Goal: Task Accomplishment & Management: Use online tool/utility

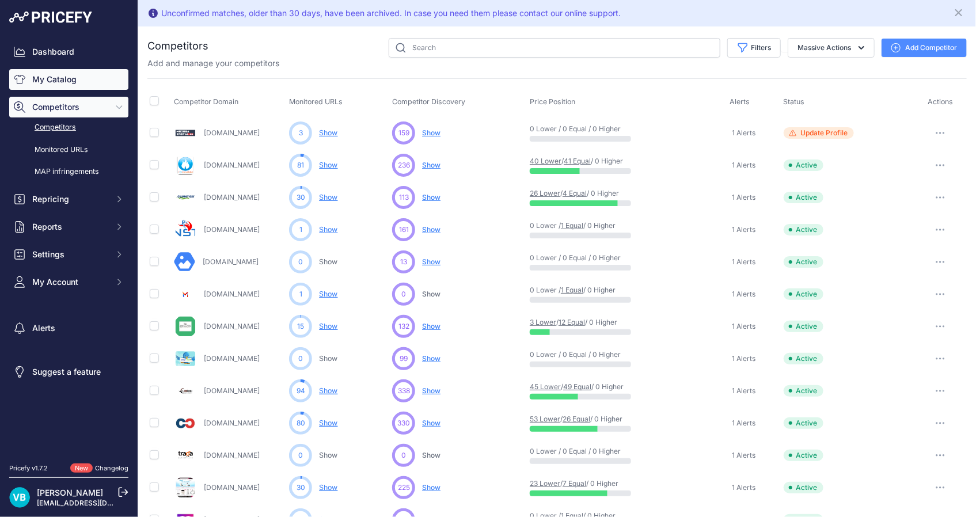
click at [47, 75] on link "My Catalog" at bounding box center [68, 79] width 119 height 21
click at [955, 13] on icon "Close" at bounding box center [958, 12] width 7 height 7
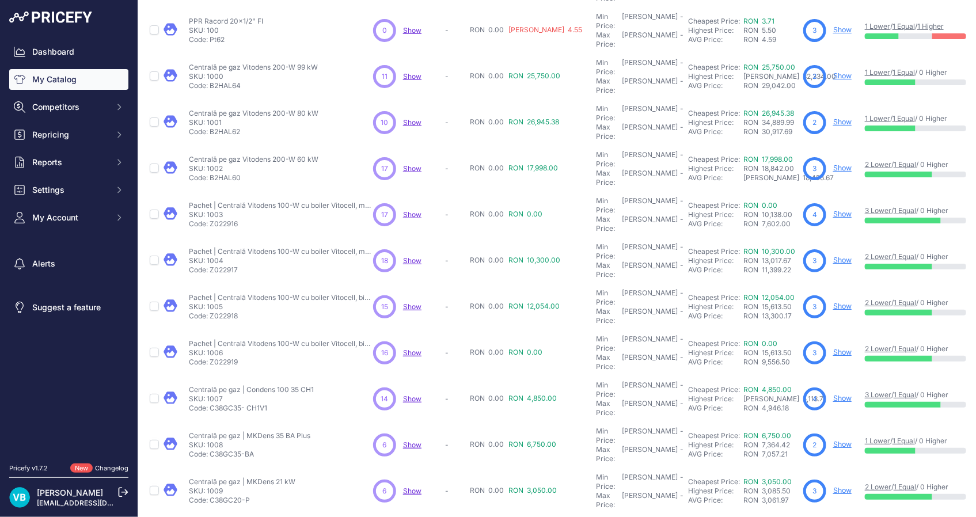
scroll to position [181, 0]
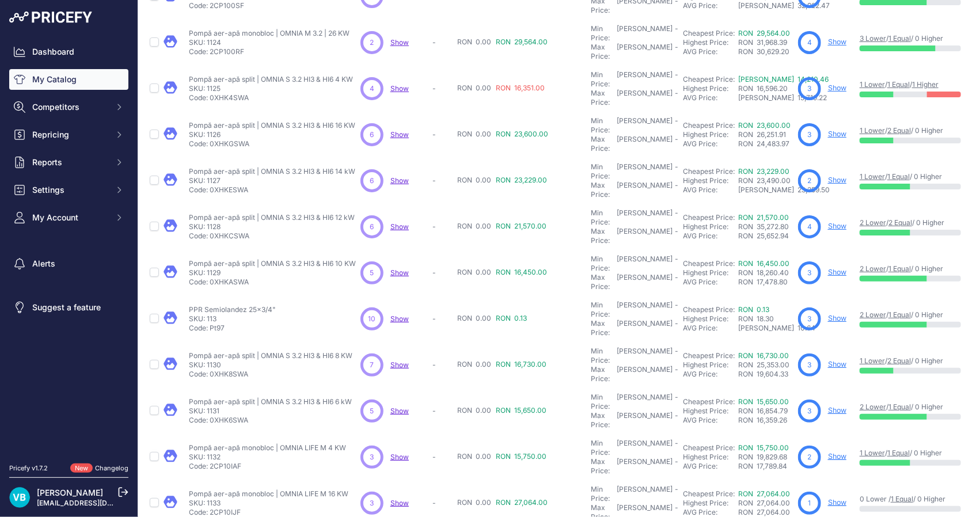
scroll to position [181, 0]
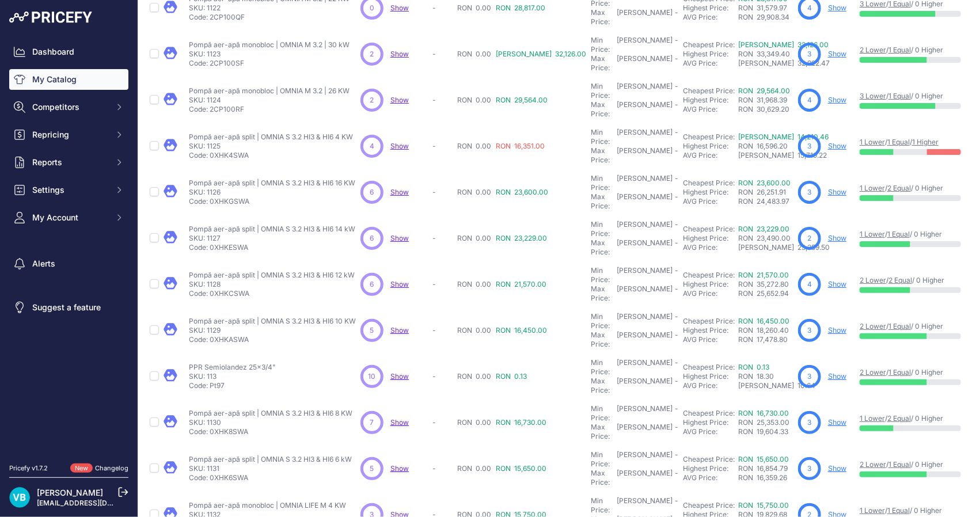
scroll to position [210, 0]
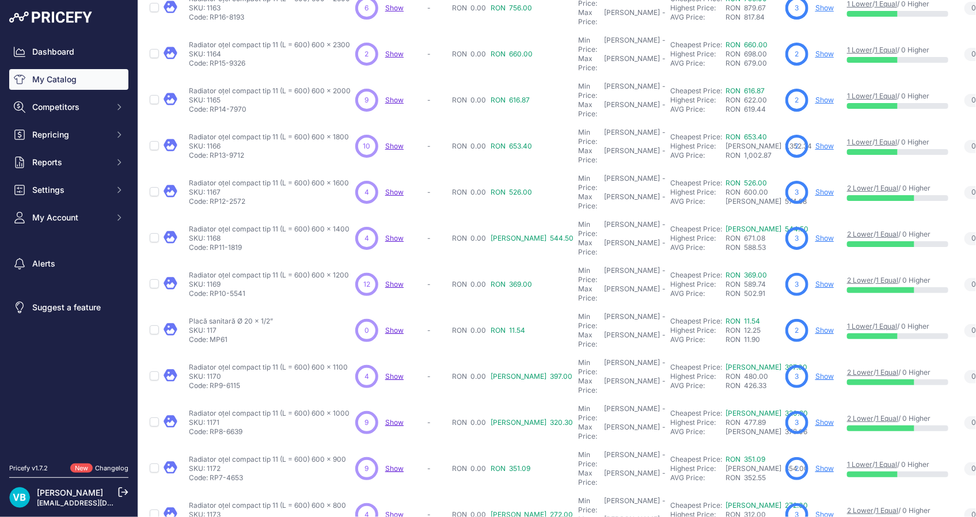
scroll to position [210, 0]
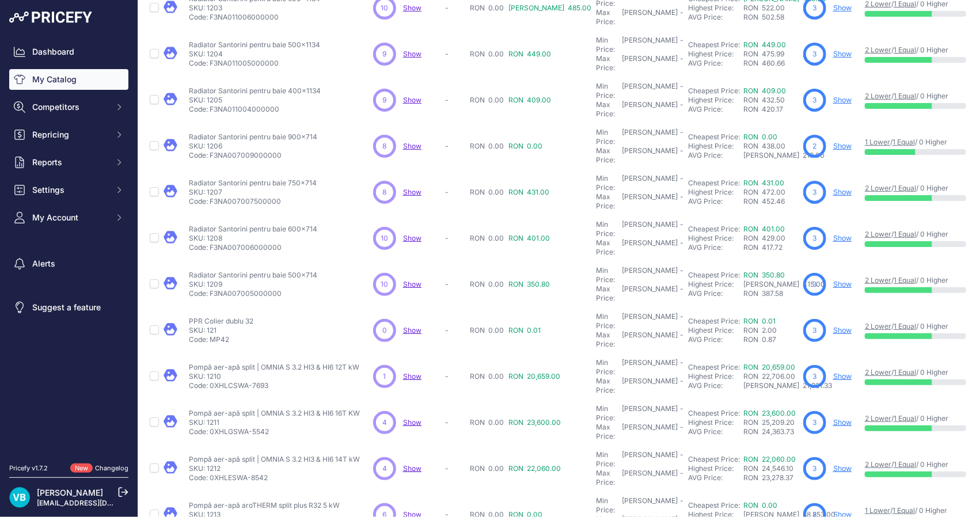
scroll to position [210, 0]
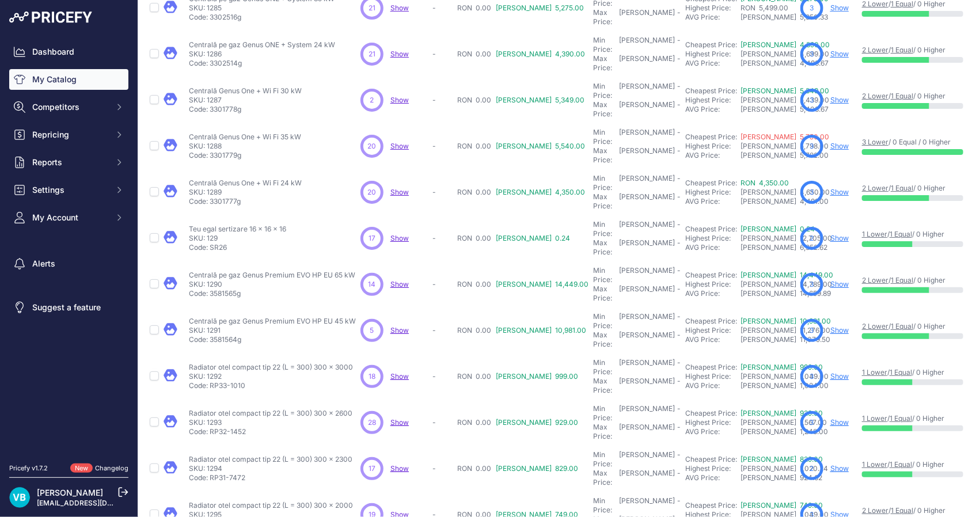
scroll to position [210, 0]
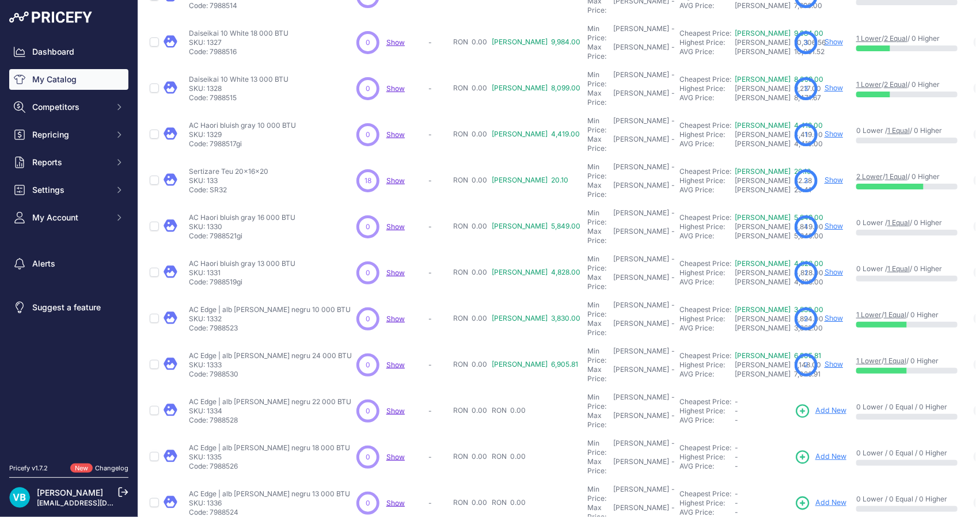
scroll to position [181, 0]
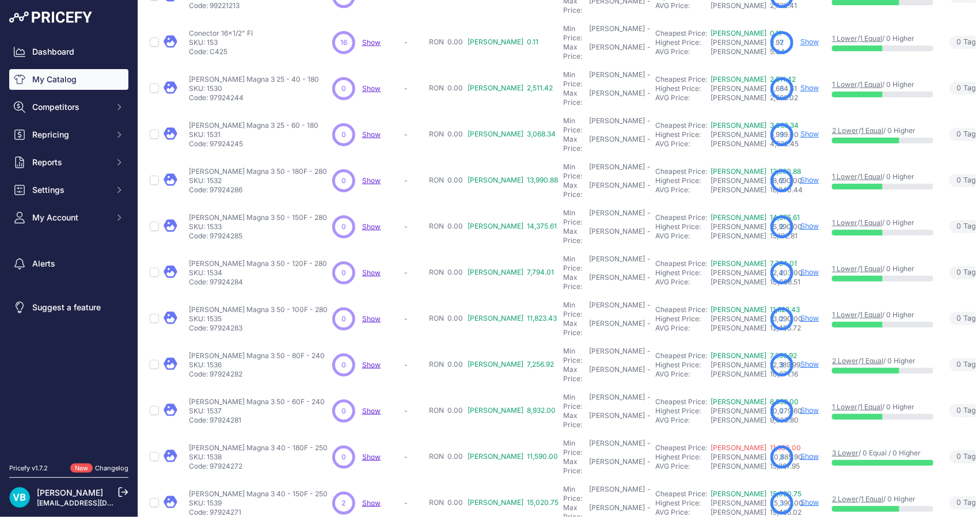
scroll to position [181, 0]
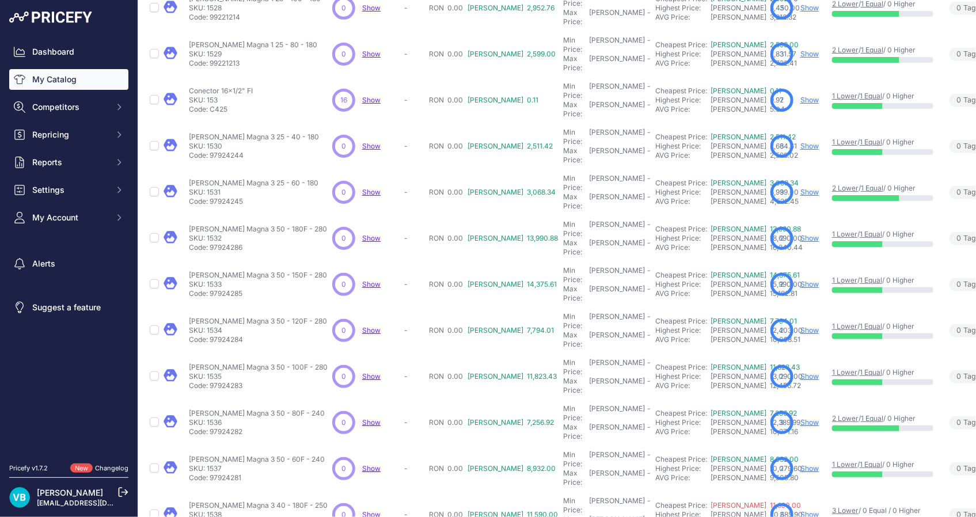
scroll to position [210, 0]
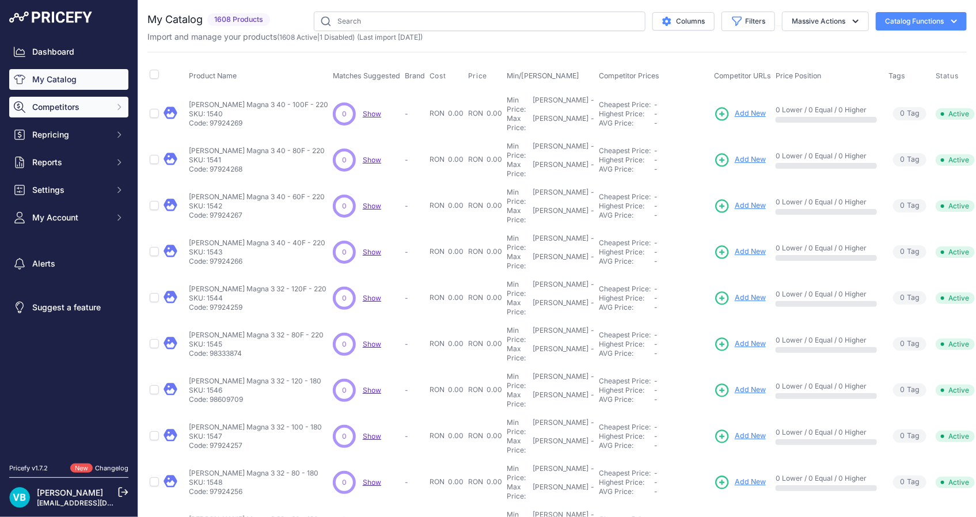
click at [82, 105] on span "Competitors" at bounding box center [69, 107] width 75 height 12
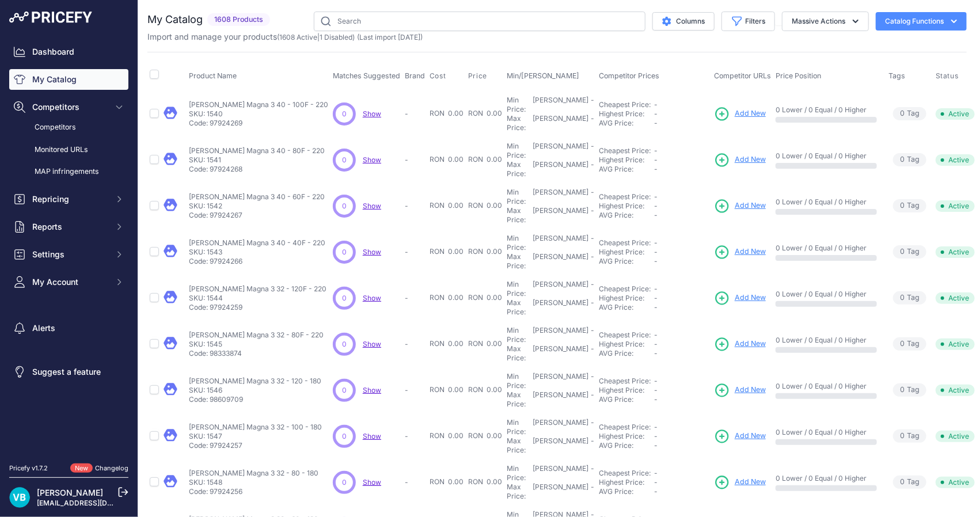
click at [735, 108] on span "Add New" at bounding box center [750, 113] width 31 height 11
click at [211, 102] on p "Pompă Magna 3 40 - 100F - 220" at bounding box center [258, 104] width 139 height 9
copy div "Pompă Magna 3 40 - 100F - 220"
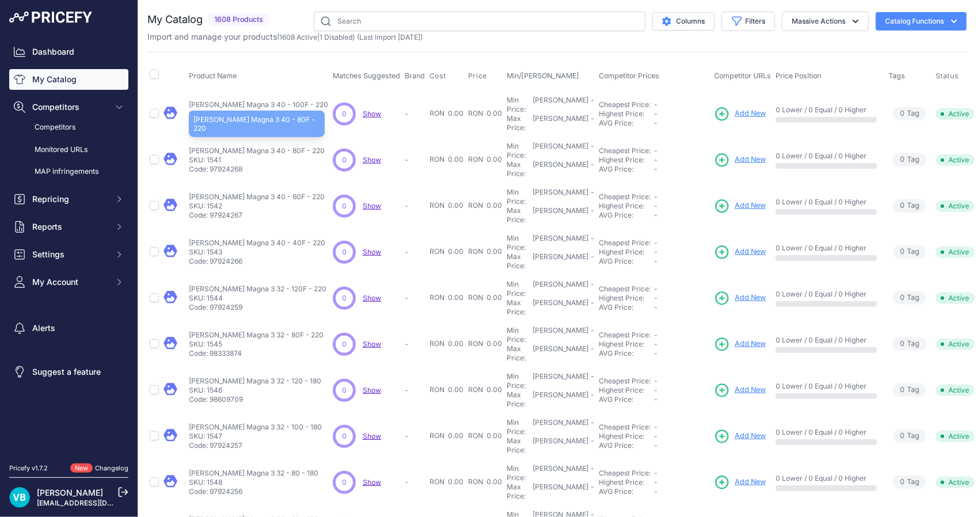
click at [230, 146] on p "Pompă Magna 3 40 - 80F - 220" at bounding box center [257, 150] width 136 height 9
copy div "Pompă Magna 3 40 - 80F - 220"
click at [735, 154] on span "Add New" at bounding box center [750, 159] width 31 height 11
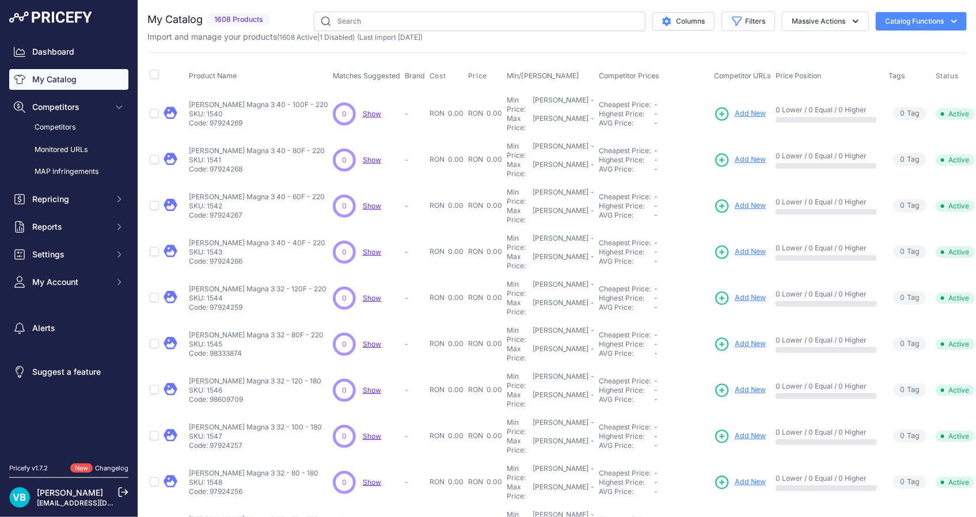
click at [212, 202] on p "SKU: 1542" at bounding box center [257, 206] width 136 height 9
click at [211, 192] on p "Pompă Magna 3 40 - 60F - 220" at bounding box center [257, 196] width 136 height 9
click at [196, 192] on p "Pompă Magna 3 40 - 60F - 220" at bounding box center [257, 196] width 136 height 9
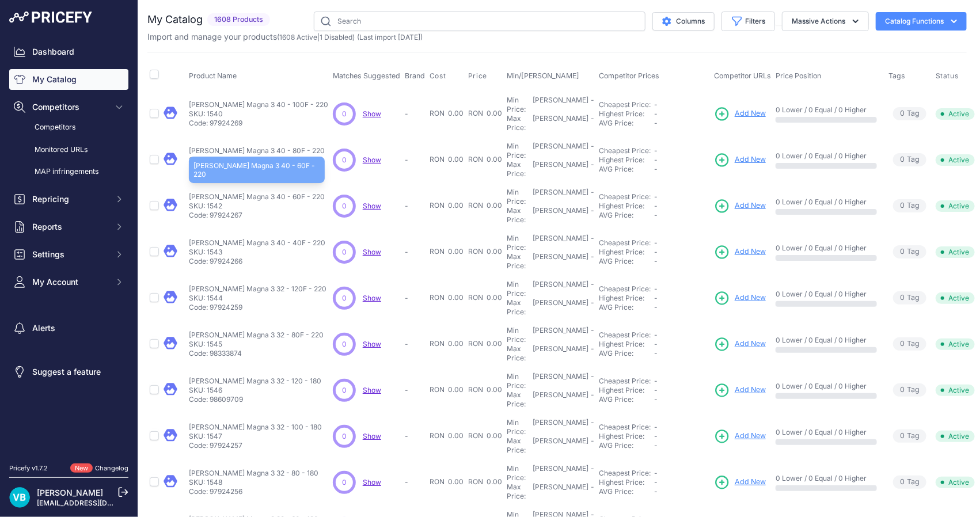
click at [196, 192] on p "Pompă Magna 3 40 - 60F - 220" at bounding box center [257, 196] width 136 height 9
copy div "Pompă Magna 3 40 - 60F - 220"
click at [735, 200] on span "Add New" at bounding box center [750, 205] width 31 height 11
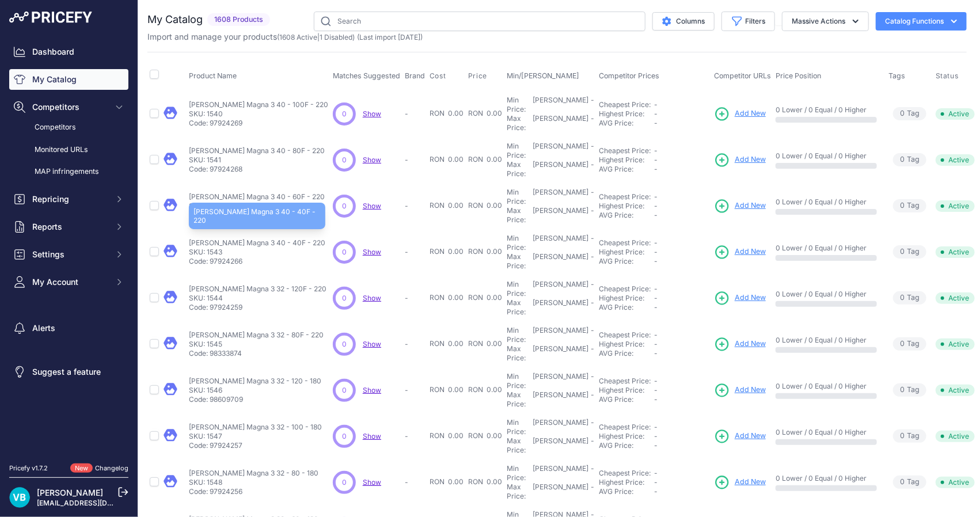
click at [230, 238] on p "Pompă Magna 3 40 - 40F - 220" at bounding box center [257, 242] width 136 height 9
copy div "Pompă Magna 3 40 - 40F - 220"
click at [735, 246] on span "Add New" at bounding box center [750, 251] width 31 height 11
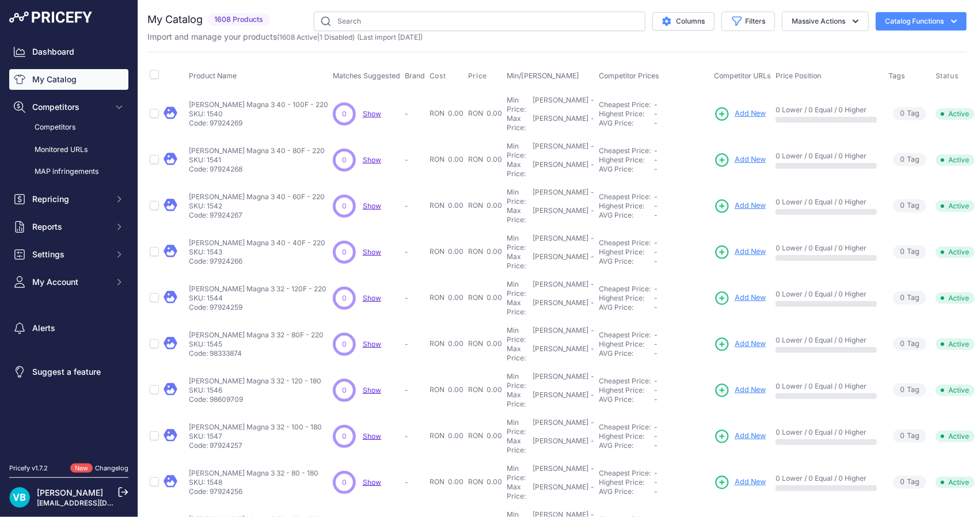
click at [252, 275] on td "Pompă Magna 3 32 - 120F - 220 Pompă Magna 3 32 - 120F - 220 SKU: 1544 Code: 979…" at bounding box center [259, 298] width 144 height 46
copy div "Pompă Magna 3 32 - 120F - 220 Pompă Magna 3 32 - 120F - 220"
click at [735, 292] on span "Add New" at bounding box center [750, 297] width 31 height 11
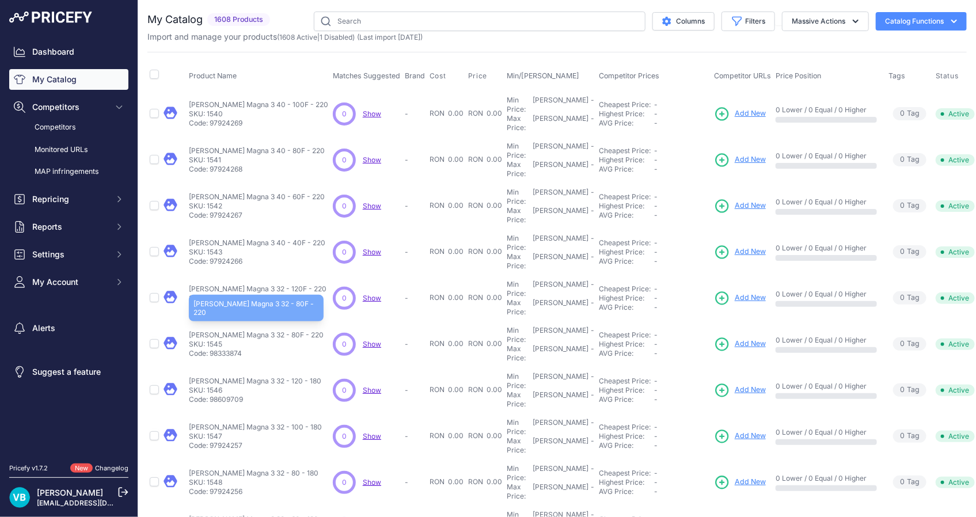
click at [219, 330] on p "[PERSON_NAME] Magna 3 32 - 80F - 220" at bounding box center [256, 334] width 135 height 9
click at [219, 330] on p "Pompă Magna 3 32 - 80F - 220" at bounding box center [256, 334] width 135 height 9
copy div "Pompă Magna 3 32 - 80F - 220"
click at [735, 339] on span "Add New" at bounding box center [750, 344] width 31 height 11
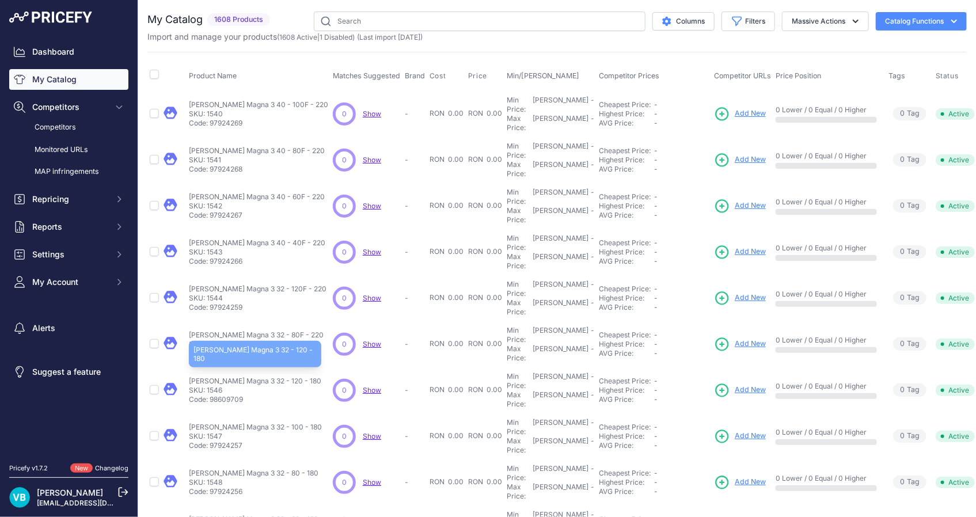
click at [237, 377] on p "[PERSON_NAME] Magna 3 32 - 120 - 180" at bounding box center [255, 381] width 132 height 9
copy div "[PERSON_NAME] Magna 3 32 - 120 - 180"
click at [735, 385] on span "Add New" at bounding box center [750, 390] width 31 height 11
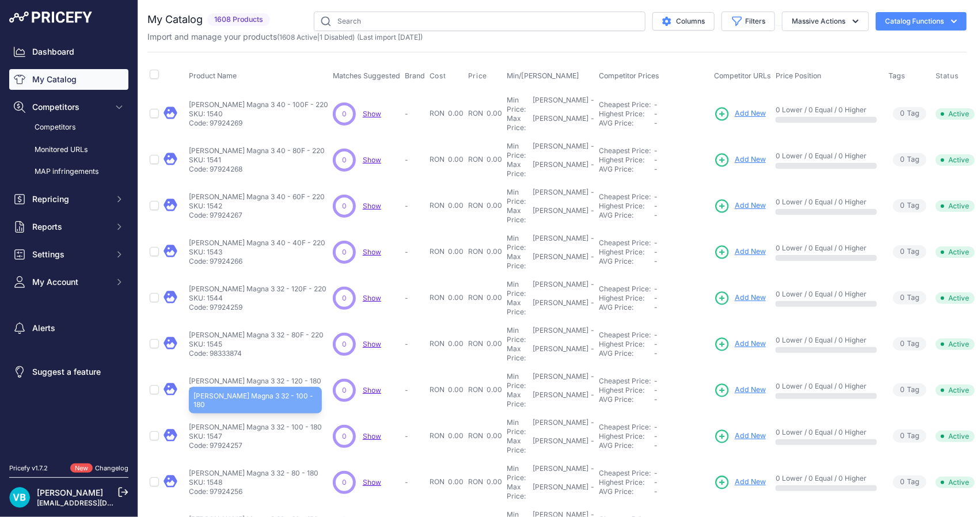
click at [264, 423] on p "Pompă Magna 3 32 - 100 - 180" at bounding box center [255, 427] width 133 height 9
click at [264, 423] on p "[PERSON_NAME] Magna 3 32 - 100 - 180" at bounding box center [255, 427] width 133 height 9
copy div "[PERSON_NAME] Magna 3 32 - 100 - 180"
click at [715, 428] on link "Add New" at bounding box center [740, 436] width 52 height 16
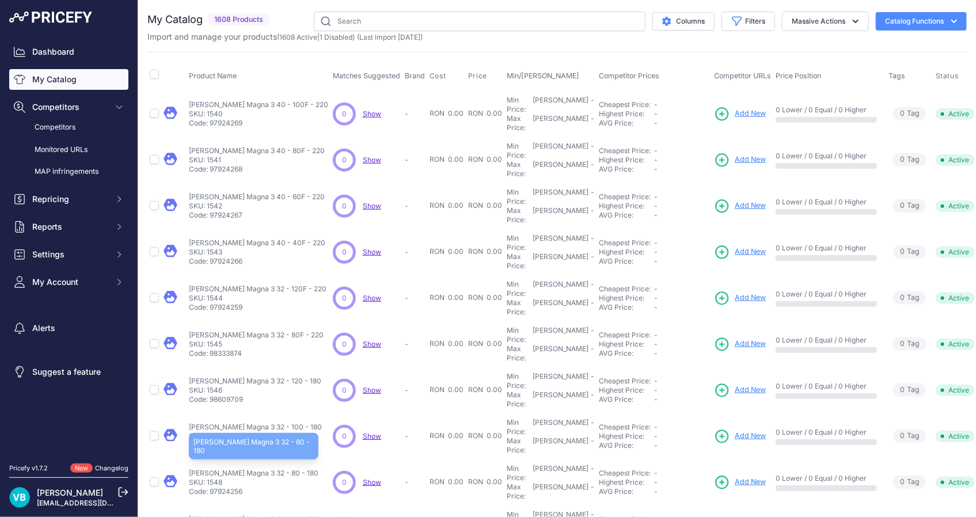
click at [249, 469] on p "Pompă Magna 3 32 - 80 - 180" at bounding box center [254, 473] width 130 height 9
click at [249, 469] on p "[PERSON_NAME] Magna 3 32 - 80 - 180" at bounding box center [254, 473] width 130 height 9
copy div "[PERSON_NAME] Magna 3 32 - 80 - 180"
click at [735, 477] on span "Add New" at bounding box center [750, 482] width 31 height 11
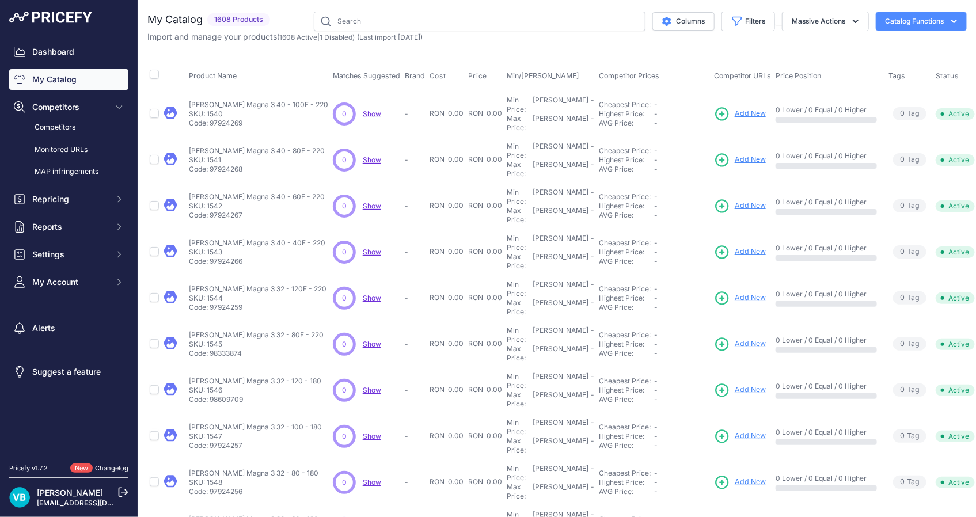
drag, startPoint x: 255, startPoint y: 423, endPoint x: 254, endPoint y: 435, distance: 12.1
click at [254, 515] on p "Pompă Magna 3 32 - 60 - 180" at bounding box center [254, 519] width 130 height 9
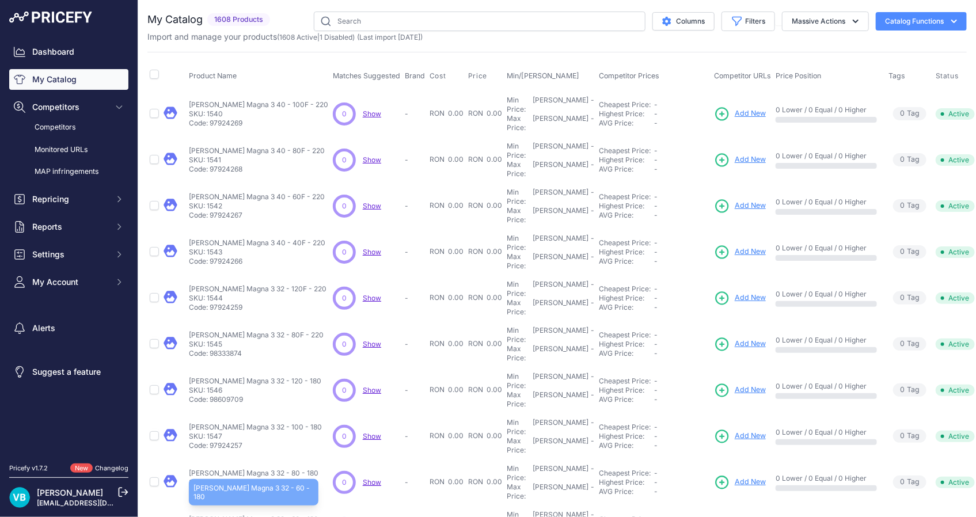
click at [254, 515] on p "Pompă Magna 3 32 - 60 - 180" at bounding box center [254, 519] width 130 height 9
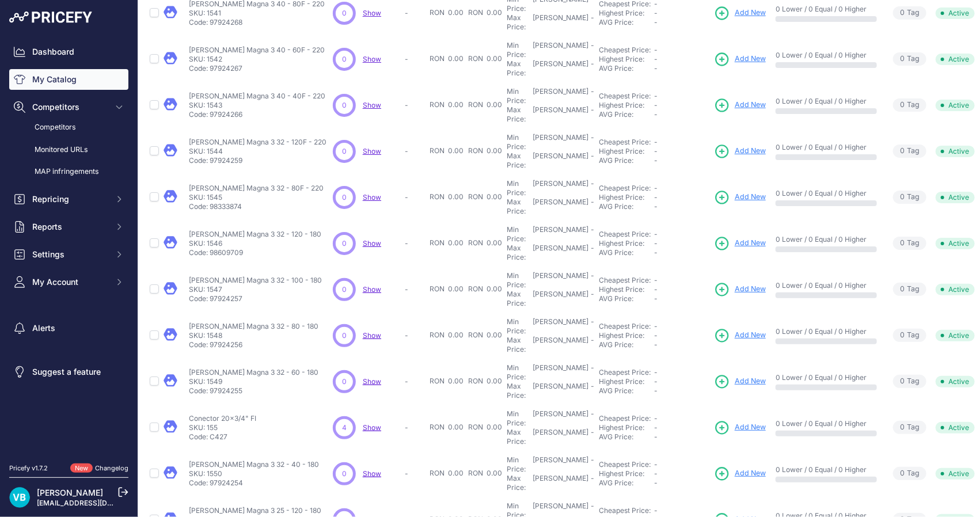
scroll to position [181, 0]
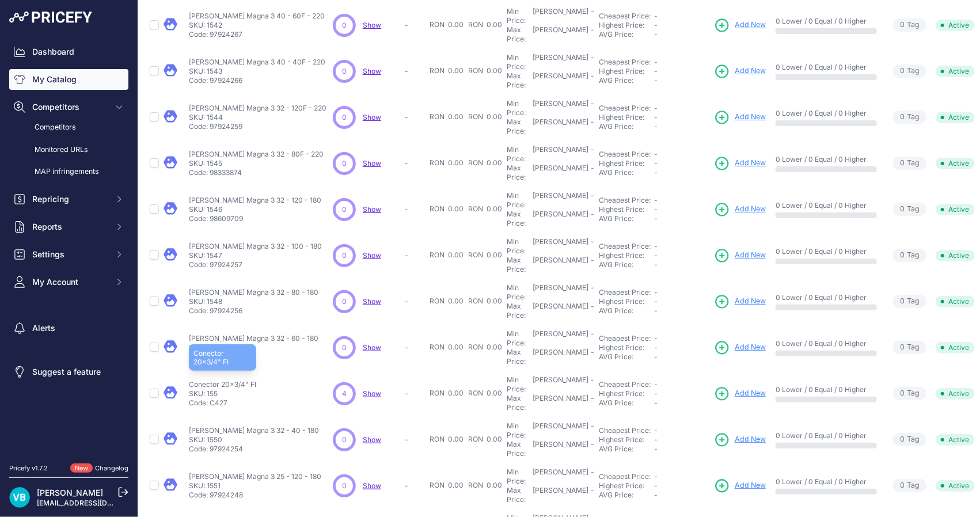
click at [222, 380] on p "Conector 20x3/4" FI" at bounding box center [222, 384] width 67 height 9
copy div "Conector 20x3/4" FI"
click at [735, 388] on span "Add New" at bounding box center [750, 393] width 31 height 11
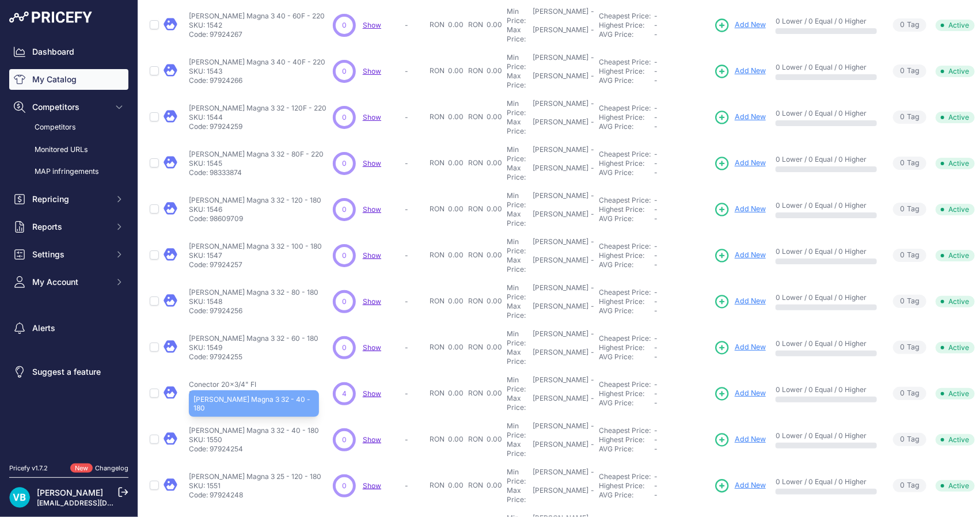
click at [242, 426] on p "Pompă Magna 3 32 - 40 - 180" at bounding box center [254, 430] width 130 height 9
click at [241, 426] on p "Pompă Magna 3 32 - 40 - 180" at bounding box center [254, 430] width 130 height 9
click at [735, 434] on span "Add New" at bounding box center [750, 439] width 31 height 11
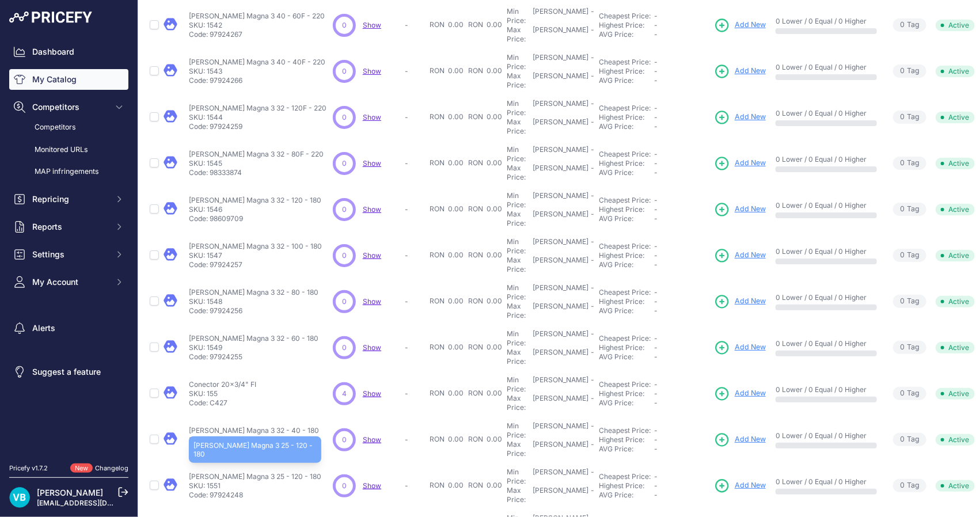
click at [240, 472] on p "Pompă Magna 3 25 - 120 - 180" at bounding box center [255, 476] width 132 height 9
click at [244, 472] on p "Pompă Magna 3 25 - 120 - 180" at bounding box center [255, 476] width 132 height 9
click at [735, 480] on span "Add New" at bounding box center [750, 485] width 31 height 11
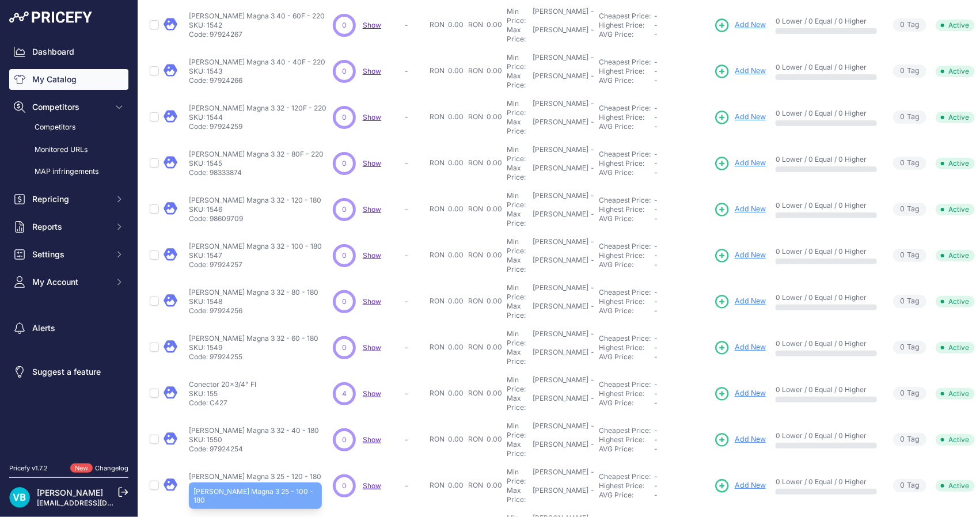
click at [263, 516] on p "Pompă Magna 3 25 - 100 - 180" at bounding box center [255, 522] width 133 height 9
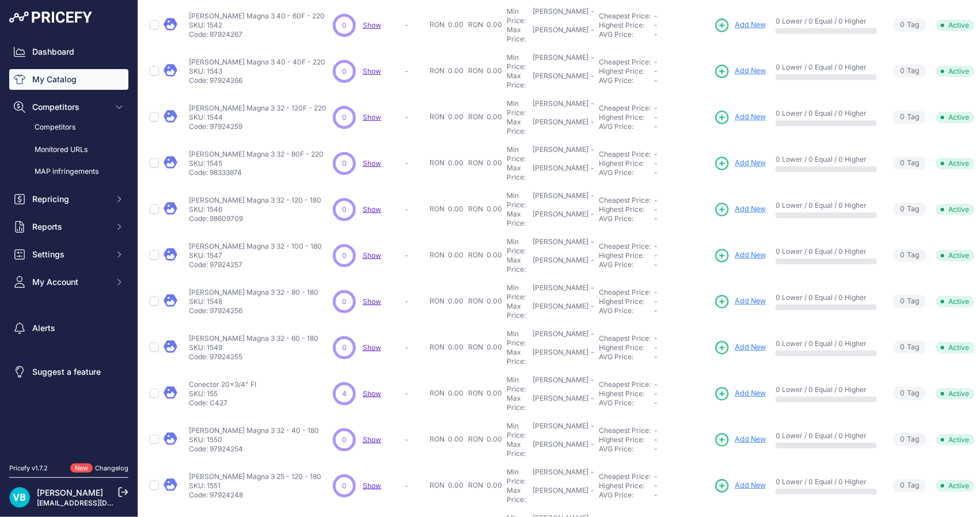
scroll to position [210, 0]
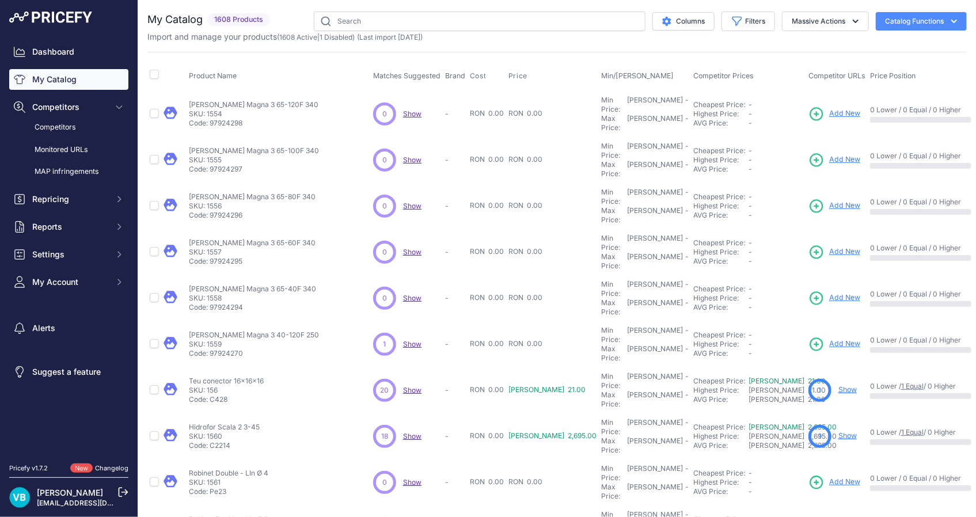
click at [231, 92] on td "Pompă Magna 3 65-120F 340 Pompă Magna 3 65-120F 340 SKU: 1554 Code: 97924298" at bounding box center [279, 113] width 184 height 47
drag, startPoint x: 231, startPoint y: 92, endPoint x: 236, endPoint y: 98, distance: 7.7
click at [236, 100] on p "Pompă Magna 3 65-120F 340" at bounding box center [254, 104] width 130 height 9
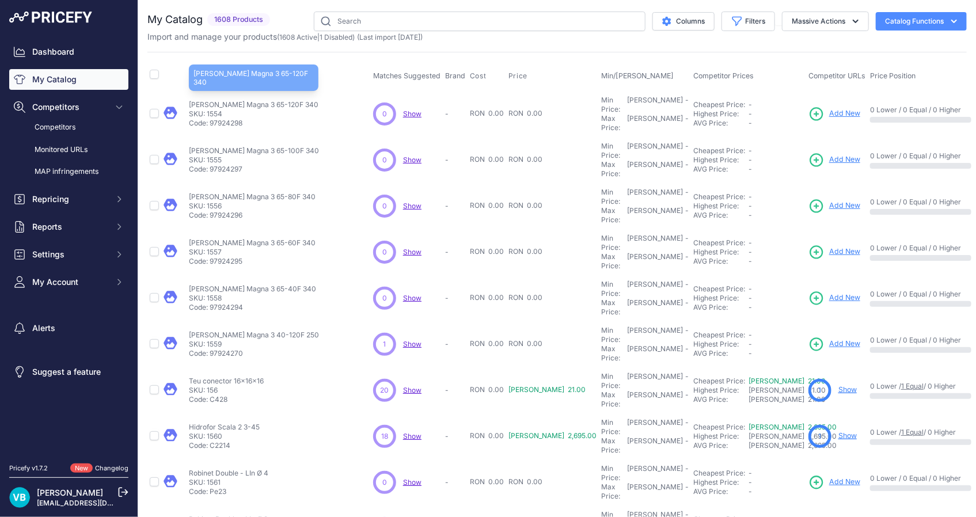
click at [236, 100] on p "Pompă Magna 3 65-120F 340" at bounding box center [254, 104] width 130 height 9
click at [808, 106] on link "Add New" at bounding box center [834, 114] width 52 height 16
click at [209, 155] on p "SKU: 1555" at bounding box center [254, 159] width 130 height 9
drag, startPoint x: 209, startPoint y: 145, endPoint x: 211, endPoint y: 136, distance: 9.4
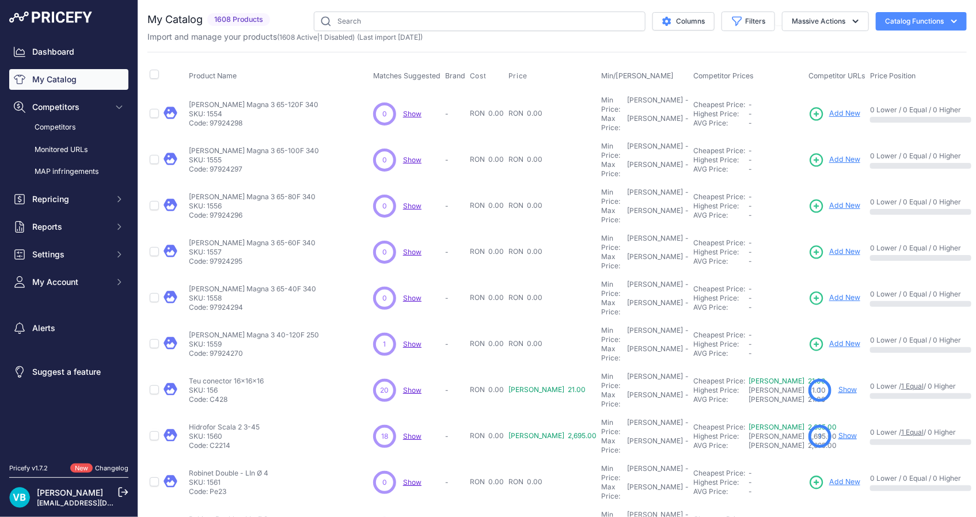
click at [211, 146] on p "Pompă Magna 3 65-100F 340" at bounding box center [254, 150] width 130 height 9
click at [829, 154] on span "Add New" at bounding box center [844, 159] width 31 height 11
click at [240, 192] on p "Pompă Magna 3 65-80F 340" at bounding box center [252, 196] width 127 height 9
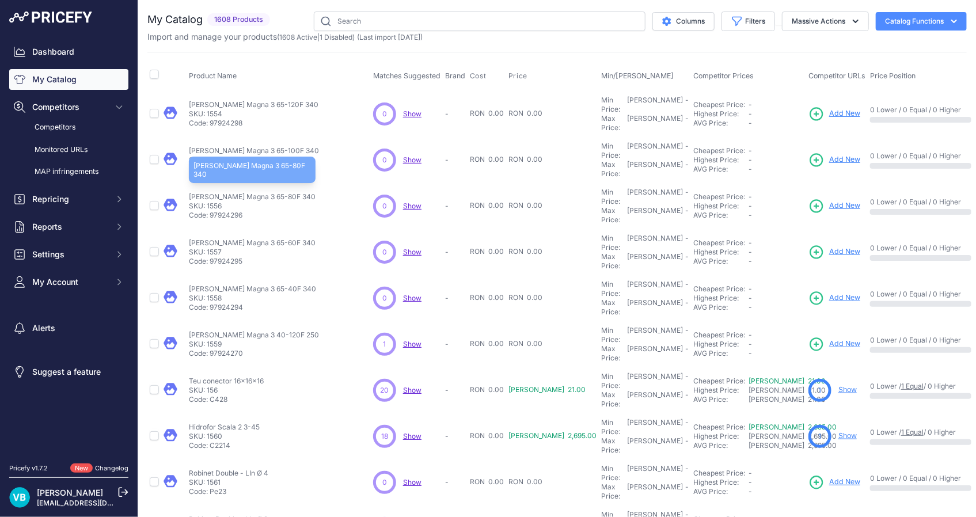
click at [240, 192] on p "Pompă Magna 3 65-80F 340" at bounding box center [252, 196] width 127 height 9
click at [829, 200] on span "Add New" at bounding box center [844, 205] width 31 height 11
click at [251, 238] on p "Pompă Magna 3 65-60F 340" at bounding box center [252, 242] width 127 height 9
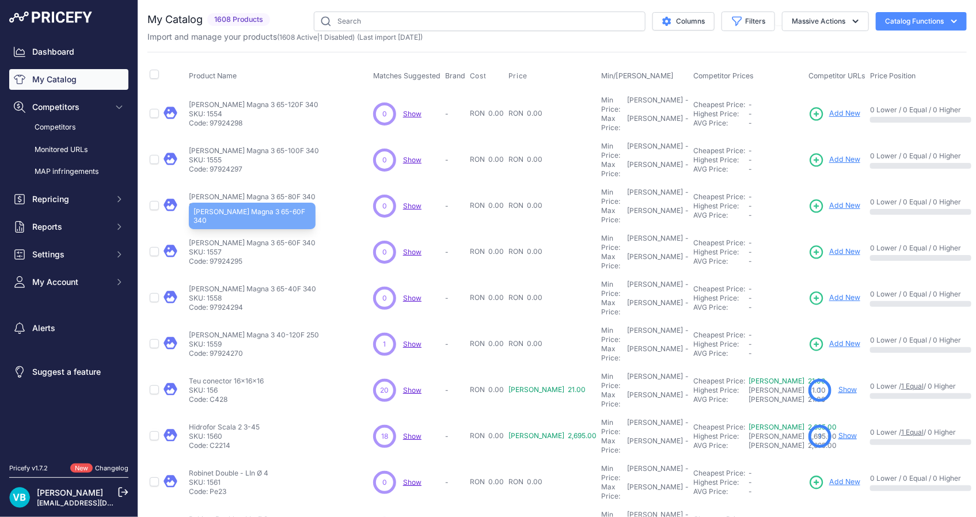
click at [251, 238] on p "Pompă Magna 3 65-60F 340" at bounding box center [252, 242] width 127 height 9
click at [829, 246] on span "Add New" at bounding box center [844, 251] width 31 height 11
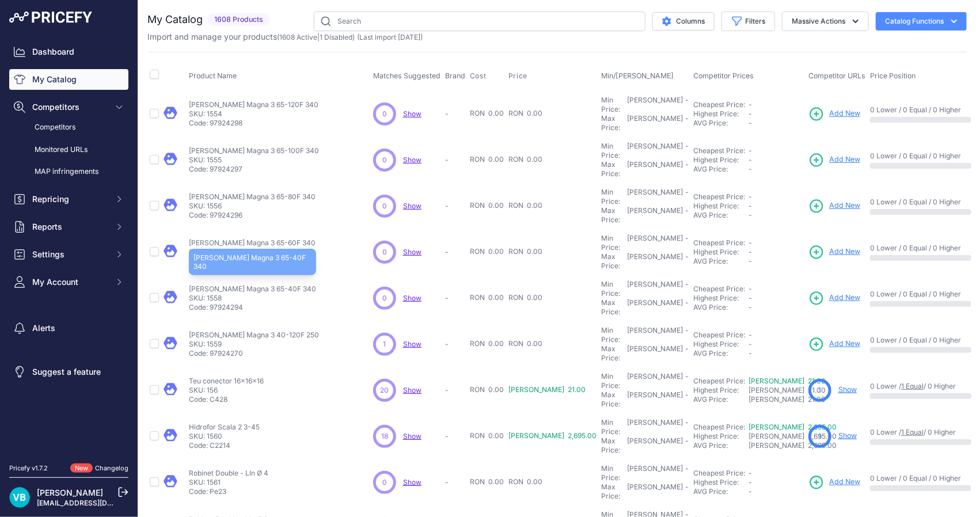
click at [242, 284] on p "Pompă Magna 3 65-40F 340" at bounding box center [252, 288] width 127 height 9
click at [829, 292] on span "Add New" at bounding box center [844, 297] width 31 height 11
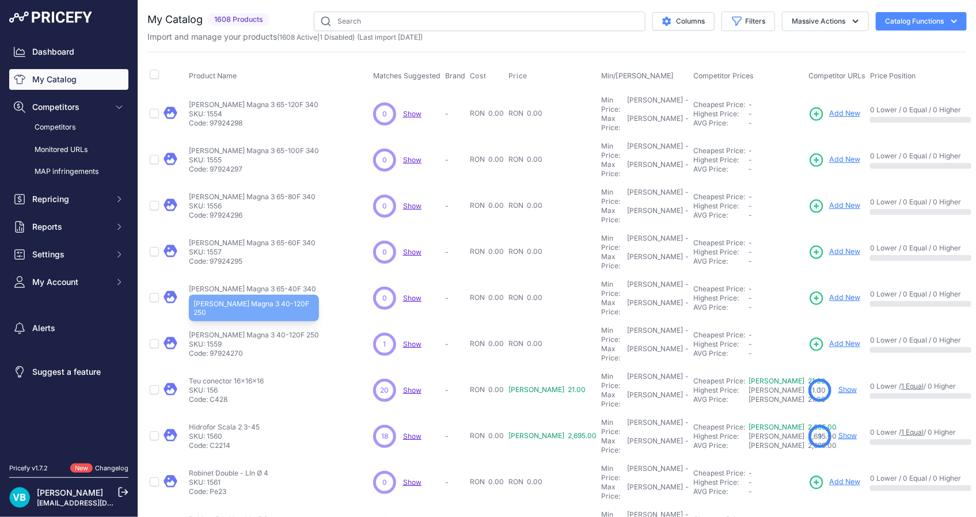
click at [250, 330] on p "Pompă Magna 3 40-120F 250" at bounding box center [254, 334] width 130 height 9
click at [829, 339] on span "Add New" at bounding box center [844, 344] width 31 height 11
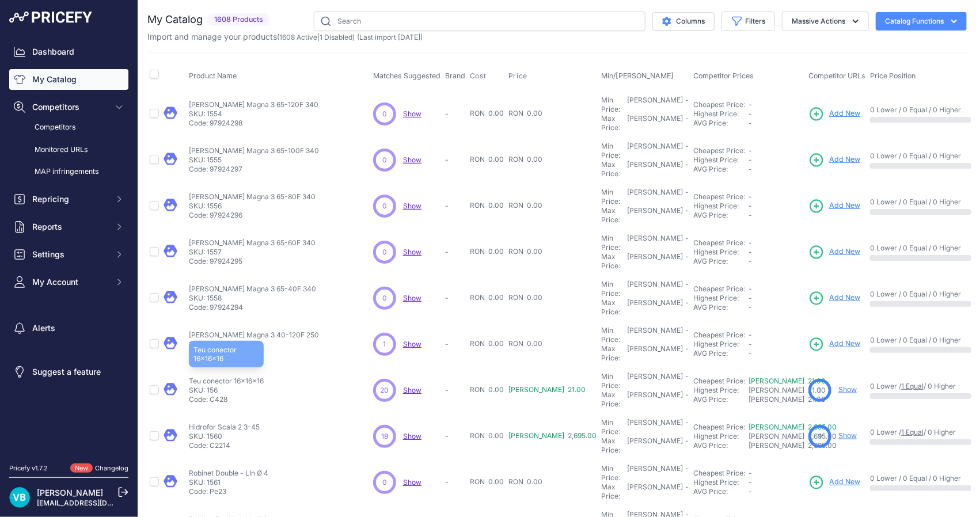
click at [252, 377] on p "Teu conector 16x16x16" at bounding box center [226, 381] width 75 height 9
click at [838, 385] on link "Show" at bounding box center [847, 389] width 18 height 9
click at [226, 413] on td "Hidrofor Scala 2 3-45 Hidrofor Scala 2 3-45 SKU: 1560 Code: C2214" at bounding box center [279, 436] width 184 height 46
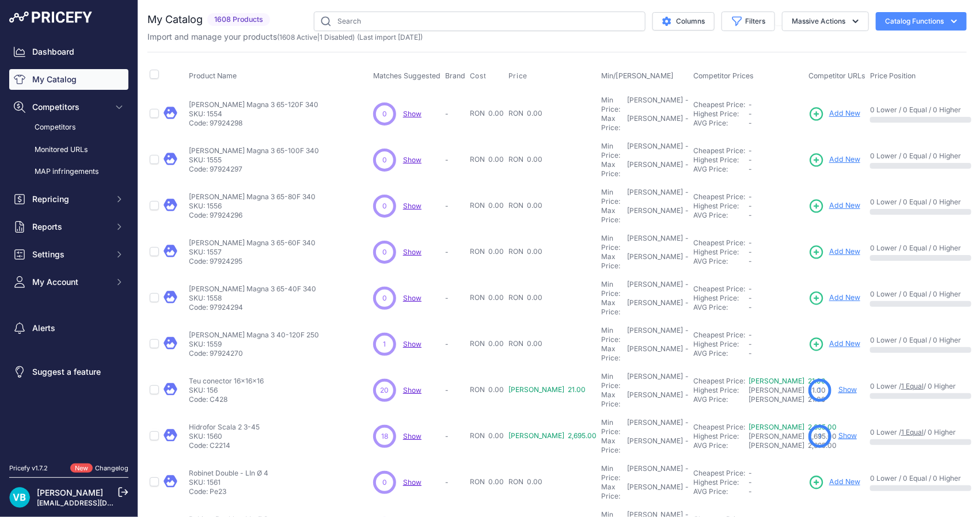
click at [226, 413] on td "Hidrofor Scala 2 3-45 Hidrofor Scala 2 3-45 SKU: 1560 Code: C2214" at bounding box center [279, 436] width 184 height 46
click at [838, 431] on link "Show" at bounding box center [847, 435] width 18 height 9
click at [226, 469] on p "Robinet Double - LIn Ø 4" at bounding box center [228, 473] width 79 height 9
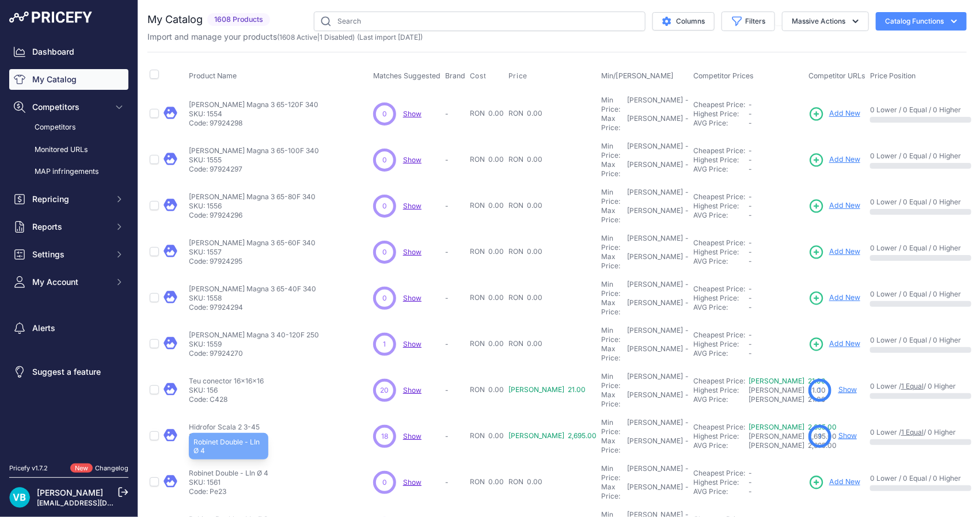
click at [226, 469] on p "Robinet Double - LIn Ø 4" at bounding box center [228, 473] width 79 height 9
click at [829, 477] on span "Add New" at bounding box center [844, 482] width 31 height 11
click at [242, 515] on p "Robinet Double - LIn Ø 3" at bounding box center [228, 519] width 79 height 9
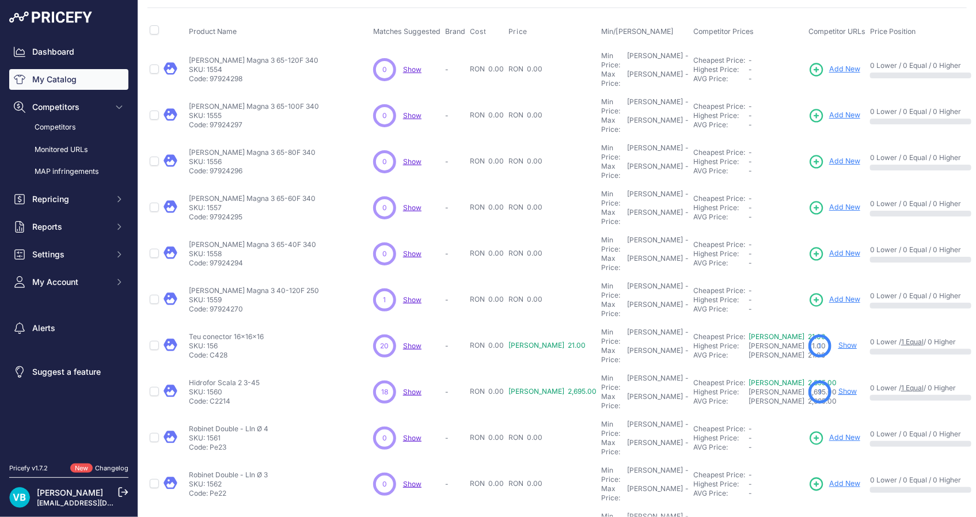
scroll to position [104, 0]
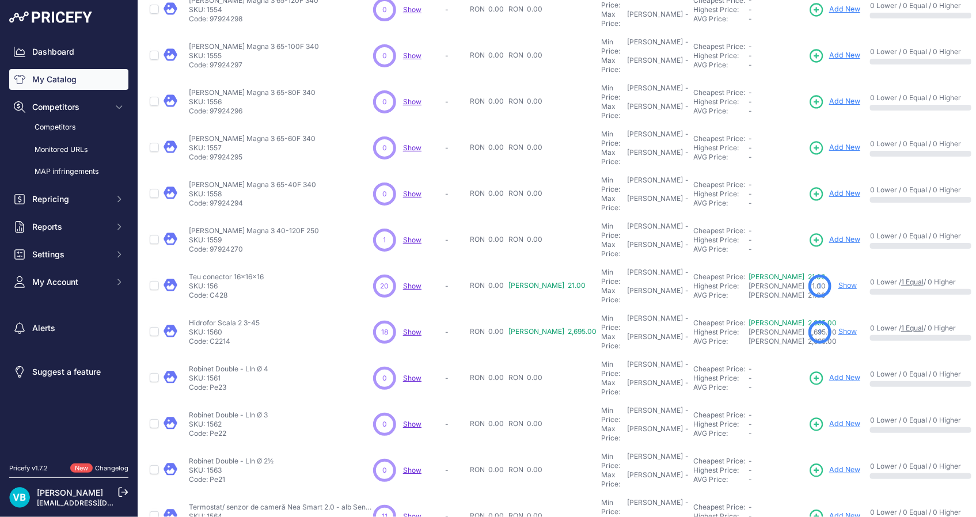
click at [284, 457] on div "Robinet Double - LIn Ø 2½ Robinet Double - LIn Ø 2½ SKU: 1563 Code: Pe21" at bounding box center [279, 471] width 180 height 28
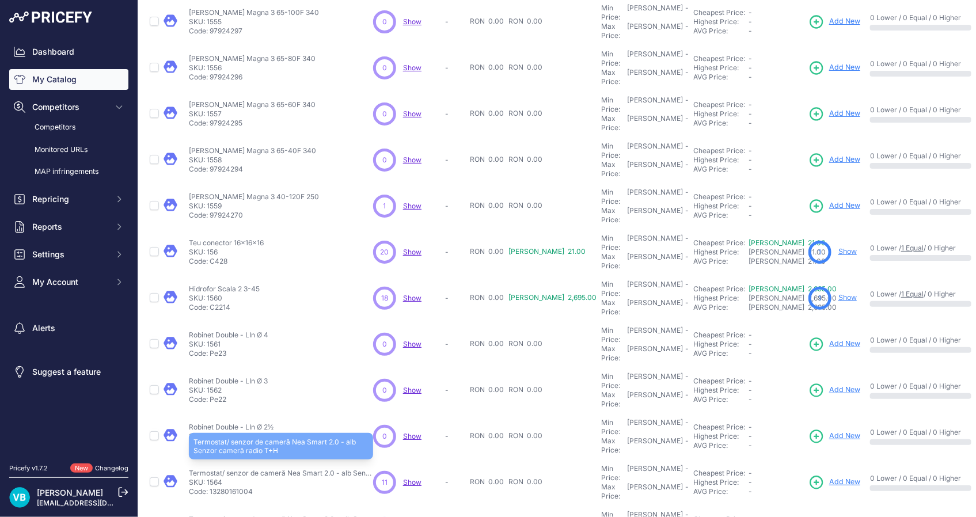
scroll to position [157, 0]
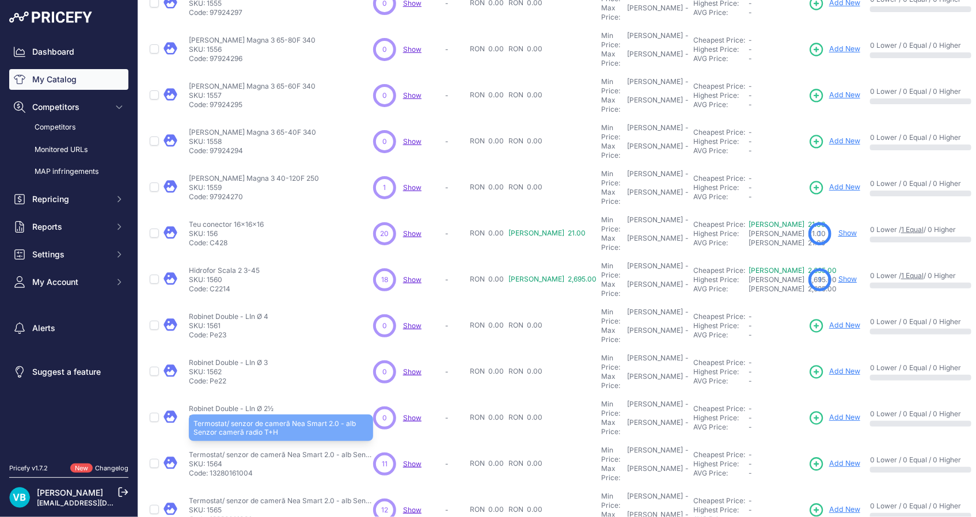
click at [288, 450] on p "Termostat/ senzor de cameră Nea Smart 2.0 - alb Senzor cameră radio T+H" at bounding box center [281, 454] width 184 height 9
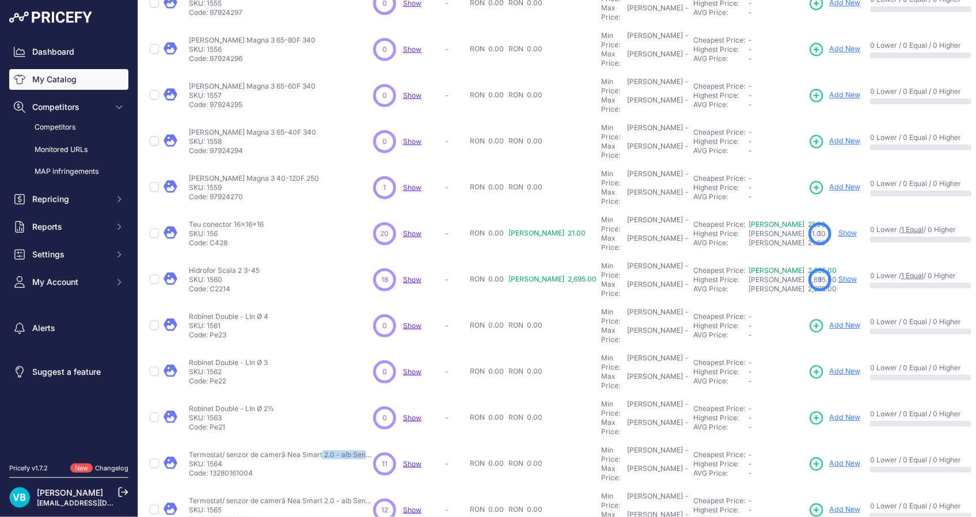
click at [829, 458] on span "Add New" at bounding box center [844, 463] width 31 height 11
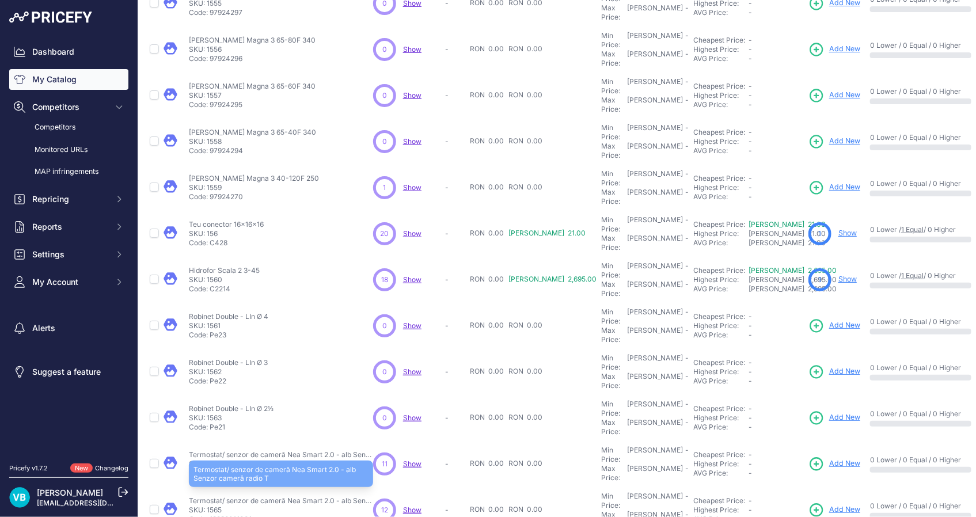
click at [307, 496] on p "Termostat/ senzor de cameră Nea Smart 2.0 - alb Senzor cameră radio T" at bounding box center [281, 500] width 184 height 9
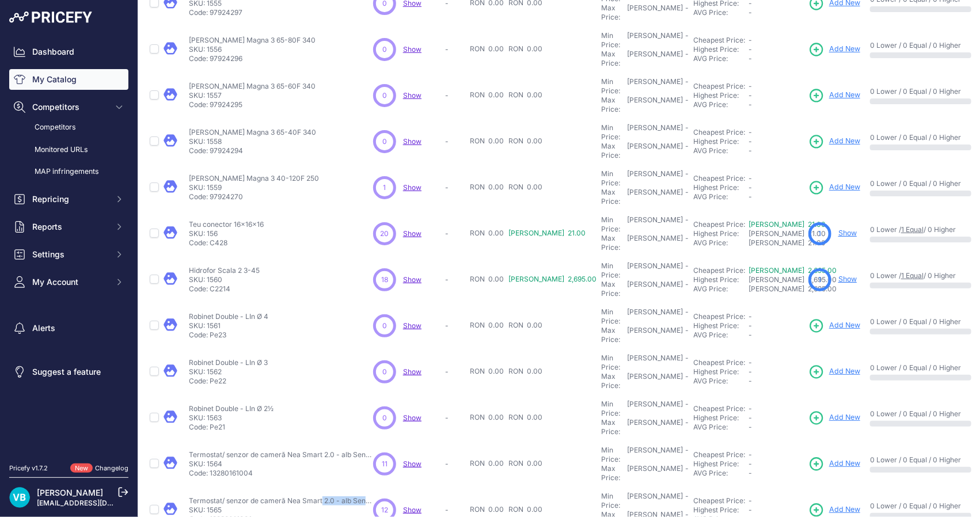
click at [829, 504] on span "Add New" at bounding box center [844, 509] width 31 height 11
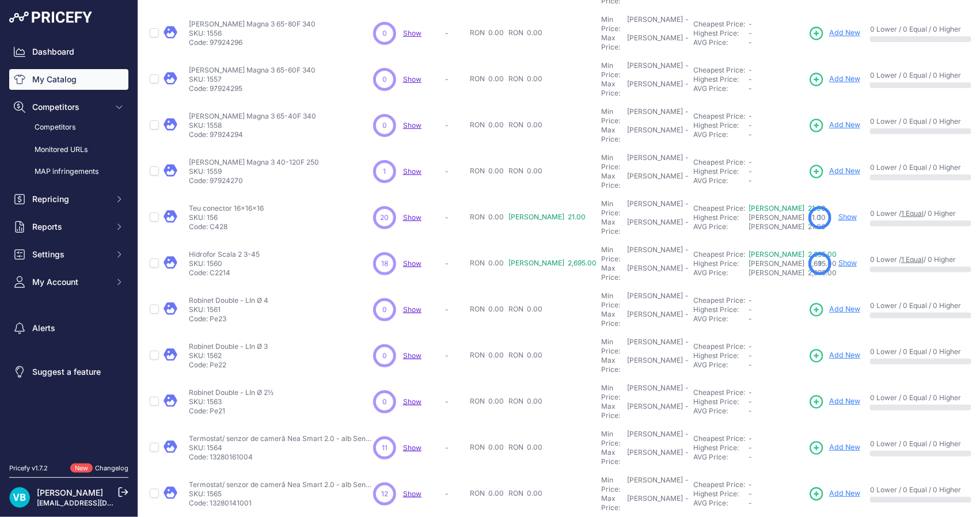
scroll to position [181, 0]
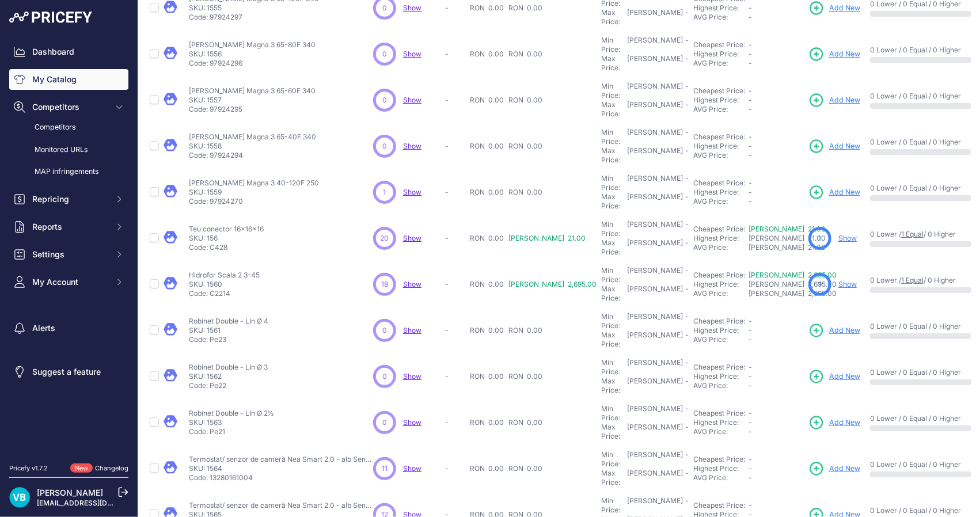
scroll to position [210, 0]
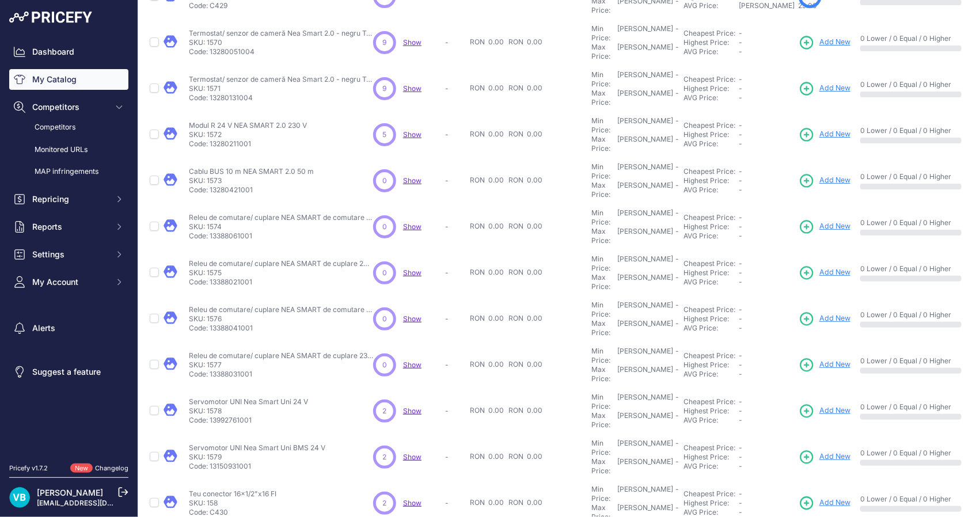
scroll to position [181, 0]
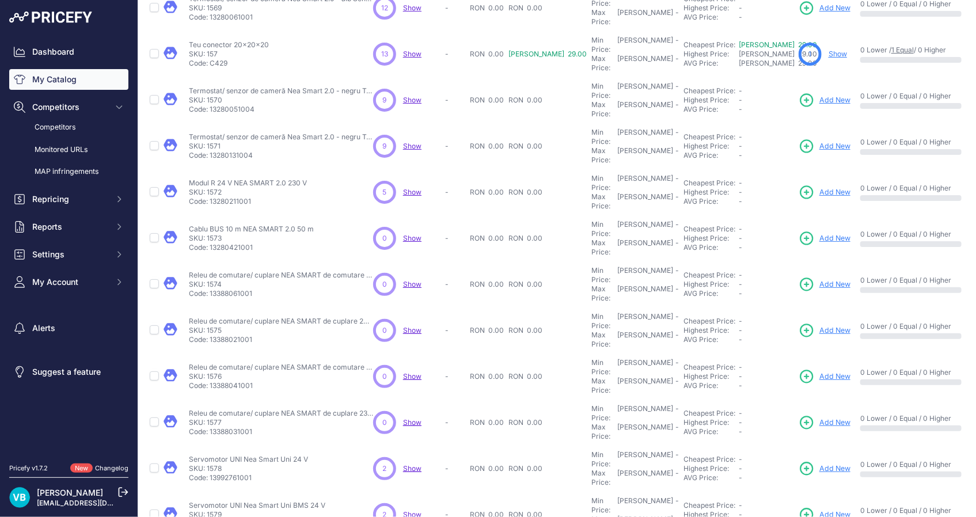
scroll to position [210, 0]
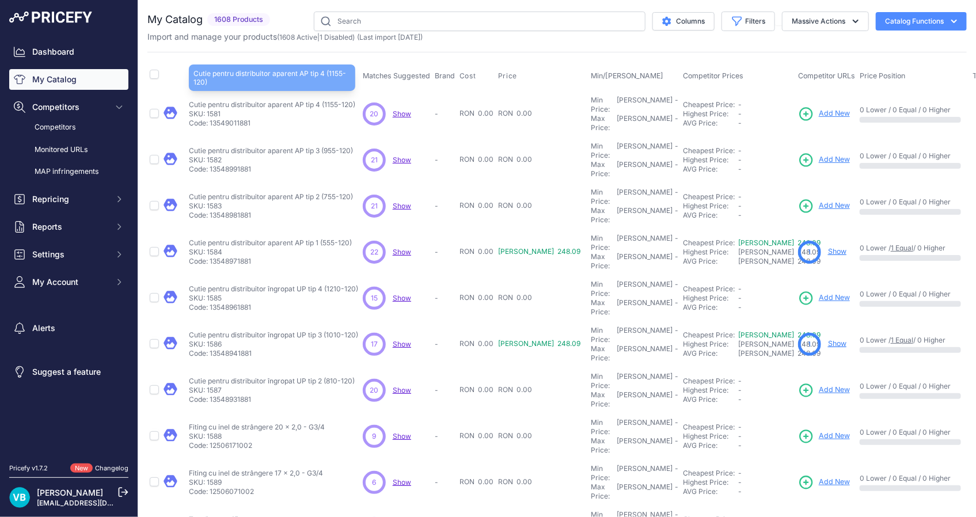
click at [271, 94] on td "Cutie pentru distribuitor aparent AP tip 4 (1155-120) Cutie pentru distribuitor…" at bounding box center [274, 113] width 174 height 47
click at [819, 113] on span "Add New" at bounding box center [834, 113] width 31 height 11
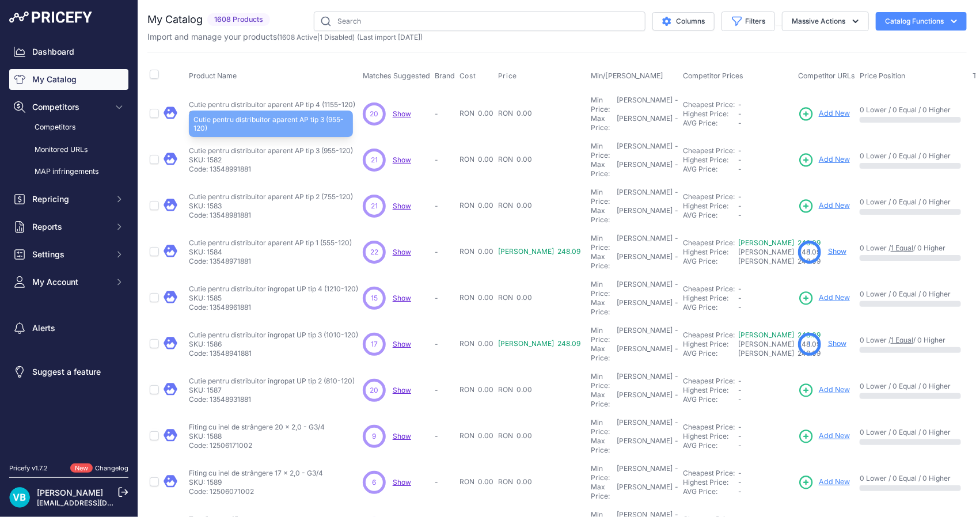
click at [303, 146] on p "Cutie pentru distribuitor aparent AP tip 3 (955-120)" at bounding box center [271, 150] width 164 height 9
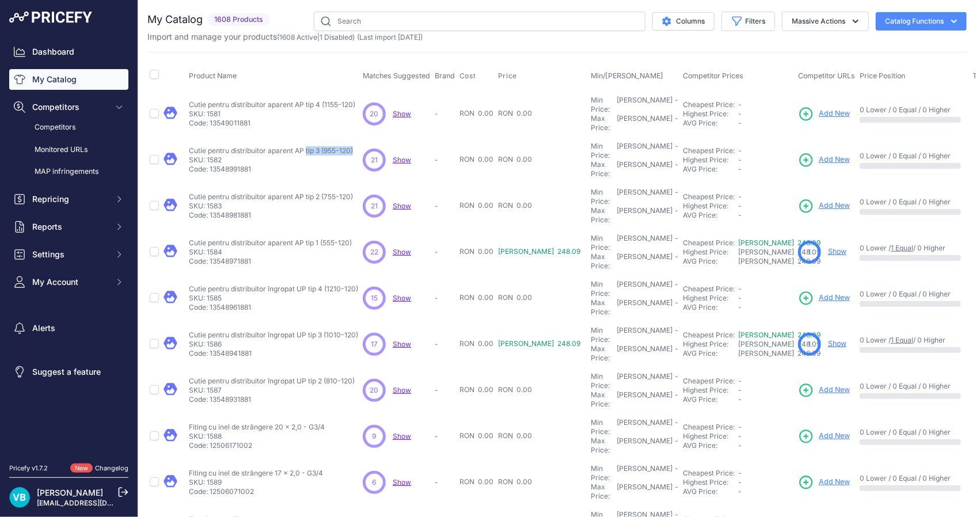
click at [819, 154] on span "Add New" at bounding box center [834, 159] width 31 height 11
click at [287, 192] on p "Cutie pentru distribuitor aparent AP tip 2 (755-120)" at bounding box center [271, 196] width 164 height 9
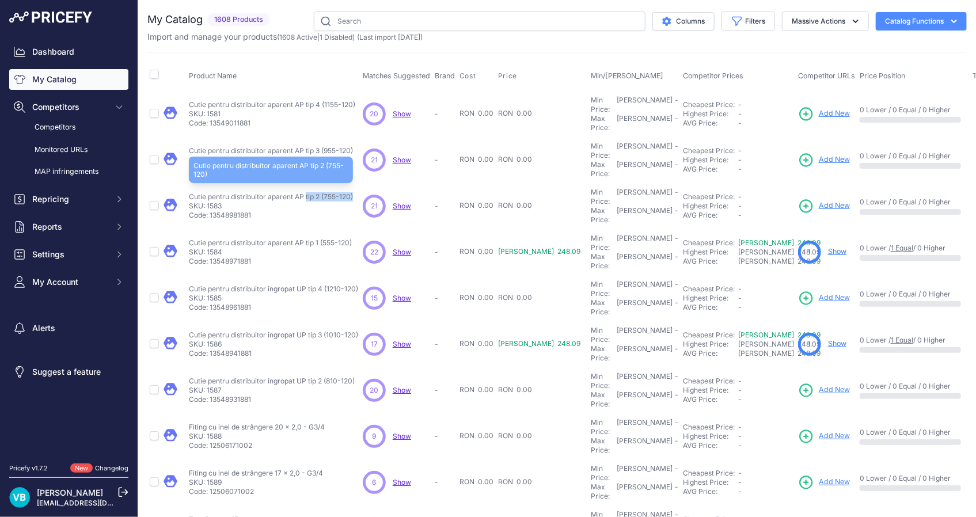
click at [287, 192] on p "Cutie pentru distribuitor aparent AP tip 2 (755-120)" at bounding box center [271, 196] width 164 height 9
click at [819, 200] on span "Add New" at bounding box center [834, 205] width 31 height 11
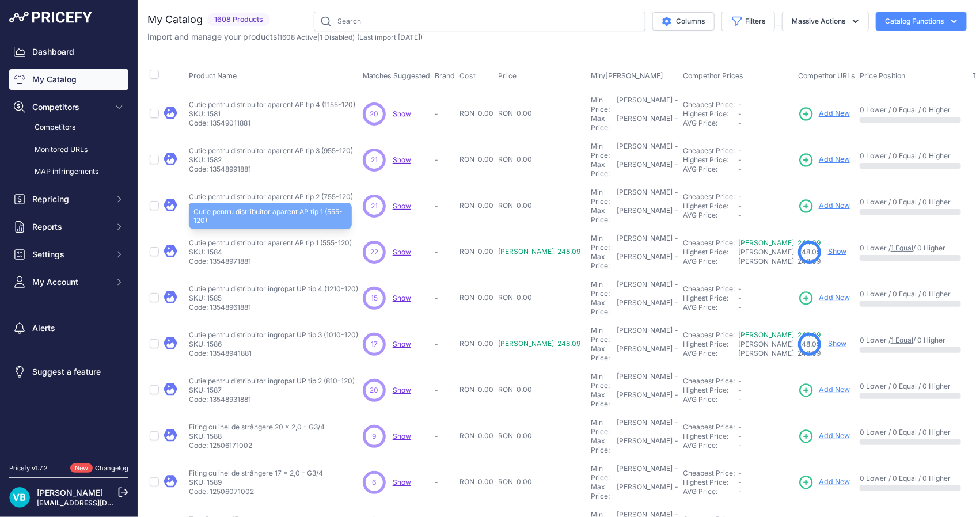
click at [264, 238] on p "Cutie pentru distribuitor aparent AP tip 1 (555-120)" at bounding box center [270, 242] width 163 height 9
click at [808, 241] on div "1 Show" at bounding box center [826, 252] width 57 height 23
click at [828, 247] on link "Show" at bounding box center [837, 251] width 18 height 9
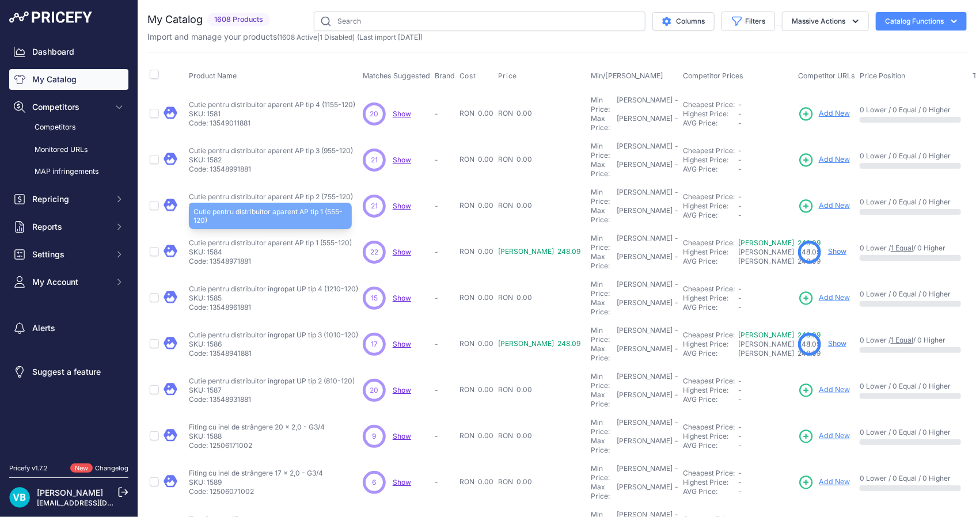
click at [324, 238] on p "Cutie pentru distribuitor aparent AP tip 1 (555-120)" at bounding box center [270, 242] width 163 height 9
drag, startPoint x: 324, startPoint y: 212, endPoint x: 312, endPoint y: 237, distance: 27.8
click at [312, 275] on td "Cutie pentru distribuitor îngropat UP tip 4 (1210-120) Cutie pentru distribuito…" at bounding box center [274, 298] width 174 height 46
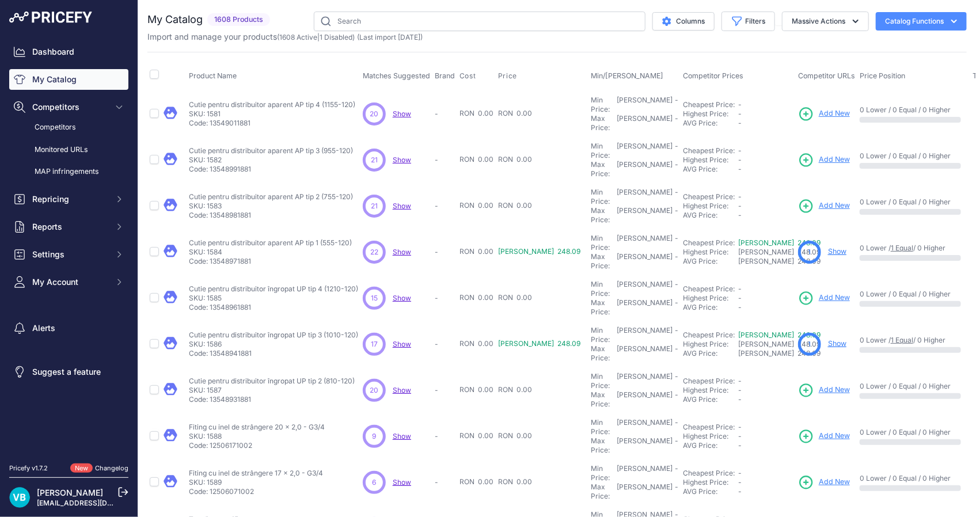
click at [312, 275] on td "Cutie pentru distribuitor îngropat UP tip 4 (1210-120) Cutie pentru distribuito…" at bounding box center [274, 298] width 174 height 46
click at [317, 275] on td "Cutie pentru distribuitor îngropat UP tip 4 (1210-120) Cutie pentru distribuito…" at bounding box center [274, 298] width 174 height 46
click at [819, 292] on span "Add New" at bounding box center [834, 297] width 31 height 11
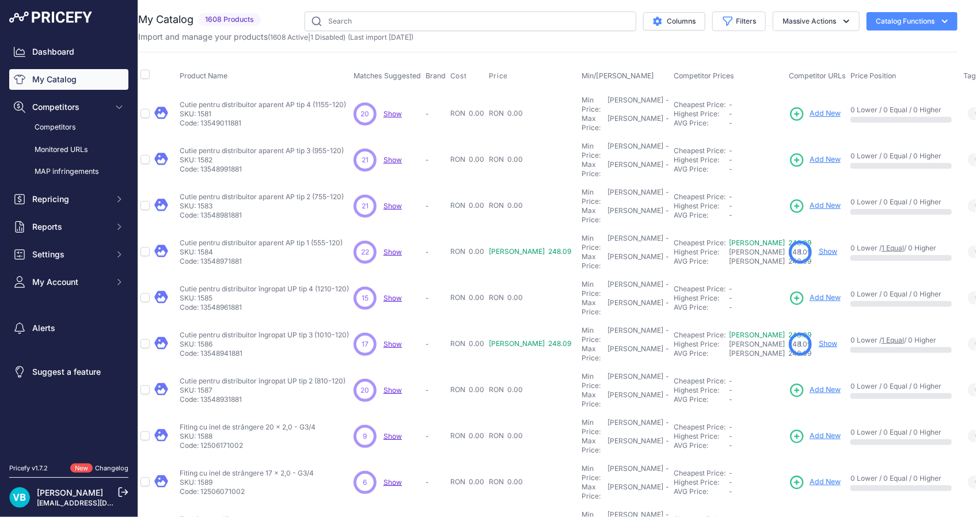
scroll to position [0, 14]
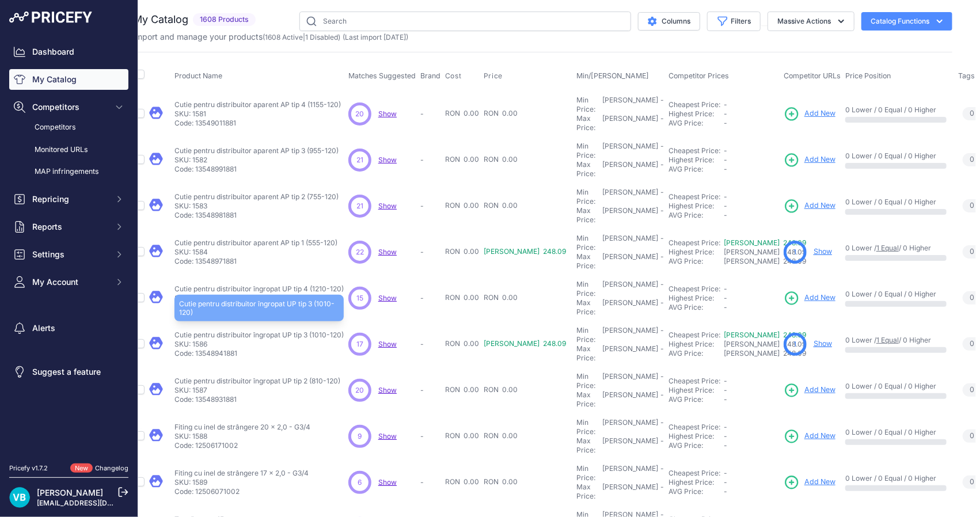
click at [316, 330] on p "Cutie pentru distribuitor îngropat UP tip 3 (1010-120)" at bounding box center [258, 334] width 169 height 9
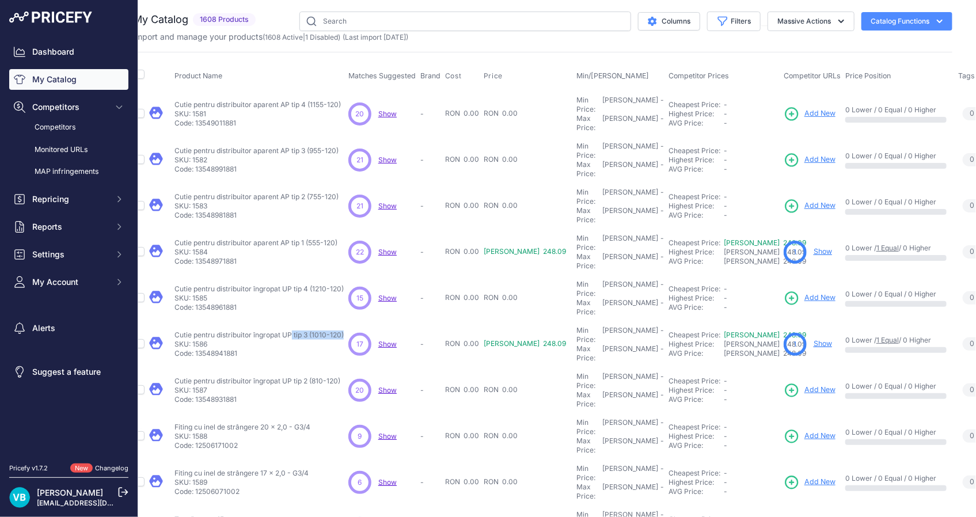
click at [814, 339] on link "Show" at bounding box center [823, 343] width 18 height 9
click at [245, 377] on p "Cutie pentru distribuitor îngropat UP tip 2 (810-120)" at bounding box center [257, 381] width 166 height 9
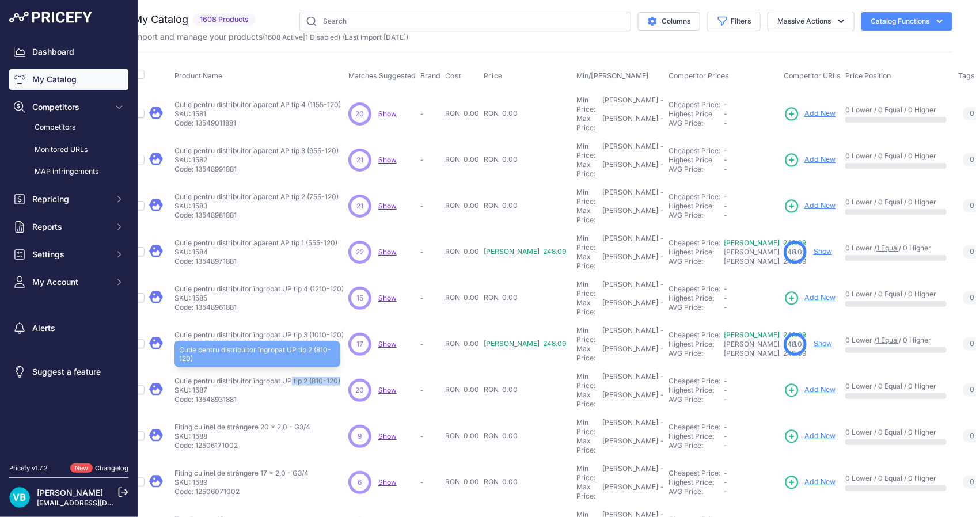
click at [245, 377] on p "Cutie pentru distribuitor îngropat UP tip 2 (810-120)" at bounding box center [257, 381] width 166 height 9
click at [804, 385] on span "Add New" at bounding box center [819, 390] width 31 height 11
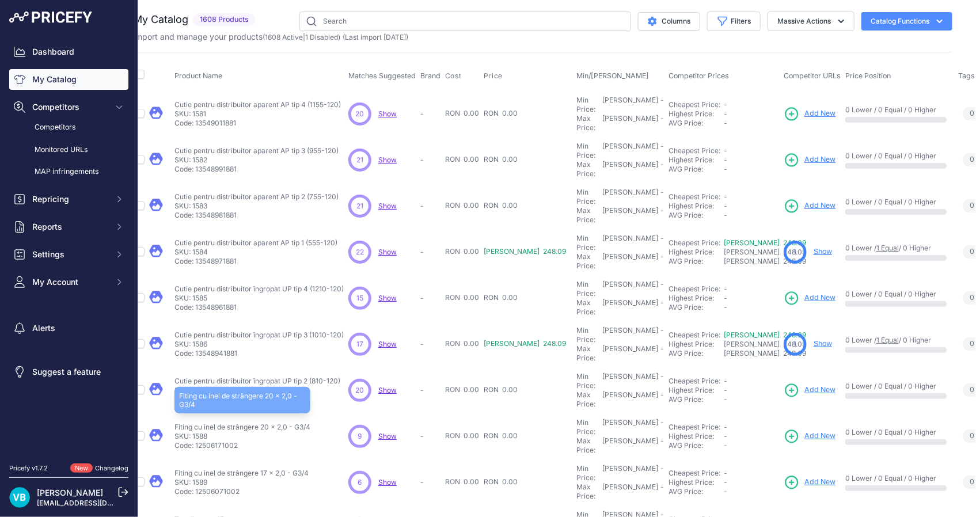
click at [260, 423] on p "Fiting cu inel de strângere 20 x 2,0 - G3/4" at bounding box center [242, 427] width 136 height 9
click at [804, 431] on span "Add New" at bounding box center [819, 436] width 31 height 11
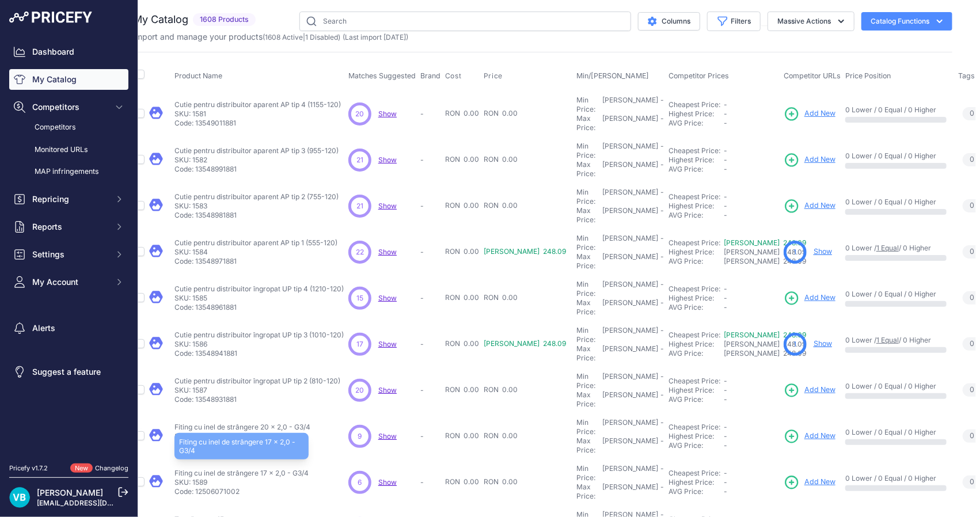
click at [226, 469] on p "Fiting cu inel de strângere 17 x 2,0 - G3/4" at bounding box center [241, 473] width 134 height 9
drag, startPoint x: 782, startPoint y: 405, endPoint x: 774, endPoint y: 398, distance: 10.6
click at [804, 477] on span "Add New" at bounding box center [819, 482] width 31 height 11
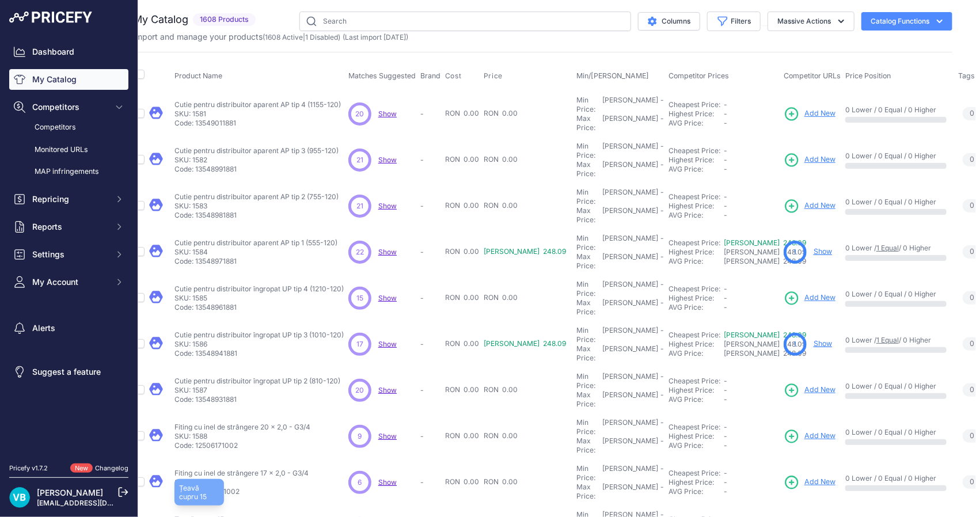
click at [184, 515] on p "Țeavă cupru 15" at bounding box center [199, 519] width 50 height 9
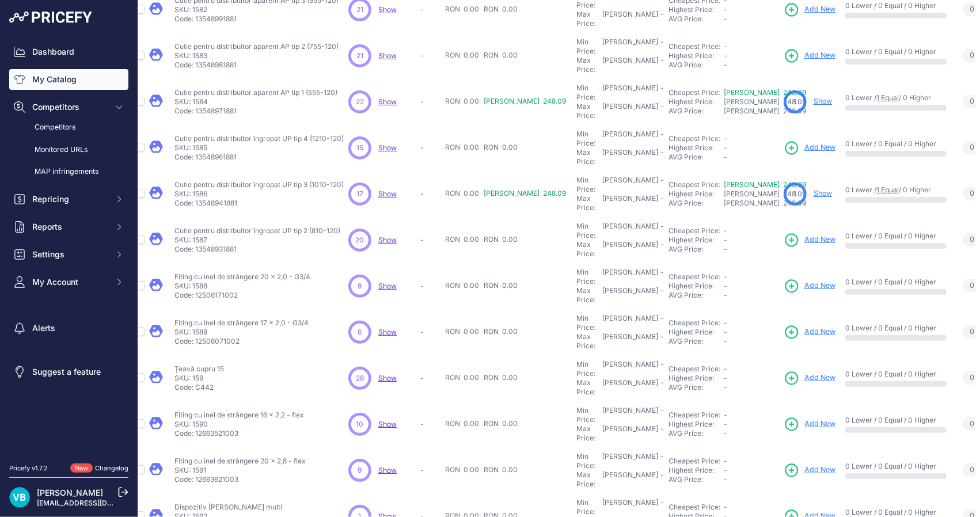
scroll to position [181, 14]
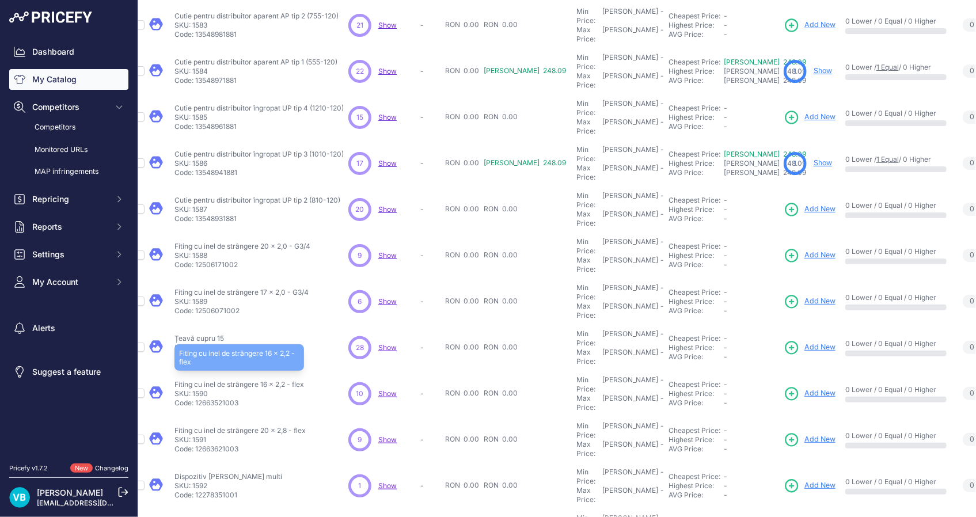
click at [271, 380] on p "Fiting cu inel de strângere 16 x 2,2 - flex" at bounding box center [239, 384] width 130 height 9
drag, startPoint x: 271, startPoint y: 283, endPoint x: 344, endPoint y: 282, distance: 72.6
click at [271, 380] on p "Fiting cu inel de strângere 16 x 2,2 - flex" at bounding box center [239, 384] width 130 height 9
click at [804, 388] on span "Add New" at bounding box center [819, 393] width 31 height 11
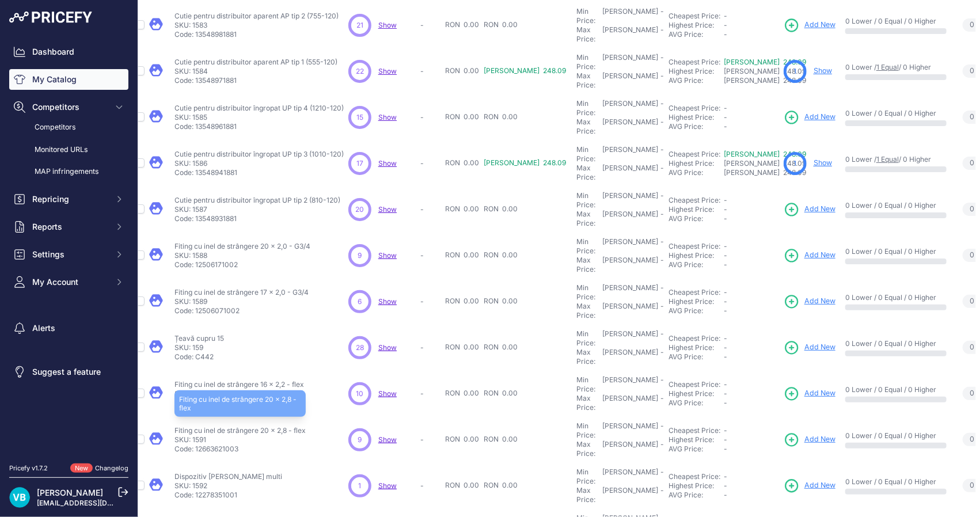
click at [253, 426] on p "Fiting cu inel de strângere 20 x 2,8 - flex" at bounding box center [239, 430] width 131 height 9
click at [781, 417] on td "Add New" at bounding box center [812, 440] width 62 height 46
click at [804, 434] on span "Add New" at bounding box center [819, 439] width 31 height 11
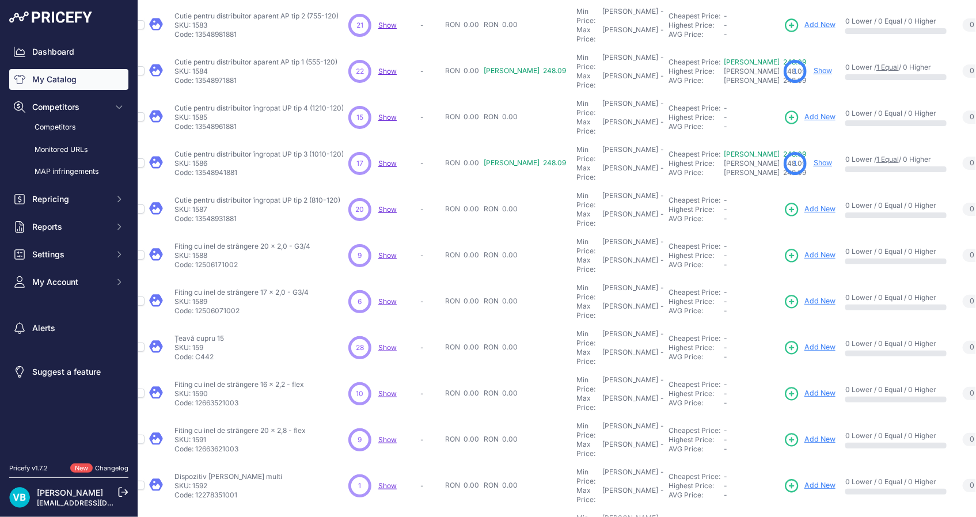
click at [237, 481] on p "SKU: 1592" at bounding box center [228, 485] width 108 height 9
click at [233, 472] on p "Dispozitiv cleme tacker multi" at bounding box center [228, 476] width 108 height 9
click at [804, 480] on span "Add New" at bounding box center [819, 485] width 31 height 11
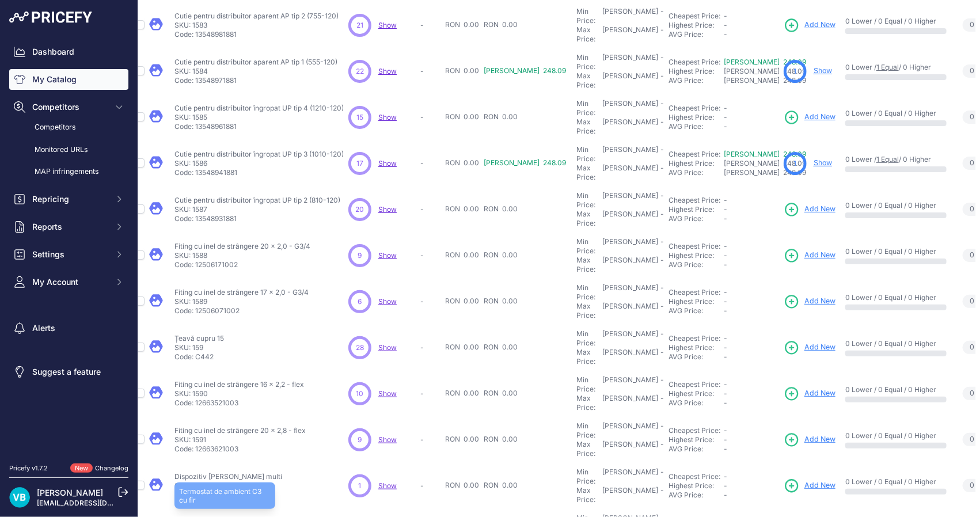
click at [212, 516] on p "Termostat de ambient C3 cu fir" at bounding box center [224, 522] width 101 height 9
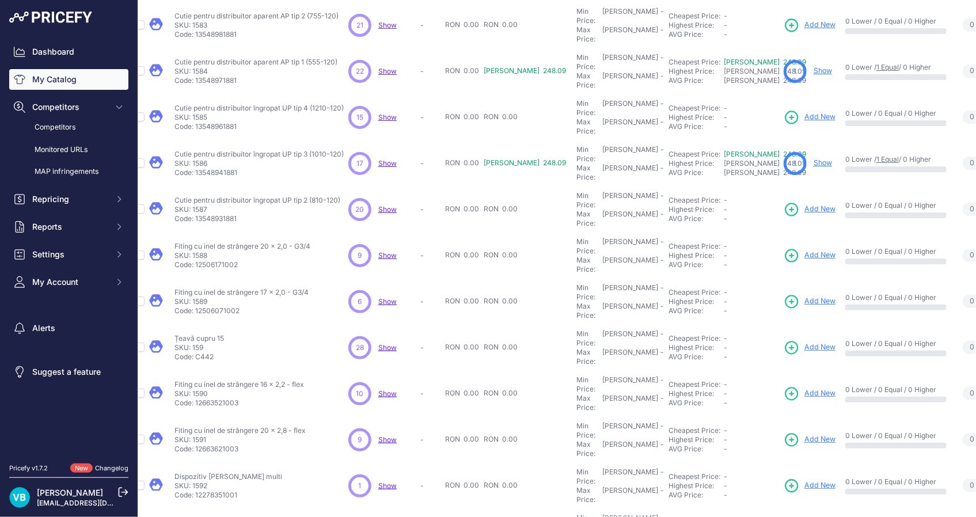
drag, startPoint x: 9, startPoint y: 116, endPoint x: 1, endPoint y: 121, distance: 8.8
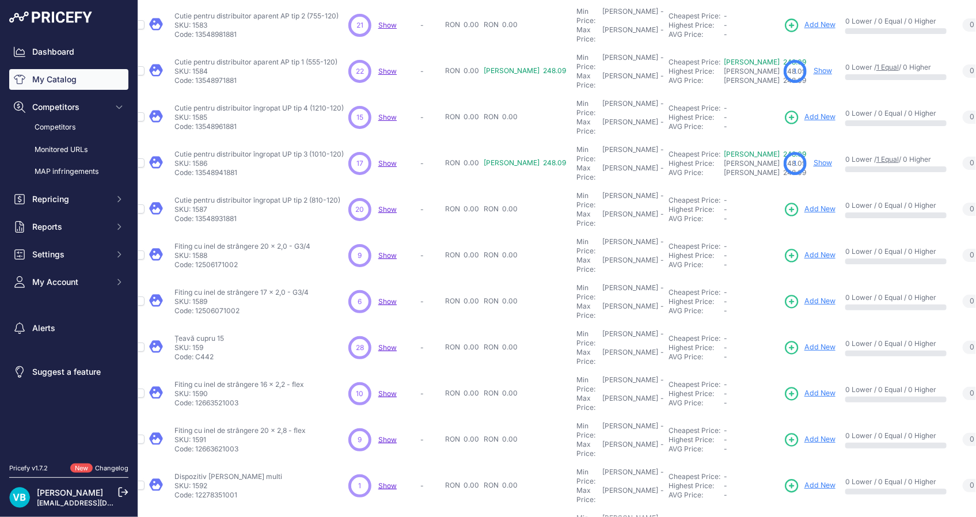
click at [9, 116] on div "Competitors Competitors Monitored URLs MAP infringements" at bounding box center [68, 139] width 119 height 85
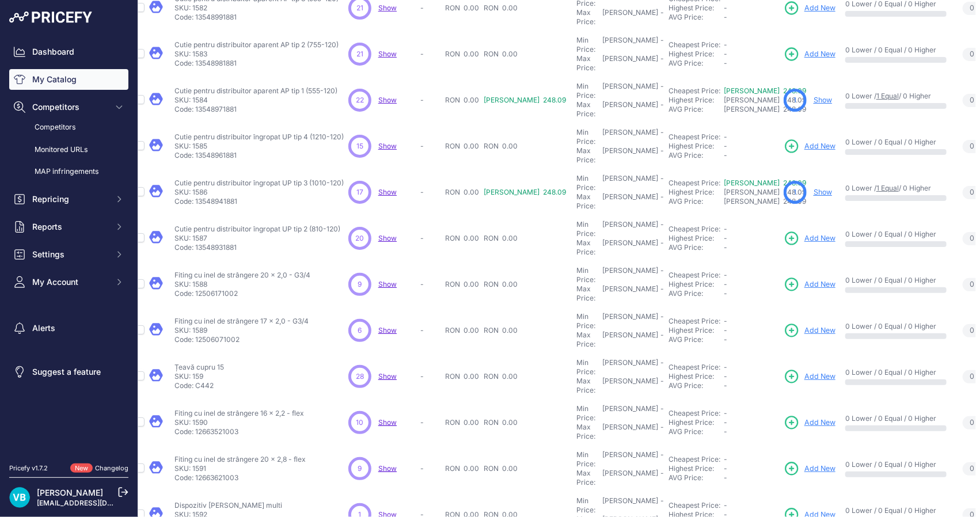
scroll to position [210, 14]
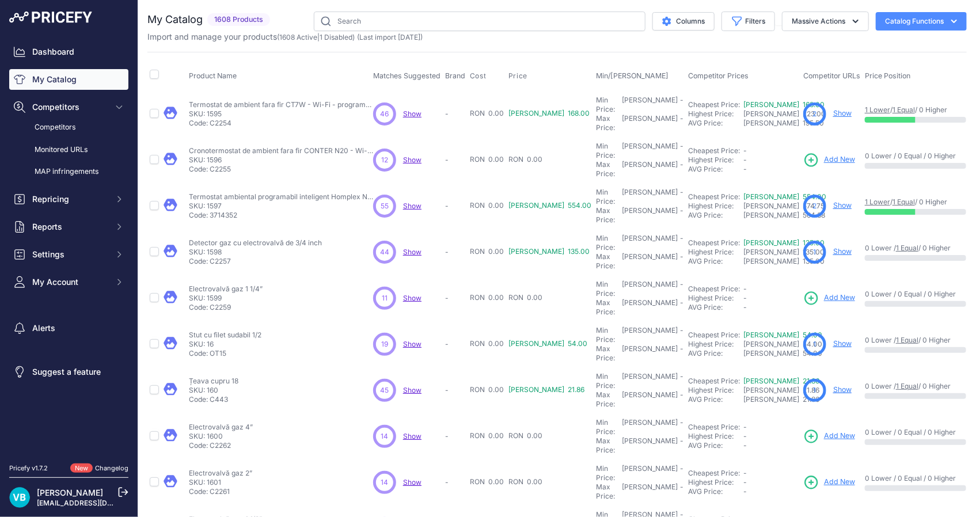
click at [833, 112] on link "Show" at bounding box center [842, 113] width 18 height 9
click at [313, 100] on p "Termostat de ambient fara fir CT7W - Wi-Fi - programabil" at bounding box center [281, 104] width 184 height 9
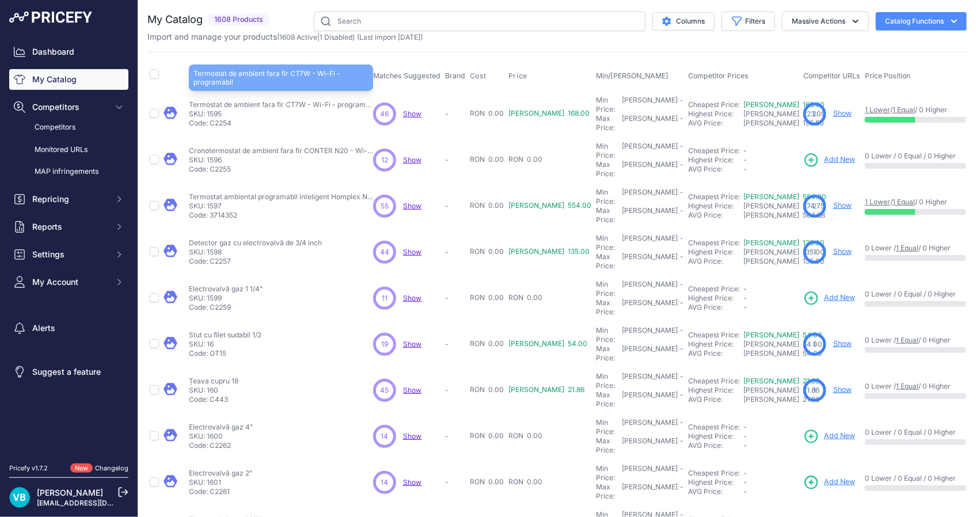
click at [313, 100] on p "Termostat de ambient fara fir CT7W - Wi-Fi - programabil" at bounding box center [281, 104] width 184 height 9
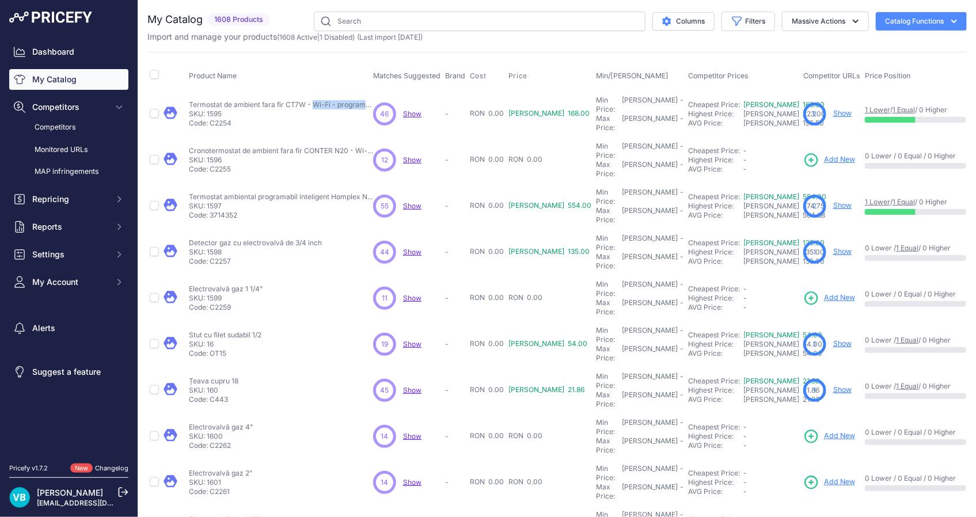
click at [824, 154] on span "Add New" at bounding box center [839, 159] width 31 height 11
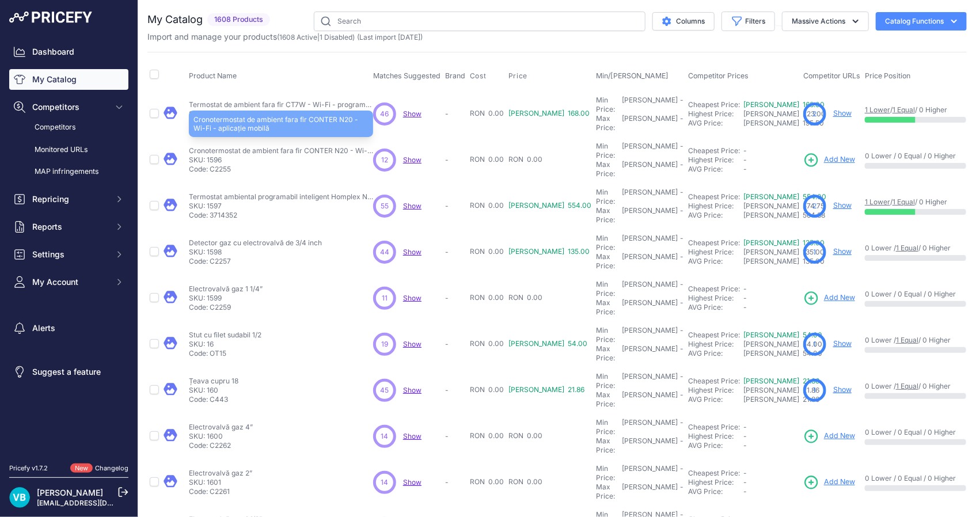
click at [241, 146] on p "Cronotermostat de ambient fara fir CONTER N20 - Wi-Fi - aplicație mobilă" at bounding box center [281, 150] width 184 height 9
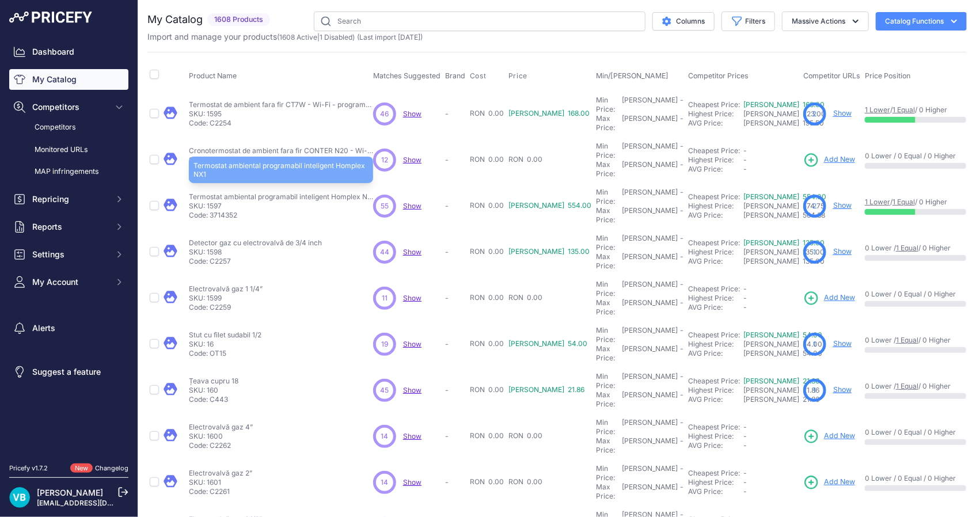
click at [244, 192] on p "Termostat ambiental programabil inteligent Homplex NX1" at bounding box center [281, 196] width 184 height 9
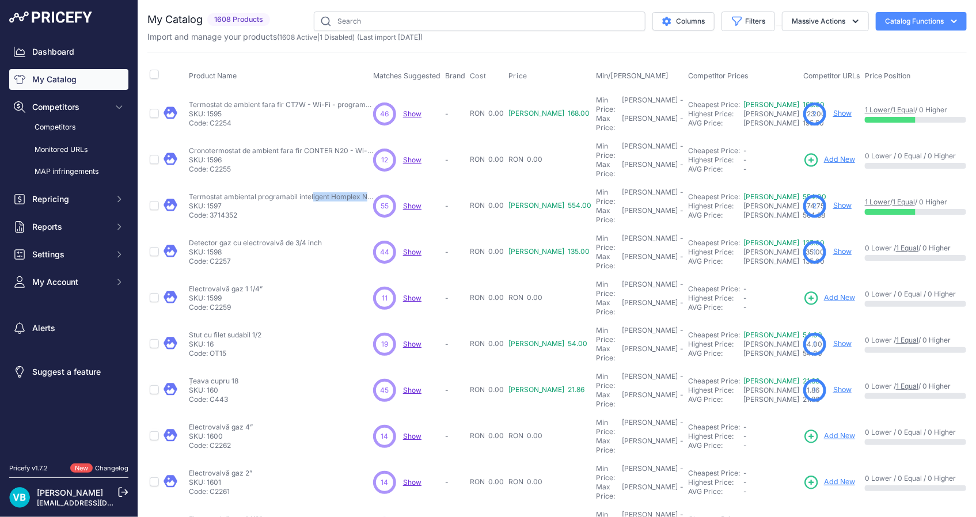
click at [833, 201] on link "Show" at bounding box center [842, 205] width 18 height 9
click at [247, 238] on p "Detector gaz cu electrovalvă de 3/4 inch" at bounding box center [255, 242] width 133 height 9
click at [833, 247] on link "Show" at bounding box center [842, 251] width 18 height 9
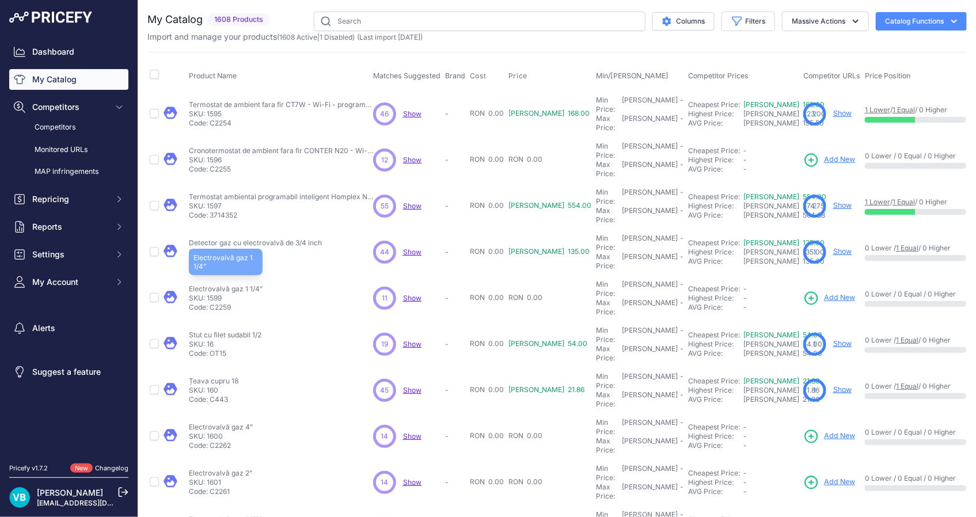
click at [212, 284] on p "Electrovalvă gaz 1 1/4”" at bounding box center [226, 288] width 74 height 9
click at [213, 284] on p "Electrovalvă gaz 1 1/4”" at bounding box center [226, 288] width 74 height 9
click at [803, 290] on link "Add New" at bounding box center [829, 298] width 52 height 16
click at [229, 330] on p "Stut cu filet sudabil 1/2" at bounding box center [225, 334] width 73 height 9
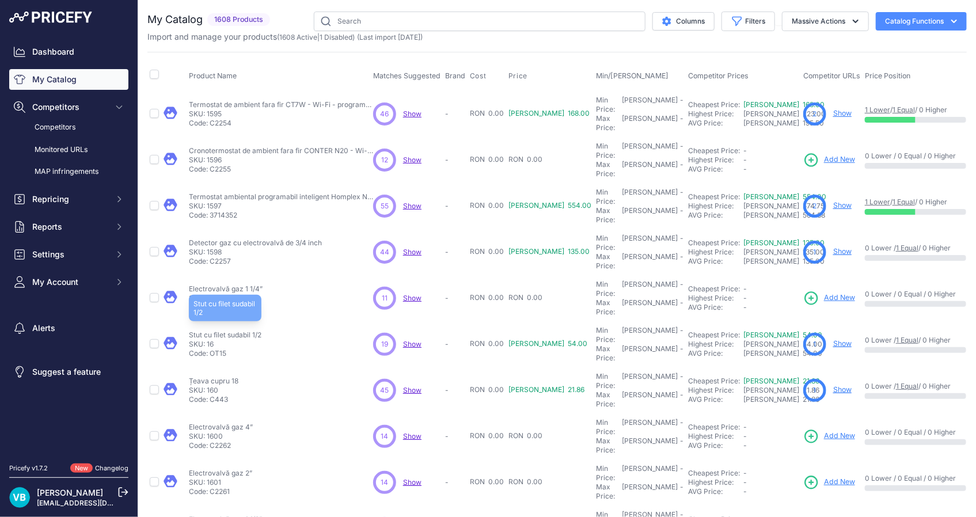
click at [229, 330] on p "Stut cu filet sudabil 1/2" at bounding box center [225, 334] width 73 height 9
click at [833, 339] on link "Show" at bounding box center [842, 343] width 18 height 9
click at [212, 377] on p "Țeava cupru 18" at bounding box center [214, 381] width 50 height 9
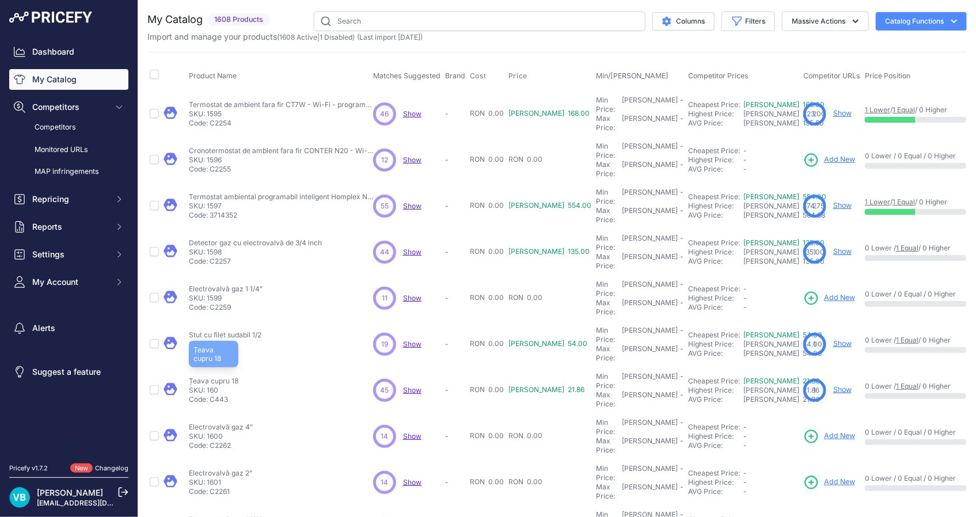
click at [212, 377] on p "Țeava cupru 18" at bounding box center [214, 381] width 50 height 9
click at [833, 385] on link "Show" at bounding box center [842, 389] width 18 height 9
click at [234, 423] on p "Electrovalvă gaz 4”" at bounding box center [221, 427] width 64 height 9
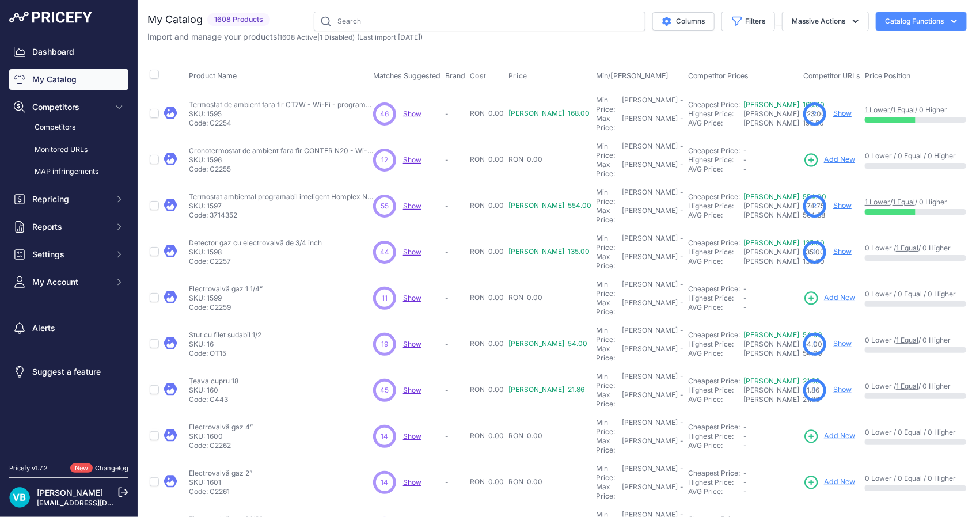
click at [824, 431] on span "Add New" at bounding box center [839, 436] width 31 height 11
click at [240, 469] on p "Electrovalvă gaz 2”" at bounding box center [220, 473] width 63 height 9
drag, startPoint x: 240, startPoint y: 394, endPoint x: 276, endPoint y: 391, distance: 37.0
click at [240, 469] on p "Electrovalvă gaz 2”" at bounding box center [220, 473] width 63 height 9
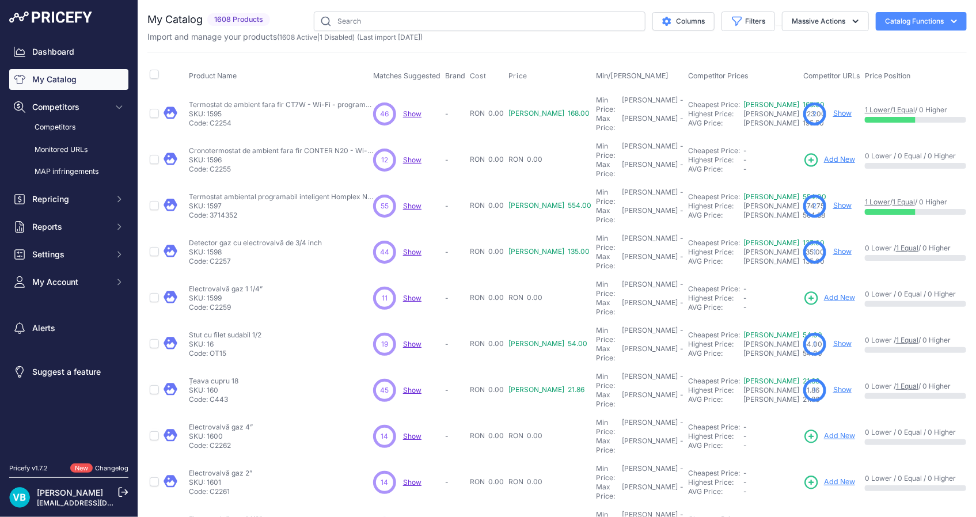
click at [824, 477] on span "Add New" at bounding box center [839, 482] width 31 height 11
click at [246, 515] on p "Electrovalvă gaz 1 1/2”" at bounding box center [225, 519] width 73 height 9
click at [242, 515] on p "Electrovalvă gaz 1 1/2”" at bounding box center [225, 519] width 73 height 9
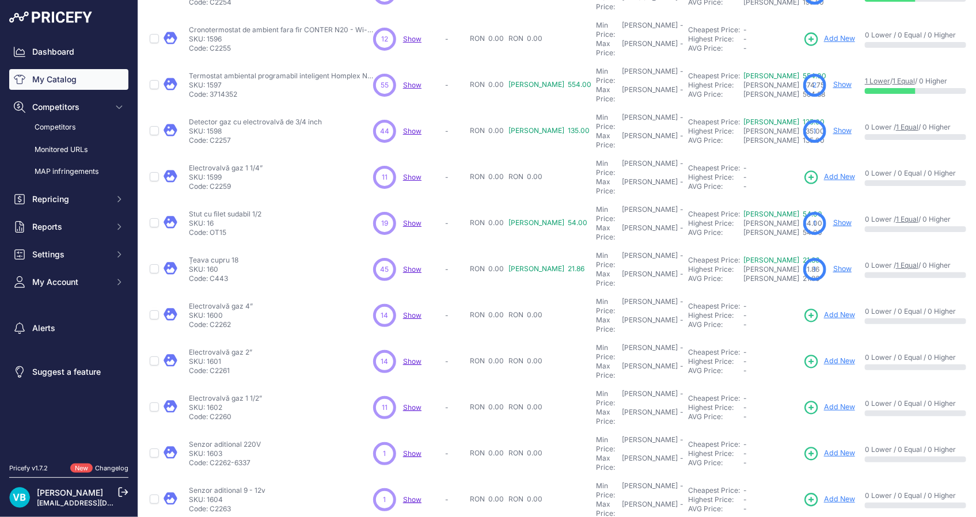
scroll to position [157, 0]
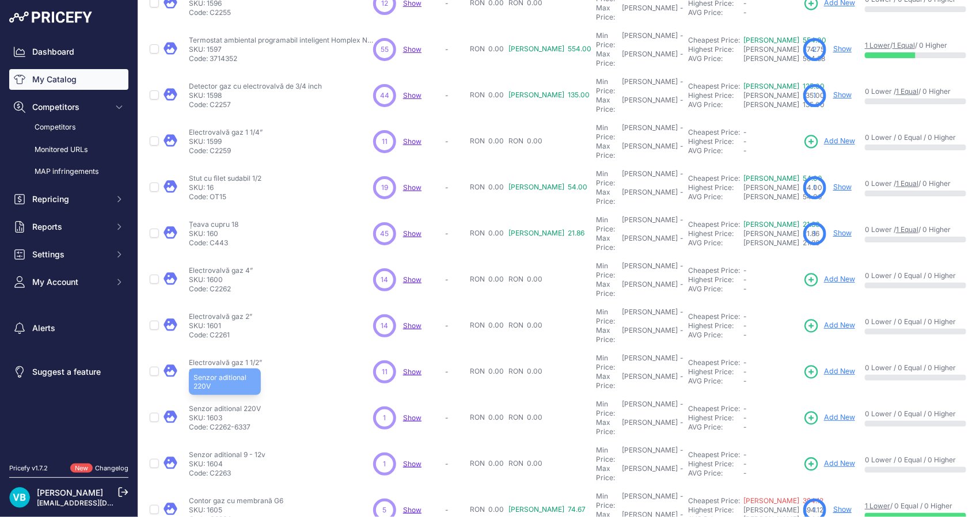
click at [238, 404] on p "Senzor aditional 220V" at bounding box center [225, 408] width 72 height 9
click at [824, 412] on span "Add New" at bounding box center [839, 417] width 31 height 11
click at [218, 450] on p "Senzor aditional 9 - 12v" at bounding box center [227, 454] width 77 height 9
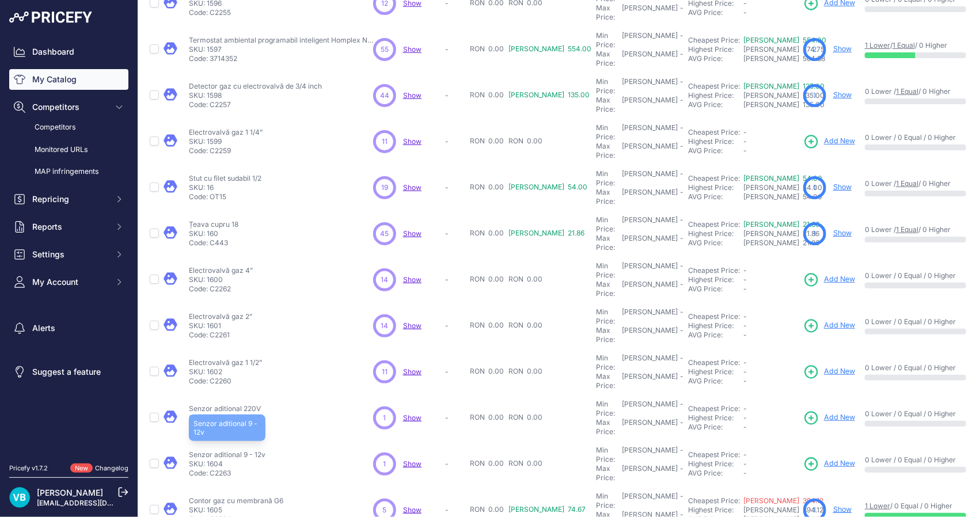
click at [218, 450] on p "Senzor aditional 9 - 12v" at bounding box center [227, 454] width 77 height 9
click at [824, 458] on span "Add New" at bounding box center [839, 463] width 31 height 11
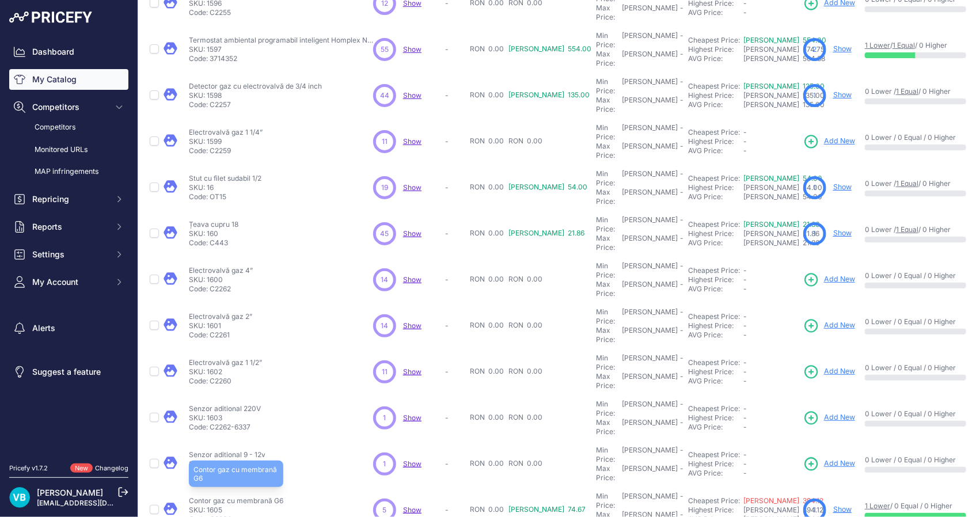
click at [249, 496] on p "Contor gaz cu membrană G6" at bounding box center [236, 500] width 94 height 9
click at [833, 504] on p "Show" at bounding box center [842, 509] width 18 height 11
click at [833, 505] on link "Show" at bounding box center [842, 509] width 18 height 9
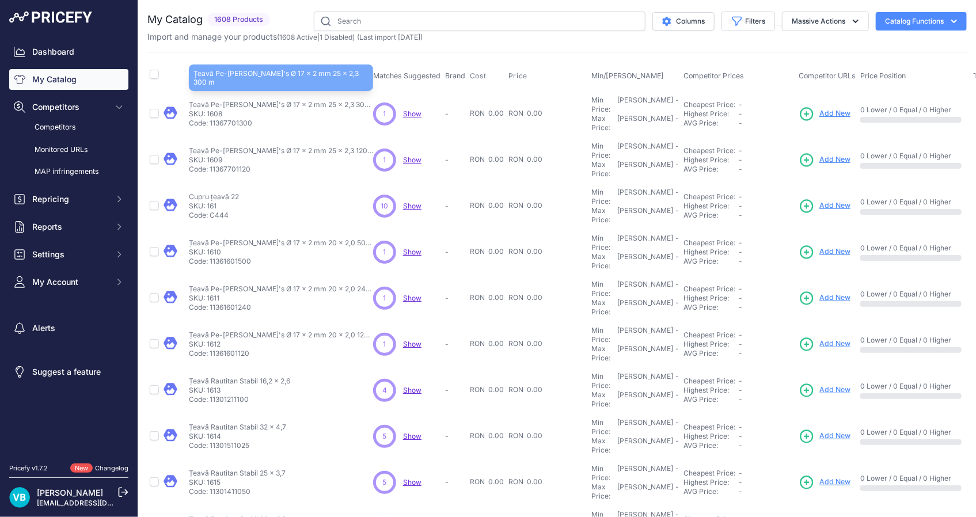
click at [286, 100] on p "Țeavă Pe-Xa Rautherm's Ø 17 x 2 mm 25 x 2,3 300 m" at bounding box center [281, 104] width 184 height 9
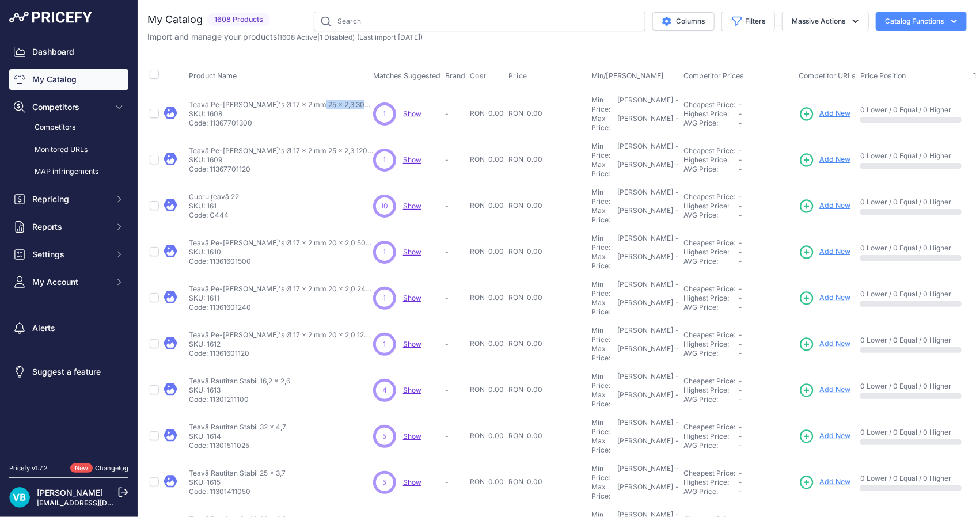
click at [819, 109] on span "Add New" at bounding box center [834, 113] width 31 height 11
click at [0, 184] on html "Lorem Ipsum Close Dashboard My Catalog Competitors Competitors Monitored URLs M…" at bounding box center [488, 258] width 976 height 517
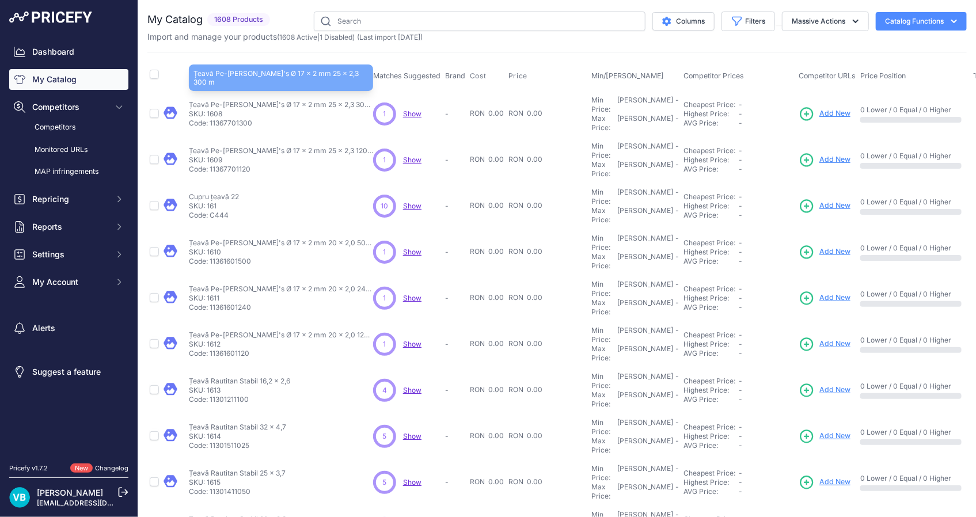
click at [331, 100] on p "Țeavă Pe-Xa Rautherm's Ø 17 x 2 mm 25 x 2,3 300 m" at bounding box center [281, 104] width 184 height 9
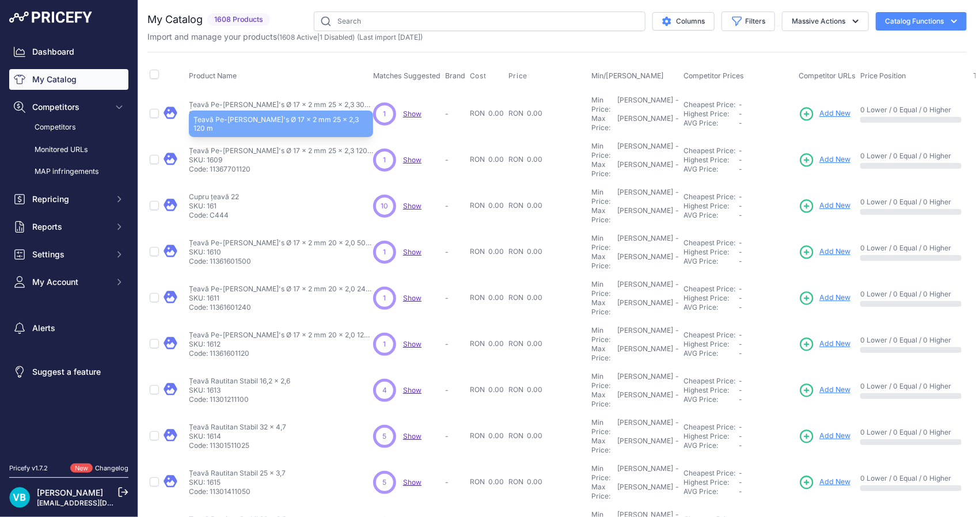
drag, startPoint x: 331, startPoint y: 100, endPoint x: 316, endPoint y: 132, distance: 36.1
click at [316, 146] on p "Țeavă Pe-Xa Rautherm's Ø 17 x 2 mm 25 x 2,3 120 m" at bounding box center [281, 150] width 184 height 9
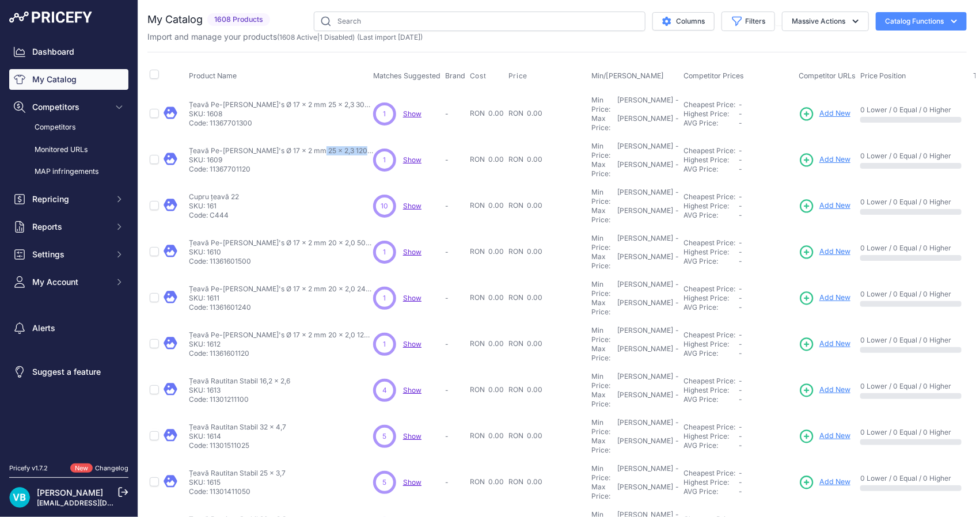
click at [819, 154] on span "Add New" at bounding box center [834, 159] width 31 height 11
click at [209, 192] on p "Cupru țeavă 22" at bounding box center [214, 196] width 50 height 9
click at [819, 200] on span "Add New" at bounding box center [834, 205] width 31 height 11
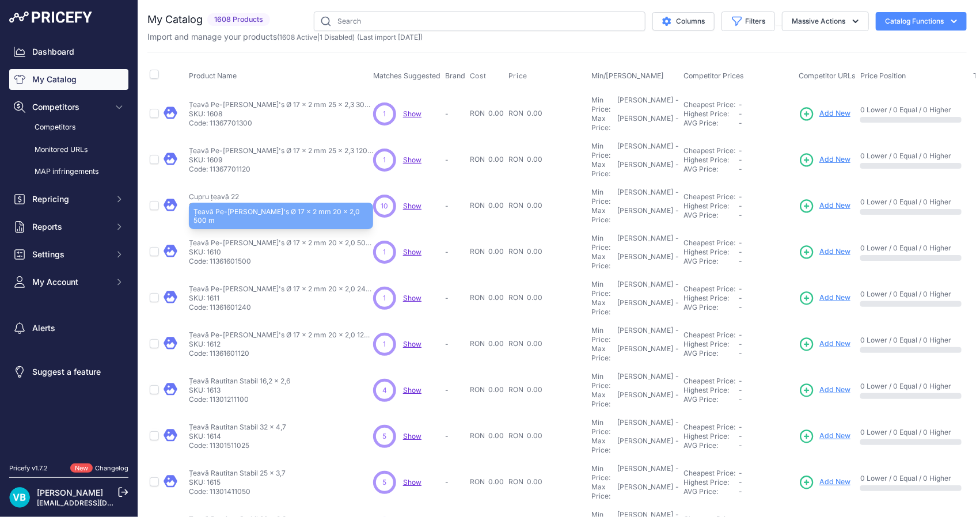
click at [201, 238] on p "Țeavă Pe-Xa Rautherm's Ø 17 x 2 mm 20 x 2,0 500 m" at bounding box center [281, 242] width 184 height 9
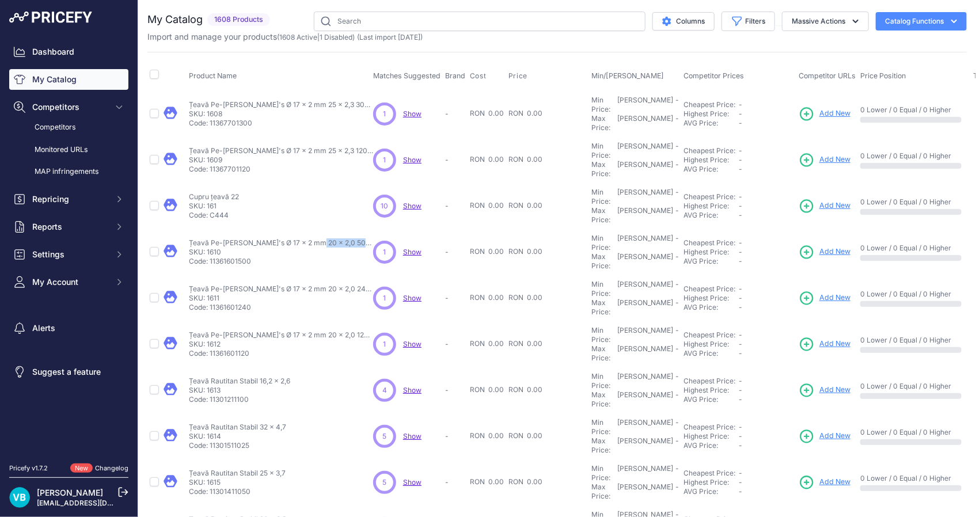
click at [819, 246] on span "Add New" at bounding box center [834, 251] width 31 height 11
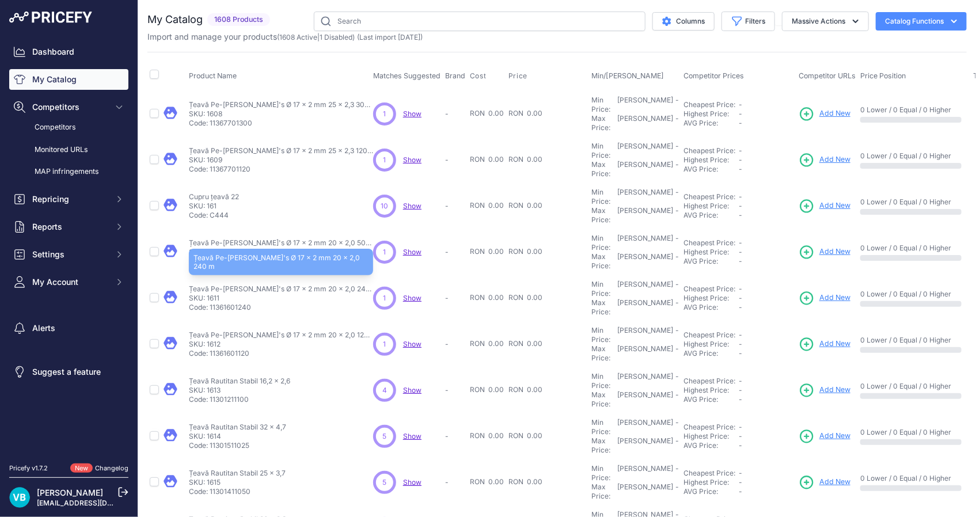
click at [291, 284] on p "Țeavă Pe-Xa Rautherm's Ø 17 x 2 mm 20 x 2,0 240 m" at bounding box center [281, 288] width 184 height 9
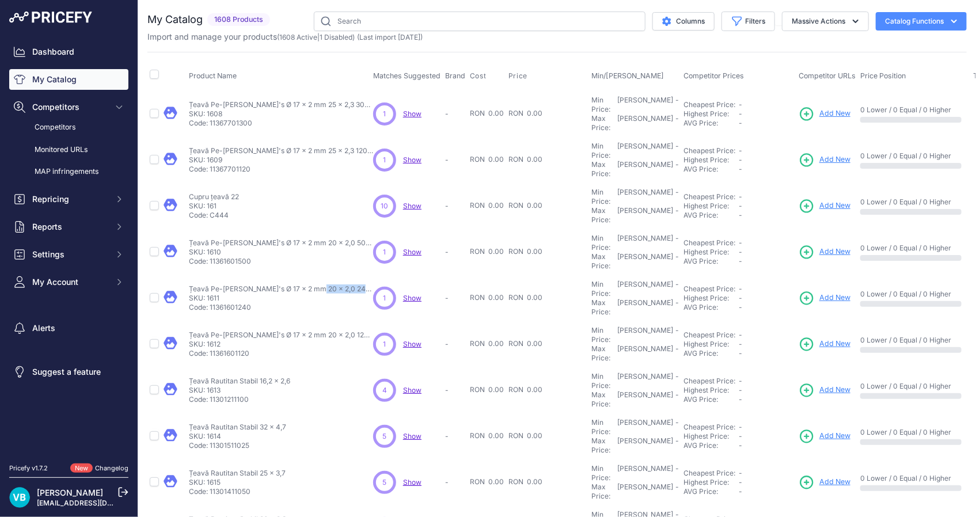
click at [819, 292] on span "Add New" at bounding box center [834, 297] width 31 height 11
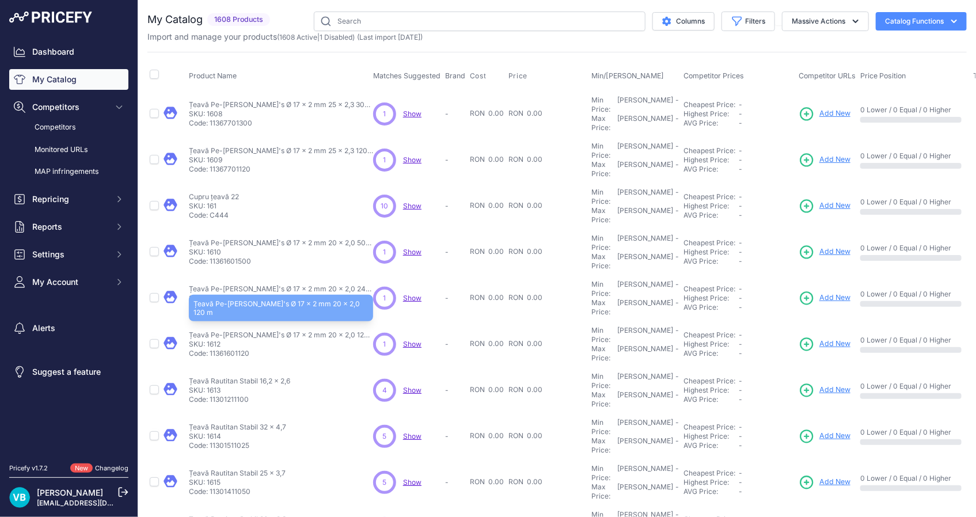
click at [257, 330] on p "Țeavă Pe-Xa Rautherm's Ø 17 x 2 mm 20 x 2,0 120 m" at bounding box center [281, 334] width 184 height 9
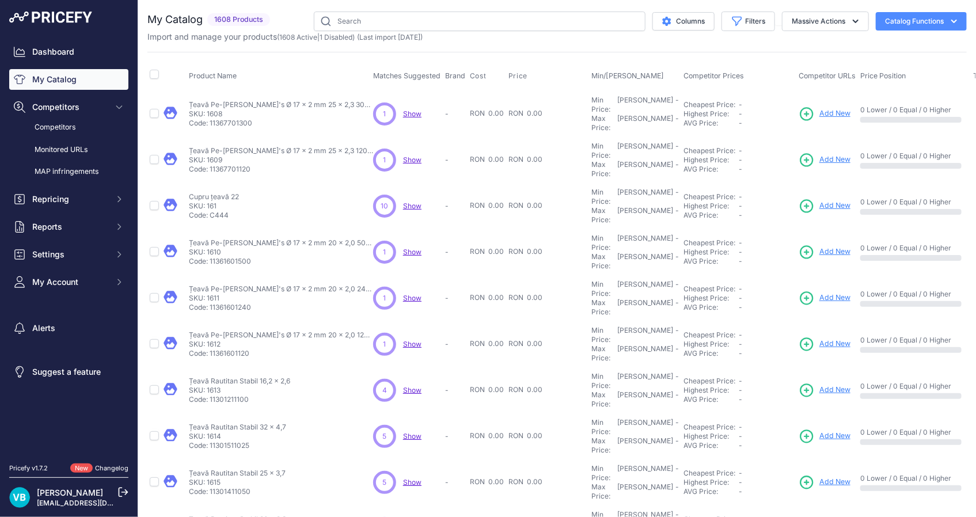
click at [796, 321] on td "Add New" at bounding box center [827, 344] width 62 height 46
click at [819, 339] on span "Add New" at bounding box center [834, 344] width 31 height 11
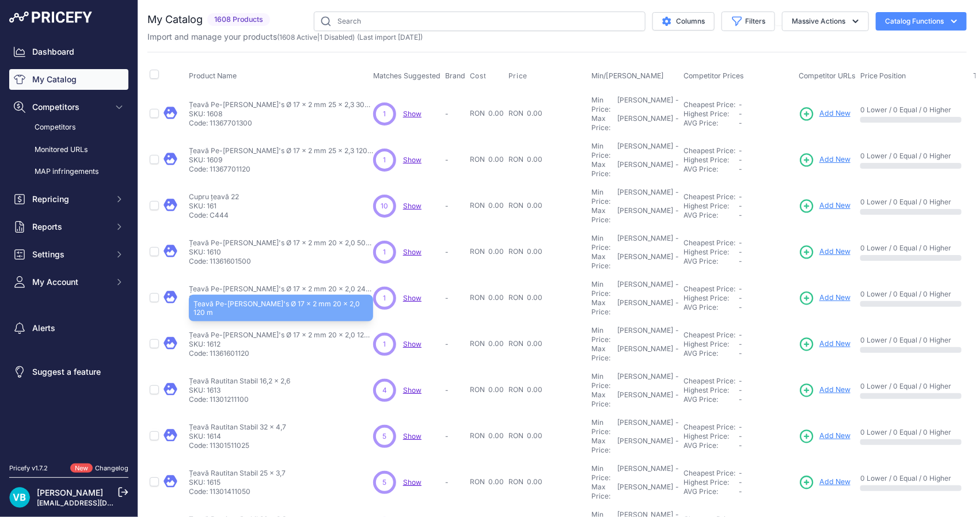
drag, startPoint x: 318, startPoint y: 282, endPoint x: 360, endPoint y: 278, distance: 42.2
click at [360, 330] on p "Țeavă Pe-Xa Rautherm's Ø 17 x 2 mm 20 x 2,0 120 m" at bounding box center [281, 334] width 184 height 9
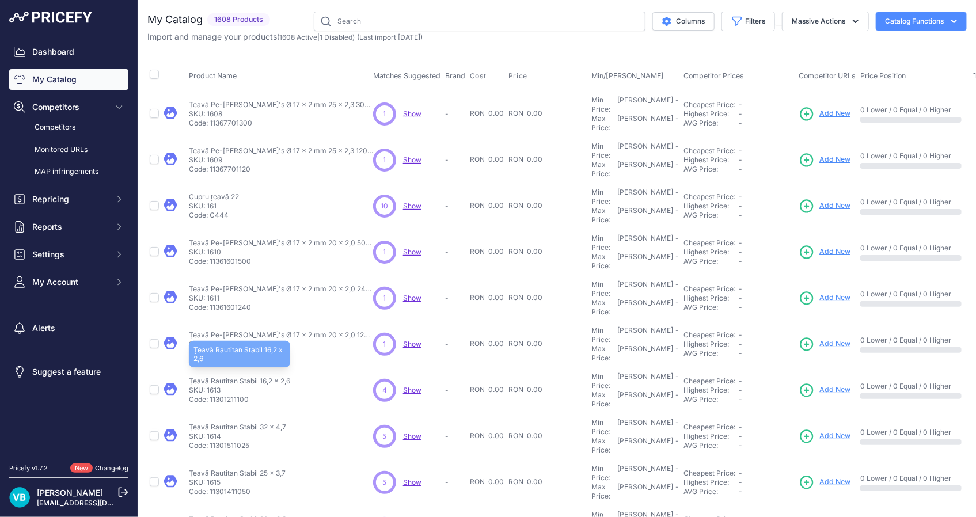
click at [242, 377] on p "Țeavă Rautitan Stabil 16,2 x 2,6" at bounding box center [239, 381] width 101 height 9
click at [819, 385] on span "Add New" at bounding box center [834, 390] width 31 height 11
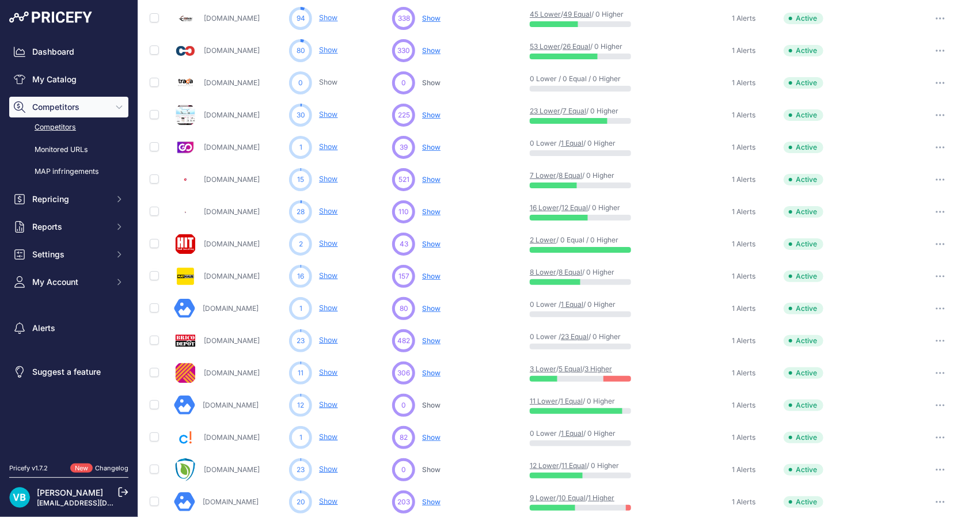
scroll to position [366, 0]
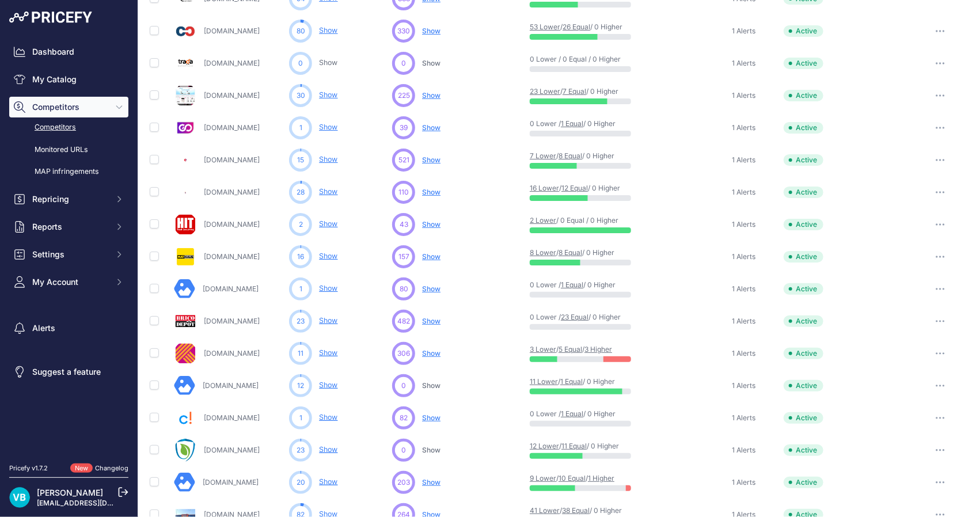
click at [427, 317] on span "Show" at bounding box center [431, 321] width 18 height 9
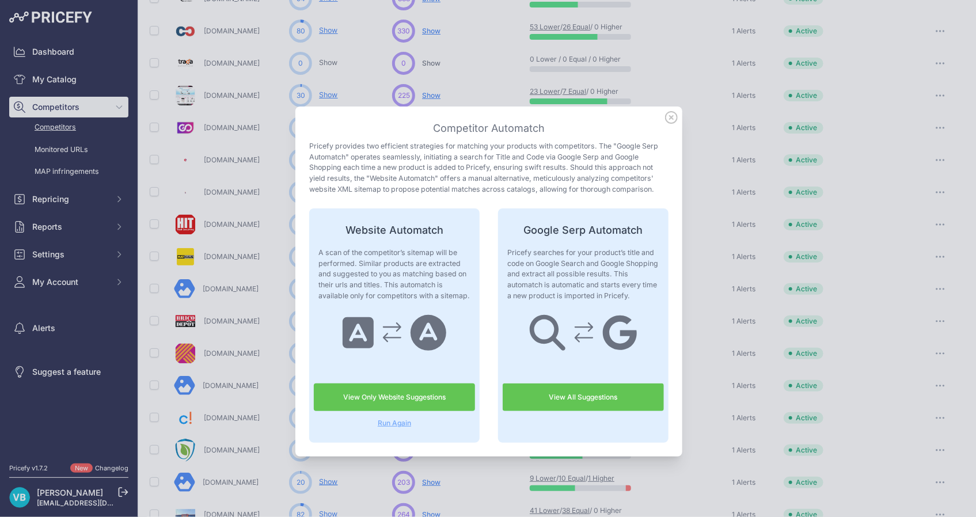
click at [666, 121] on icon at bounding box center [671, 117] width 13 height 13
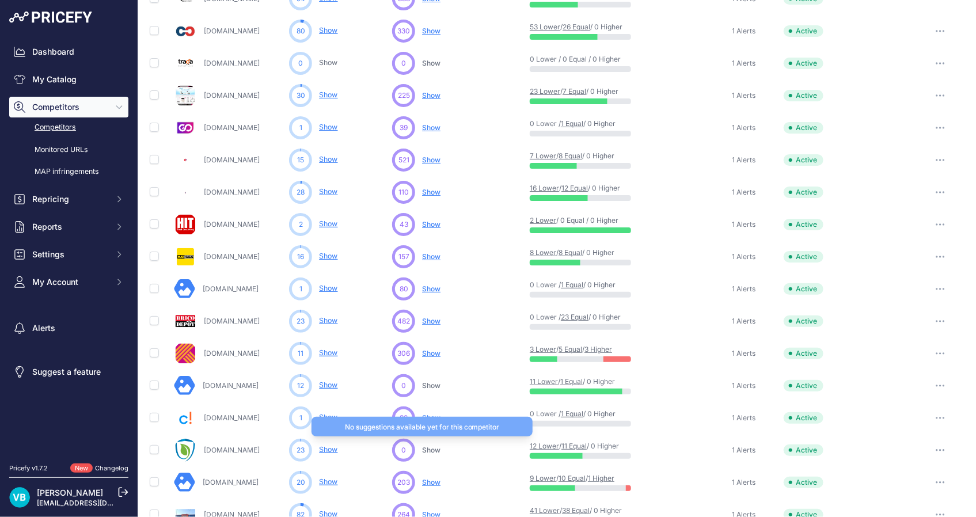
click at [434, 446] on span "Show" at bounding box center [431, 450] width 18 height 9
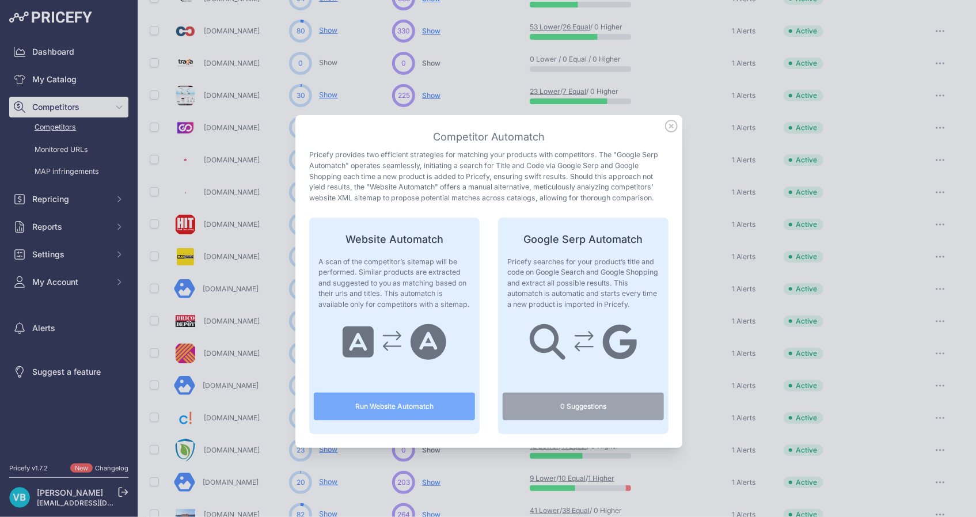
click at [409, 406] on button "Run Website Automatch" at bounding box center [394, 407] width 161 height 28
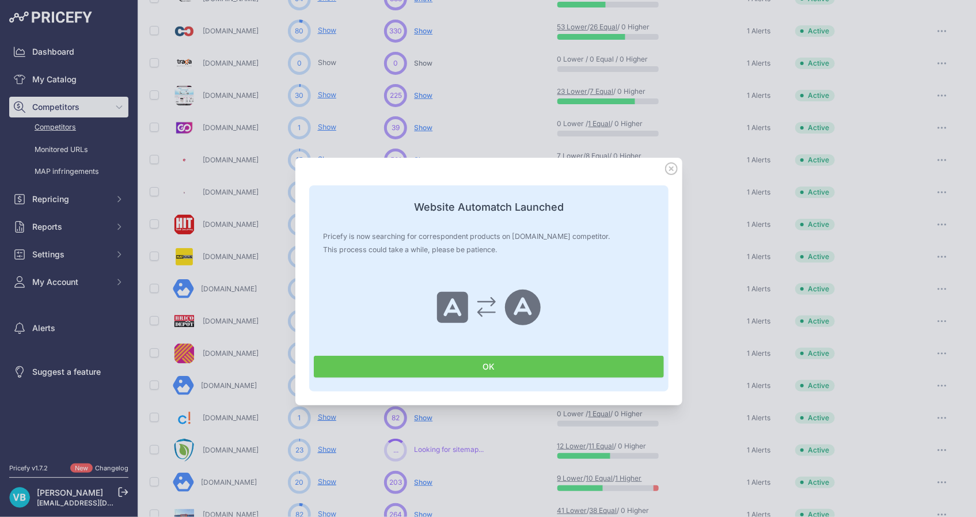
click at [537, 363] on button "OK" at bounding box center [489, 367] width 350 height 22
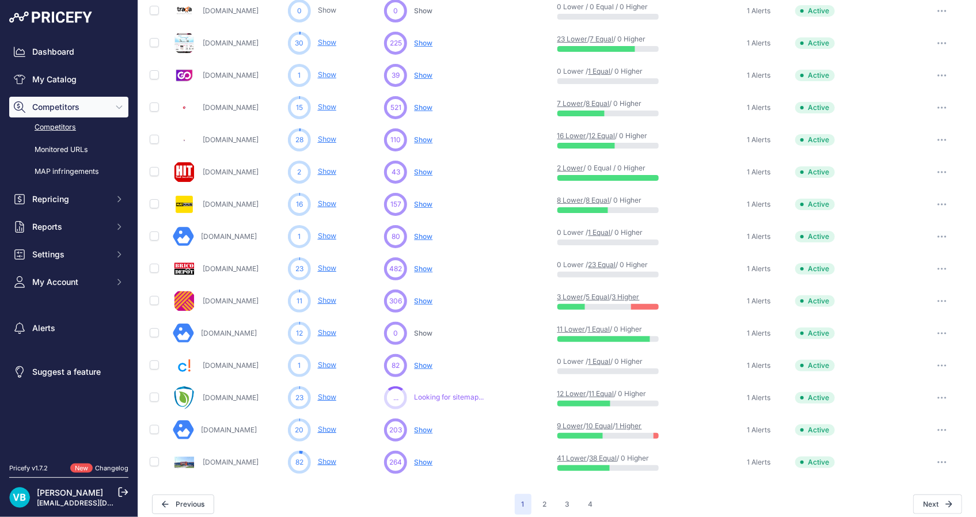
scroll to position [426, 0]
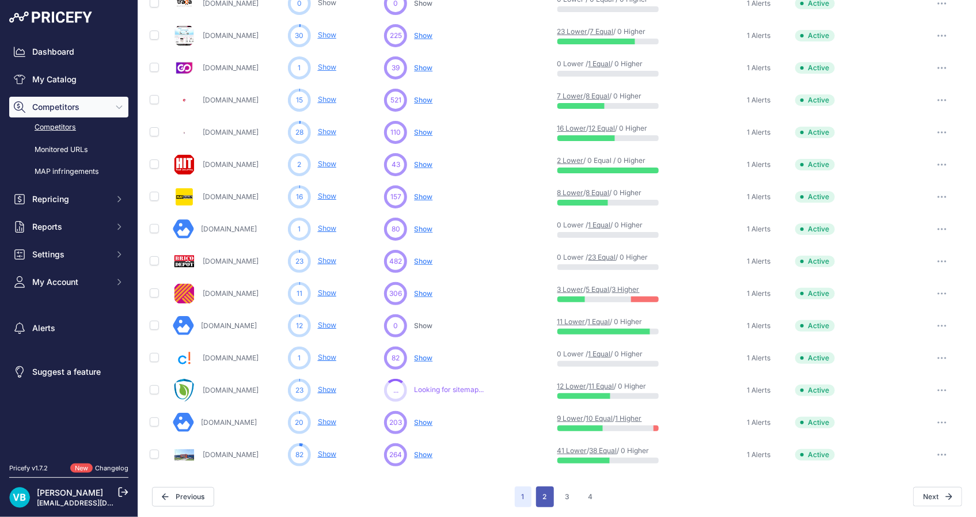
click at [536, 503] on button "2" at bounding box center [545, 497] width 18 height 21
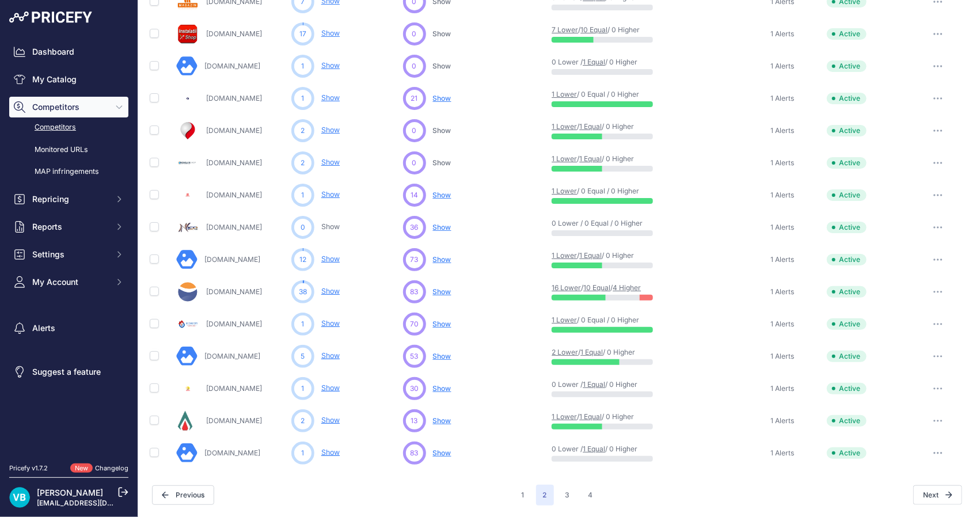
scroll to position [426, 0]
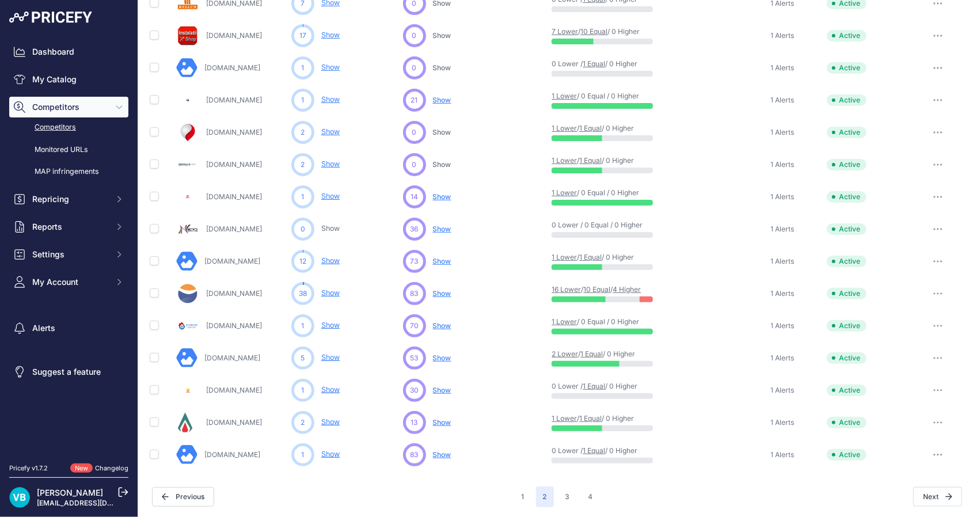
click at [440, 292] on span "Show" at bounding box center [442, 293] width 18 height 9
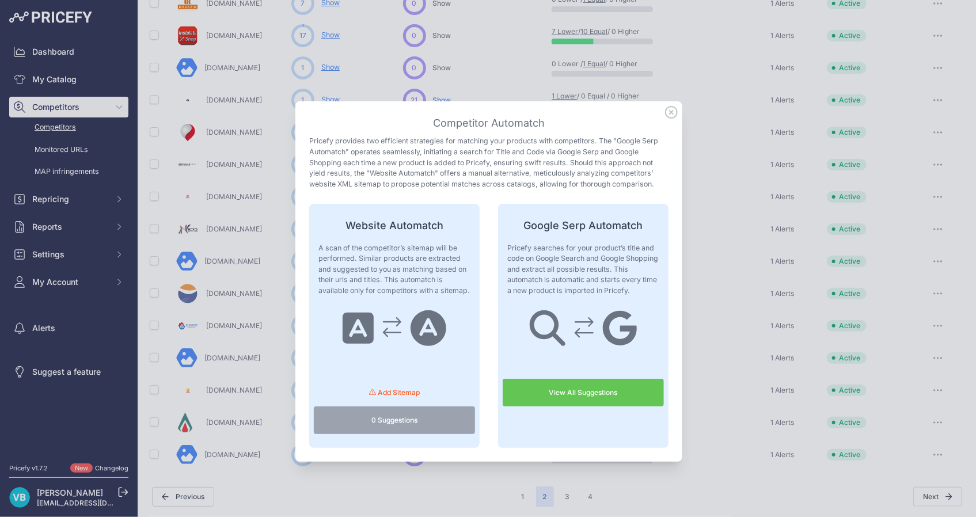
click at [665, 113] on icon at bounding box center [671, 112] width 13 height 13
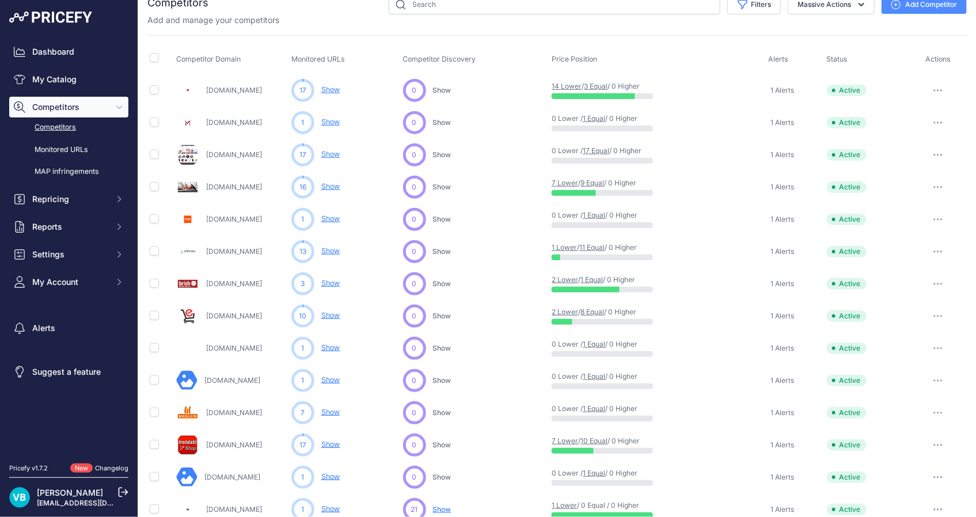
scroll to position [7, 0]
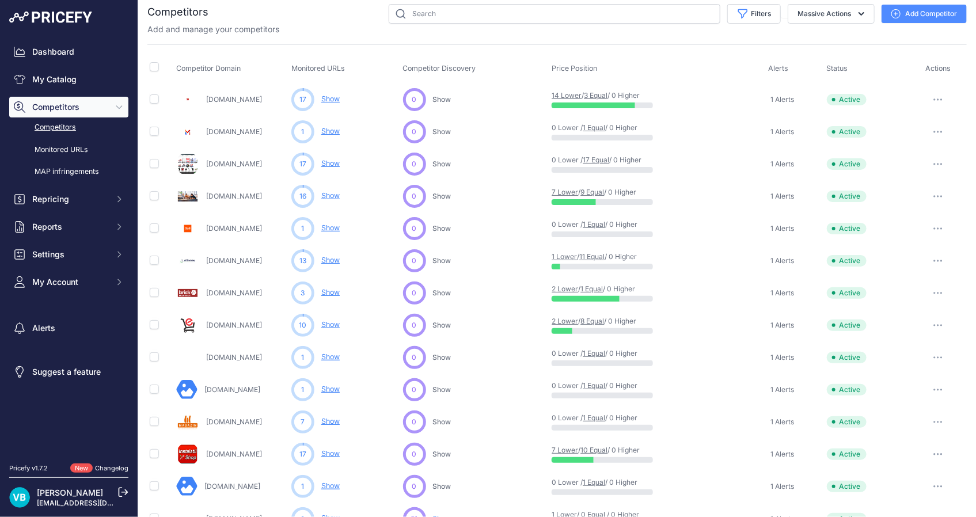
click at [434, 261] on span "Show" at bounding box center [442, 260] width 18 height 9
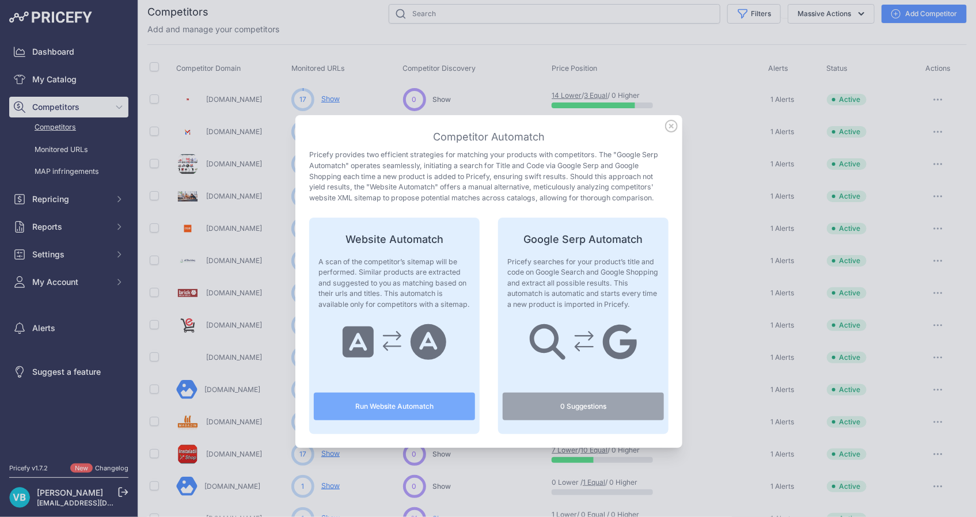
click at [404, 405] on button "Run Website Automatch" at bounding box center [394, 407] width 161 height 28
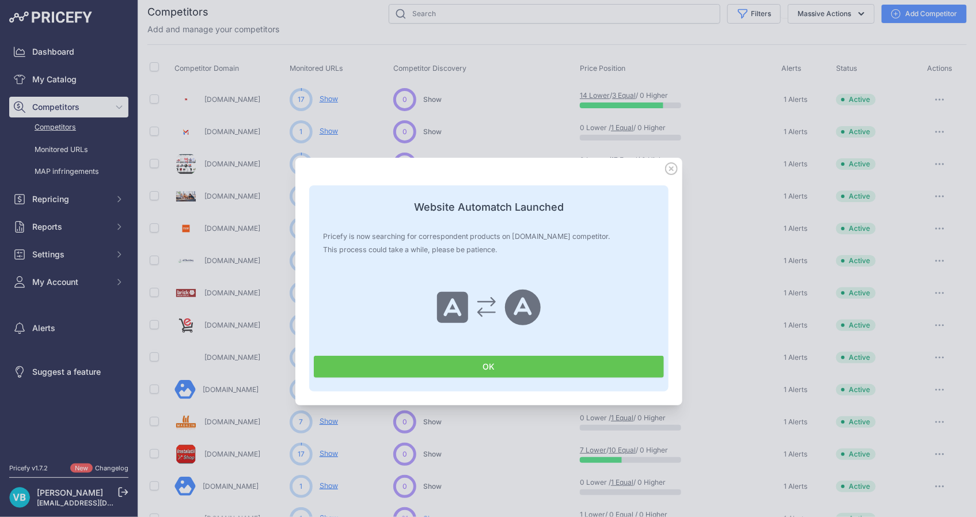
click at [477, 370] on button "OK" at bounding box center [489, 367] width 350 height 22
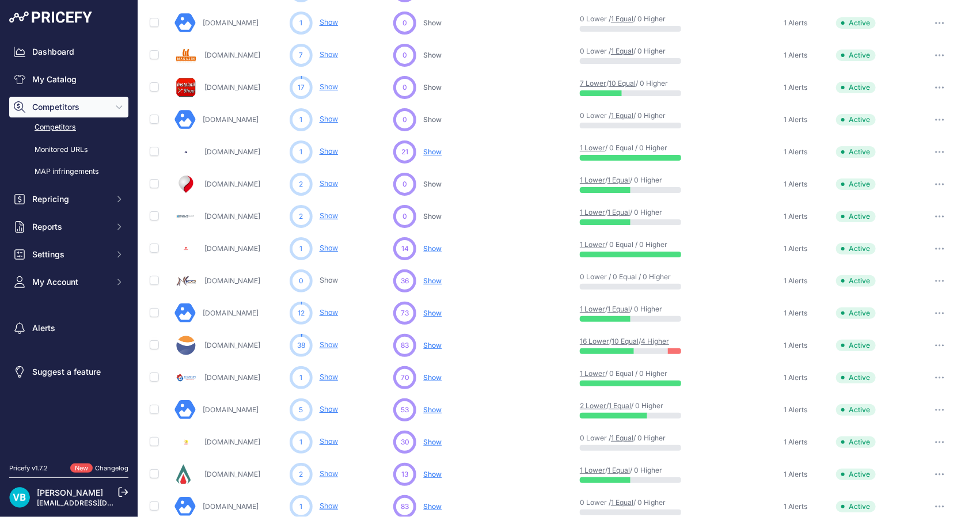
scroll to position [426, 0]
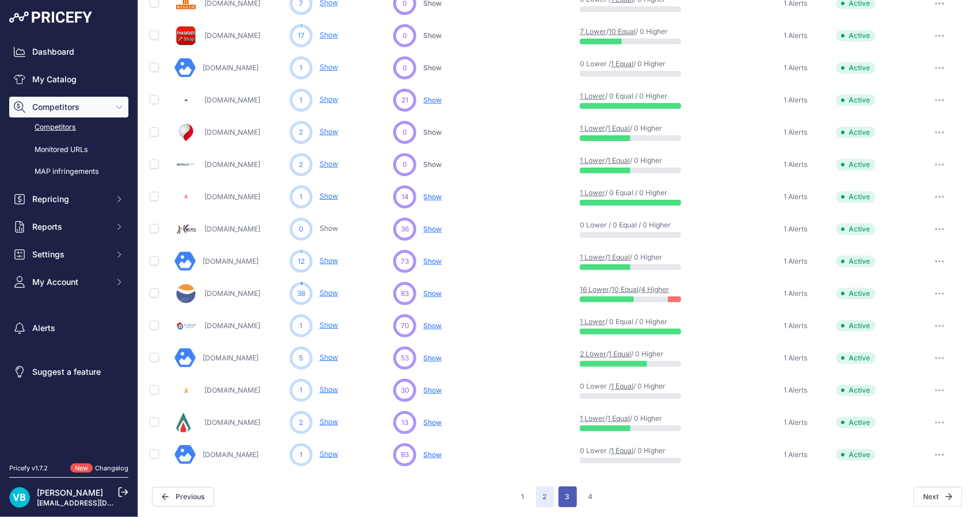
click at [561, 500] on button "3" at bounding box center [567, 497] width 18 height 21
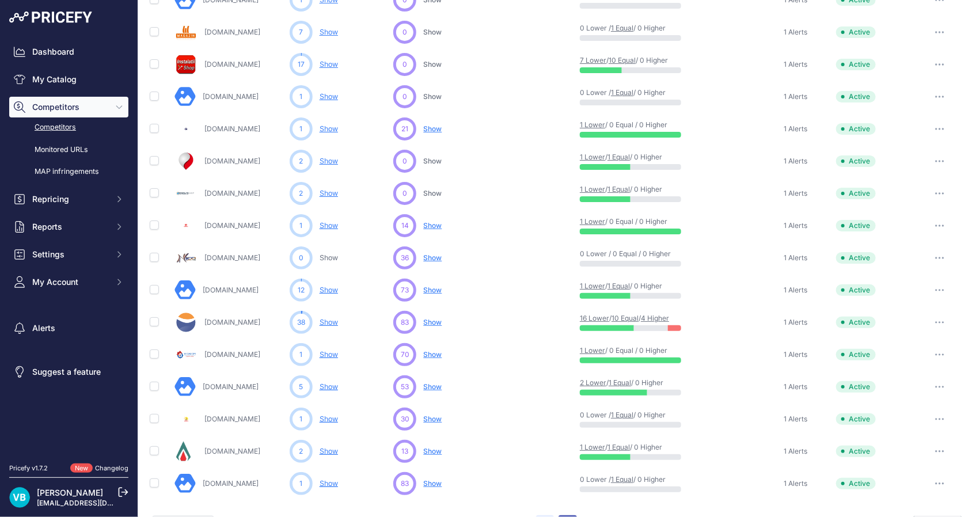
scroll to position [455, 0]
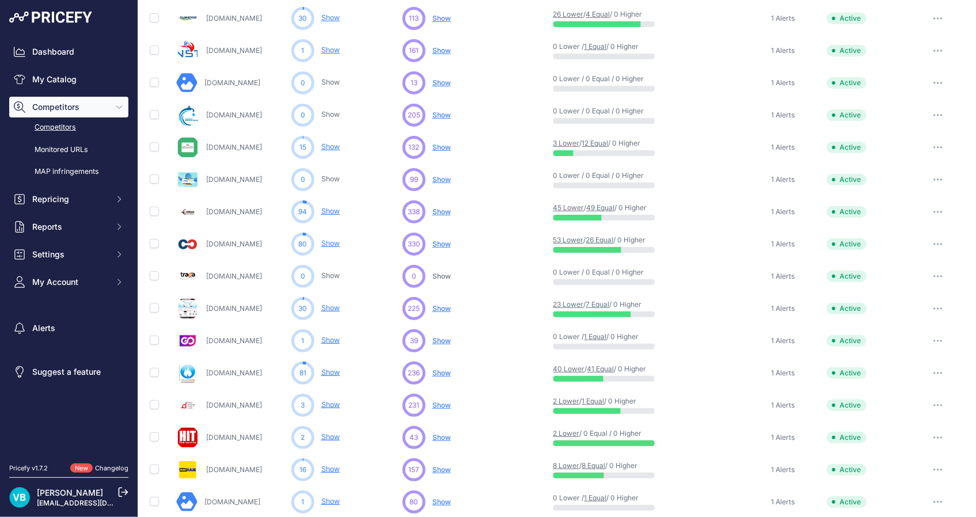
scroll to position [112, 0]
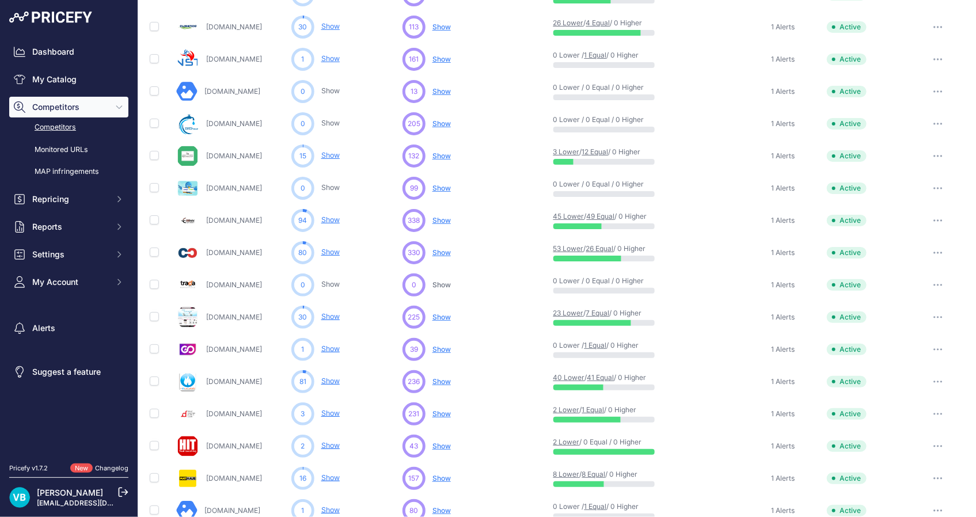
click at [441, 320] on p "Show" at bounding box center [441, 317] width 18 height 9
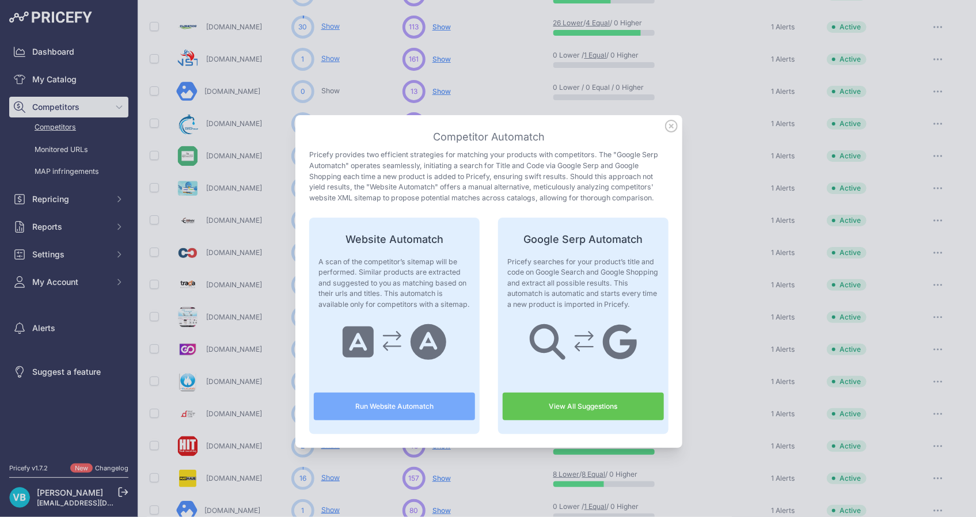
click at [400, 409] on button "Run Website Automatch" at bounding box center [394, 407] width 161 height 28
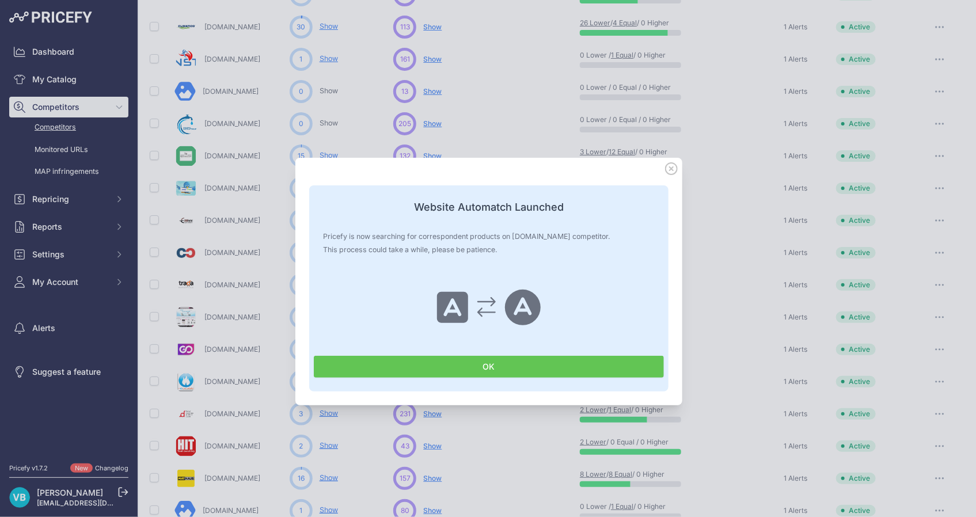
click at [443, 370] on button "OK" at bounding box center [489, 367] width 350 height 22
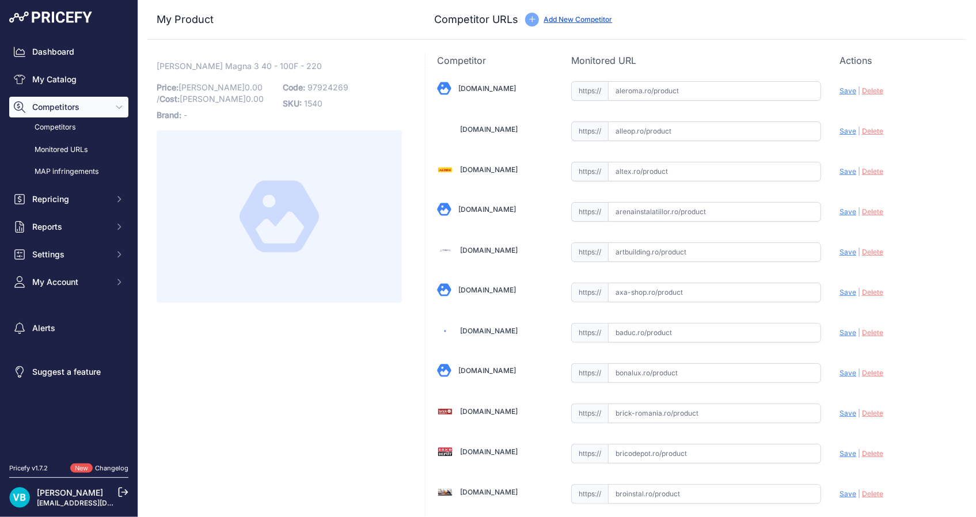
click at [316, 84] on span "97924269" at bounding box center [327, 87] width 41 height 10
copy span "97924269"
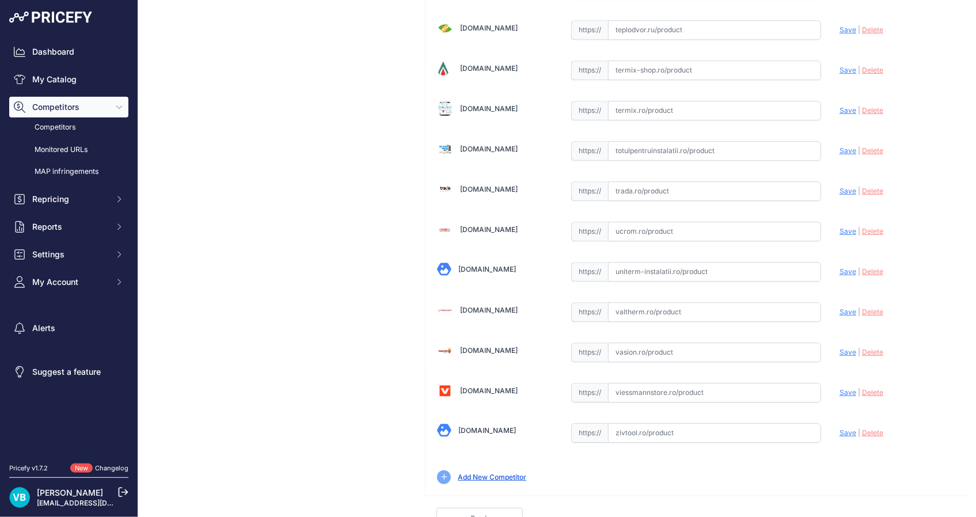
click at [662, 423] on input "text" at bounding box center [714, 433] width 213 height 20
paste input "[URL][DOMAIN_NAME][PERSON_NAME]"
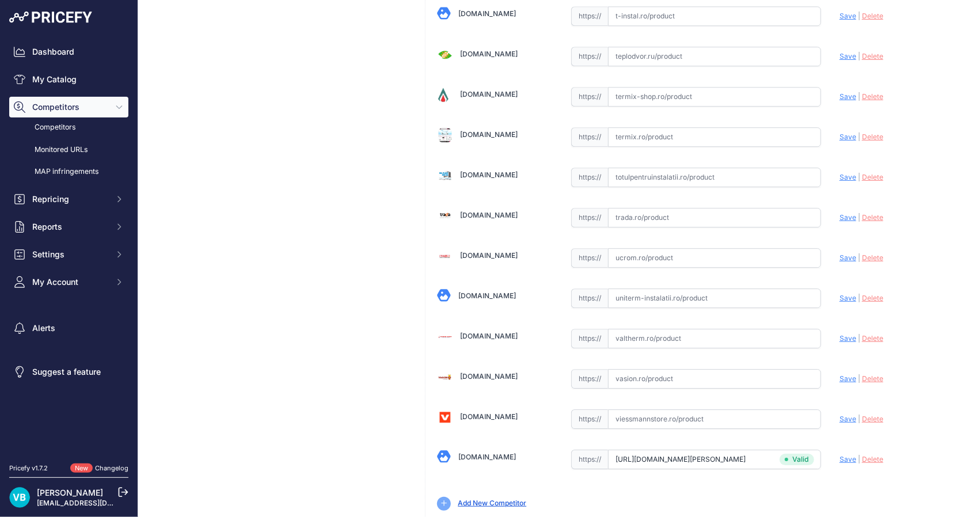
type input "[DOMAIN_NAME][URL][PERSON_NAME]"
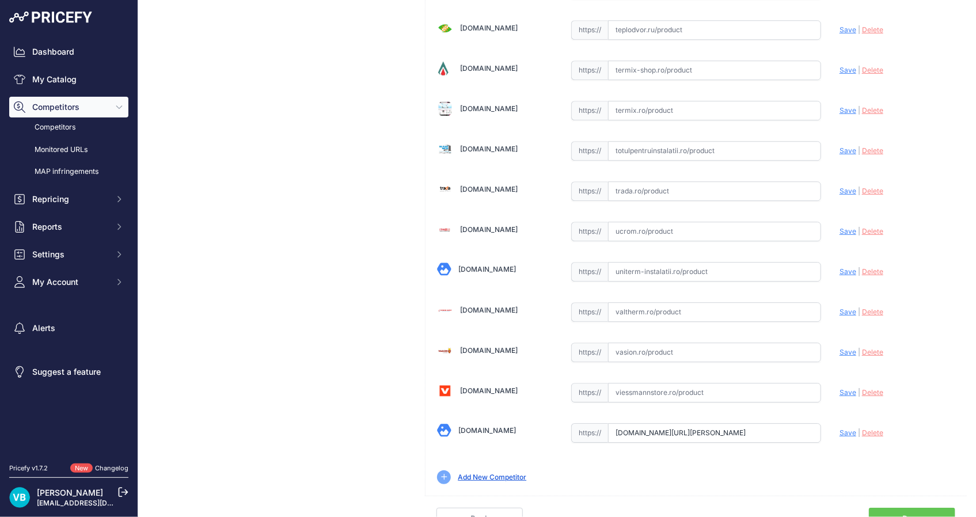
scroll to position [1157, 0]
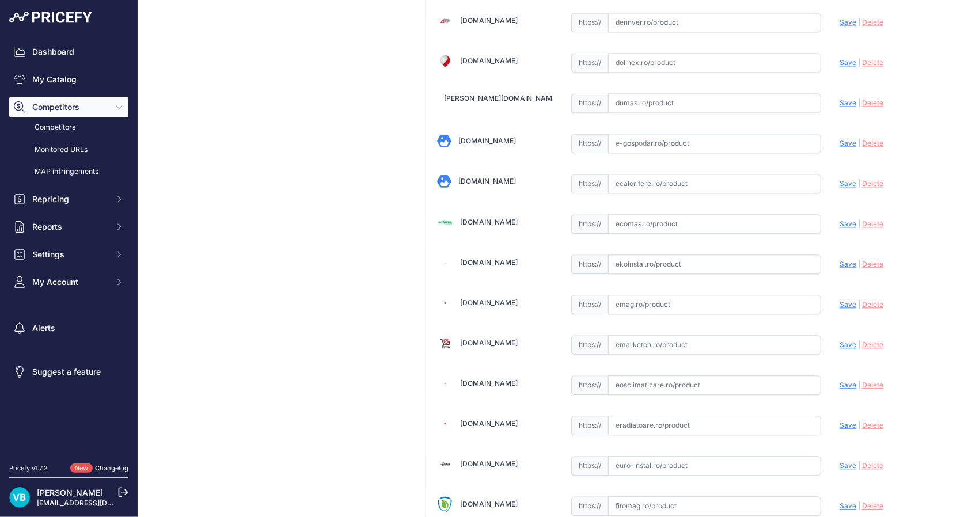
click at [712, 260] on input "text" at bounding box center [714, 264] width 213 height 20
paste input "[URL][DOMAIN_NAME][PERSON_NAME]"
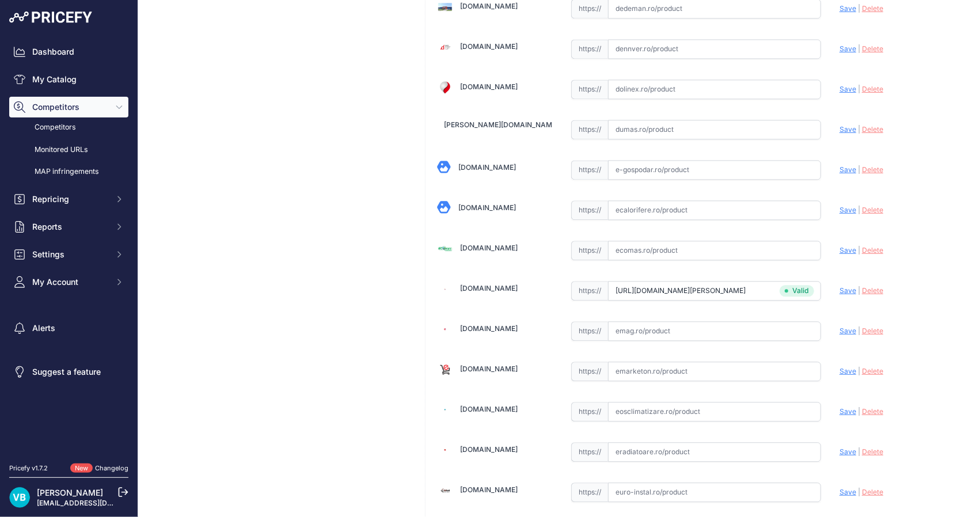
scroll to position [1183, 0]
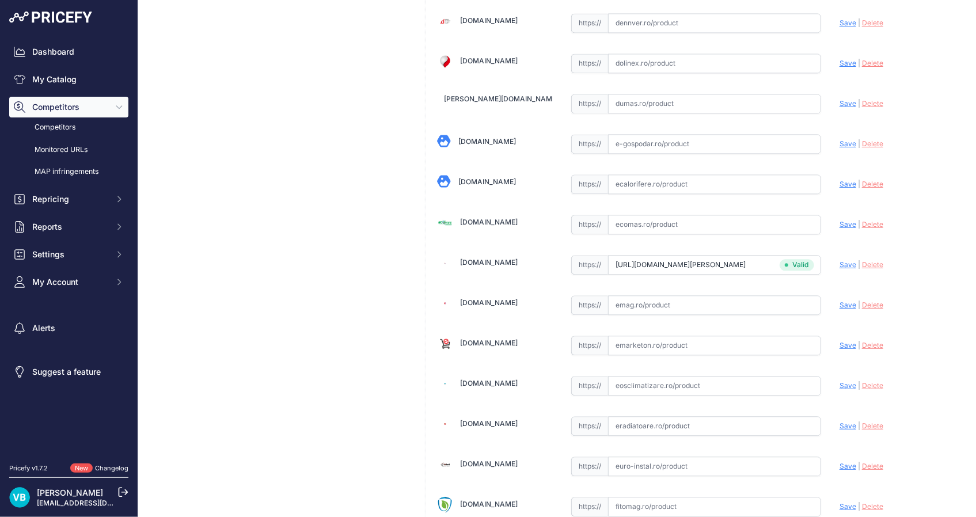
type input "www.ekoinstal.ro/hidro/pompa-recirculare-grundfos-magna3-40-100-f-97924269.html…"
click at [691, 301] on input "text" at bounding box center [714, 305] width 213 height 20
paste input "https://www.emag.ro/pompa-magna3-40-100-f-220-1x230v-pn6-10-grundfos-97924269/p…"
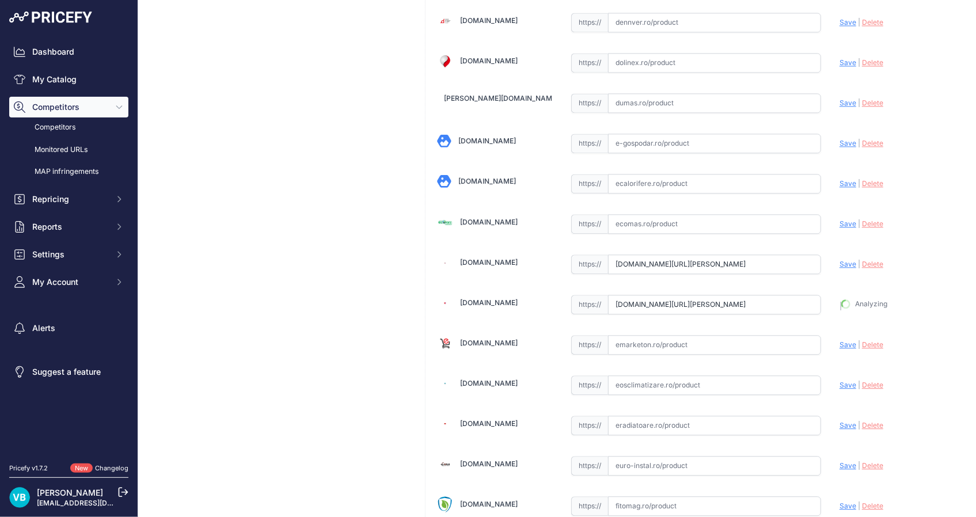
type input "https://www.emag.ro/pompa-magna3-40-100-f-220-1x230v-pn6-10-grundfos-97924269/p…"
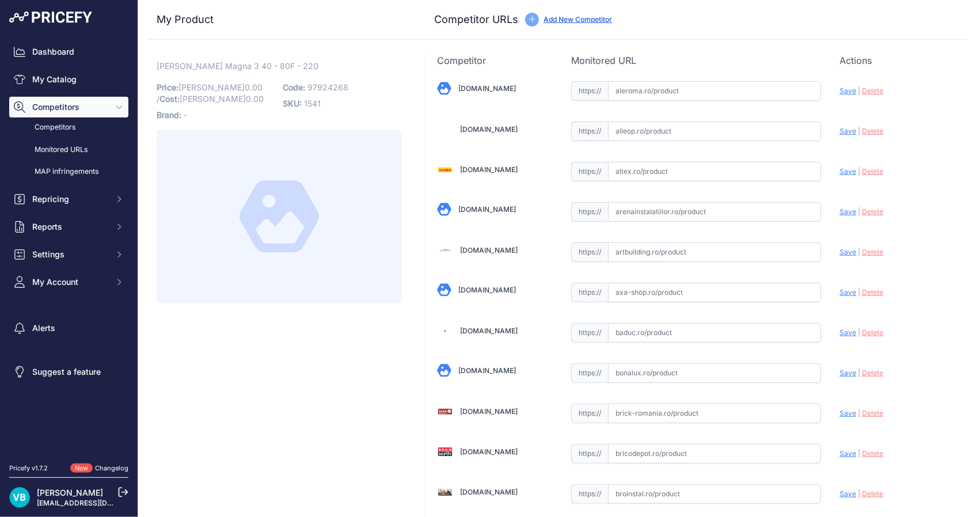
click at [318, 87] on span "97924268" at bounding box center [327, 87] width 41 height 10
copy span "97924268"
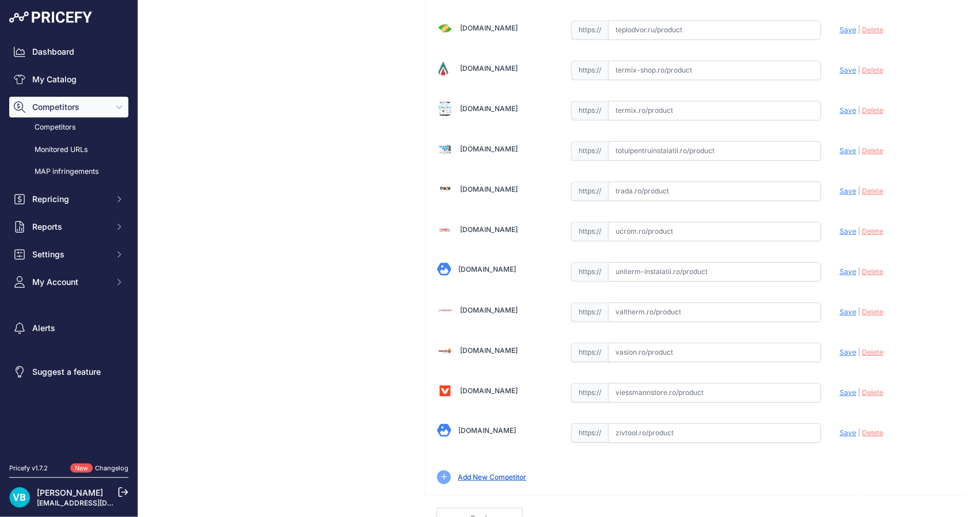
click at [648, 423] on input "text" at bounding box center [714, 433] width 213 height 20
paste input "https://zivtool.ro/pompe-recirculare/grundfos-magna3-40-80-f-220-pn16-pompa-de-…"
type input "zivtool.ro/pompe-recirculare/grundfos-magna3-40-80-f-220-pn16-pompa-de-circulat…"
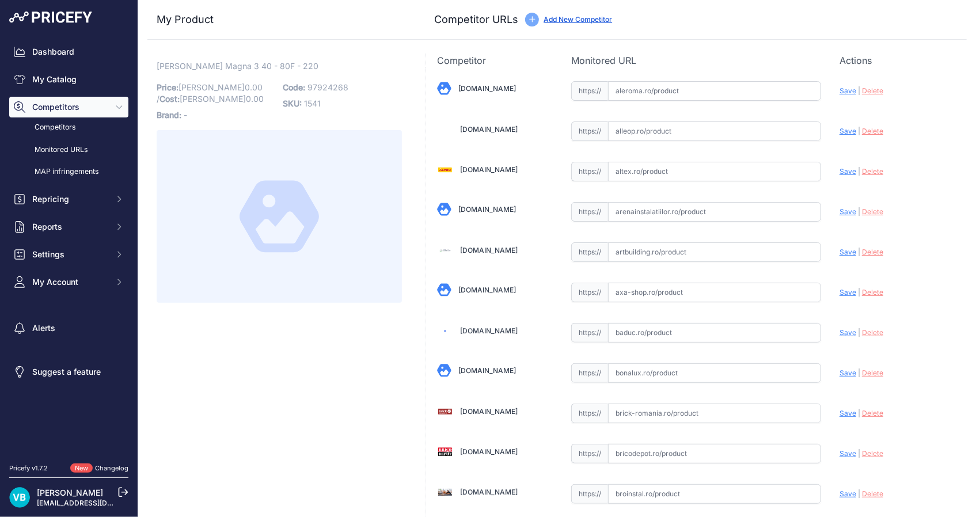
click at [685, 216] on input "text" at bounding box center [714, 212] width 213 height 20
paste input "https://www.arenainstalatiilor.ro/pompa-de-circulatie-grundfos-magna3-32-80-f-2…"
type input "https://www.arenainstalatiilor.ro/pompa-de-circulatie-grundfos-magna3-32-80-f-2…"
click at [336, 85] on span "97924267" at bounding box center [327, 87] width 40 height 10
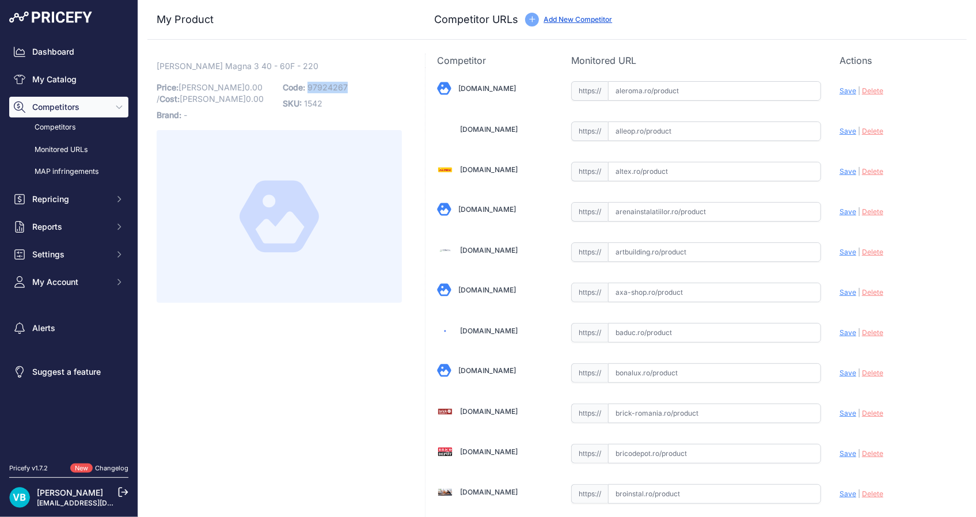
click at [336, 85] on span "97924267" at bounding box center [327, 87] width 40 height 10
copy span "97924267"
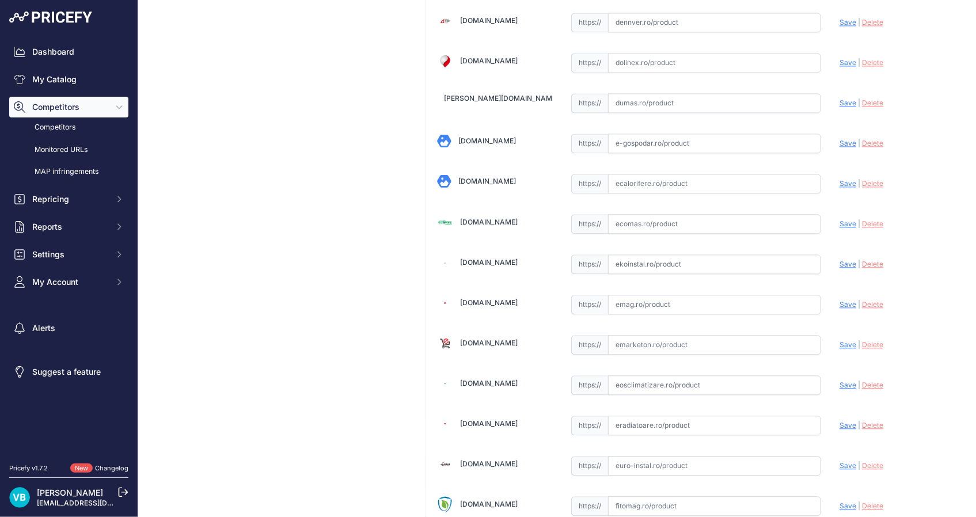
click at [700, 254] on input "text" at bounding box center [714, 264] width 213 height 20
paste input "[URL][DOMAIN_NAME][PERSON_NAME]"
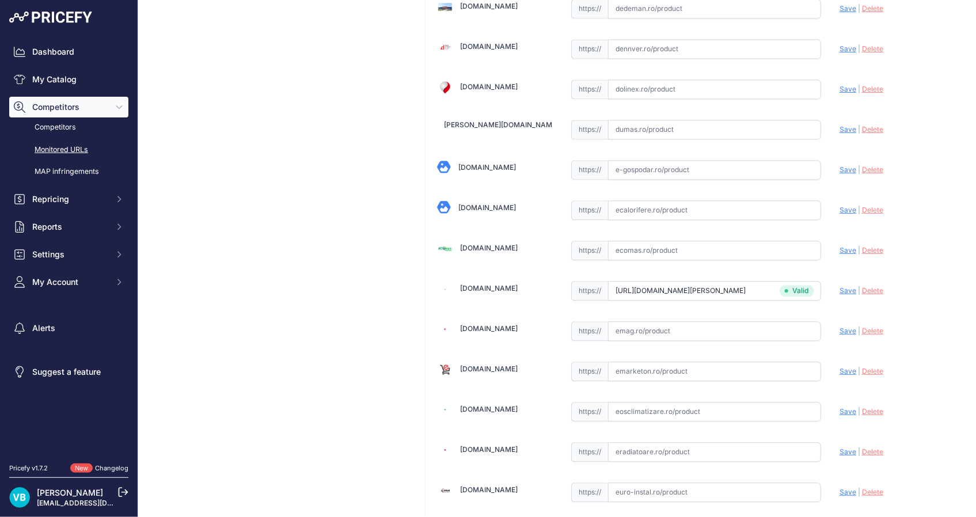
type input "[DOMAIN_NAME][URL][PERSON_NAME]"
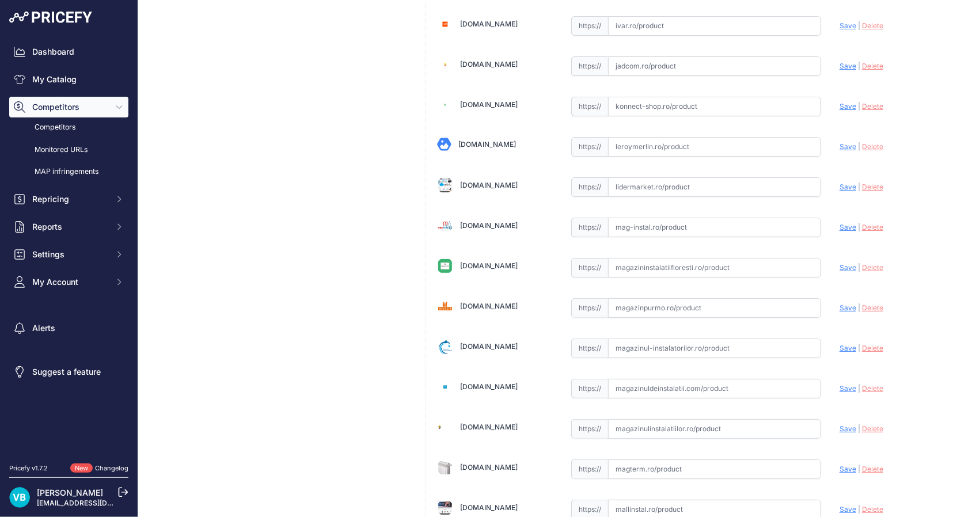
scroll to position [3645, 0]
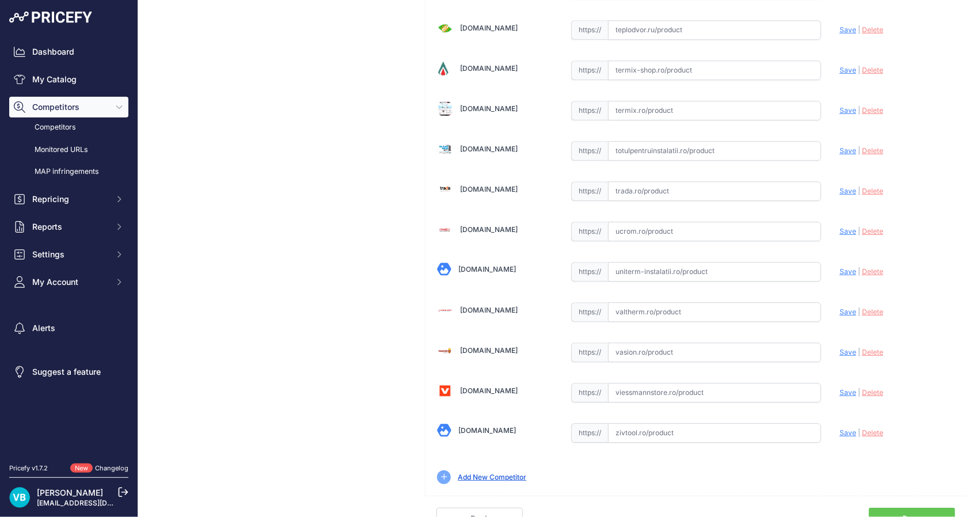
click at [673, 423] on input "text" at bounding box center [714, 433] width 213 height 20
paste input "[URL][DOMAIN_NAME][PERSON_NAME]"
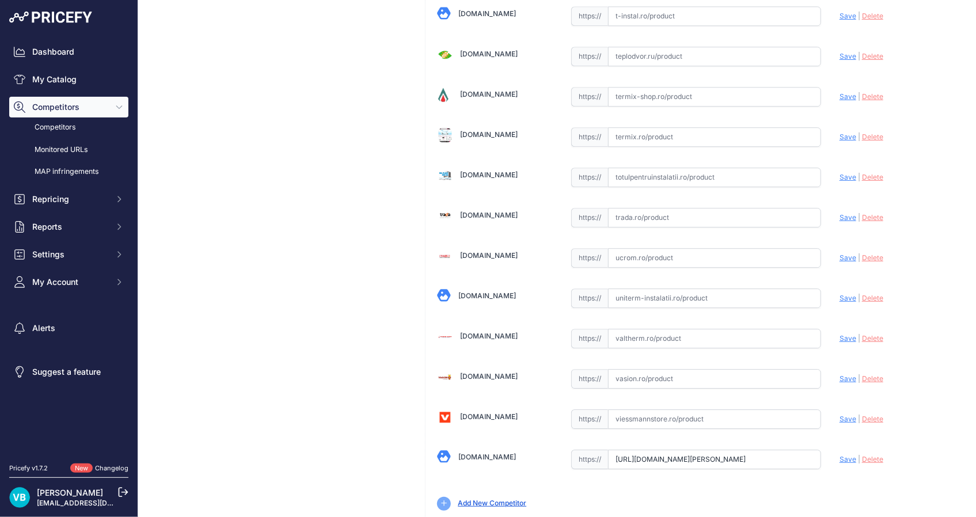
type input "[DOMAIN_NAME][URL][PERSON_NAME]"
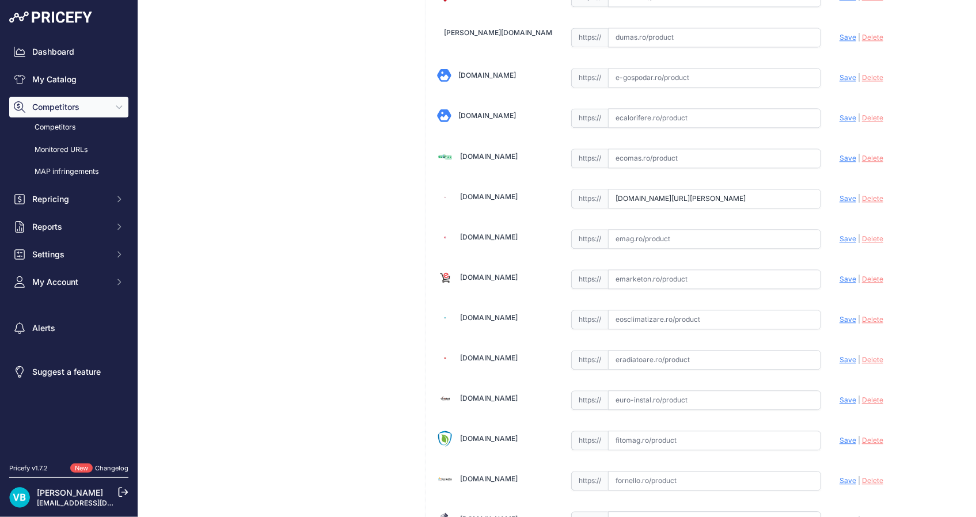
scroll to position [1197, 0]
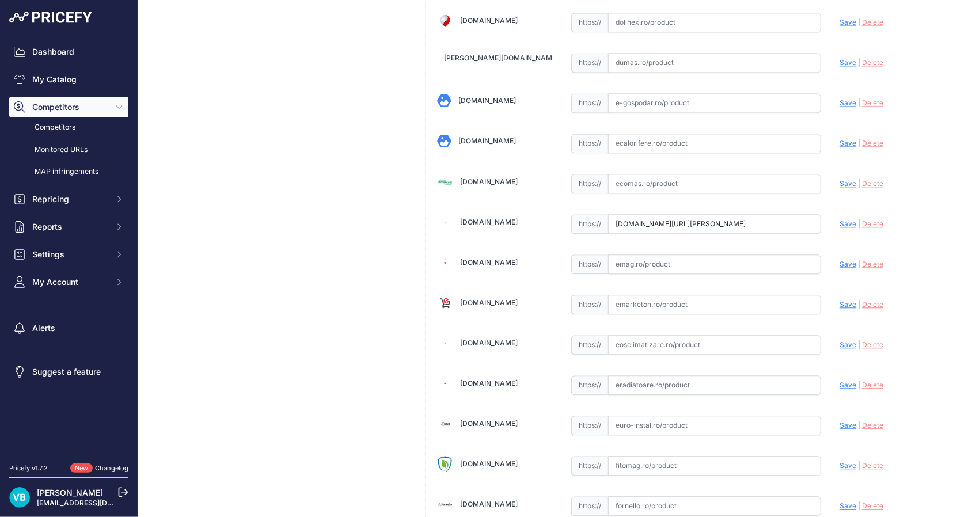
click at [684, 260] on input "text" at bounding box center [714, 264] width 213 height 20
paste input "https://www.emag.ro/pompa-de-circulatie-magna-3-40-60-f-220-1x230v-pn6-10-grund…"
type input "https://www.emag.ro/pompa-de-circulatie-magna-3-40-60-f-220-1x230v-pn6-10-grund…"
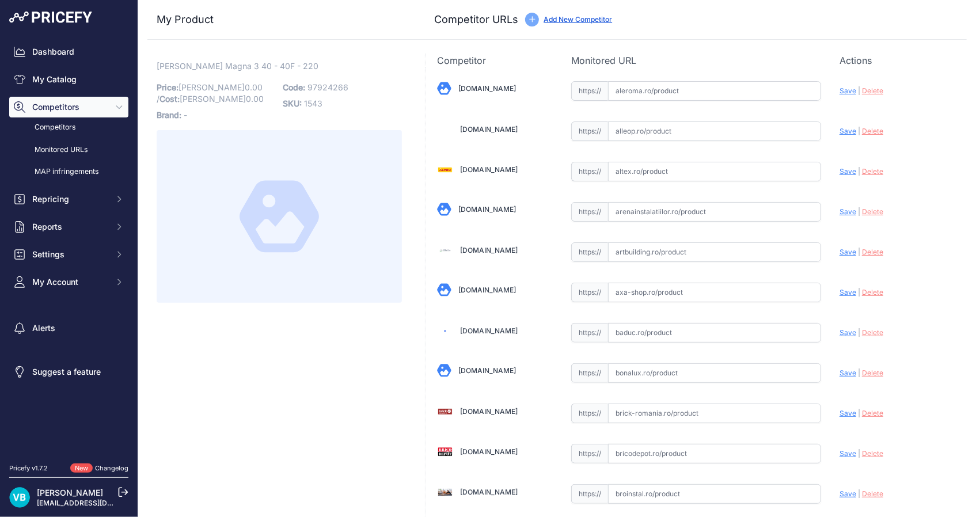
click at [322, 86] on span "97924266" at bounding box center [327, 87] width 41 height 10
copy span "97924266"
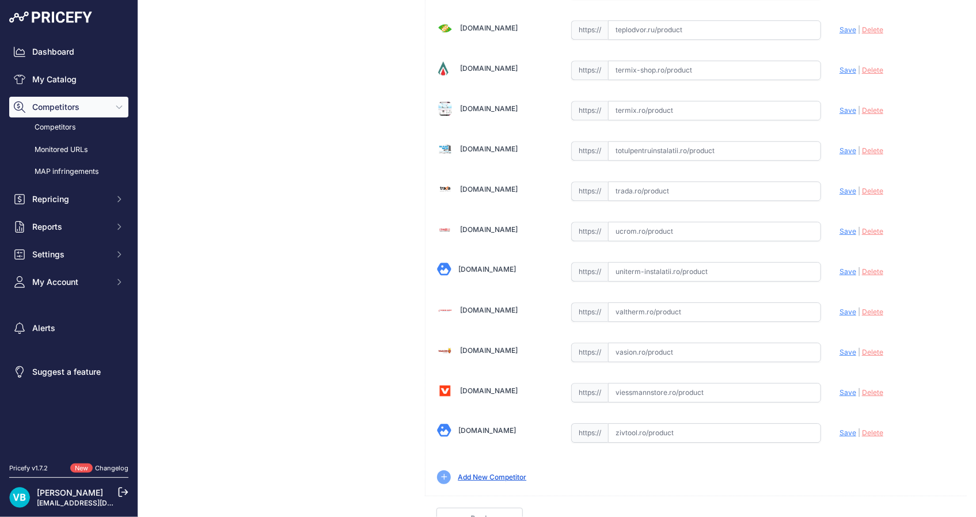
click at [663, 423] on input "text" at bounding box center [714, 433] width 213 height 20
paste input "[URL][DOMAIN_NAME][PERSON_NAME]"
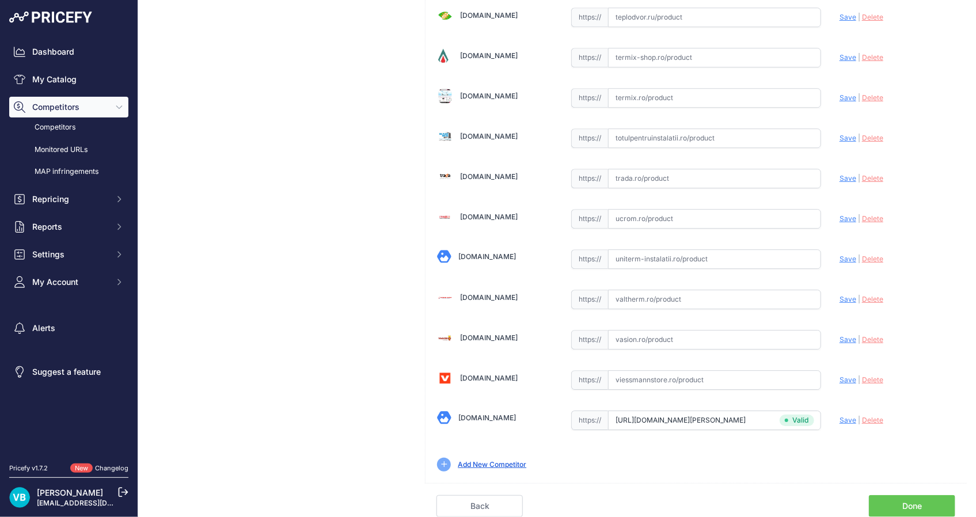
type input "zivtool.ro/pompe-recirculare/grundfos-magna3-40-40-f-220-pn610-pompa-de-circula…"
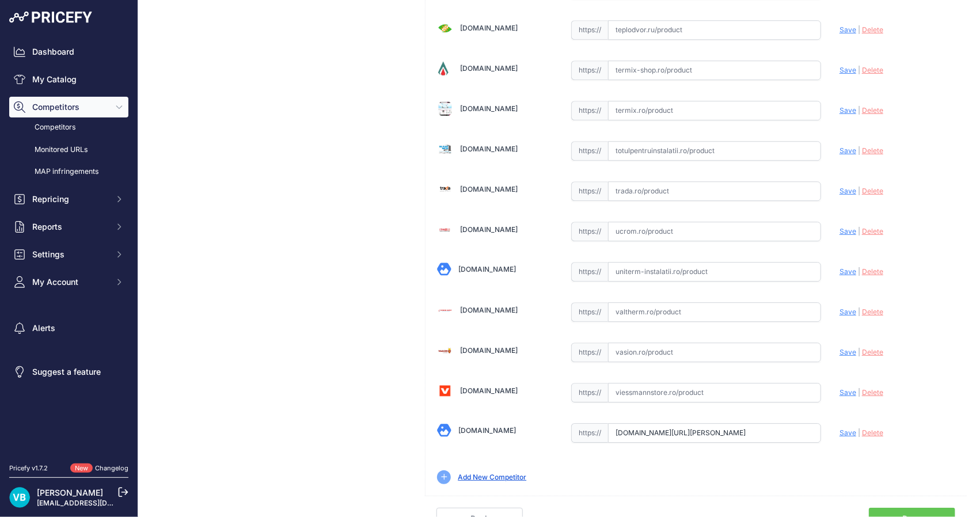
scroll to position [1398, 0]
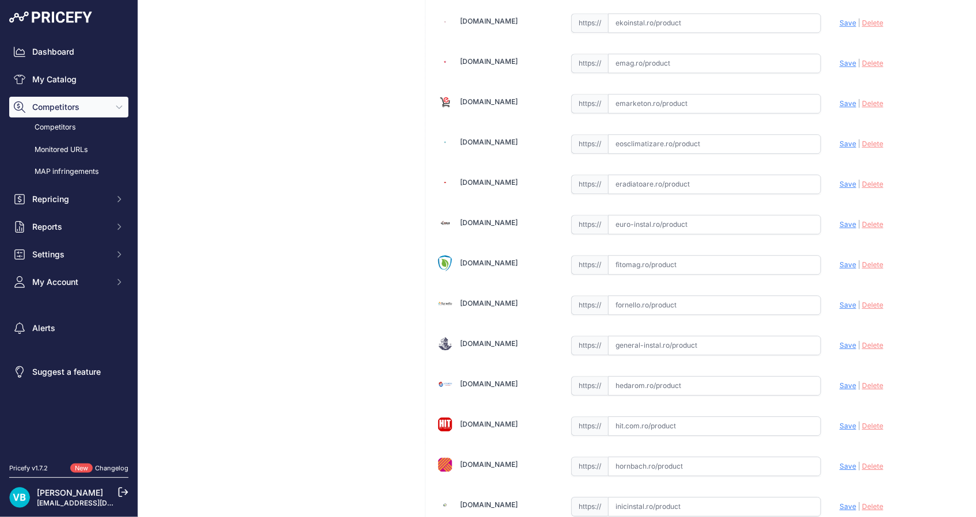
click at [746, 255] on input "text" at bounding box center [714, 265] width 213 height 20
paste input "https://fitomag.ro/magazin-brasov/sanitare/termice-incalzire/pompa-magna3-40-40…"
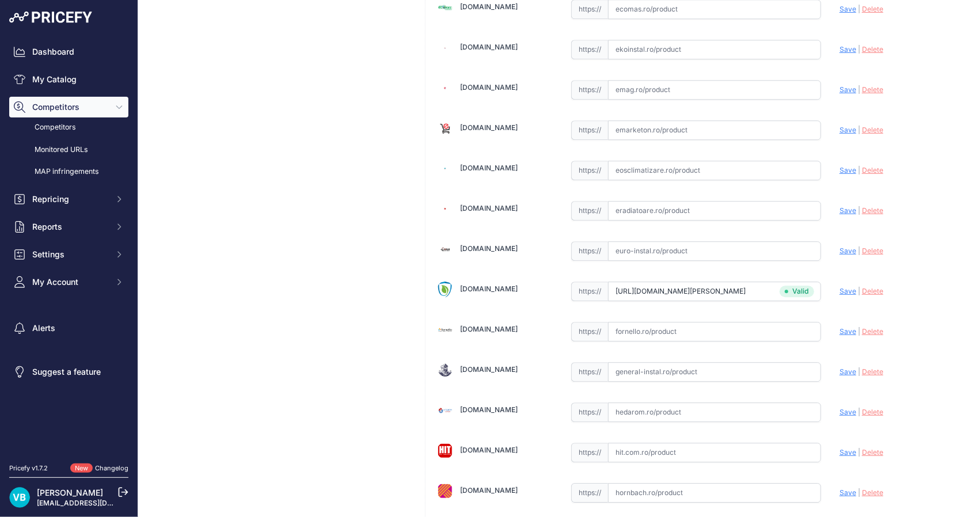
type input "fitomag.ro/magazin-brasov/sanitare/termice-incalzire/pompa-magna3-40-40-f-220-p…"
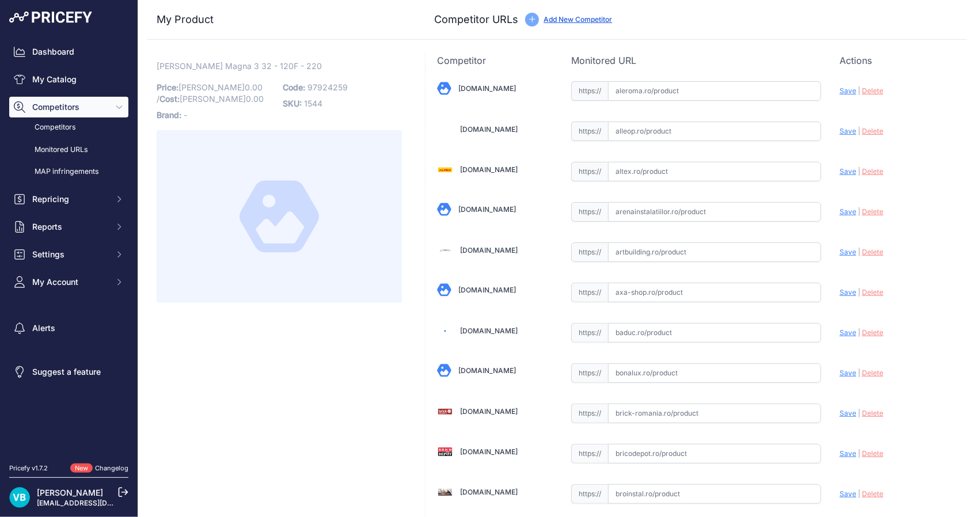
click at [311, 86] on span "97924259" at bounding box center [327, 87] width 40 height 10
copy span "97924259"
click at [659, 204] on input "text" at bounding box center [714, 212] width 213 height 20
paste input "[URL][DOMAIN_NAME][PERSON_NAME]"
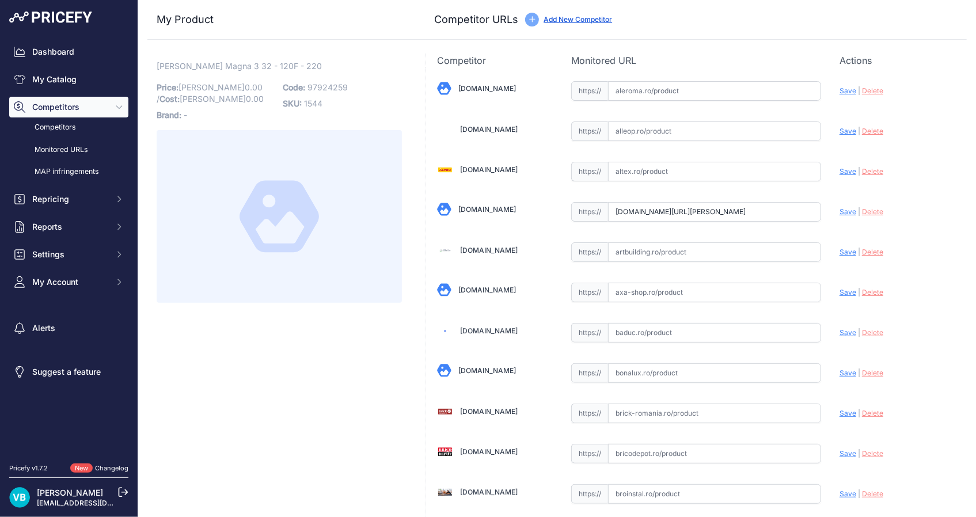
scroll to position [0, 115]
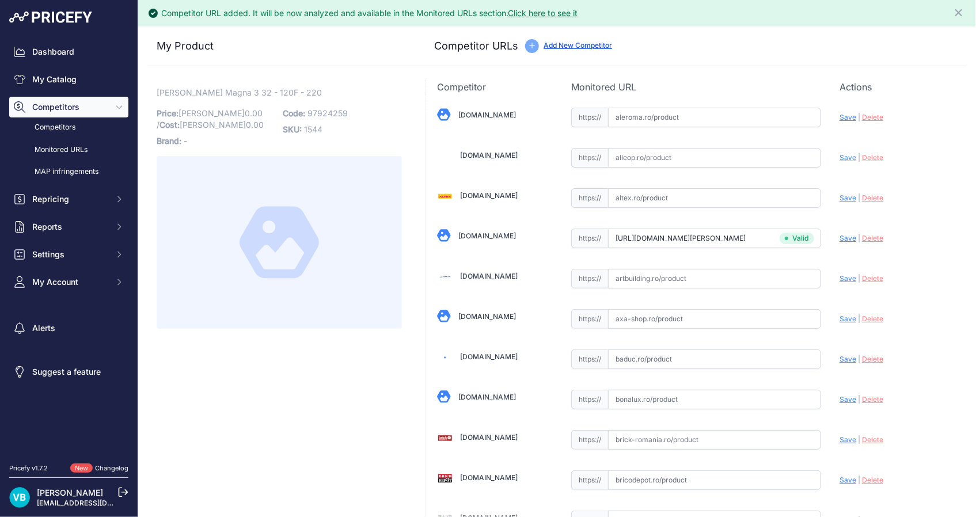
type input "[DOMAIN_NAME][URL][PERSON_NAME]"
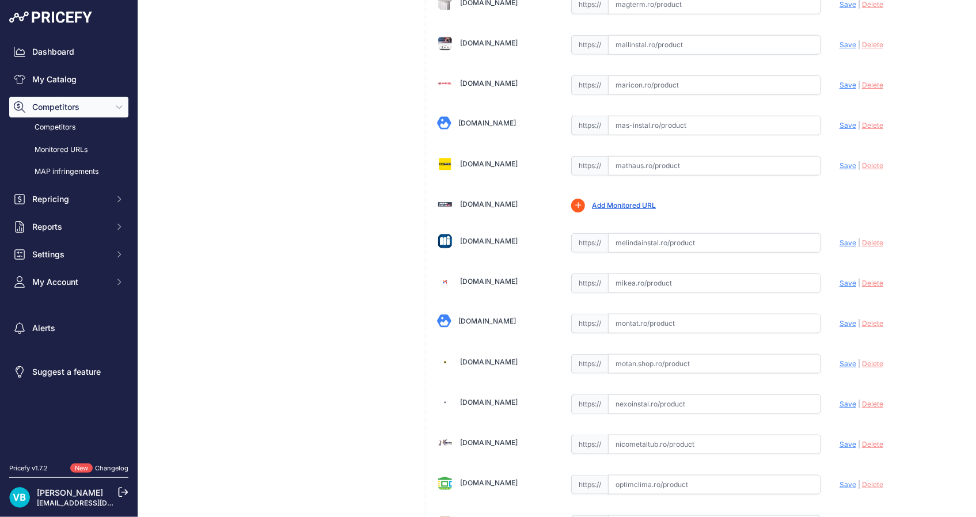
scroll to position [2559, 0]
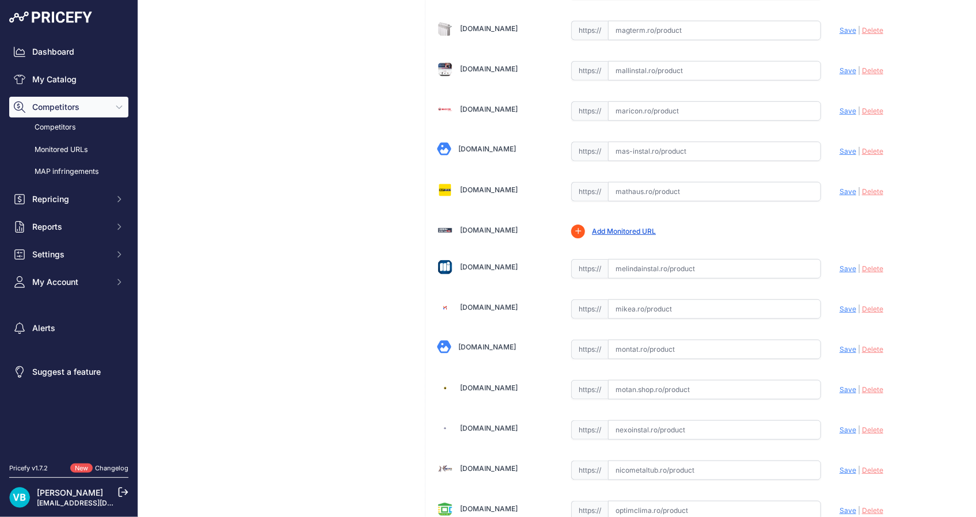
click at [690, 259] on input "text" at bounding box center [714, 269] width 213 height 20
click at [711, 265] on input "text" at bounding box center [714, 269] width 213 height 20
paste input "https://www.melindainstal.ro/pompa_de_circulatie_electronica_clasa_a_32-120f_ma…"
type input "www.melindainstal.ro/pompa_de_circulatie_electronica_clasa_a_32-120f_magna3_gru…"
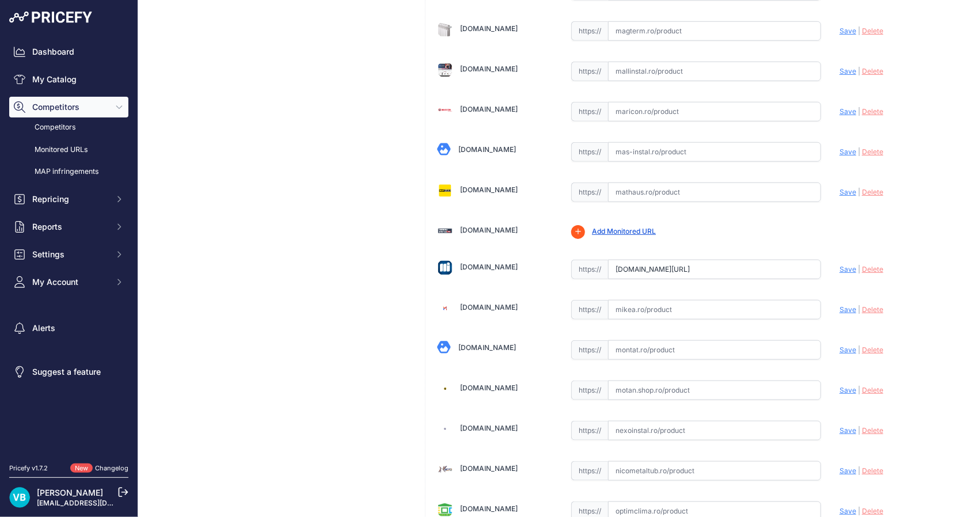
scroll to position [3670, 0]
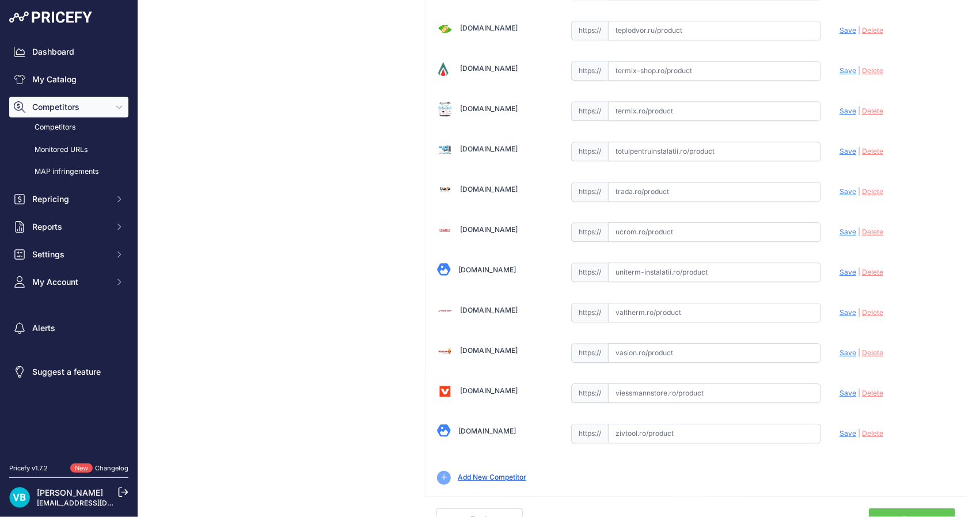
click at [748, 421] on div "https:// Valid" at bounding box center [696, 432] width 250 height 22
click at [746, 421] on div "https:// Valid" at bounding box center [696, 432] width 250 height 22
click at [744, 423] on input "text" at bounding box center [714, 433] width 213 height 20
paste input "https://zivtool.ro/pompe-recirculare/grundfos-magna3-32-120-f-pompa-de-circulat…"
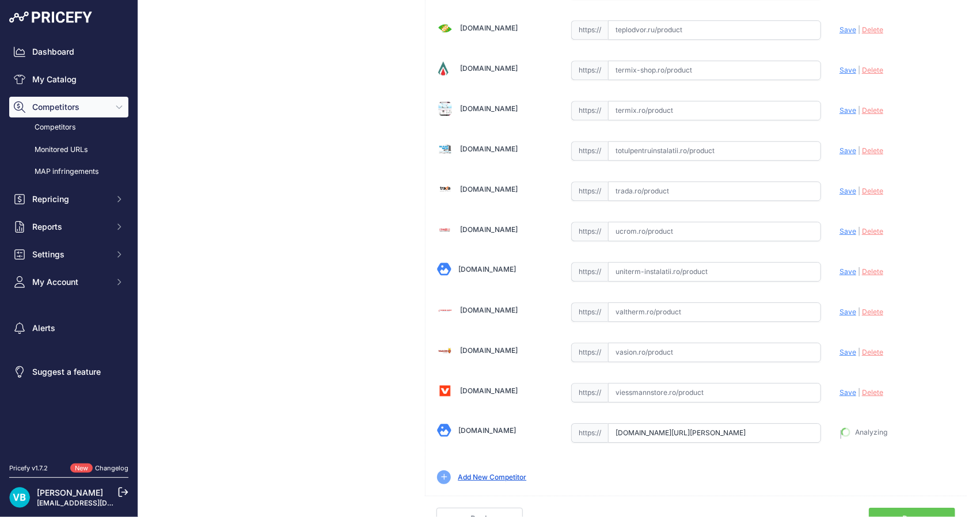
scroll to position [0, 200]
type input "https://zivtool.ro/pompe-recirculare/grundfos-magna3-32-120-f-pompa-de-circulat…"
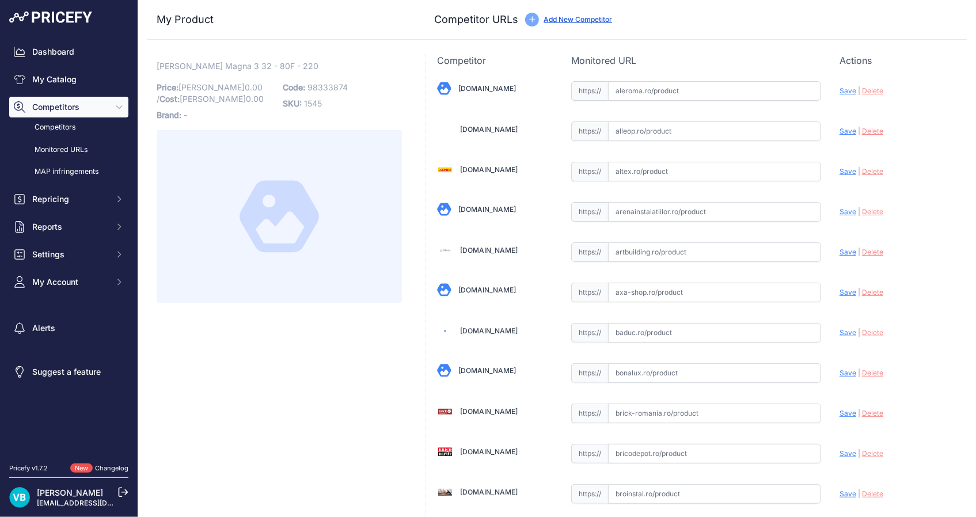
click at [329, 82] on span "98333874" at bounding box center [327, 87] width 40 height 10
copy span "98333874"
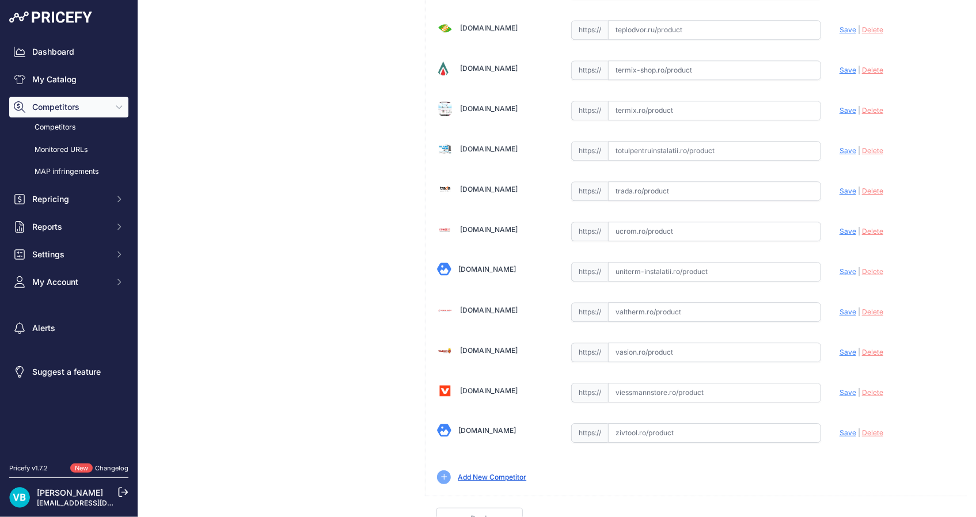
click at [702, 423] on input "text" at bounding box center [714, 433] width 213 height 20
paste input "[URL][DOMAIN_NAME][PERSON_NAME]"
type input "[URL][DOMAIN_NAME][PERSON_NAME]"
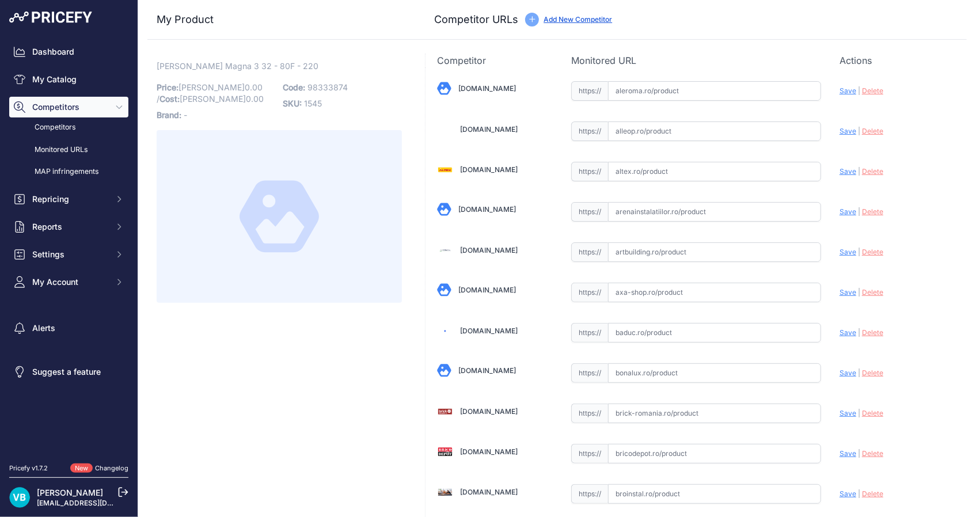
click at [736, 207] on input "text" at bounding box center [714, 212] width 213 height 20
paste input "[URL][DOMAIN_NAME][PERSON_NAME]"
click at [839, 208] on span "Save" at bounding box center [847, 211] width 17 height 9
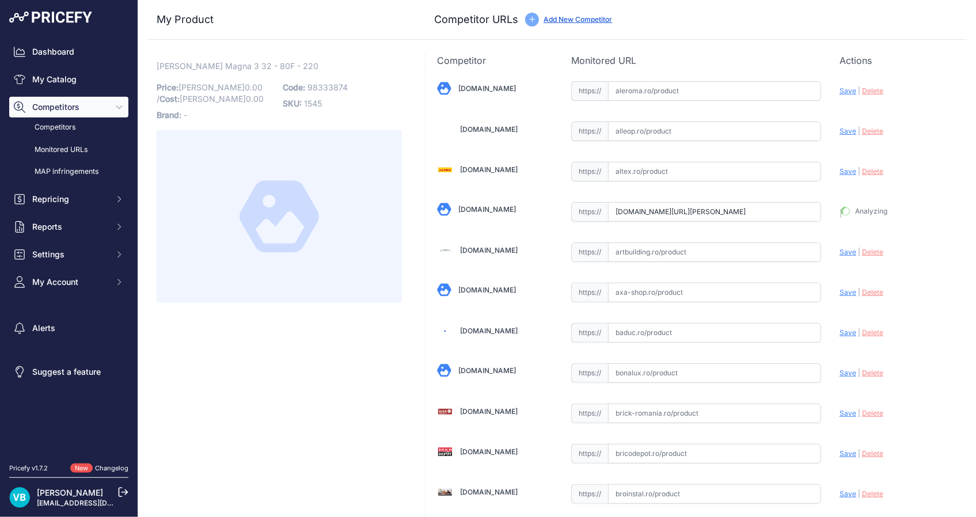
type input "[URL][DOMAIN_NAME][PERSON_NAME]"
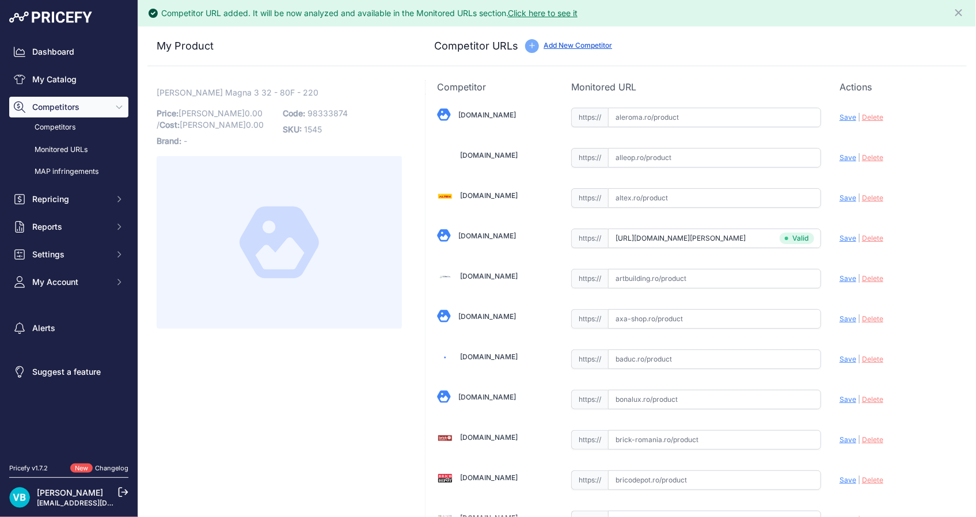
drag, startPoint x: 260, startPoint y: 311, endPoint x: 98, endPoint y: 221, distance: 184.8
click at [259, 311] on div at bounding box center [279, 242] width 245 height 173
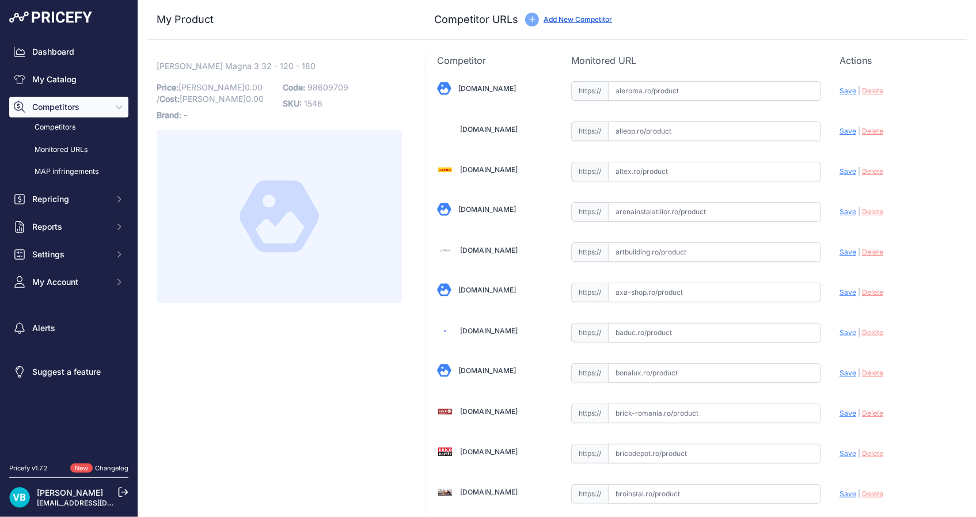
click at [322, 86] on span "98609709" at bounding box center [327, 87] width 41 height 10
copy span "98609709"
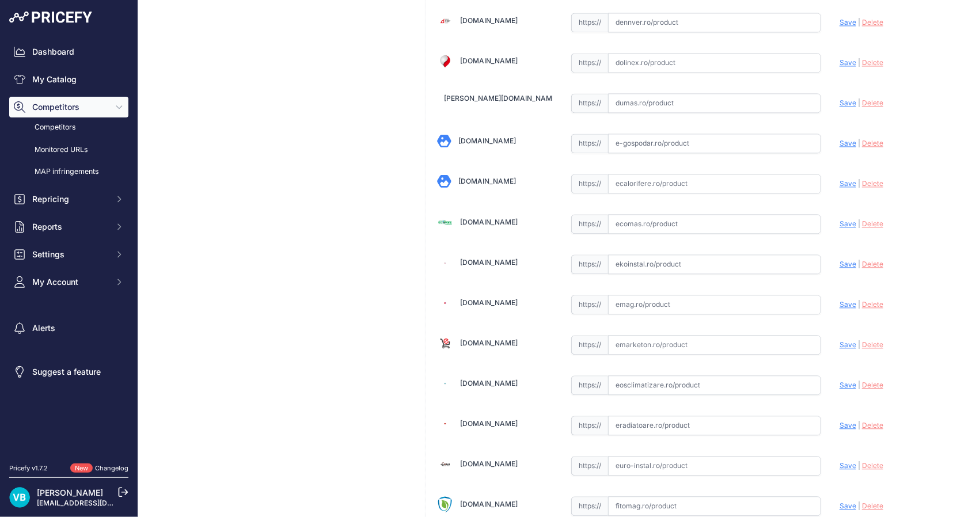
click at [679, 265] on input "text" at bounding box center [714, 264] width 213 height 20
paste input "[URL][DOMAIN_NAME][PERSON_NAME]"
type input "[URL][DOMAIN_NAME][PERSON_NAME]"
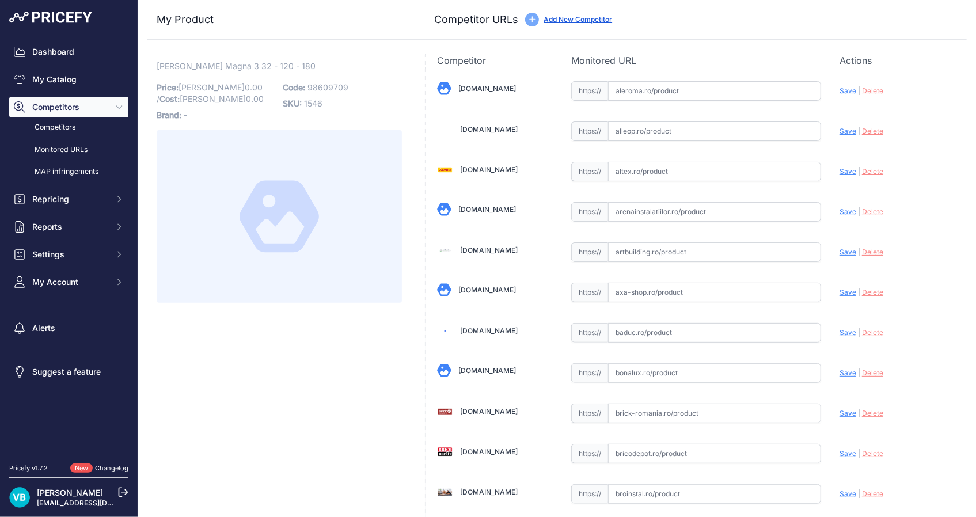
click at [693, 218] on input "text" at bounding box center [714, 212] width 213 height 20
paste input "[URL][DOMAIN_NAME][PERSON_NAME]"
type input "[DOMAIN_NAME][URL][PERSON_NAME]"
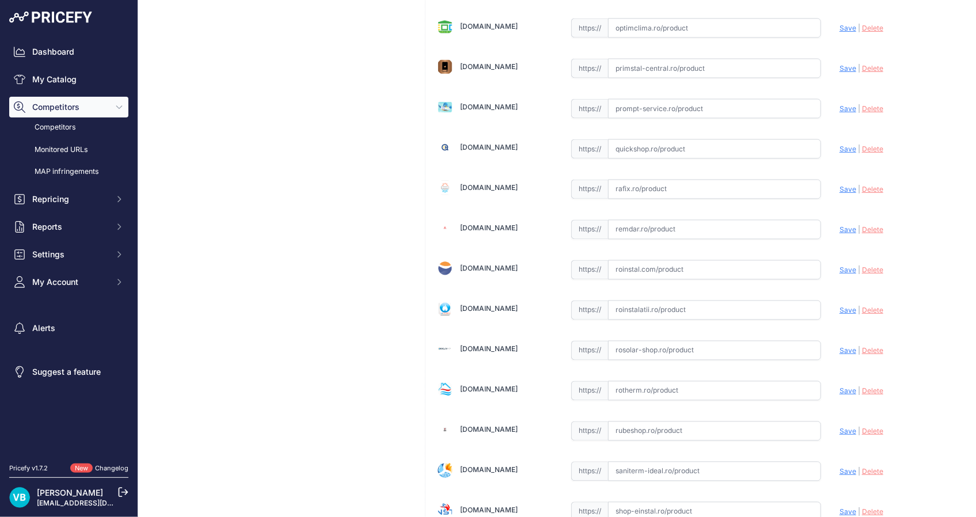
click at [645, 305] on input "text" at bounding box center [714, 311] width 213 height 20
paste input "https://www.roinstal.com/catalog/product/view/id/33585/s/pompa-de-circulatie-gr…"
type input "www.roinstal.com/catalog/product/view/id/33585/s/pompa-de-circulatie-grundfos-m…"
click at [649, 261] on input "text" at bounding box center [714, 271] width 213 height 20
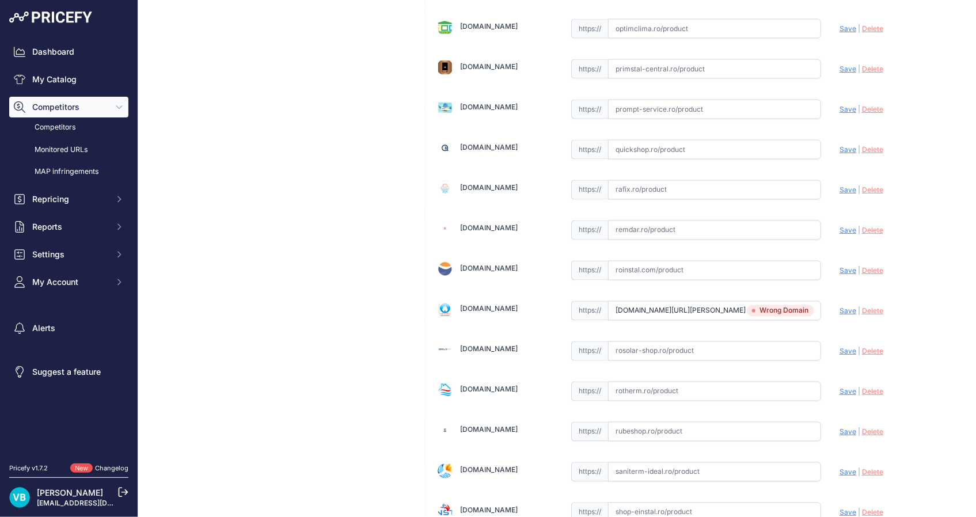
paste input "https://www.roinstal.com/catalog/product/view/id/33585/s/pompa-de-circulatie-gr…"
type input "https://www.roinstal.com/catalog/product/view/id/33585/s/pompa-de-circulatie-gr…"
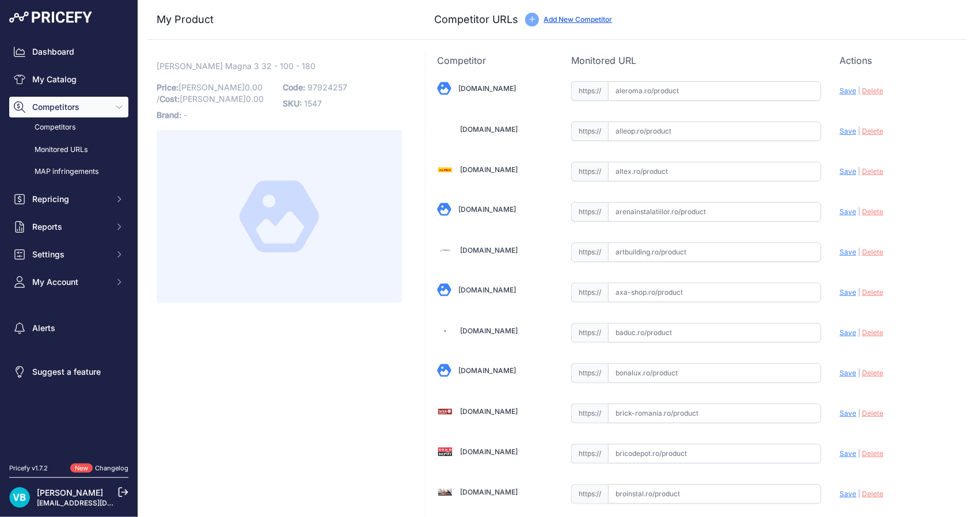
click at [324, 90] on span "97924257" at bounding box center [327, 87] width 40 height 10
copy span "97924257"
click at [652, 211] on input "text" at bounding box center [714, 212] width 213 height 20
paste input "https://www.arenainstalatiilor.ro/pompa-de-circulatie-grundfos-magna3-32-100-18…"
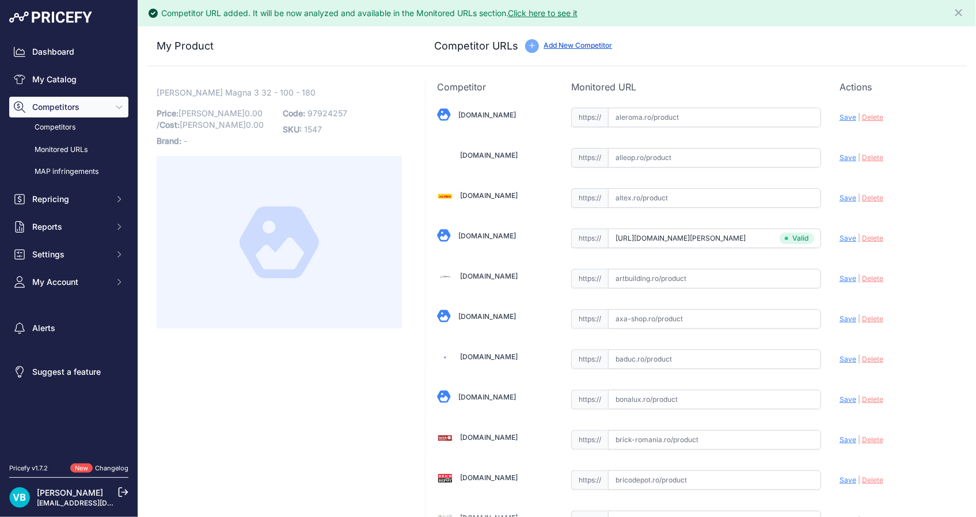
type input "www.arenainstalatiilor.ro/pompa-de-circulatie-grundfos-magna3-32-100-180-pn10-p…"
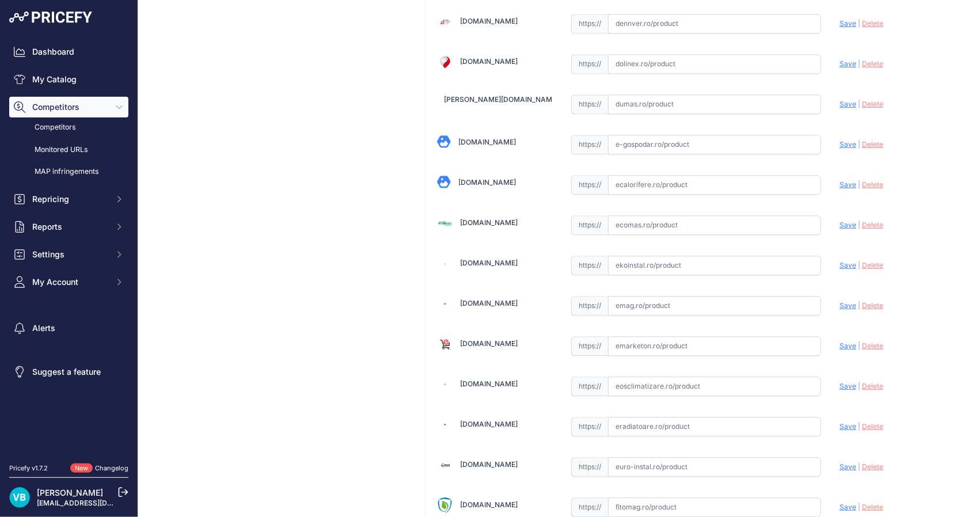
click at [640, 256] on input "text" at bounding box center [714, 266] width 213 height 20
paste input "https://www.ekoinstal.ro/hidro/pompa-recirculare-grundfos-magna3-32-100-9792425…"
type input "www.ekoinstal.ro/hidro/pompa-recirculare-grundfos-magna3-32-100-97924257.html?p…"
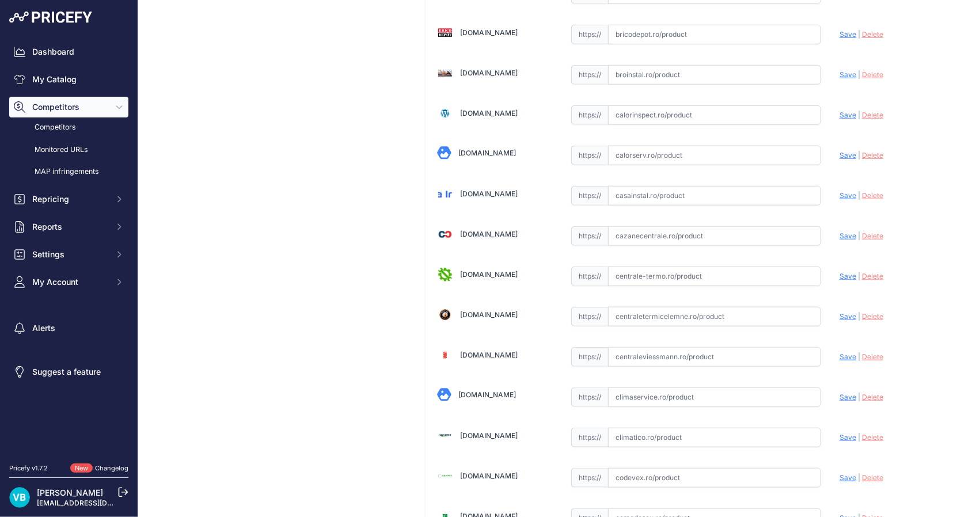
scroll to position [393, 0]
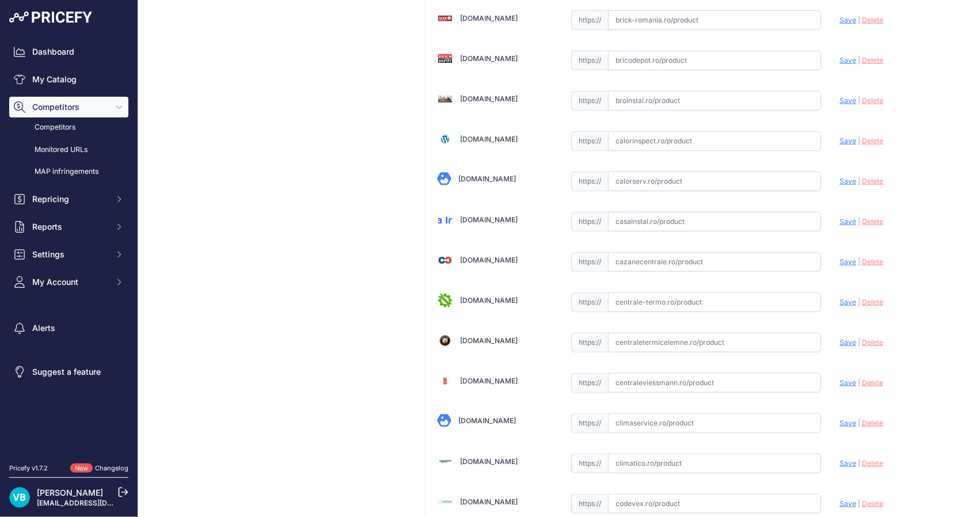
click at [685, 253] on input "text" at bounding box center [714, 262] width 213 height 20
paste input "https://www.cazanecentrale.ro/pompa-de-circulatie-grundfos-magna3-32-100-180-pn…"
type input "www.cazanecentrale.ro/pompa-de-circulatie-grundfos-magna3-32-100-180-pn10/?prir…"
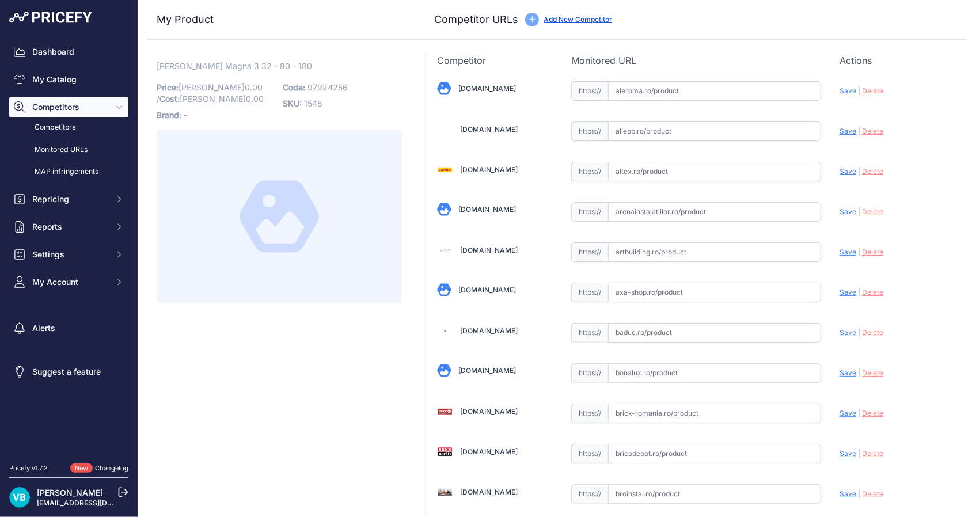
click at [333, 88] on span "97924256" at bounding box center [327, 87] width 40 height 10
copy span "97924256"
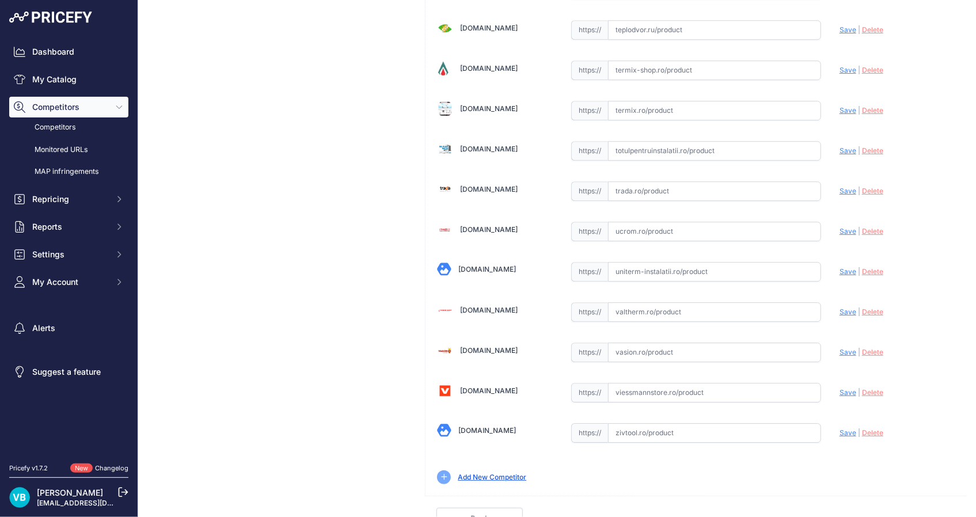
click at [666, 427] on input "text" at bounding box center [714, 433] width 213 height 20
paste input "[URL][DOMAIN_NAME][PERSON_NAME]"
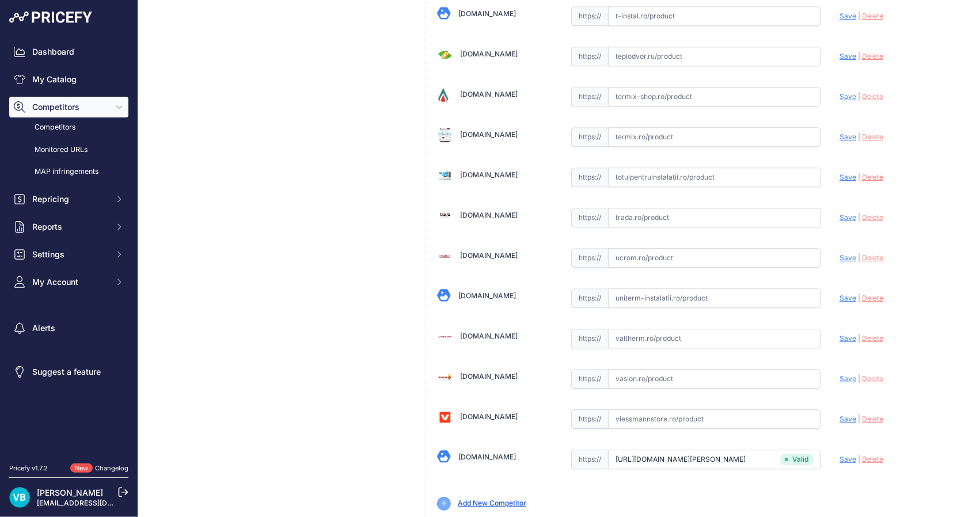
type input "[DOMAIN_NAME][URL][PERSON_NAME]"
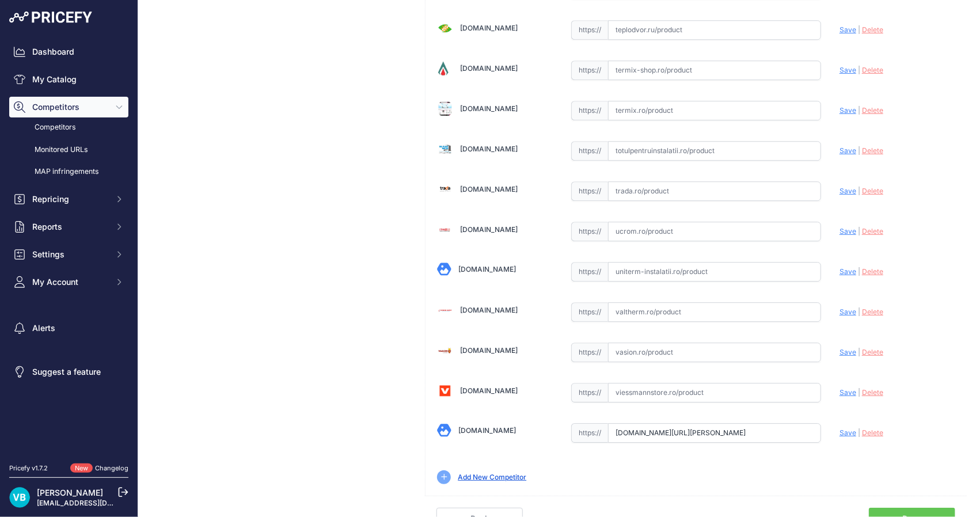
scroll to position [1157, 0]
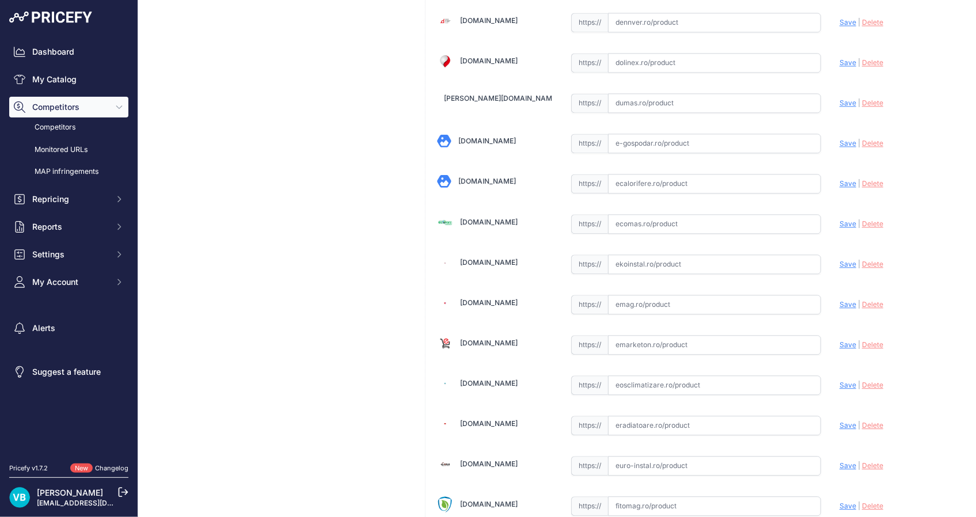
click at [745, 260] on input "text" at bounding box center [714, 264] width 213 height 20
paste input "[URL][DOMAIN_NAME][PERSON_NAME]"
type input "[URL][DOMAIN_NAME][PERSON_NAME]"
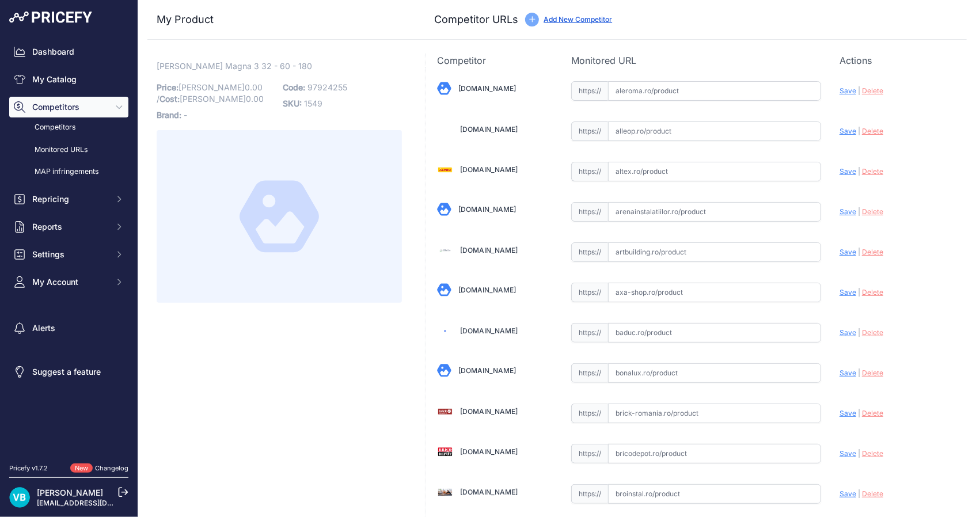
click at [326, 88] on span "97924255" at bounding box center [327, 87] width 40 height 10
copy span "97924255"
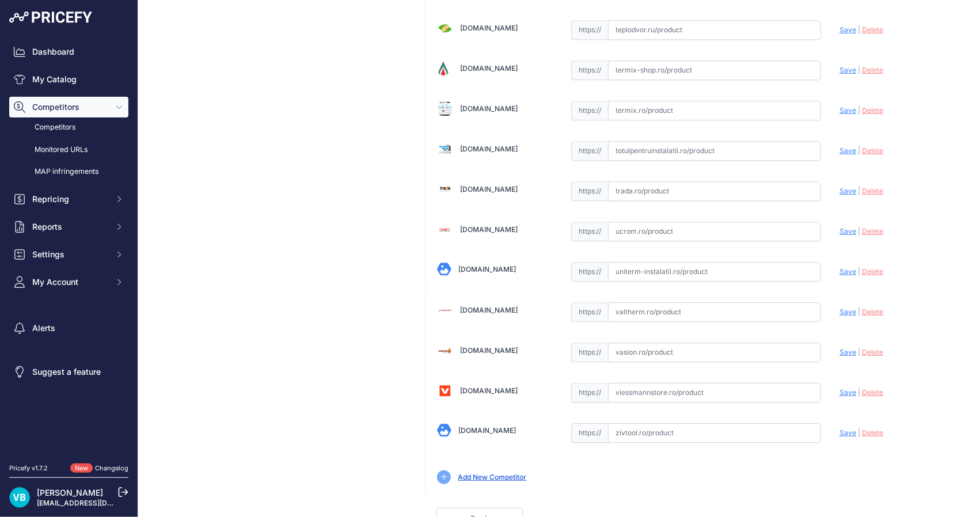
click at [677, 423] on input "text" at bounding box center [714, 433] width 213 height 20
paste input "[URL][DOMAIN_NAME][PERSON_NAME]"
type input "[DOMAIN_NAME][URL][PERSON_NAME]"
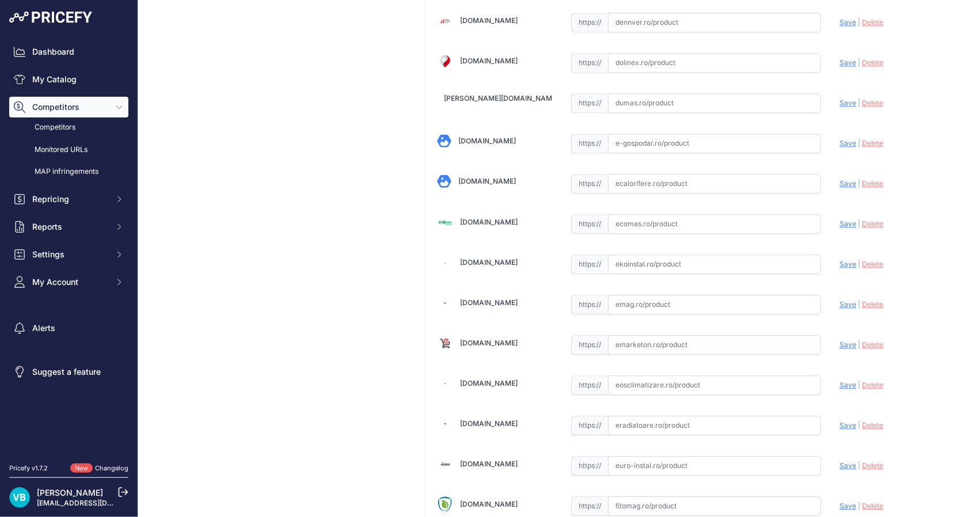
click at [656, 257] on input "text" at bounding box center [714, 264] width 213 height 20
paste input "[URL][DOMAIN_NAME][PERSON_NAME]"
type input "[DOMAIN_NAME][URL][PERSON_NAME]"
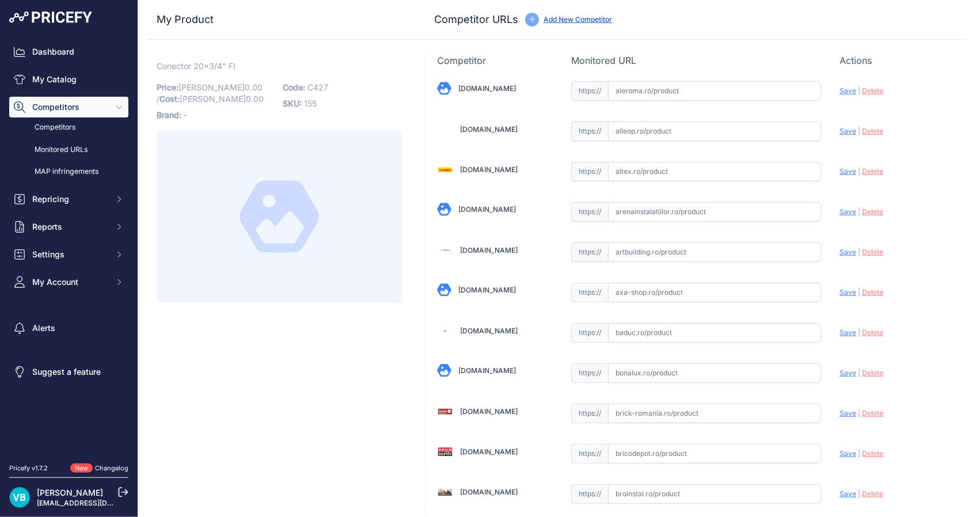
scroll to position [875, 0]
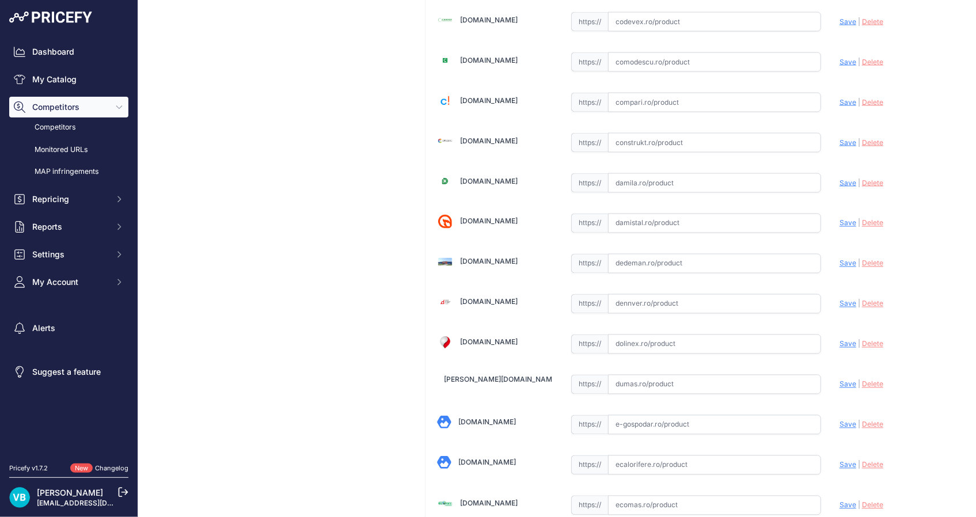
drag, startPoint x: 753, startPoint y: 283, endPoint x: 747, endPoint y: 270, distance: 13.7
drag, startPoint x: 747, startPoint y: 270, endPoint x: 741, endPoint y: 257, distance: 14.7
click at [741, 257] on input "text" at bounding box center [714, 264] width 213 height 20
paste input "https://www.dedeman.ro/ro/racord-pentru-teava-multistrat-fi-d-20-mm-x-3/4-702l/…"
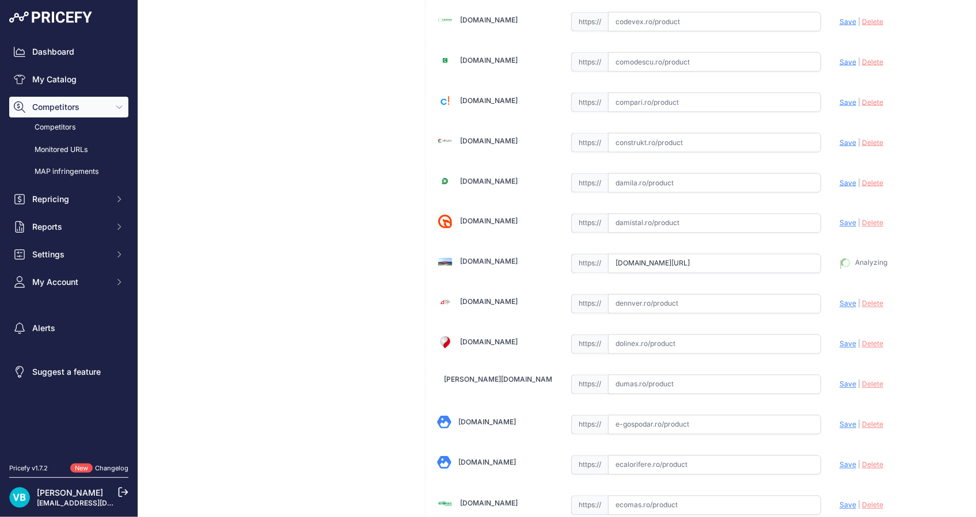
scroll to position [0, 343]
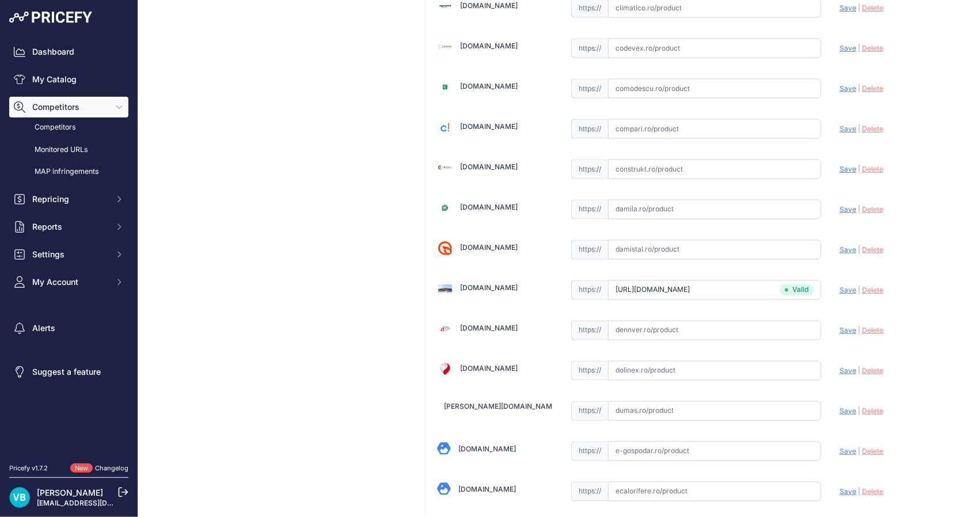
type input "www.dedeman.ro/ro/racord-pentru-teava-multistrat-fi-d-20-mm-x-3/4-702l/p/200152…"
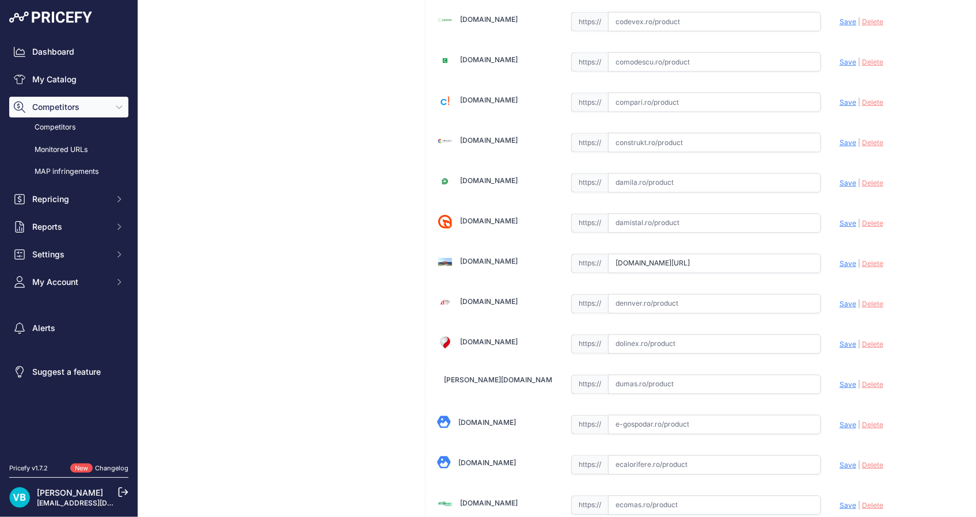
scroll to position [1383, 0]
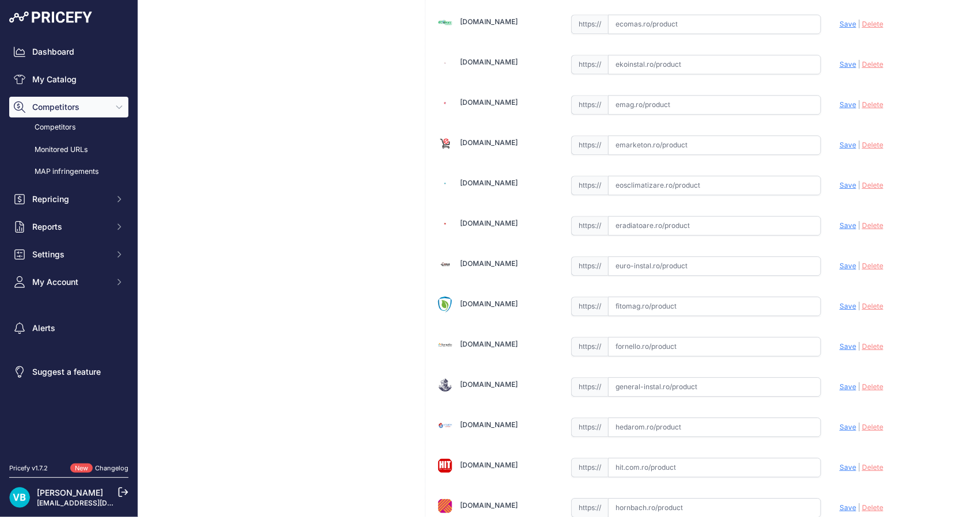
click at [729, 256] on input "text" at bounding box center [714, 266] width 213 height 20
paste input "https://euro-instal.ro/conector-alama-pentru-teava-pex-al-pex-20-x-3/4-mm?srslt…"
type input "euro-instal.ro/conector-alama-pentru-teava-pex-al-pex-20-x-3/4-mm?prirule_jdsni…"
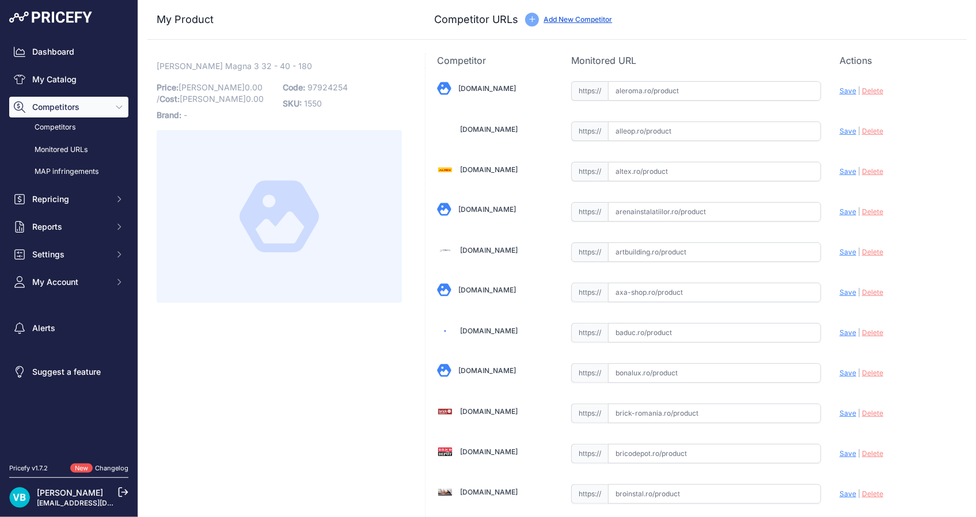
click at [335, 86] on span "97924254" at bounding box center [327, 87] width 40 height 10
copy span "97924254"
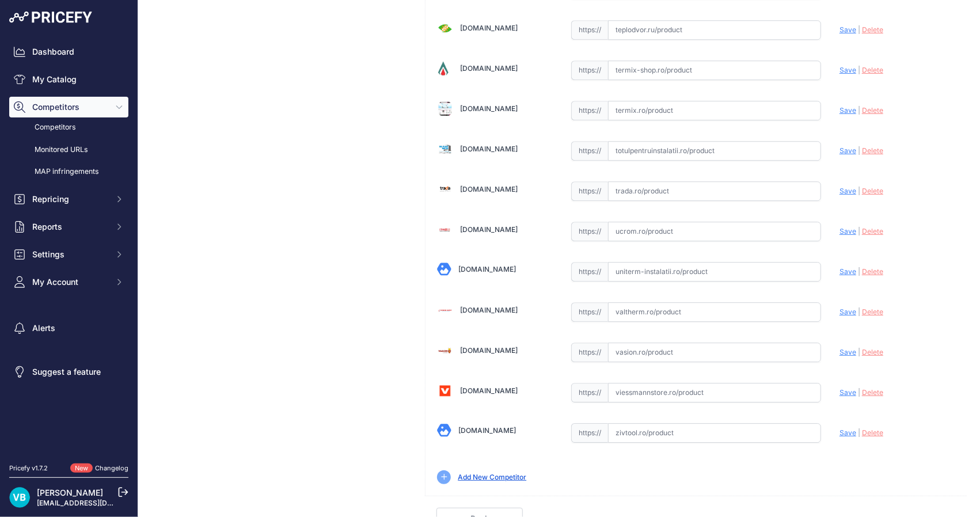
click at [708, 423] on input "text" at bounding box center [714, 433] width 213 height 20
paste input "[URL][DOMAIN_NAME][PERSON_NAME]"
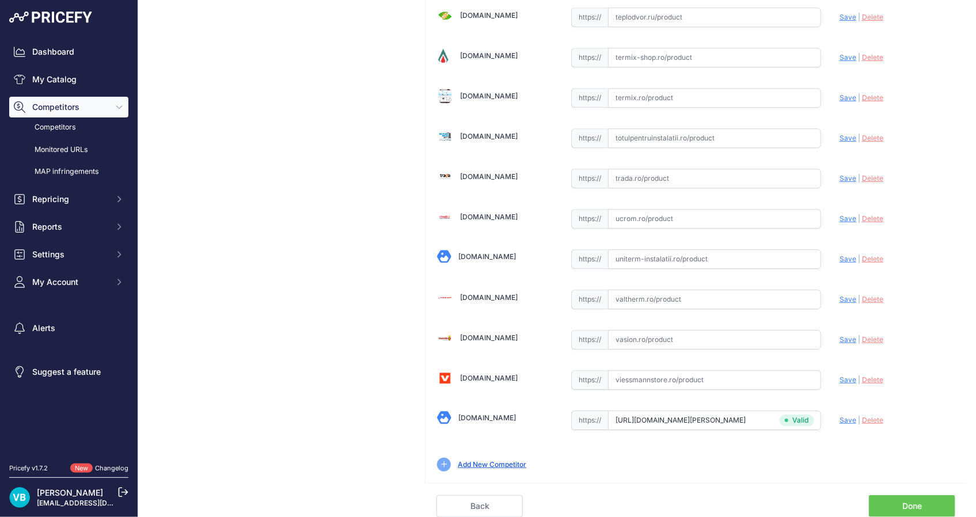
type input "[DOMAIN_NAME][URL][PERSON_NAME]"
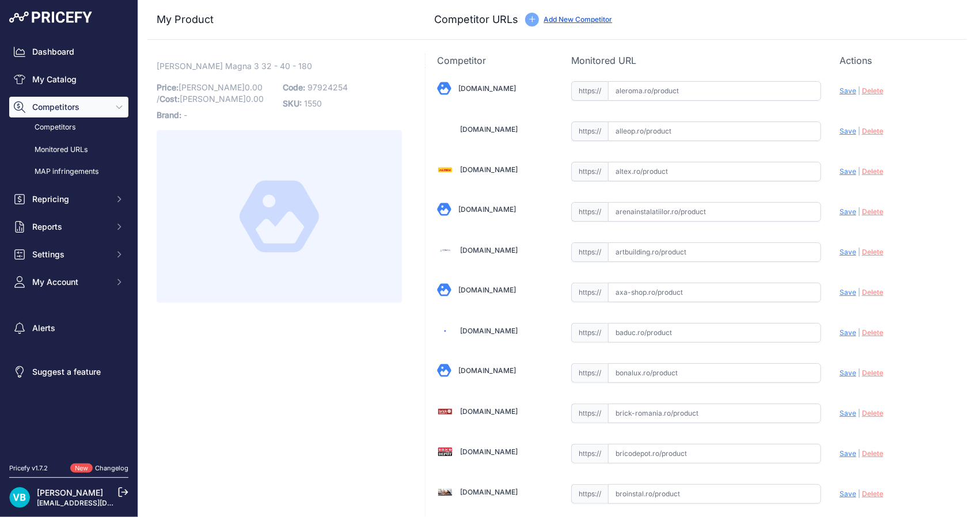
click at [693, 214] on input "text" at bounding box center [714, 212] width 213 height 20
paste input "[URL][DOMAIN_NAME][PERSON_NAME]"
type input "[DOMAIN_NAME][URL][PERSON_NAME]"
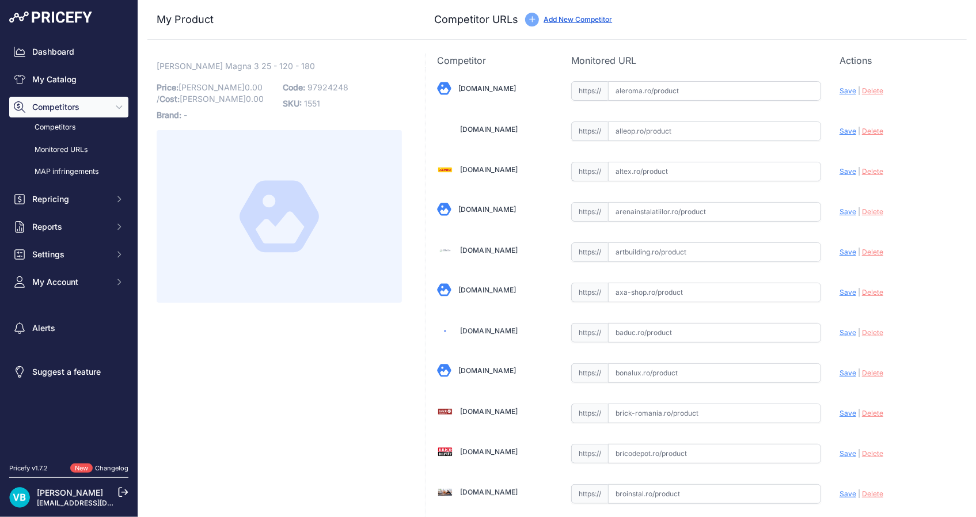
click at [321, 90] on span "97924248" at bounding box center [327, 87] width 41 height 10
copy span "97924248"
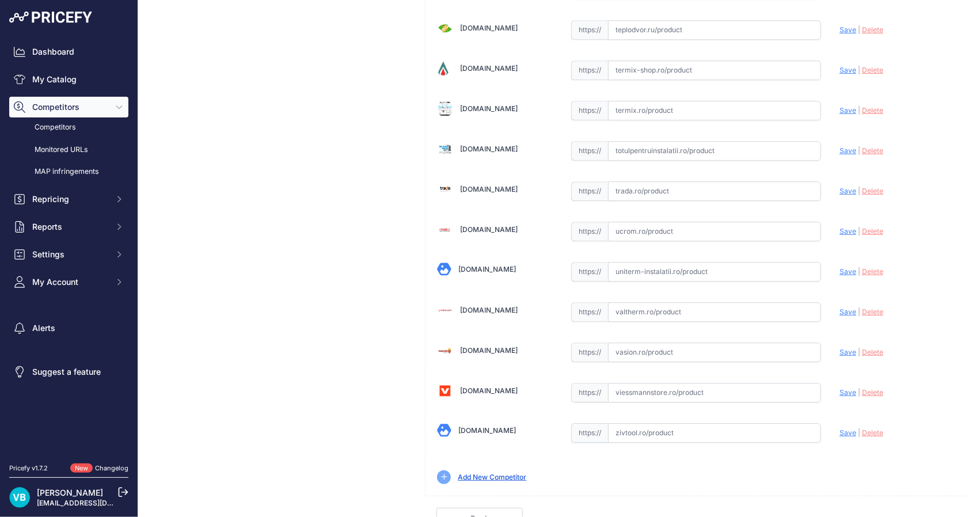
click at [705, 423] on input "text" at bounding box center [714, 433] width 213 height 20
paste input "[URL][DOMAIN_NAME][PERSON_NAME]"
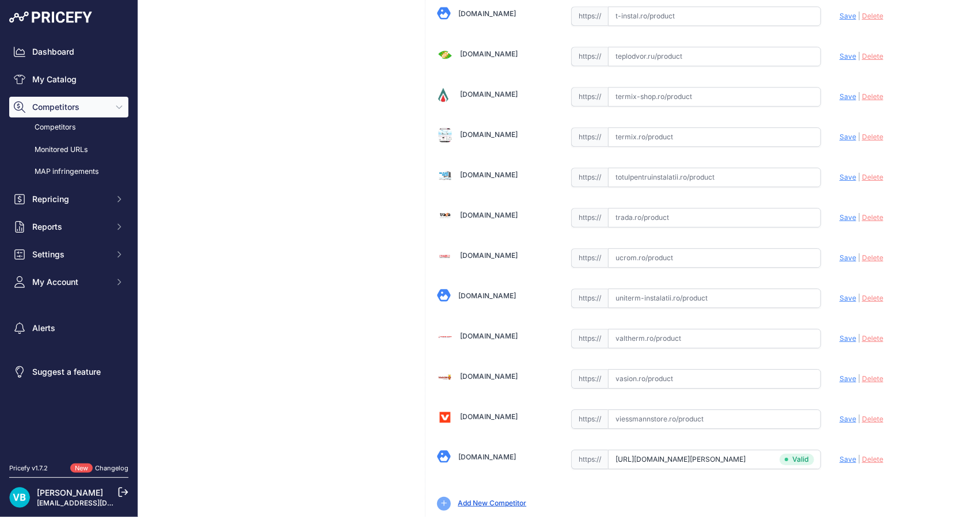
type input "zivtool.ro/pompe-recirculare/grundfos-magna3-25-120-180-pn10-pompa-de-circulati…"
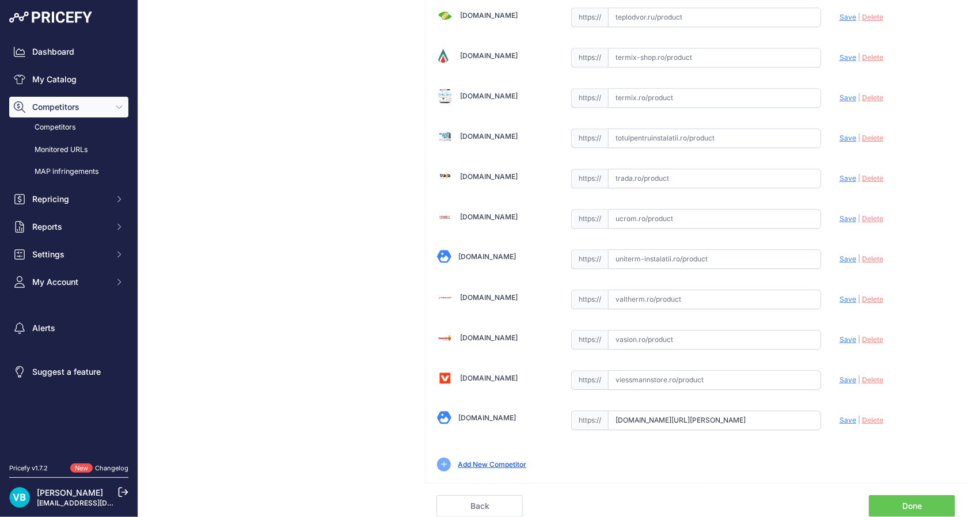
scroll to position [1157, 0]
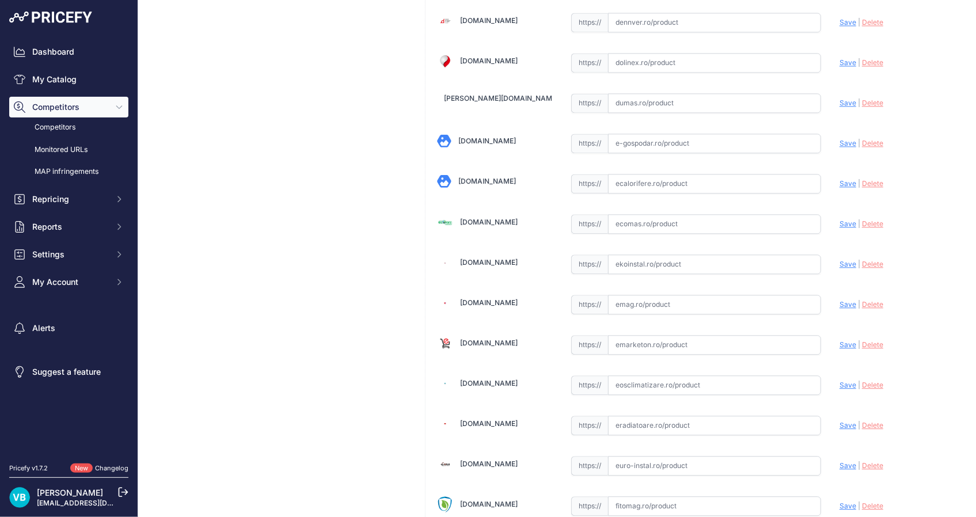
drag, startPoint x: 708, startPoint y: 245, endPoint x: 709, endPoint y: 256, distance: 11.6
click at [710, 259] on input "text" at bounding box center [714, 264] width 213 height 20
paste input "https://www.ekoinstal.ro/hidro/pompa-recirculare-grundfos-magna3-25-120-9792424…"
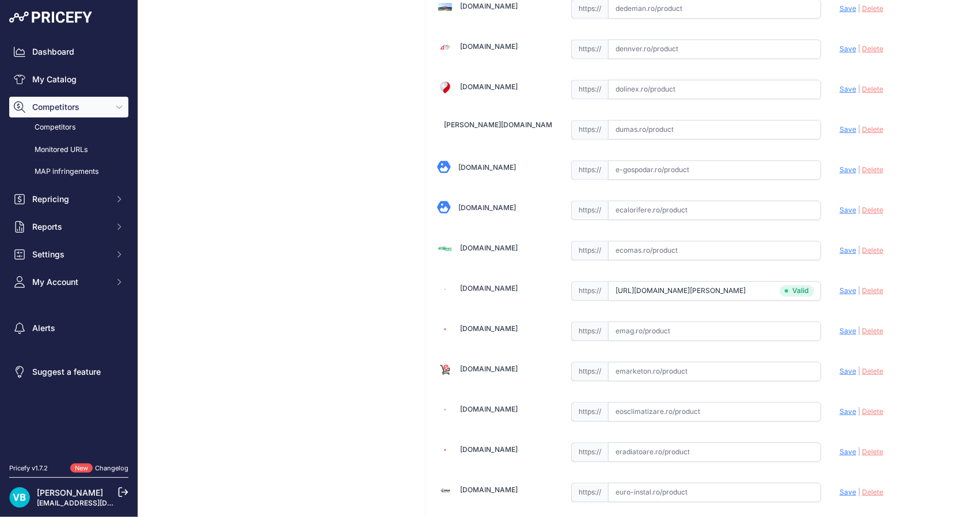
scroll to position [1183, 0]
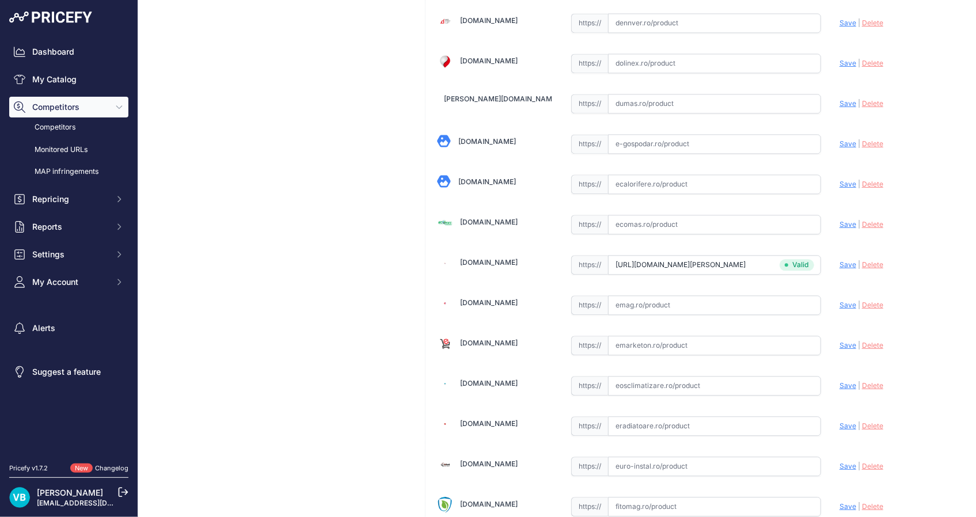
type input "www.ekoinstal.ro/hidro/pompa-recirculare-grundfos-magna3-25-120-97924248.html?p…"
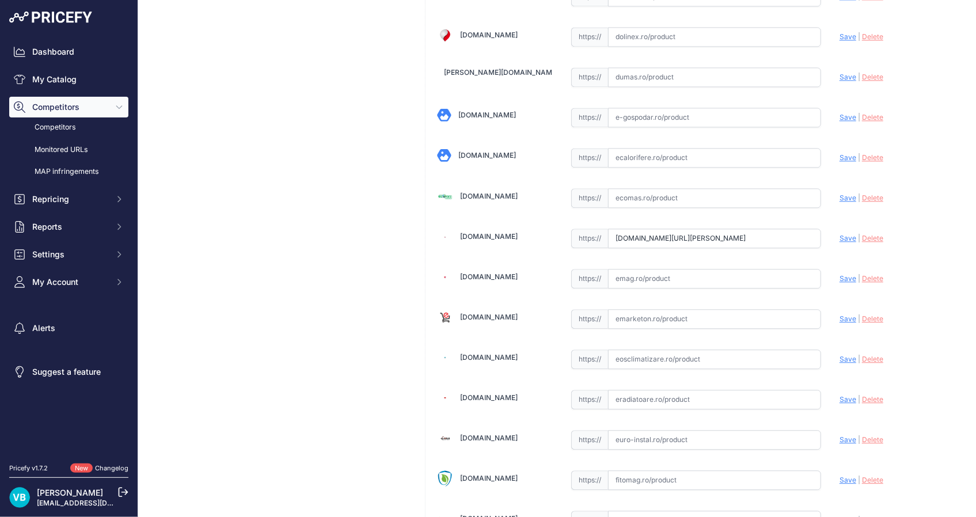
scroll to position [1157, 0]
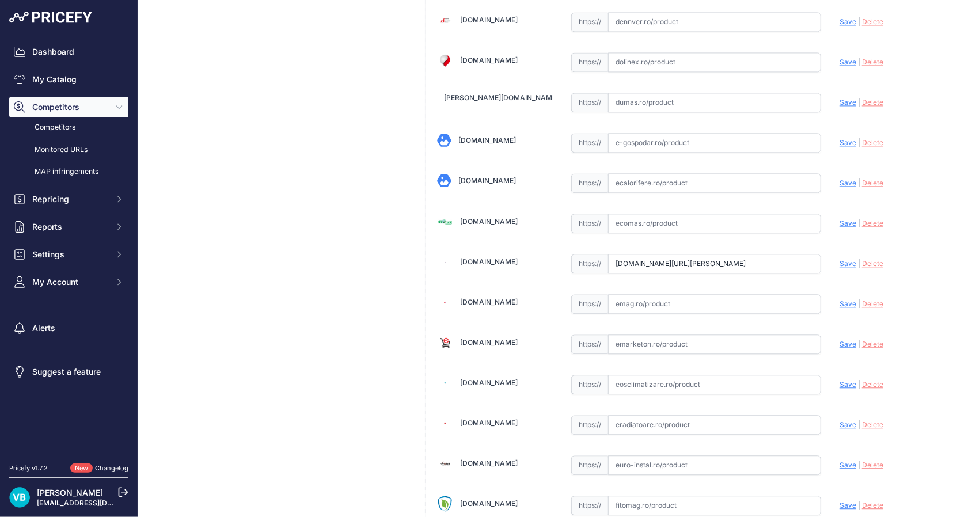
click at [667, 302] on input "text" at bounding box center [714, 304] width 213 height 20
paste input "https://www.emag.ro/pompa-de-circulatie-electronica-clasa-a-25-120-magna3-grund…"
type input "https://www.emag.ro/pompa-de-circulatie-electronica-clasa-a-25-120-magna3-grund…"
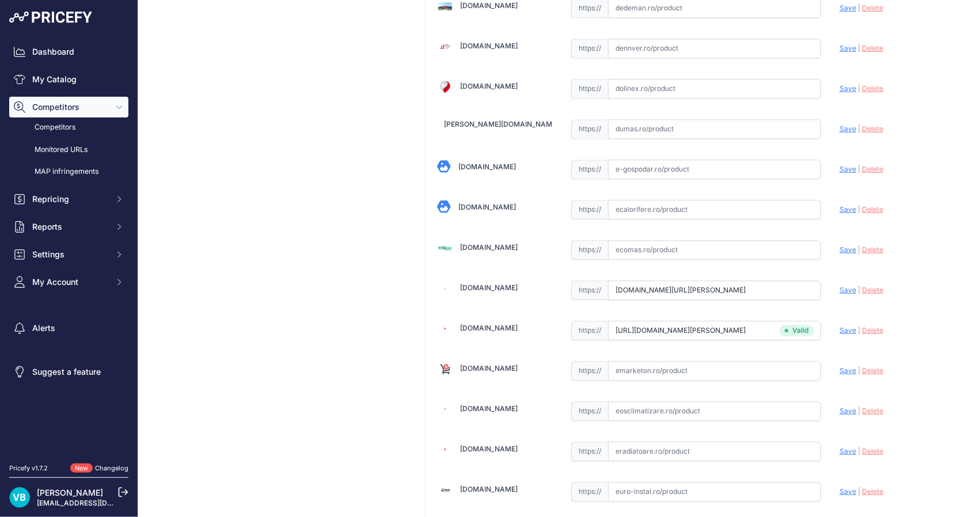
scroll to position [1183, 0]
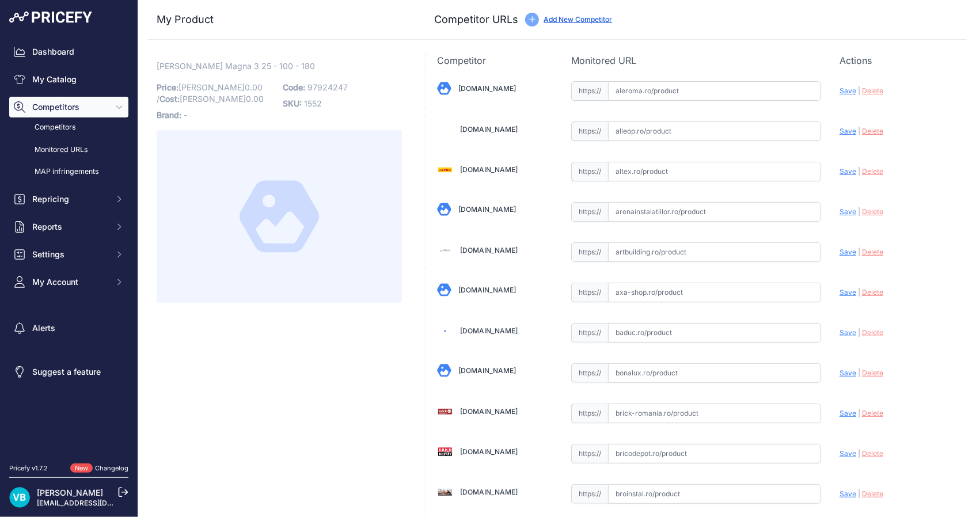
click at [331, 86] on span "97924247" at bounding box center [327, 87] width 40 height 10
copy span "97924247"
click at [767, 211] on input "text" at bounding box center [714, 212] width 213 height 20
paste input "[URL][DOMAIN_NAME][PERSON_NAME]"
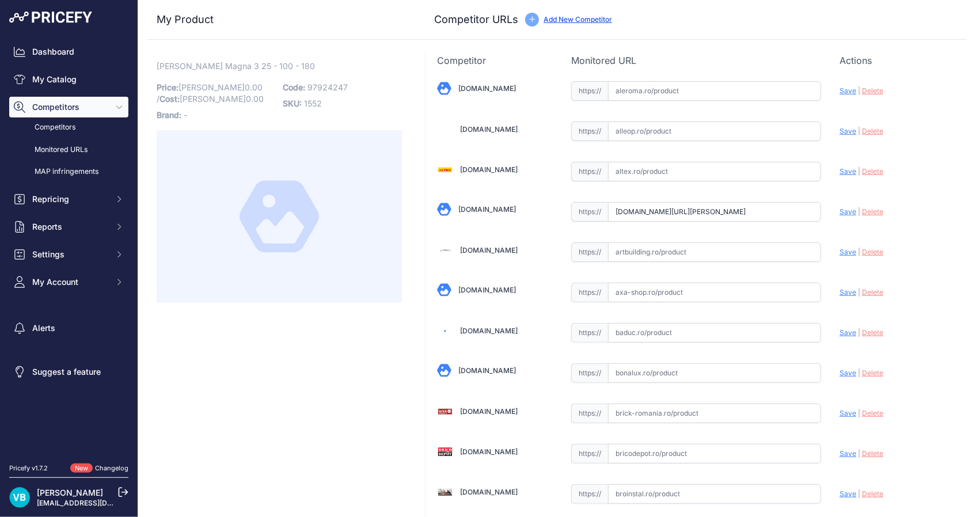
scroll to position [0, 103]
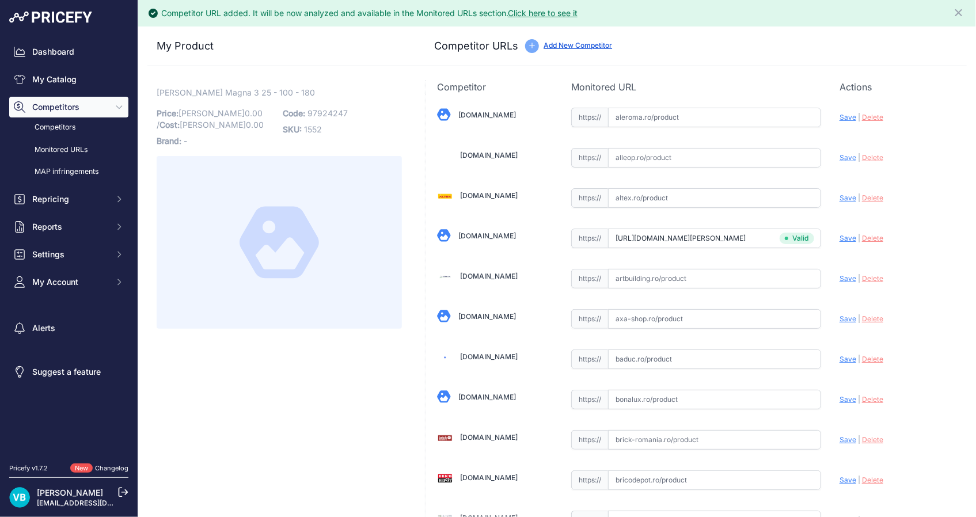
type input "[DOMAIN_NAME][URL][PERSON_NAME]"
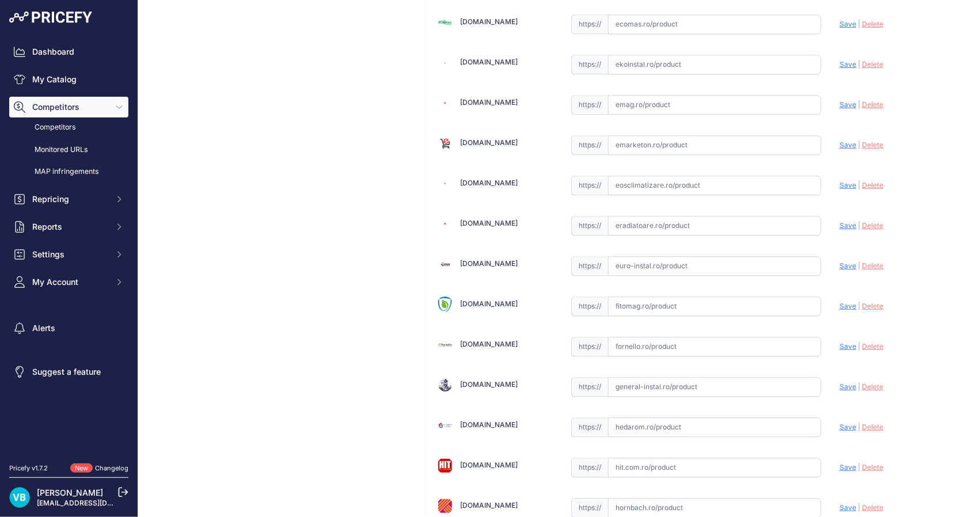
click at [683, 256] on input "text" at bounding box center [714, 266] width 213 height 20
paste input "[URL][DOMAIN_NAME][PERSON_NAME]"
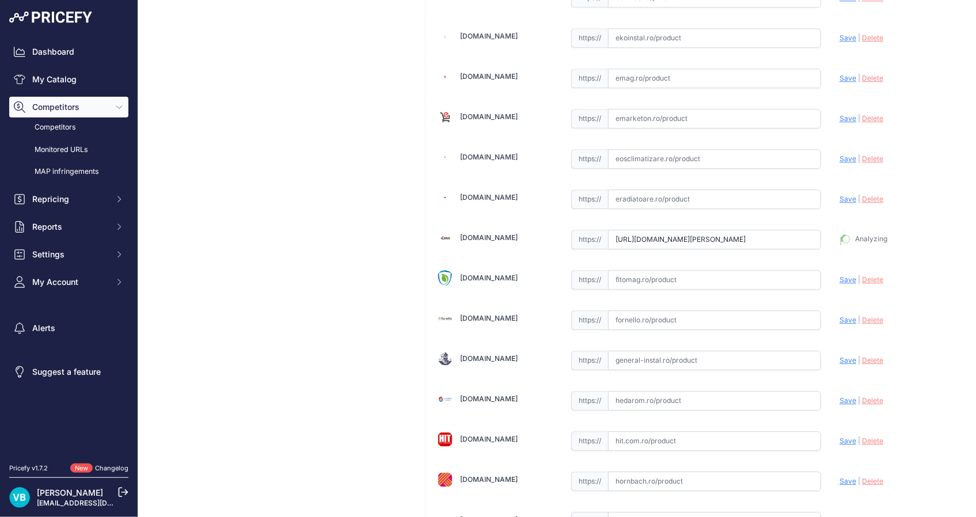
scroll to position [0, 311]
type input "[DOMAIN_NAME][URL][PERSON_NAME]"
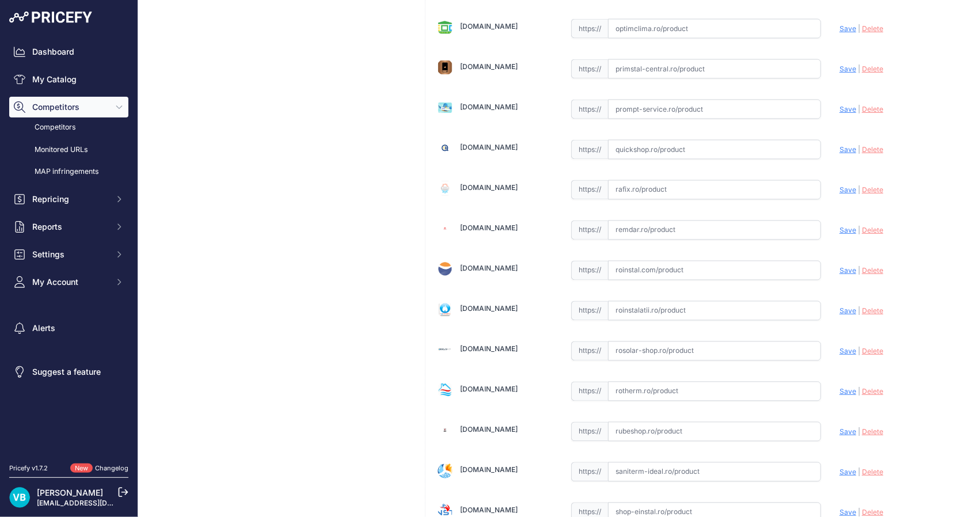
scroll to position [3041, 0]
click at [675, 301] on input "text" at bounding box center [714, 311] width 213 height 20
click at [725, 261] on input "text" at bounding box center [714, 271] width 213 height 20
paste input "[URL][DOMAIN_NAME][PERSON_NAME]"
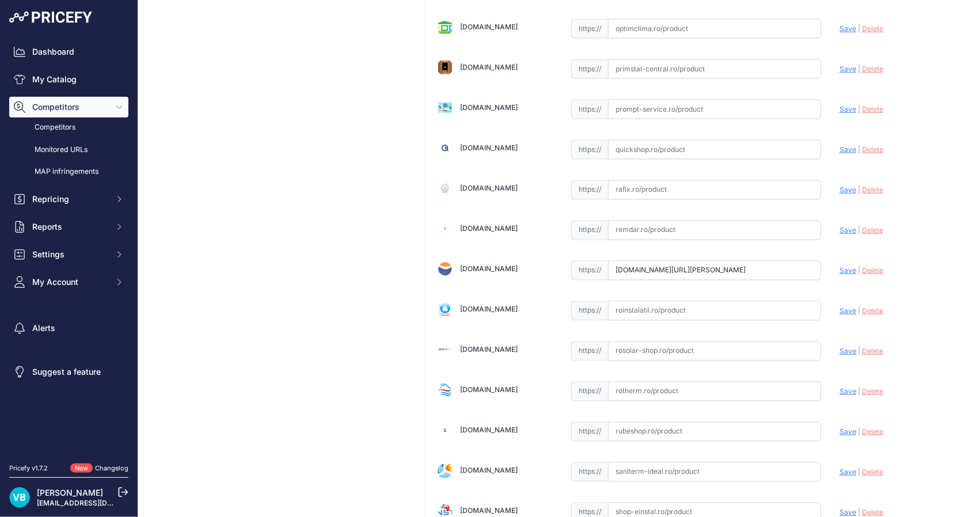
click at [839, 266] on span "Save" at bounding box center [847, 270] width 17 height 9
type input "[URL][DOMAIN_NAME][PERSON_NAME]"
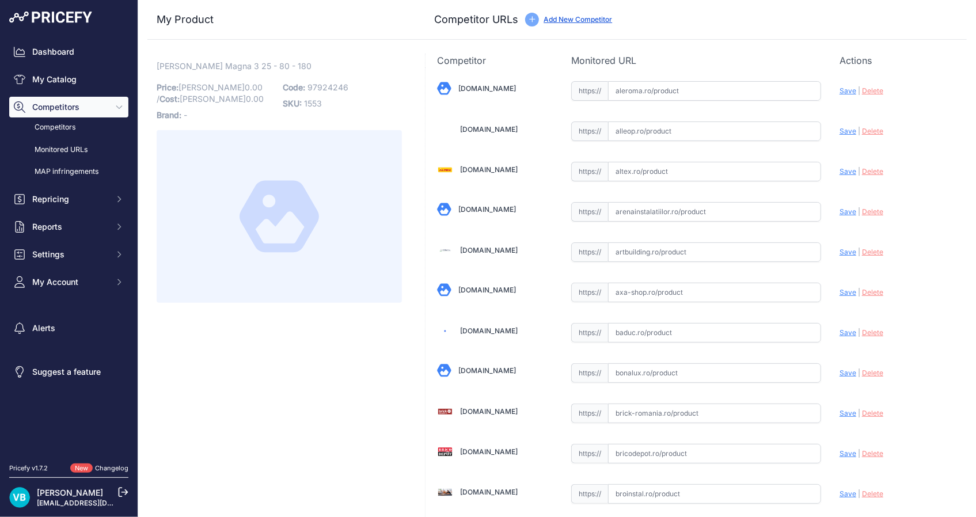
click at [328, 82] on span "97924246" at bounding box center [327, 87] width 41 height 10
copy div "Code: 97924246"
click at [360, 89] on p "Code: 97924246" at bounding box center [342, 87] width 119 height 16
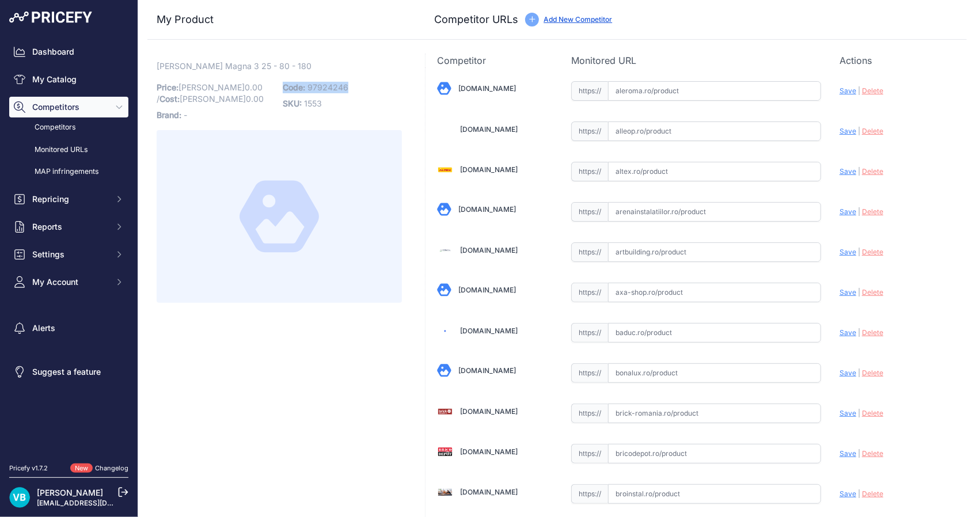
click at [318, 86] on span "97924246" at bounding box center [327, 87] width 41 height 10
click at [619, 214] on input "text" at bounding box center [714, 212] width 213 height 20
paste input "[URL][DOMAIN_NAME][PERSON_NAME]"
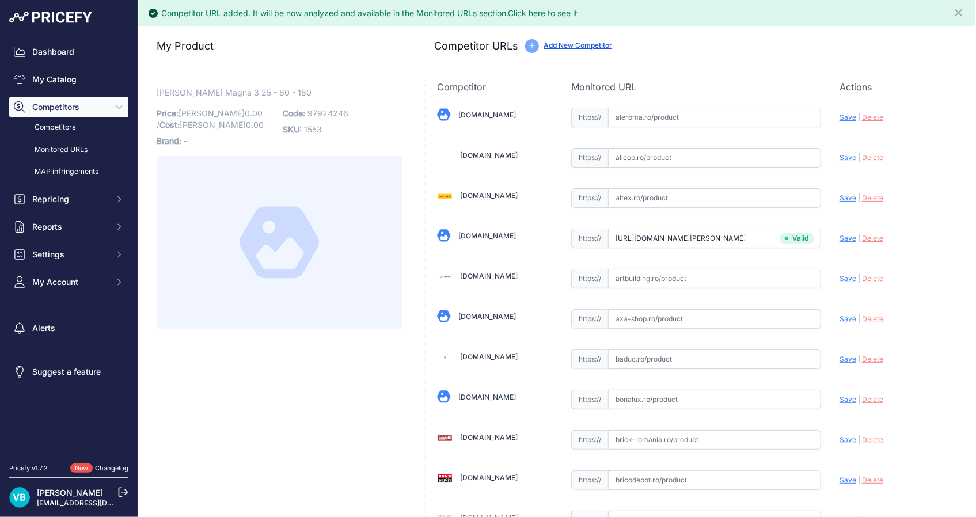
type input "[DOMAIN_NAME][URL][PERSON_NAME]"
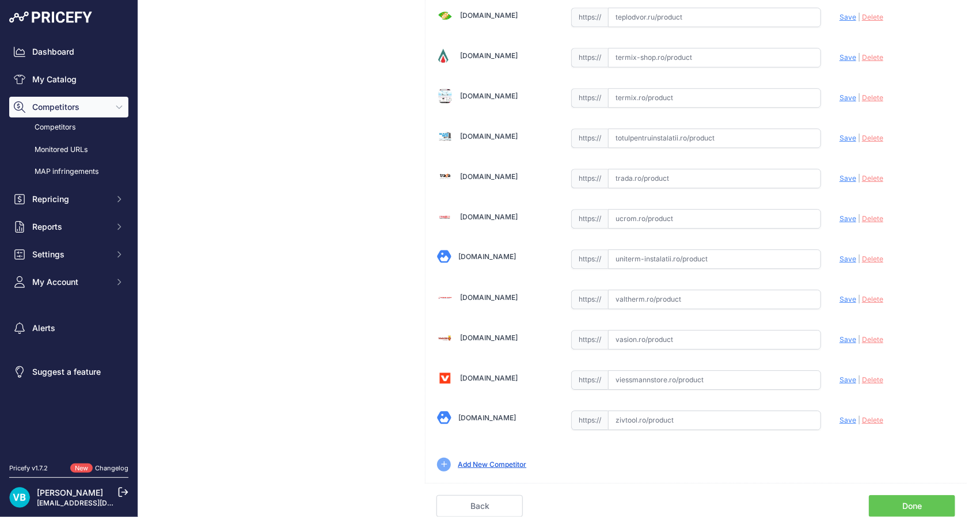
scroll to position [3645, 0]
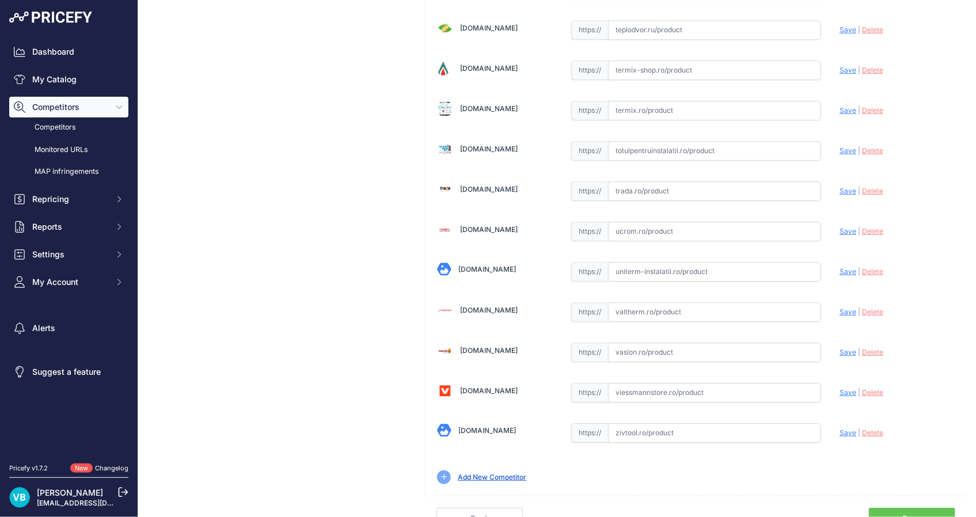
click at [728, 423] on input "text" at bounding box center [714, 433] width 213 height 20
paste input "[URL][DOMAIN_NAME][PERSON_NAME]"
type input "[DOMAIN_NAME][URL][PERSON_NAME]"
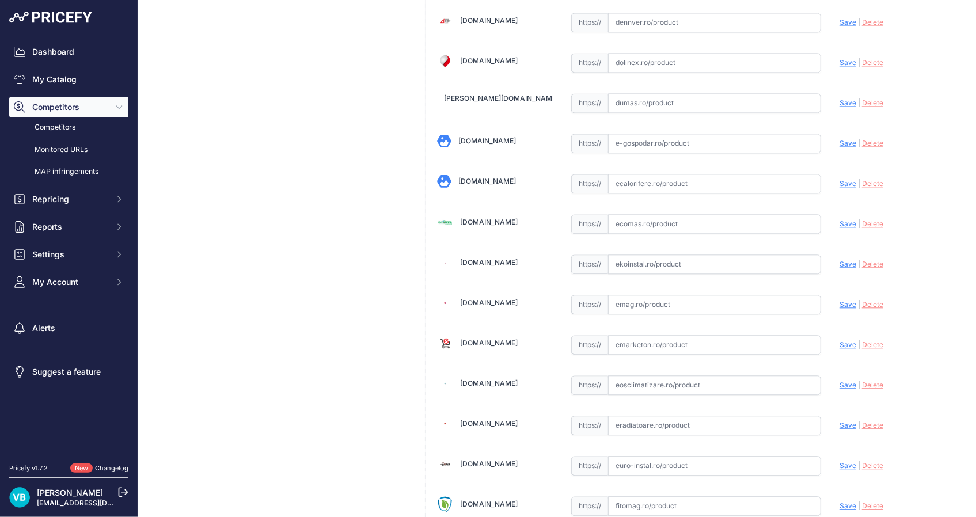
click at [659, 268] on input "text" at bounding box center [714, 264] width 213 height 20
paste input "[URL][DOMAIN_NAME][PERSON_NAME]"
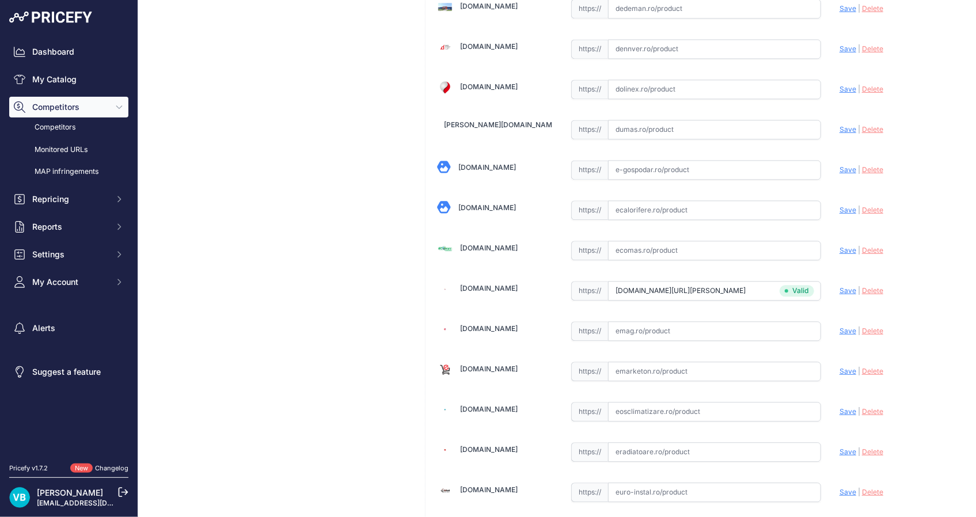
scroll to position [1183, 0]
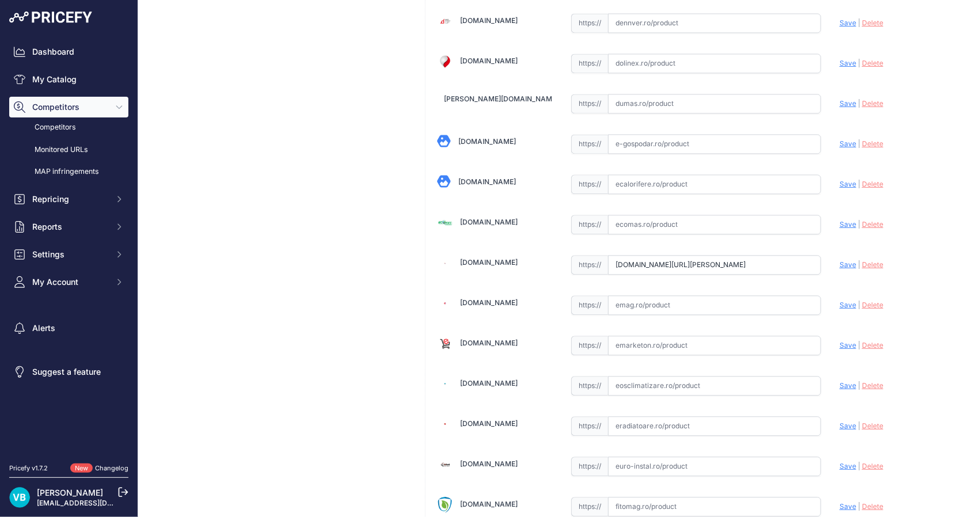
click at [839, 261] on span "Save" at bounding box center [847, 264] width 17 height 9
type input "[URL][DOMAIN_NAME][PERSON_NAME]"
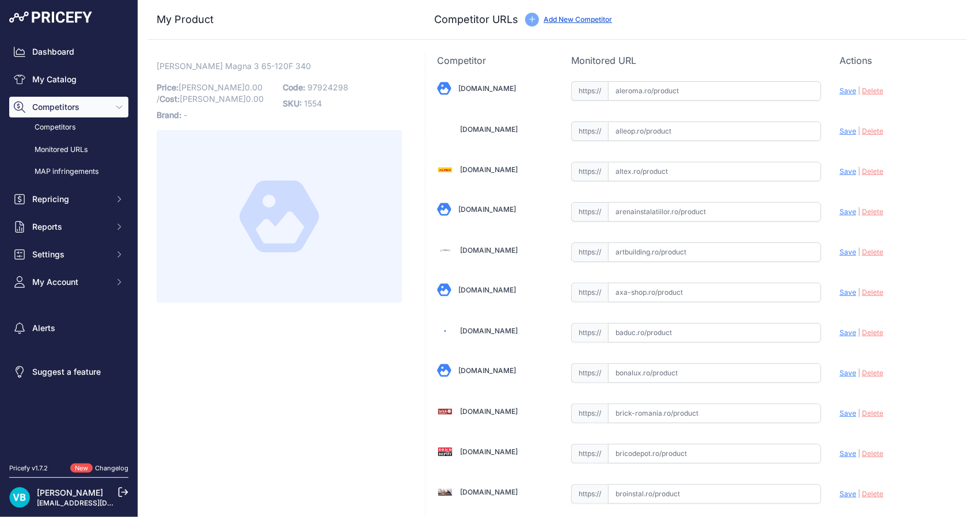
click at [327, 80] on p "Code: 97924298" at bounding box center [342, 87] width 119 height 16
click at [328, 80] on p "Code: 97924298" at bounding box center [342, 87] width 119 height 16
copy span "97924298"
click at [710, 207] on input "text" at bounding box center [714, 212] width 213 height 20
paste input "https://www.ekoinstal.ro/hidro/pompa-recirculare-grundfos-magna3-65-120-f-97924…"
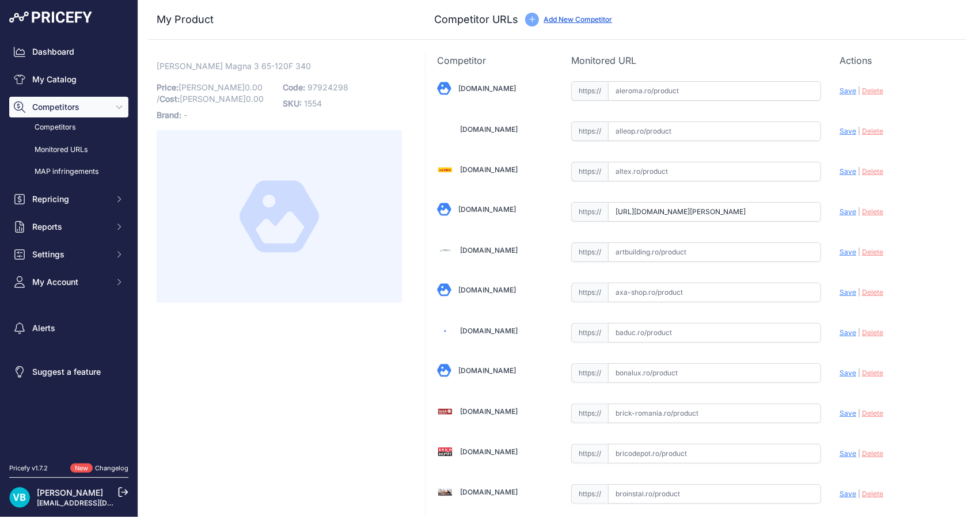
type input "www.ekoinstal.ro/hidro/pompa-recirculare-grundfos-magna3-65-120-f-97924298.html…"
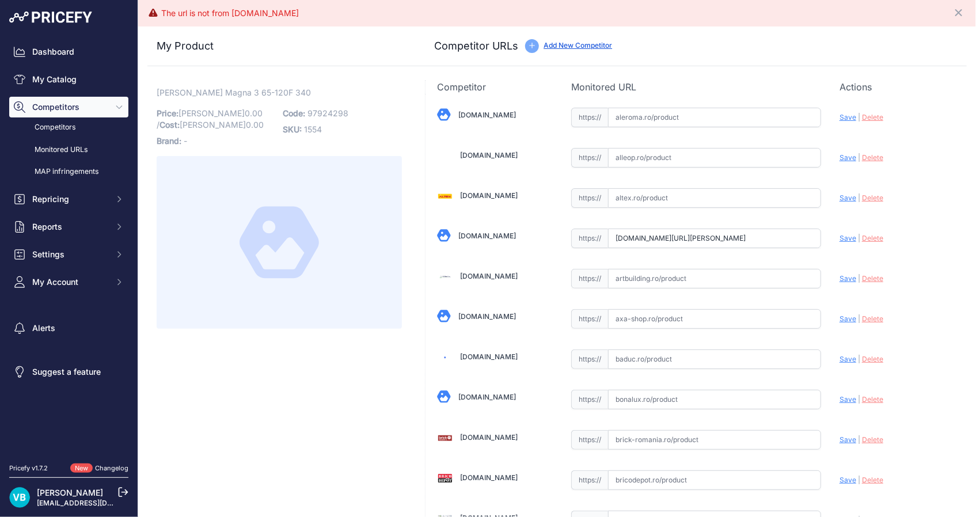
click at [717, 243] on input "www.ekoinstal.ro/hidro/pompa-recirculare-grundfos-magna3-65-120-f-97924298.html…" at bounding box center [714, 239] width 213 height 20
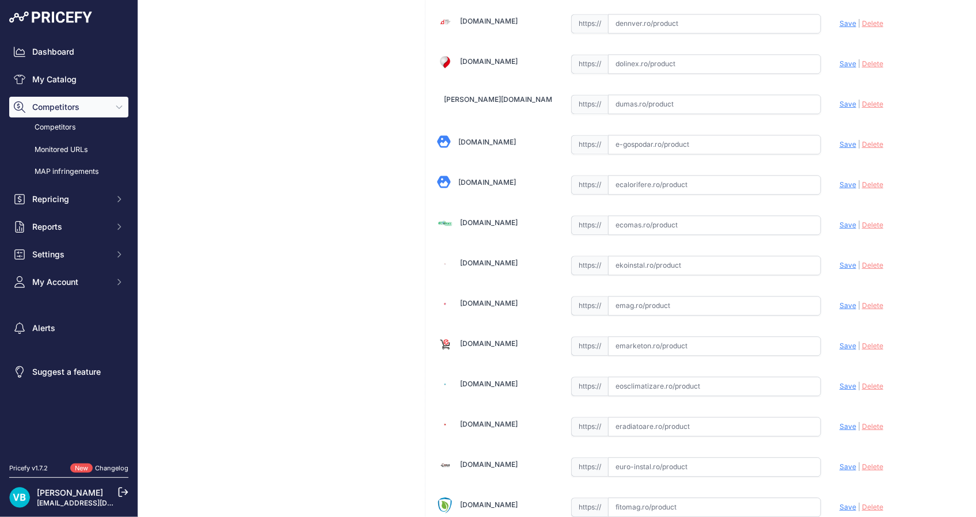
click at [691, 257] on input "text" at bounding box center [714, 266] width 213 height 20
paste input "www.ekoinstal.ro/hidro/pompa-recirculare-grundfos-magna3-65-120-f-97924298.html…"
type input "https://www.ekoinstal.ro/hidro/pompa-recirculare-grundfos-magna3-65-120-f-97924…"
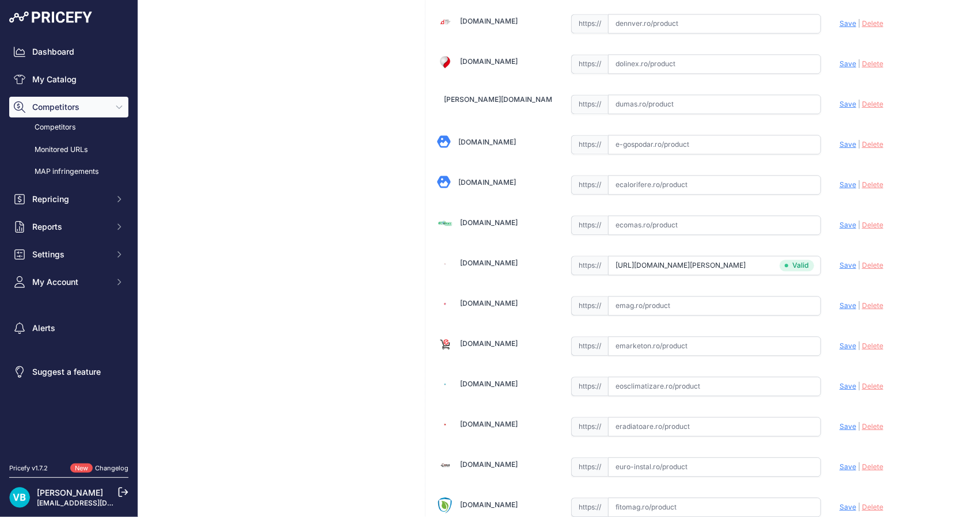
click at [725, 303] on input "text" at bounding box center [714, 306] width 213 height 20
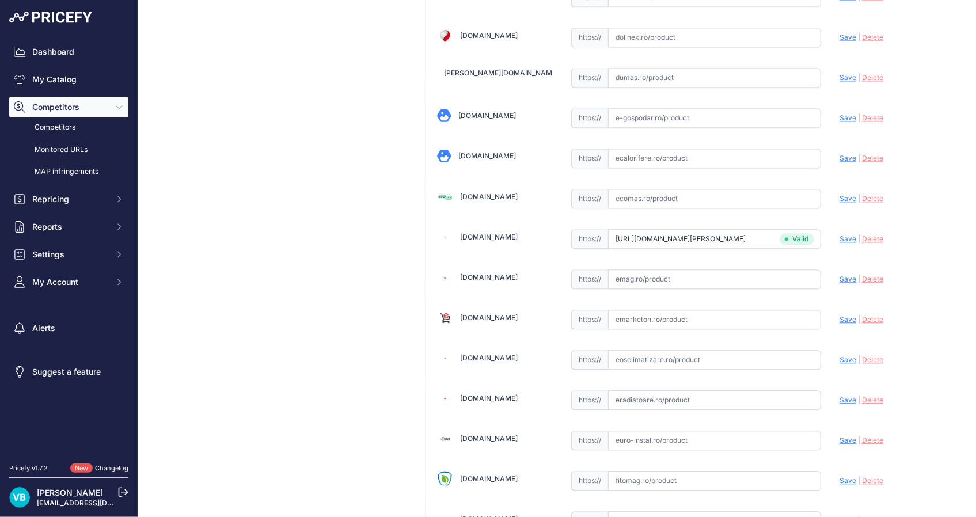
scroll to position [1156, 0]
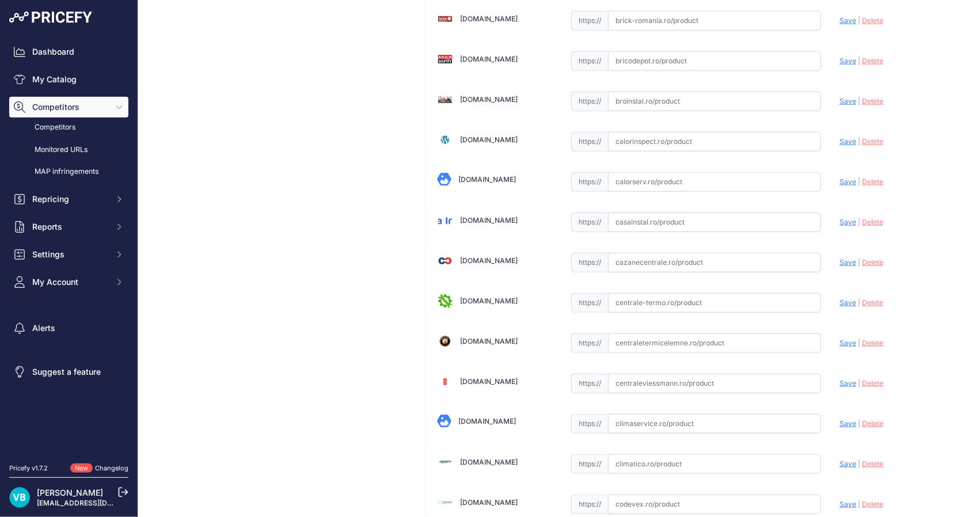
scroll to position [3645, 0]
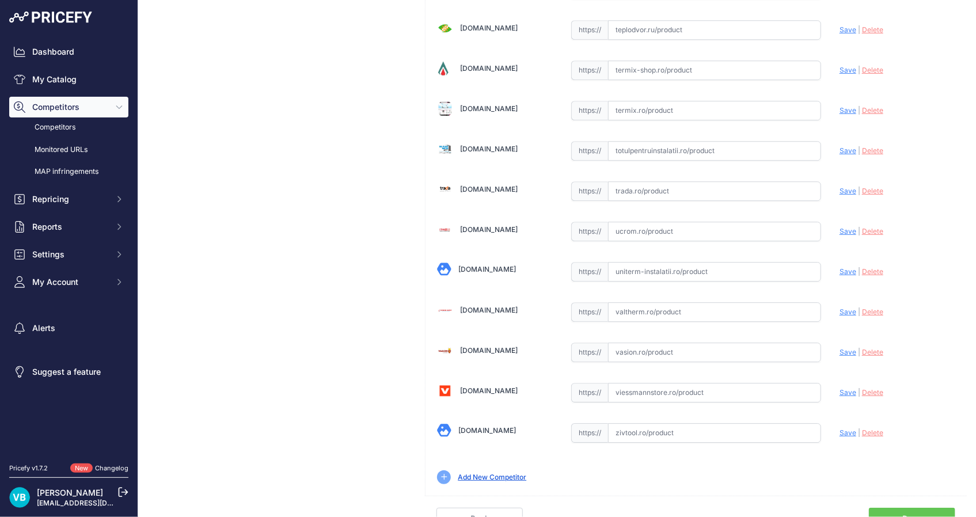
click at [651, 423] on input "text" at bounding box center [714, 433] width 213 height 20
paste input "https://zivtool.ro/pompe-recirculare/grundfos-magna3-65-120-f-340-pn610-pompa-d…"
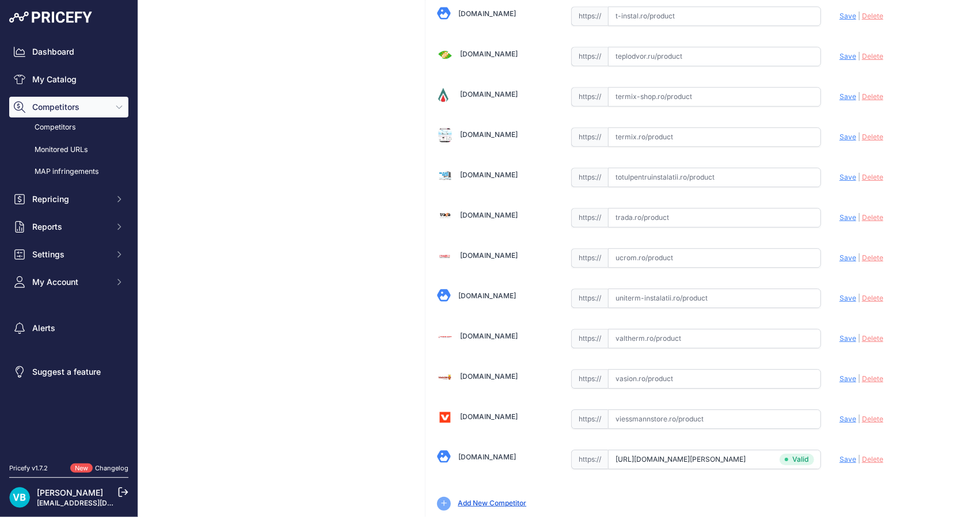
type input "zivtool.ro/pompe-recirculare/grundfos-magna3-65-120-f-340-pn610-pompa-de-circul…"
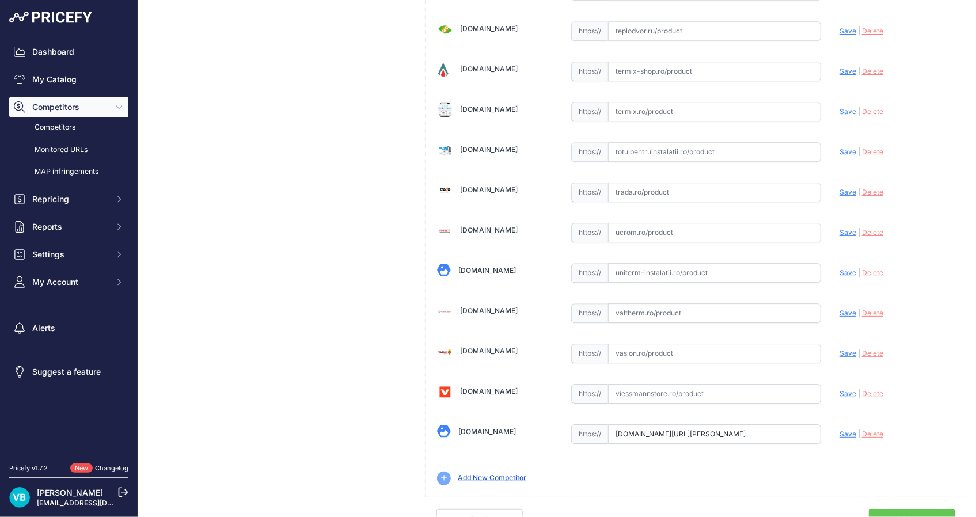
scroll to position [0, 0]
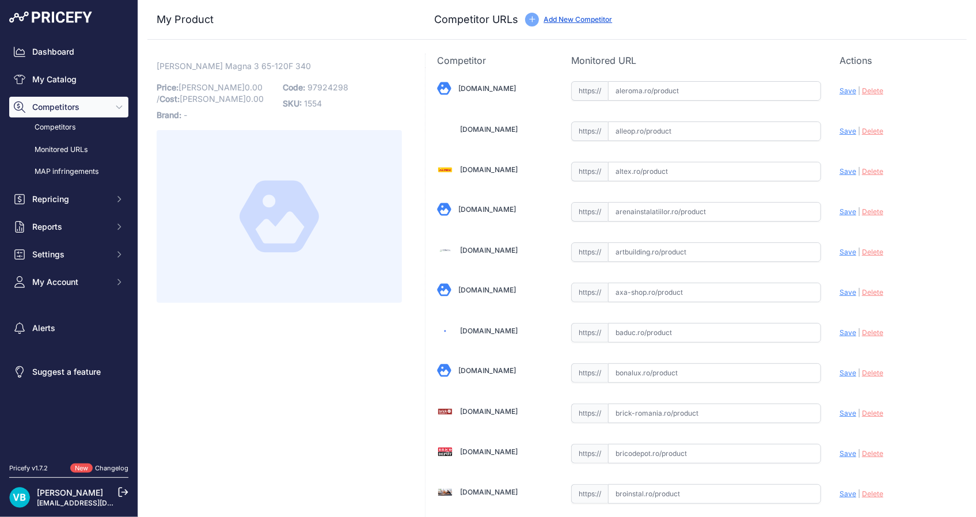
click at [650, 178] on input "text" at bounding box center [714, 172] width 213 height 20
paste input "https://altex.ro/pompa-de-circulatie-grundfos-magna3-65-120-f-340-50-60-hz-1-x-…"
type input "https://altex.ro/pompa-de-circulatie-grundfos-magna3-65-120-f-340-50-60-hz-1-x-…"
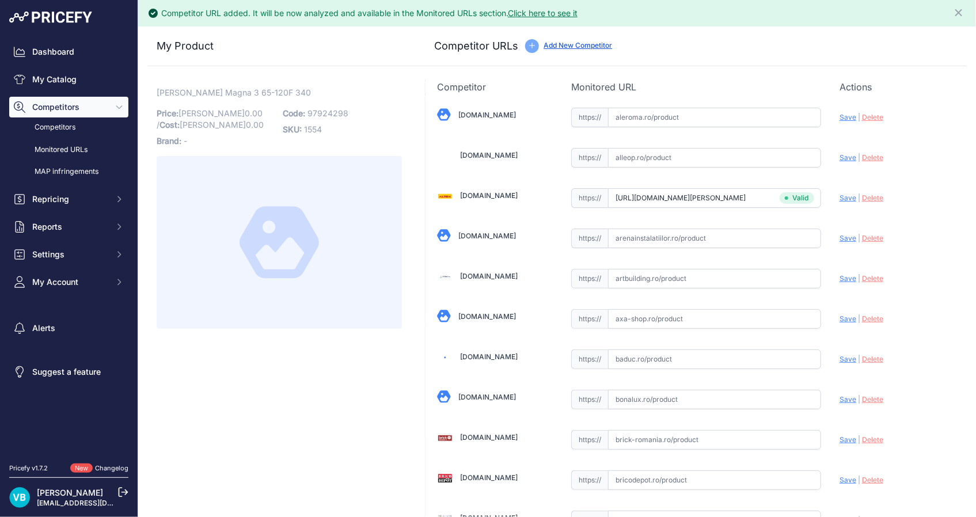
click at [136, 392] on div "Dashboard My Catalog Competitors Competitors Monitored URLs MAP infringements R…" at bounding box center [69, 229] width 138 height 459
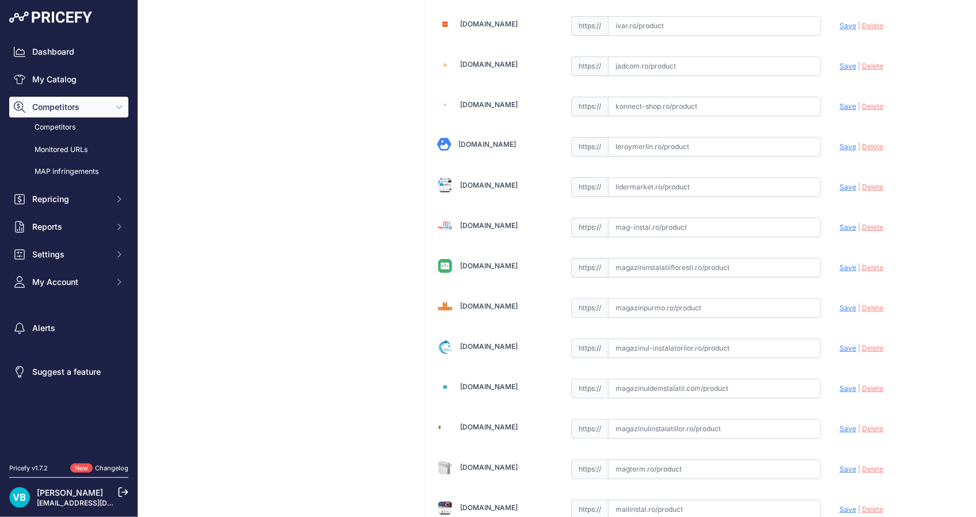
scroll to position [3645, 0]
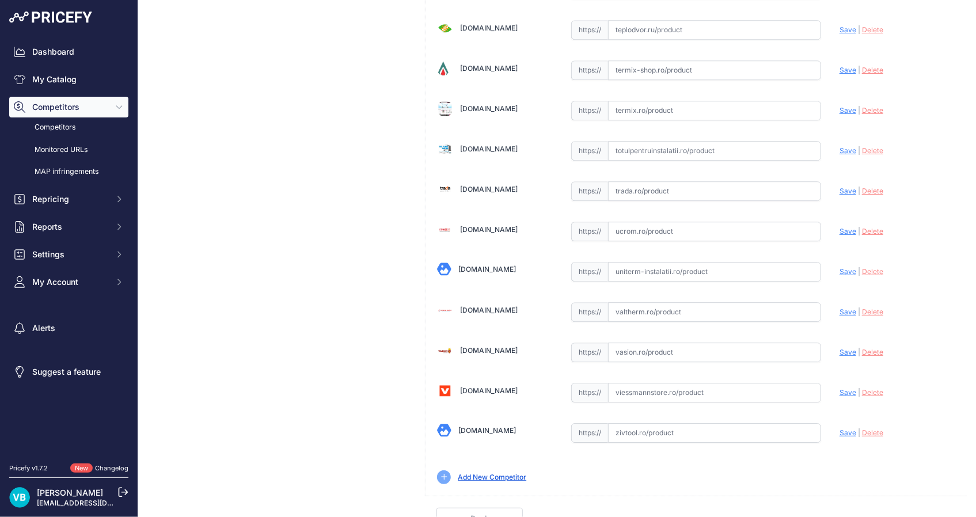
click at [656, 426] on input "text" at bounding box center [714, 433] width 213 height 20
paste input "[URL][DOMAIN_NAME][PERSON_NAME]"
type input "[DOMAIN_NAME][URL][PERSON_NAME]"
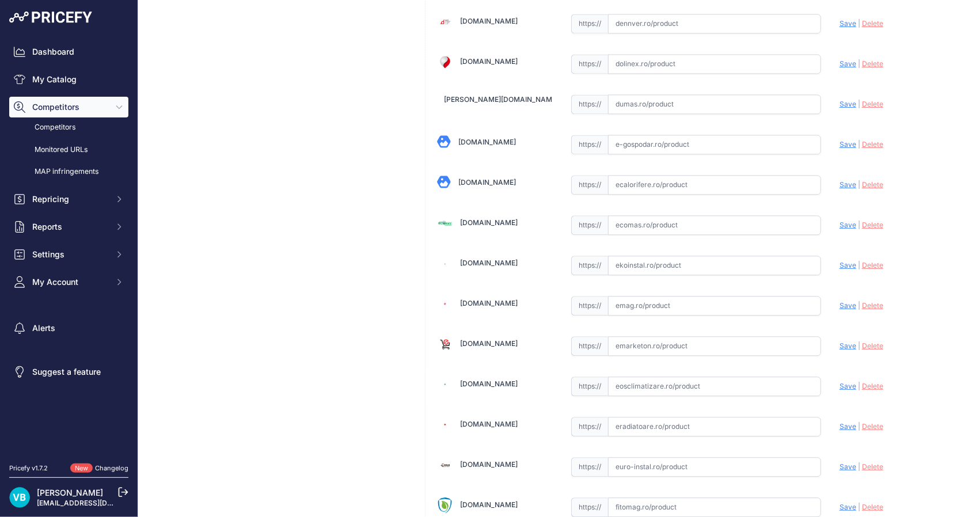
scroll to position [1156, 0]
click at [763, 265] on input "text" at bounding box center [714, 265] width 213 height 20
paste input "[URL][DOMAIN_NAME][PERSON_NAME]"
type input "[URL][DOMAIN_NAME][PERSON_NAME]"
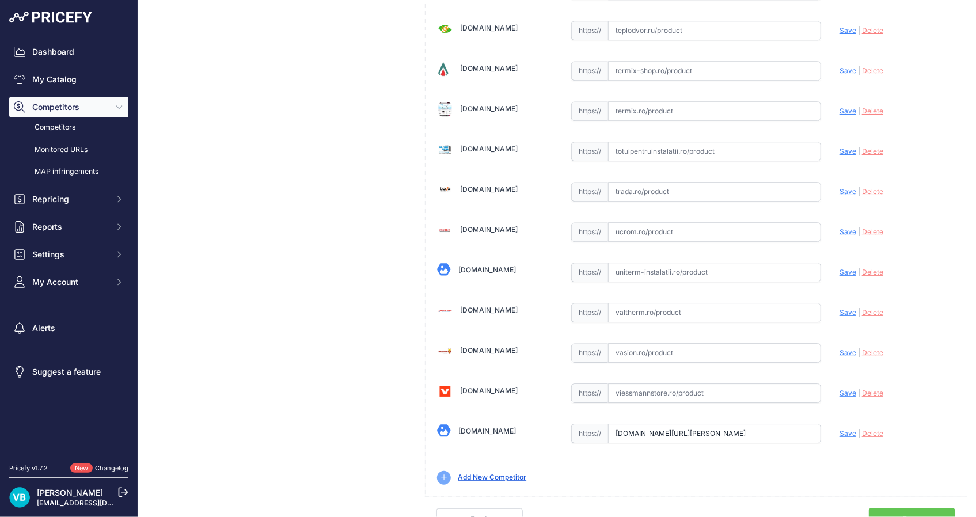
scroll to position [0, 0]
click at [899, 511] on link "Done" at bounding box center [912, 519] width 86 height 22
click at [900, 508] on link "Done" at bounding box center [912, 519] width 86 height 22
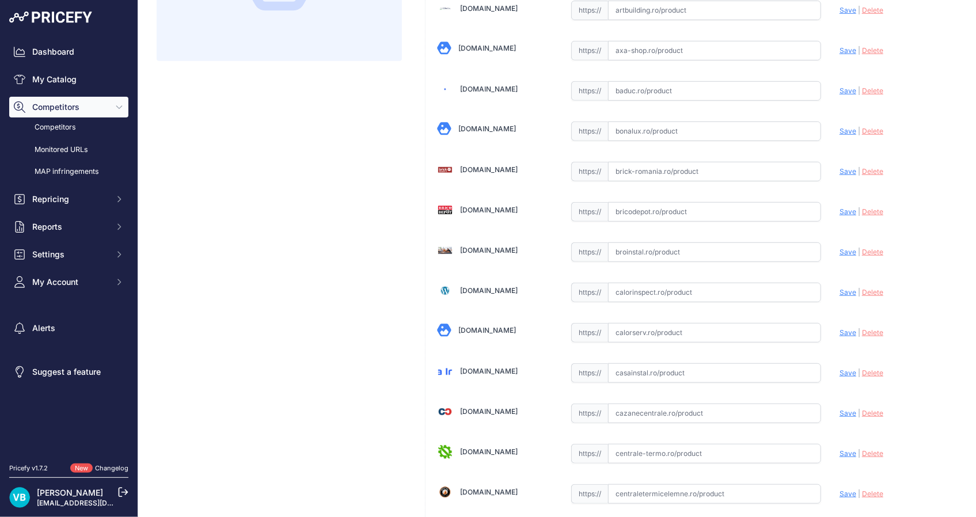
scroll to position [36, 0]
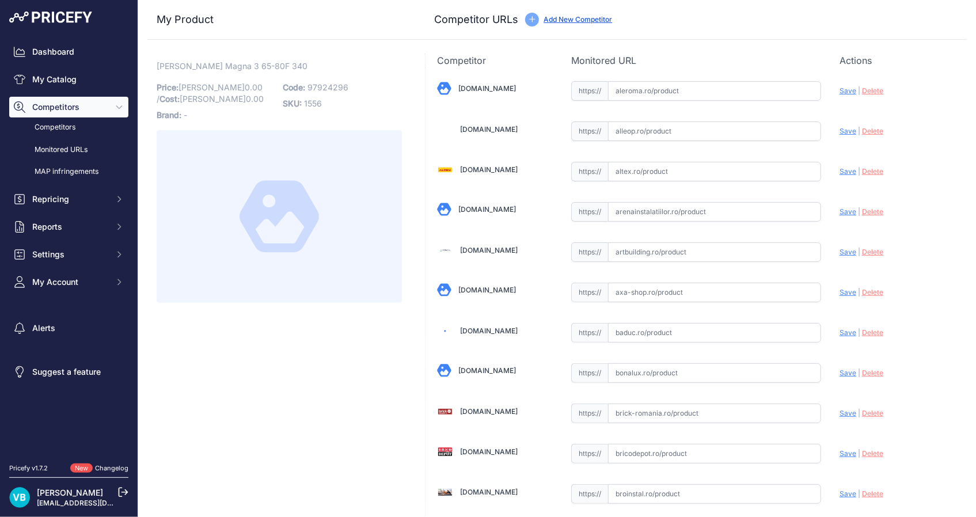
scroll to position [3645, 0]
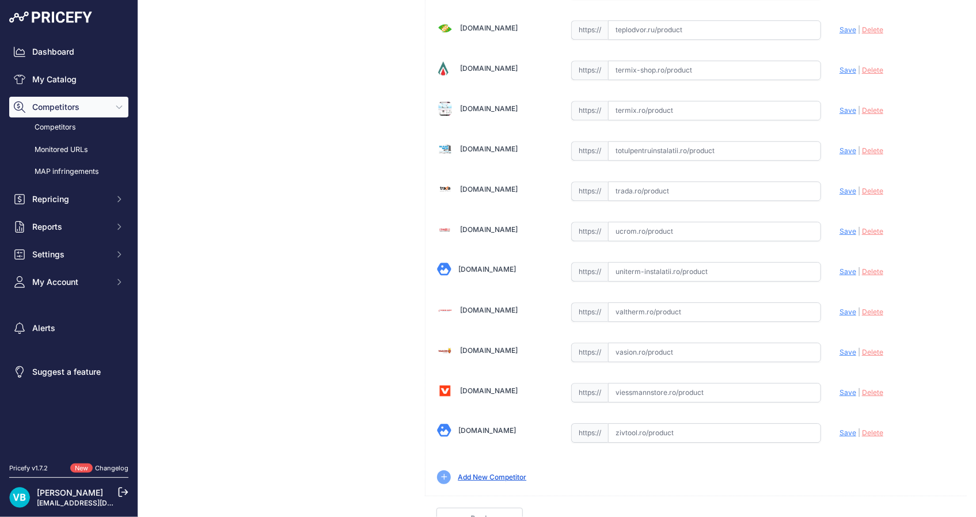
click at [696, 427] on input "text" at bounding box center [714, 433] width 213 height 20
paste input "[URL][DOMAIN_NAME][PERSON_NAME]"
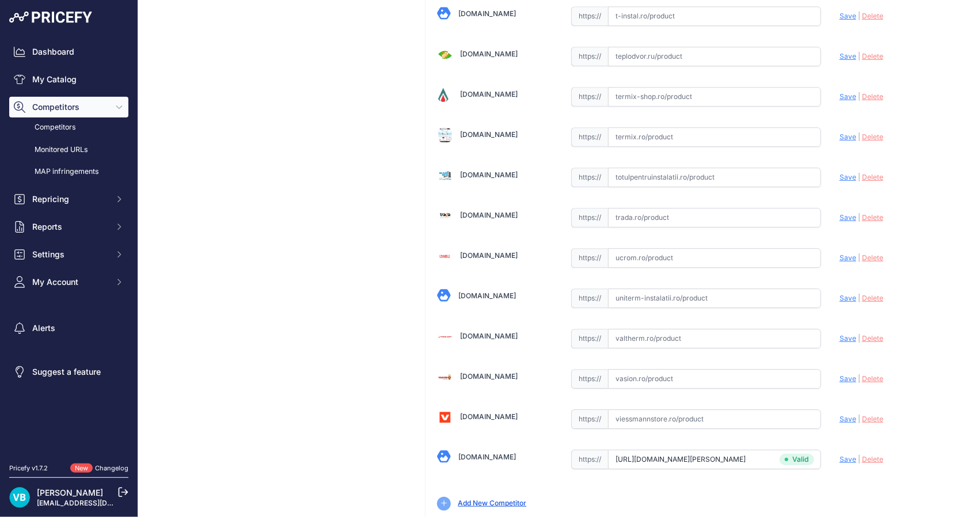
scroll to position [3670, 0]
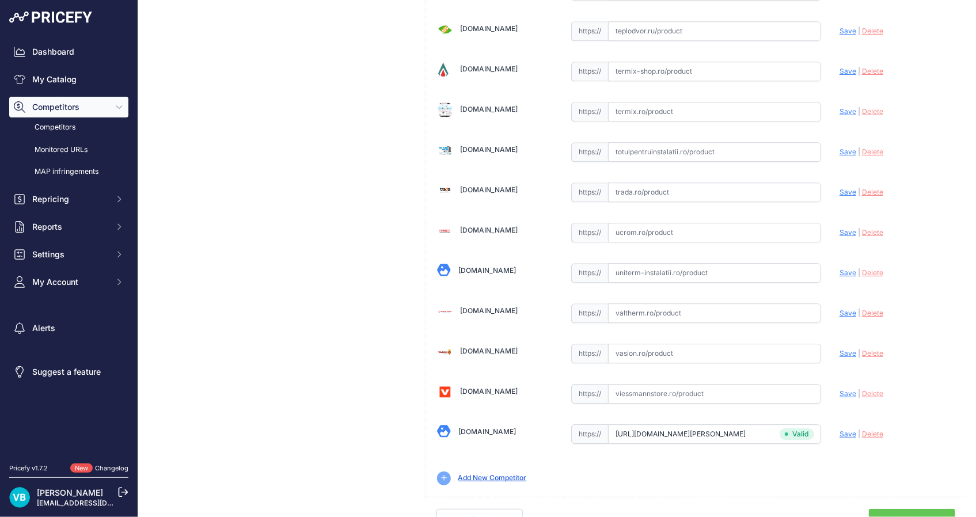
type input "[DOMAIN_NAME][URL][PERSON_NAME]"
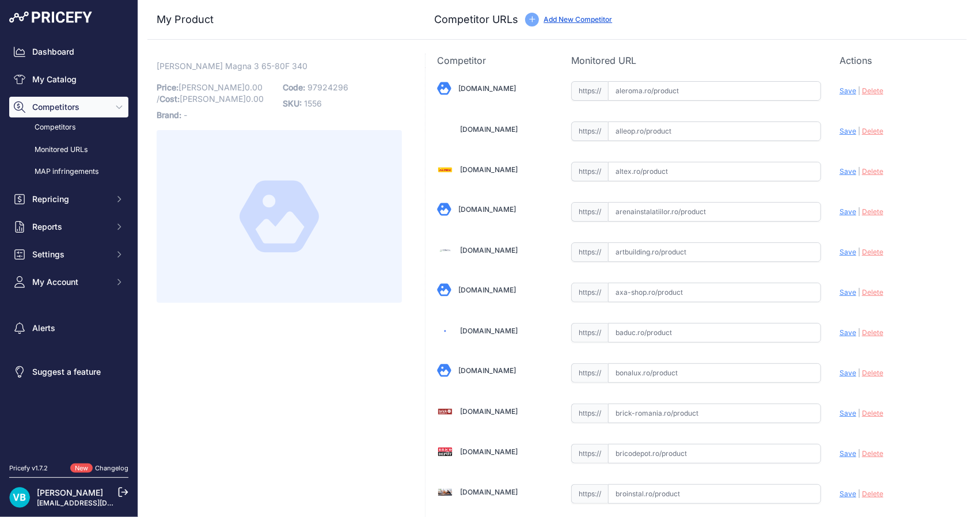
click at [645, 170] on input "text" at bounding box center [714, 172] width 213 height 20
paste input "[URL][DOMAIN_NAME][PERSON_NAME]"
type input "[URL][DOMAIN_NAME][PERSON_NAME]"
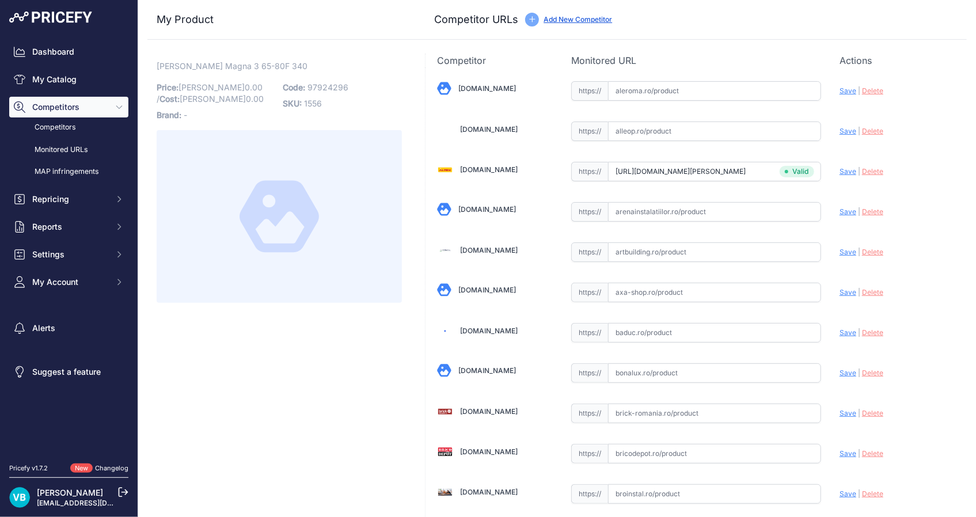
scroll to position [1157, 0]
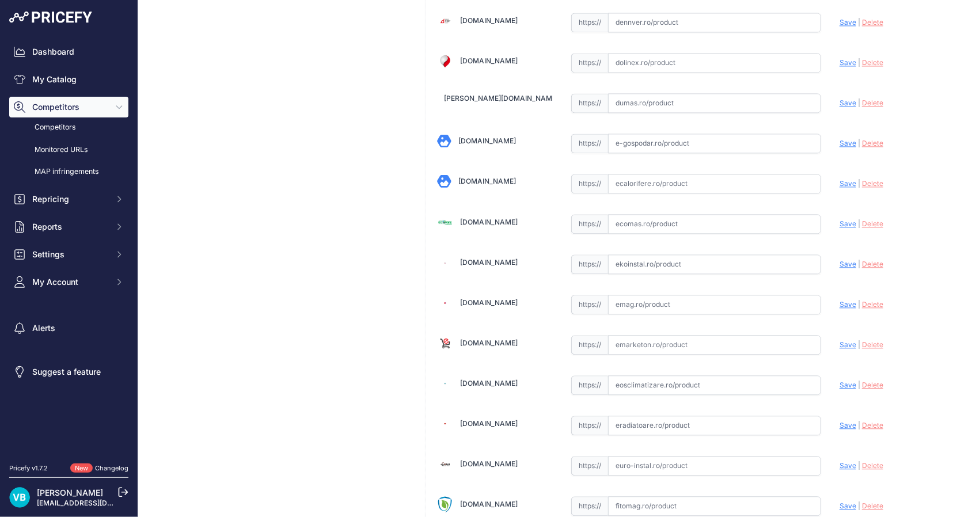
click at [676, 265] on input "text" at bounding box center [714, 264] width 213 height 20
paste input "[URL][DOMAIN_NAME][PERSON_NAME]"
type input "[URL][DOMAIN_NAME][PERSON_NAME]"
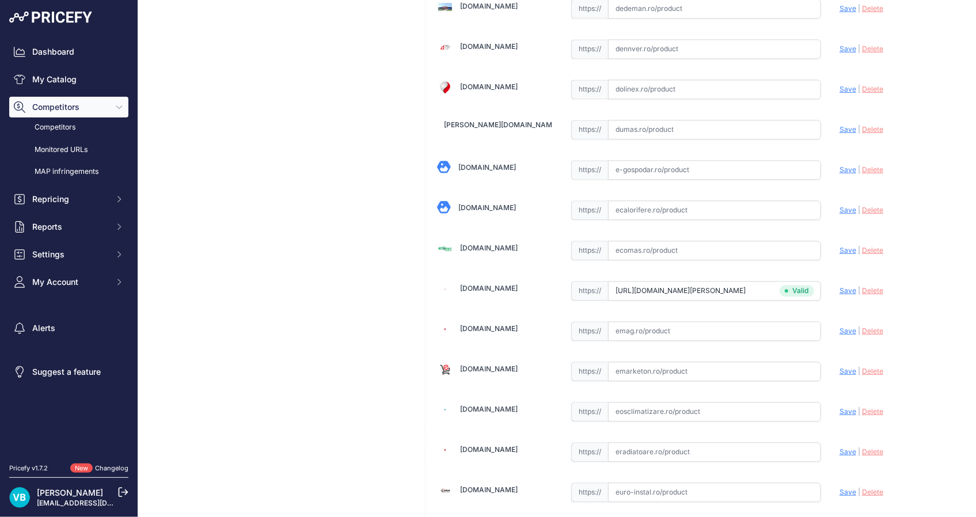
scroll to position [1183, 0]
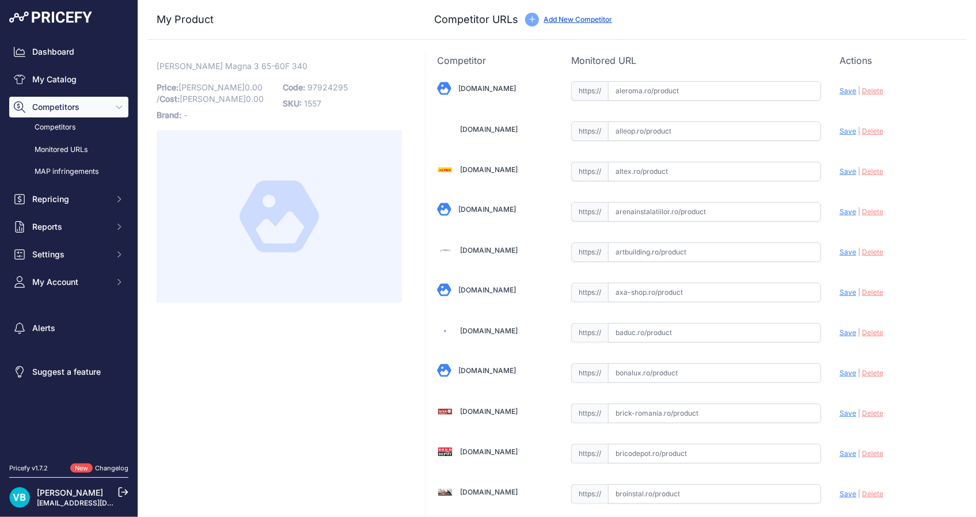
scroll to position [3645, 0]
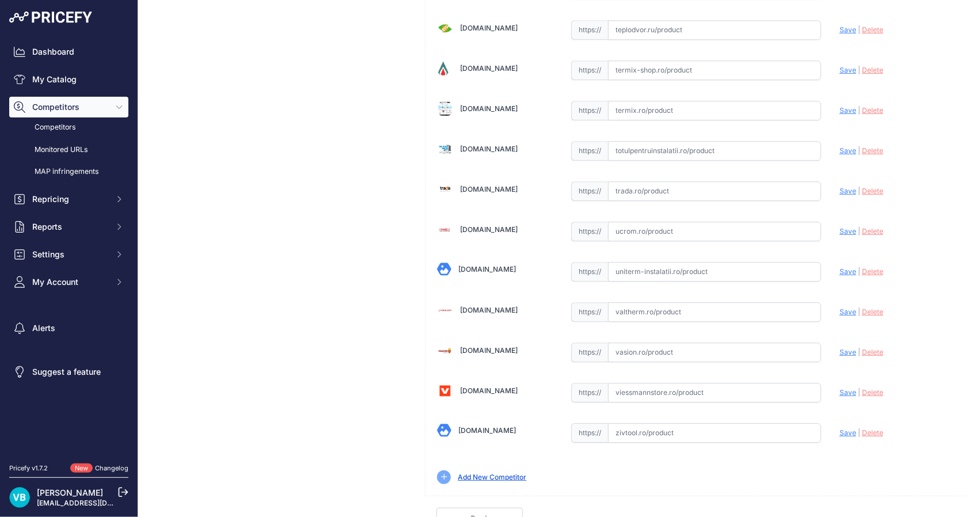
click at [684, 421] on div "https:// Valid" at bounding box center [696, 432] width 250 height 22
click at [681, 427] on input "text" at bounding box center [714, 433] width 213 height 20
paste input "[URL][DOMAIN_NAME][PERSON_NAME]"
type input "[DOMAIN_NAME][URL][PERSON_NAME]"
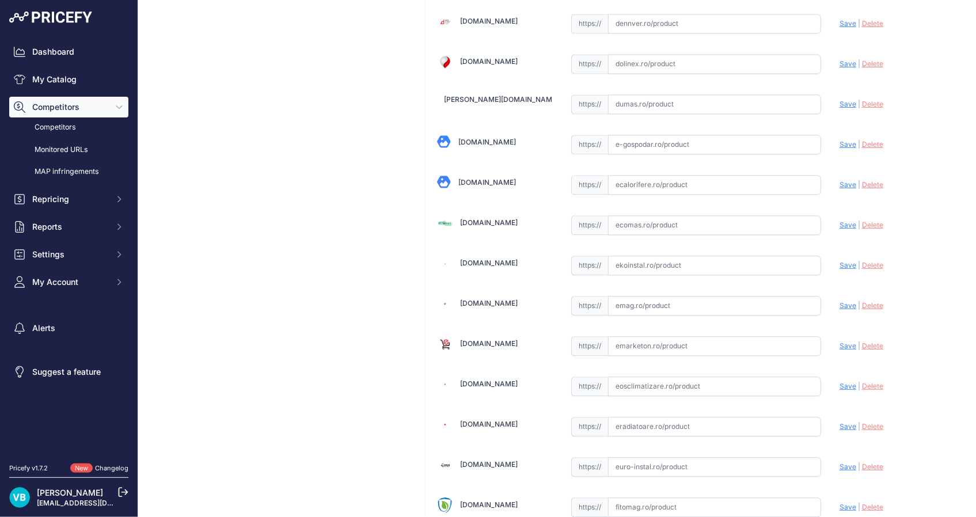
scroll to position [1156, 0]
click at [784, 255] on input "text" at bounding box center [714, 265] width 213 height 20
paste input "[URL][DOMAIN_NAME][PERSON_NAME]"
type input "[URL][DOMAIN_NAME][PERSON_NAME]"
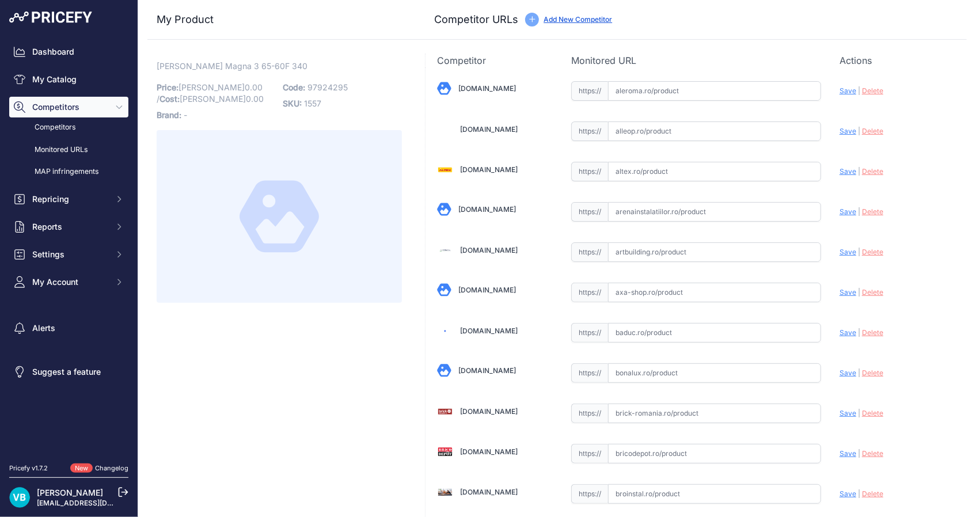
drag, startPoint x: 693, startPoint y: 186, endPoint x: 692, endPoint y: 168, distance: 18.4
click at [691, 167] on input "text" at bounding box center [714, 172] width 213 height 20
paste input "[URL][DOMAIN_NAME][PERSON_NAME]"
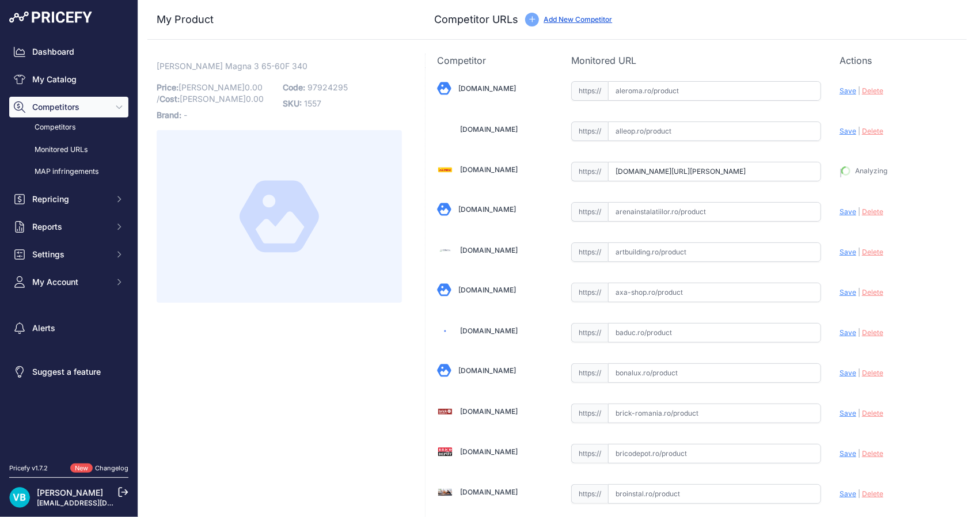
type input "[URL][DOMAIN_NAME][PERSON_NAME]"
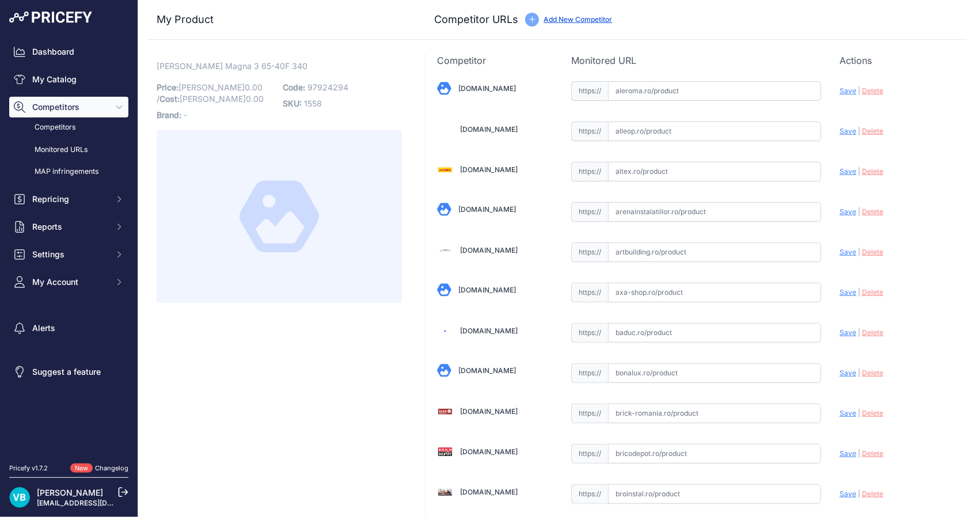
scroll to position [3645, 0]
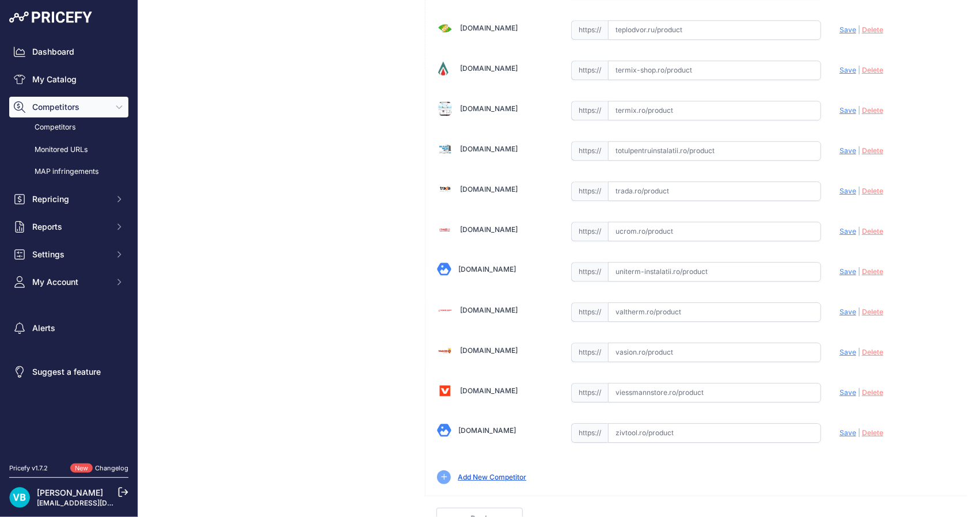
click at [655, 424] on input "text" at bounding box center [714, 433] width 213 height 20
paste input "https://zivtool.ro/pompe-recirculare/grundfos-magna3-65-40-f-340-pn610-pompa-de…"
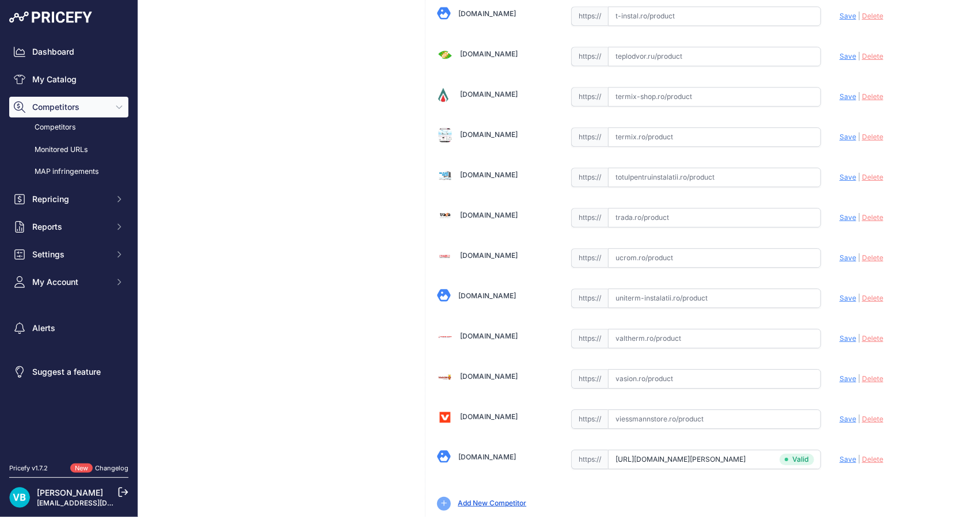
type input "zivtool.ro/pompe-recirculare/grundfos-magna3-65-40-f-340-pn610-pompa-de-circula…"
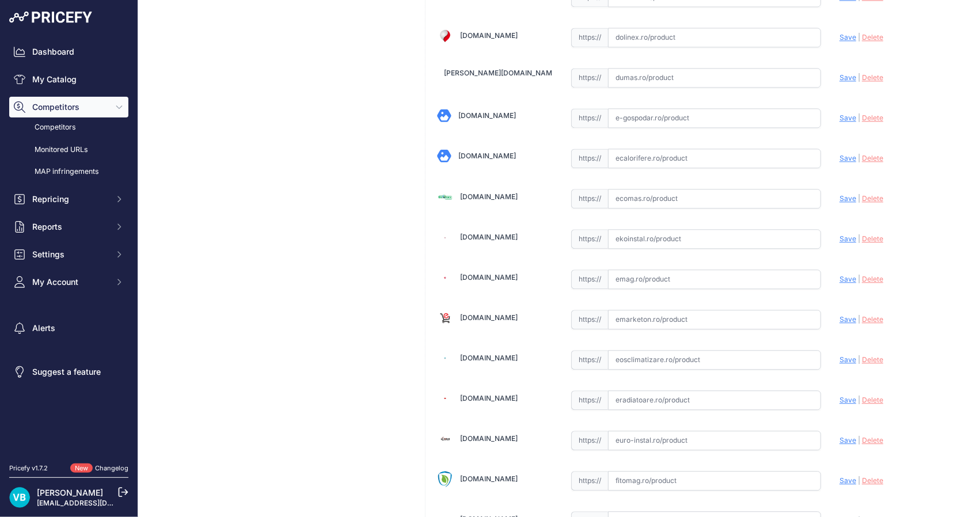
scroll to position [1156, 0]
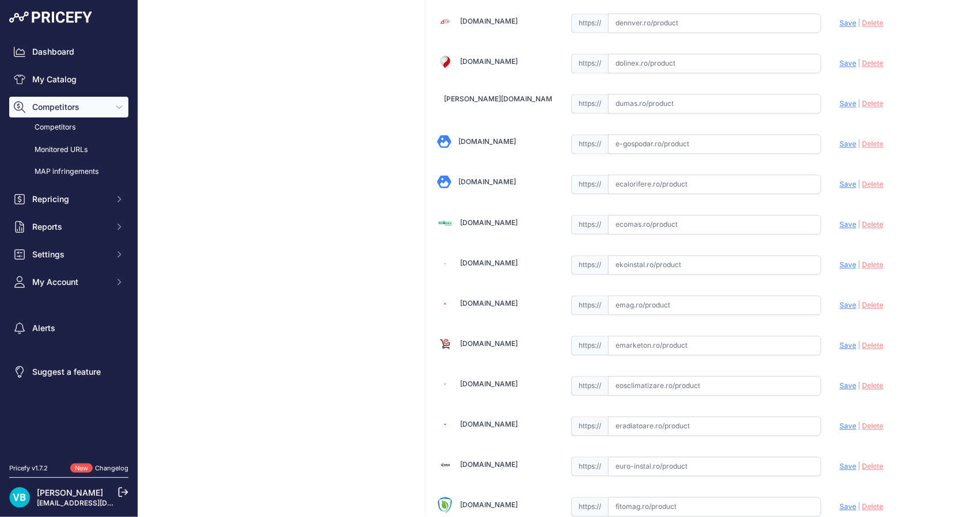
click at [685, 253] on div "https:// Valid" at bounding box center [696, 264] width 250 height 22
click at [687, 263] on input "text" at bounding box center [714, 265] width 213 height 20
paste input "https://www.ekoinstal.ro/hidro/pompa-recirculare-grundfos-magna3-65-40-f-n-340-…"
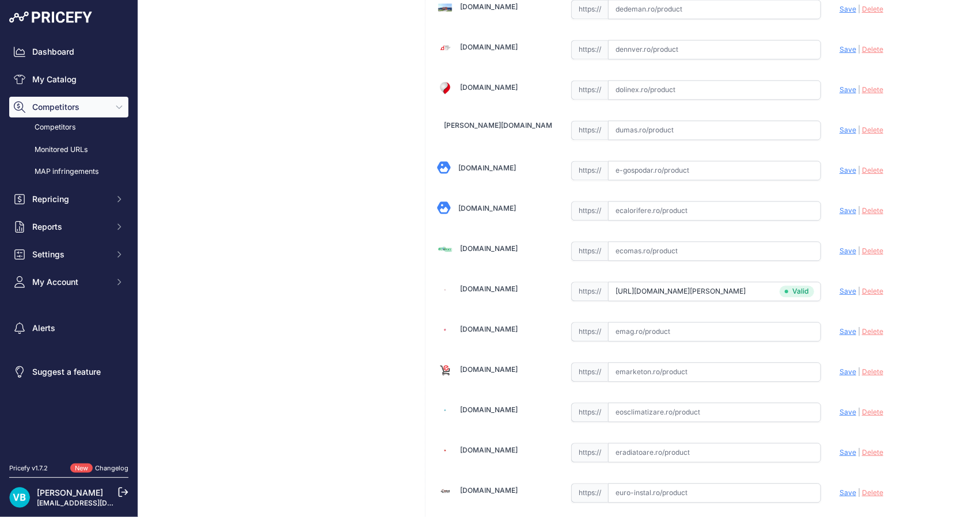
type input "www.ekoinstal.ro/hidro/pompa-recirculare-grundfos-magna3-65-40-f-n-340-corp-ino…"
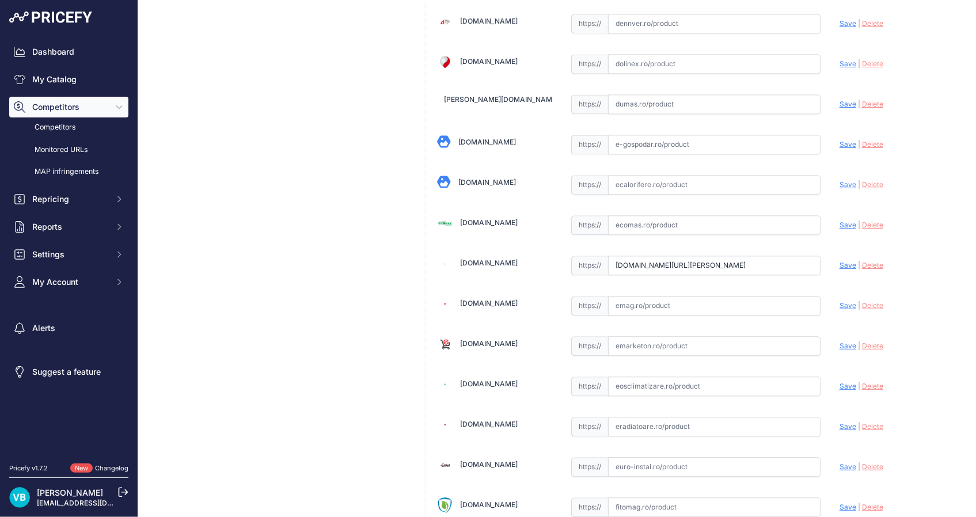
click at [705, 505] on input "text" at bounding box center [714, 507] width 213 height 20
paste input "https://fitomag.ro/magazin-brasov/sanitare/termice-incalzire/pompa-magna3-65-40…"
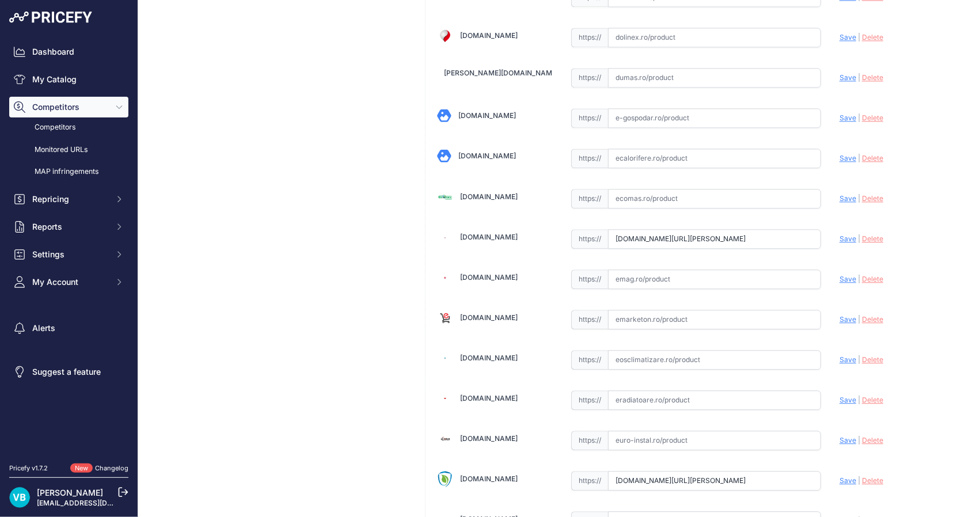
click at [839, 485] on span "Save" at bounding box center [847, 480] width 17 height 9
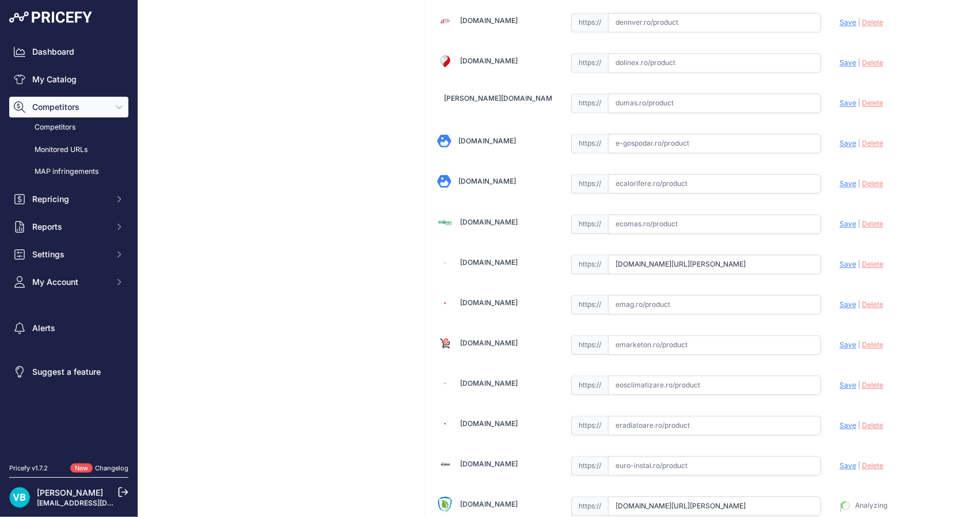
type input "https://fitomag.ro/magazin-brasov/sanitare/termice-incalzire/pompa-magna3-65-40…"
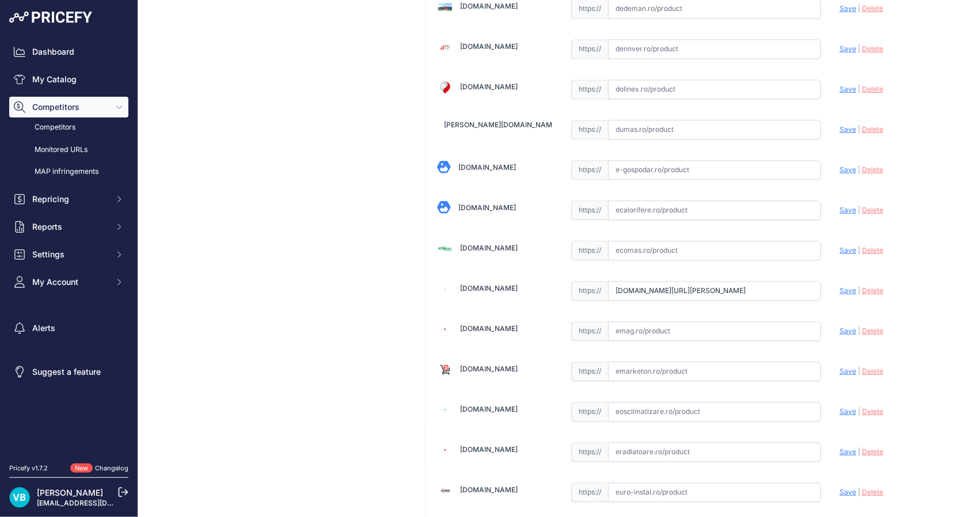
scroll to position [1182, 0]
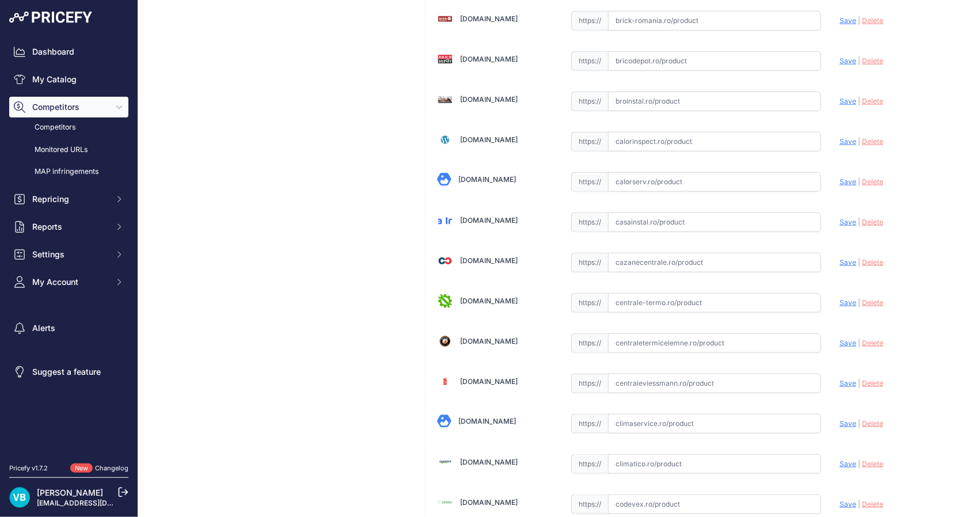
scroll to position [3645, 0]
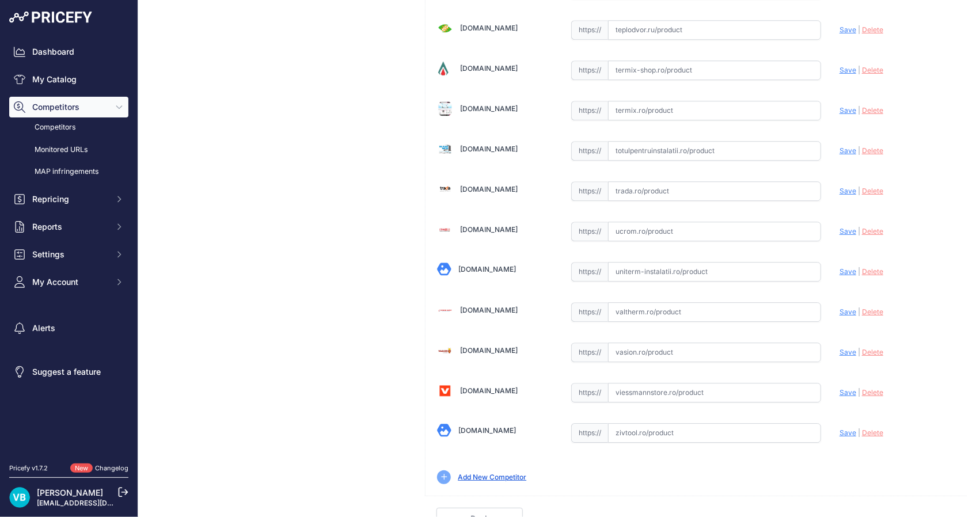
drag, startPoint x: 651, startPoint y: 430, endPoint x: 749, endPoint y: 430, distance: 97.9
click at [652, 430] on input "text" at bounding box center [714, 433] width 213 height 20
paste input "[URL][DOMAIN_NAME][PERSON_NAME]"
click at [841, 428] on span "Save" at bounding box center [847, 432] width 17 height 9
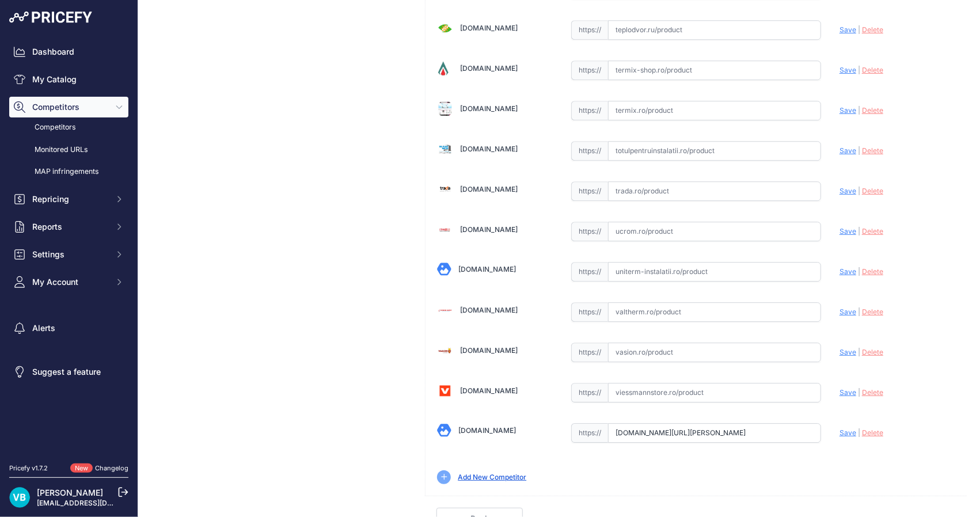
scroll to position [0, 0]
type input "[URL][DOMAIN_NAME][PERSON_NAME]"
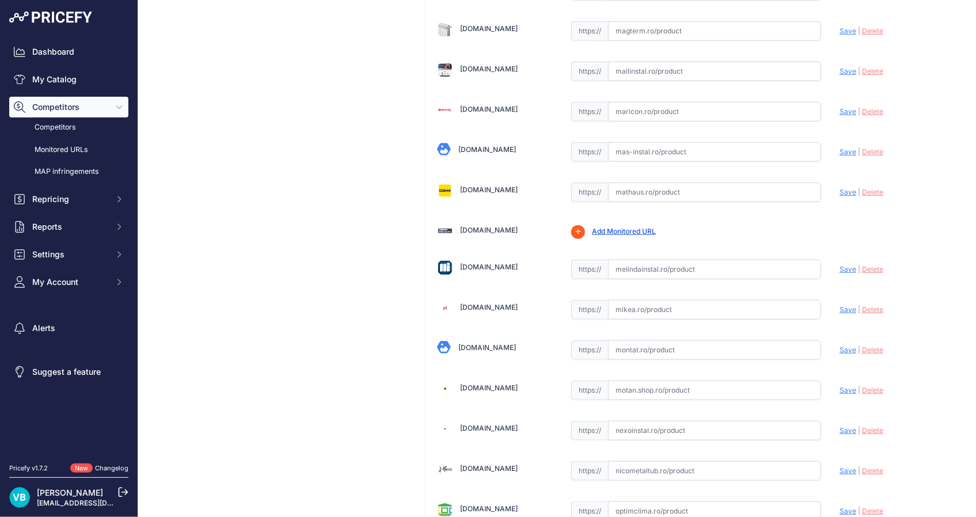
scroll to position [2560, 0]
click at [792, 260] on input "text" at bounding box center [714, 269] width 213 height 20
paste input "[URL][DOMAIN_NAME]"
click at [839, 264] on span "Save" at bounding box center [847, 268] width 17 height 9
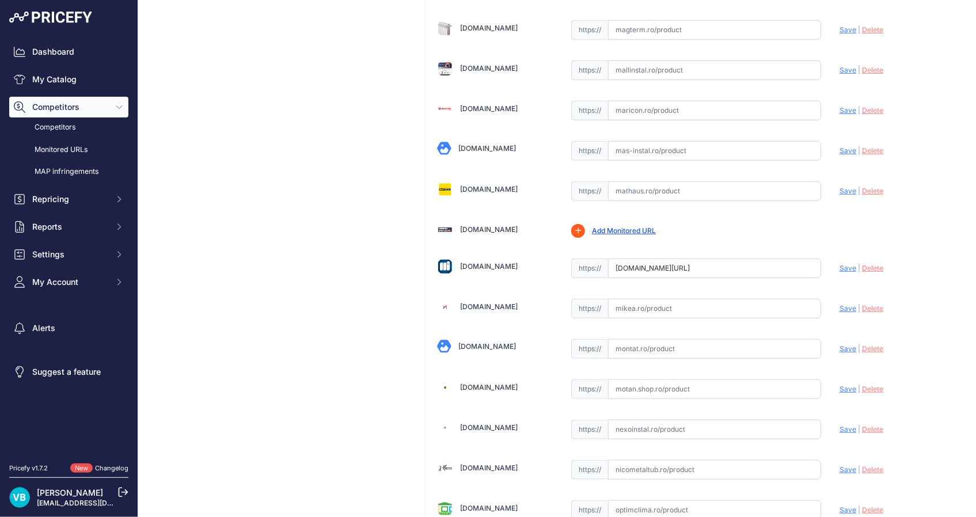
scroll to position [0, 0]
type input "[URL][DOMAIN_NAME]"
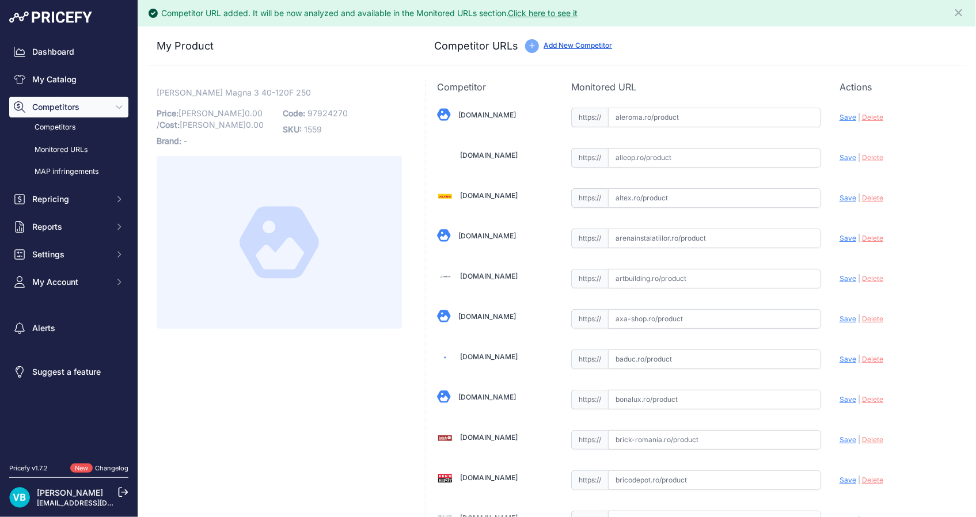
scroll to position [1182, 0]
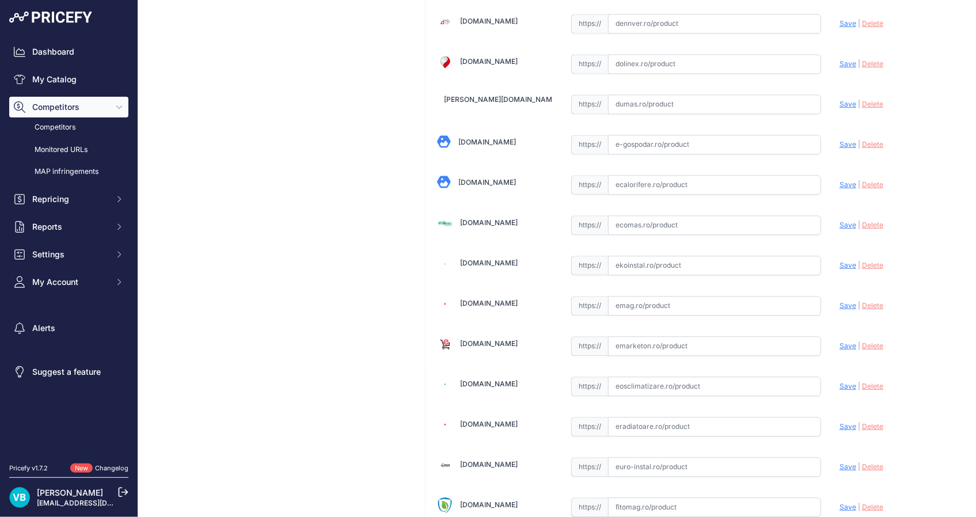
drag, startPoint x: 687, startPoint y: 260, endPoint x: 743, endPoint y: 267, distance: 56.8
click at [691, 261] on input "text" at bounding box center [714, 266] width 213 height 20
paste input "https://www.ecomas.ro/pompa-electronica-40-120f-250-magna3-grundfos"
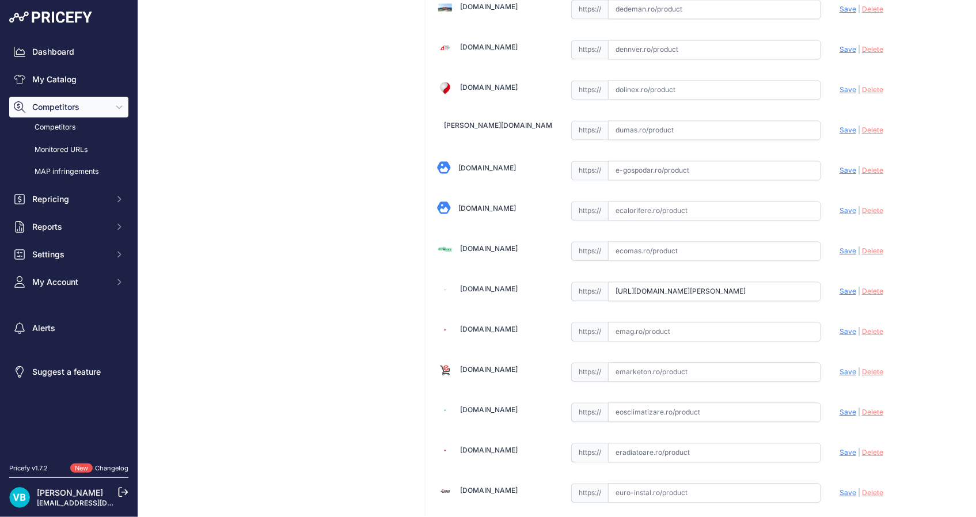
type input "www.ecomas.ro/pompa-electronica-40-120f-250-magna3-grundfos"
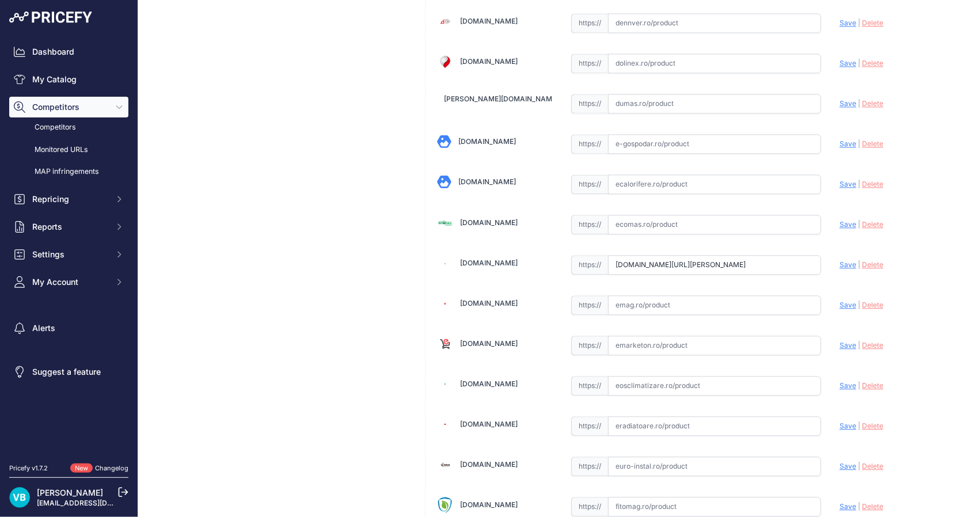
click at [841, 264] on span "Save" at bounding box center [847, 264] width 17 height 9
click at [750, 223] on input "text" at bounding box center [714, 225] width 213 height 20
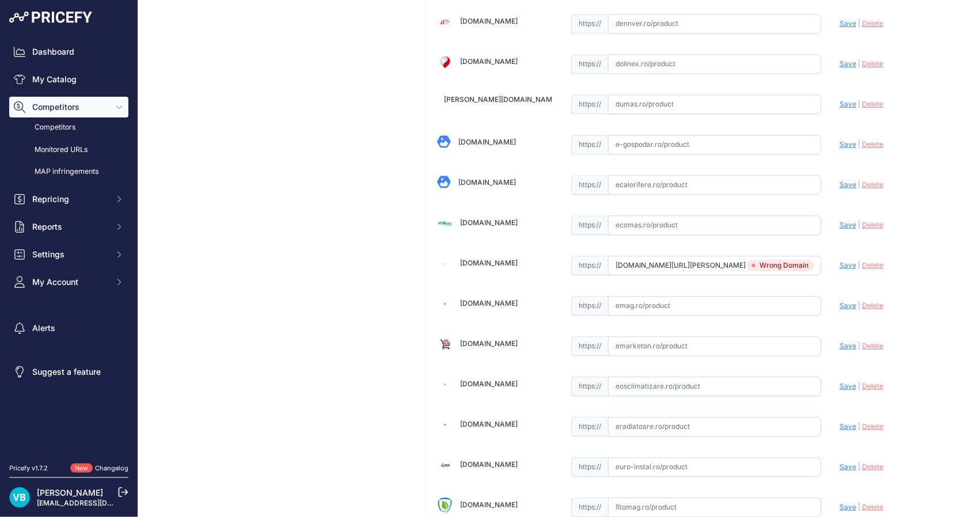
paste input "https://www.ecomas.ro/pompa-electronica-40-120f-250-magna3-grundfos"
drag, startPoint x: 842, startPoint y: 223, endPoint x: 836, endPoint y: 222, distance: 5.9
click at [841, 223] on span "Save" at bounding box center [847, 225] width 17 height 9
type input "https://www.ecomas.ro/pompa-electronica-40-120f-250-magna3-grundfos?prirule_jds…"
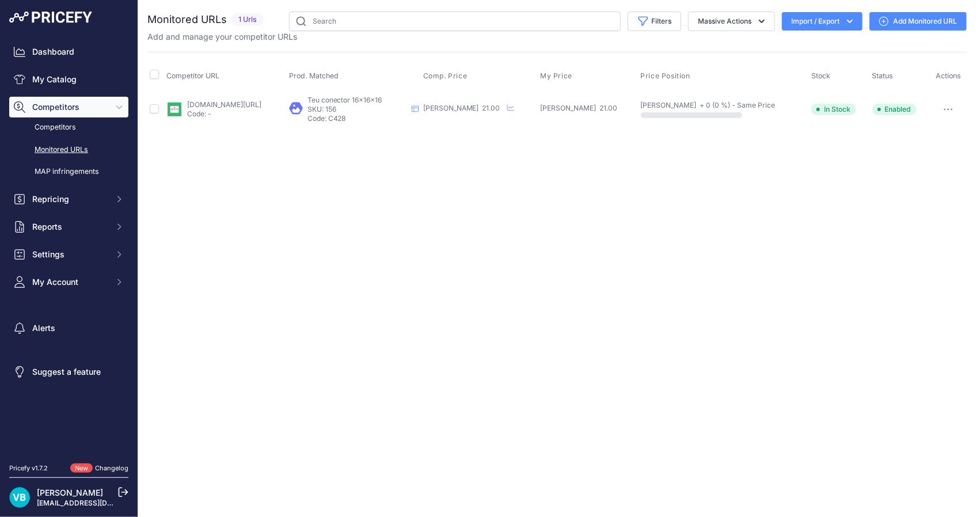
click at [201, 100] on link "[DOMAIN_NAME][URL]" at bounding box center [224, 104] width 74 height 9
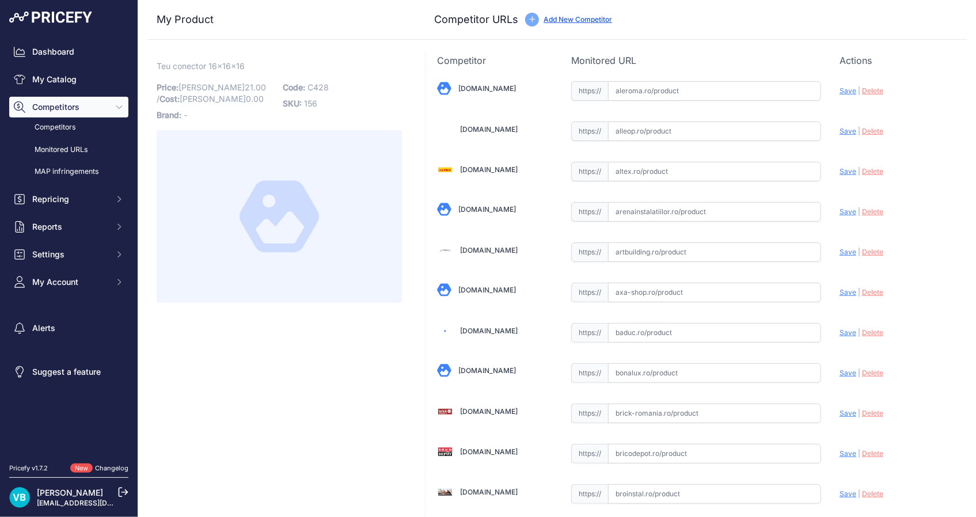
click at [328, 88] on span "C428" at bounding box center [317, 87] width 21 height 10
click at [321, 83] on span "C428" at bounding box center [317, 87] width 21 height 10
copy span "C428"
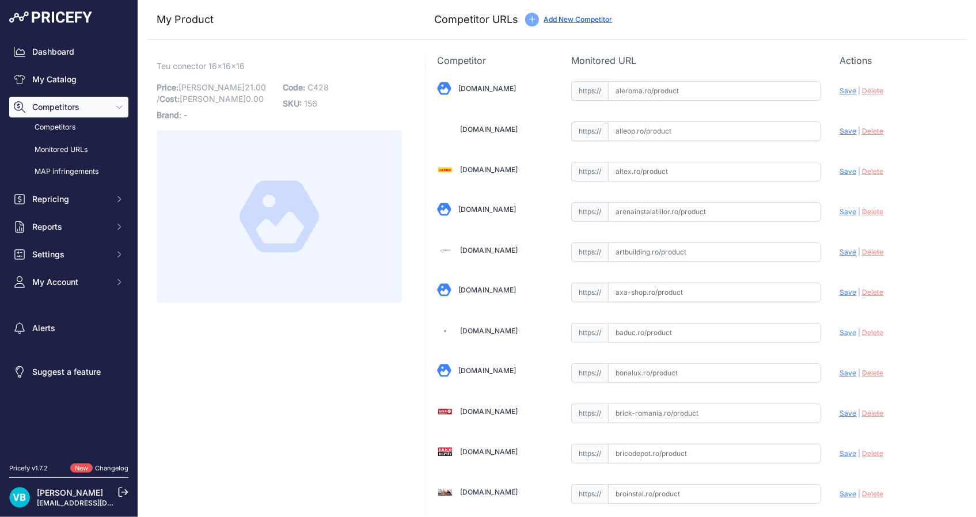
scroll to position [1398, 0]
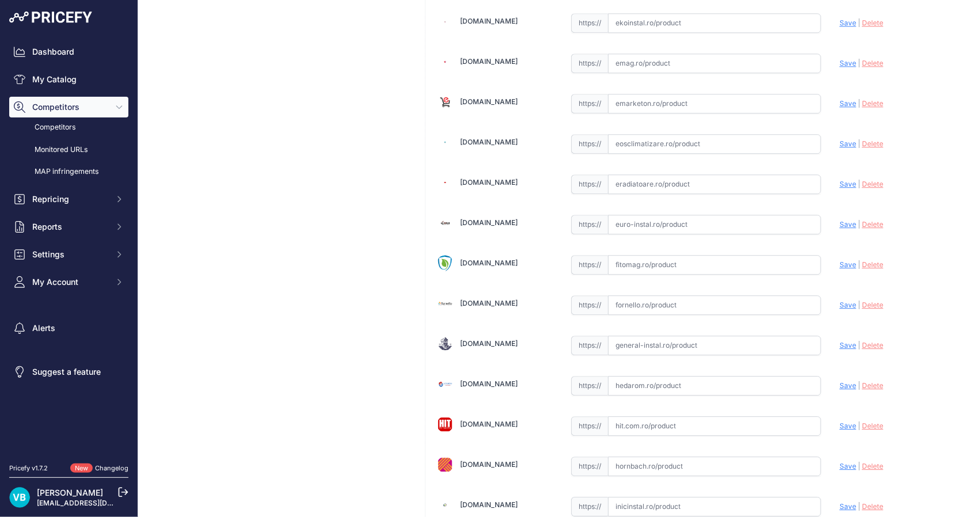
click at [638, 265] on input "text" at bounding box center [714, 265] width 213 height 20
paste input "https://fitomag.ro/magazin-brasov/sanitare/accesorii-instalatii/teu-pexal-16-16…"
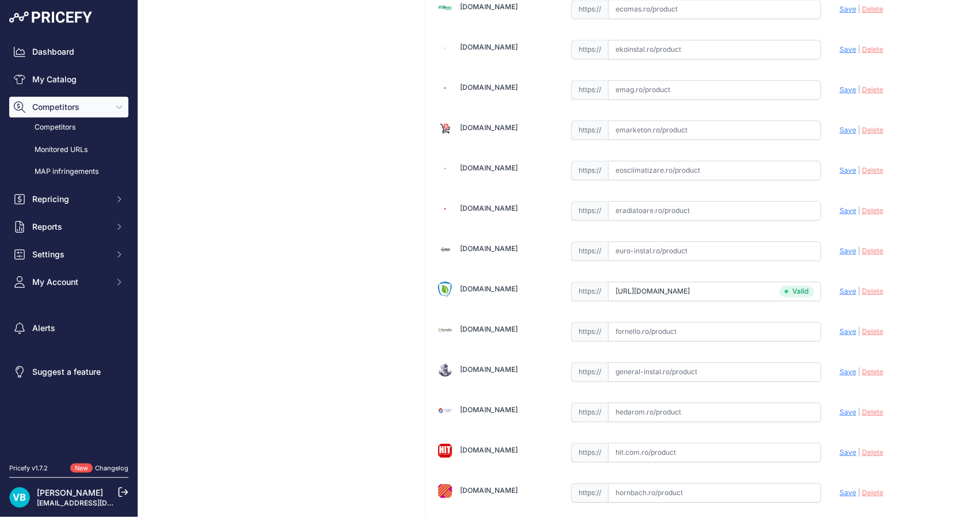
type input "fitomag.ro/magazin-brasov/sanitare/accesorii-instalatii/teu-pexal-16-16-16-comi…"
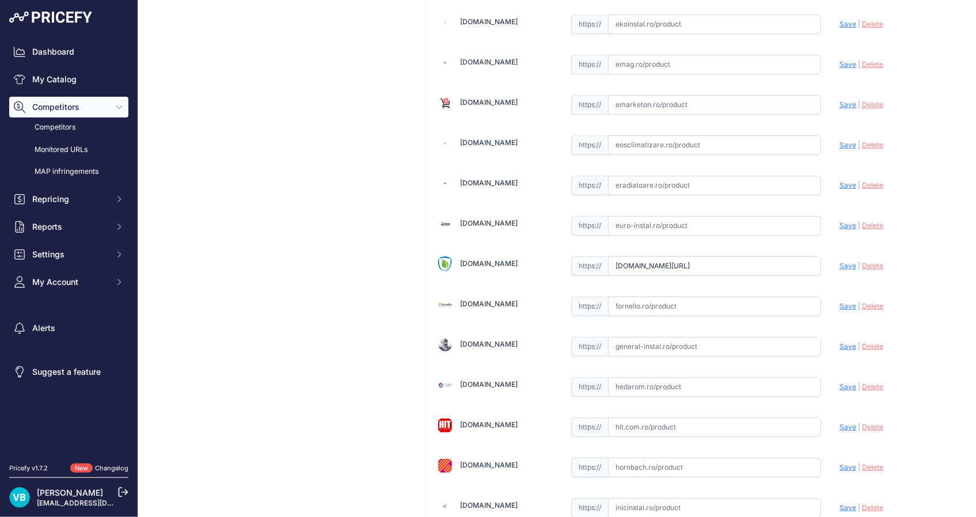
click at [694, 298] on input "text" at bounding box center [714, 307] width 213 height 20
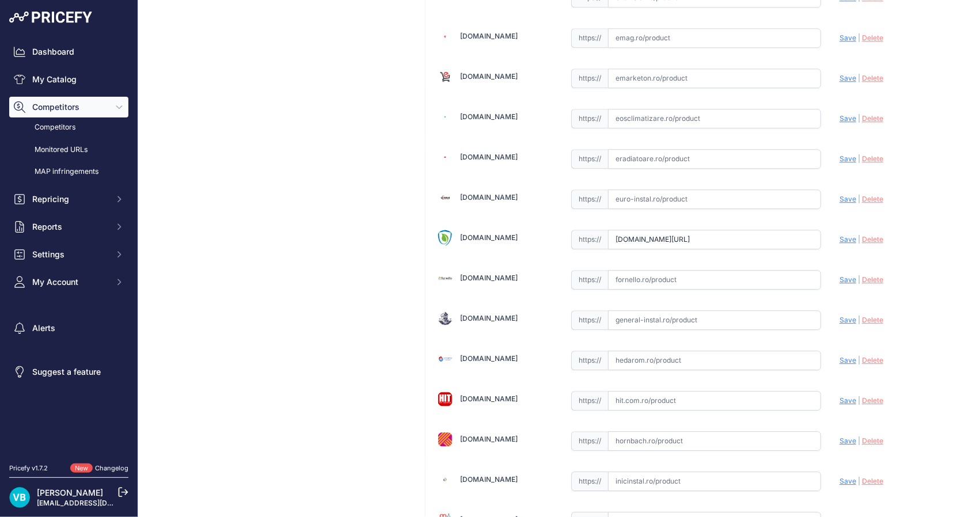
paste input "https://www.fornello.ro/tevi-fitinguri-armaturi/fitinguri-si-accesorii/teu-mari…"
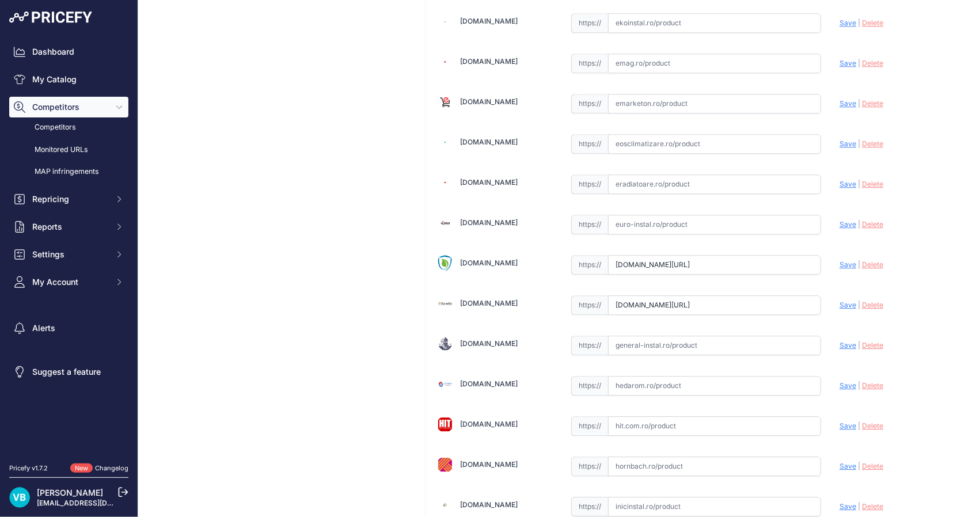
scroll to position [0, 523]
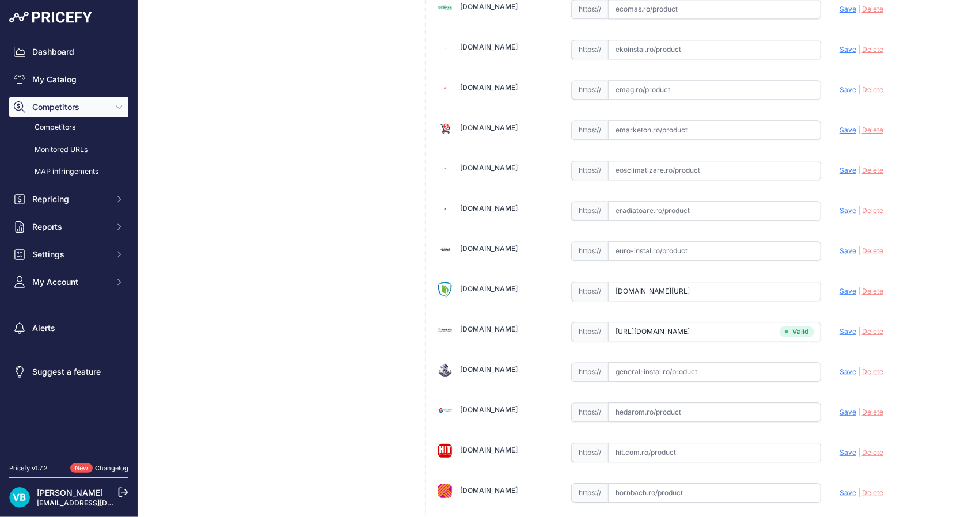
type input "www.fornello.ro/tevi-fitinguri-armaturi/fitinguri-si-accesorii/teu-marime-16x16…"
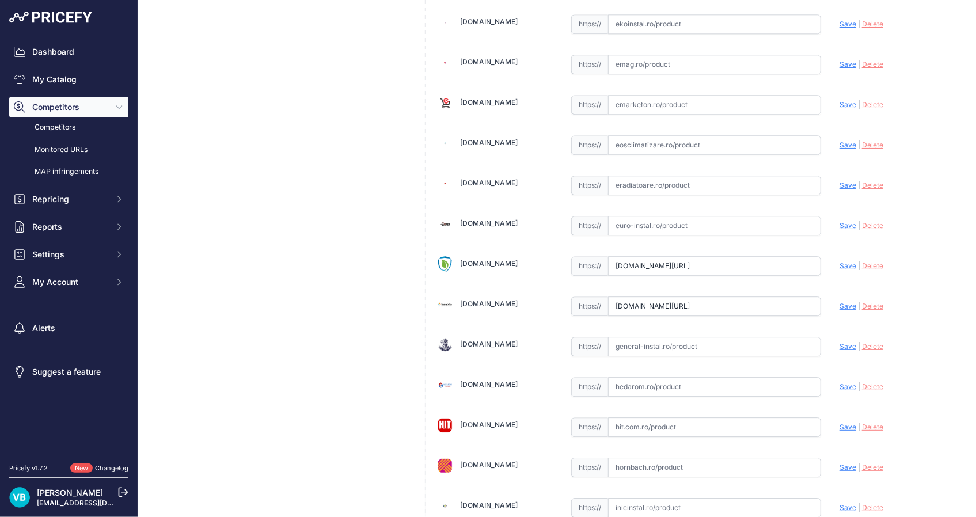
scroll to position [2000, 0]
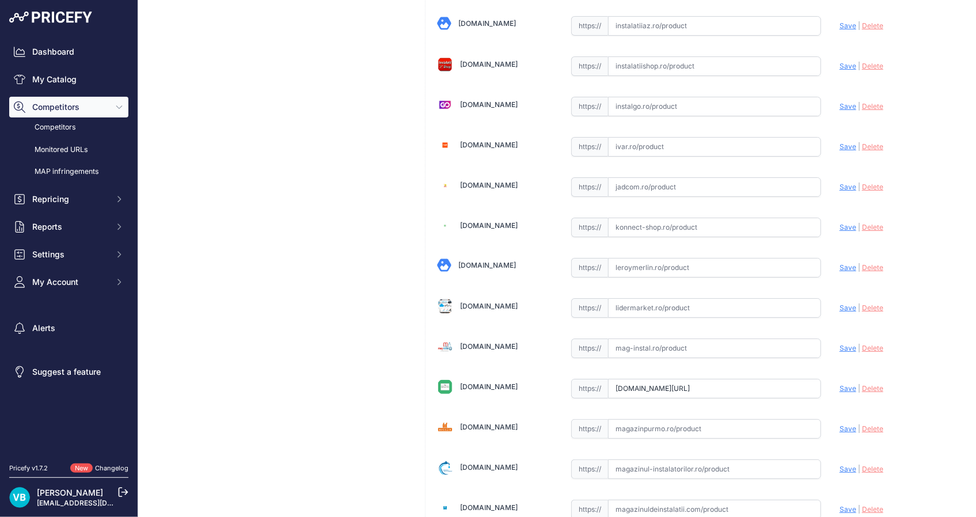
click at [672, 244] on div "Aleroma.ro Valid Invalid | |" at bounding box center [695, 104] width 541 height 4073
click at [674, 258] on input "text" at bounding box center [714, 268] width 213 height 20
paste input "https://www.leroymerlin.ro/produse/fitting-teava/663/teu-teava-pexal-16-x-16-x-…"
type input "https://www.leroymerlin.ro/produse/fitting-teava/663/teu-teava-pexal-16-x-16-x-…"
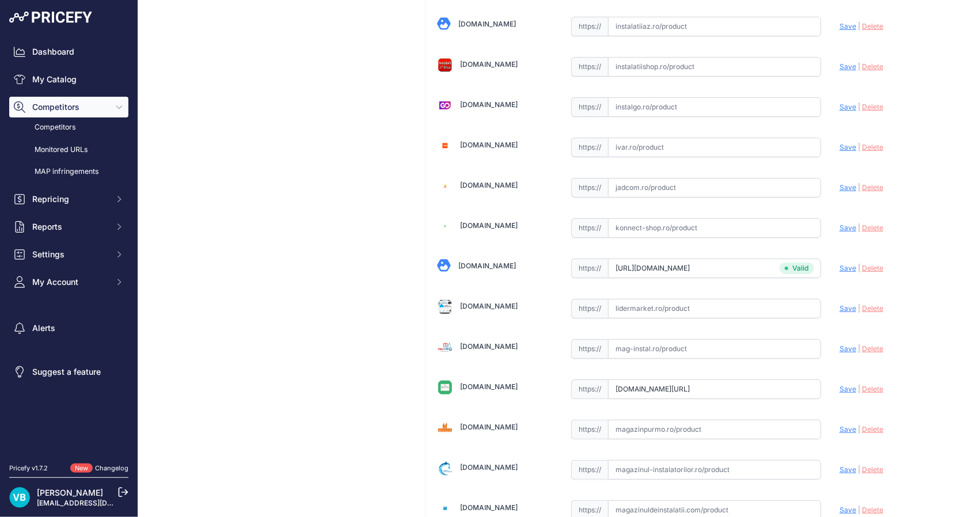
click at [213, 180] on div "Teu conector 16x16x16 Link Price: RON 21.00 / Cost: 0.00 Brand: - Code:" at bounding box center [279, 115] width 264 height 4121
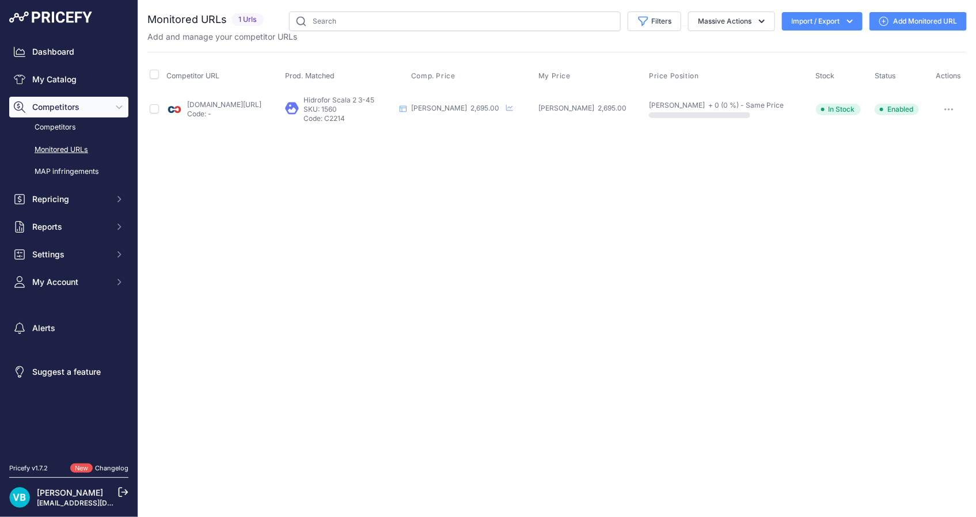
click at [225, 98] on td "[DOMAIN_NAME][URL] Code: -" at bounding box center [223, 108] width 119 height 37
click at [223, 110] on p "Code: -" at bounding box center [224, 113] width 74 height 9
click at [214, 102] on link "[DOMAIN_NAME][URL]" at bounding box center [224, 104] width 74 height 9
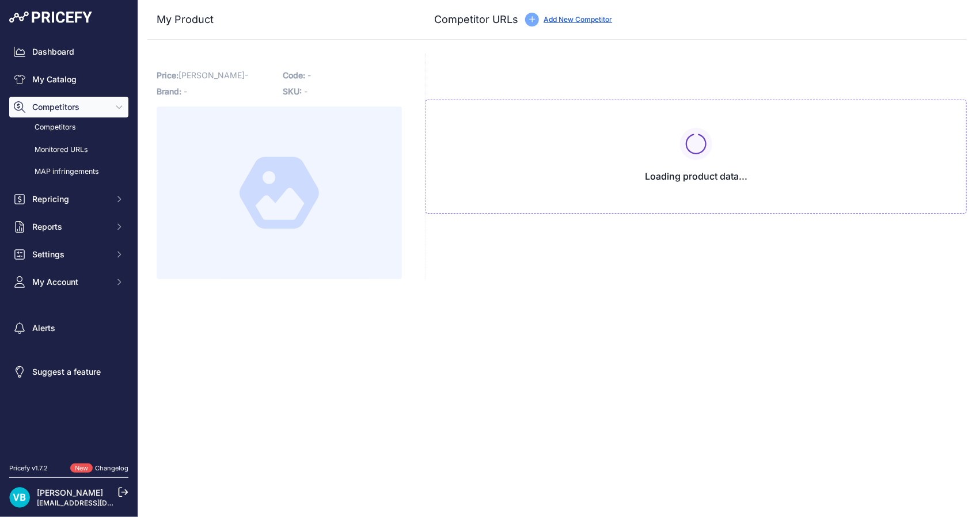
type input "www.cazanecentrale.ro/hidrofor-grundfos-scala-2-3-45-550-w/?prirule_jdsnikfkfjs…"
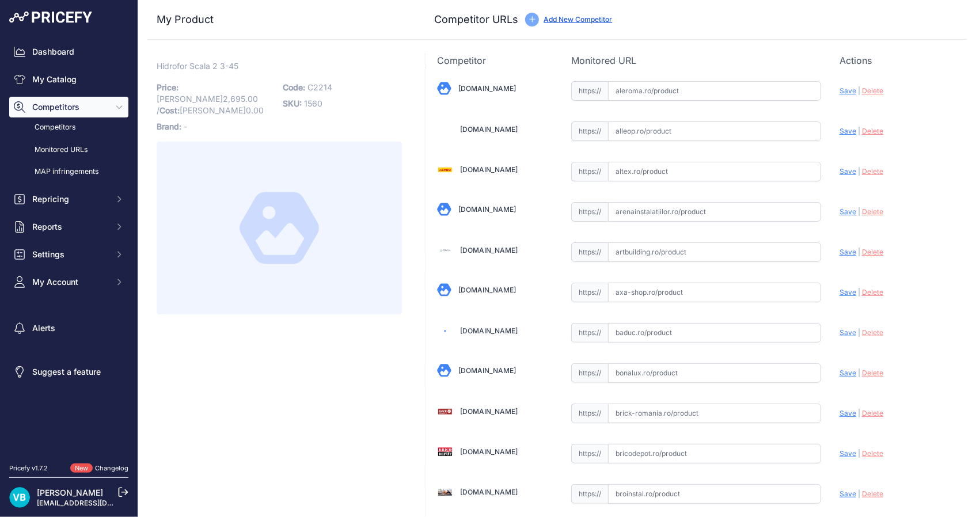
scroll to position [1358, 0]
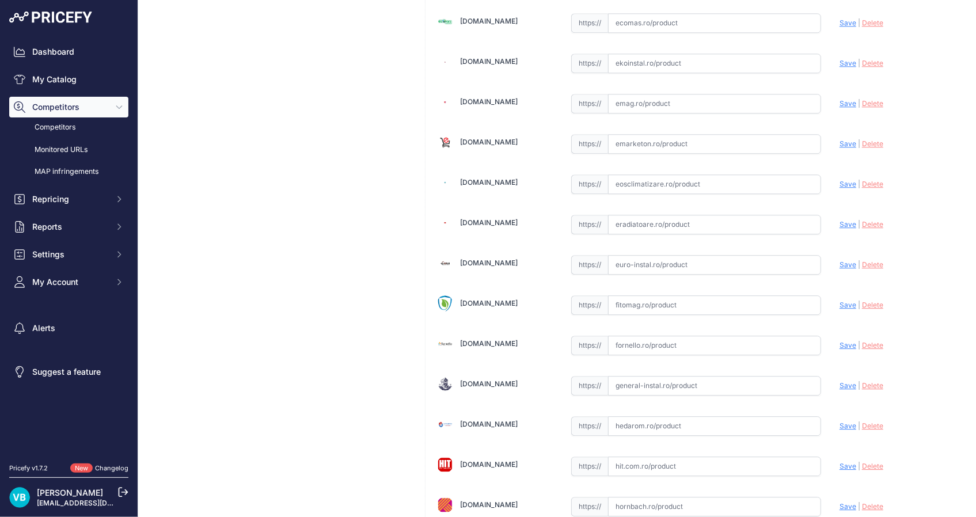
click at [742, 267] on input "text" at bounding box center [714, 265] width 213 height 20
paste input "https://euro-instal.ro/hidrofor-grundfos-scala2-3-45-cu-pompa-rezervor-motor-se…"
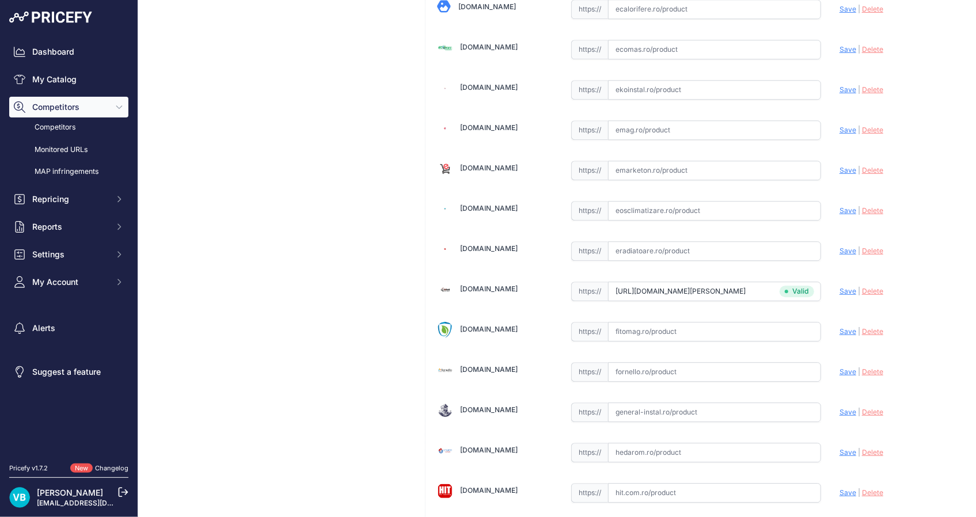
scroll to position [1384, 0]
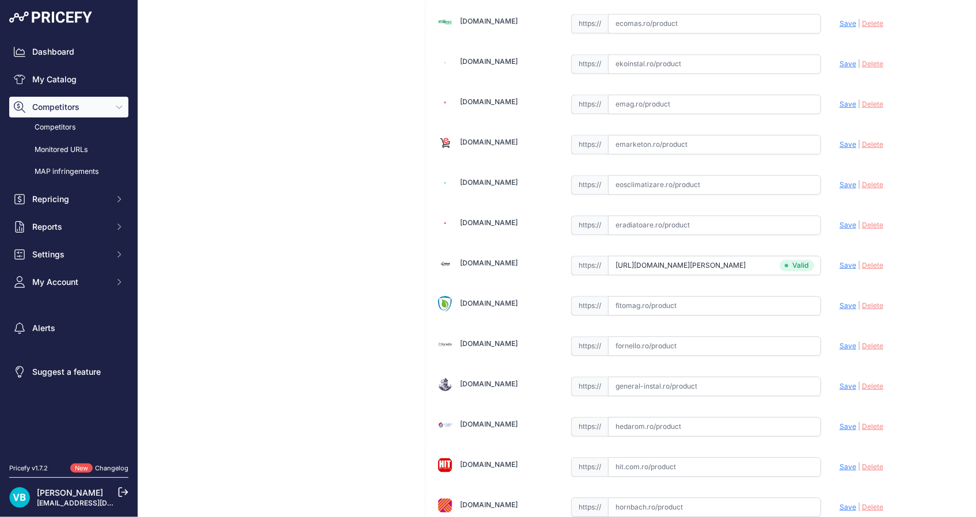
type input "euro-instal.ro/hidrofor-grundfos-scala2-3-45-cu-pompa-rezervor-motor-senzor-cla…"
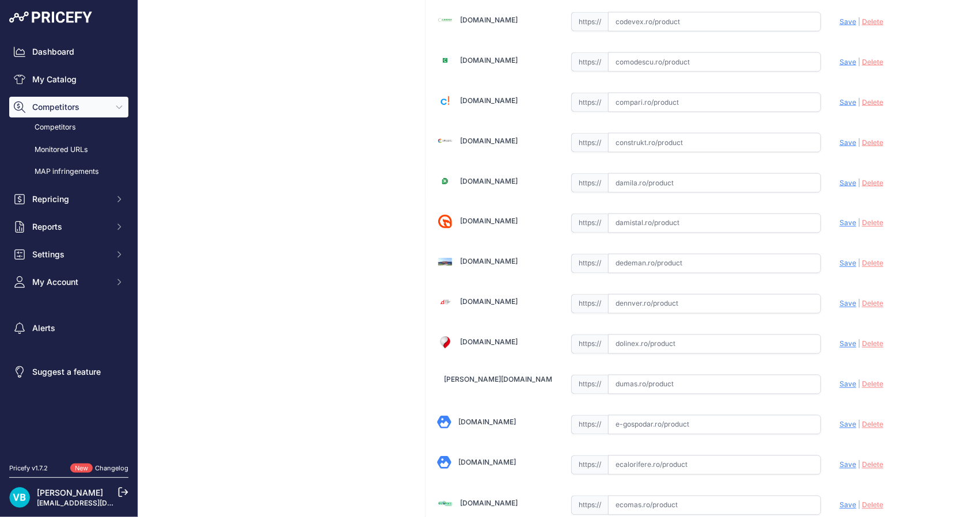
click at [707, 258] on input "text" at bounding box center [714, 264] width 213 height 20
paste input "https://www.dedeman.ro/ro/hidrofor-grundfos-scala2-3-45-cu-pompa-rezervor-motor…"
type input "https://www.dedeman.ro/ro/hidrofor-grundfos-scala2-3-45-cu-pompa-rezervor-motor…"
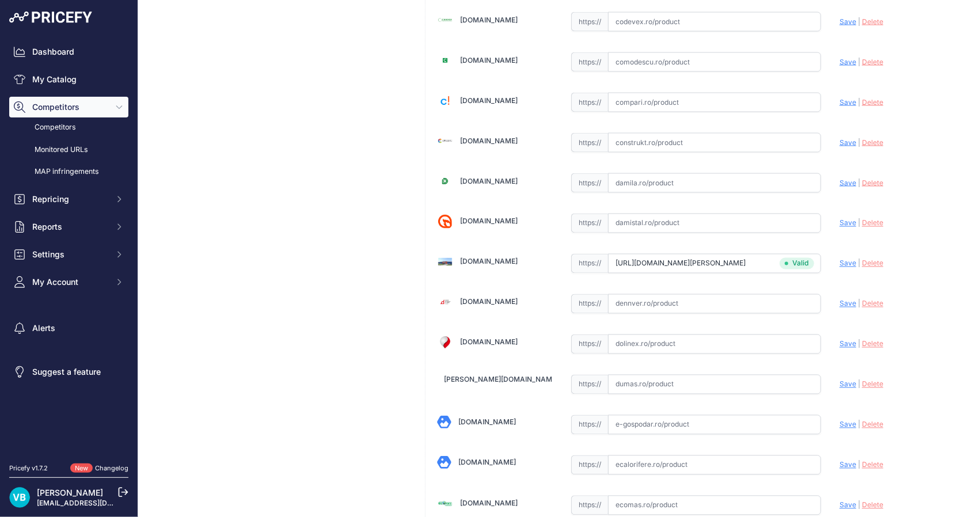
scroll to position [2559, 0]
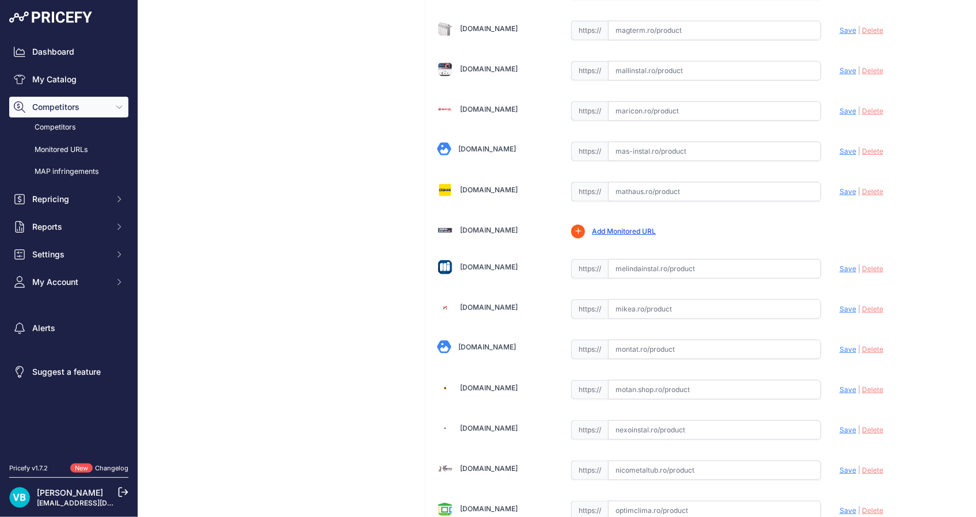
click at [663, 259] on input "text" at bounding box center [714, 269] width 213 height 20
paste input "https://www.melindainstal.ro/hidrofor-grundfos-scala2-3-45-93013252-complet-int…"
type input "https://www.melindainstal.ro/hidrofor-grundfos-scala2-3-45-93013252-complet-int…"
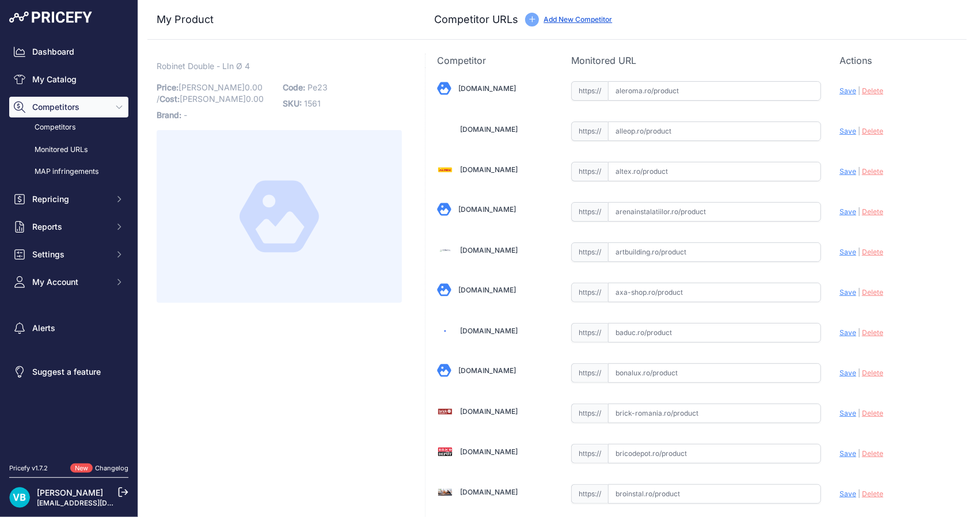
click at [310, 83] on span "Pe23" at bounding box center [317, 87] width 20 height 10
click at [311, 83] on span "Pe23" at bounding box center [317, 87] width 20 height 10
copy span "Pe23"
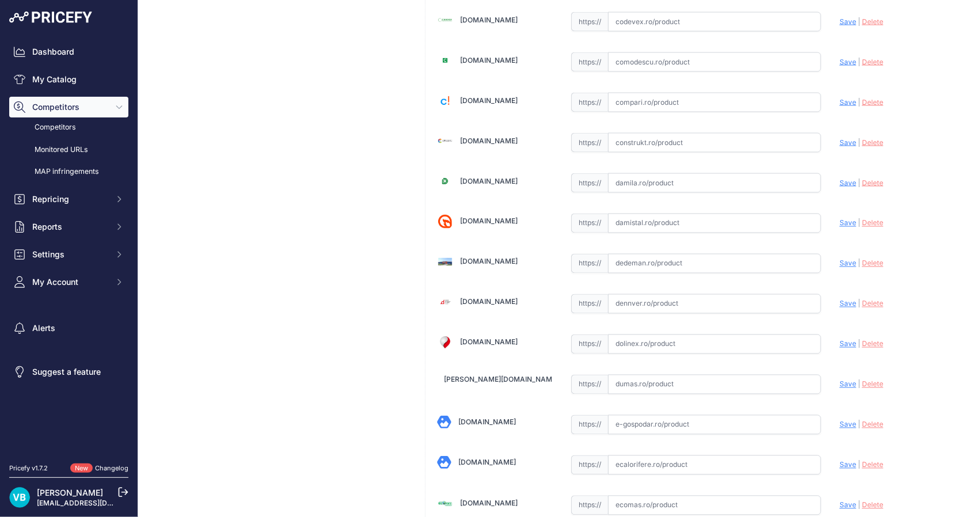
click at [744, 259] on input "text" at bounding box center [714, 264] width 213 height 20
paste input "[URL][DOMAIN_NAME][PERSON_NAME]"
type input "[URL][DOMAIN_NAME][PERSON_NAME]"
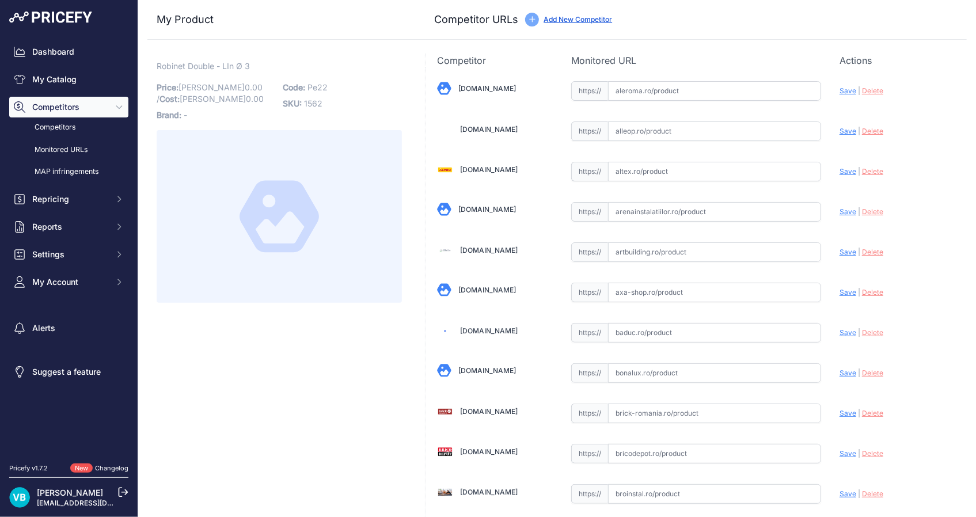
scroll to position [875, 0]
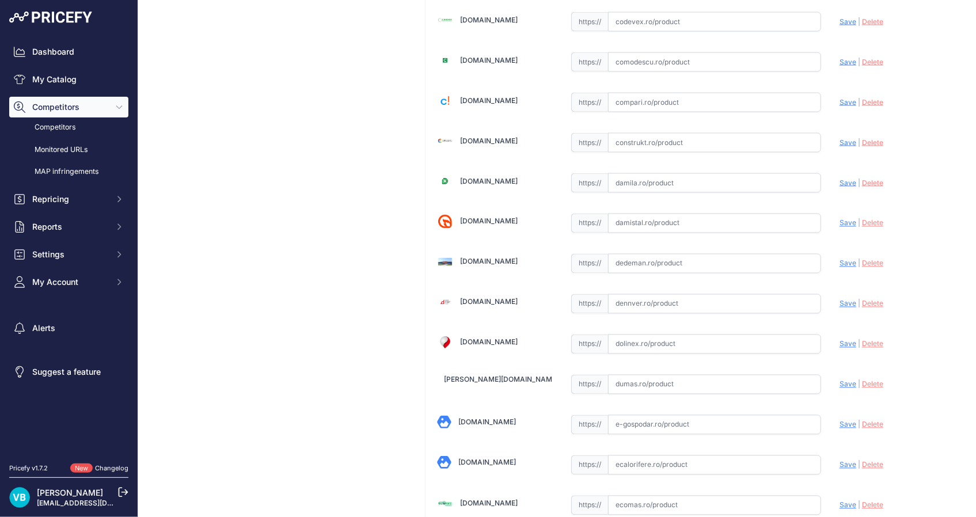
click at [623, 254] on input "text" at bounding box center [714, 264] width 213 height 20
paste input "[URL][DOMAIN_NAME][PERSON_NAME]"
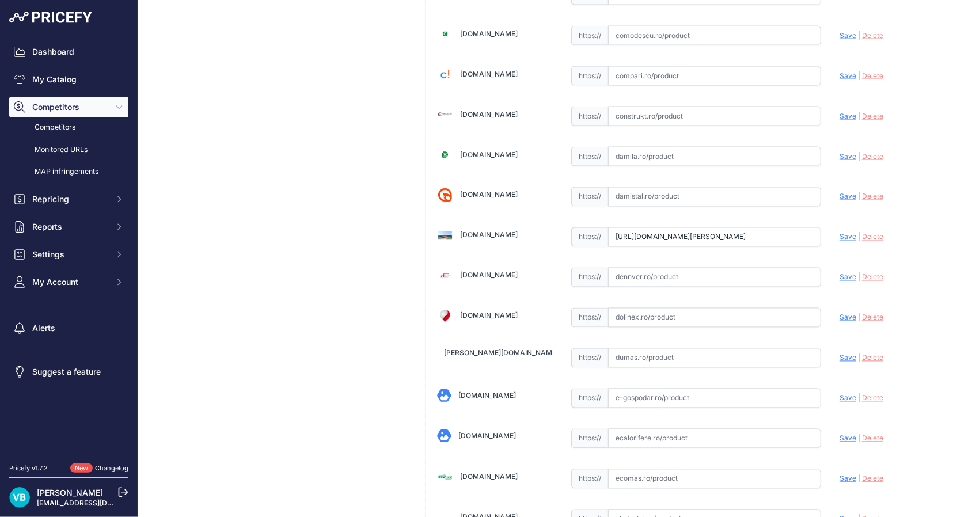
type input "[DOMAIN_NAME][URL][PERSON_NAME]"
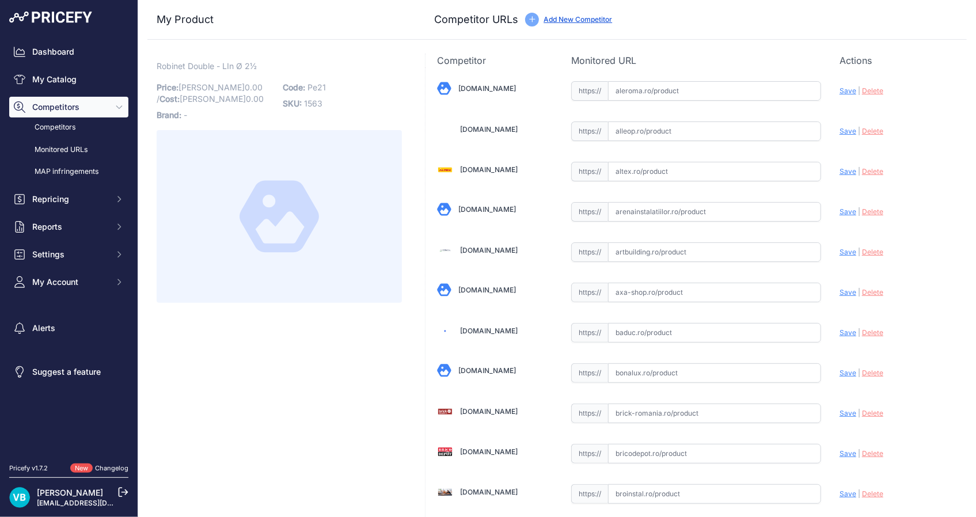
scroll to position [875, 0]
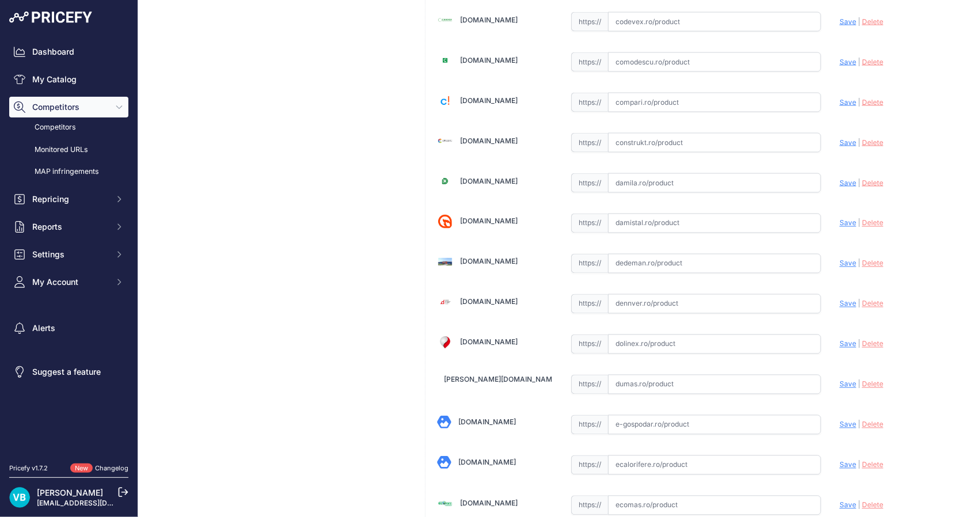
click at [655, 259] on input "text" at bounding box center [714, 264] width 213 height 20
paste input "[URL][DOMAIN_NAME][PERSON_NAME]"
type input "[DOMAIN_NAME][URL][PERSON_NAME]"
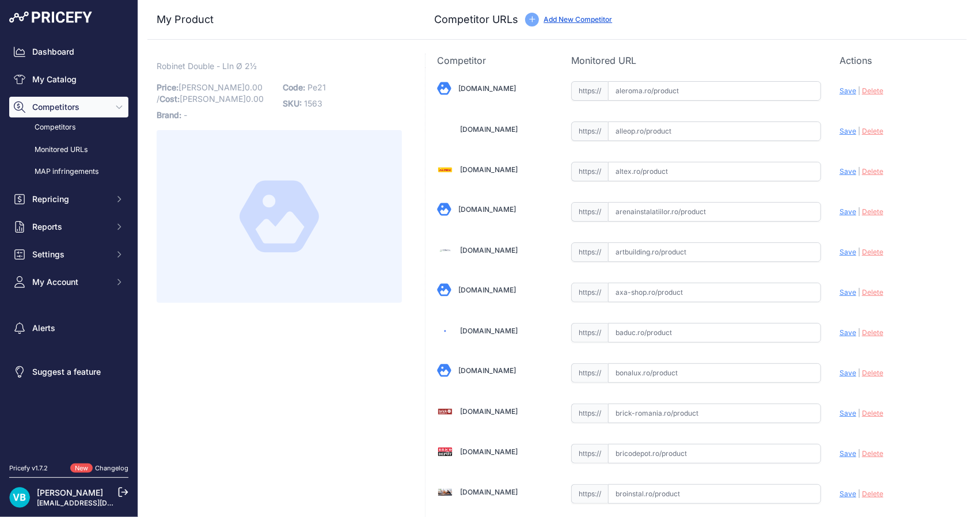
scroll to position [875, 0]
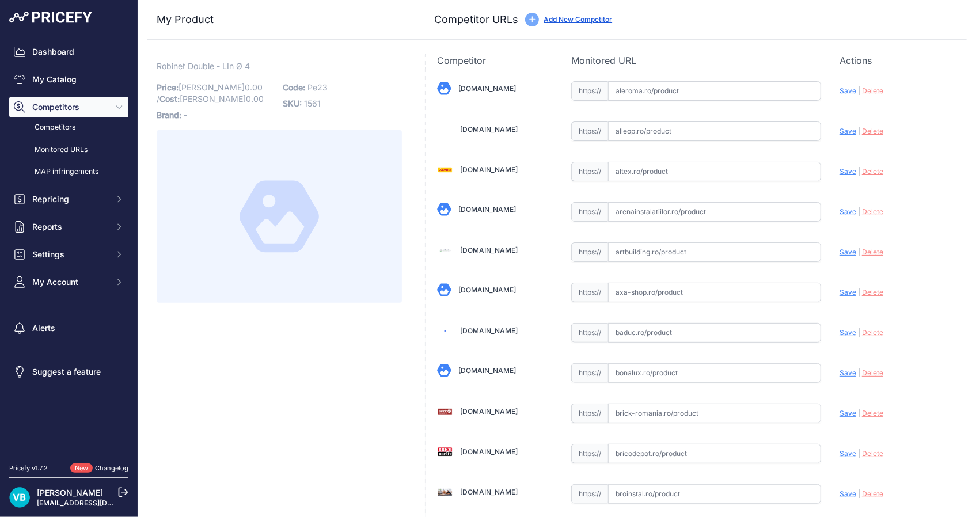
click at [664, 207] on input "text" at bounding box center [714, 212] width 213 height 20
paste input "[URL][DOMAIN_NAME]"
type input "[URL][DOMAIN_NAME]"
click at [674, 212] on input "text" at bounding box center [714, 212] width 213 height 20
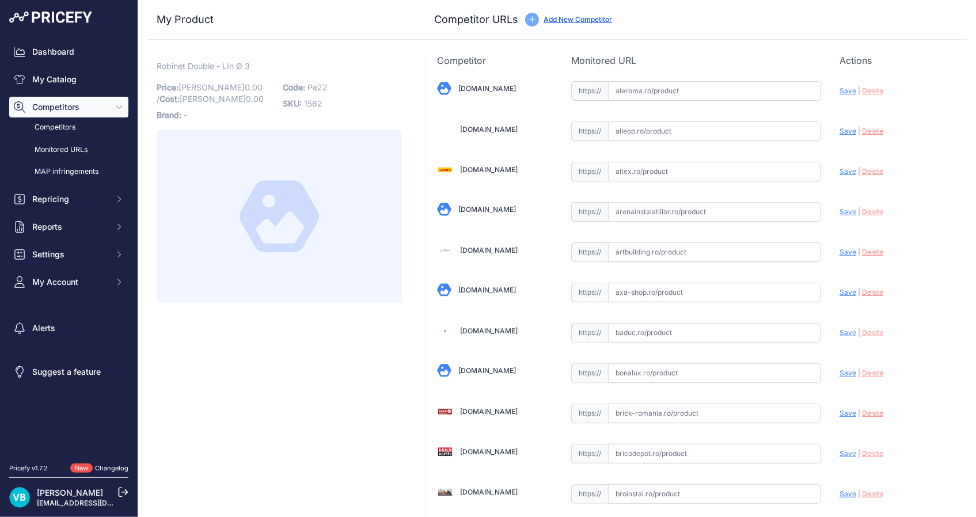
paste input "[URL][DOMAIN_NAME]"
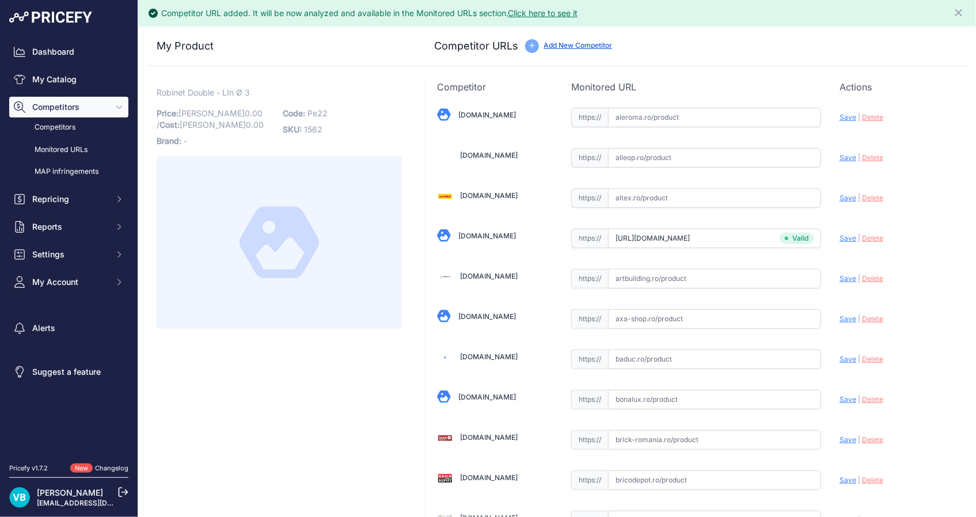
type input "[DOMAIN_NAME][URL]"
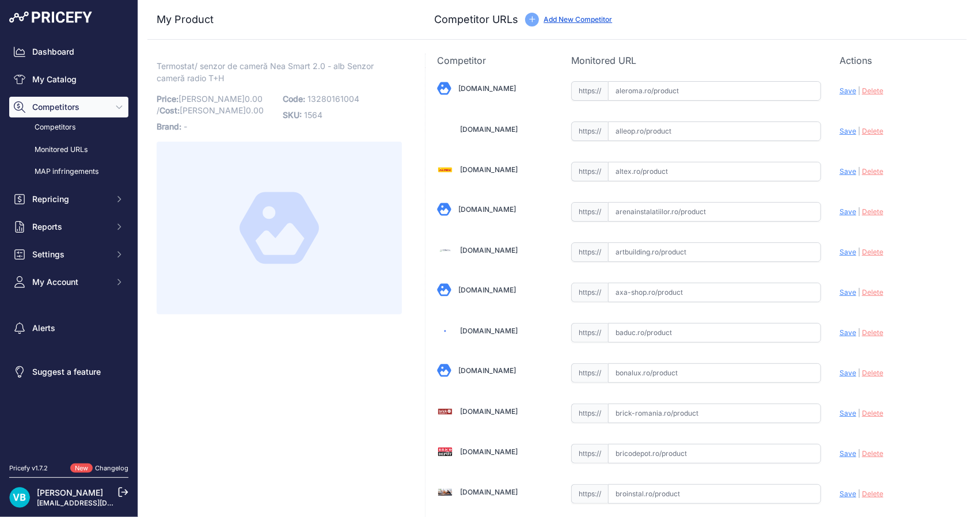
click at [343, 95] on span "13280161004" at bounding box center [333, 99] width 52 height 10
copy span "13280161004"
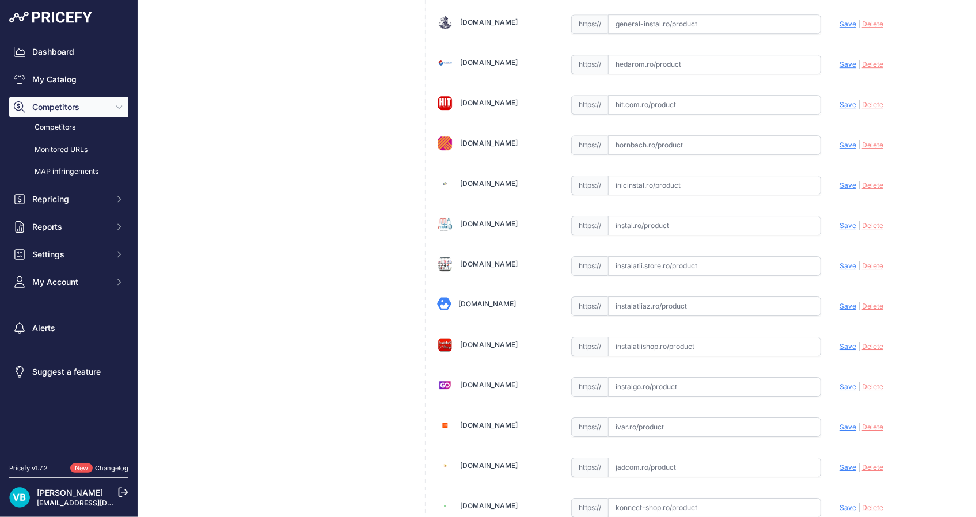
click at [680, 257] on input "text" at bounding box center [714, 266] width 213 height 20
paste input "[URL][DOMAIN_NAME]"
type input "[URL][DOMAIN_NAME]"
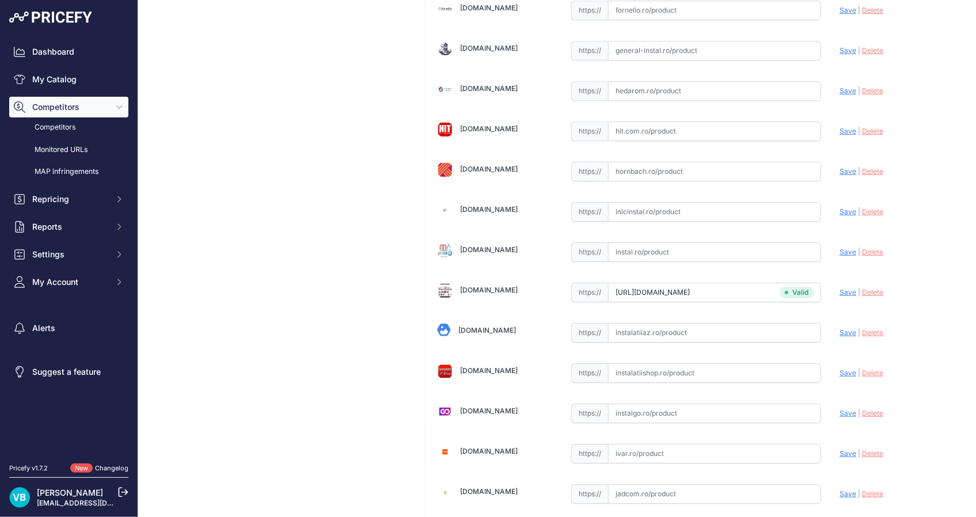
scroll to position [1745, 0]
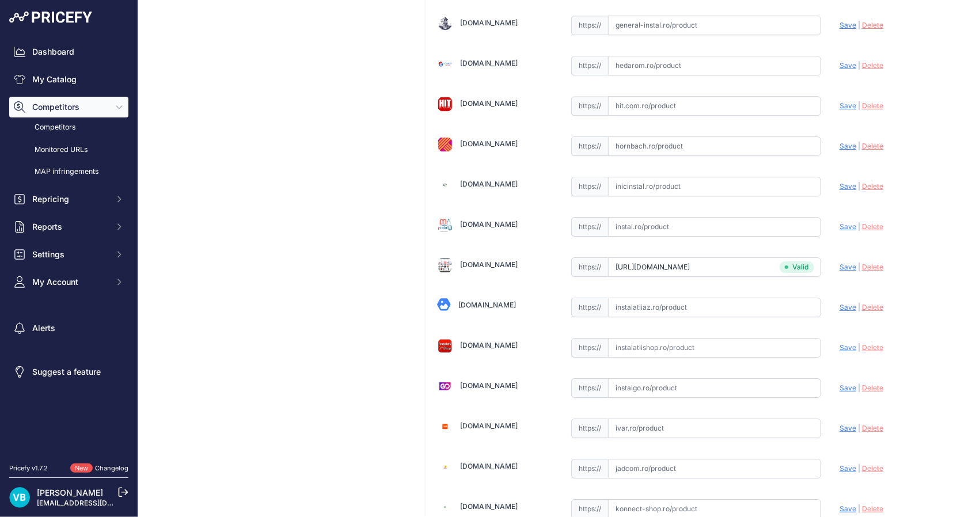
click at [172, 237] on div "Termostat/ senzor de cameră Nea Smart 2.0 - alb Senzor cameră radio T+H Link Pr…" at bounding box center [279, 395] width 264 height 4121
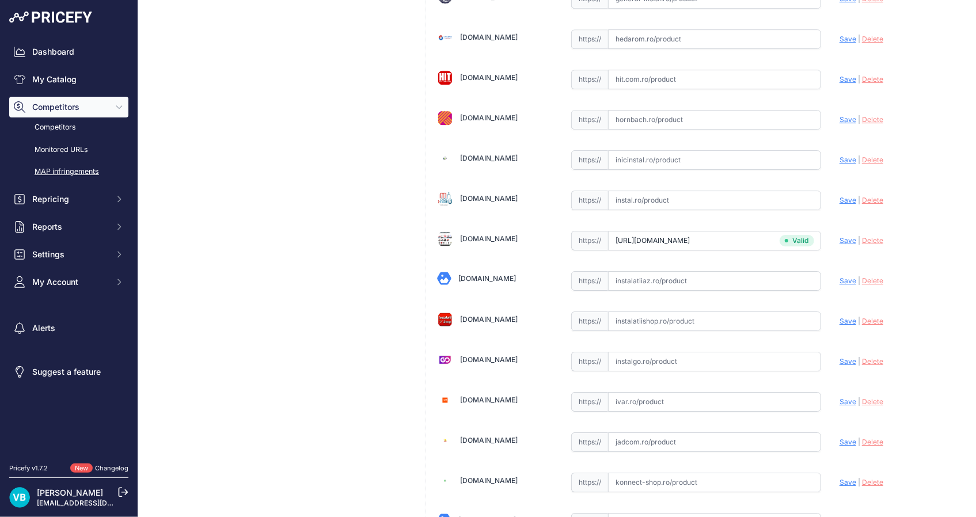
scroll to position [1719, 0]
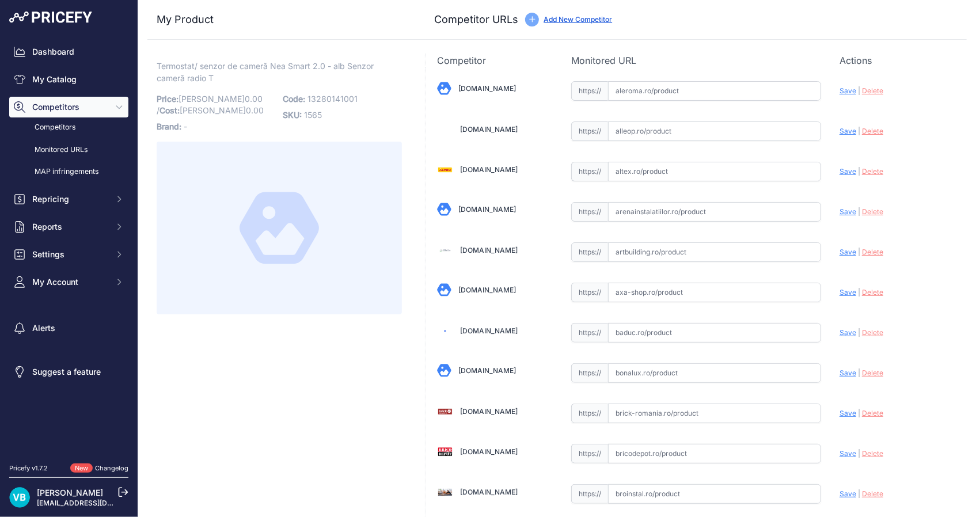
click at [345, 96] on span "13280141001" at bounding box center [332, 99] width 50 height 10
copy span "13280141001"
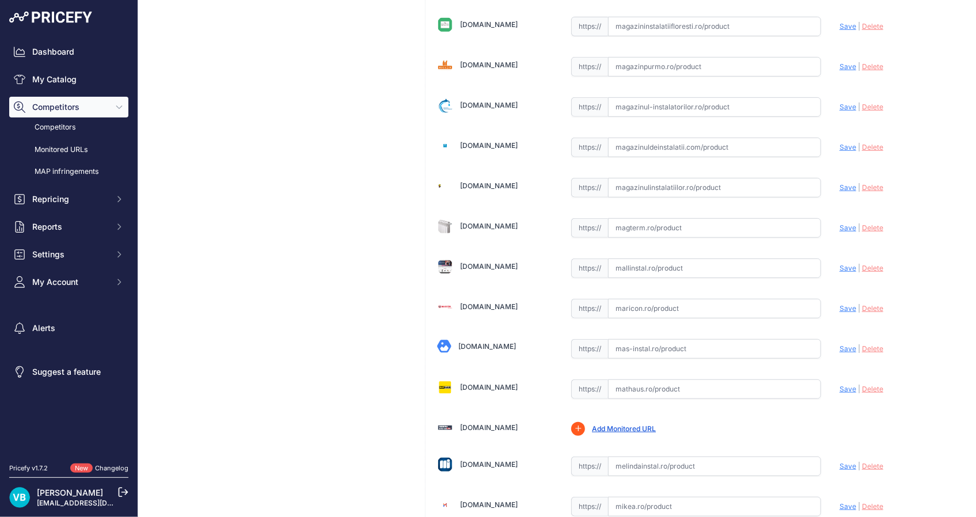
click at [671, 261] on input "text" at bounding box center [714, 269] width 213 height 20
paste input "https://www.mallinstal.ro/cumpara/senzor-de-camera-wireless-rehau-nea-smart-2-0…"
type input "www.mallinstal.ro/cumpara/senzor-de-camera-wireless-rehau-nea-smart-2-0-pentru-…"
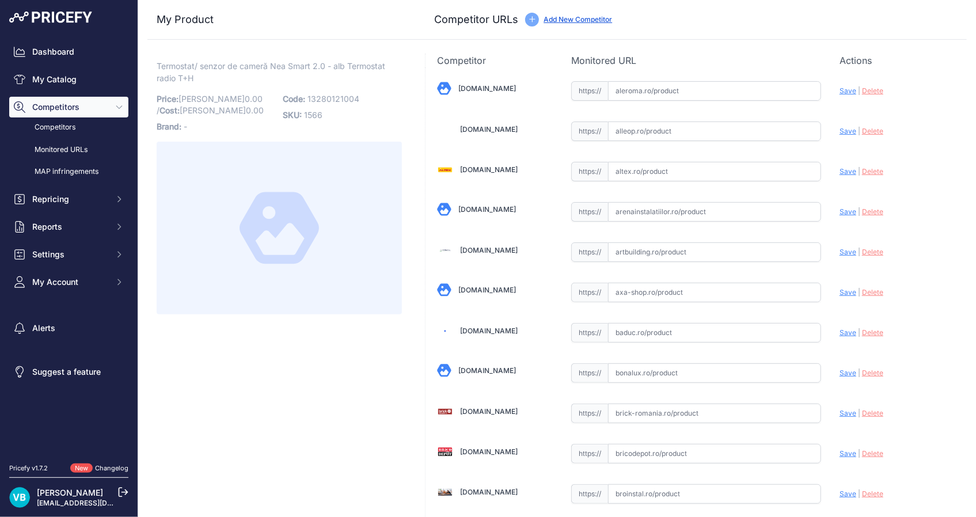
click at [345, 92] on p "Code: 13280121004" at bounding box center [342, 99] width 119 height 16
copy span "13280121004"
click at [683, 489] on input "text" at bounding box center [714, 494] width 213 height 20
paste input "[URL][DOMAIN_NAME]"
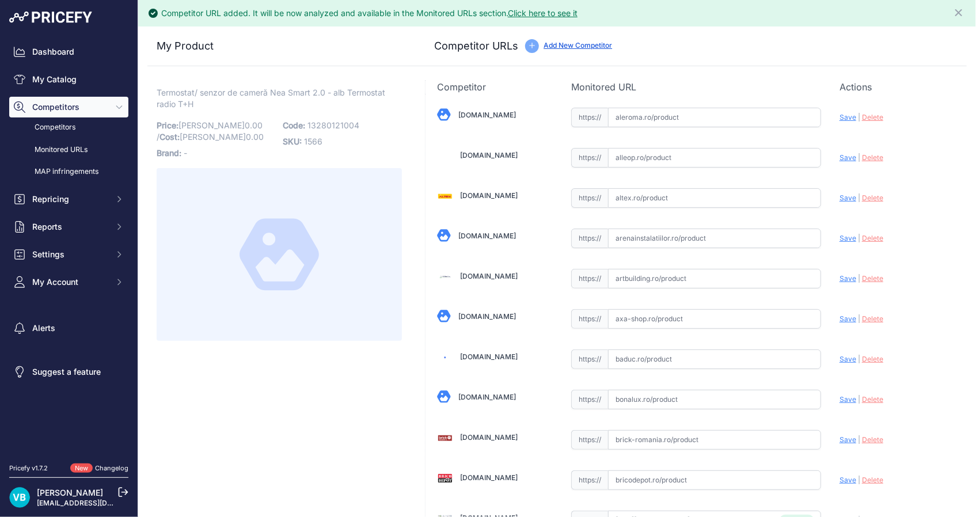
scroll to position [0, 301]
type input "[DOMAIN_NAME][URL]"
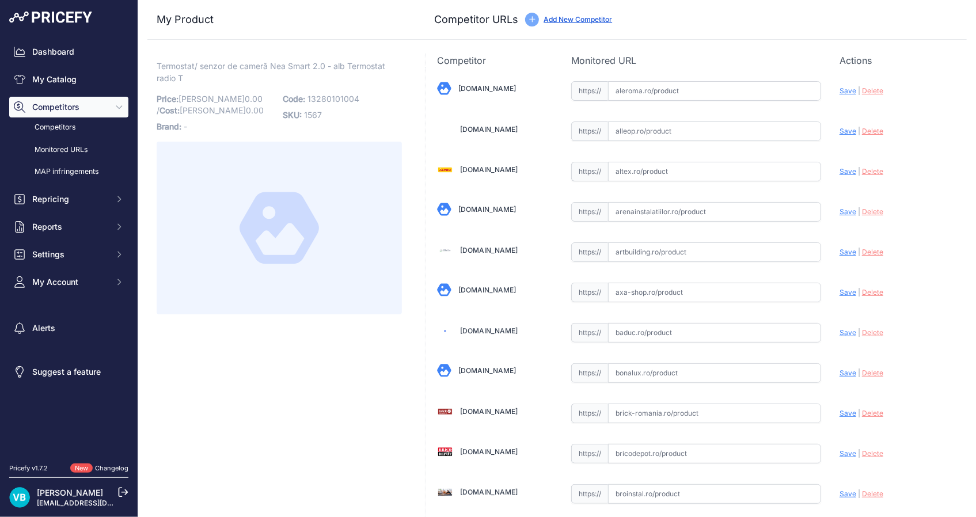
click at [341, 92] on p "Code: 13280101004" at bounding box center [342, 99] width 119 height 16
copy span "13280101004"
click at [256, 63] on span "Termostat/ senzor de cameră Nea Smart 2.0 - alb Termostat radio T" at bounding box center [271, 72] width 229 height 26
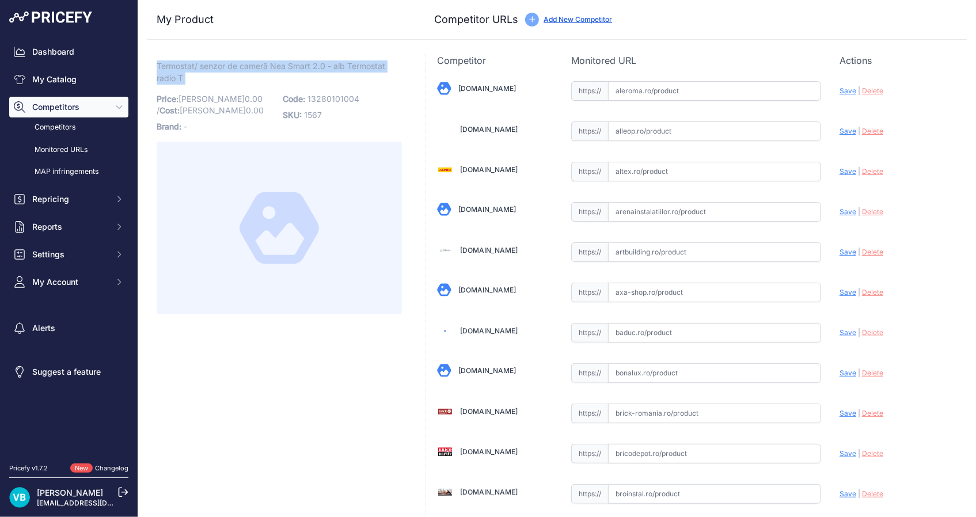
click at [256, 63] on span "Termostat/ senzor de cameră Nea Smart 2.0 - alb Termostat radio T" at bounding box center [271, 72] width 229 height 26
copy div "Termostat/ senzor de cameră Nea Smart 2.0 - alb Termostat radio T Link"
click at [322, 94] on span "13280101004" at bounding box center [333, 99] width 52 height 10
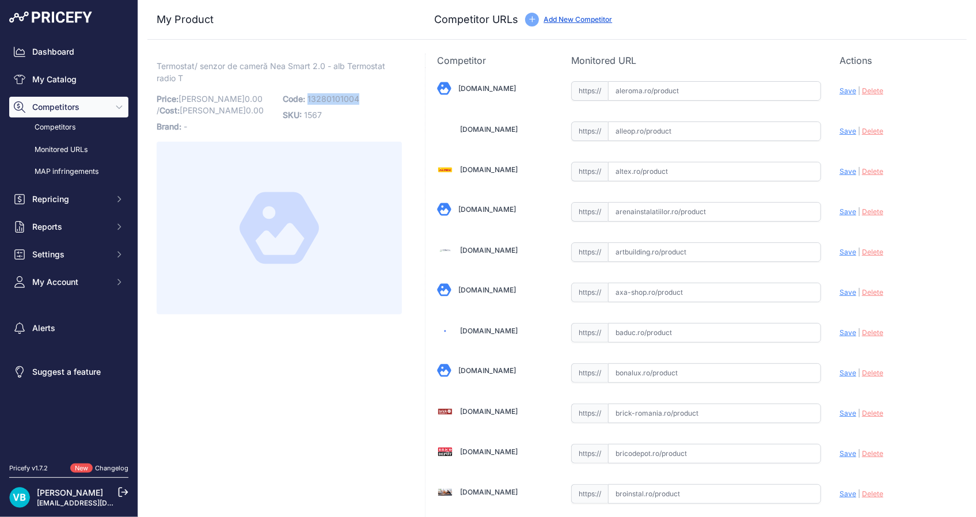
click at [322, 94] on span "13280101004" at bounding box center [333, 99] width 52 height 10
copy span "13280101004"
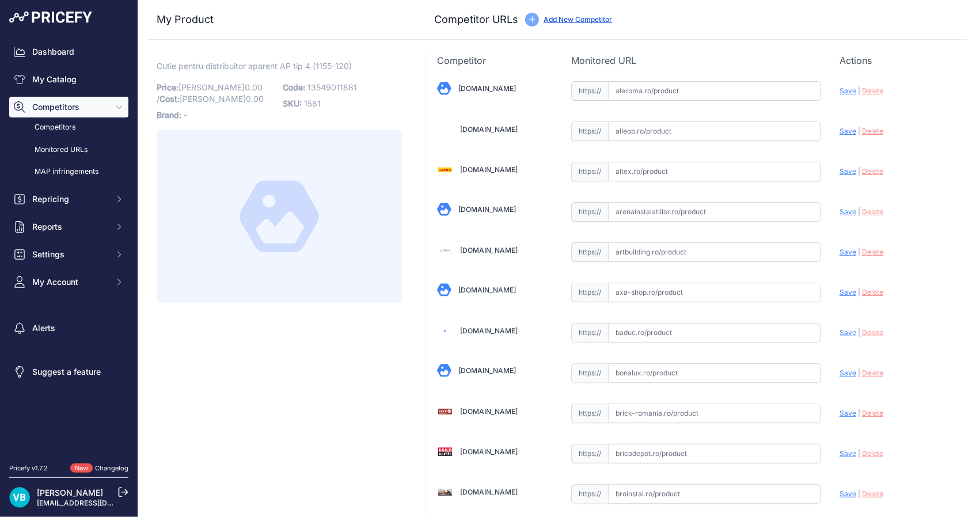
click at [307, 66] on span "Cutie pentru distribuitor aparent AP tip 4 (1155-120)" at bounding box center [254, 66] width 195 height 14
copy div "Cutie pentru distribuitor aparent AP tip 4 (1155-120) Link"
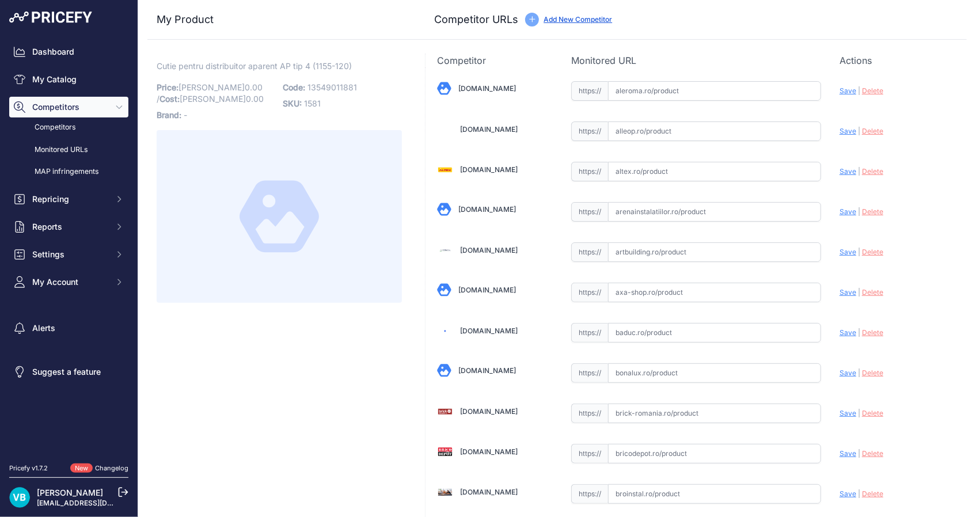
click at [343, 82] on span "13549011881" at bounding box center [332, 87] width 50 height 10
copy span "13549011881"
click at [315, 85] on span "13548991881" at bounding box center [332, 87] width 51 height 10
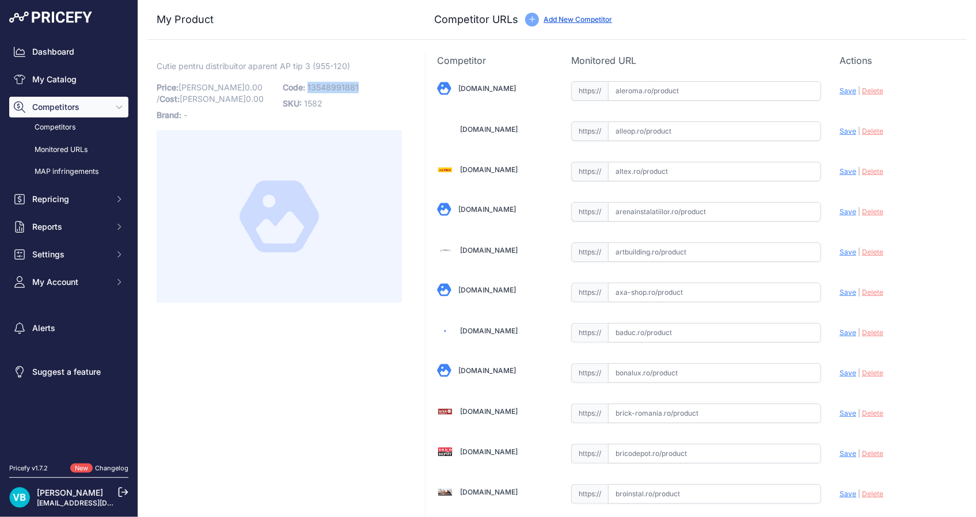
click at [315, 85] on span "13548991881" at bounding box center [332, 87] width 51 height 10
copy span "13548991881"
click at [268, 70] on span "Cutie pentru distribuitor aparent AP tip 3 (955-120)" at bounding box center [253, 66] width 193 height 14
click at [336, 81] on p "Code: 13548981881" at bounding box center [342, 87] width 119 height 16
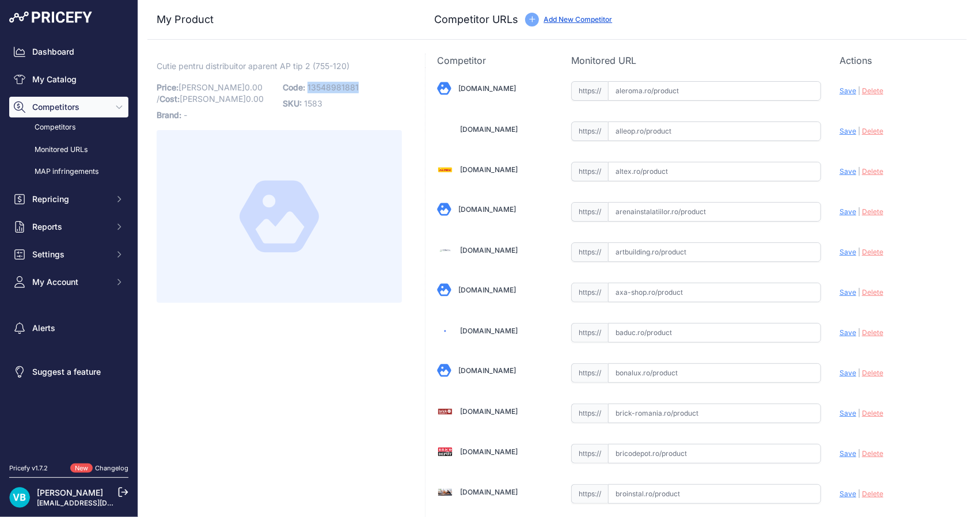
copy span "13548981881"
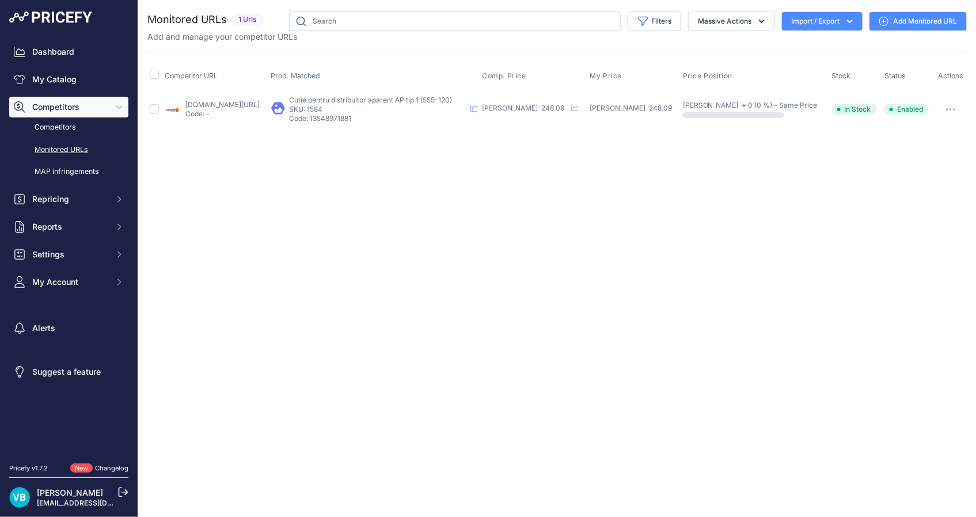
click at [248, 104] on link "[DOMAIN_NAME][URL]" at bounding box center [222, 104] width 74 height 9
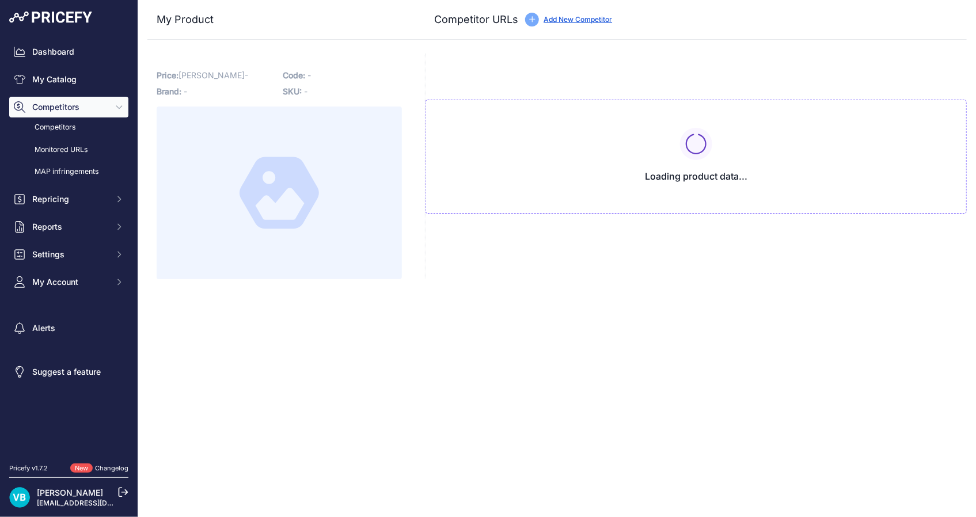
type input "[DOMAIN_NAME][URL]"
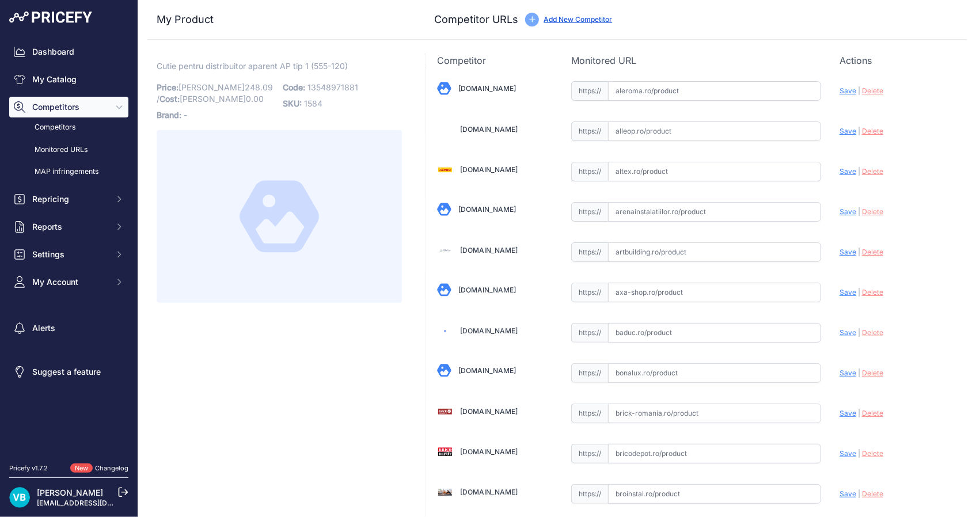
click at [340, 92] on p "Code: 13548971881" at bounding box center [342, 87] width 119 height 16
copy span "13548971881"
click at [161, 67] on span "Cutie pentru distribuitor aparent AP tip 1 (555-120)" at bounding box center [252, 66] width 191 height 14
drag, startPoint x: 157, startPoint y: 64, endPoint x: 380, endPoint y: 55, distance: 223.6
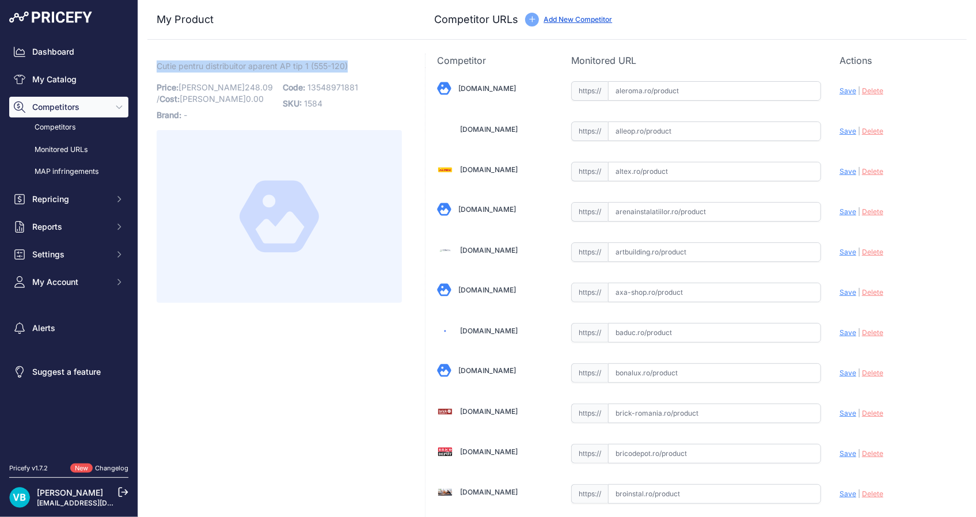
copy span "Cutie pentru distribuitor aparent AP tip 1 (555-120)"
click at [354, 85] on span "13548971881" at bounding box center [332, 87] width 51 height 10
copy span "13548971881"
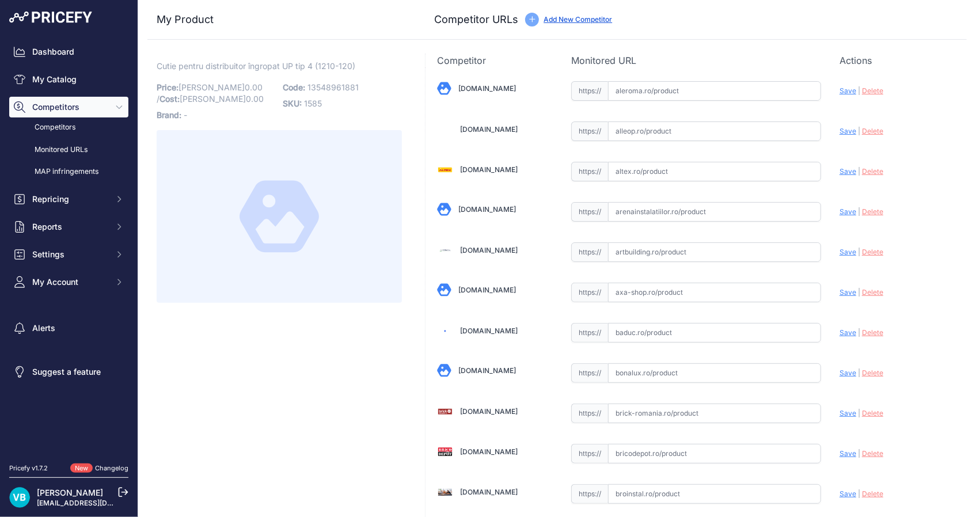
click at [325, 83] on span "13548961881" at bounding box center [332, 87] width 51 height 10
copy span "13548961881"
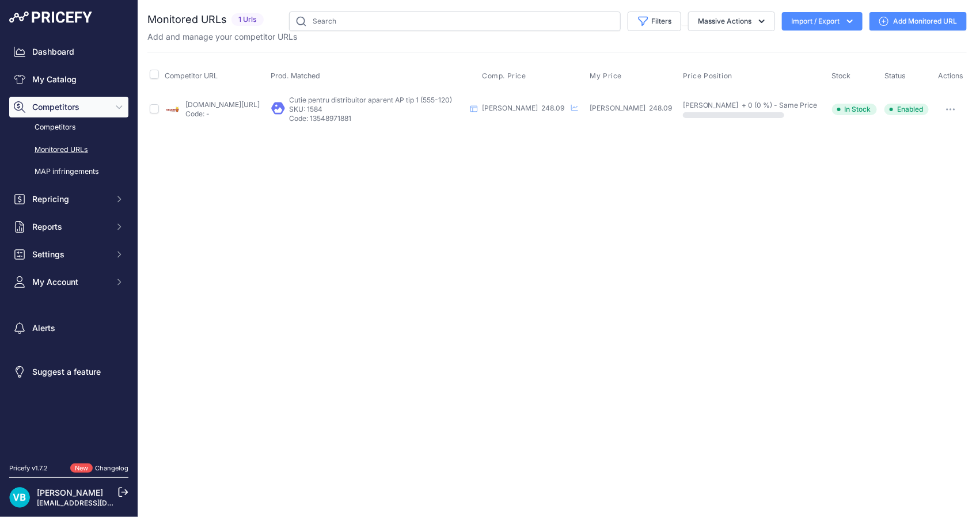
click at [948, 112] on button "button" at bounding box center [950, 109] width 23 height 16
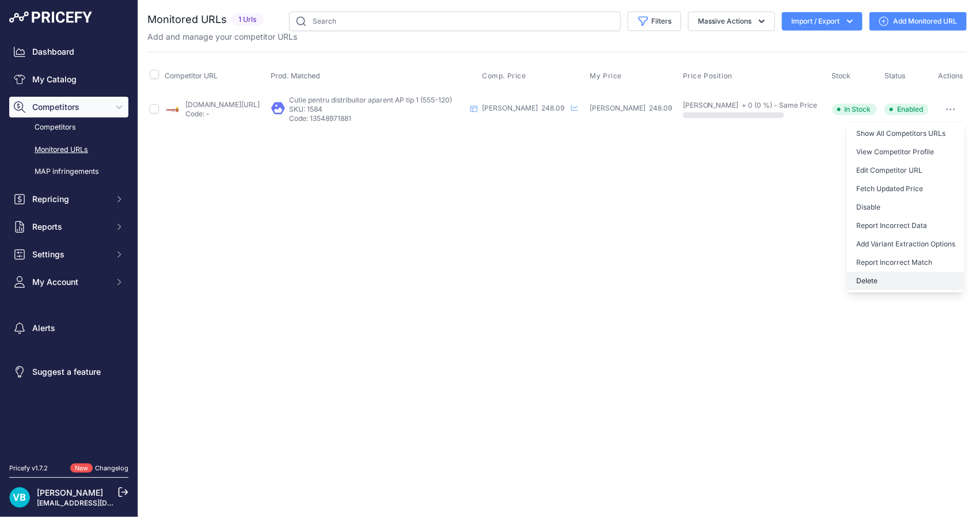
click at [902, 282] on button "Delete" at bounding box center [905, 281] width 117 height 18
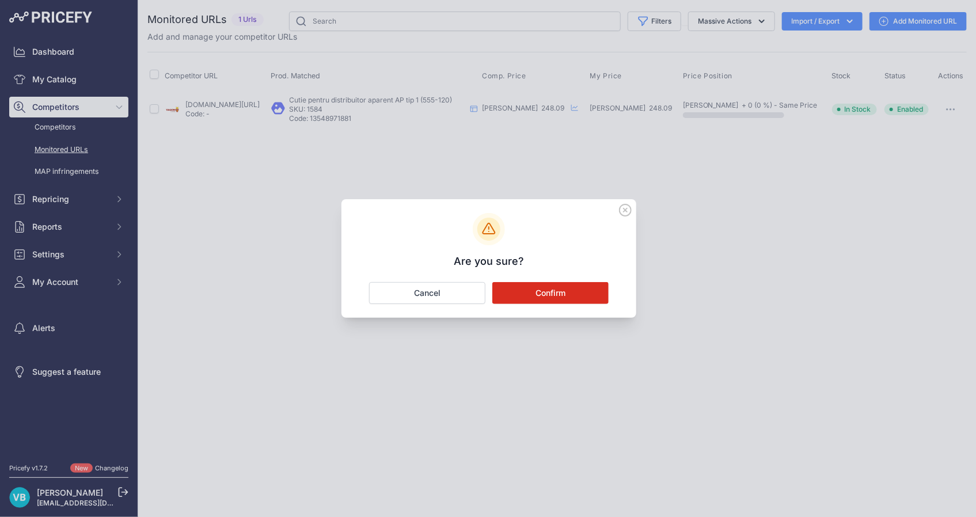
click at [546, 298] on button "Confirm" at bounding box center [550, 293] width 116 height 22
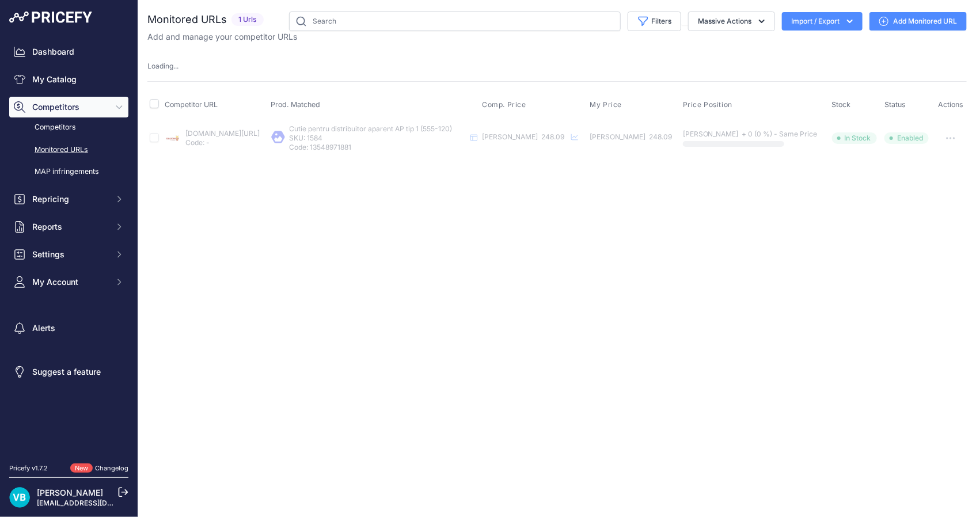
click at [546, 298] on div "Close You are not connected to the internet." at bounding box center [557, 258] width 838 height 517
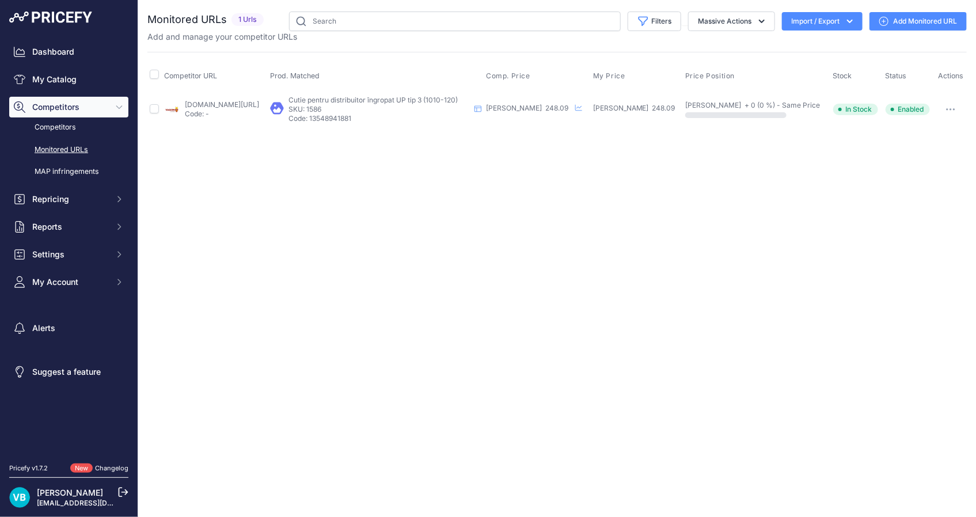
click at [259, 104] on link "[DOMAIN_NAME][URL]" at bounding box center [222, 104] width 74 height 9
drag, startPoint x: 951, startPoint y: 109, endPoint x: 895, endPoint y: 181, distance: 91.6
click at [949, 109] on icon "button" at bounding box center [950, 109] width 9 height 2
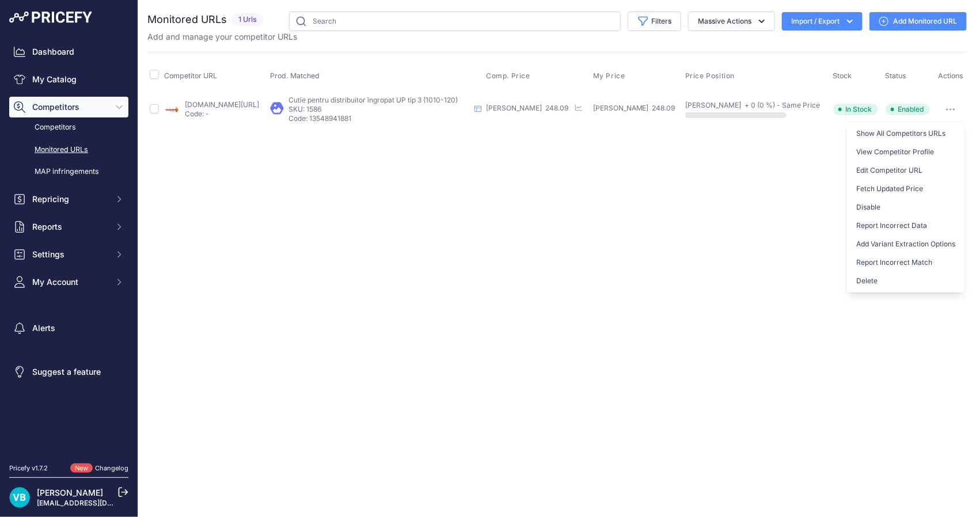
drag, startPoint x: 909, startPoint y: 280, endPoint x: 900, endPoint y: 279, distance: 8.7
click at [909, 280] on button "Delete" at bounding box center [905, 281] width 117 height 18
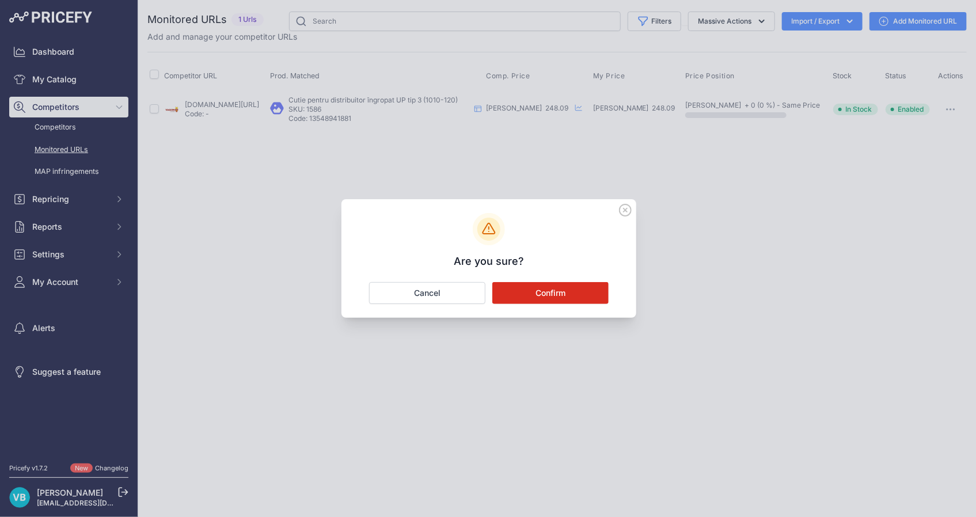
click at [552, 297] on button "Confirm" at bounding box center [550, 293] width 116 height 22
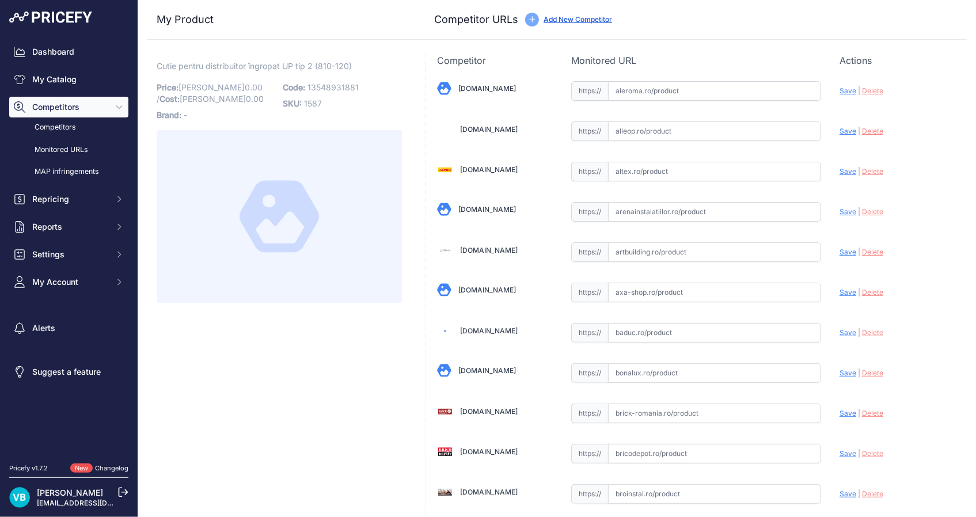
click at [323, 89] on span "13548931881" at bounding box center [332, 87] width 51 height 10
copy span "13548931881"
click at [321, 67] on span "Cutie pentru distribuitor îngropat UP tip 2 (810-120)" at bounding box center [254, 66] width 195 height 14
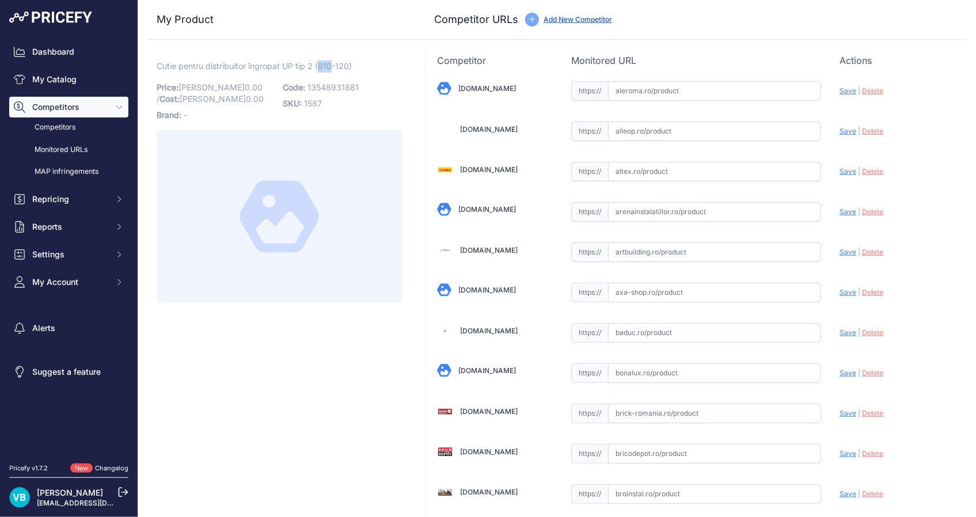
copy span "810"
click at [335, 83] on span "12506171002" at bounding box center [332, 87] width 51 height 10
copy span "12506171002"
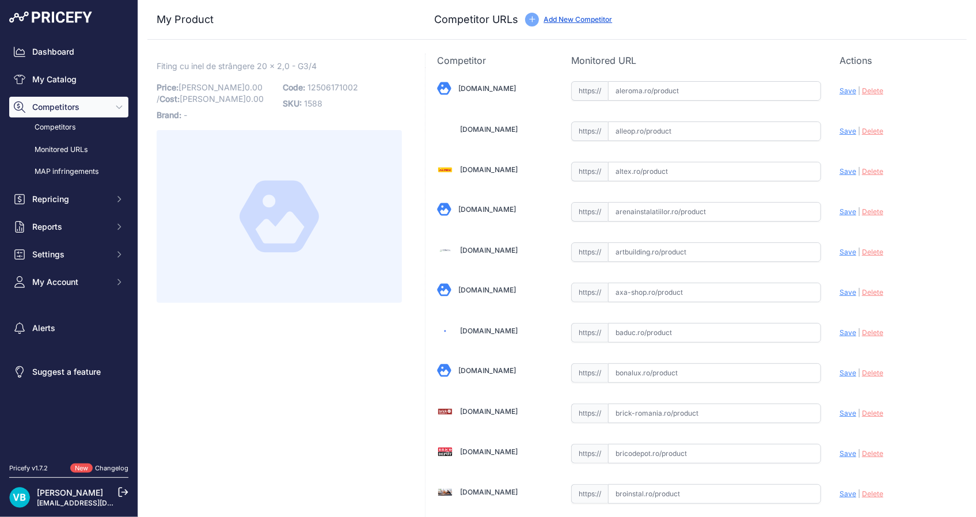
scroll to position [553, 0]
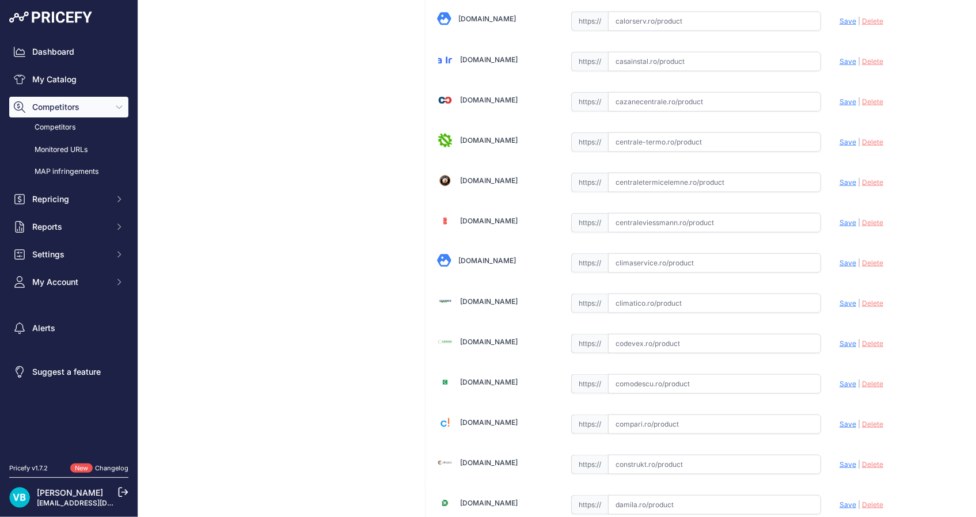
click at [645, 306] on input "text" at bounding box center [714, 304] width 213 height 20
paste input "https://www.climatico.ro/conector-eurocon-rehau-pentru-teava-pe-xa-20x2.html"
type input "www.climatico.ro/conector-eurocon-rehau-pentru-teava-pe-xa-20x2.html?prirule_jd…"
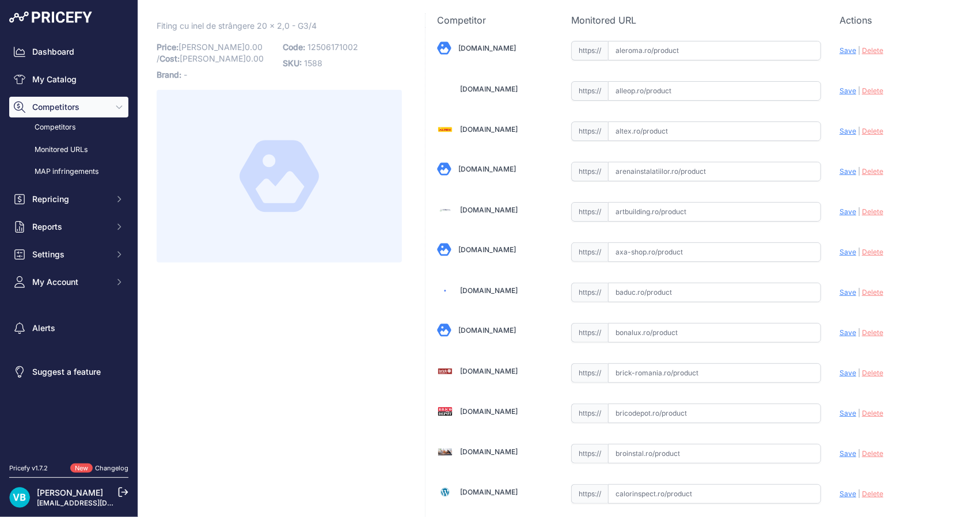
scroll to position [0, 0]
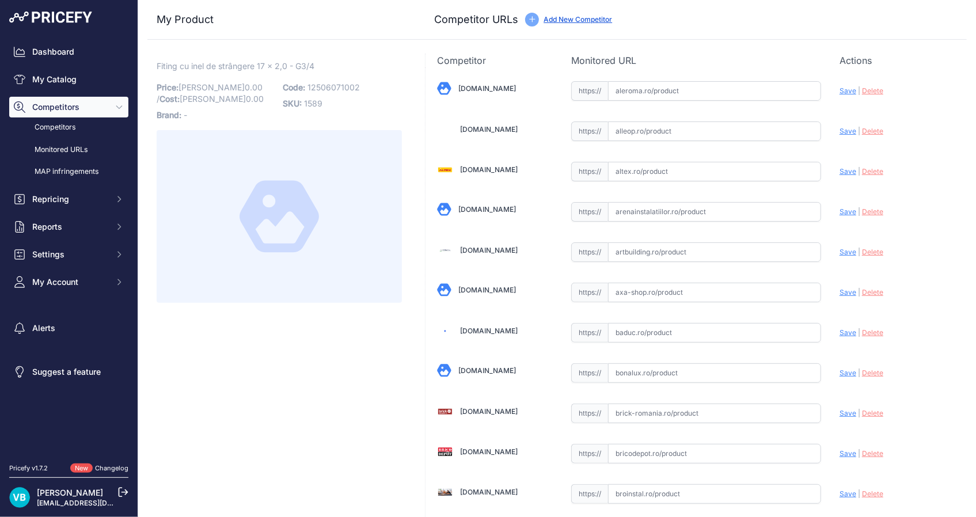
click at [334, 86] on span "12506071002" at bounding box center [333, 87] width 52 height 10
copy span "12506071002"
click at [642, 485] on input "text" at bounding box center [714, 494] width 213 height 20
paste input "[URL][DOMAIN_NAME]"
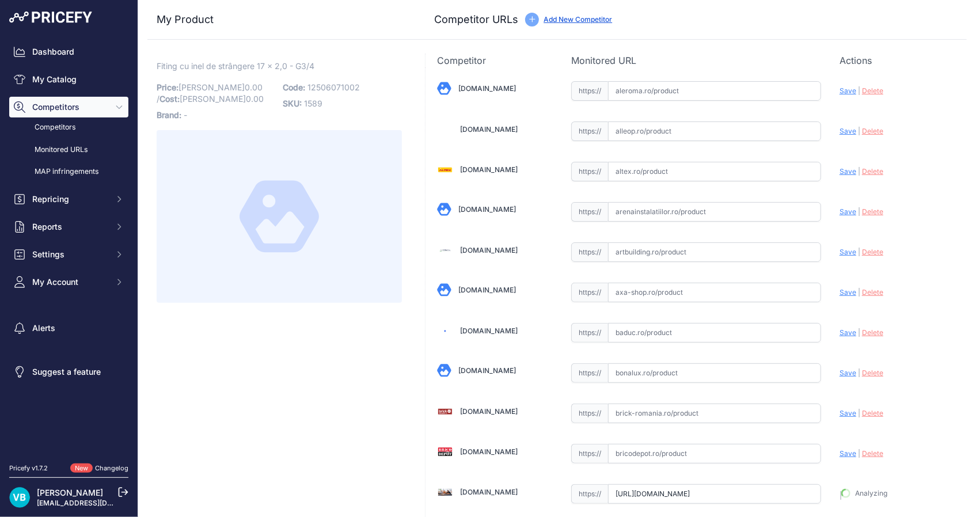
type input "[DOMAIN_NAME][URL]"
click at [326, 82] on span "12506071002" at bounding box center [333, 87] width 52 height 10
copy span "12506071002"
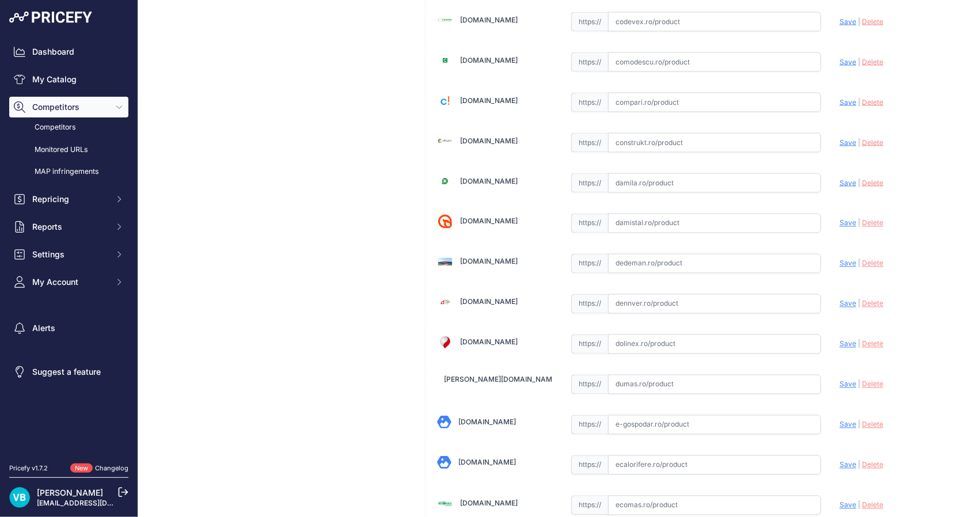
click at [698, 264] on input "text" at bounding box center [714, 264] width 213 height 20
paste input "[URL][DOMAIN_NAME]"
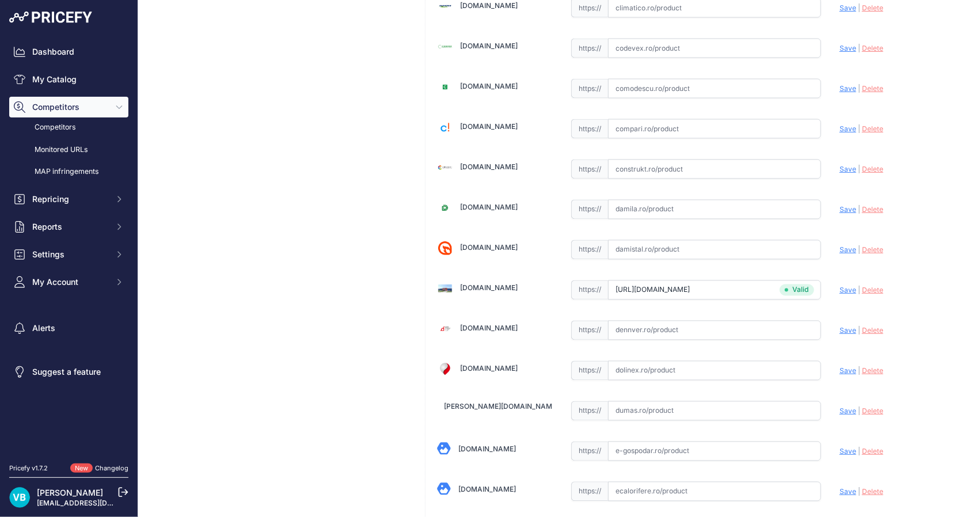
type input "[DOMAIN_NAME][URL]"
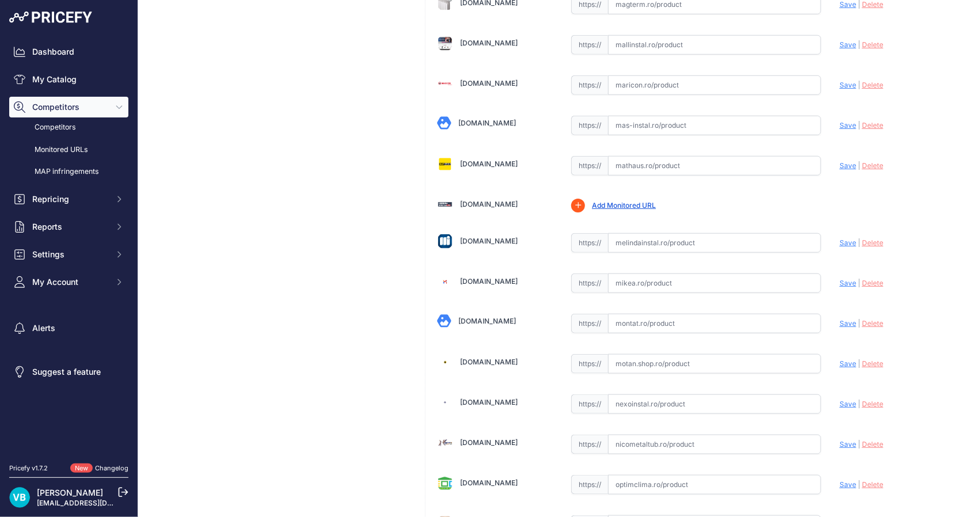
scroll to position [2559, 0]
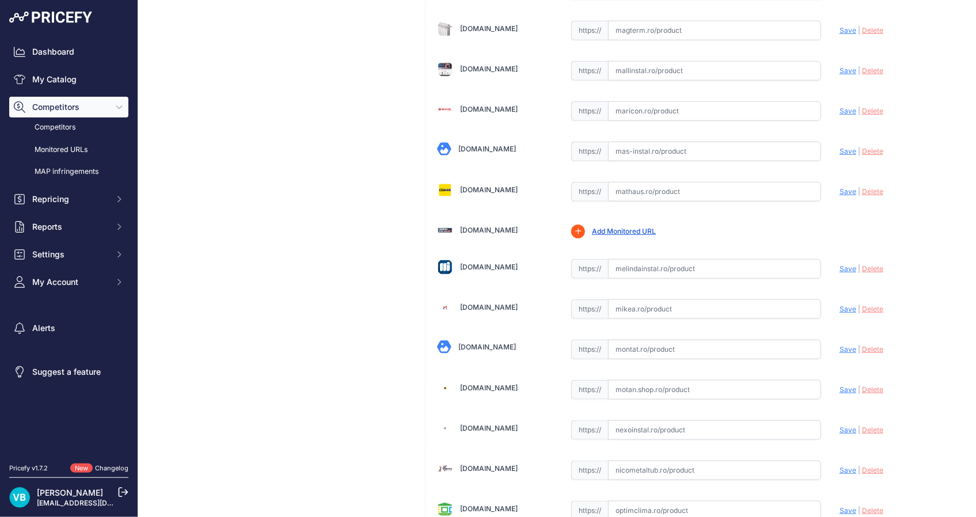
click at [632, 263] on input "text" at bounding box center [714, 269] width 213 height 20
paste input "[URL][DOMAIN_NAME]"
type input "[DOMAIN_NAME][URL]"
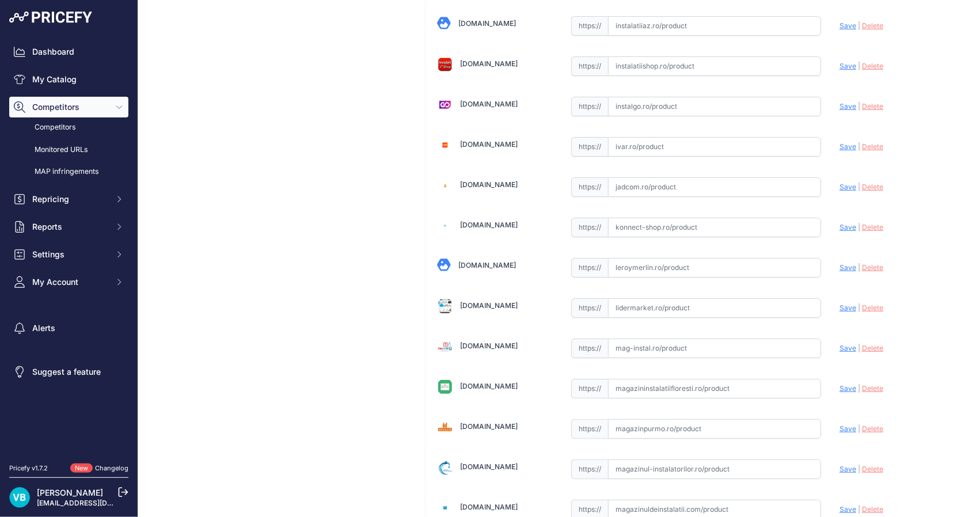
click at [678, 258] on input "text" at bounding box center [714, 268] width 213 height 20
paste input "https://www.leroymerlin.ro/produse/teava/662/teava-cupru-15-mm-l-3-m/79811"
type input "www.leroymerlin.ro/produse/teava/662/teava-cupru-15-mm-l-3-m/79811?prirule_jdsn…"
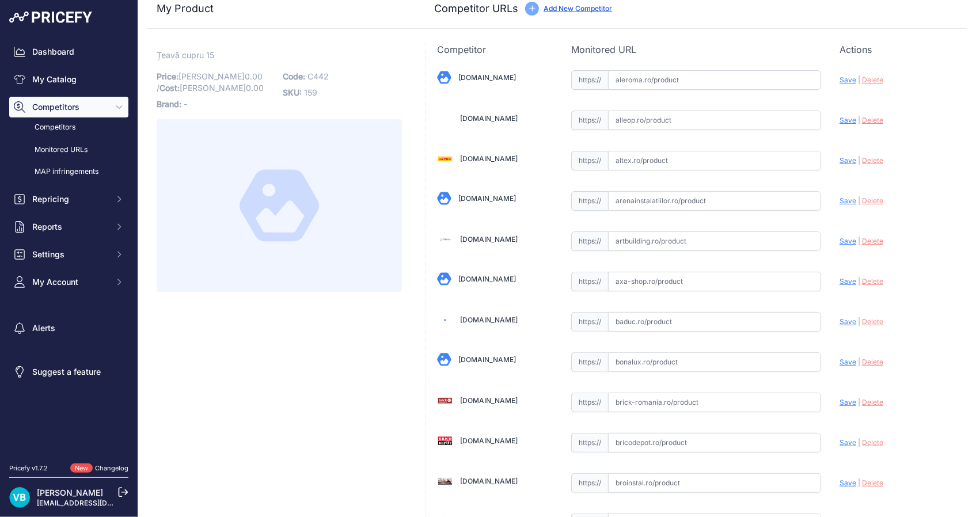
scroll to position [0, 0]
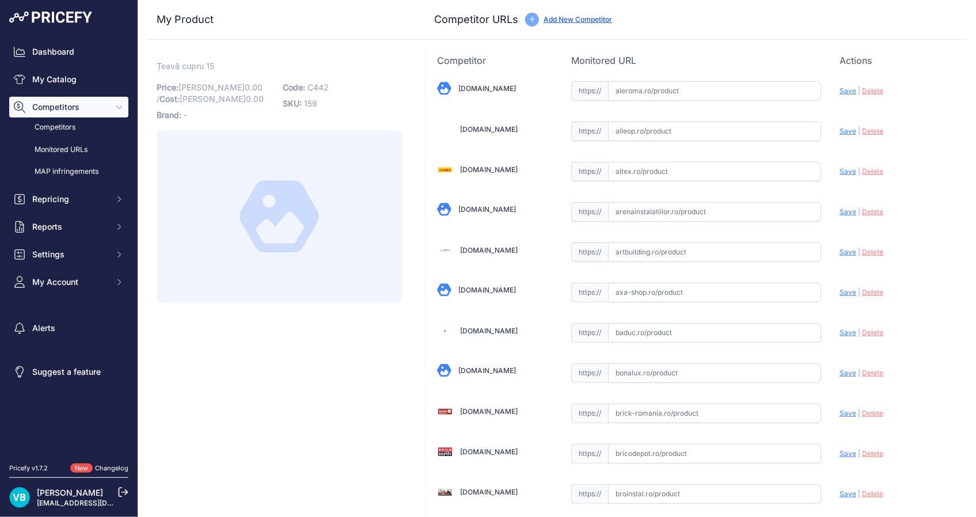
click at [317, 89] on span "C442" at bounding box center [317, 87] width 21 height 10
copy span "C442"
click at [354, 78] on div "Fiting cu inel de strângere 16 x 2,2 - flex Link Price: RON 0.00 / Cost: RON 0.…" at bounding box center [279, 181] width 245 height 242
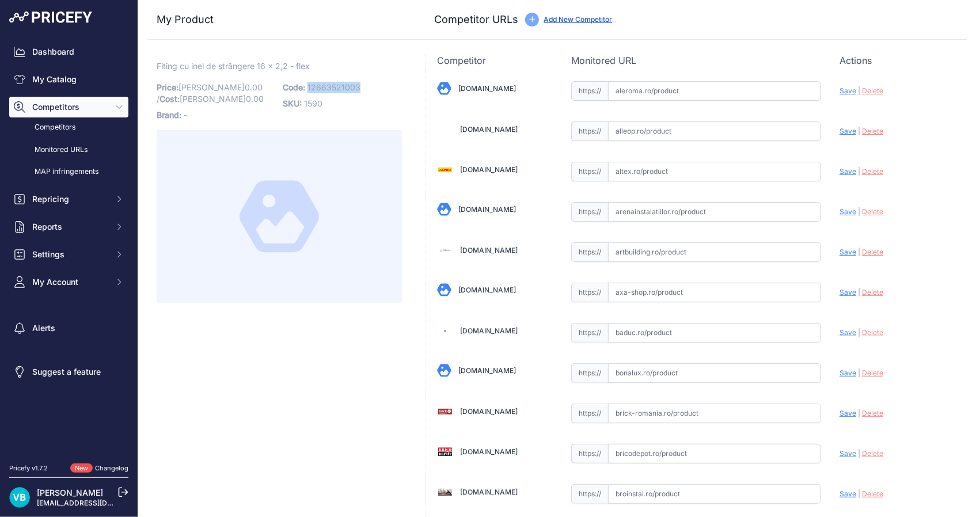
copy span "12663521003"
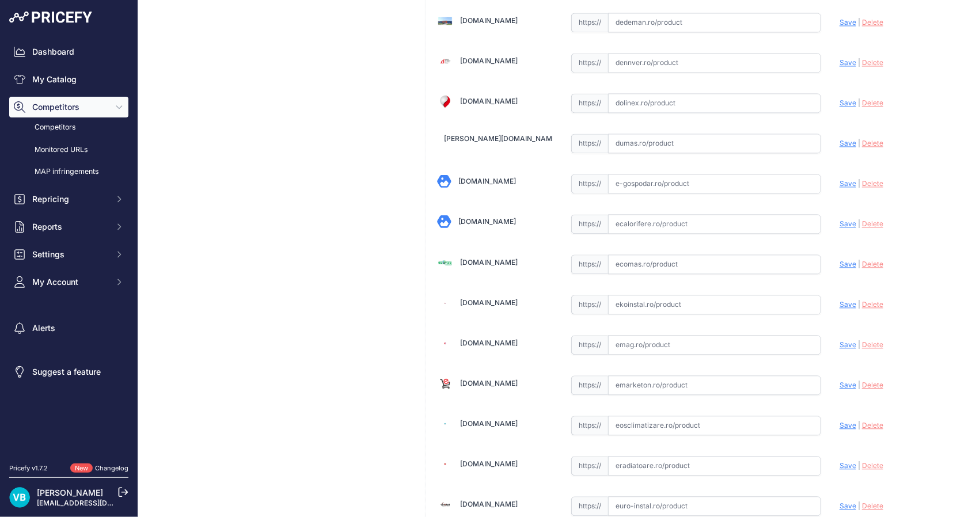
click at [691, 264] on input "text" at bounding box center [714, 264] width 213 height 20
paste input "https://www.ecomas.ro/racord-eurokonus-16x2-2x3-4-rautitan-flex-rehau"
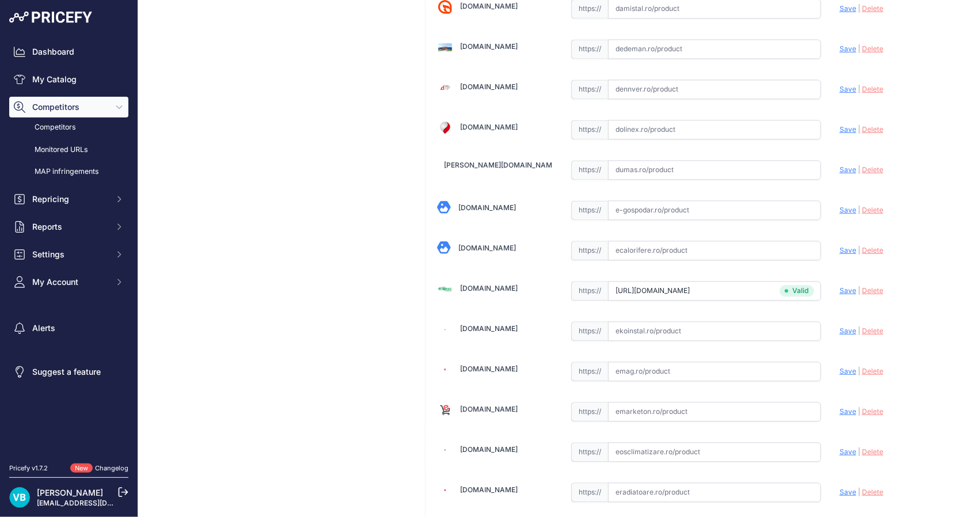
scroll to position [1142, 0]
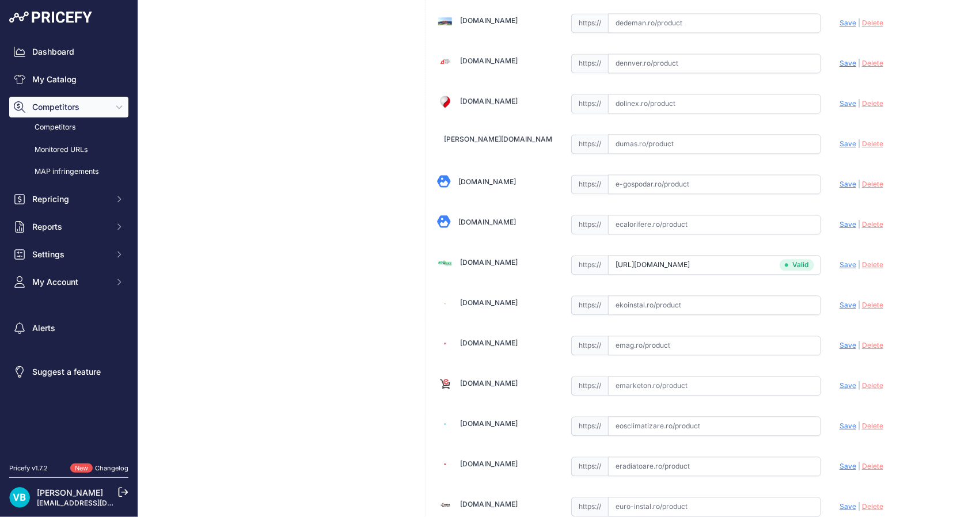
type input "www.ecomas.ro/racord-eurokonus-16x2-2x3-4-rautitan-flex-rehau?prirule_jdsnikfkf…"
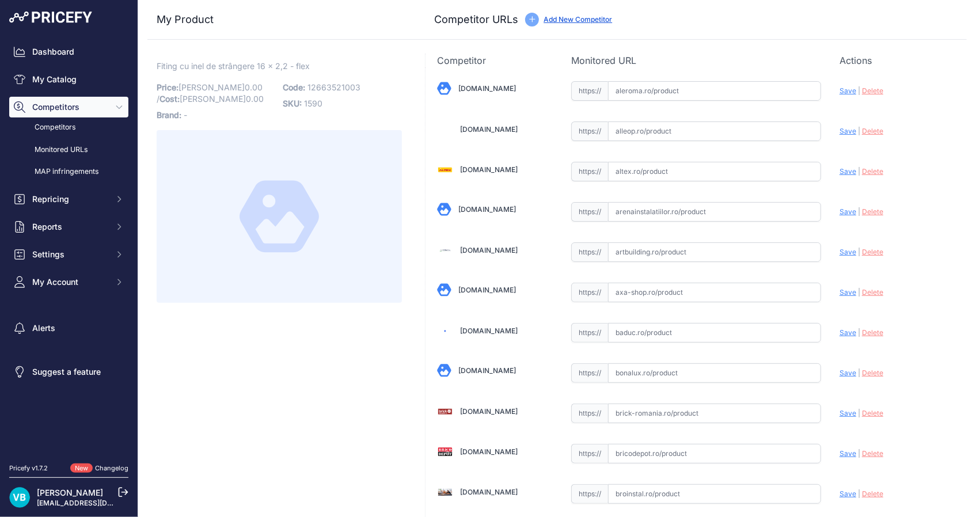
click at [792, 217] on input "text" at bounding box center [714, 212] width 213 height 20
paste input "https://www.arenainstalatiilor.ro/fiting-cu-inel-strangere-cu-filet-rehau-16x2-…"
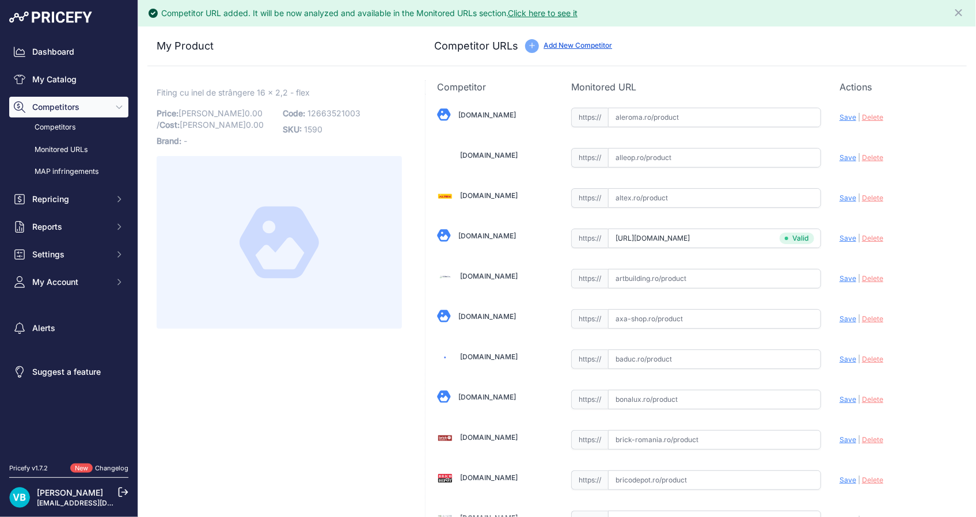
type input "www.arenainstalatiilor.ro/fiting-cu-inel-strangere-cu-filet-rehau-16x2-2-g-3-4-…"
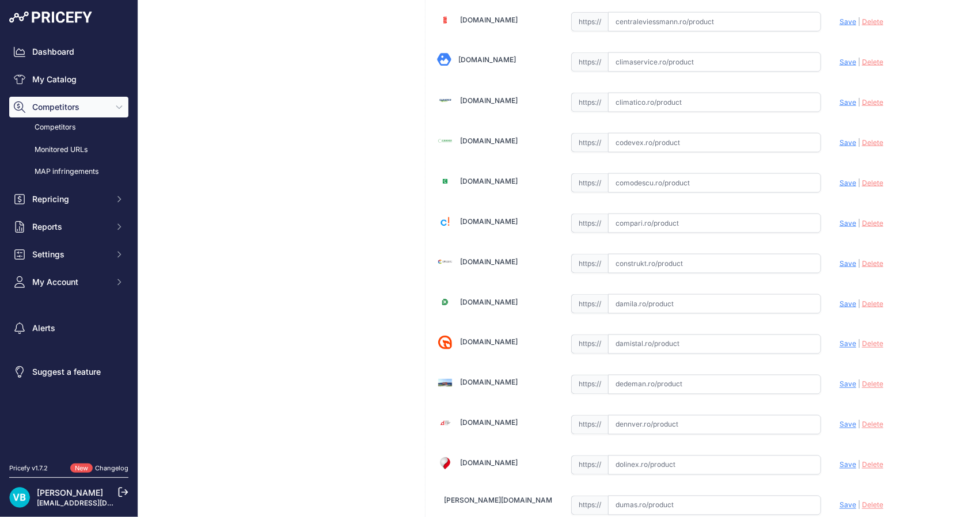
click at [728, 260] on input "text" at bounding box center [714, 264] width 213 height 20
paste input "https://www.construkt.ro/fiting-cu-inel-strangere-cu-filet-16x2-2-g-3-4-rehau.h…"
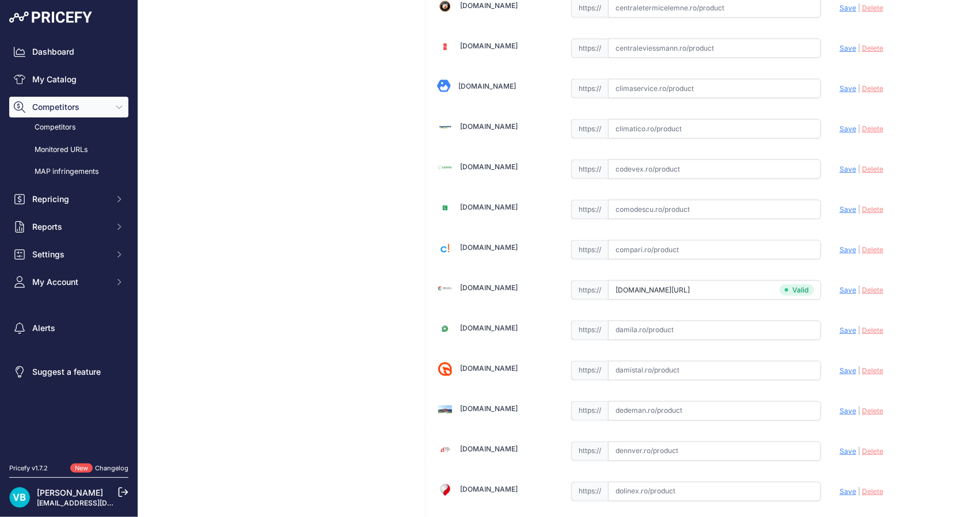
type input "https://www.construkt.ro/fiting-cu-inel-strangere-cu-filet-16x2-2-g-3-4-rehau.h…"
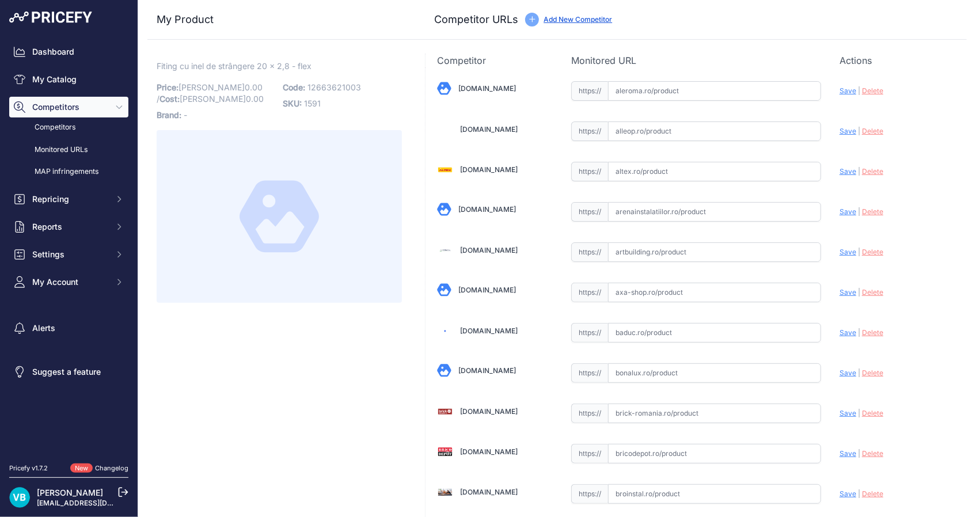
click at [344, 90] on span "12663621003" at bounding box center [334, 87] width 54 height 10
copy span "12663621003"
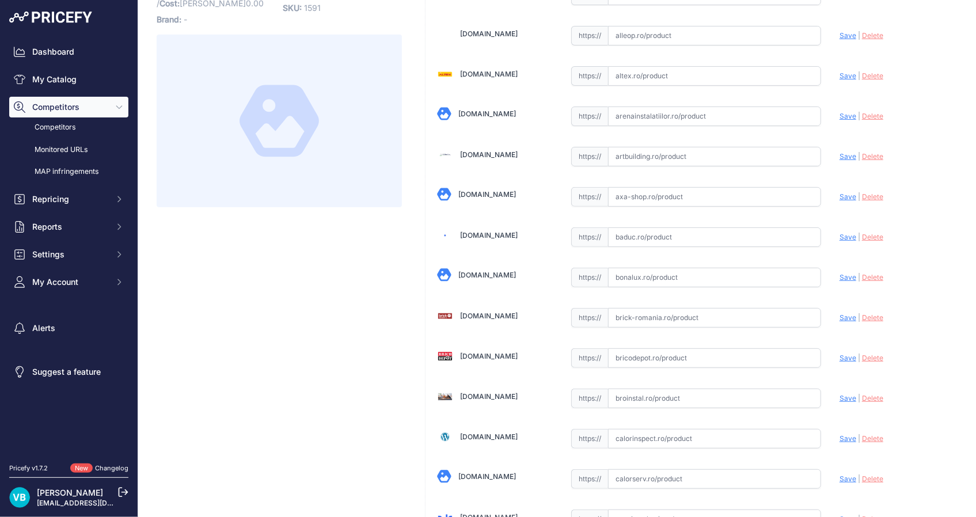
scroll to position [104, 0]
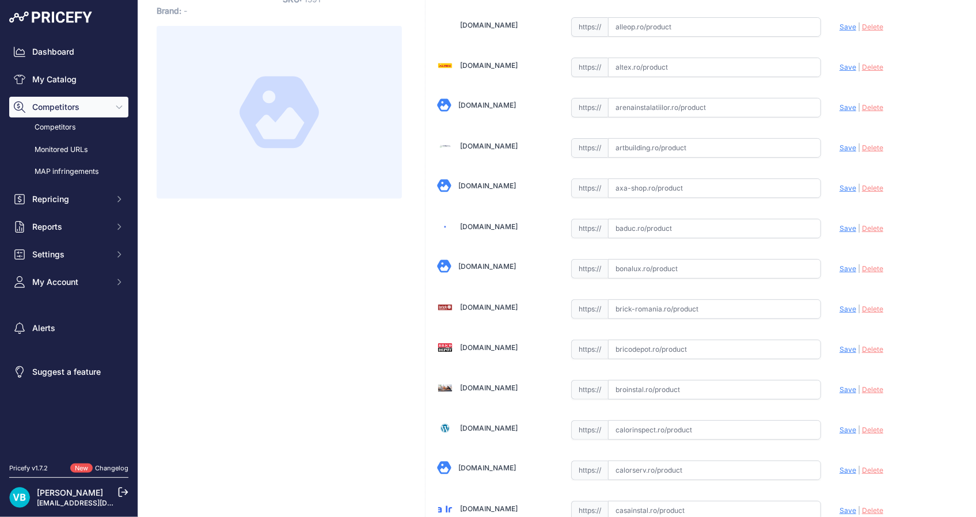
click at [735, 389] on input "text" at bounding box center [714, 390] width 213 height 20
paste input "[URL][DOMAIN_NAME]"
click at [839, 391] on span "Save" at bounding box center [847, 389] width 17 height 9
type input "[URL][DOMAIN_NAME]"
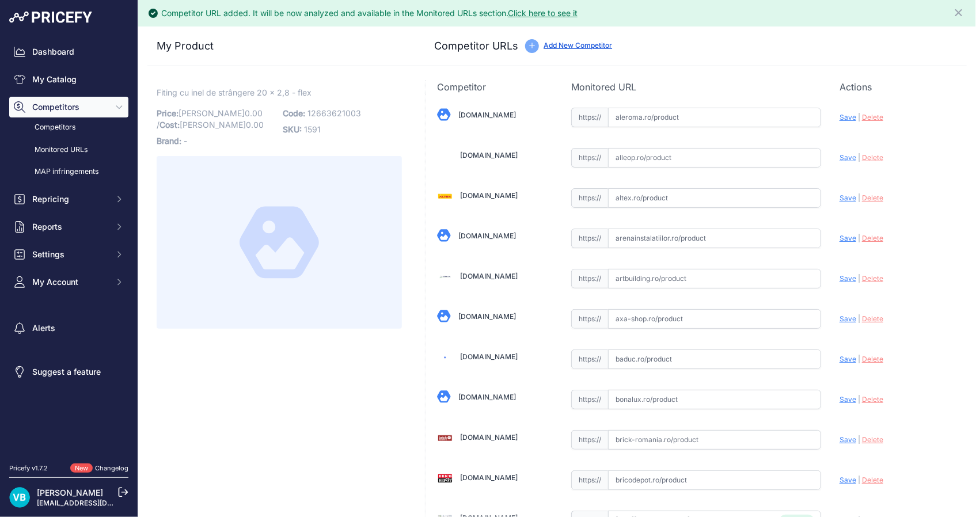
click at [324, 113] on span "12663621003" at bounding box center [334, 113] width 54 height 10
copy span "12663621003"
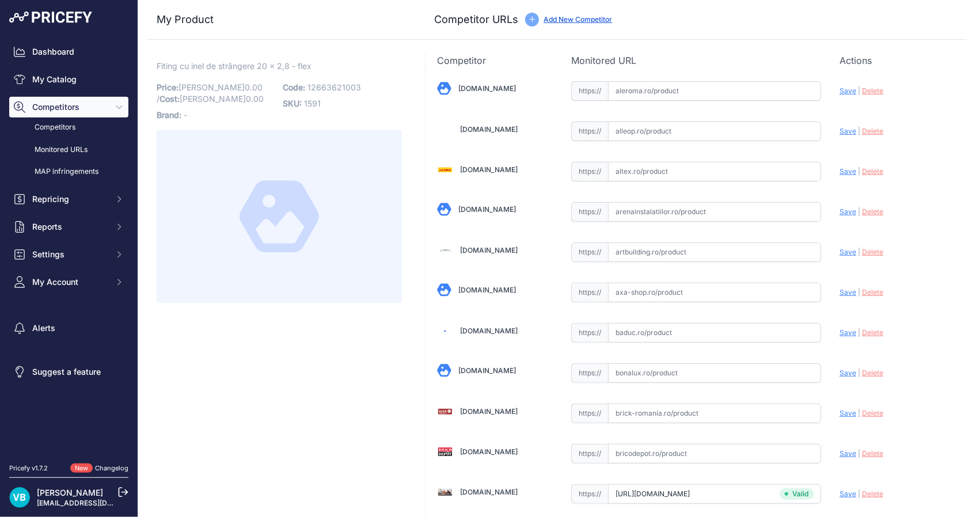
scroll to position [2081, 0]
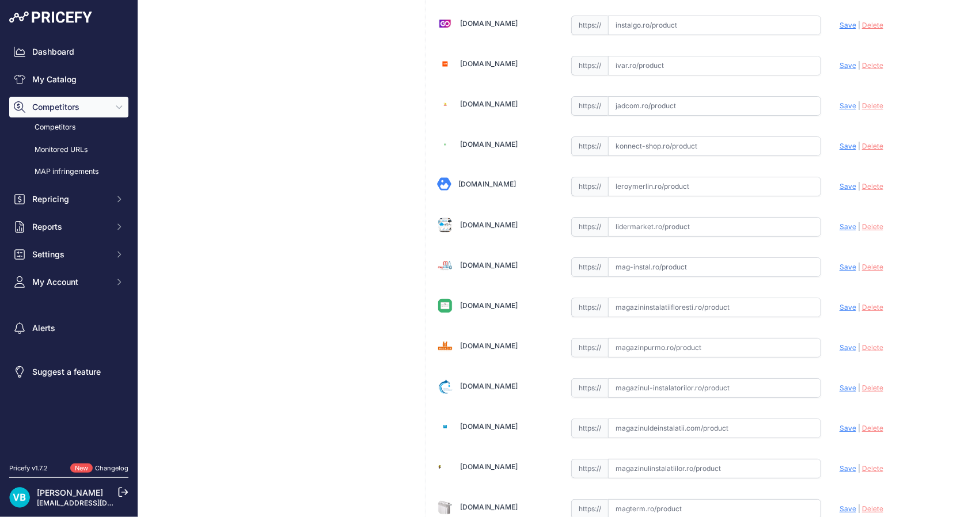
click at [610, 260] on input "text" at bounding box center [714, 267] width 213 height 20
paste input "[URL][DOMAIN_NAME]"
click at [839, 264] on span "Save" at bounding box center [847, 267] width 17 height 9
type input "[URL][DOMAIN_NAME]"
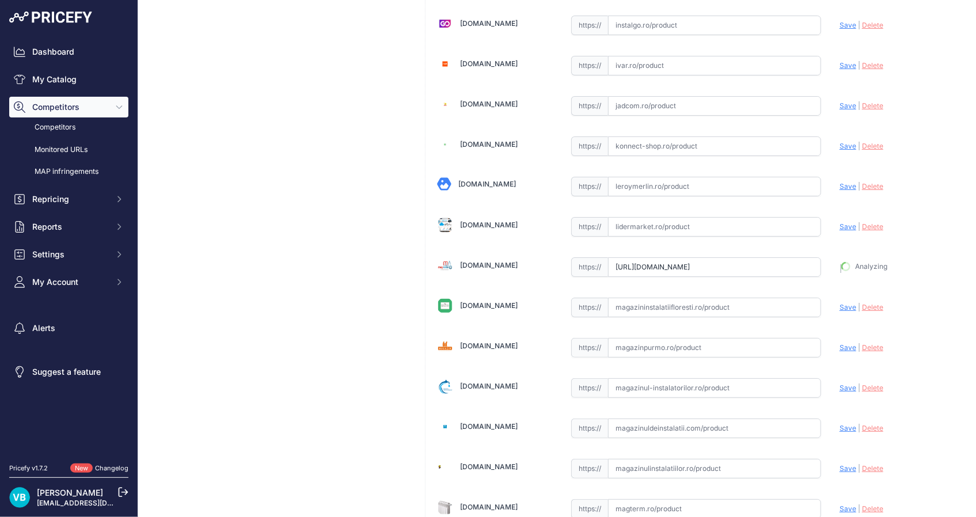
click at [385, 264] on div "Fiting cu inel de strângere 20 x 2,8 - flex Link Price: [PERSON_NAME] 0.00 / Co…" at bounding box center [279, 33] width 264 height 4121
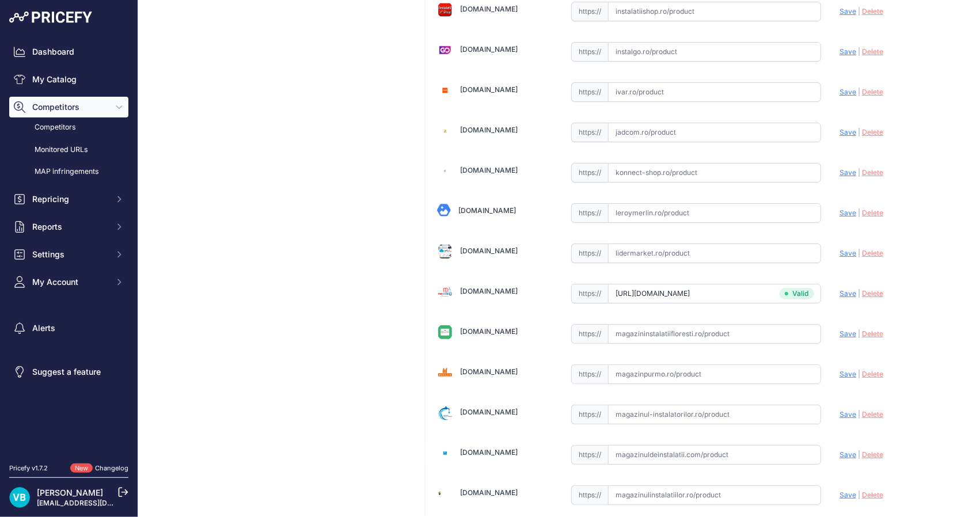
scroll to position [2107, 0]
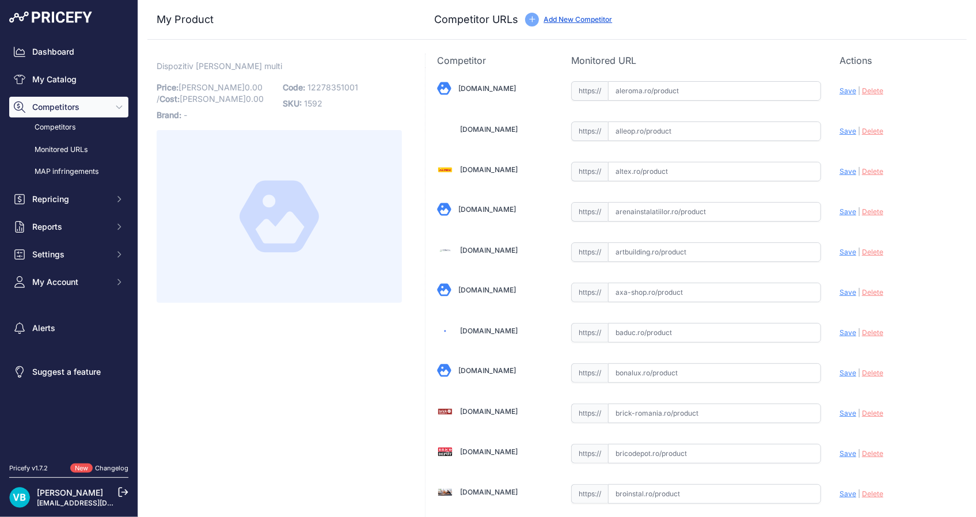
click at [327, 96] on p "SKU: 1592" at bounding box center [342, 104] width 119 height 16
click at [328, 86] on span "12278351001" at bounding box center [332, 87] width 51 height 10
copy span "12278351001"
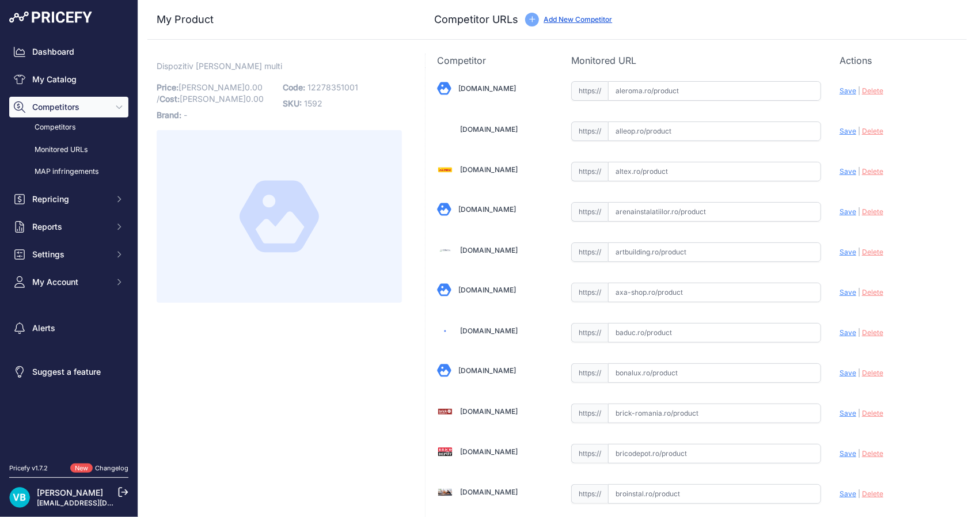
click at [705, 489] on input "text" at bounding box center [714, 494] width 213 height 20
paste input "https://broinstal.ro/products/aparat-tacker-multi-rehau?srsltid=AfmBOooLpkgQYAi…"
type input "broinstal.ro/products/aparat-tacker-multi-rehau?prirule_jdsnikfkfjsd=9760"
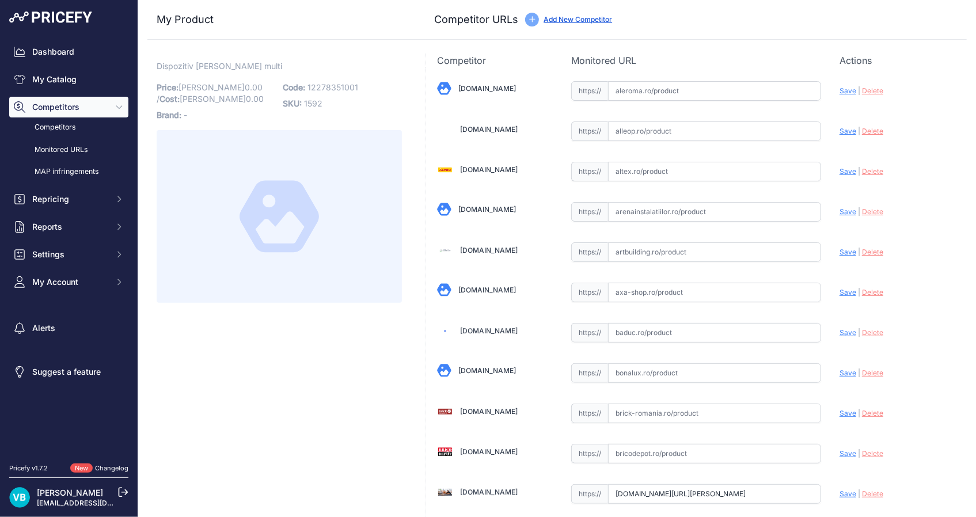
click at [350, 83] on span "12278351001" at bounding box center [332, 87] width 51 height 10
copy span "12278351001"
click at [350, 83] on span "12278351001" at bounding box center [332, 87] width 51 height 10
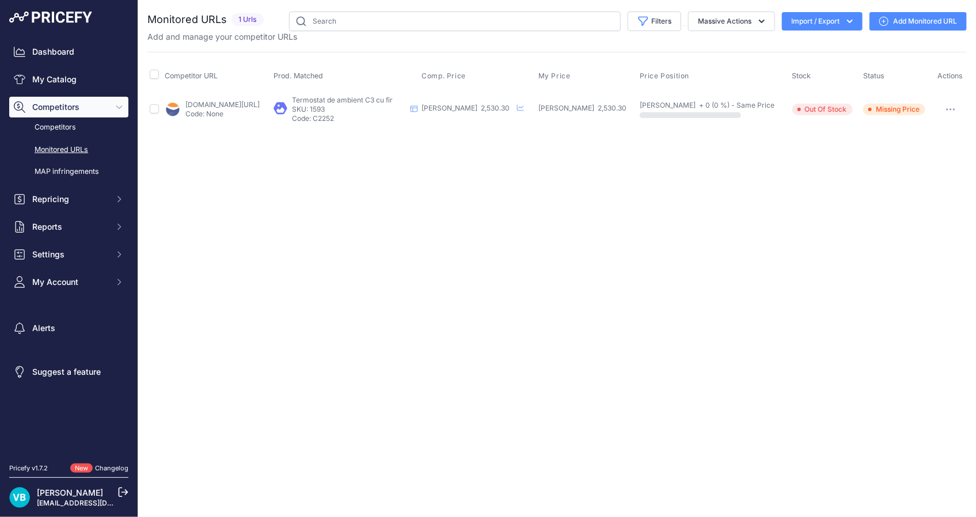
click at [737, 253] on div "Close You are not connected to the internet." at bounding box center [557, 258] width 838 height 517
click at [260, 104] on link "[DOMAIN_NAME][URL]" at bounding box center [222, 104] width 74 height 9
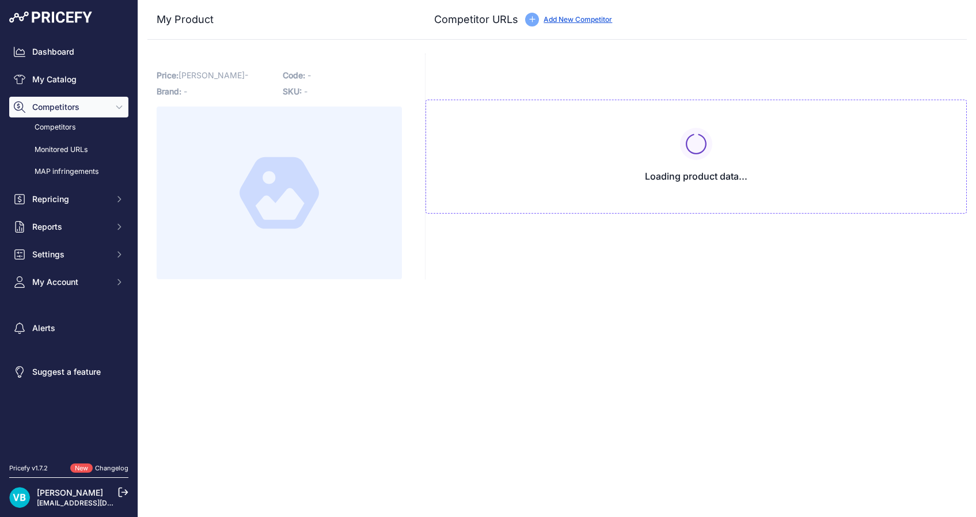
type input "[DOMAIN_NAME][URL]"
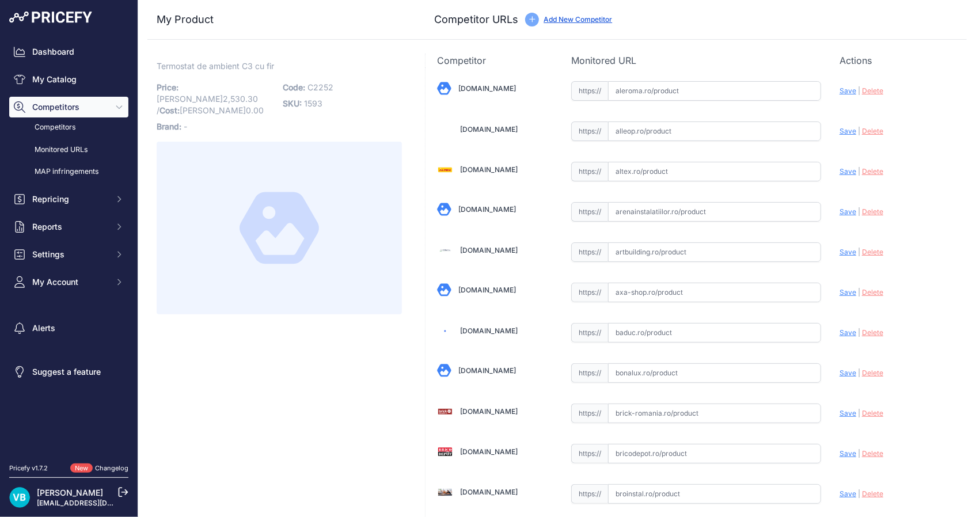
click at [322, 84] on span "C2252" at bounding box center [320, 87] width 26 height 10
copy span "C2252"
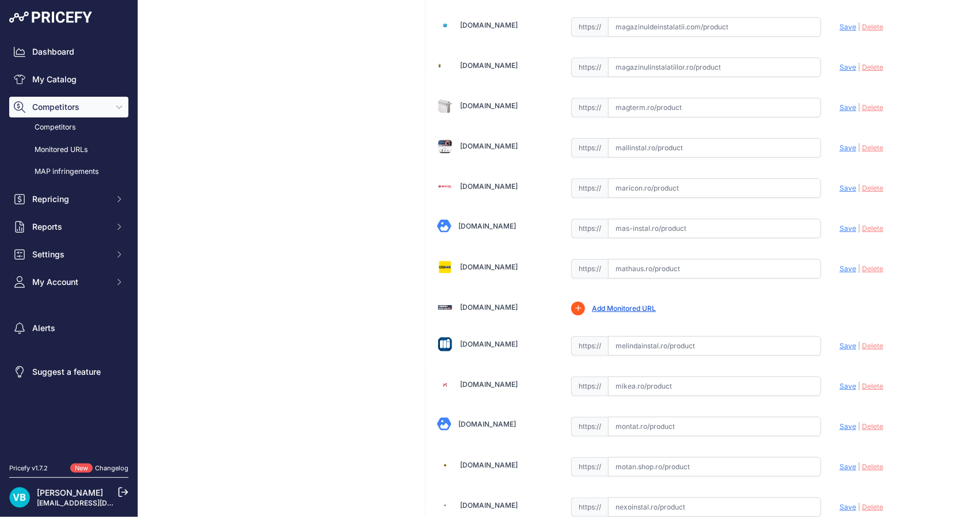
click at [701, 259] on input "text" at bounding box center [714, 269] width 213 height 20
paste input "https://mathaus.ro/p/termostat-de-ambient-cu-fir-logictherm-c3-digital/00000000…"
type input "mathaus.ro/p/termostat-de-ambient-cu-fir-logictherm-c3-digital/0000000000111444…"
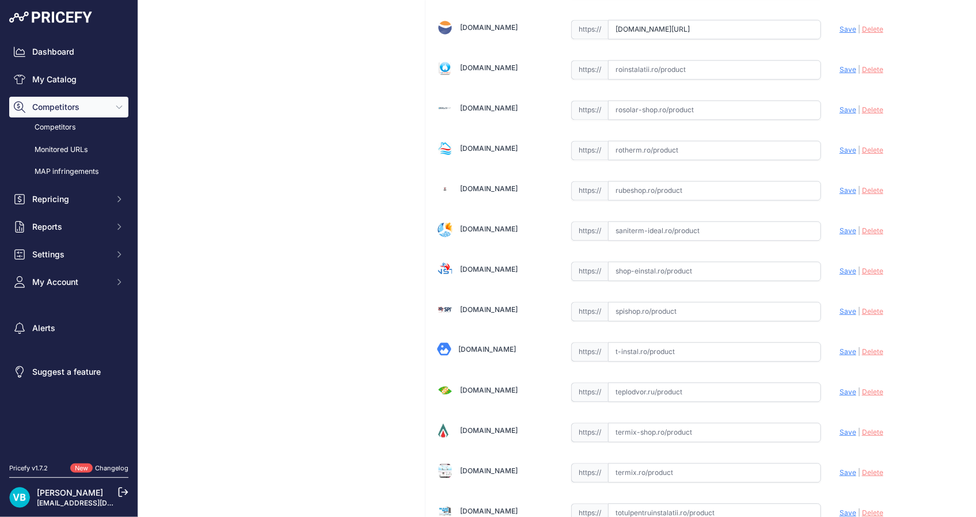
scroll to position [2241, 0]
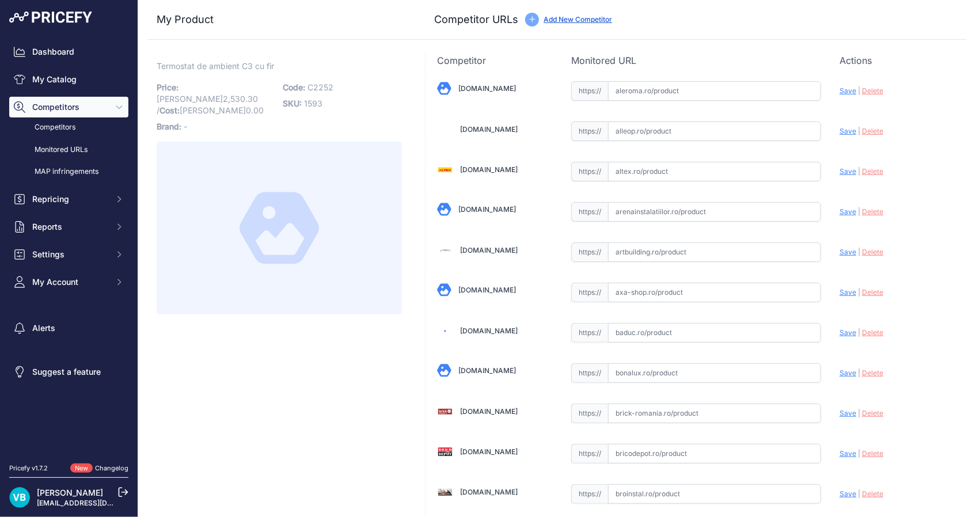
click at [656, 211] on input "text" at bounding box center [714, 212] width 213 height 20
paste input "https://www.arenainstalatiilor.ro/termostat-de-ambient-cu-fir-logictherm-c-3-p1…"
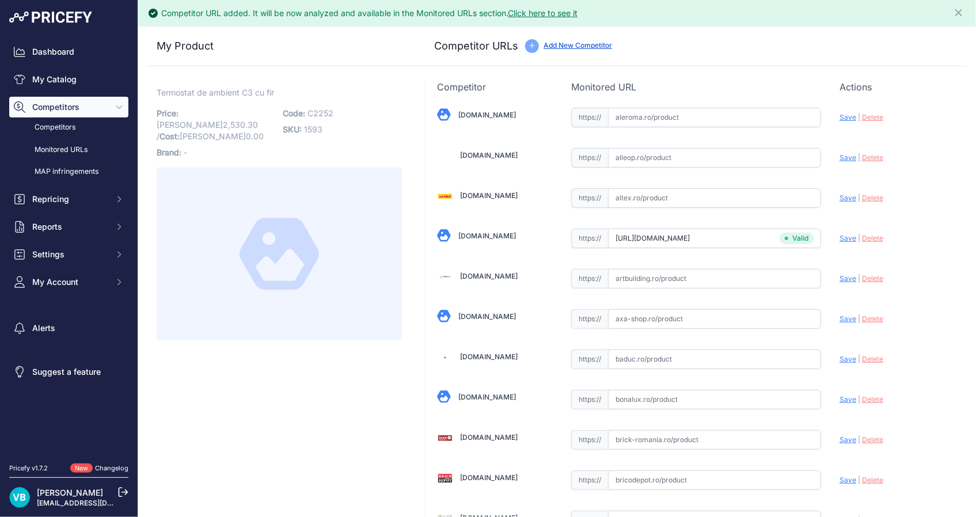
type input "www.arenainstalatiilor.ro/termostat-de-ambient-cu-fir-logictherm-c-3-p18890?pri…"
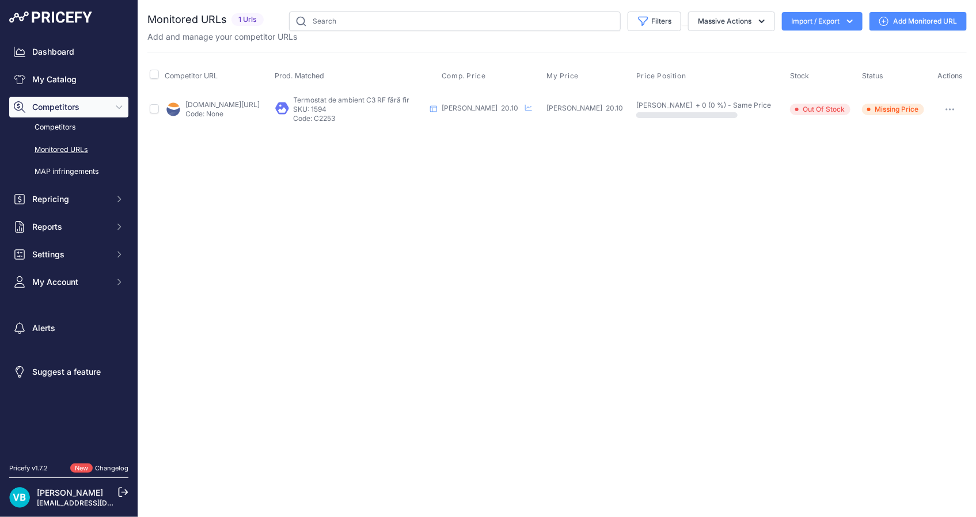
click at [228, 97] on td "[DOMAIN_NAME][URL] Code: None" at bounding box center [218, 108] width 110 height 37
click at [231, 100] on link "roinstal.com/termostat-de-ambient-fara-fir-logictherm-c3-rf.html?prirule_jdsnik…" at bounding box center [223, 104] width 74 height 9
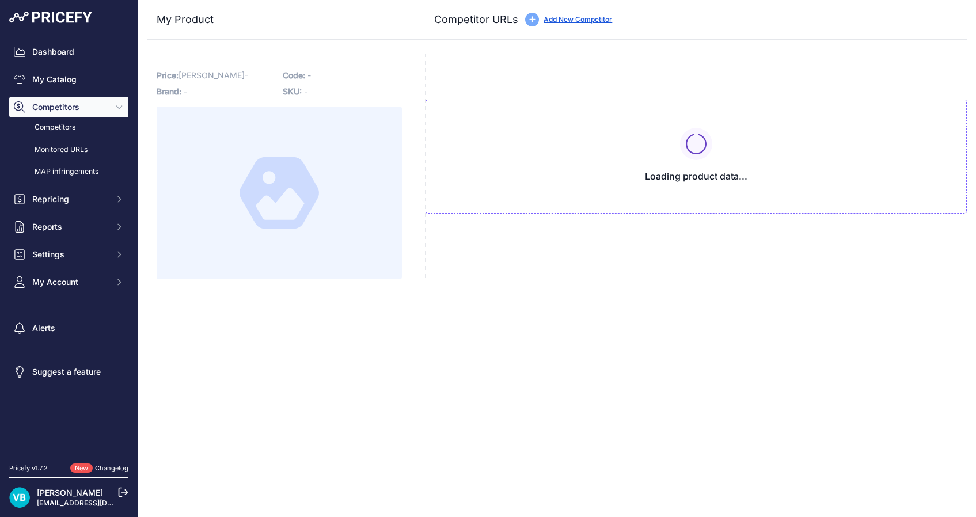
type input "[DOMAIN_NAME][URL]"
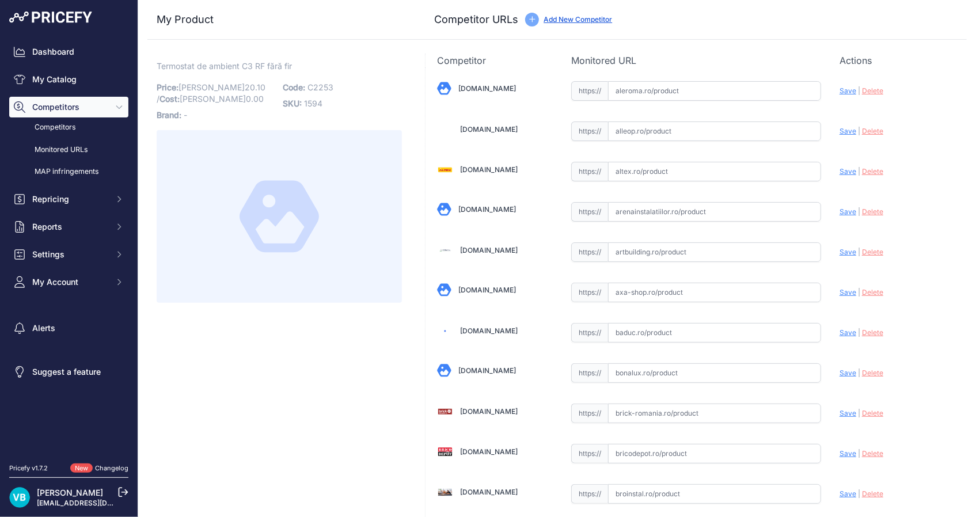
scroll to position [2482, 0]
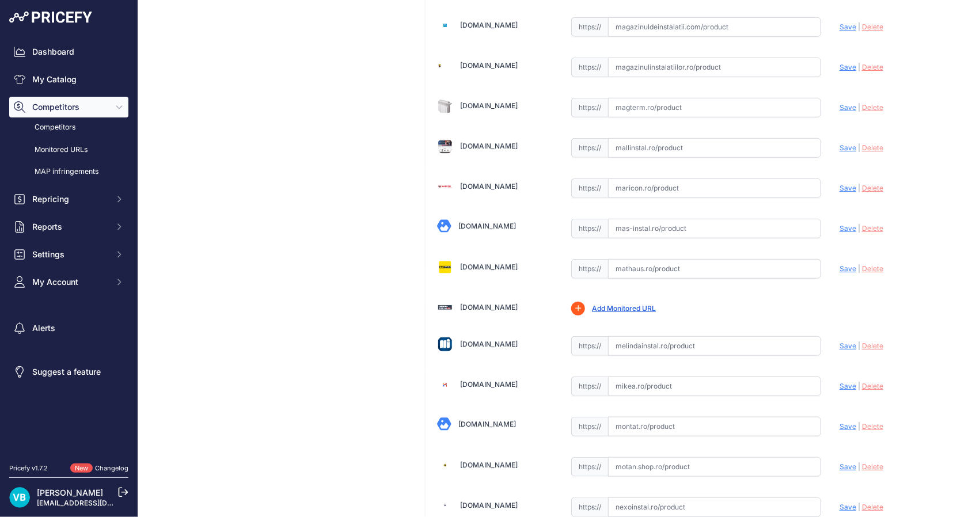
click at [712, 259] on input "text" at bounding box center [714, 269] width 213 height 20
paste input "[URL][DOMAIN_NAME]"
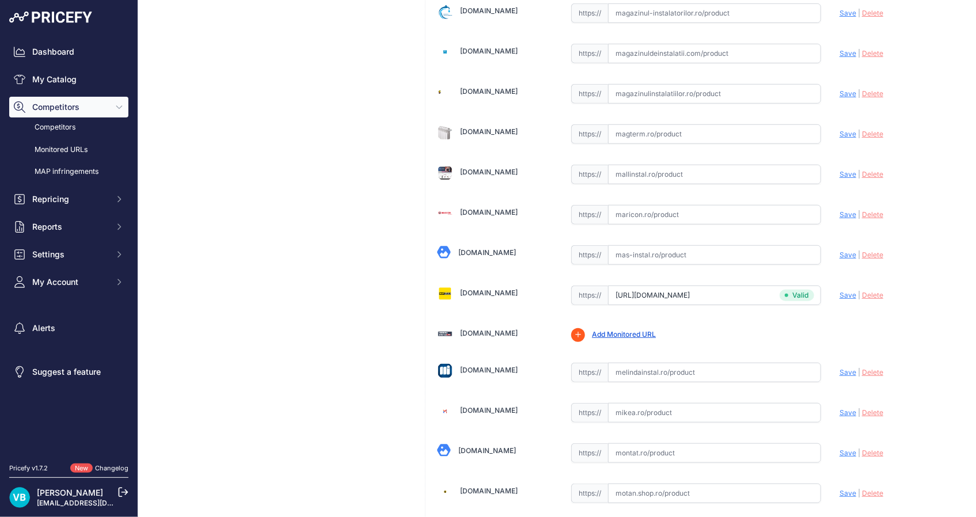
type input "[DOMAIN_NAME][URL]"
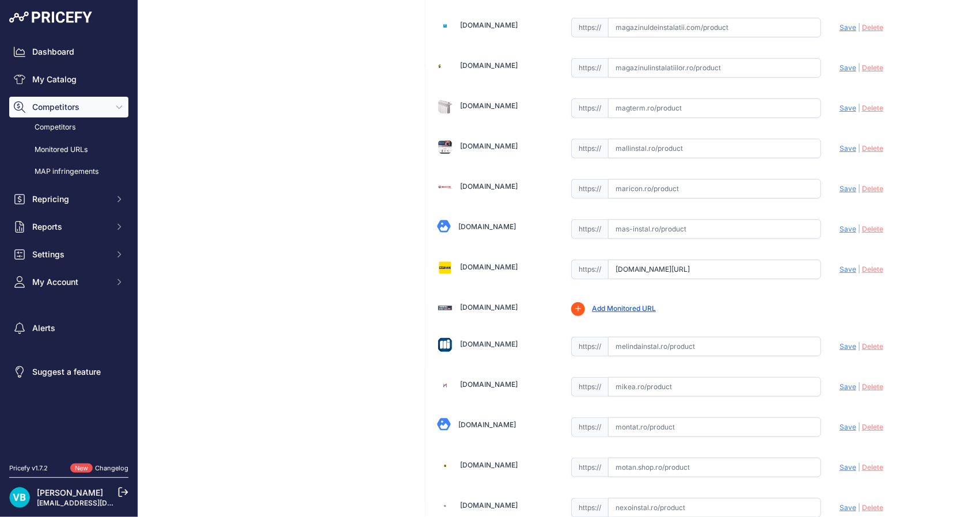
scroll to position [3068, 0]
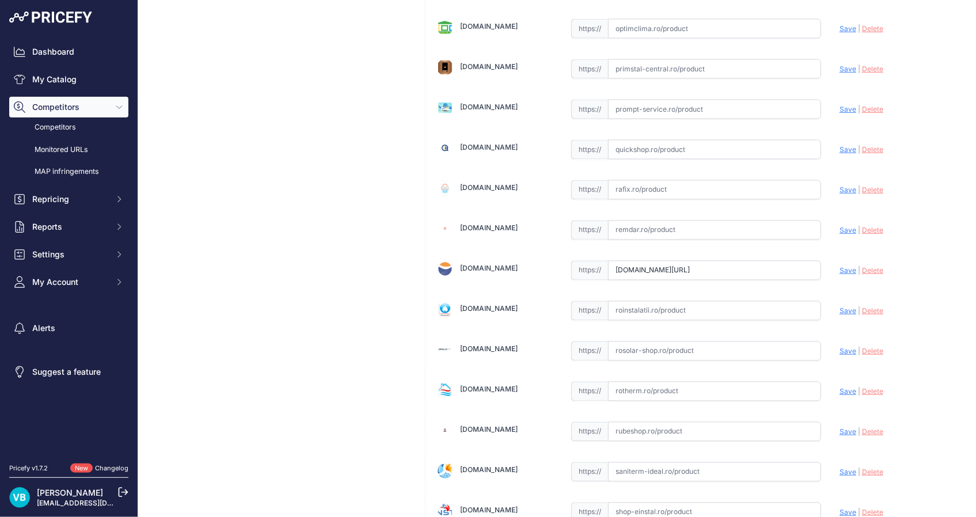
click at [625, 301] on input "text" at bounding box center [714, 311] width 213 height 20
paste input "[URL][DOMAIN_NAME]"
type input "[URL][DOMAIN_NAME]"
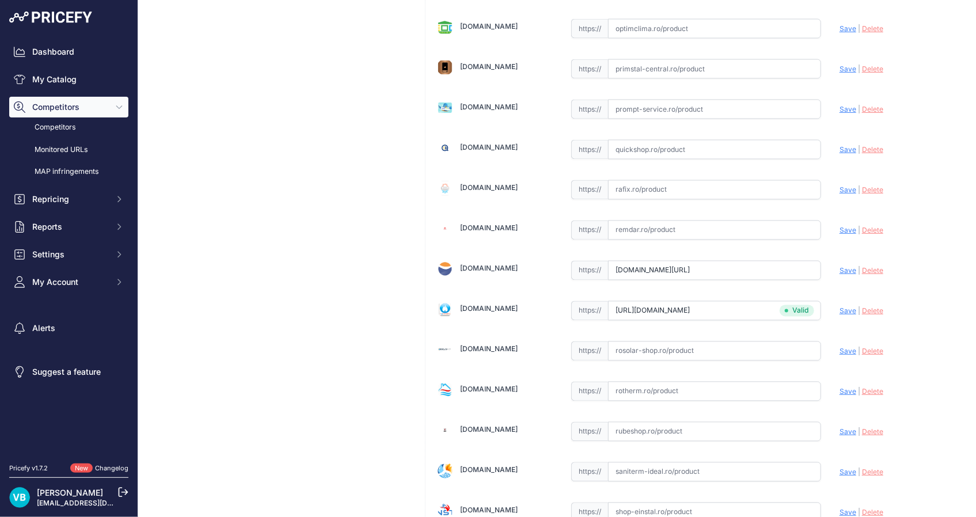
drag, startPoint x: 293, startPoint y: 307, endPoint x: 268, endPoint y: 297, distance: 27.1
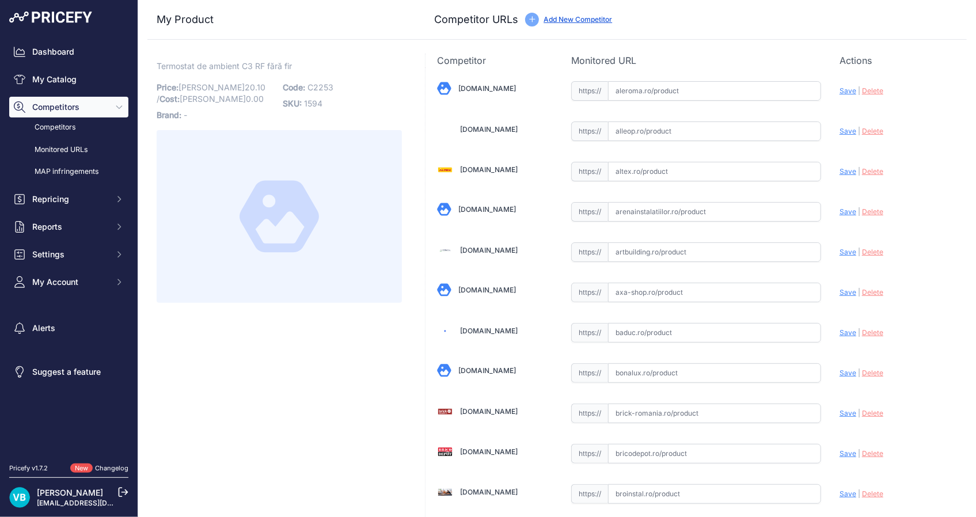
click at [648, 208] on input "text" at bounding box center [714, 212] width 213 height 20
paste input "[URL][DOMAIN_NAME]"
type input "[URL][DOMAIN_NAME]"
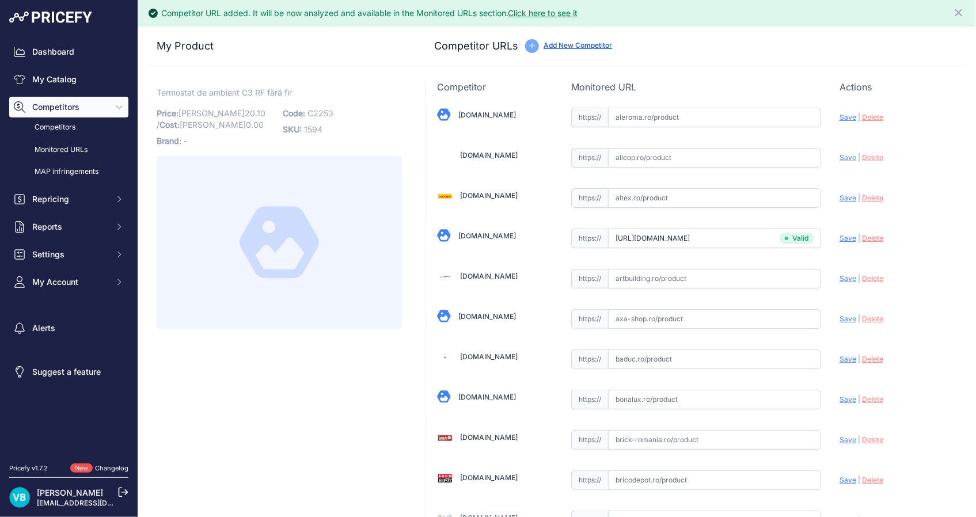
drag, startPoint x: 290, startPoint y: 402, endPoint x: 14, endPoint y: 230, distance: 325.1
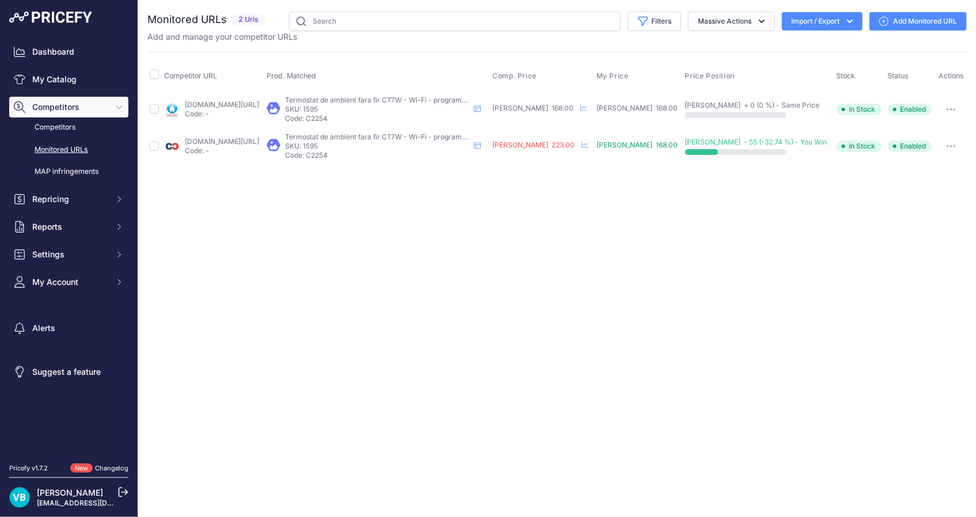
click at [250, 104] on link "roinstalatii.ro/termostat-de-ambient-fara-fir-conter-ct7w-p57743?prirule_jdsnik…" at bounding box center [222, 104] width 74 height 9
click at [250, 141] on link "cazanecentrale.ro/termostat-de-ambient-fara-fir-ct7w-conter-p113/?prirule_jdsni…" at bounding box center [222, 141] width 74 height 9
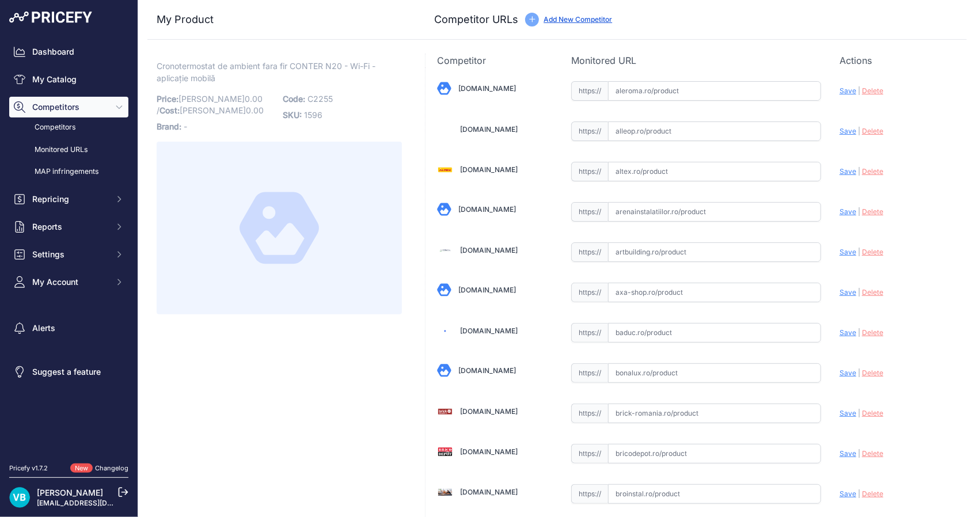
click at [663, 86] on input "text" at bounding box center [714, 91] width 213 height 20
paste input "[URL][DOMAIN_NAME]"
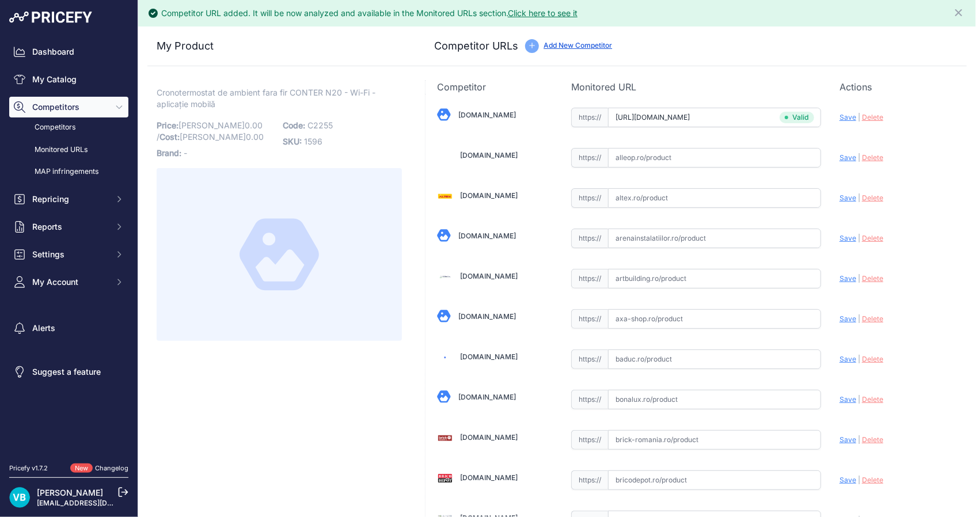
type input "[DOMAIN_NAME][URL]"
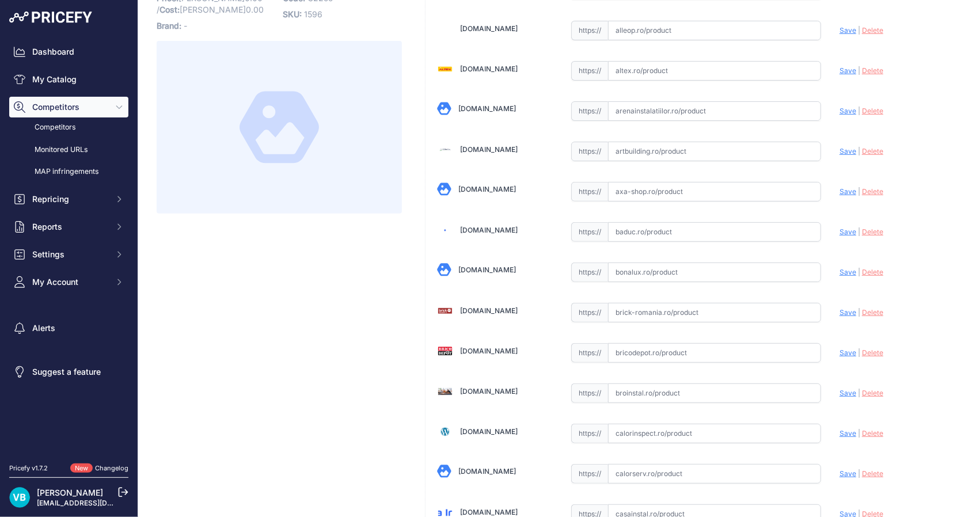
scroll to position [104, 0]
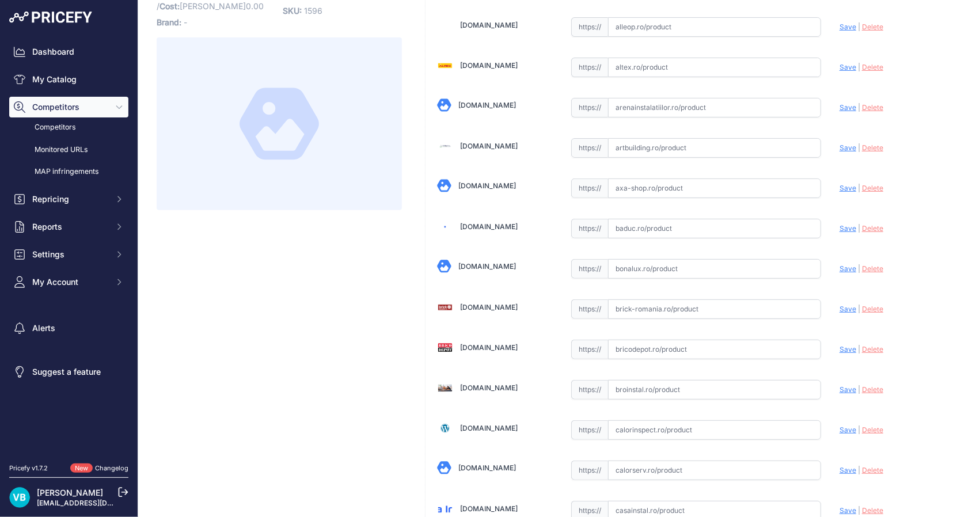
click at [713, 396] on input "text" at bounding box center [714, 390] width 213 height 20
paste input "[URL][DOMAIN_NAME]"
type input "[DOMAIN_NAME][URL]"
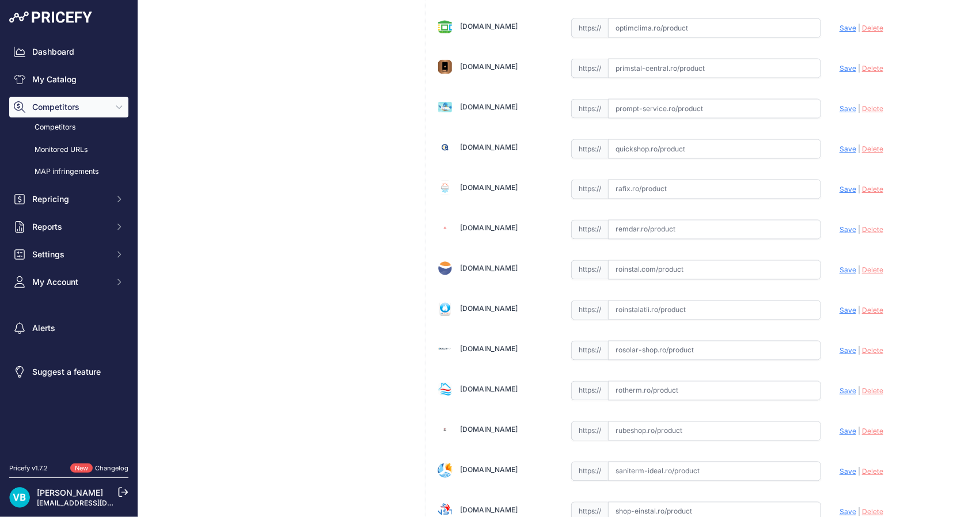
click at [672, 301] on input "text" at bounding box center [714, 311] width 213 height 20
paste input "[URL][DOMAIN_NAME]"
type input "[URL][DOMAIN_NAME]"
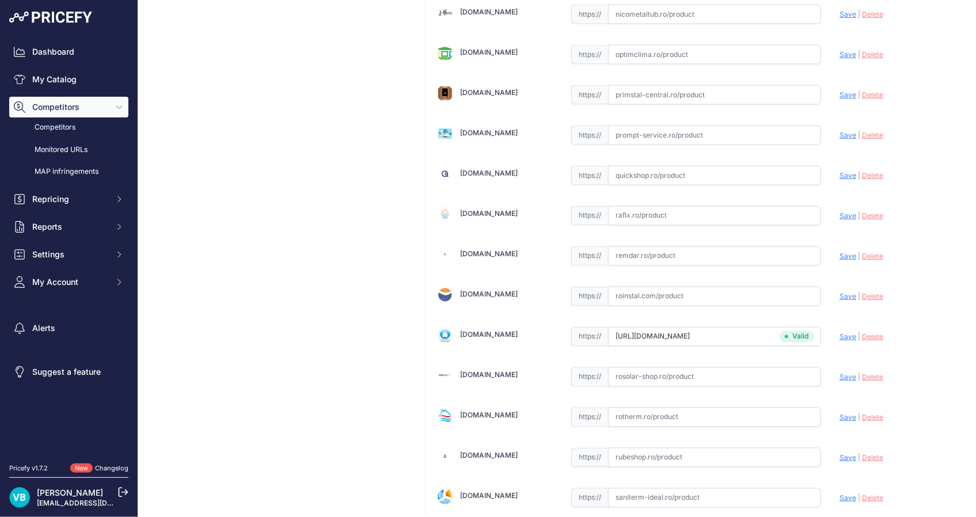
scroll to position [3068, 0]
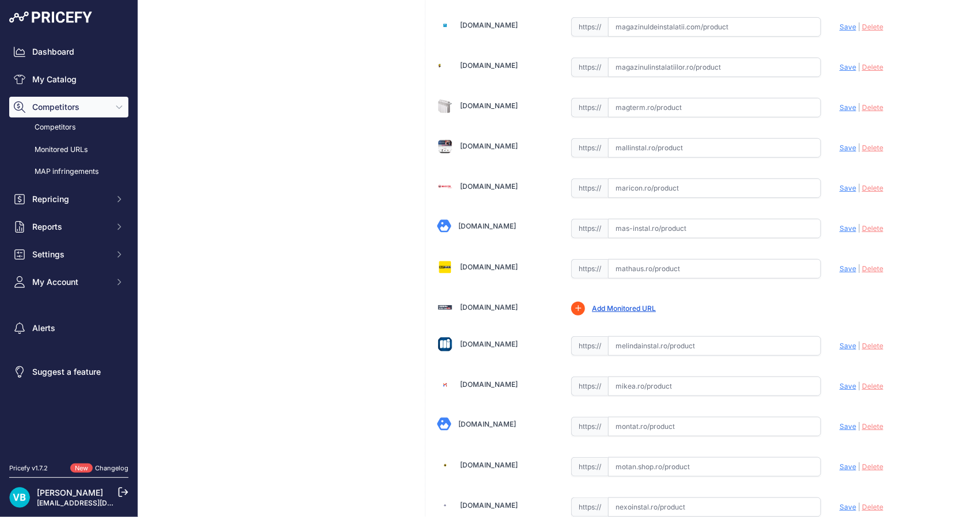
click at [650, 261] on input "text" at bounding box center [714, 269] width 213 height 20
paste input "https://mathaus.ro/p/termostat-de-ambient-conter-n20-programabil-wireless/00000…"
type input "https://mathaus.ro/p/termostat-de-ambient-conter-n20-programabil-wireless/00000…"
drag, startPoint x: 249, startPoint y: 112, endPoint x: 120, endPoint y: 174, distance: 143.4
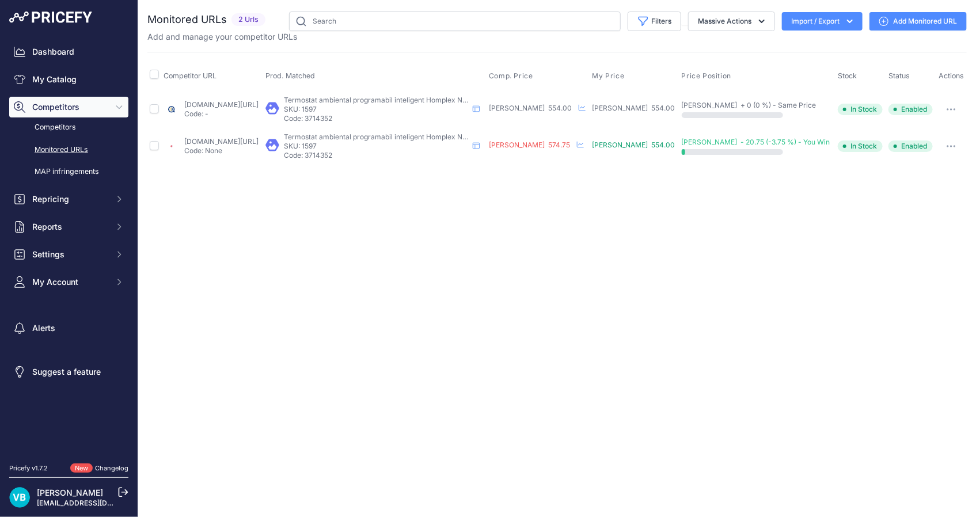
click at [238, 98] on td "quickshop.ro/termostat-ambiental-programabil-inteligent-homplex-nx1-wireless-co…" at bounding box center [212, 108] width 102 height 37
click at [204, 115] on p "Code: -" at bounding box center [221, 113] width 74 height 9
click at [200, 100] on link "quickshop.ro/termostat-ambiental-programabil-inteligent-homplex-nx1-wireless-co…" at bounding box center [221, 104] width 74 height 9
click at [211, 138] on link "emag.ro/termostat-ambiental-programabil-inteligent-homplex-nx1-wireless-control…" at bounding box center [221, 141] width 74 height 9
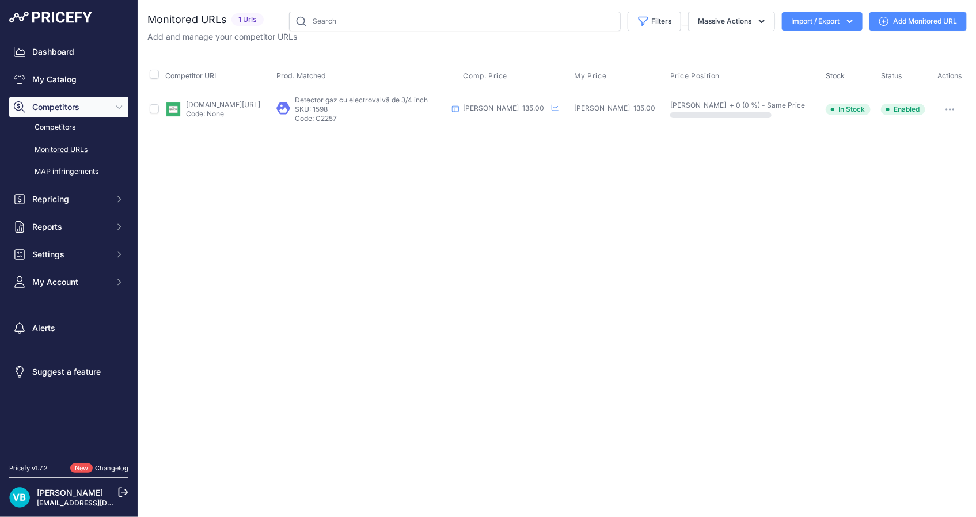
click at [232, 100] on link "[DOMAIN_NAME][URL]" at bounding box center [223, 104] width 74 height 9
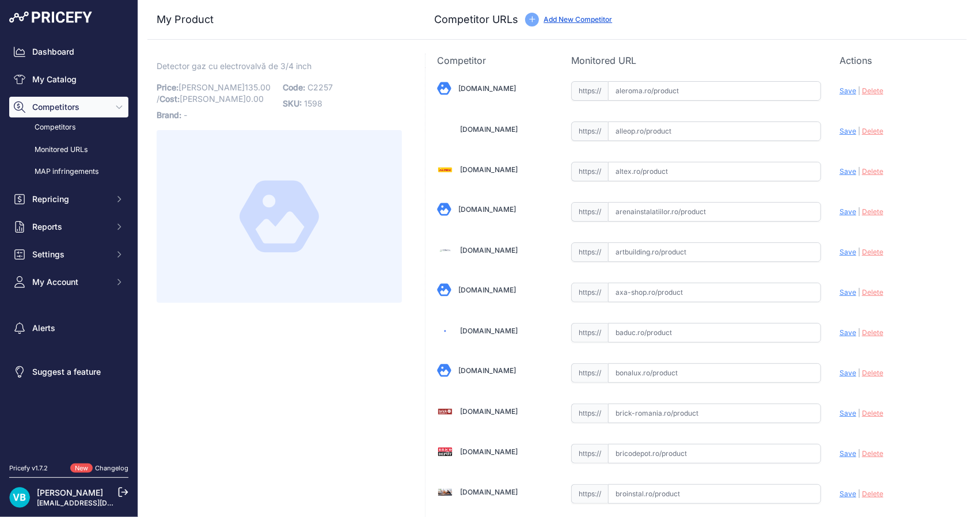
click at [321, 89] on span "C2257" at bounding box center [319, 87] width 25 height 10
copy span "C2257"
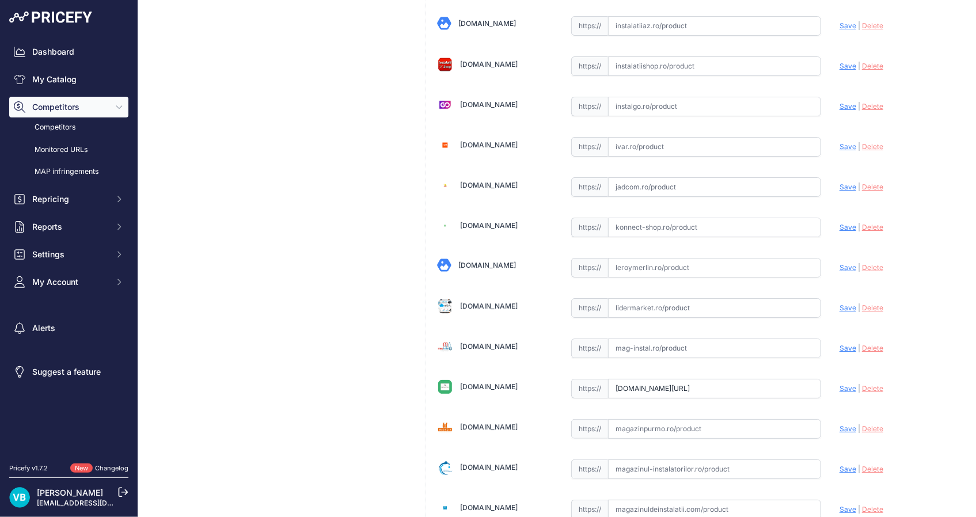
click at [762, 259] on input "text" at bounding box center [714, 268] width 213 height 20
paste input "https://www.leroymerlin.ro/produse/detectoare-gaz/930/detector-gaz-sicurgas-cu-…"
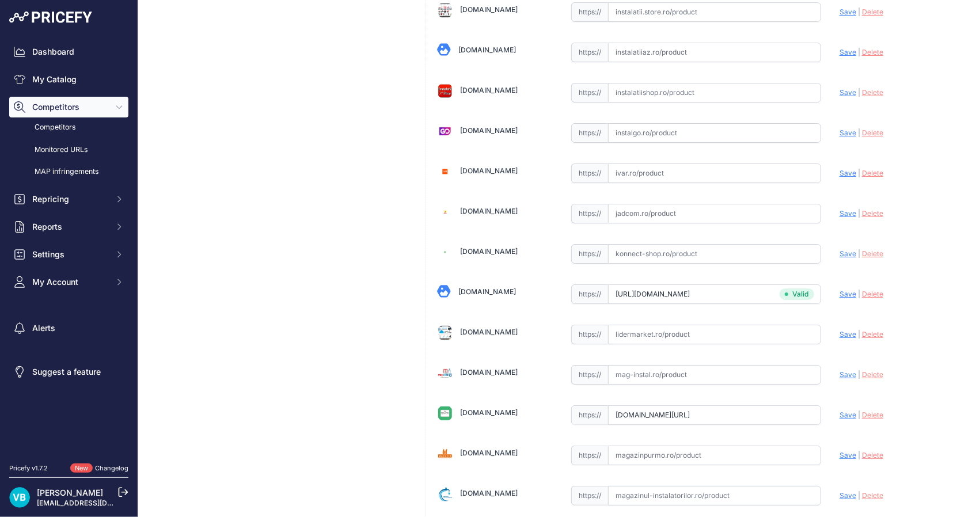
type input "www.leroymerlin.ro/produse/detectoare-gaz/930/detector-gaz-sicurgas-cu-electrov…"
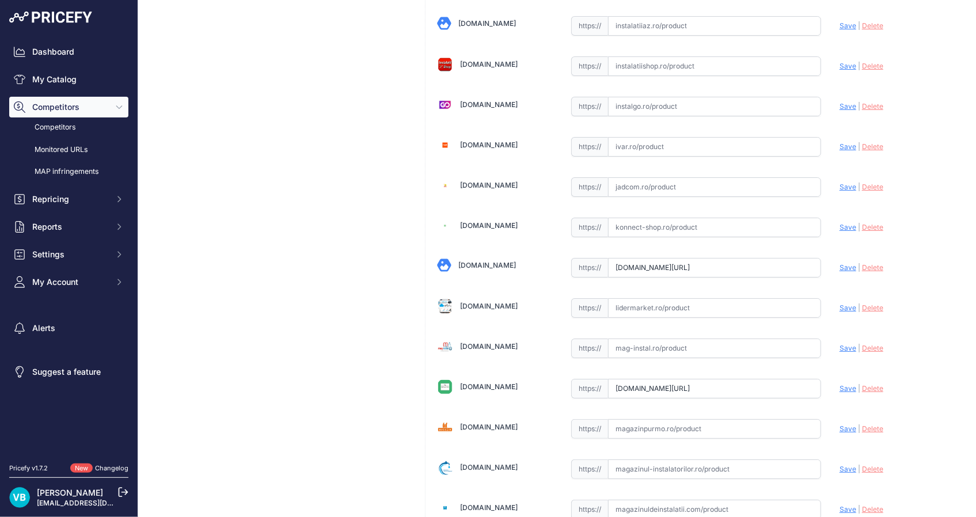
scroll to position [1317, 0]
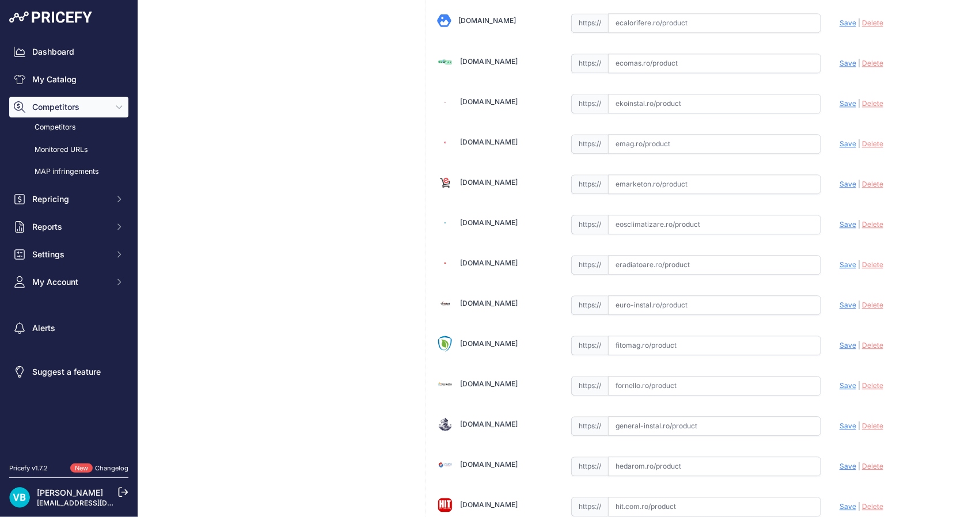
click at [707, 261] on input "text" at bounding box center [714, 265] width 213 height 20
paste input "https://www.eradiatoare.ro/dispozitive-de-preventie-si-securitate/kit-detector-…"
type input "https://www.eradiatoare.ro/dispozitive-de-preventie-si-securitate/kit-detector-…"
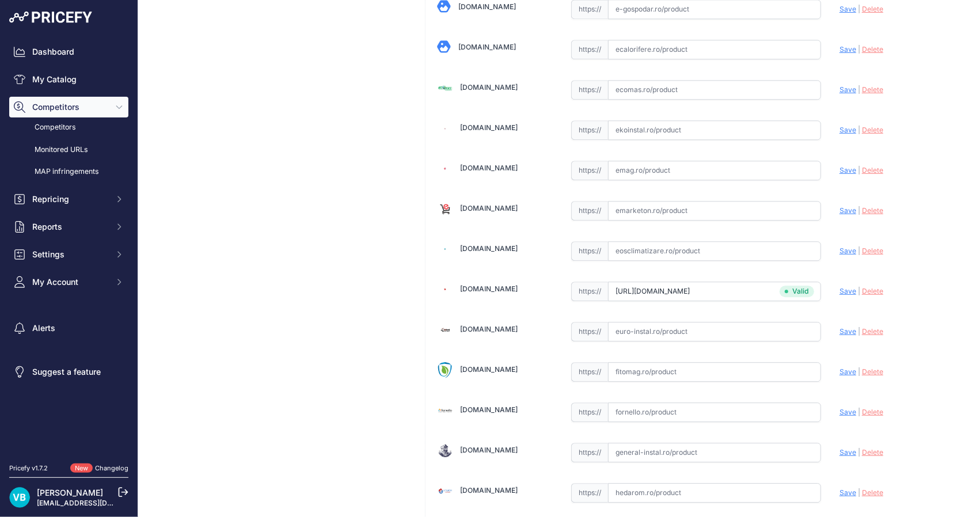
scroll to position [1343, 0]
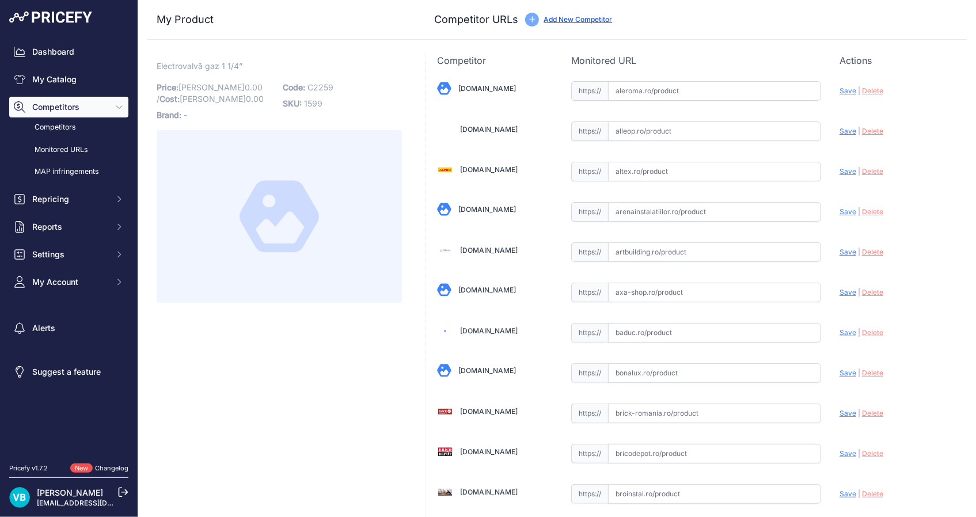
click at [324, 85] on span "C2259" at bounding box center [320, 87] width 26 height 10
copy span "C2259"
click at [0, 85] on html "Lorem Ipsum Close Dashboard My Catalog Competitors Competitors Monitored URLs M…" at bounding box center [488, 258] width 976 height 517
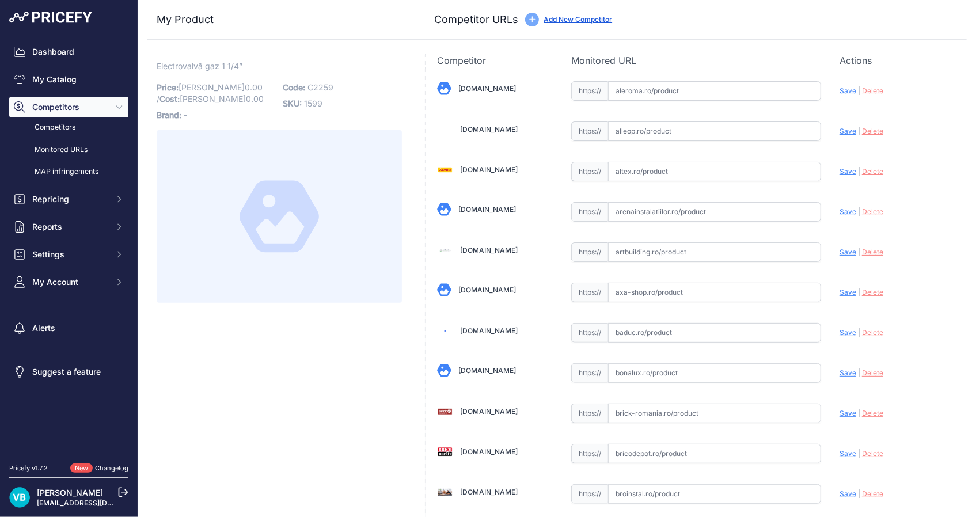
scroll to position [2121, 0]
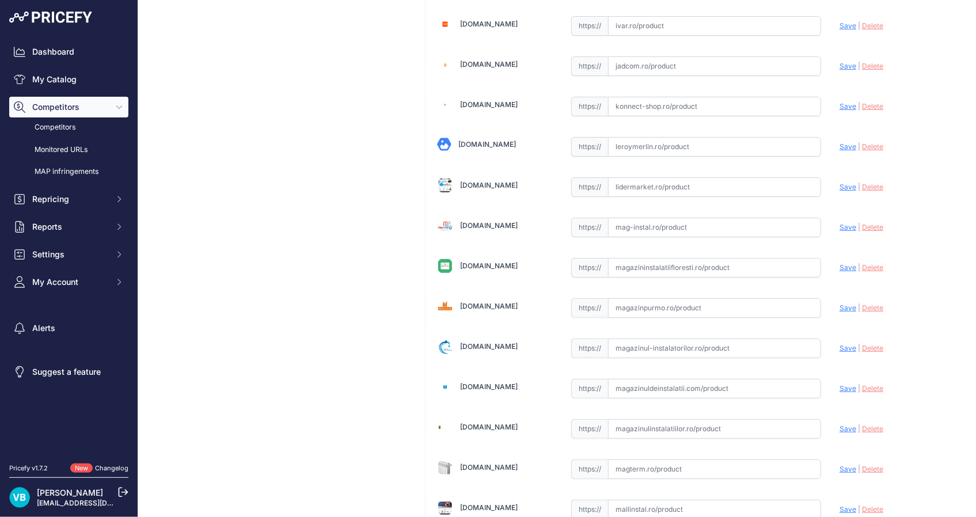
click at [680, 258] on input "text" at bounding box center [714, 268] width 213 height 20
paste input "[URL][DOMAIN_NAME]"
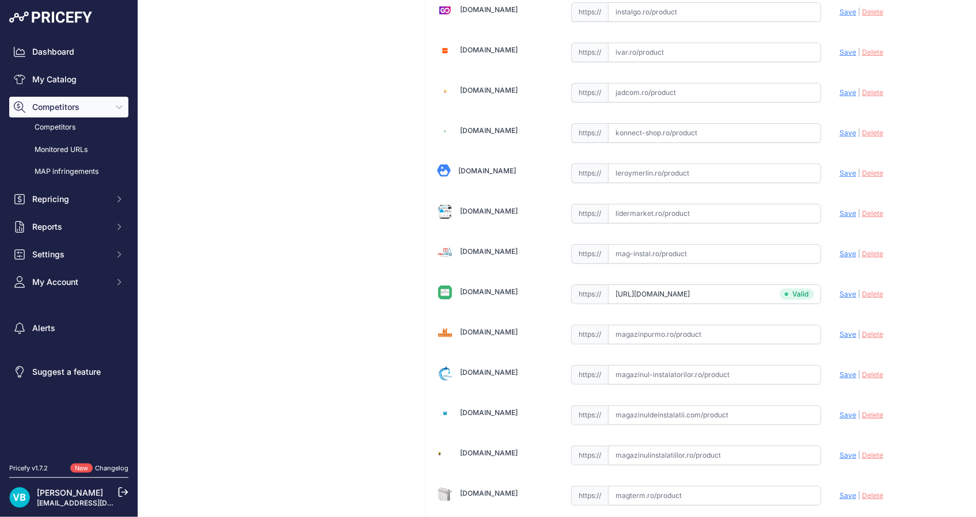
scroll to position [2146, 0]
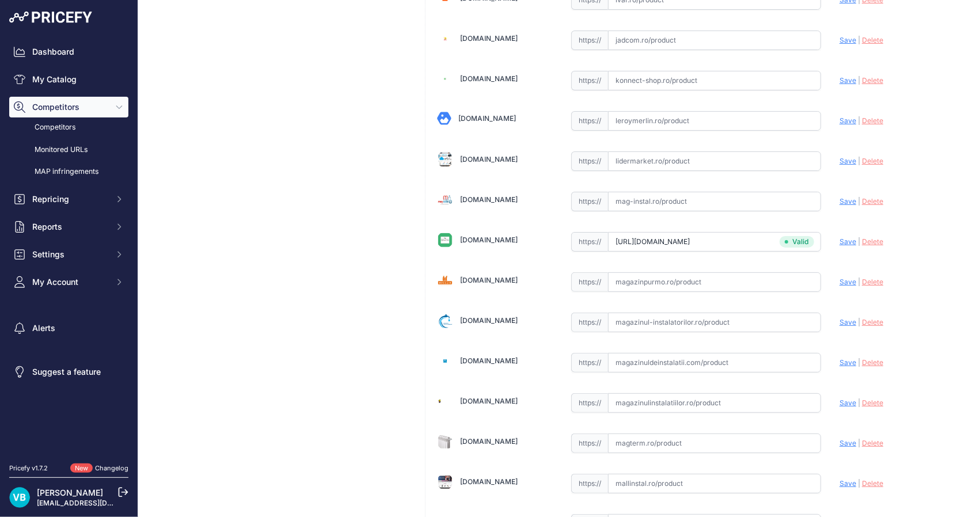
type input "magazininstalatiifloresti.ro/product/detector-gaz-cu-electrovalva-11-4-220v-esk…"
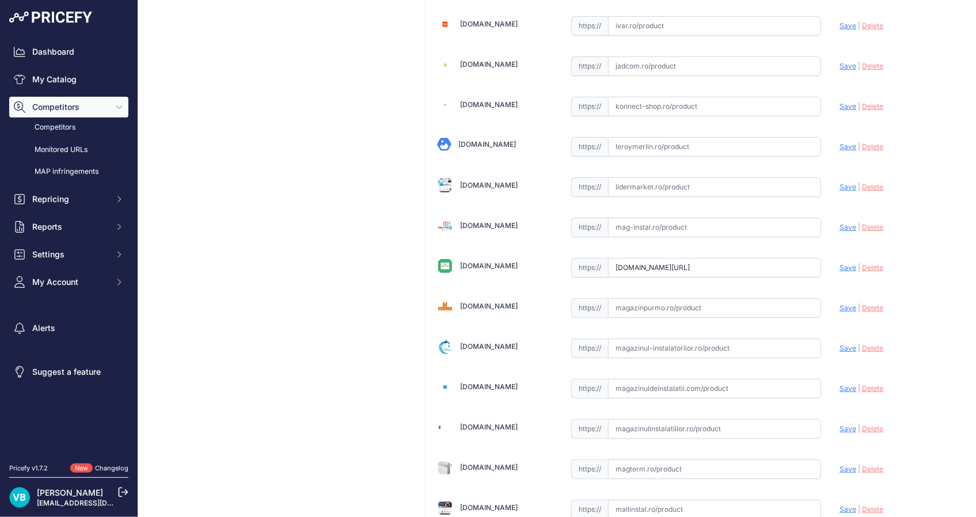
scroll to position [3524, 0]
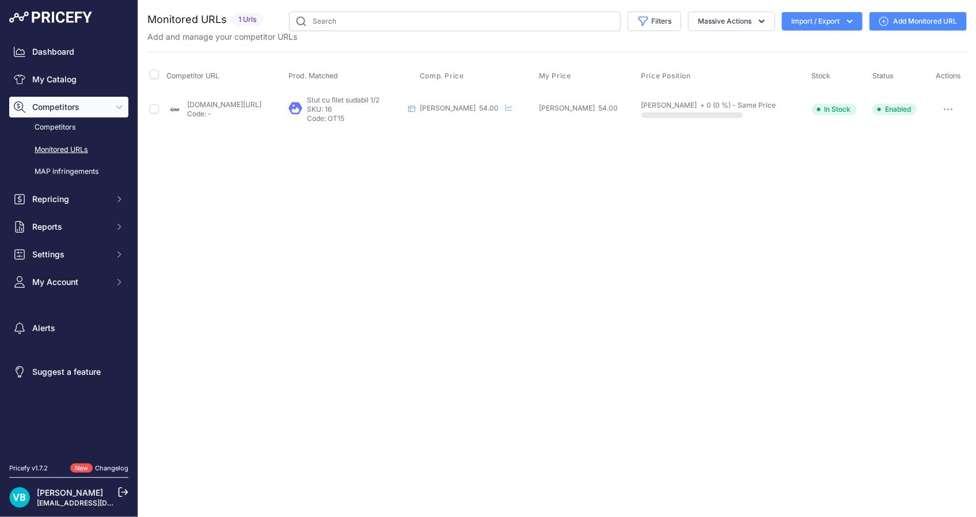
click at [946, 108] on icon "button" at bounding box center [948, 109] width 9 height 2
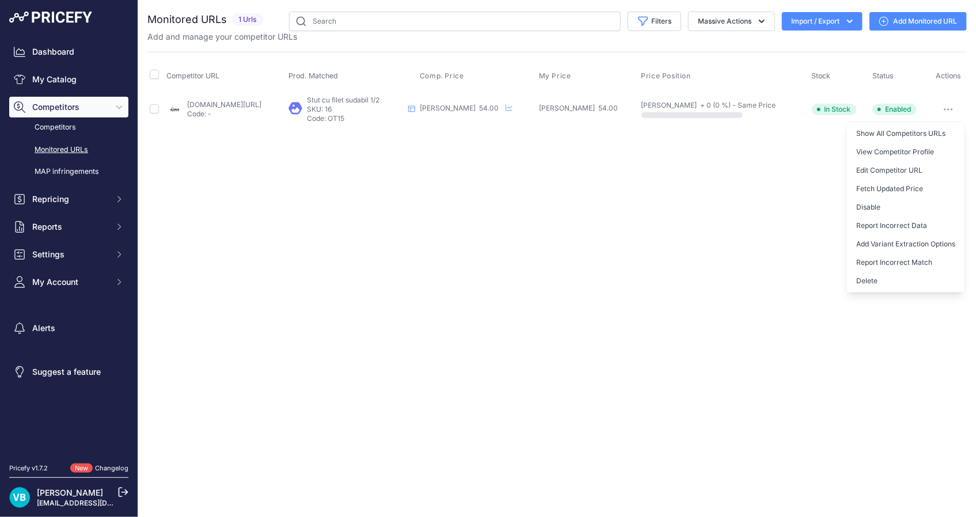
click at [884, 274] on button "Delete" at bounding box center [905, 281] width 117 height 18
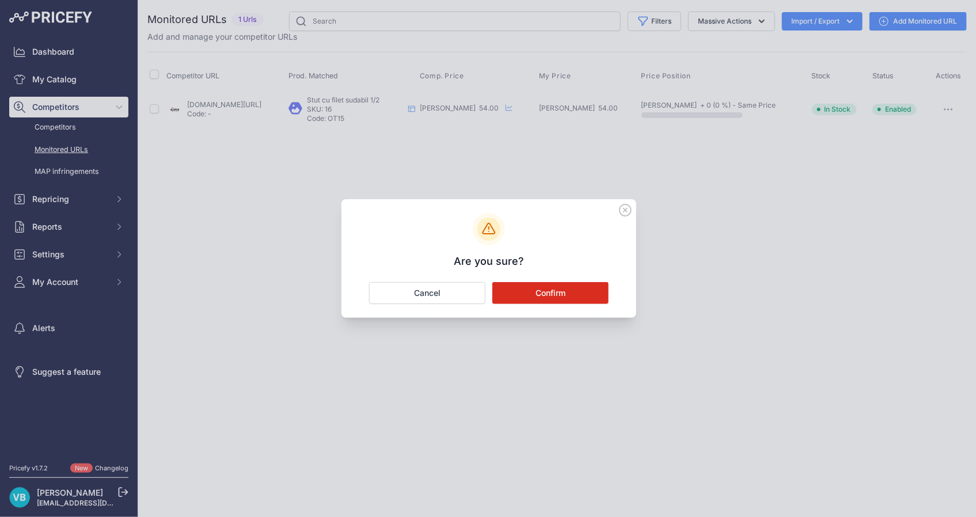
click at [565, 294] on button "Confirm" at bounding box center [550, 293] width 116 height 22
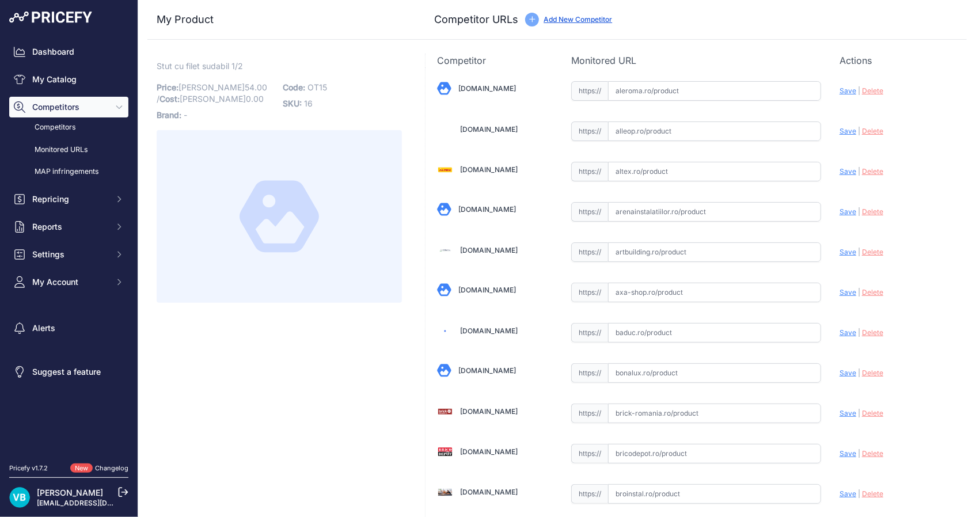
scroll to position [2281, 0]
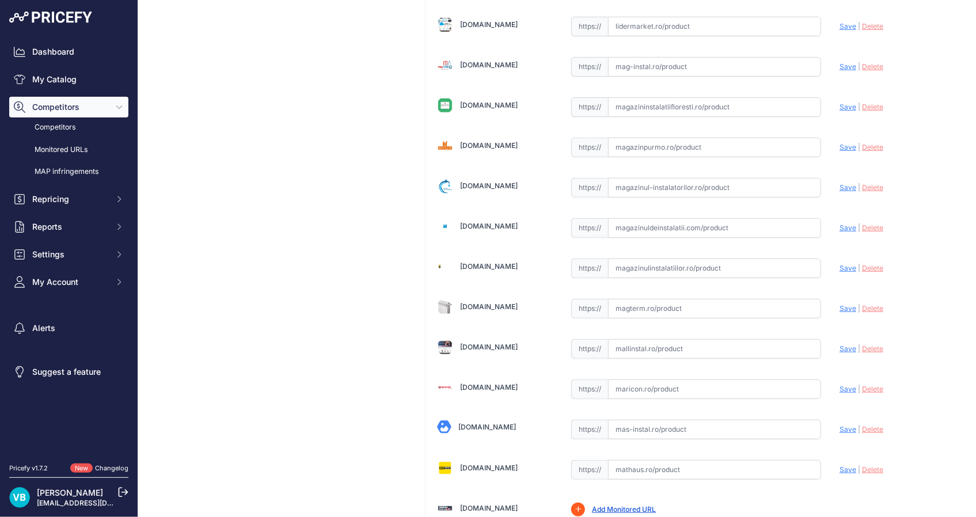
drag, startPoint x: 677, startPoint y: 270, endPoint x: 679, endPoint y: 252, distance: 17.9
click at [679, 259] on input "text" at bounding box center [714, 269] width 213 height 20
paste input "https://magazinulinstalatiilor.ro/fitinguri-fonta-si-otel/794-stut-filetat-suda…"
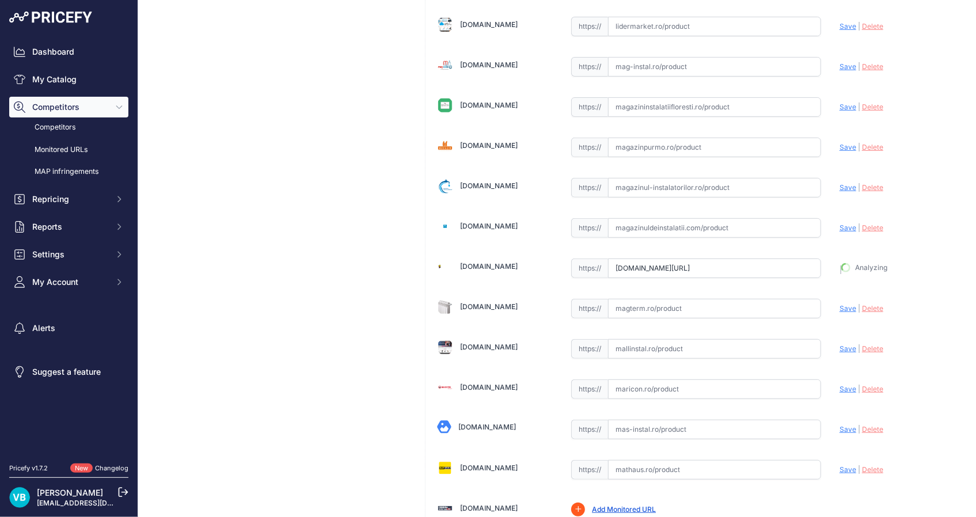
type input "https://magazinulinstalatiilor.ro/fitinguri-fonta-si-otel/794-stut-filetat-suda…"
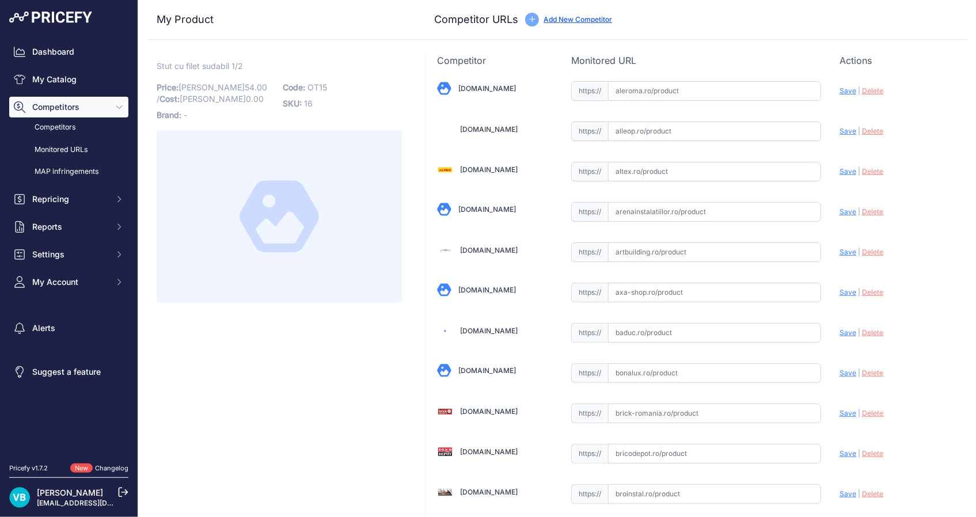
scroll to position [2482, 0]
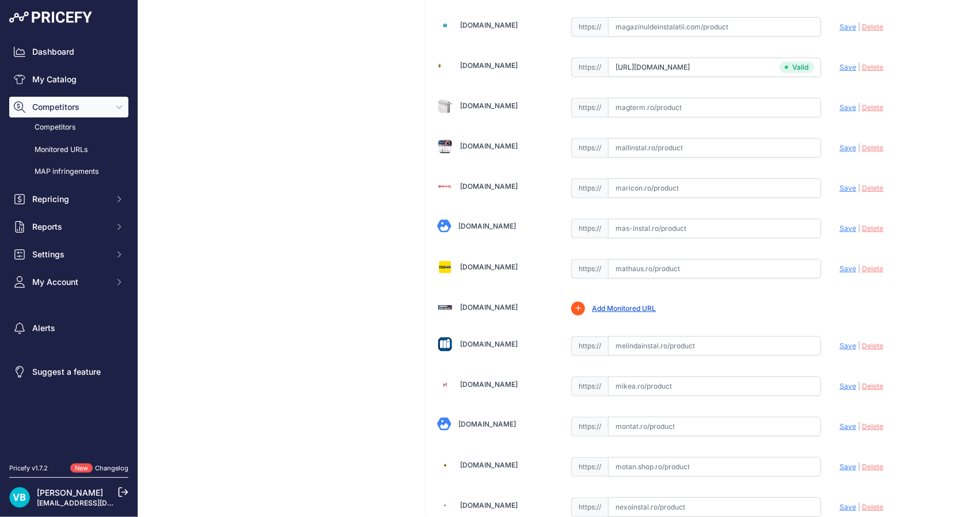
click at [690, 268] on input "text" at bounding box center [714, 269] width 213 height 20
paste input "https://mathaus.ro/p/stut-filetat-fonta-neagra-1-2/000000000011116550?srsltid=A…"
type input "https://mathaus.ro/p/stut-filetat-fonta-neagra-1-2/000000000011116550?prirule_j…"
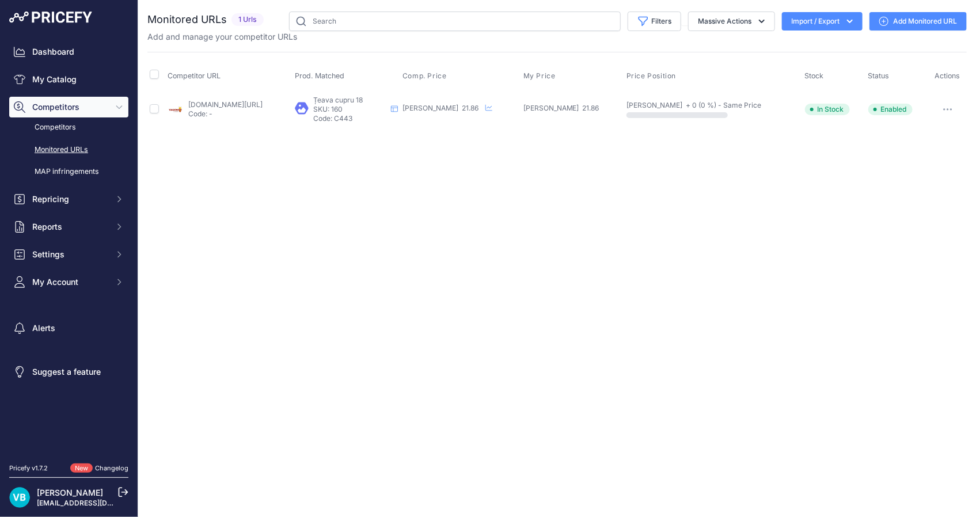
click at [253, 102] on link "[DOMAIN_NAME][URL]" at bounding box center [225, 104] width 74 height 9
click at [921, 22] on link "Add Monitored URL" at bounding box center [917, 21] width 97 height 18
drag, startPoint x: 933, startPoint y: 102, endPoint x: 939, endPoint y: 104, distance: 6.0
click at [936, 102] on button "button" at bounding box center [947, 109] width 23 height 16
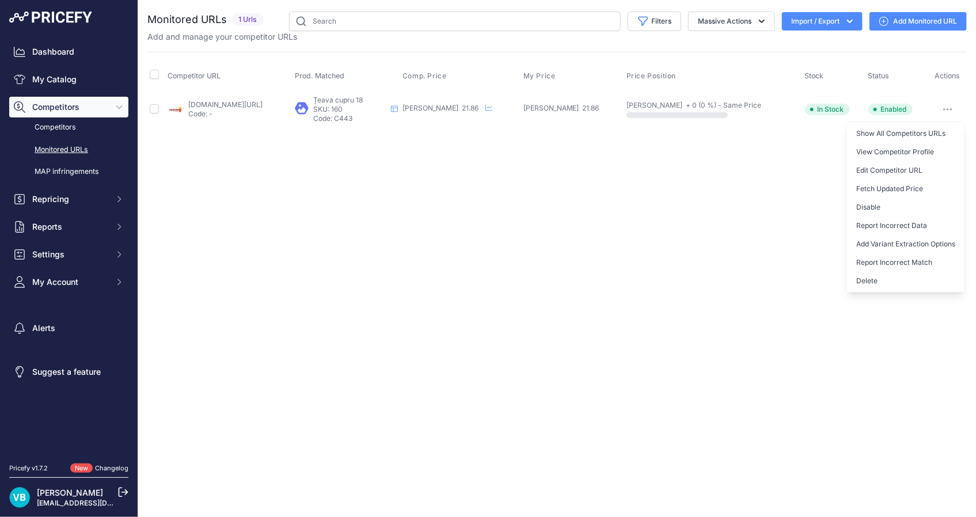
drag, startPoint x: 890, startPoint y: 278, endPoint x: 688, endPoint y: 283, distance: 202.2
click at [890, 278] on button "Delete" at bounding box center [905, 281] width 117 height 18
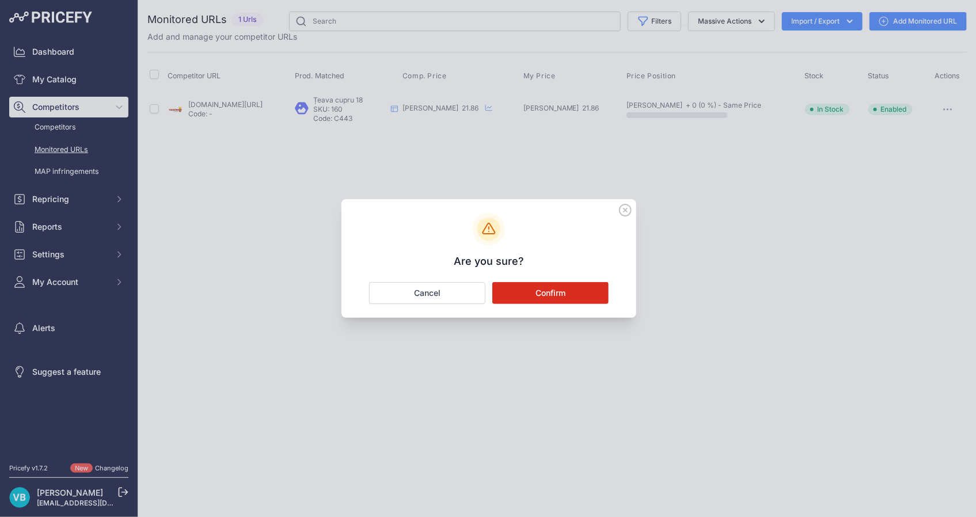
click at [546, 295] on button "Confirm" at bounding box center [550, 293] width 116 height 22
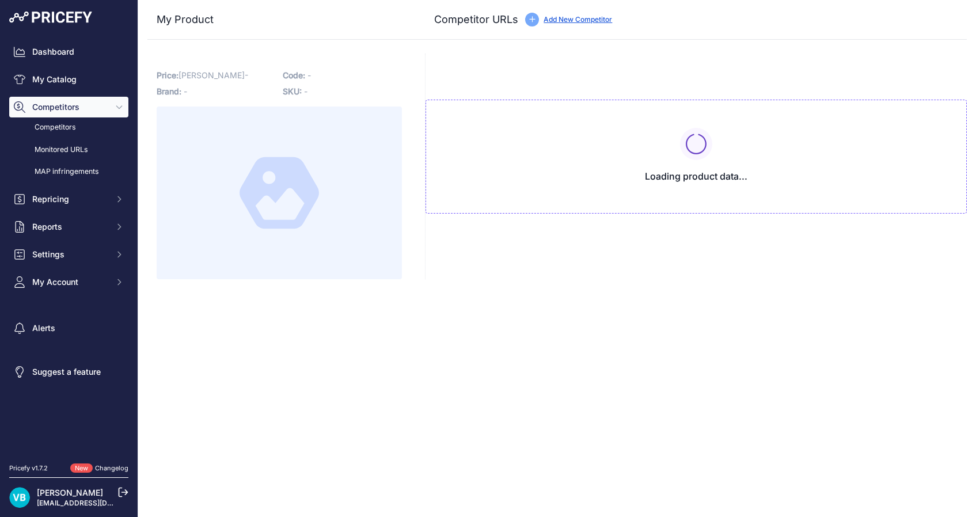
type input "[DOMAIN_NAME][URL]"
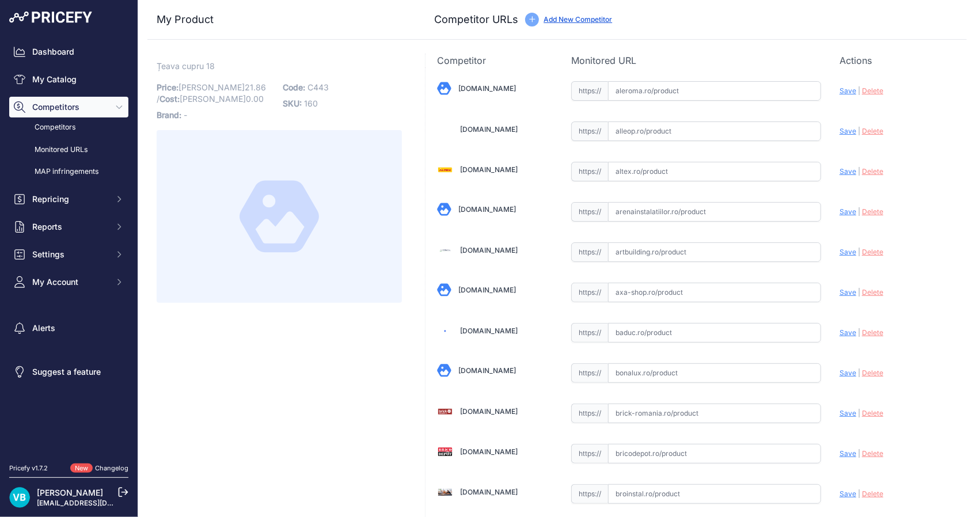
scroll to position [1358, 0]
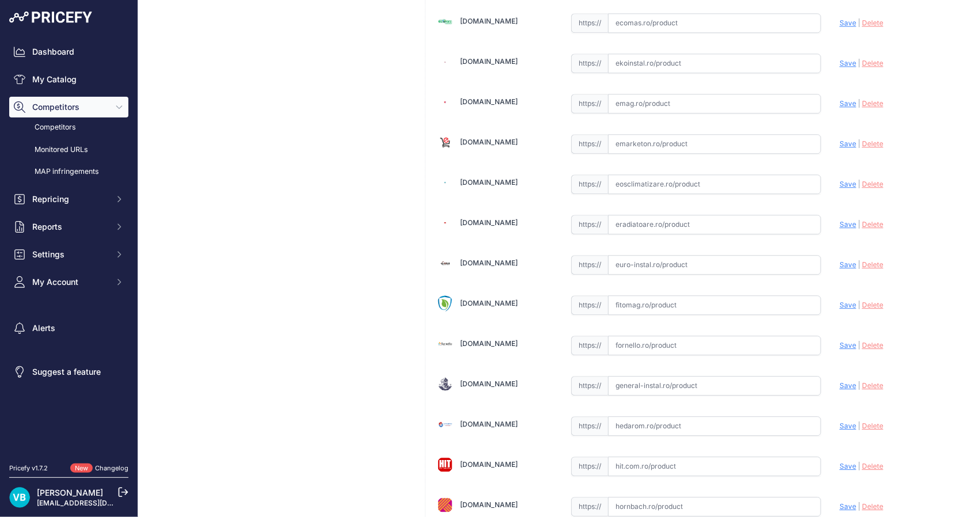
click at [755, 267] on input "text" at bounding box center [714, 265] width 213 height 20
paste input "https://euro-instal.ro/teava-cupru-dur-thermogreen-3-m-x-18-x-0-7-mm"
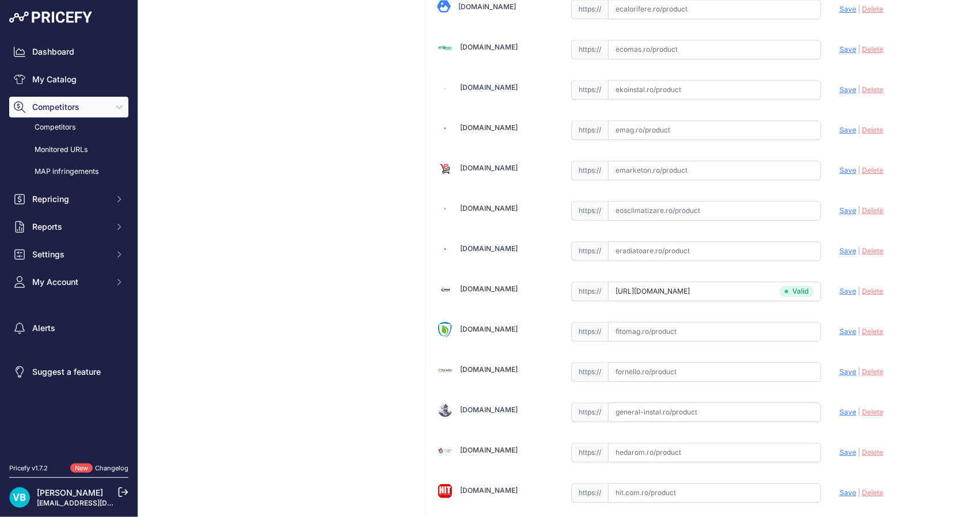
type input "euro-instal.ro/teava-cupru-dur-thermogreen-3-m-x-18-x-0-7-mm?prirule_jdsnikfkfj…"
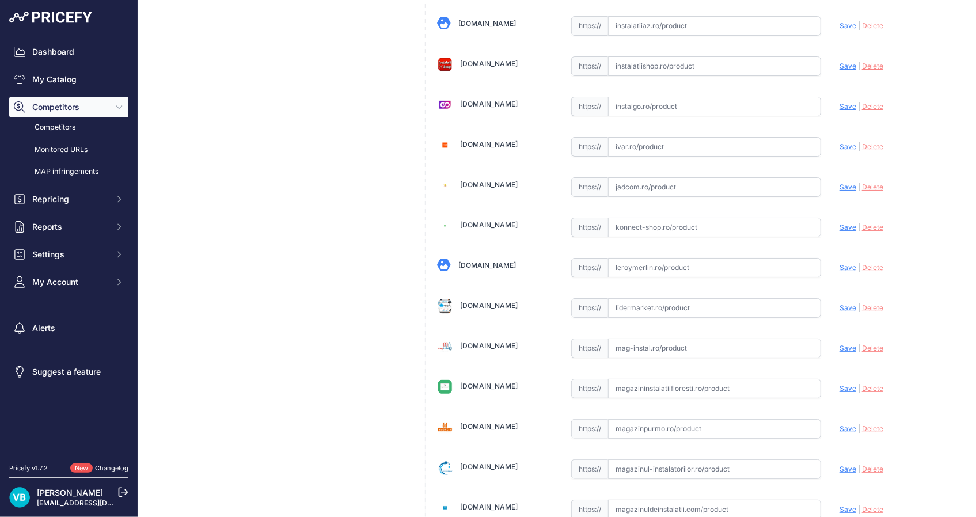
scroll to position [2000, 0]
click at [671, 265] on input "text" at bounding box center [714, 267] width 213 height 20
paste input "https://www.leroymerlin.ro/produse/teava/662/teava-cupru-18-mm-l-3-m/79814"
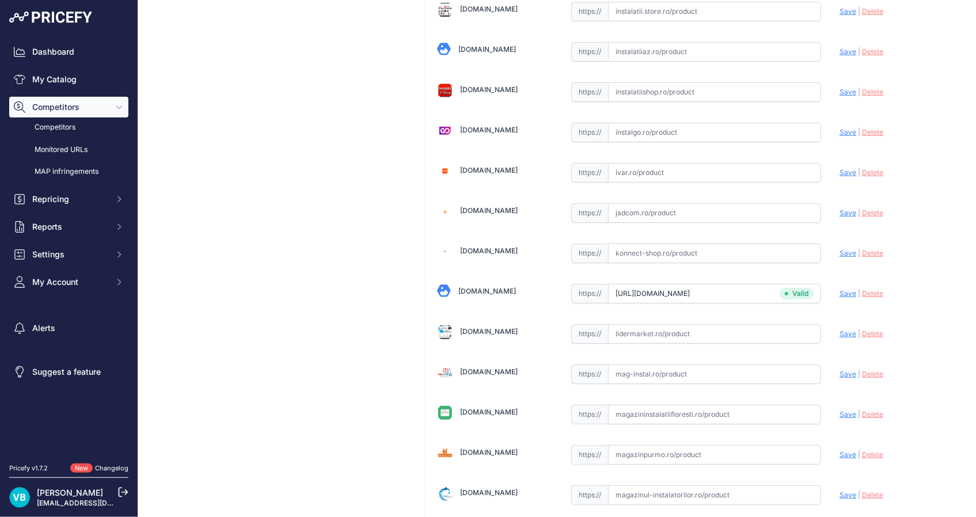
type input "www.leroymerlin.ro/produse/teava/662/teava-cupru-18-mm-l-3-m/79814?prirule_jdsn…"
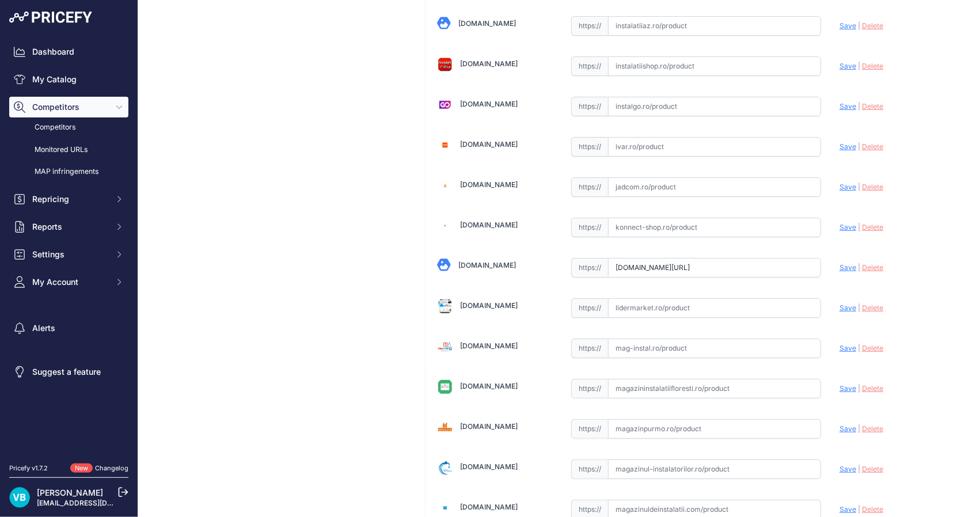
scroll to position [2509, 0]
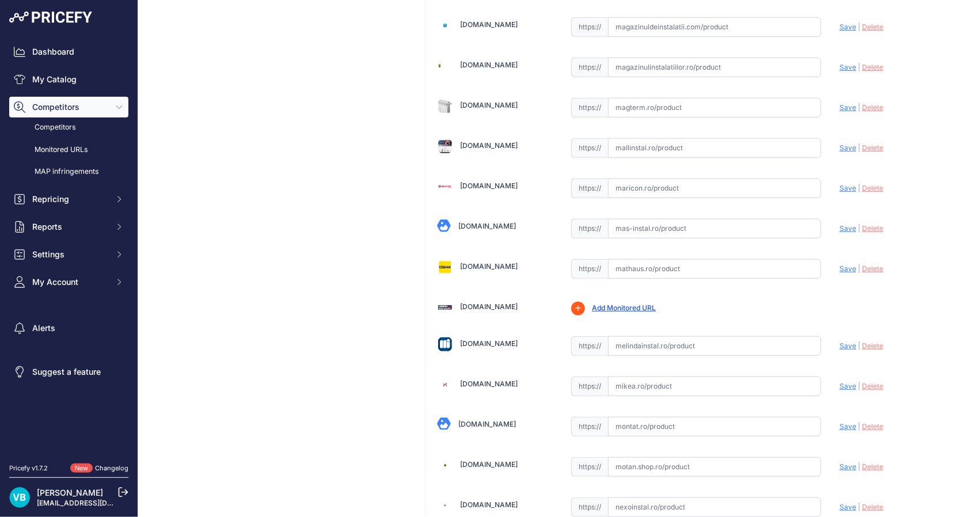
click at [686, 260] on input "text" at bounding box center [714, 269] width 213 height 20
paste input "https://mathaus.ro/p/teava-cupru-halcor-thermogreen-18-x-07-mm-3-m/000000000010…"
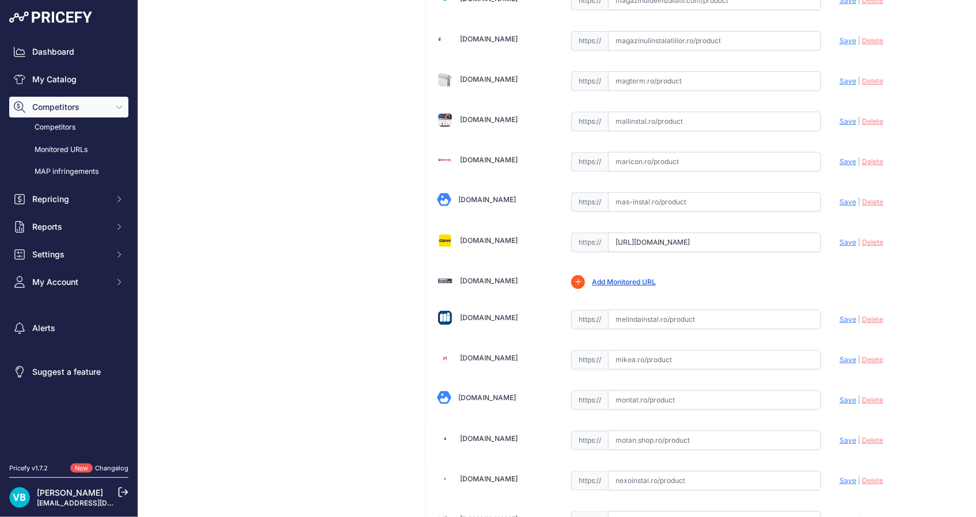
scroll to position [2483, 0]
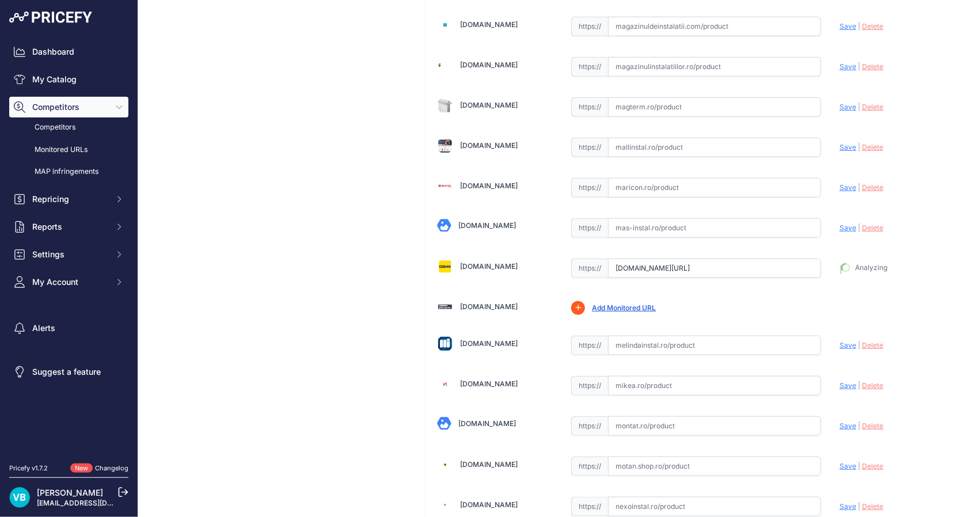
type input "https://mathaus.ro/p/teava-cupru-halcor-thermogreen-18-x-07-mm-3-m/000000000010…"
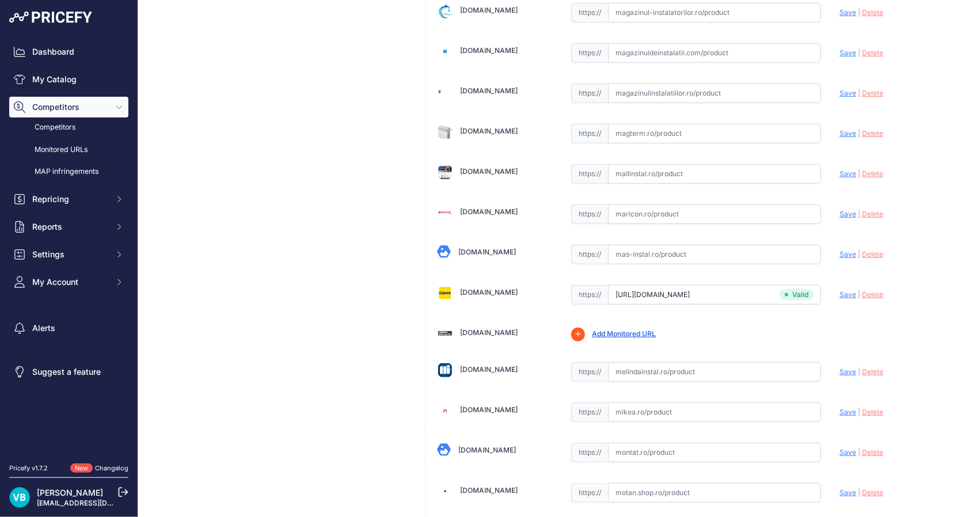
scroll to position [2509, 0]
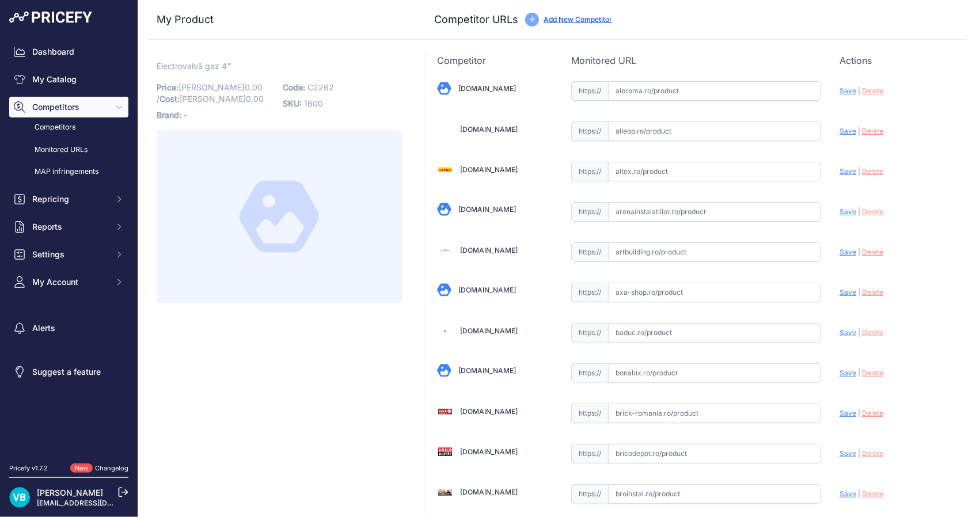
click at [321, 79] on p "Code: C2262" at bounding box center [342, 87] width 119 height 16
click at [321, 80] on p "Code: C2262" at bounding box center [342, 87] width 119 height 16
copy span "C2262"
click at [326, 83] on span "C2260" at bounding box center [320, 87] width 26 height 10
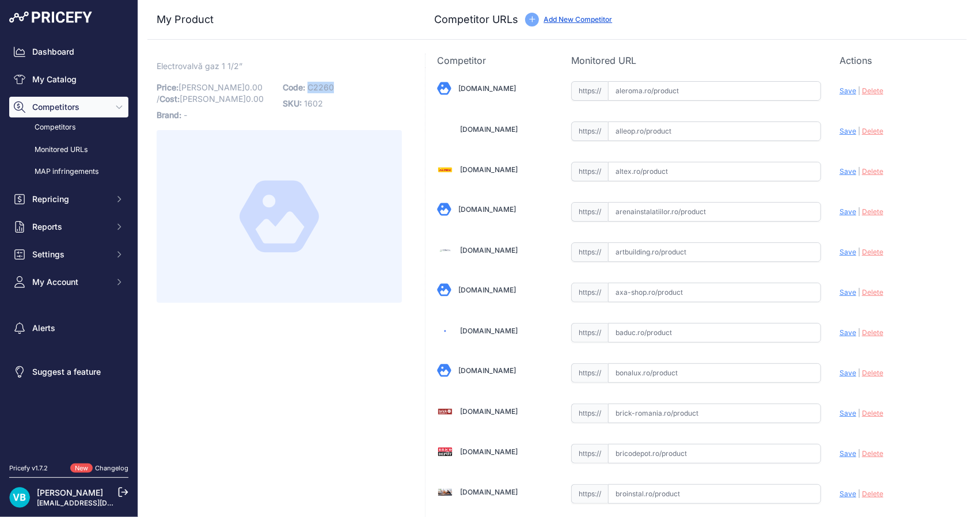
click at [326, 83] on span "C2260" at bounding box center [320, 87] width 26 height 10
copy span "C2260"
click at [337, 82] on span "C2262-6337" at bounding box center [332, 87] width 50 height 10
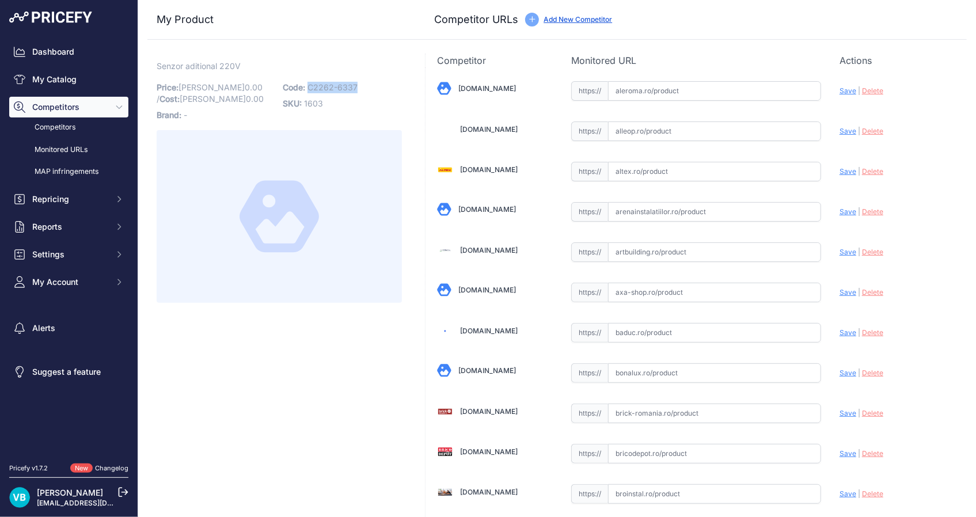
drag, startPoint x: 337, startPoint y: 81, endPoint x: 368, endPoint y: 85, distance: 31.9
click at [368, 85] on p "Code: C2262-6337" at bounding box center [342, 87] width 119 height 16
copy span "C2262-6337"
click at [677, 412] on input "text" at bounding box center [714, 414] width 213 height 20
paste input "https://brick-romania.ro/centrale-termice-murale/betaks/detector-gaz-34-220v-er…"
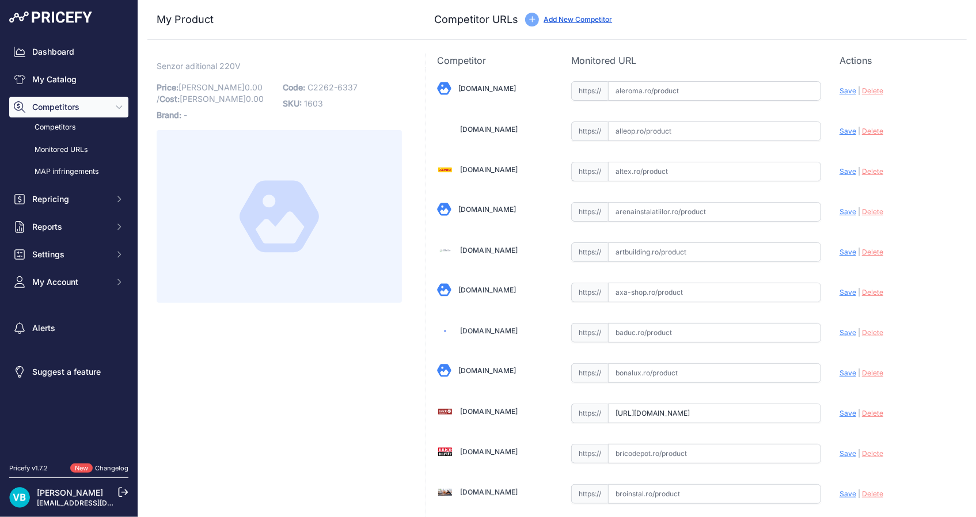
scroll to position [0, 125]
click at [842, 413] on span "Save" at bounding box center [847, 413] width 17 height 9
type input "https://brick-romania.ro/centrale-termice-murale/betaks/detector-gaz-34-220v-er…"
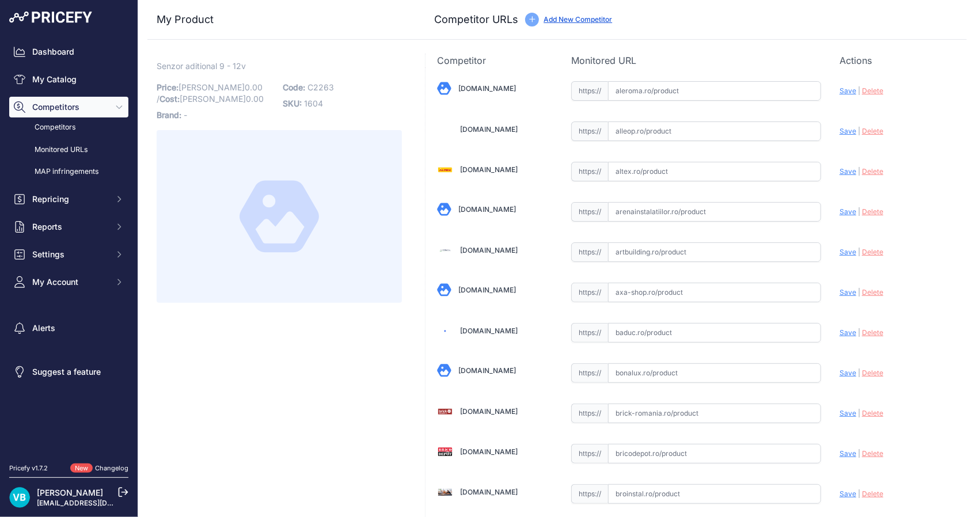
click at [326, 86] on span "C2263" at bounding box center [320, 87] width 26 height 10
copy span "C2263"
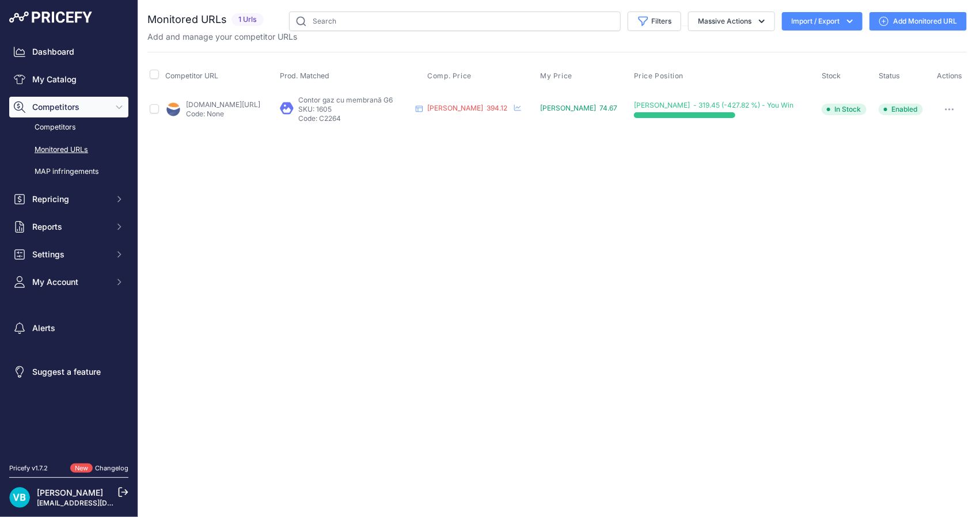
click at [226, 109] on p "Code: None" at bounding box center [223, 113] width 74 height 9
click at [245, 104] on link "[DOMAIN_NAME][URL]" at bounding box center [223, 104] width 74 height 9
click at [894, 19] on link "Add Monitored URL" at bounding box center [917, 21] width 97 height 18
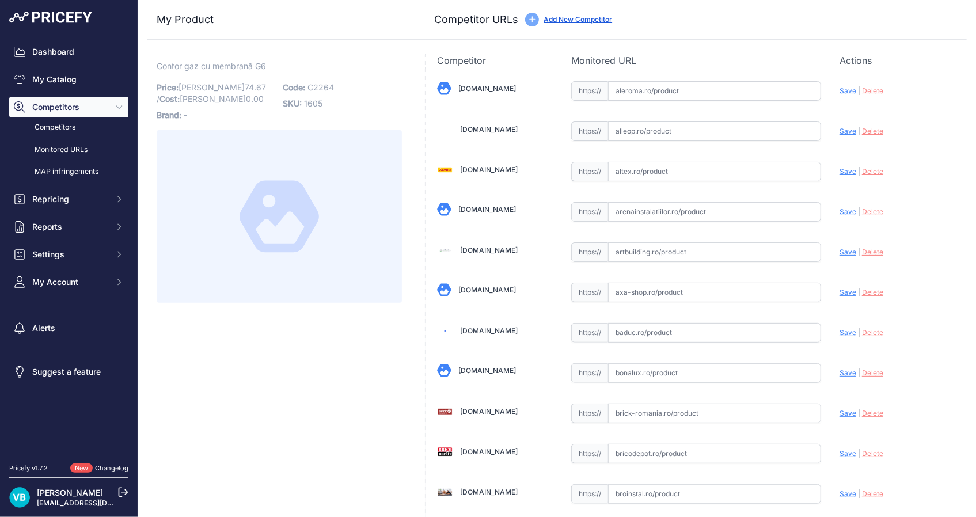
click at [233, 73] on span "Contor gaz cu membrană G6" at bounding box center [211, 66] width 109 height 14
click at [229, 67] on span "Contor gaz cu membrană G6" at bounding box center [211, 66] width 109 height 14
copy div "Contor gaz cu membrană G6 Link"
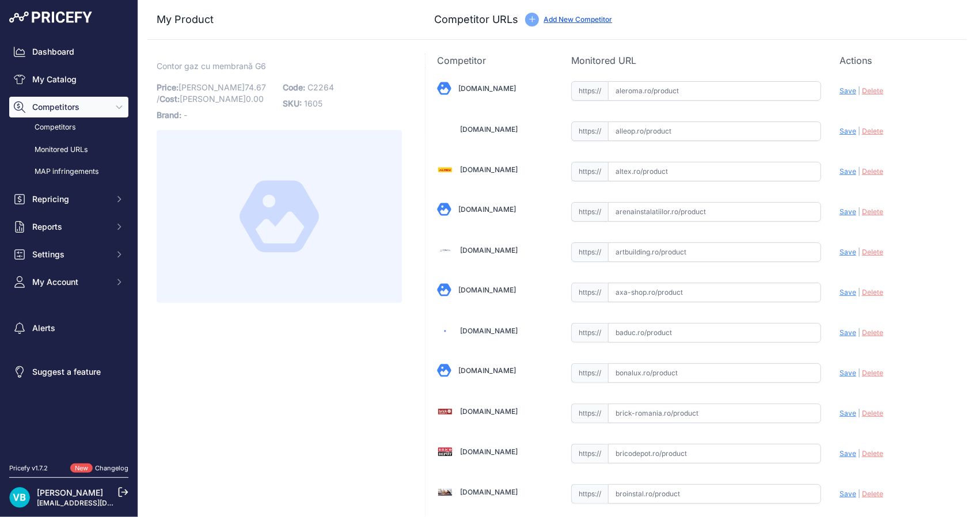
click at [733, 91] on input "text" at bounding box center [714, 91] width 213 height 20
paste input "[URL][DOMAIN_NAME]"
type input "[URL][DOMAIN_NAME]"
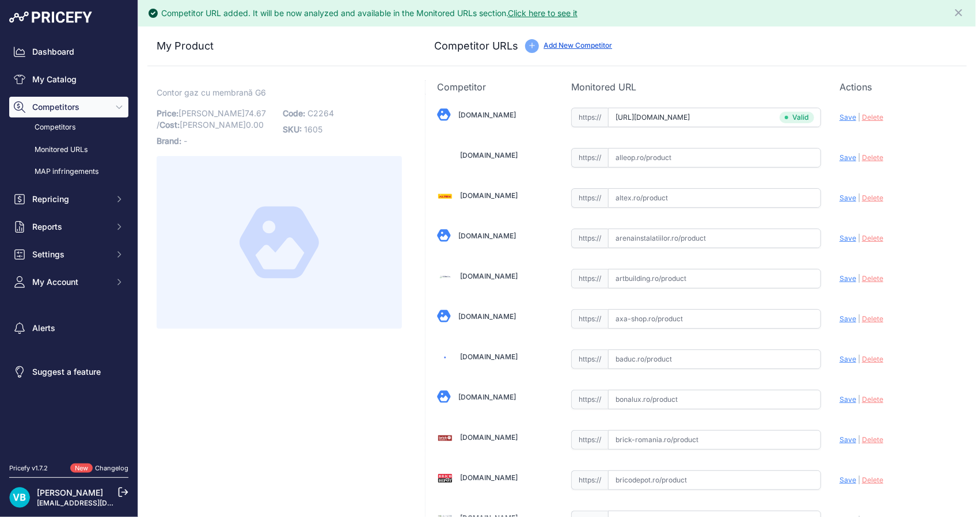
click at [291, 323] on div at bounding box center [279, 242] width 245 height 173
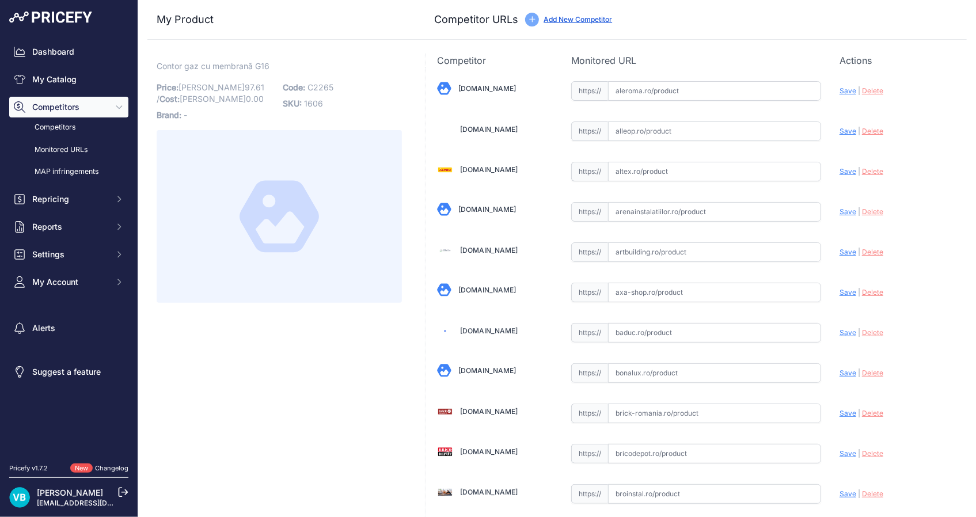
scroll to position [1197, 0]
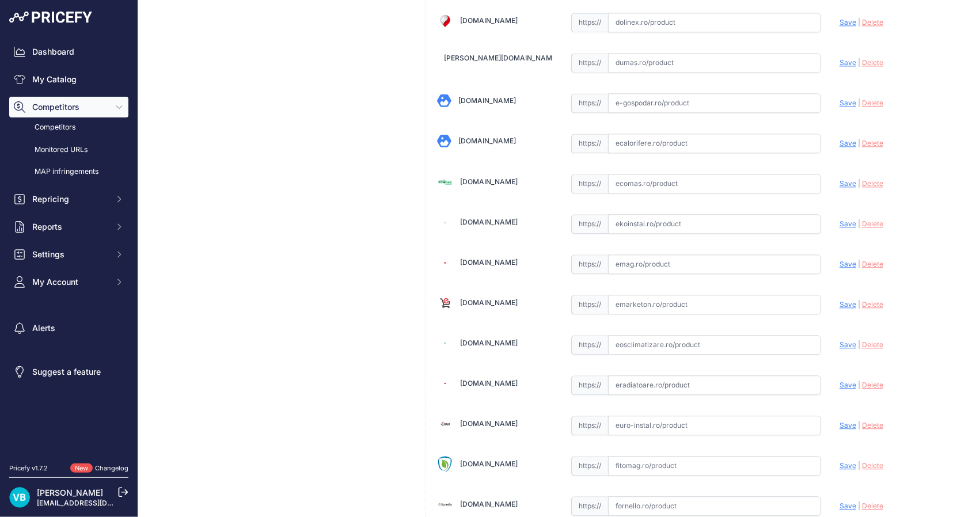
click at [702, 254] on input "text" at bounding box center [714, 264] width 213 height 20
paste input "[URL][DOMAIN_NAME]"
type input "[URL][DOMAIN_NAME]"
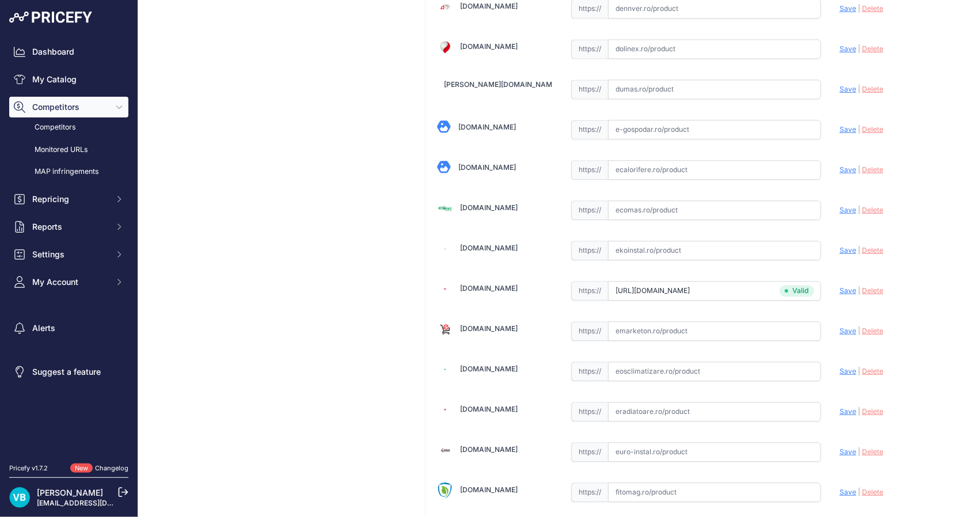
scroll to position [1222, 0]
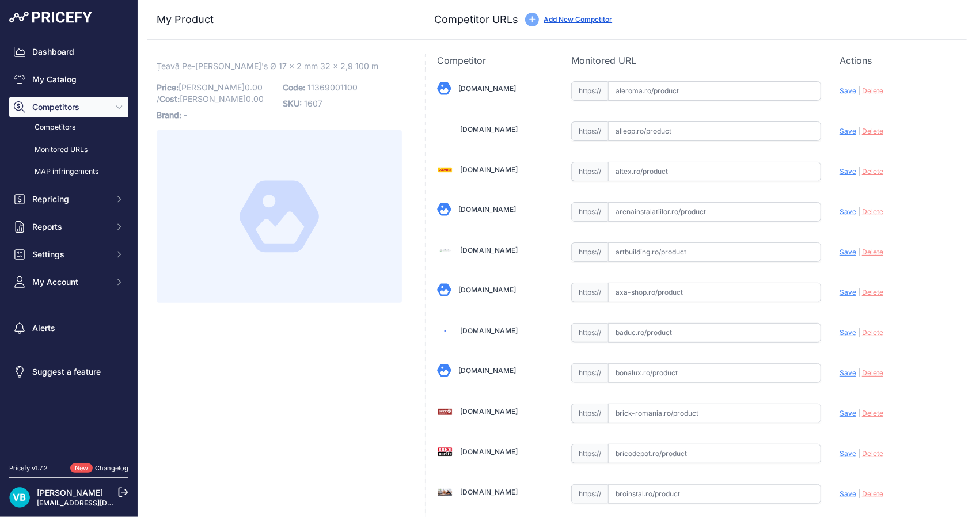
click at [333, 86] on span "11369001100" at bounding box center [332, 87] width 50 height 10
copy span "11369001100"
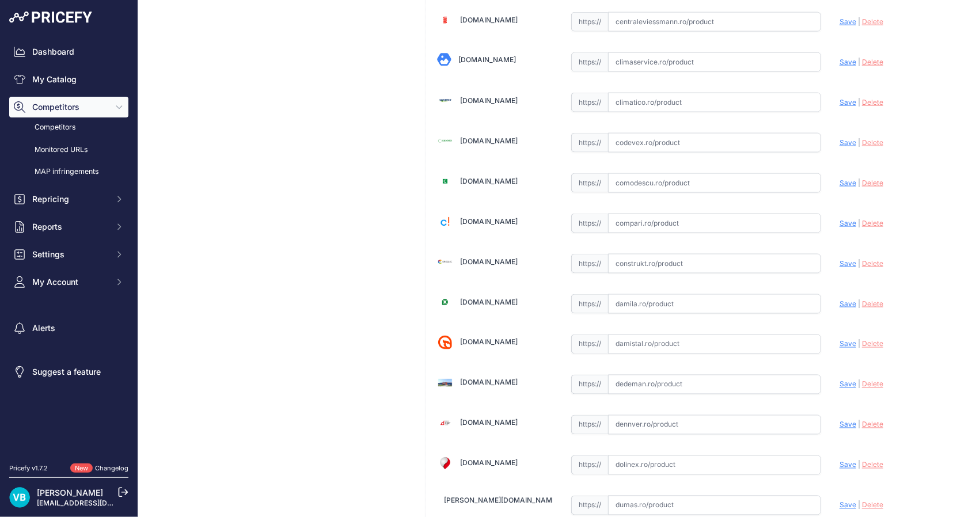
click at [754, 254] on input "text" at bounding box center [714, 264] width 213 height 20
paste input "[URL][DOMAIN_NAME]"
type input "https://www.construkt.ro/teava-incalzire-in-pardoseala-32x2-9-colac-100-ml-reha…"
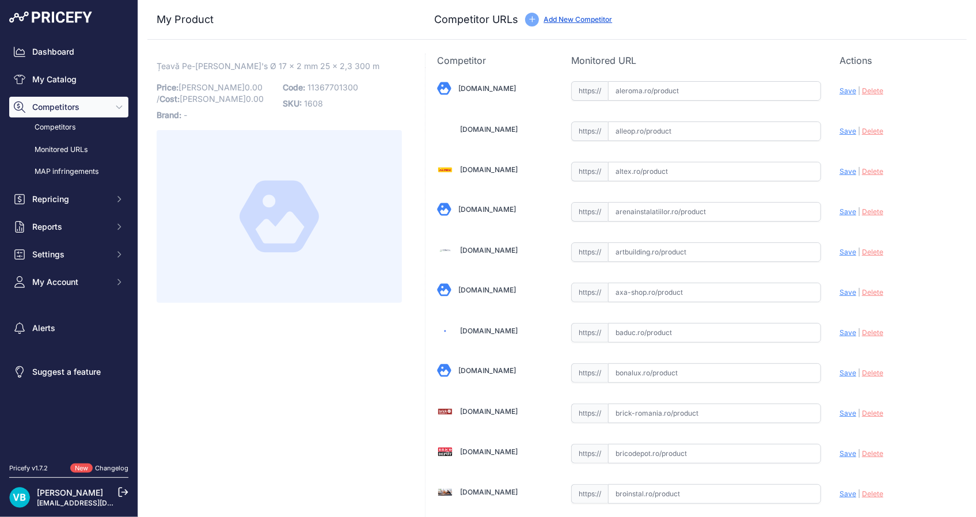
click at [326, 82] on span "11367701300" at bounding box center [332, 87] width 51 height 10
copy span "11367701300"
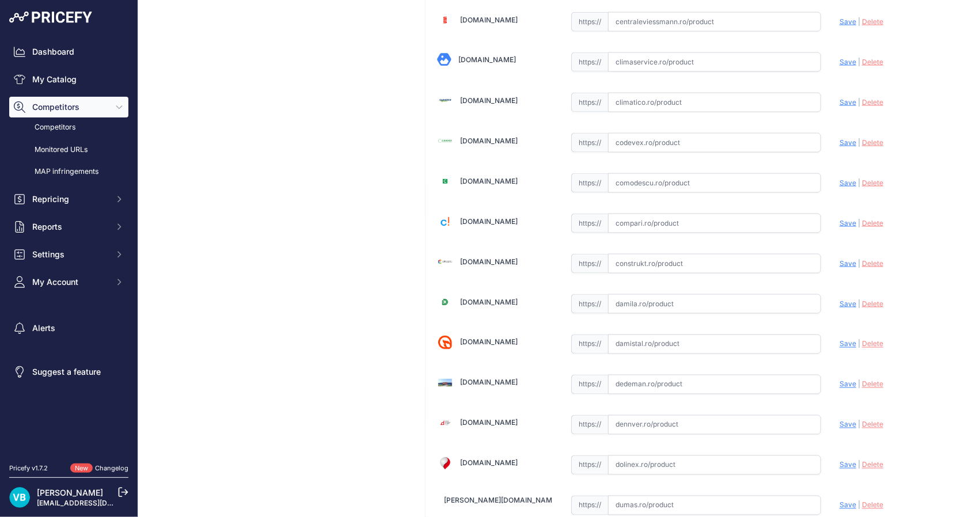
click at [687, 257] on input "text" at bounding box center [714, 264] width 213 height 20
paste input "https://www.construkt.ro/teava-incalzire-in-pardoseala-25x2-3-colac-300-ml-reha…"
type input "www.construkt.ro/teava-incalzire-in-pardoseala-25x2-3-colac-300-ml-rehau-rauthe…"
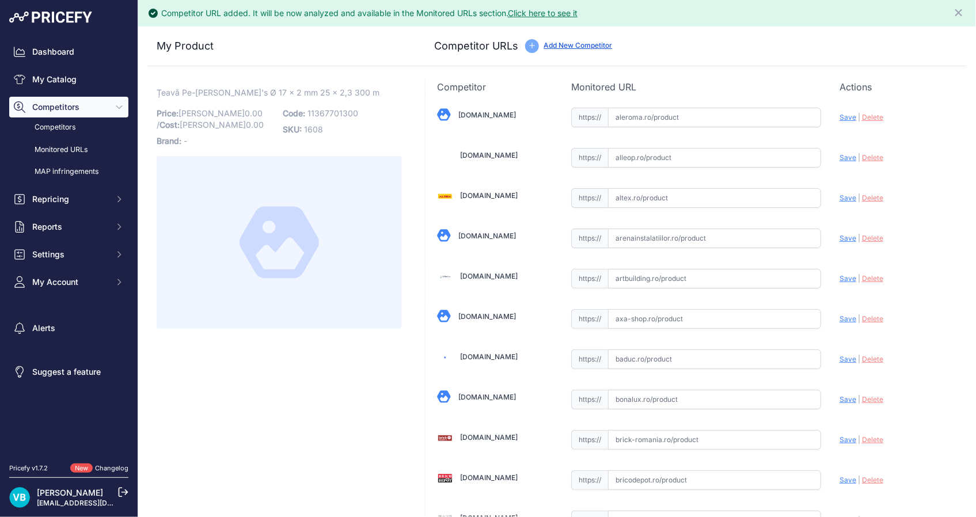
paste input "https://www.arenainstalatiilor.ro/teava-incalzire-in-pardoseala-rehau-rautherm-…"
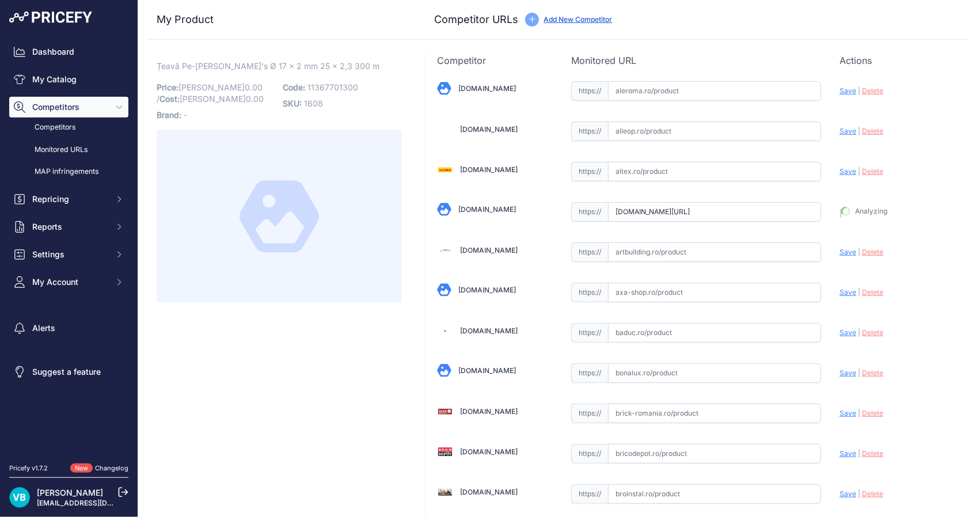
scroll to position [0, 167]
type input "https://www.arenainstalatiilor.ro/teava-incalzire-in-pardoseala-rehau-rautherm-…"
click at [316, 86] on span "11367701120" at bounding box center [331, 87] width 49 height 10
copy span "11367701120"
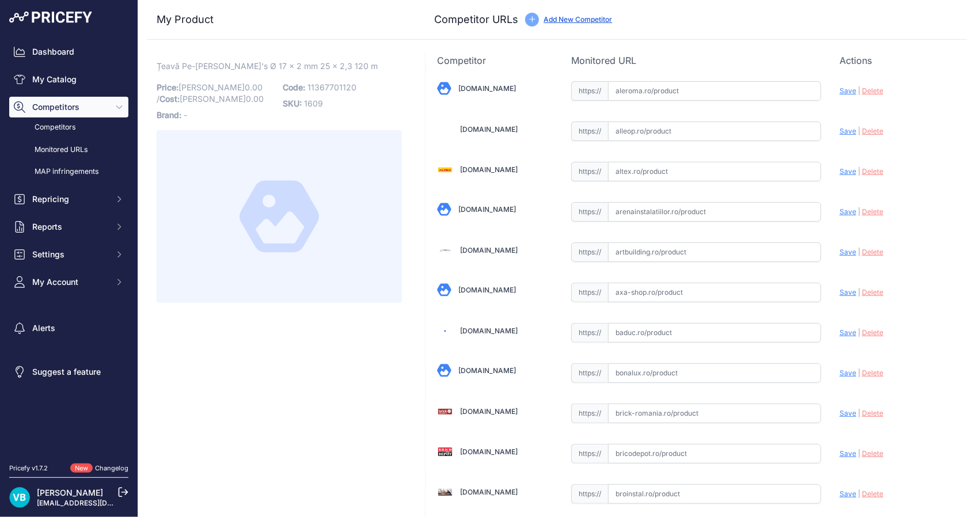
scroll to position [553, 0]
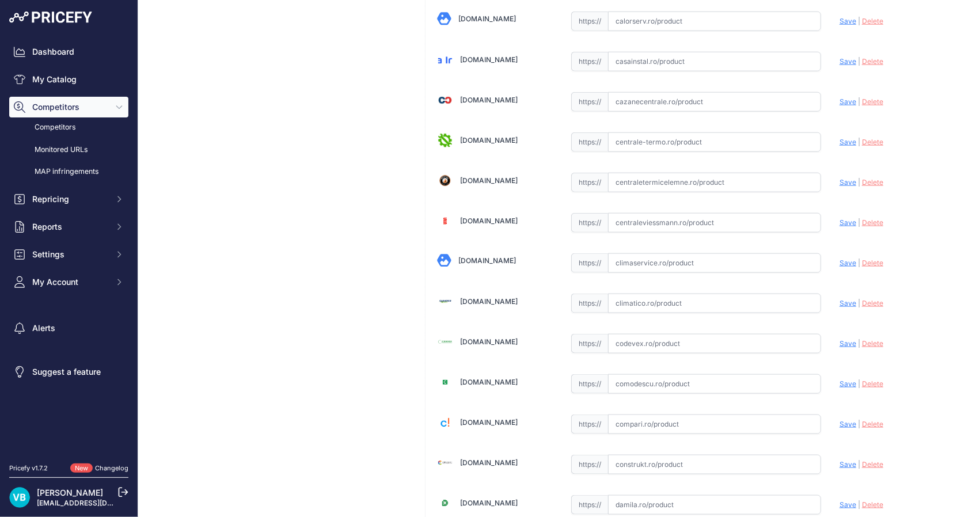
click at [711, 294] on input "text" at bounding box center [714, 304] width 213 height 20
paste input "https://www.climatico.ro/teava-pe-xa-rehau-rautherm-s-cu-bariera-de-oxigen-25x2…"
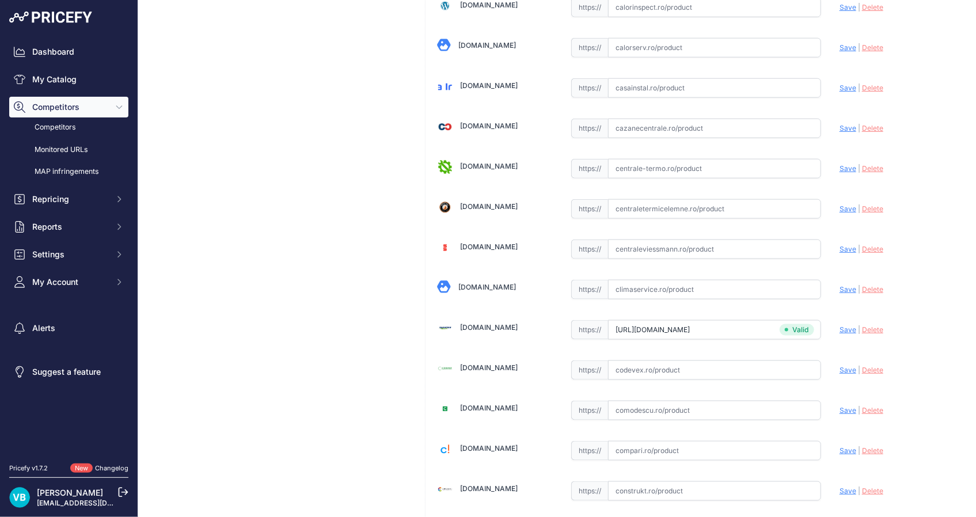
type input "www.climatico.ro/teava-pe-xa-rehau-rautherm-s-cu-bariera-de-oxigen-25x2-3mm-col…"
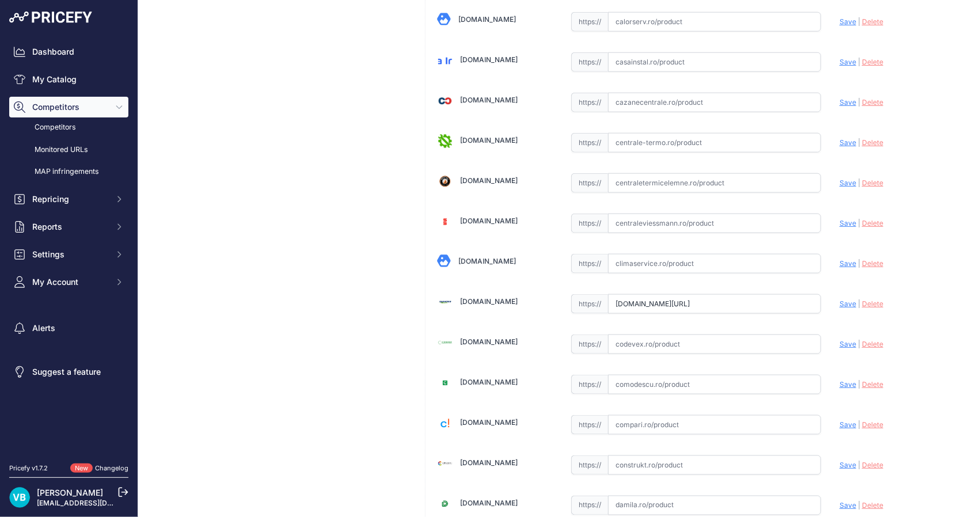
scroll to position [0, 0]
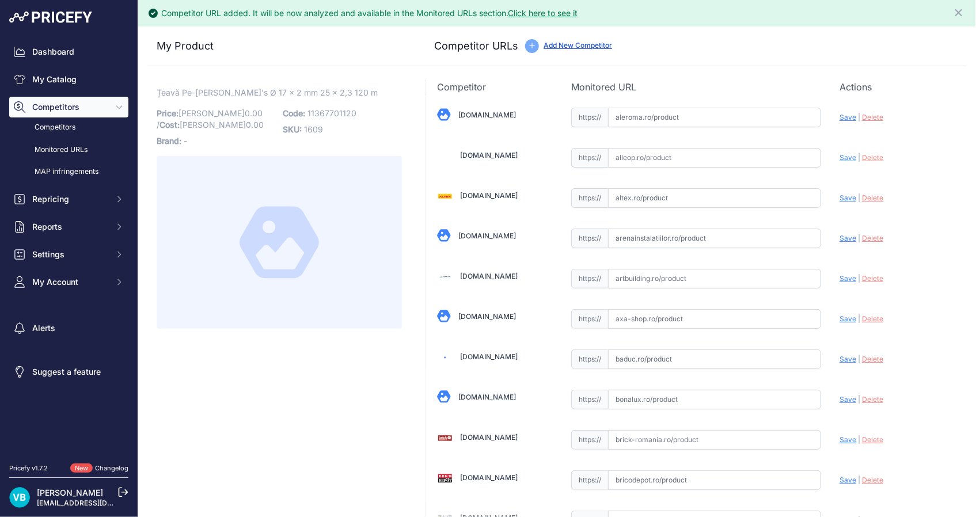
click at [686, 236] on input "text" at bounding box center [714, 239] width 213 height 20
paste input "https://www.arenainstalatiilor.ro/teava-incalzire-in-pardoseala-rehau-rautherm-…"
type input "www.arenainstalatiilor.ro/teava-incalzire-in-pardoseala-rehau-rautherm-s-pe-xa-…"
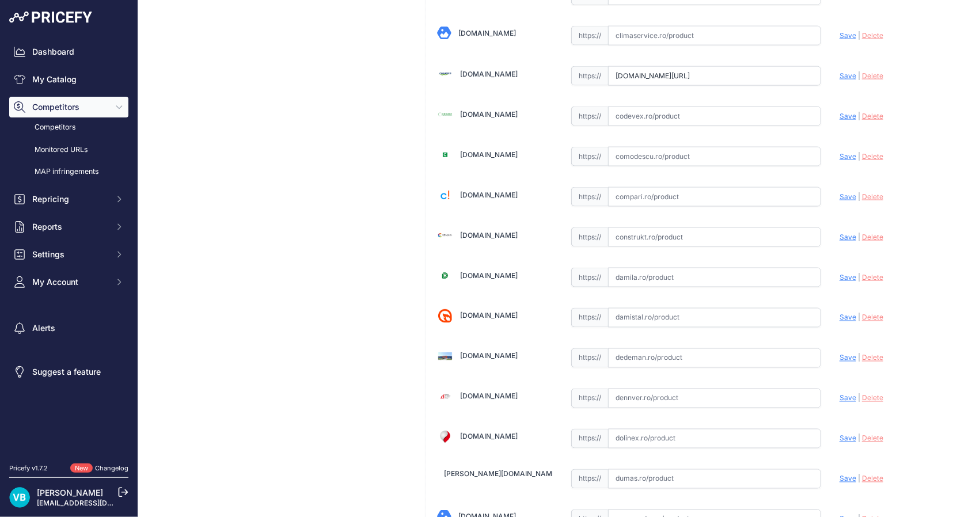
scroll to position [755, 0]
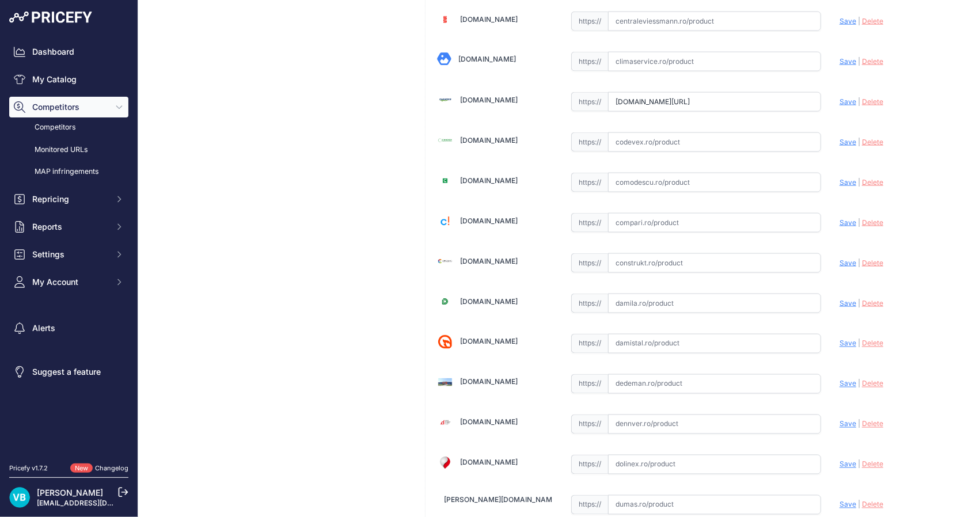
click at [655, 267] on input "text" at bounding box center [714, 263] width 213 height 20
paste input "https://www.construkt.ro/teava-incalzire-in-pardoseala-25x2-3-colac-120-ml-reha…"
type input "https://www.construkt.ro/teava-incalzire-in-pardoseala-25x2-3-colac-120-ml-reha…"
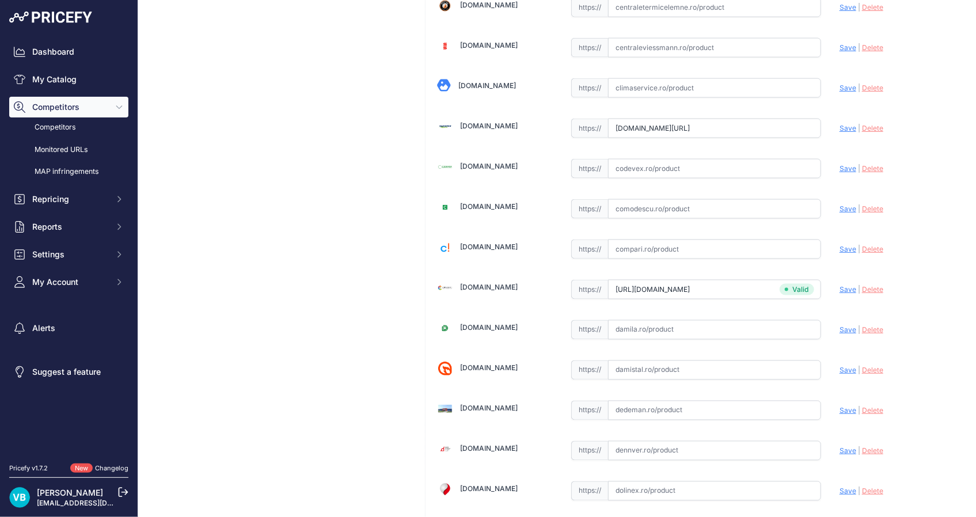
scroll to position [781, 0]
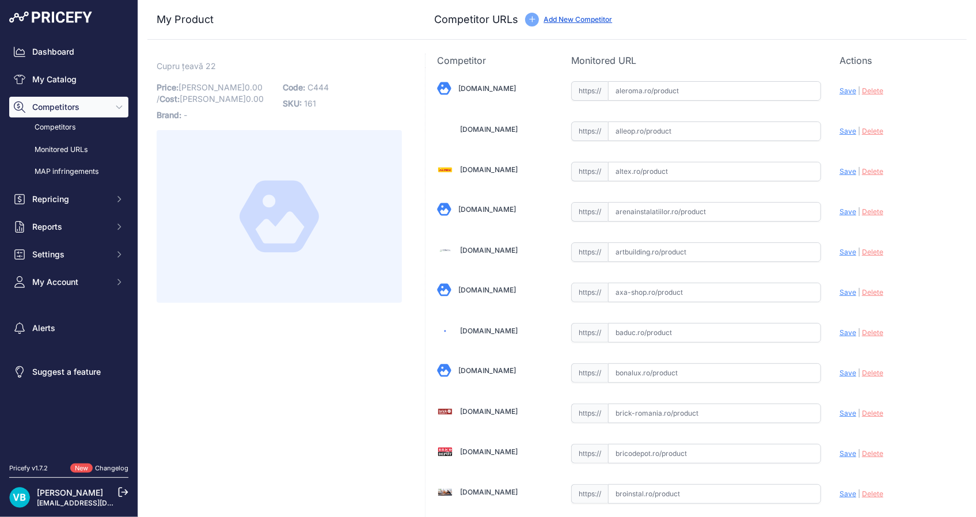
scroll to position [875, 0]
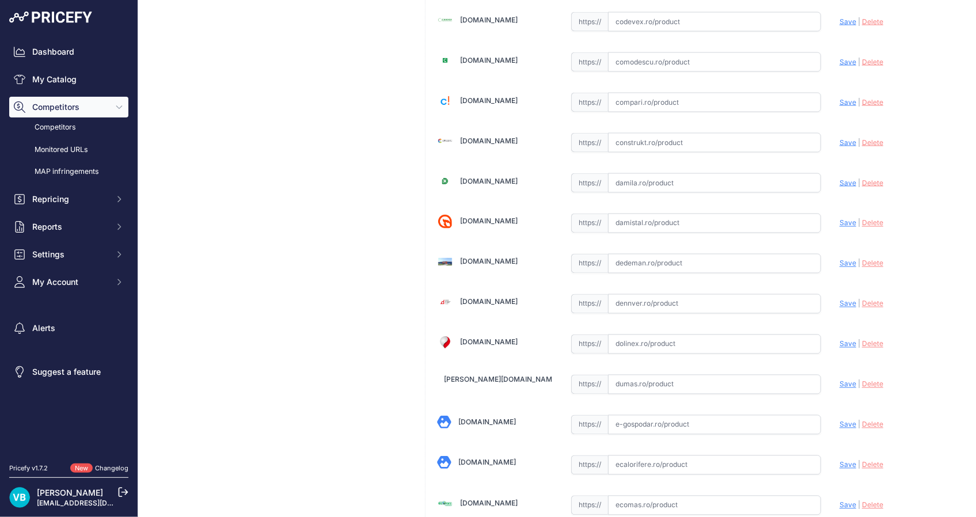
click at [656, 260] on input "text" at bounding box center [714, 264] width 213 height 20
paste input "[URL][DOMAIN_NAME]"
type input "[DOMAIN_NAME][URL]"
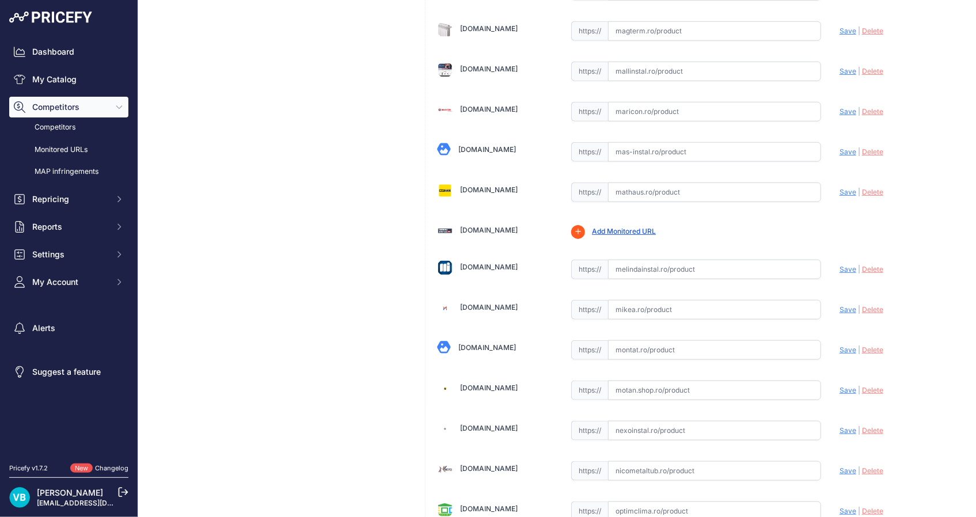
scroll to position [2559, 0]
click at [706, 264] on input "text" at bounding box center [714, 269] width 213 height 20
paste input "[URL][DOMAIN_NAME]"
type input "[DOMAIN_NAME][URL]"
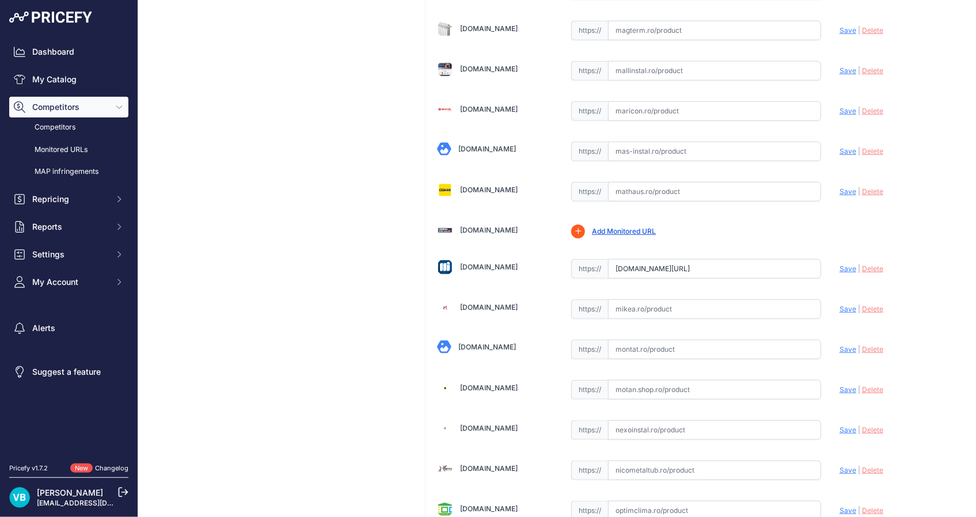
scroll to position [192, 0]
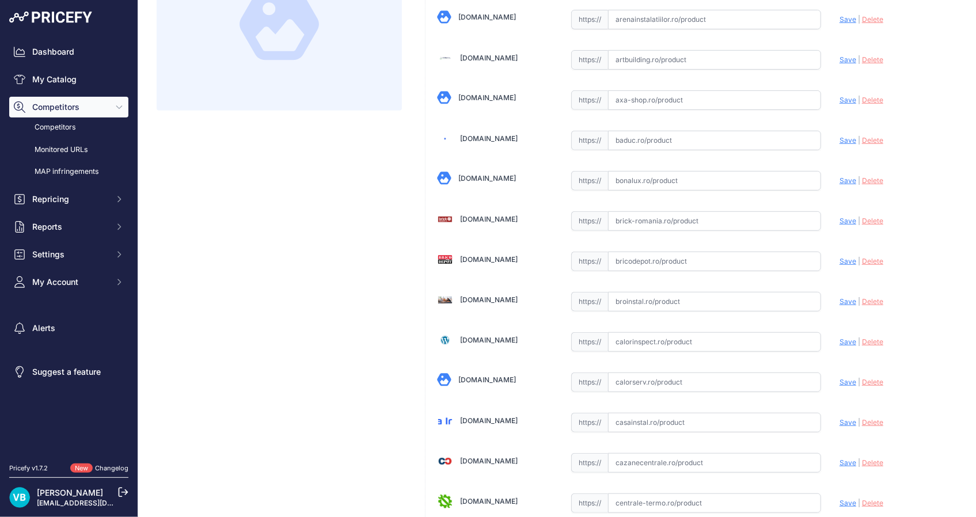
click at [702, 259] on input "text" at bounding box center [714, 262] width 213 height 20
paste input "[URL][DOMAIN_NAME]"
type input "[URL][DOMAIN_NAME]"
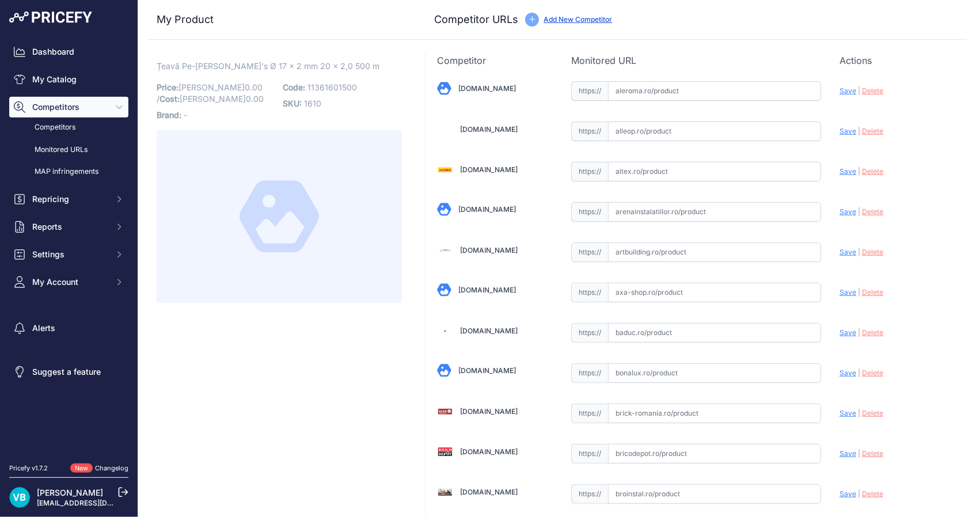
click at [330, 87] on span "11361601500" at bounding box center [332, 87] width 50 height 10
copy span "11361601500"
click at [669, 495] on input "text" at bounding box center [714, 494] width 213 height 20
paste input "[URL][DOMAIN_NAME]"
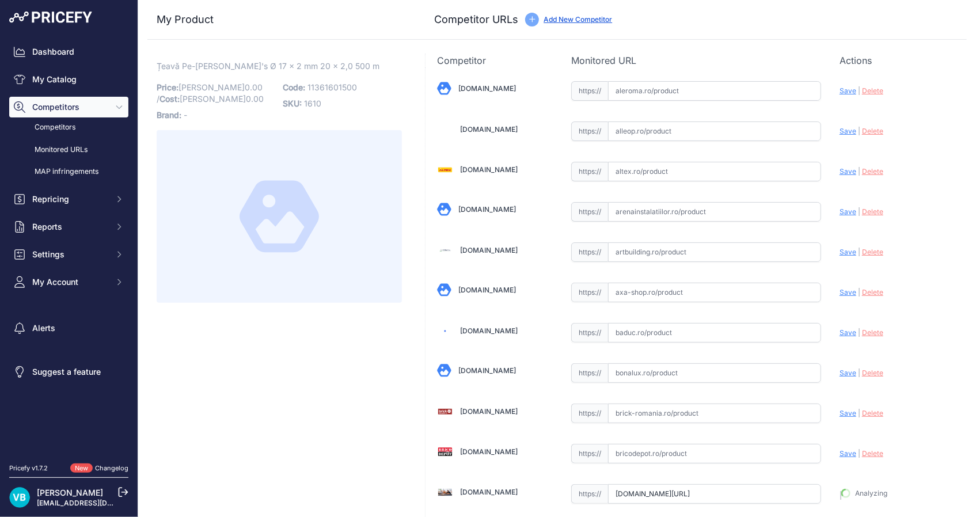
scroll to position [0, 394]
type input "[DOMAIN_NAME][URL]"
click at [685, 212] on input "text" at bounding box center [714, 212] width 213 height 20
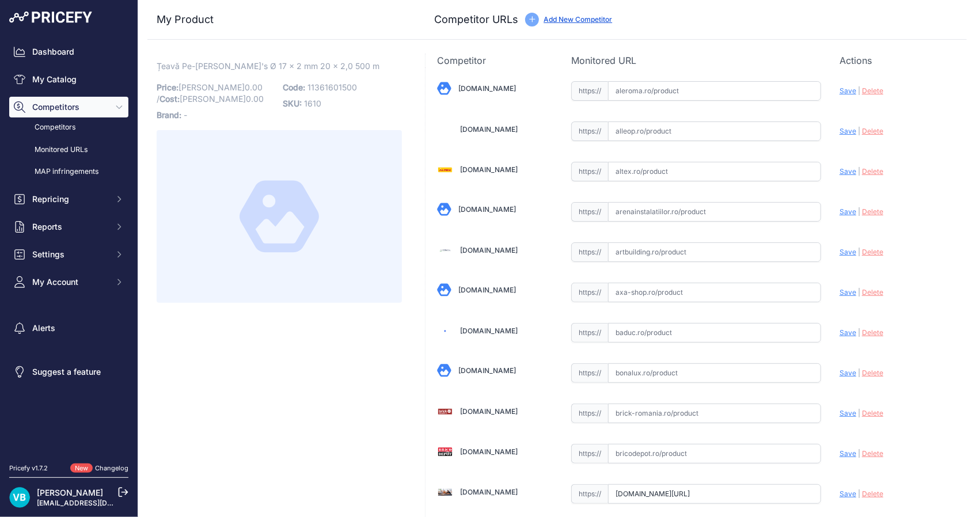
paste input "[URL][DOMAIN_NAME]"
type input "[DOMAIN_NAME][URL]"
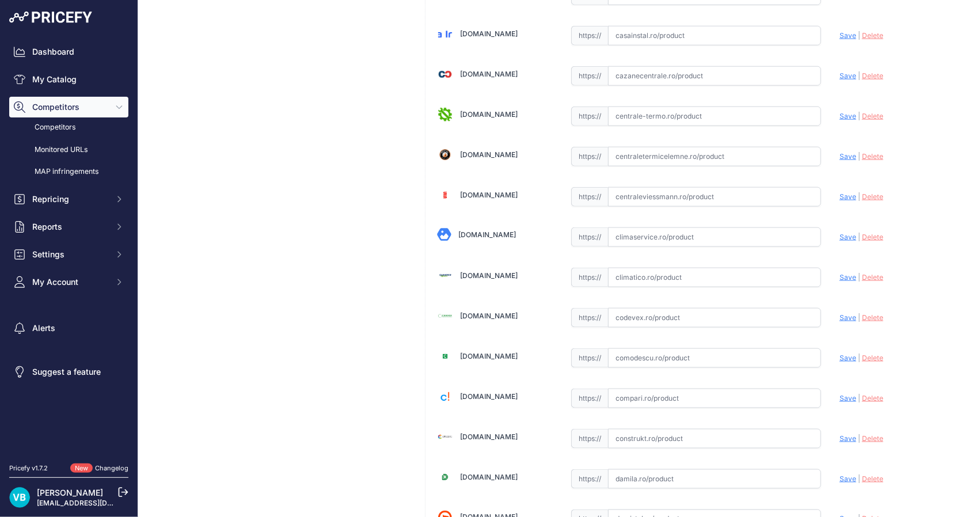
scroll to position [553, 0]
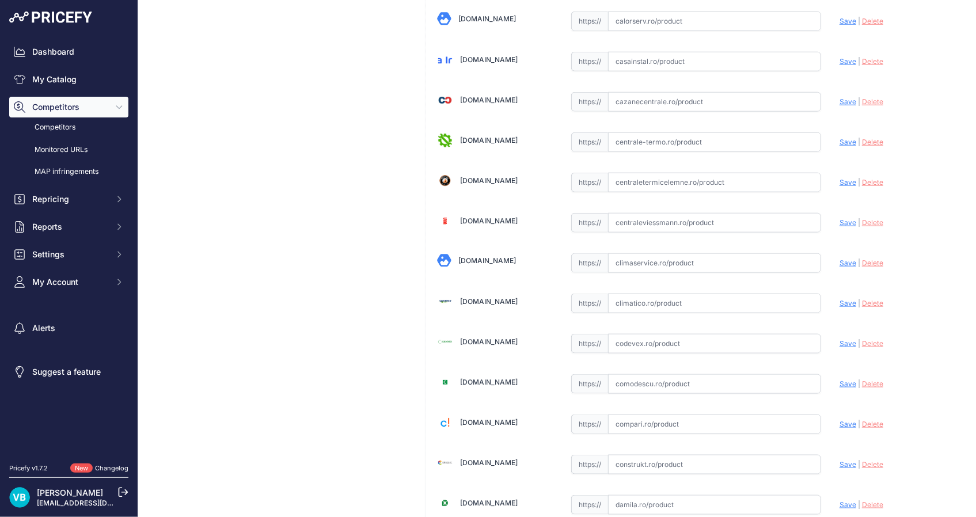
click at [714, 302] on input "text" at bounding box center [714, 304] width 213 height 20
paste input "https://www.climatico.ro/teava-pe-xa-rehau-rautherm-s-cu-bariera-de-oxigen-20x2…"
type input "https://www.climatico.ro/teava-pe-xa-rehau-rautherm-s-cu-bariera-de-oxigen-20x2…"
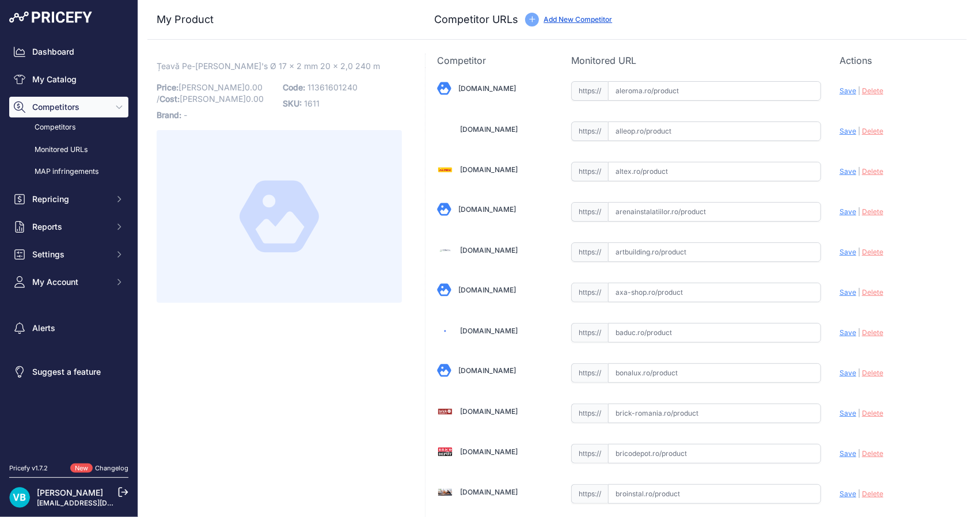
click at [324, 98] on p "SKU: 1611" at bounding box center [342, 104] width 119 height 16
click at [321, 89] on span "11361601240" at bounding box center [332, 87] width 50 height 10
copy span "11361601240"
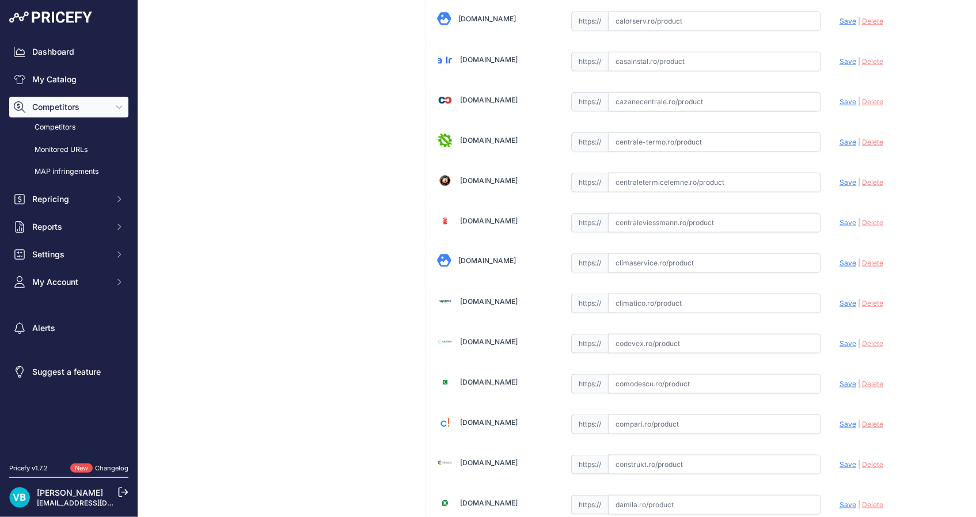
click at [702, 297] on input "text" at bounding box center [714, 304] width 213 height 20
paste input "https://www.climatico.ro/teava-pe-xa-rehau-rautherm-s-cu-bariera-de-oxigen-20x2…"
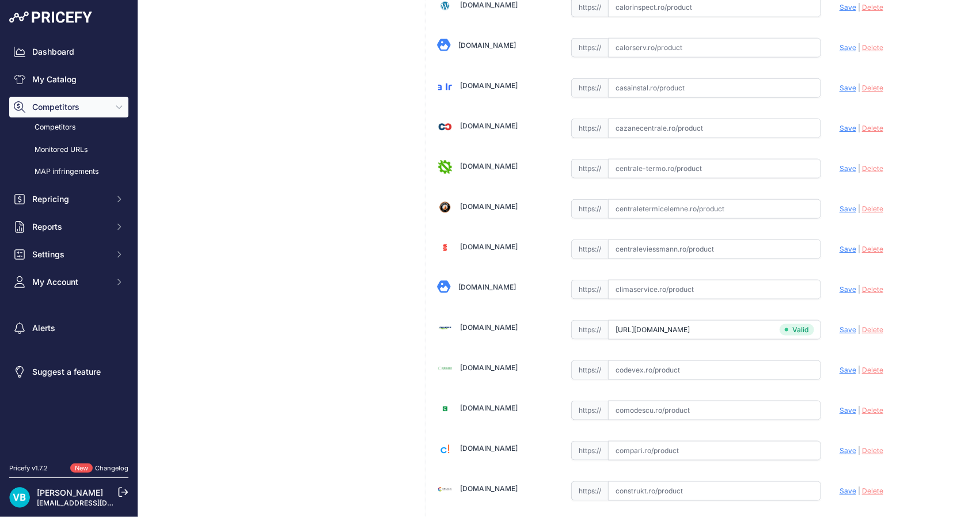
type input "www.climatico.ro/teava-pe-xa-rehau-rautherm-s-cu-bariera-de-oxigen-20x2mm-colac…"
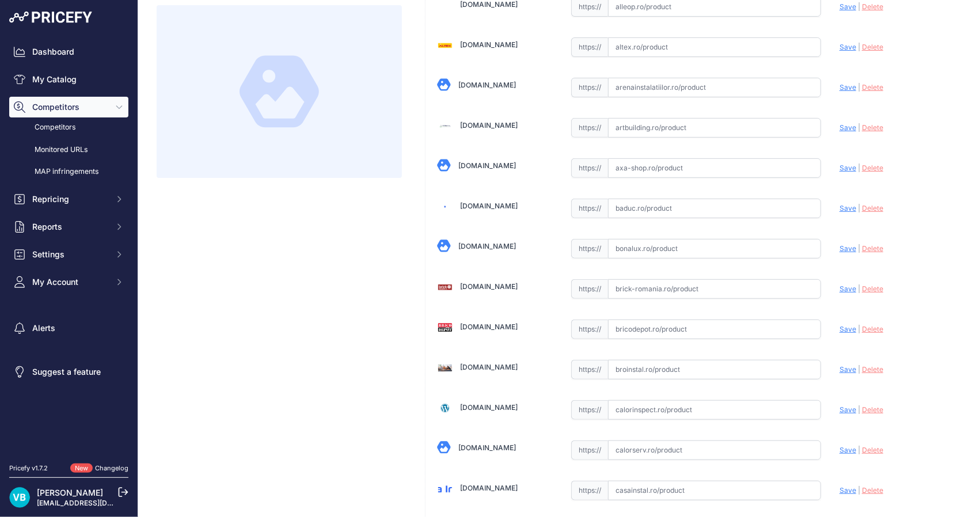
scroll to position [0, 0]
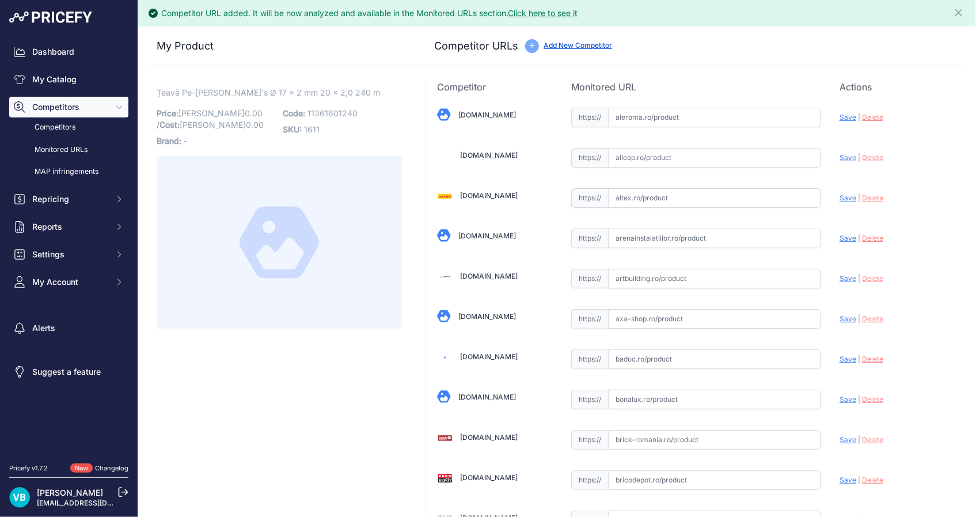
click at [700, 226] on div "https:// Valid" at bounding box center [696, 237] width 250 height 22
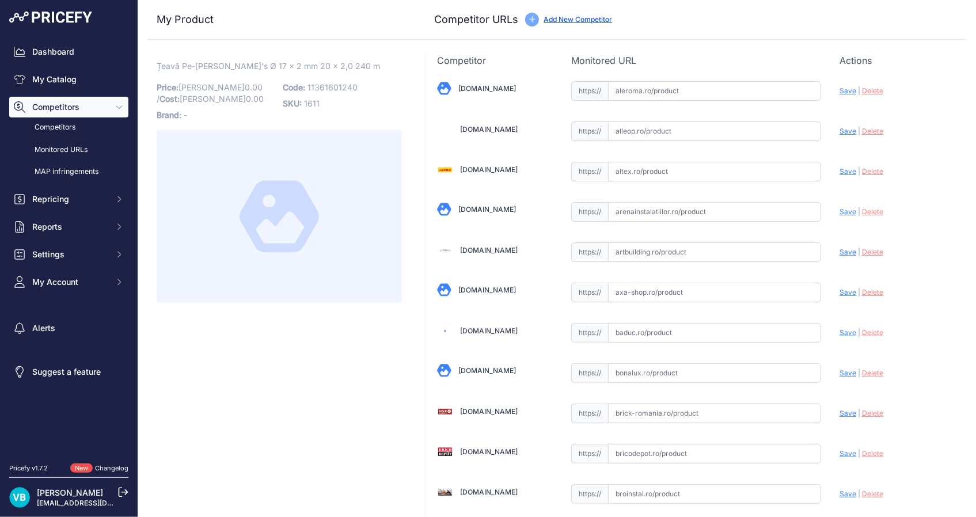
click at [685, 207] on input "text" at bounding box center [714, 212] width 213 height 20
paste input "https://www.arenainstalatiilor.ro/teava-incalzire-in-pardoseala-rehau-rautherm-…"
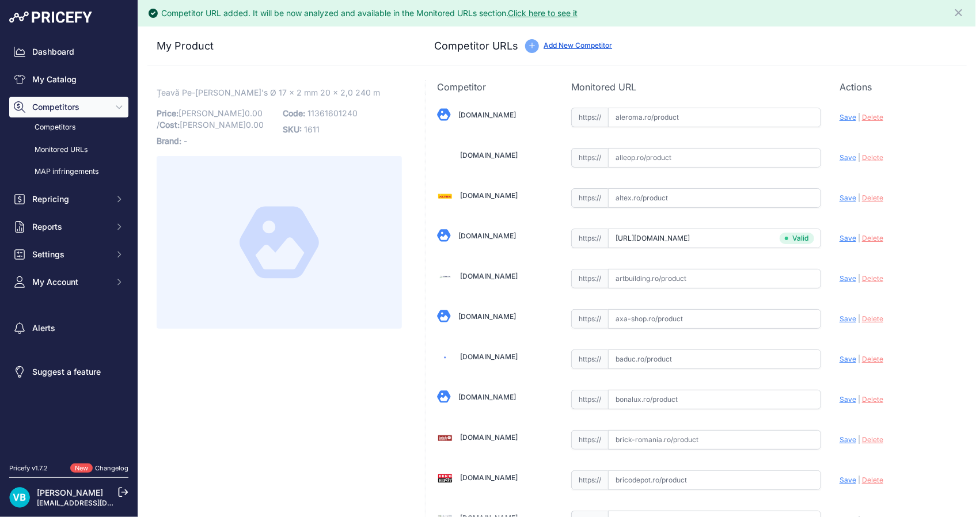
type input "www.arenainstalatiilor.ro/teava-incalzire-in-pardoseala-rehau-rautherm-s-pe-xa-…"
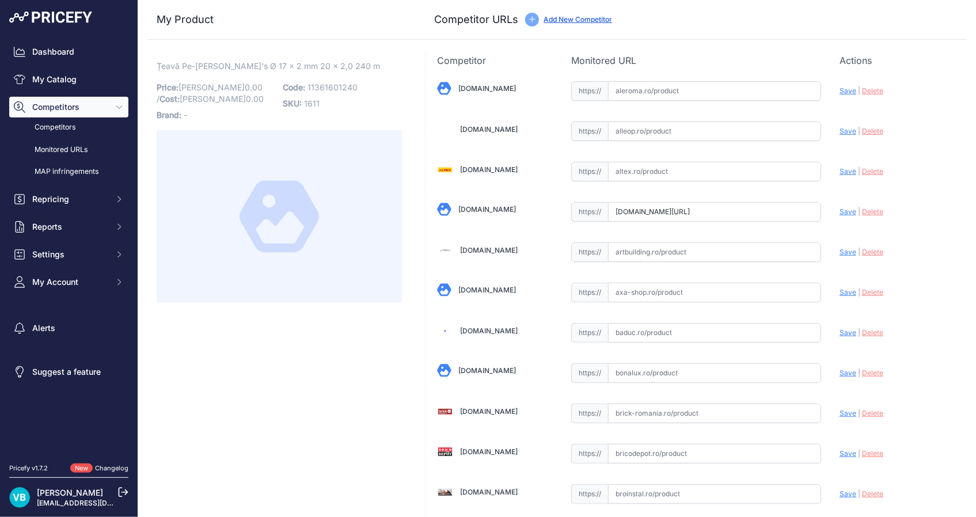
scroll to position [553, 0]
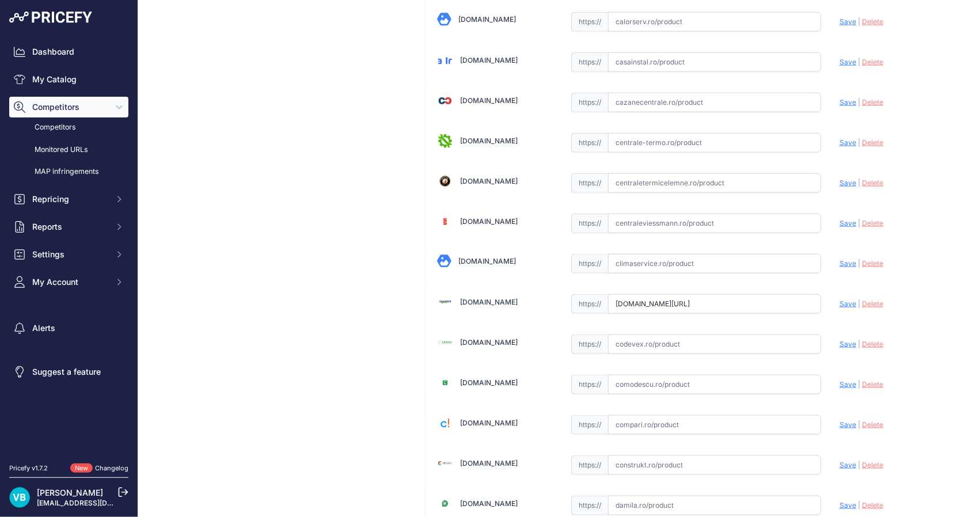
drag, startPoint x: 320, startPoint y: 245, endPoint x: 215, endPoint y: 202, distance: 114.1
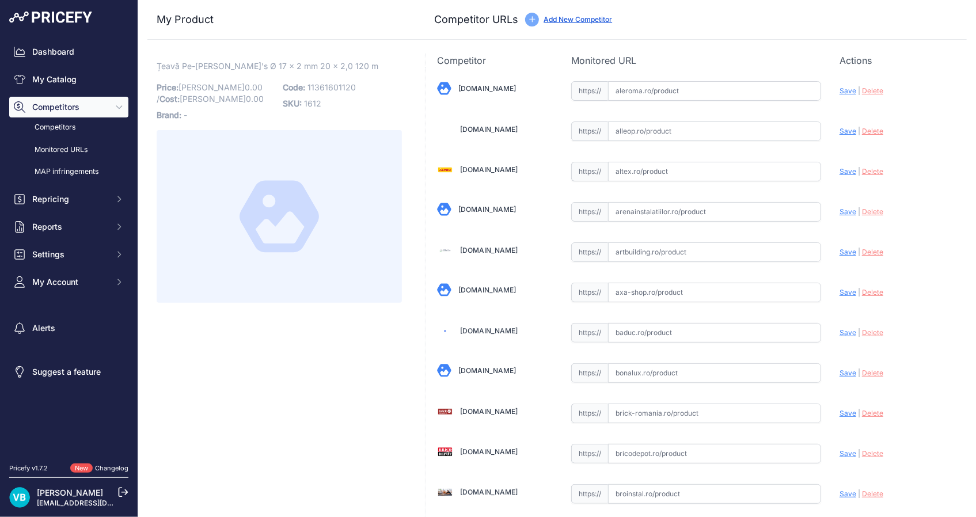
scroll to position [754, 0]
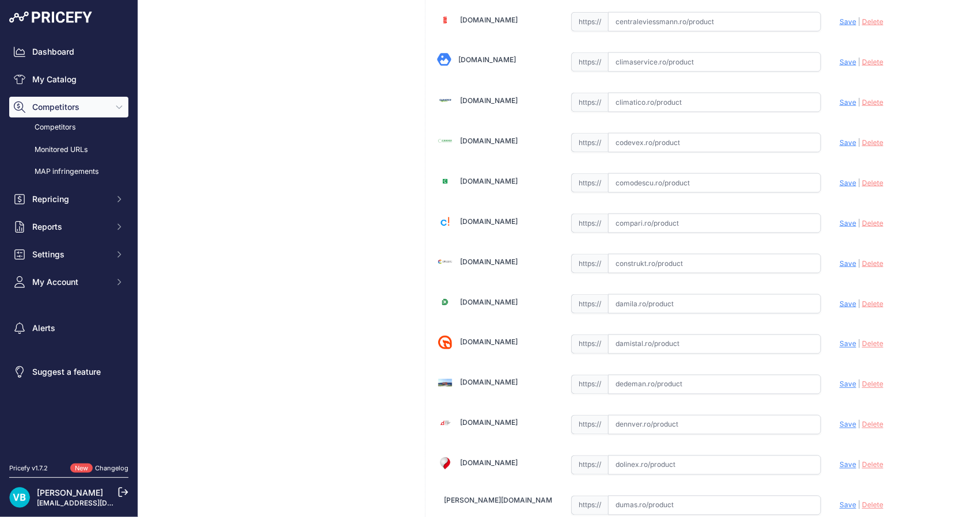
drag, startPoint x: 704, startPoint y: 273, endPoint x: 704, endPoint y: 267, distance: 6.9
click at [702, 265] on input "text" at bounding box center [714, 264] width 213 height 20
paste input "https://www.construkt.ro/teava-incalzire-in-pardoseala-20x2-colac-120-ml-rehau-…"
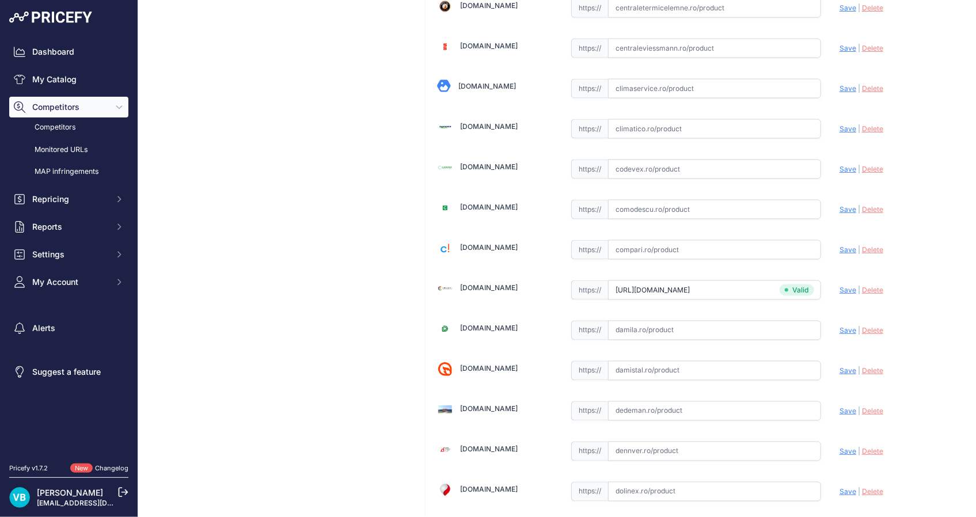
scroll to position [780, 0]
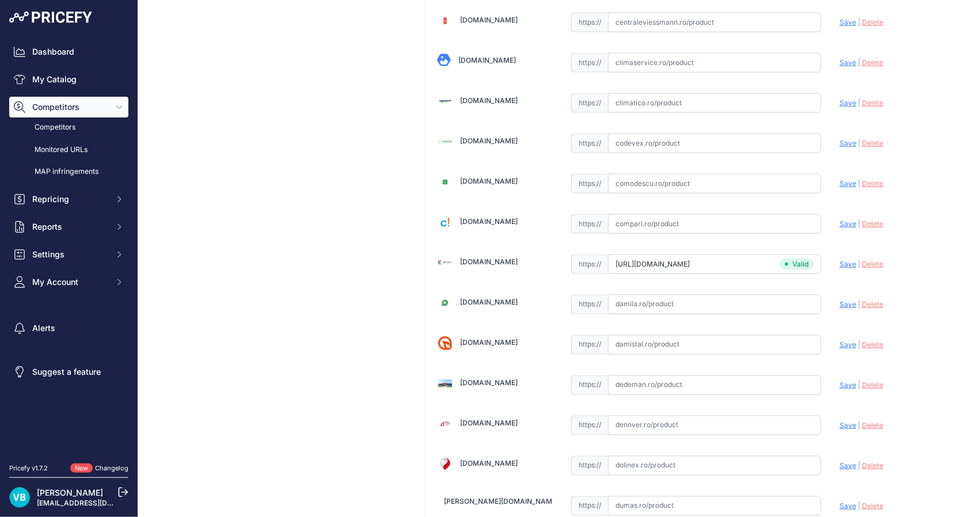
type input "www.construkt.ro/teava-incalzire-in-pardoseala-20x2-colac-120-ml-rehau-rautherm…"
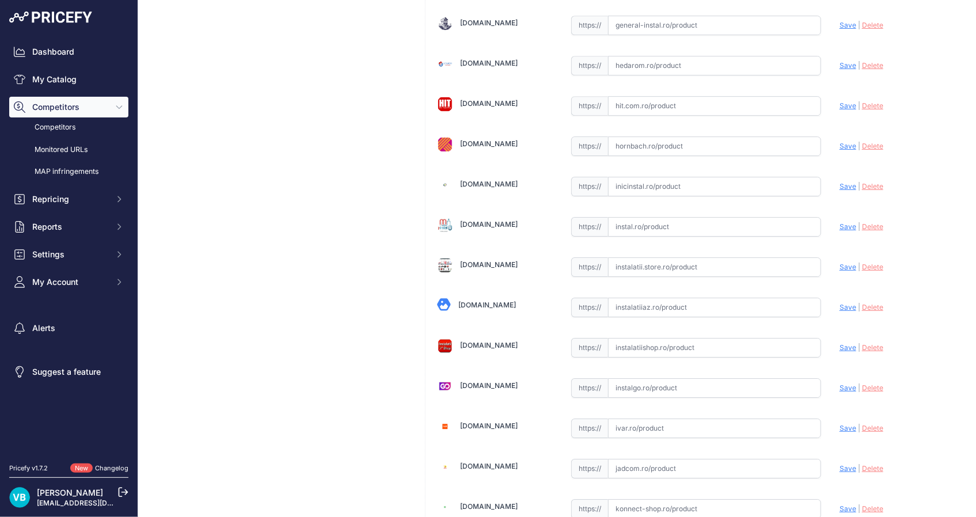
click at [708, 271] on div "Aleroma.ro Valid Invalid | |" at bounding box center [695, 385] width 541 height 4073
drag, startPoint x: 708, startPoint y: 270, endPoint x: 708, endPoint y: 259, distance: 11.5
click at [708, 270] on div "Aleroma.ro Valid Invalid | |" at bounding box center [695, 384] width 541 height 4073
click at [708, 257] on input "text" at bounding box center [714, 266] width 213 height 20
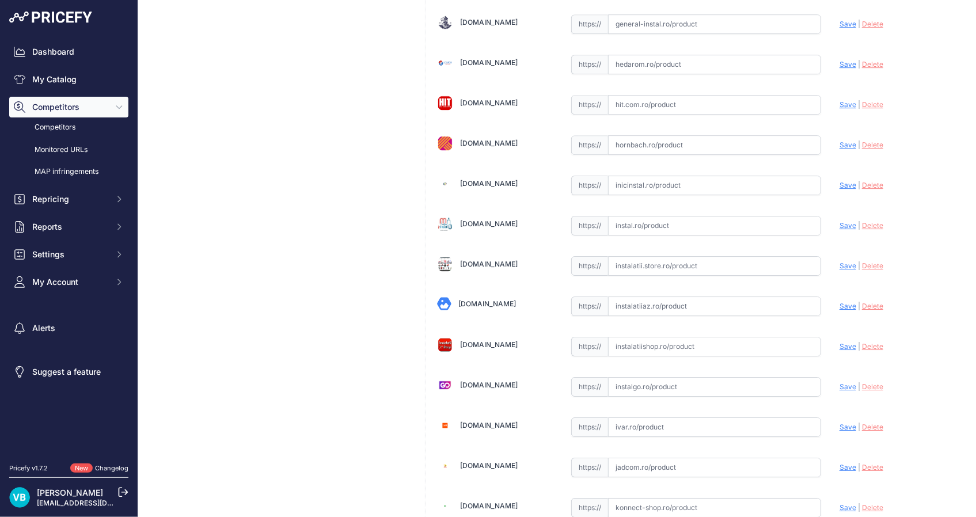
paste input "https://www.instalatii.store.ro/cumpara/teava-rehau-rautherm-s-d-20-cu-livrare-…"
type input "https://www.instalatii.store.ro/cumpara/teava-rehau-rautherm-s-d-20-cu-livrare-…"
click at [298, 259] on div "Țeavă Pe-Xa Rautherm's Ø 17 x 2 mm 20 x 2,0 120 m Link Price: RON 0.00" at bounding box center [279, 395] width 264 height 4121
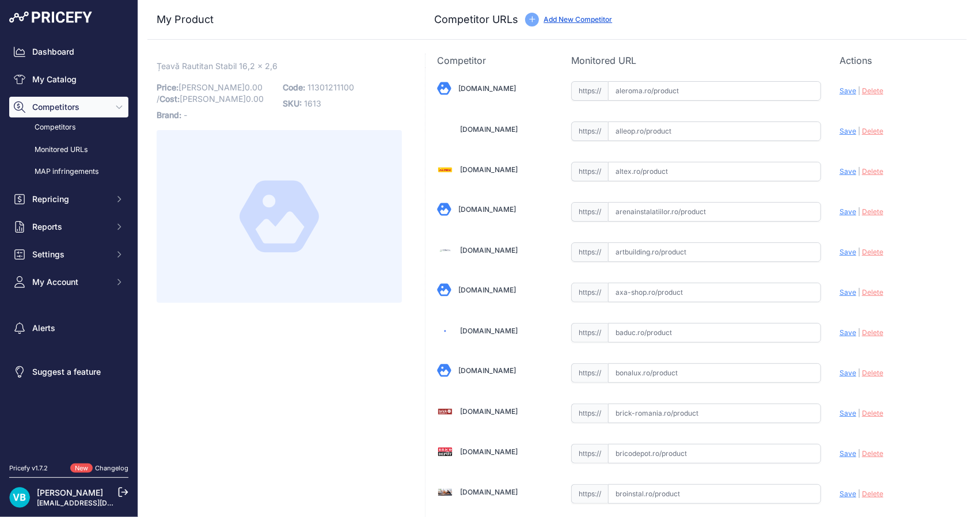
click at [345, 86] on span "11301211100" at bounding box center [330, 87] width 47 height 10
copy span "11301211100"
click at [345, 86] on span "11301211100" at bounding box center [330, 87] width 47 height 10
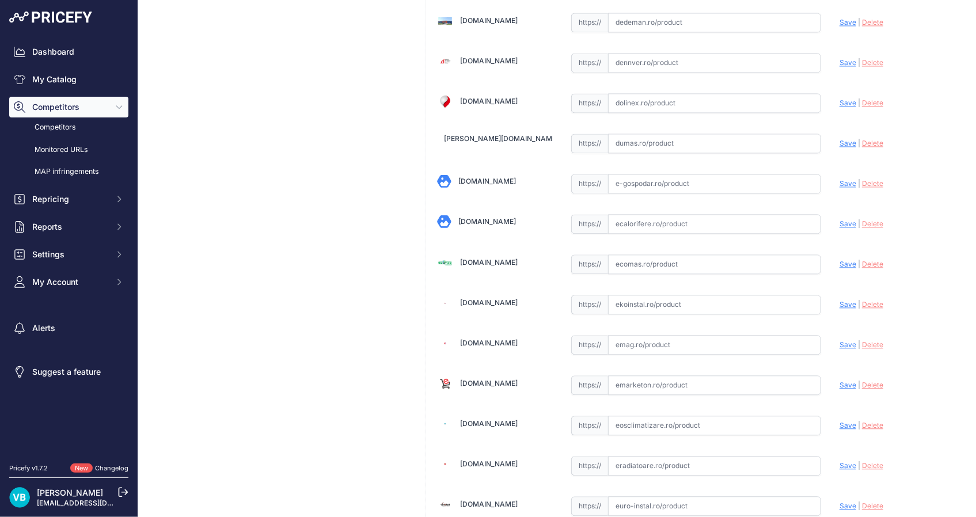
click at [647, 259] on input "text" at bounding box center [714, 264] width 213 height 20
paste input "https://www.ecomas.ro/teava-pexal-rautitan-stabil-16x2-6-colac-rehau"
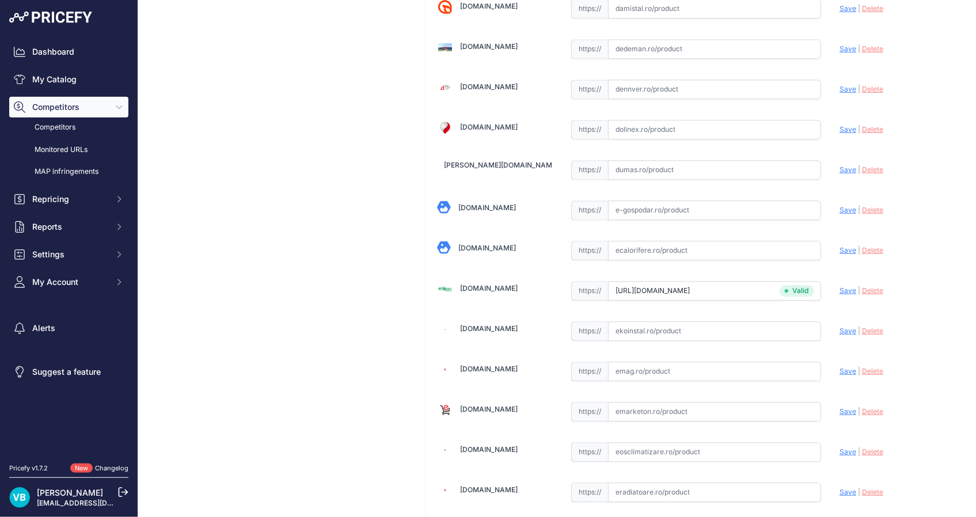
type input "www.ecomas.ro/teava-pexal-rautitan-stabil-16x2-6-colac-rehau?prirule_jdsnikfkfj…"
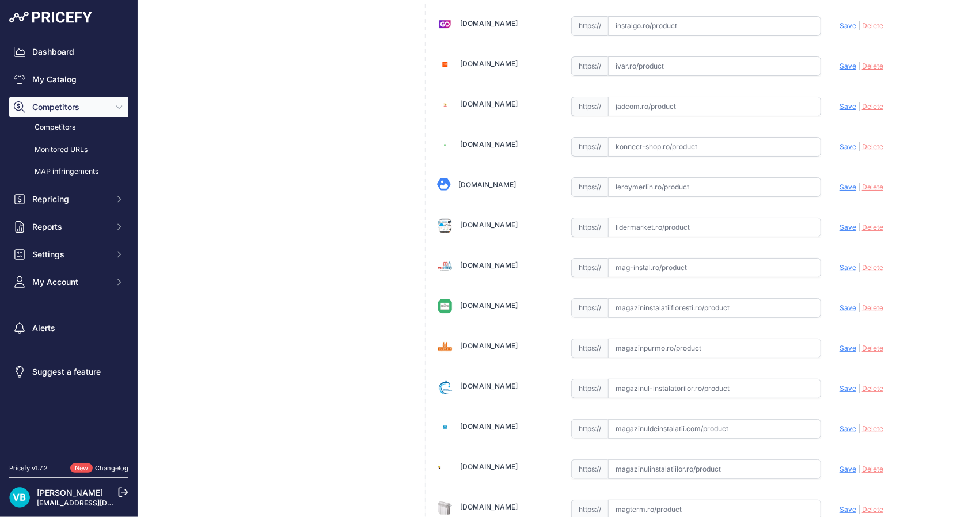
scroll to position [2081, 0]
click at [656, 261] on input "text" at bounding box center [714, 267] width 213 height 20
paste input "https://www.mag-instal.ro/ProInstalPipe.aspx?c=distribuitoare%2C%20cutii%2C%20f…"
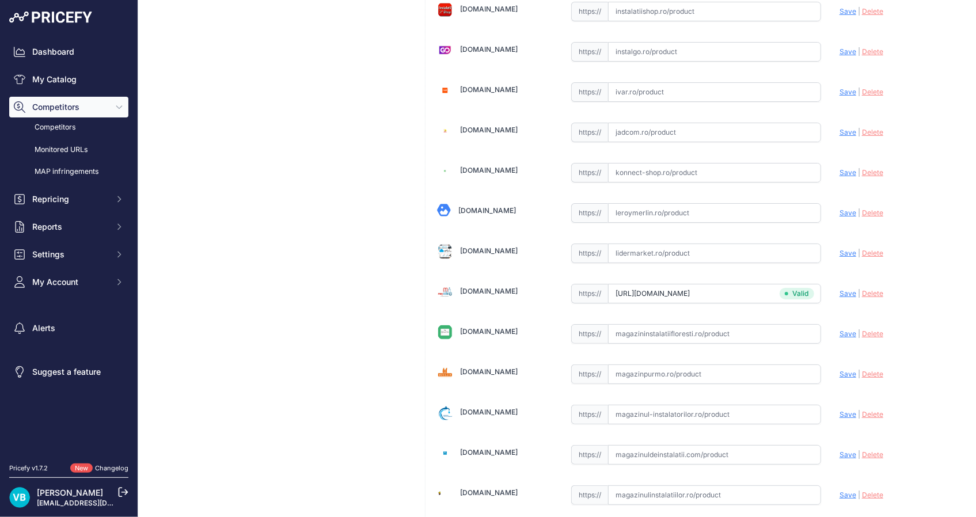
type input "www.mag-instal.ro/ProInstalPipe.aspx?c=distribuitoare%2C+cutii%2C+fitinguri&s=t…"
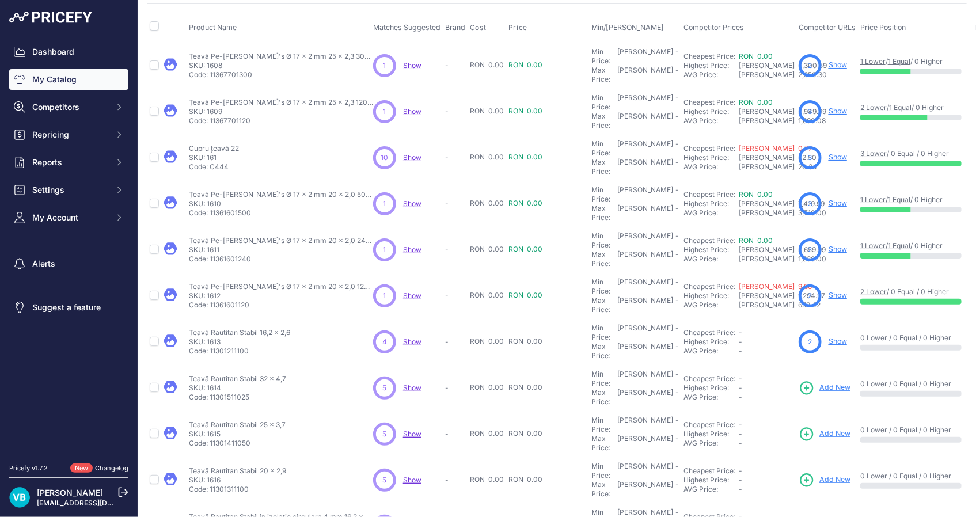
scroll to position [104, 0]
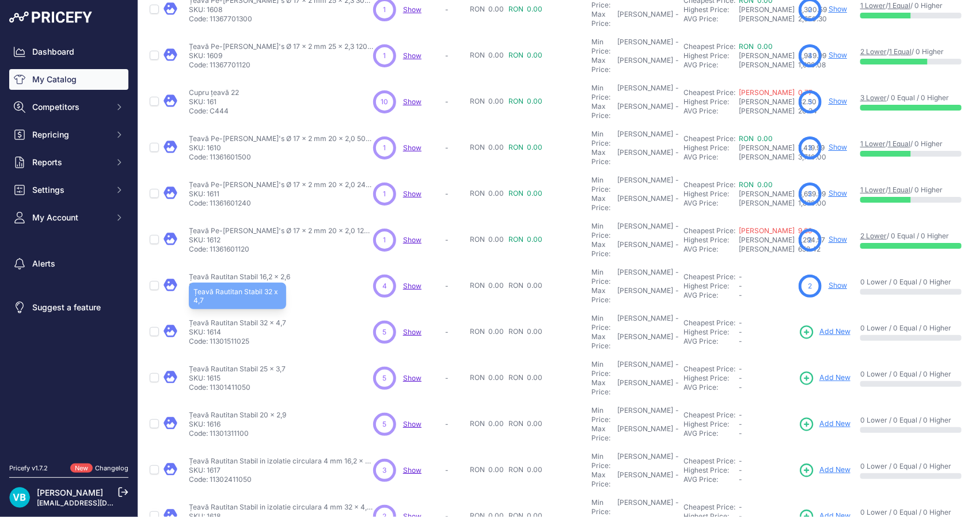
click at [240, 318] on p "Țeavă Rautitan Stabil 32 x 4,7" at bounding box center [237, 322] width 97 height 9
copy div "Țeavă Rautitan Stabil 32 x 4,7"
click at [819, 326] on span "Add New" at bounding box center [834, 331] width 31 height 11
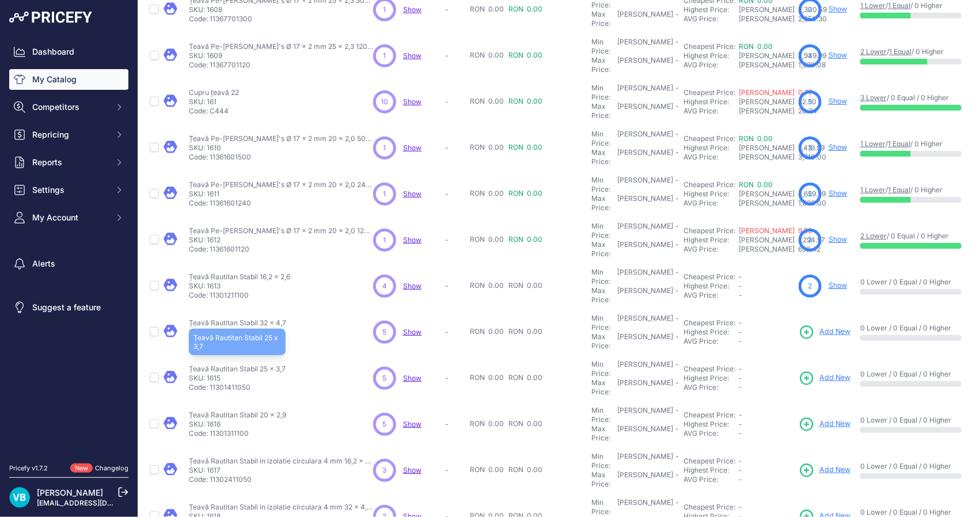
click at [264, 364] on p "Țeavă Rautitan Stabil 25 x 3,7" at bounding box center [237, 368] width 97 height 9
copy div "Țeavă Rautitan Stabil 25 x 3,7"
click at [819, 373] on span "Add New" at bounding box center [834, 378] width 31 height 11
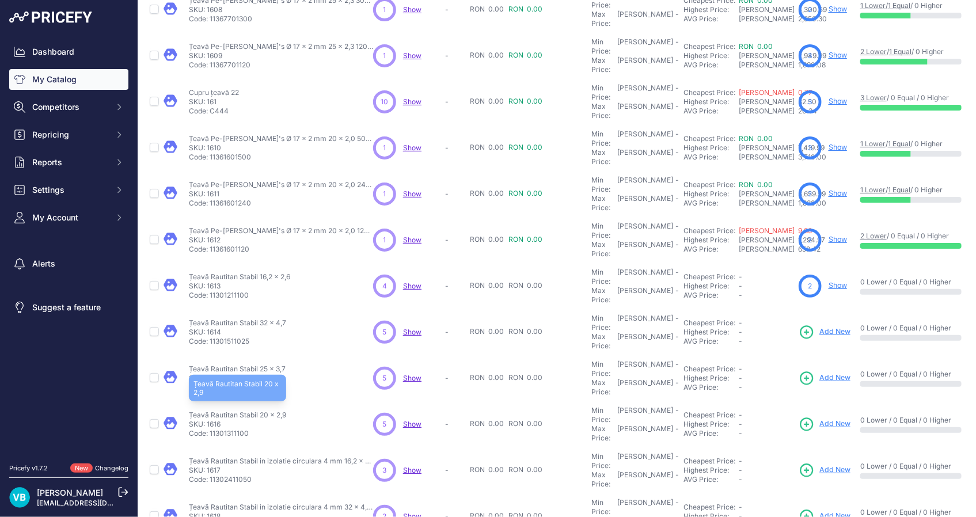
click at [267, 411] on p "Țeavă Rautitan Stabil 20 x 2,9" at bounding box center [237, 415] width 97 height 9
copy div "Țeavă Rautitan Stabil 20 x 2,9"
click at [819, 419] on span "Add New" at bounding box center [834, 424] width 31 height 11
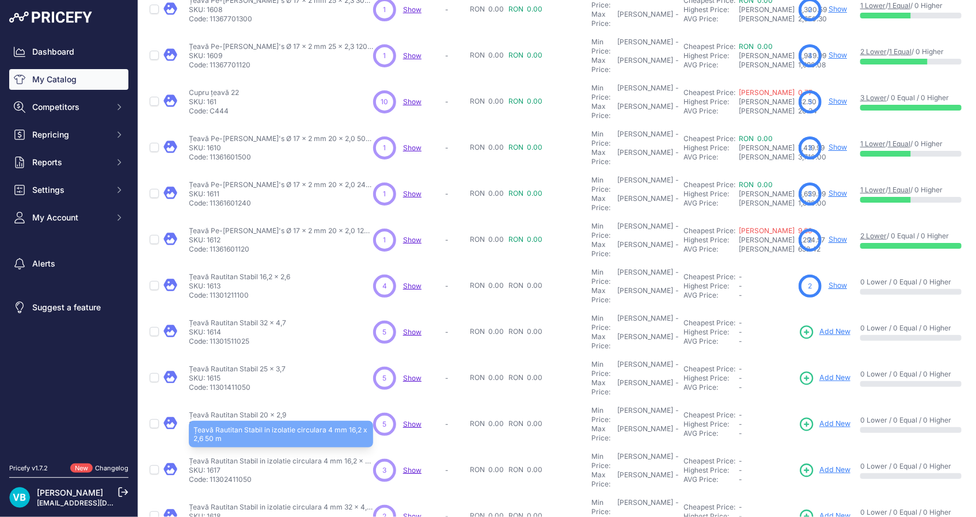
click at [236, 457] on p "Țeavă Rautitan Stabil in izolatie circulara 4 mm 16,2 x 2,6 50 m" at bounding box center [281, 461] width 184 height 9
copy div "Țeavă Rautitan Stabil in izolatie circulara 4 mm 16,2 x 2,6 50 m"
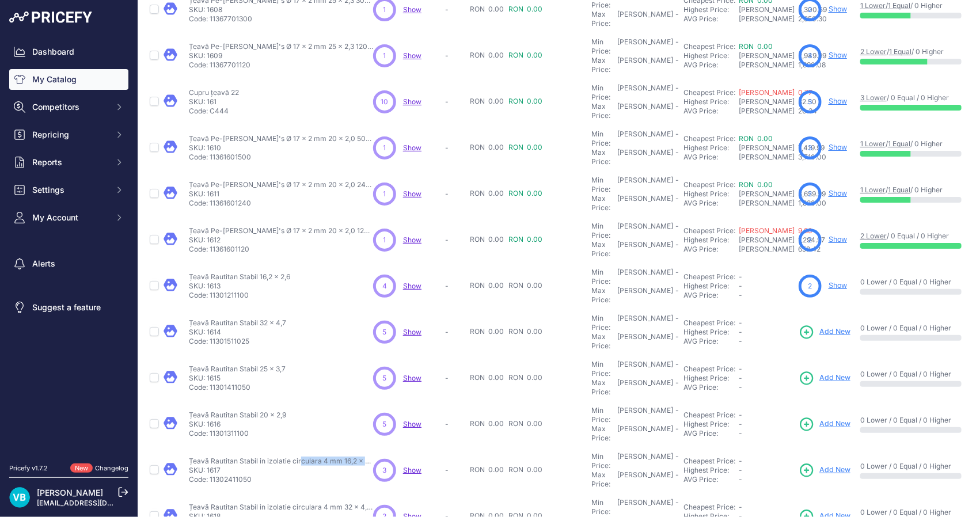
click at [819, 465] on span "Add New" at bounding box center [834, 470] width 31 height 11
click at [246, 503] on p "Țeavă Rautitan Stabil in izolatie circulara 4 mm 32 x 4,7 25 m" at bounding box center [281, 507] width 184 height 9
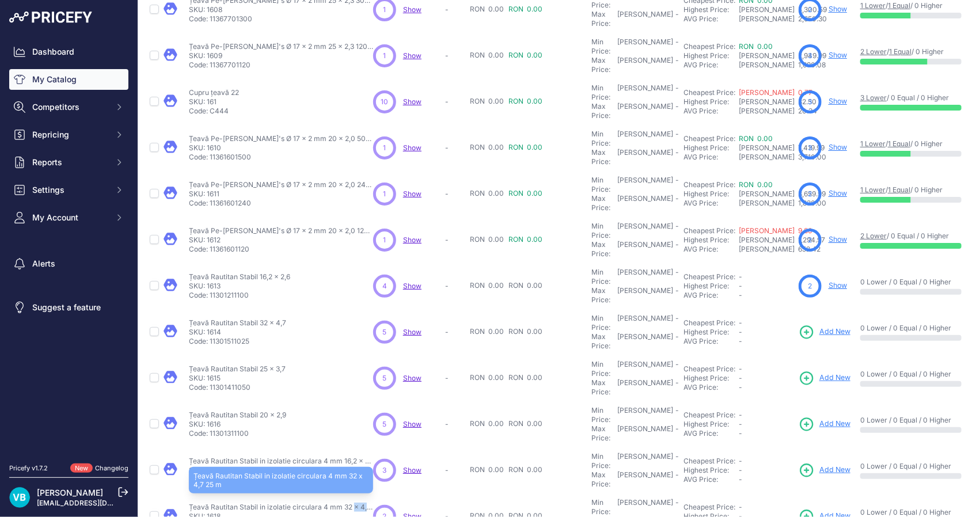
click at [246, 503] on p "Țeavă Rautitan Stabil in izolatie circulara 4 mm 32 x 4,7 25 m" at bounding box center [281, 507] width 184 height 9
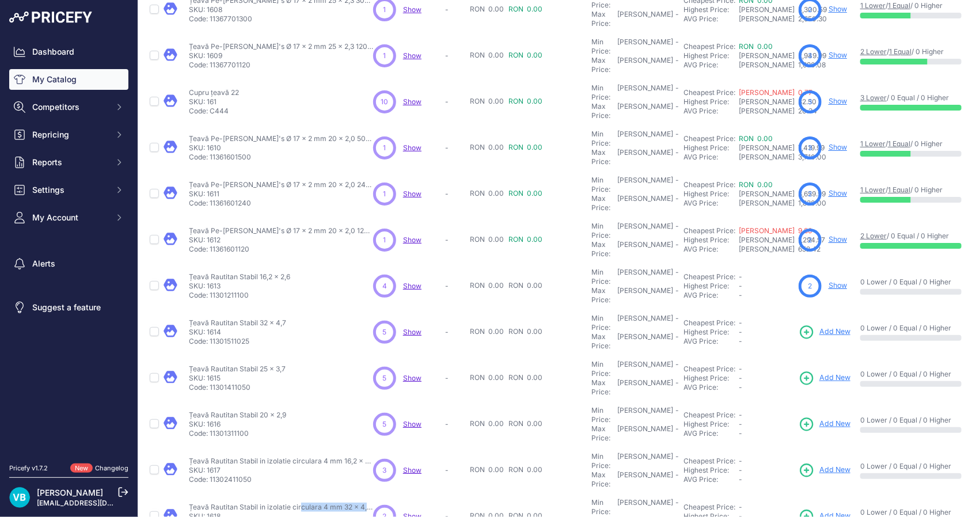
copy div "Țeavă Rautitan Stabil in izolatie circulara 4 mm 32 x 4,7 25 m"
drag, startPoint x: 792, startPoint y: 411, endPoint x: 778, endPoint y: 404, distance: 15.7
click at [819, 511] on span "Add New" at bounding box center [834, 516] width 31 height 11
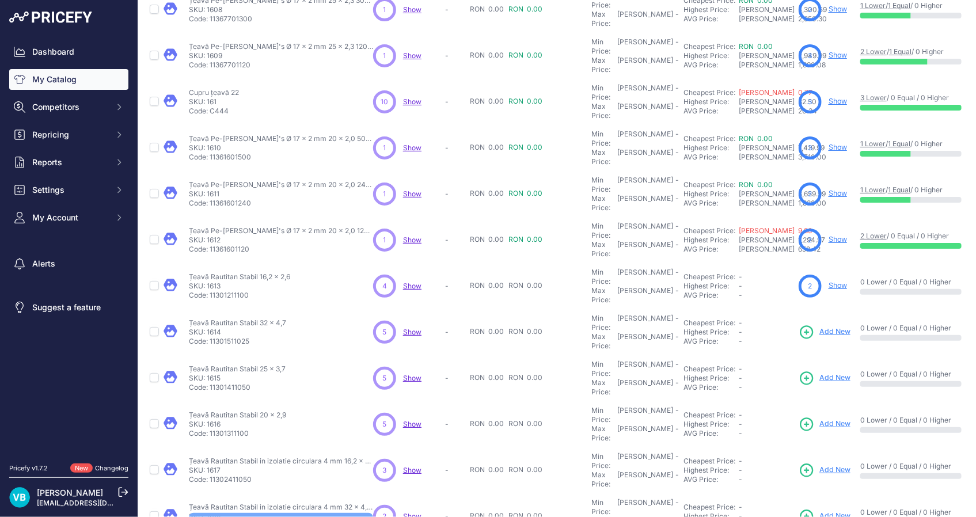
copy div "Țeavă Rautitan Stabil in izolatie circulara 4 mm 25 x 3,7 25 m"
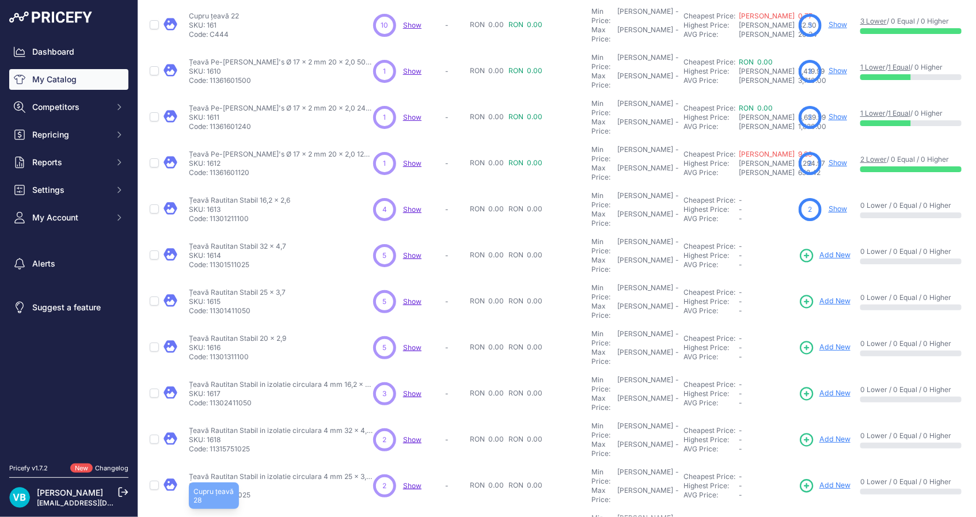
click at [209, 516] on p "Cupru țeavă 28" at bounding box center [214, 522] width 50 height 9
click at [207, 516] on p "Cupru țeavă 28" at bounding box center [214, 522] width 50 height 9
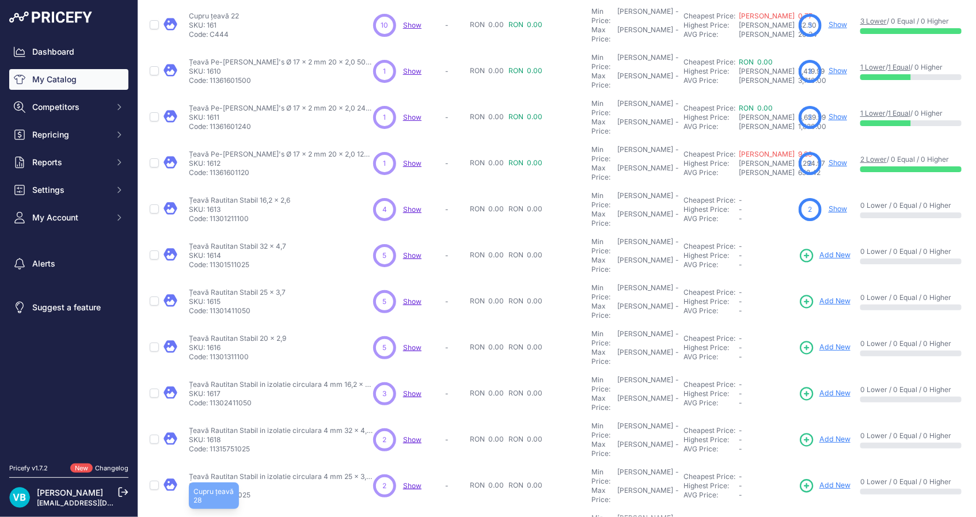
copy div "Cupru țeavă 28"
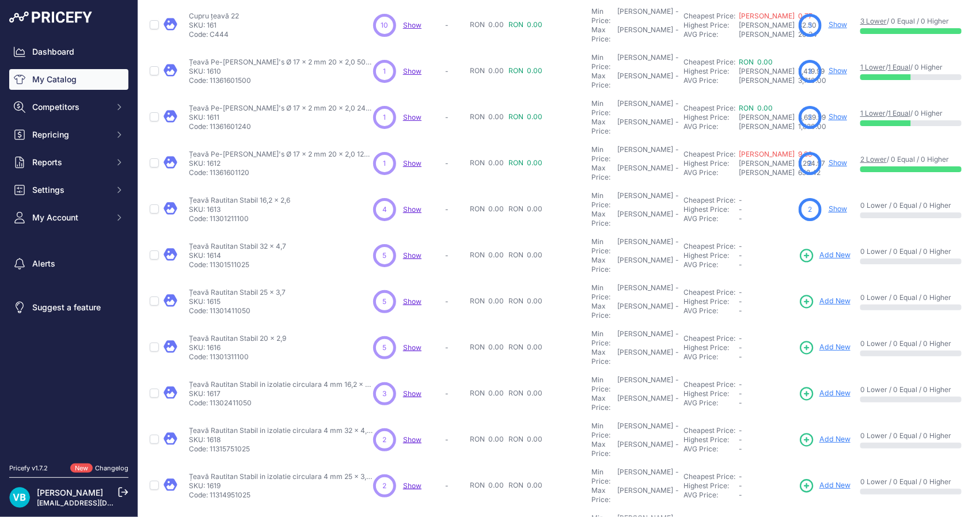
copy div "Țeavă Rautitan Stabil in izolatie circulara 4 mm 20 x 2,9 50 m"
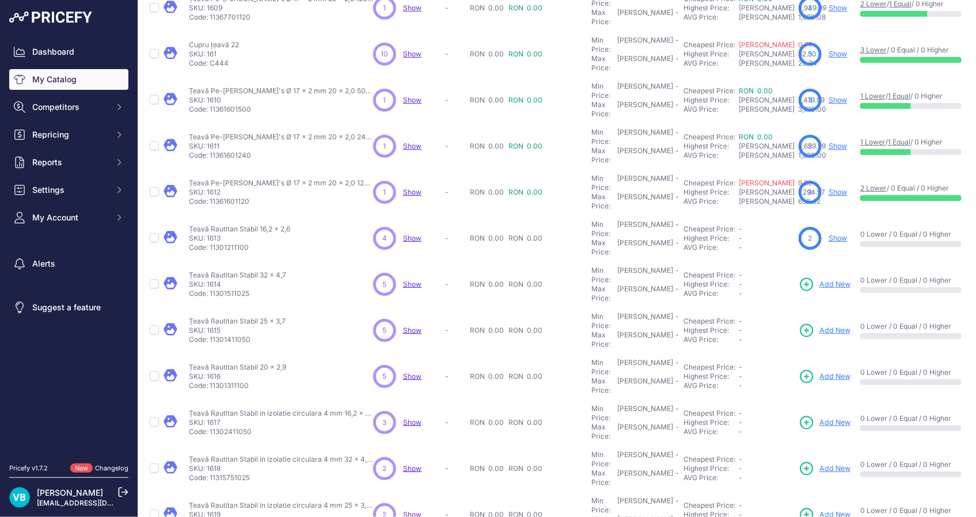
scroll to position [210, 0]
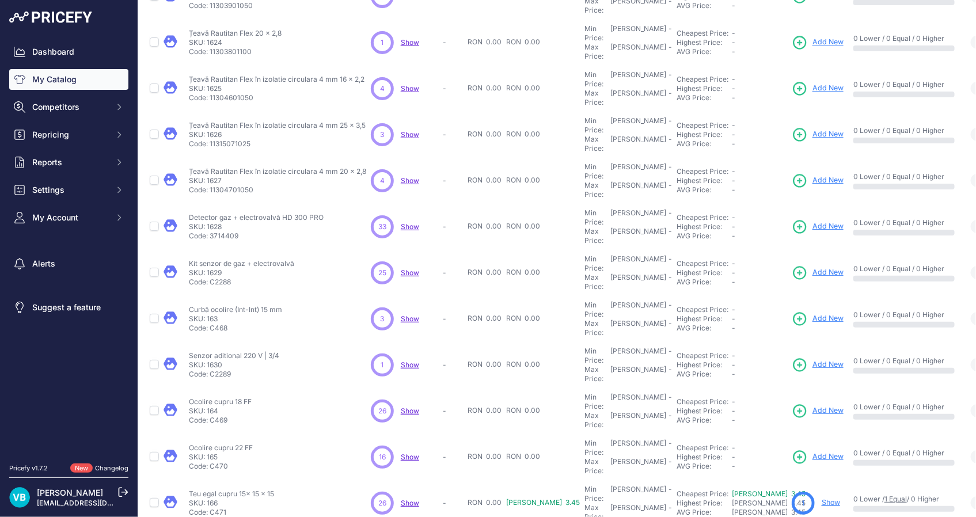
scroll to position [181, 0]
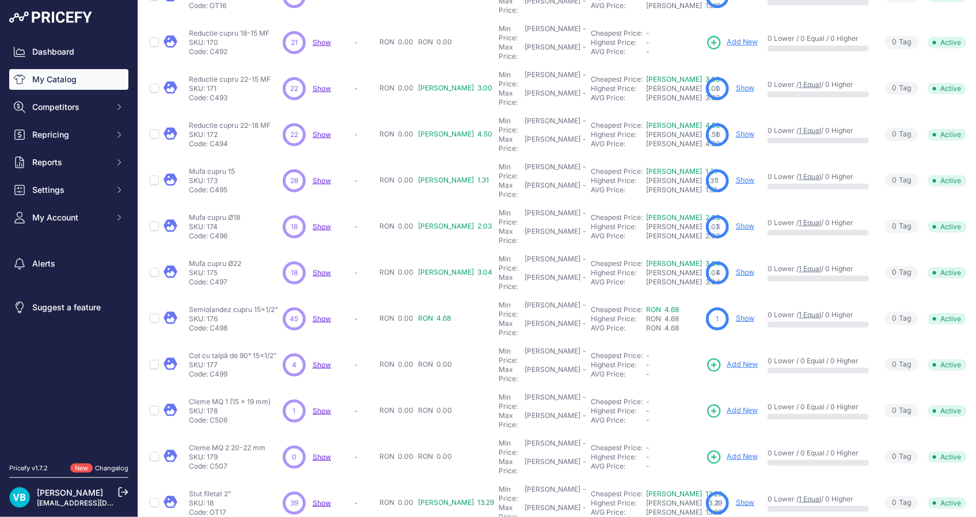
scroll to position [173, 0]
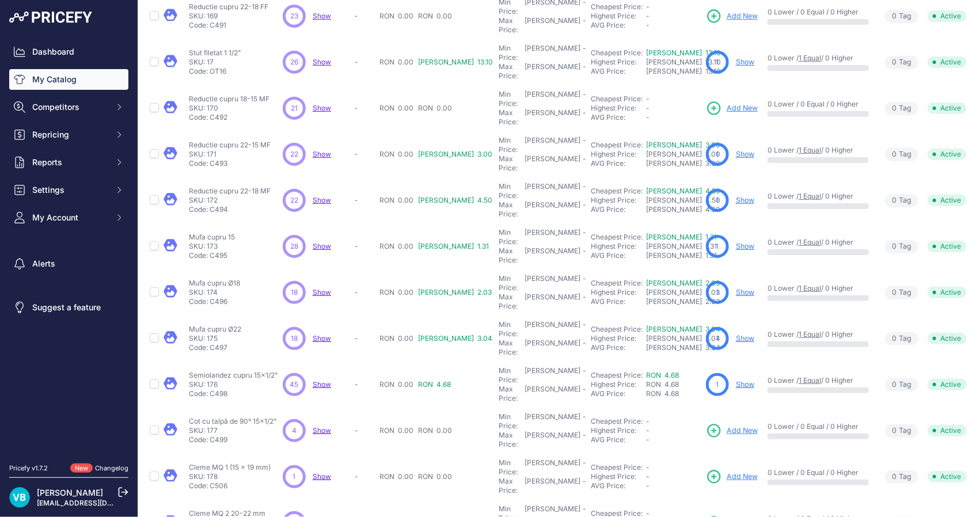
scroll to position [202, 0]
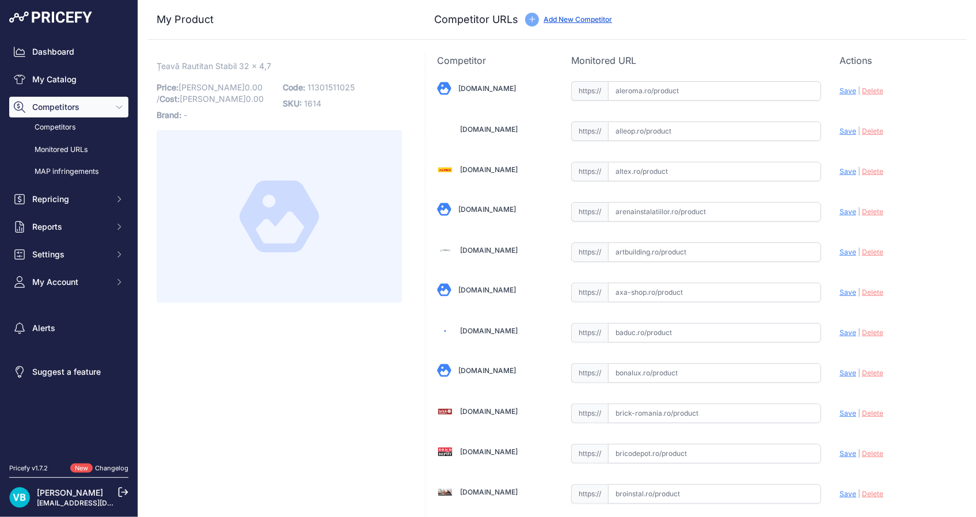
click at [320, 85] on span "11301511025" at bounding box center [330, 87] width 47 height 10
copy span "11301511025"
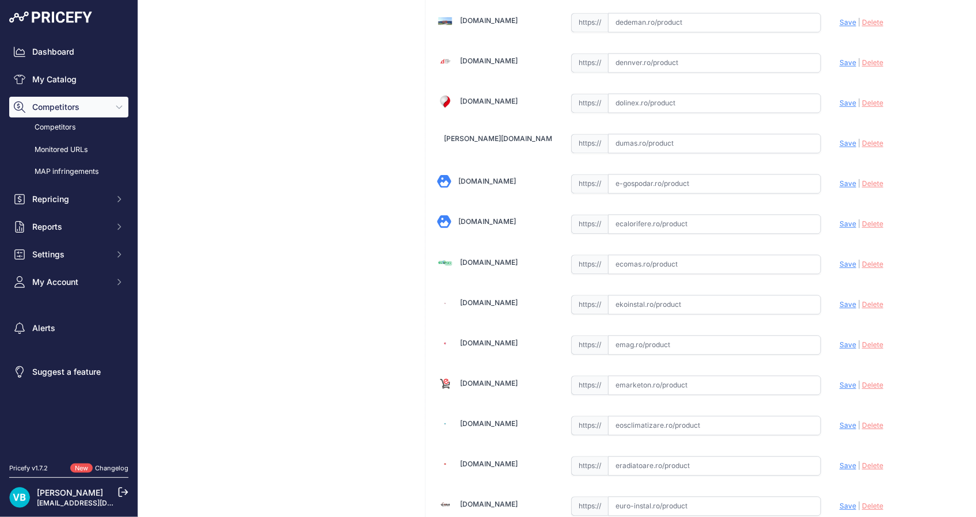
click at [656, 261] on input "text" at bounding box center [714, 264] width 213 height 20
paste input "[URL][DOMAIN_NAME]"
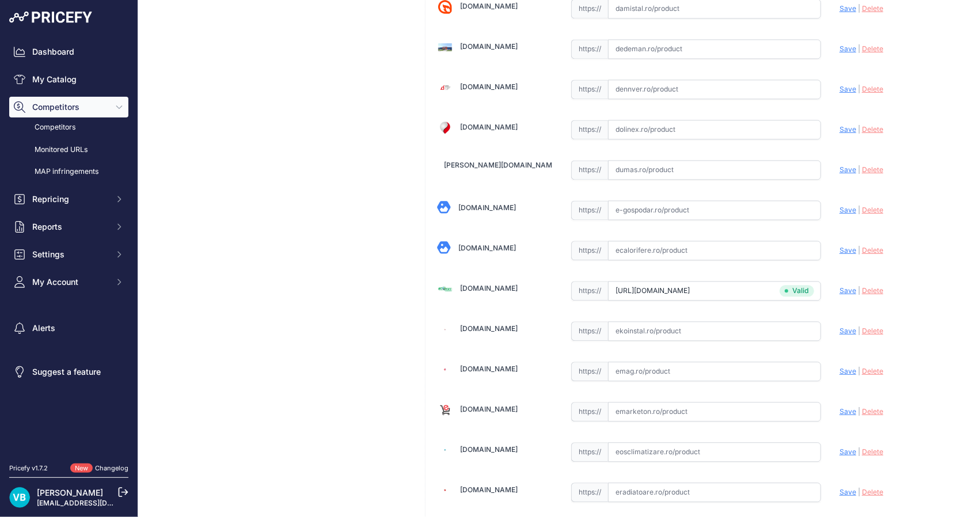
type input "[DOMAIN_NAME][URL]"
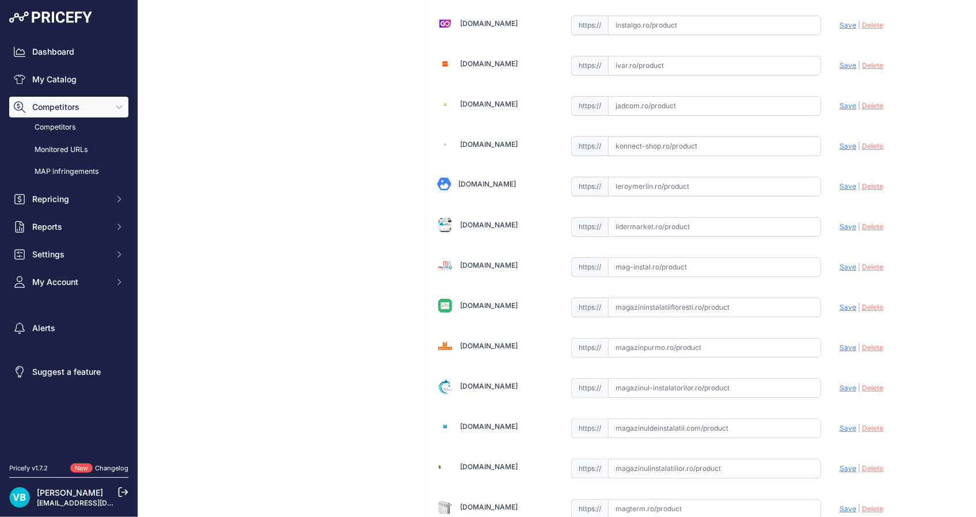
click at [656, 263] on input "text" at bounding box center [714, 267] width 213 height 20
paste input "[URL][DOMAIN_NAME]"
type input "[URL][DOMAIN_NAME]"
click at [307, 235] on div "Țeavă Rautitan Stabil 32 x 4,7 Link Price: [PERSON_NAME] 0.00 / Cost: 0.00 Bran…" at bounding box center [279, 33] width 264 height 4121
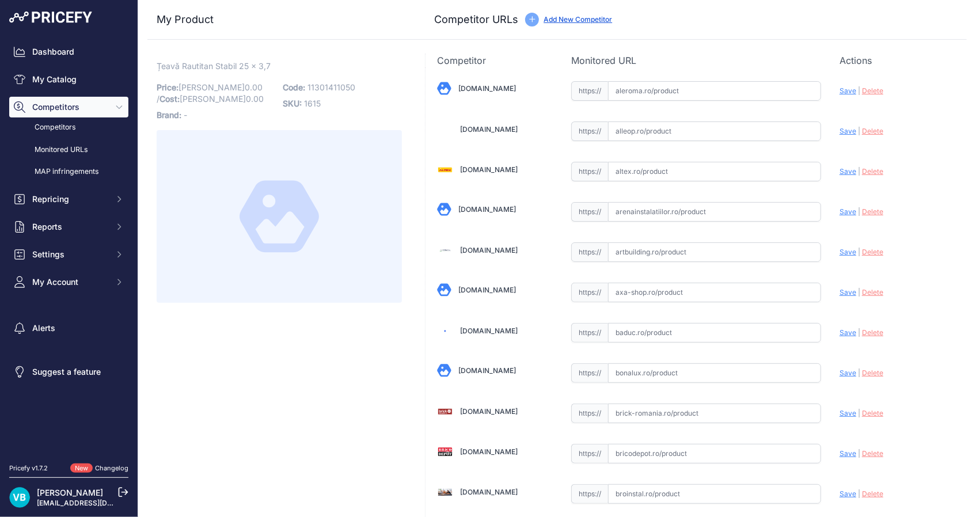
click at [332, 92] on p "Code: 11301411050" at bounding box center [342, 87] width 119 height 16
copy span "11301411050"
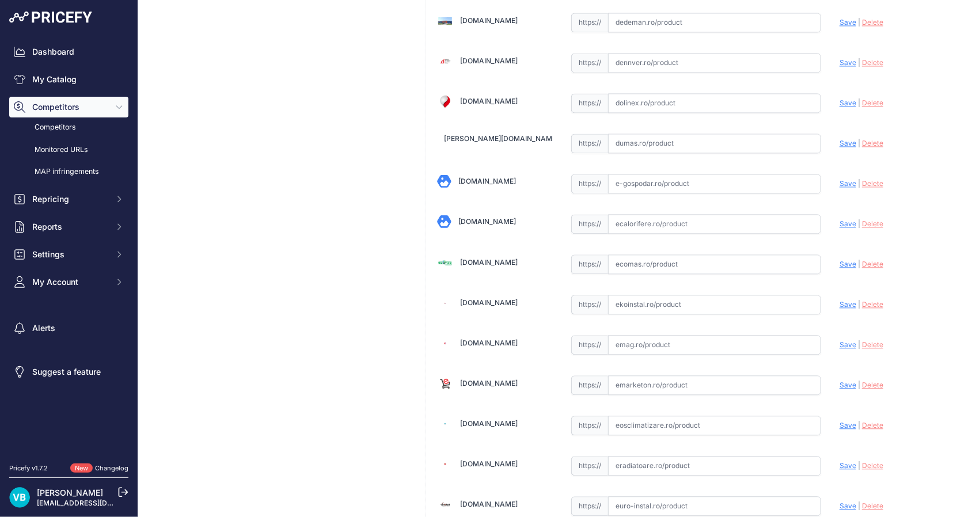
drag, startPoint x: 679, startPoint y: 242, endPoint x: 674, endPoint y: 263, distance: 20.8
click at [674, 264] on input "text" at bounding box center [714, 264] width 213 height 20
paste input "https://www.ecomas.ro/teava-pexal-rautitan-stabil-25x3-7-colac-rehau"
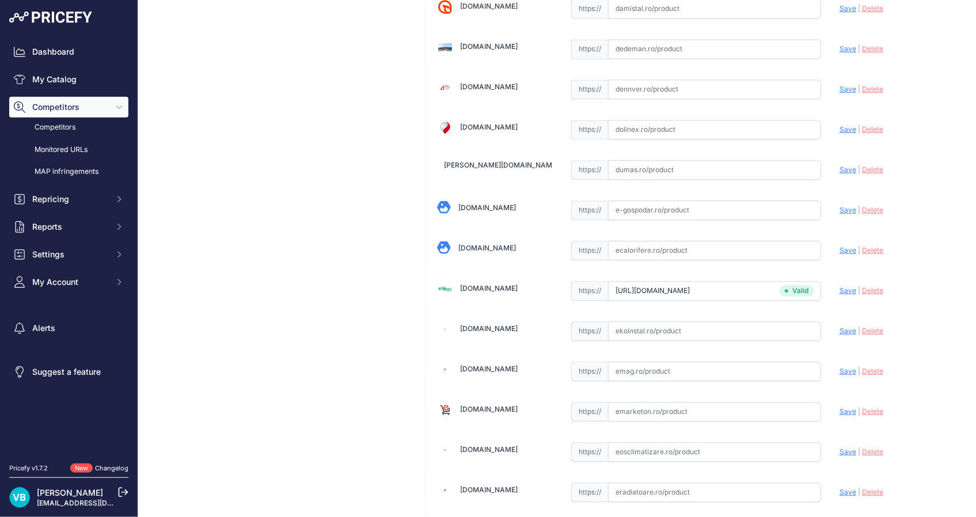
type input "www.ecomas.ro/teava-pexal-rautitan-stabil-25x3-7-colac-rehau?prirule_jdsnikfkfj…"
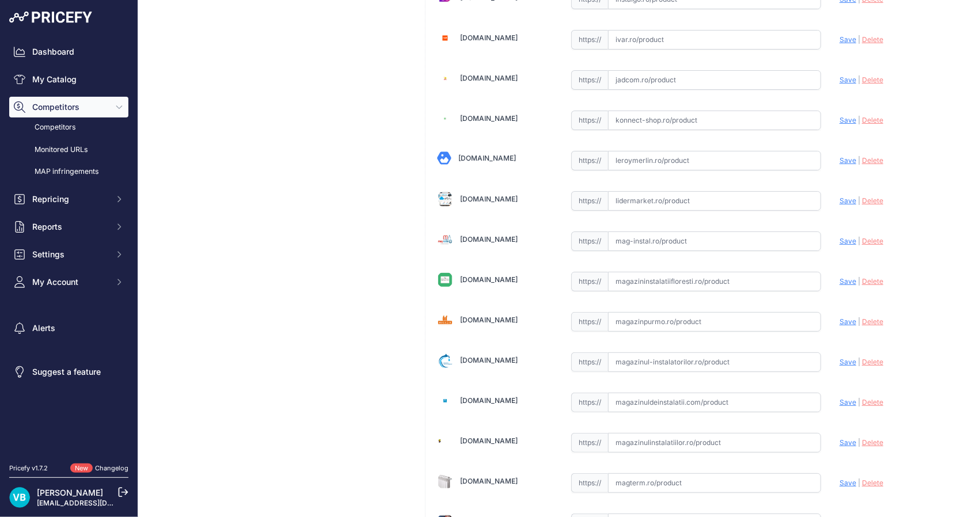
scroll to position [2081, 0]
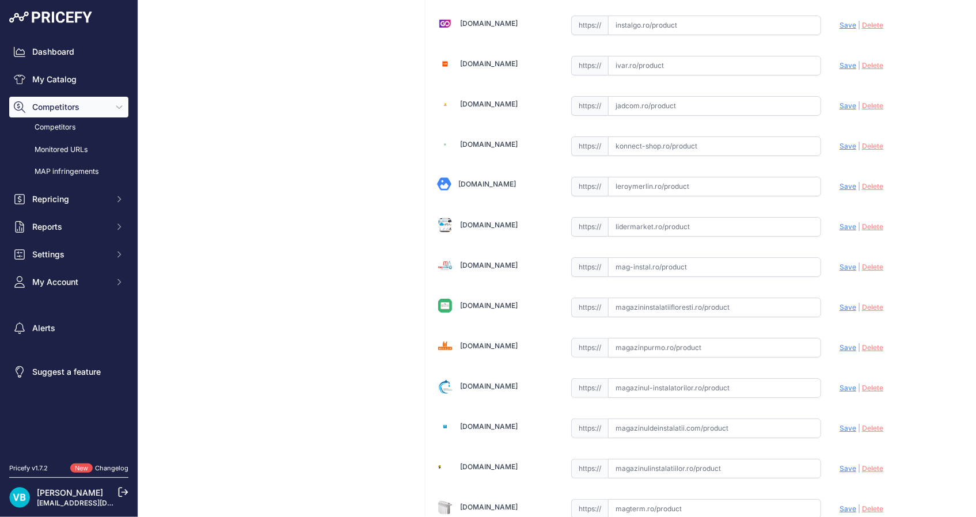
click at [689, 265] on input "text" at bounding box center [714, 267] width 213 height 20
paste input "https://www.mag-instal.ro/ProInstalPipe.aspx?c=distribuitoare%2C%20cutii%2C%20f…"
type input "www.mag-instal.ro/ProInstalPipe.aspx?c=distribuitoare%2C+cutii%2C+fitinguri&s=t…"
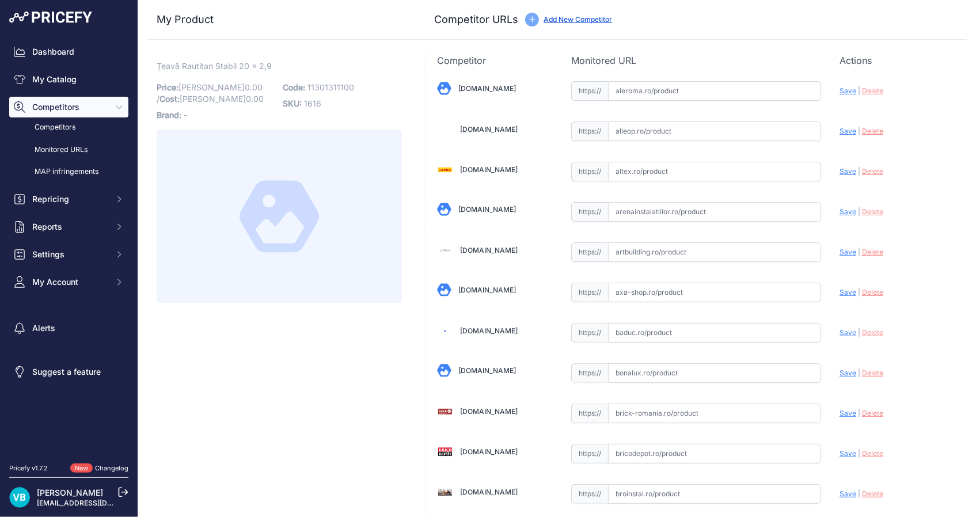
click at [336, 86] on span "11301311100" at bounding box center [330, 87] width 47 height 10
copy span "11301311100"
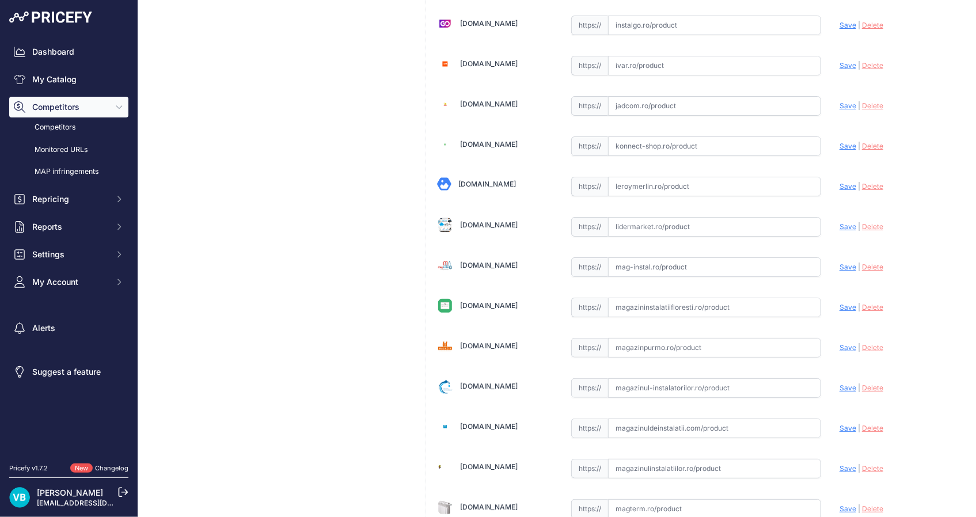
click at [702, 264] on input "text" at bounding box center [714, 267] width 213 height 20
paste input "https://www.mag-instal.ro/ProInstalPipe.aspx?c=distribuitoare%2C%20cutii%2C%20f…"
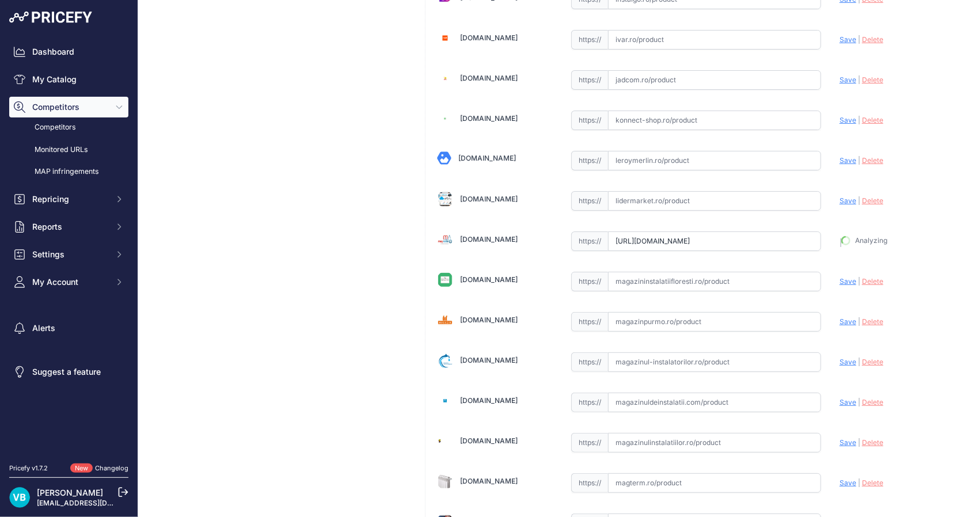
scroll to position [0, 0]
type input "www.mag-instal.ro/ProInstalPipe.aspx?c=distribuitoare%2C+cutii%2C+fitinguri&s=t…"
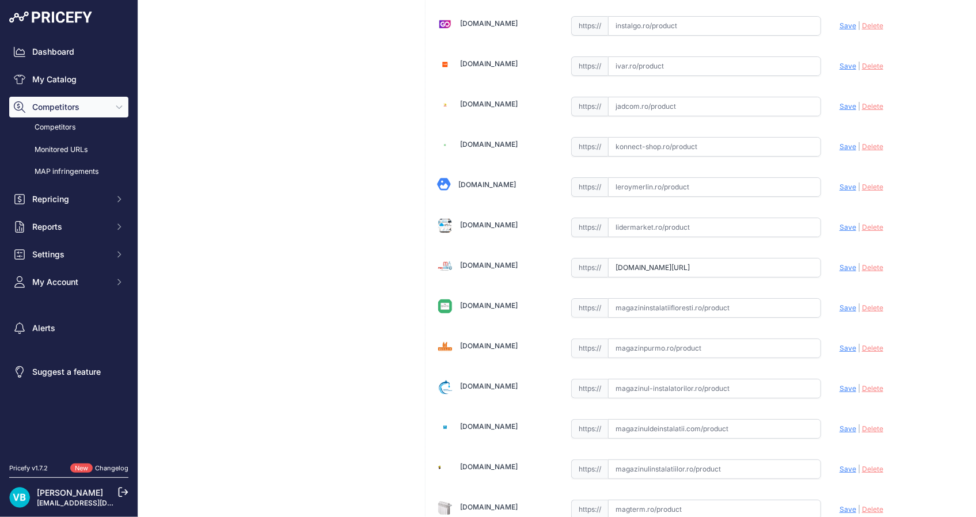
scroll to position [1142, 0]
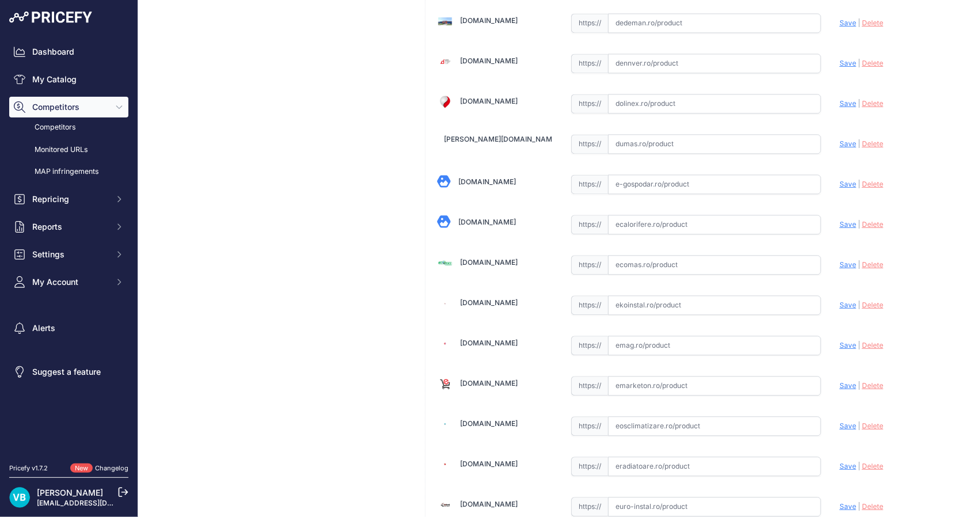
click at [659, 255] on input "text" at bounding box center [714, 265] width 213 height 20
paste input "https://www.ecomas.ro/teava-pexal-rautitan-stabil-20x2-9-colac-rehau"
type input "www.ecomas.ro/teava-pexal-rautitan-stabil-20x2-9-colac-rehau?prirule_jdsnikfkfj…"
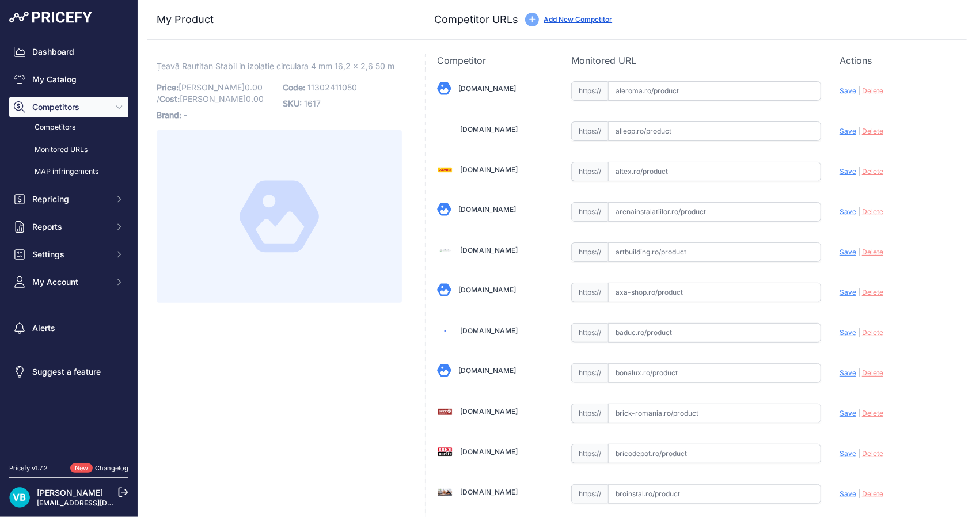
click at [351, 78] on div "Țeavă Rautitan Stabil in izolatie circulara 4 mm 16,2 x 2,6 50 m Link Price: [P…" at bounding box center [279, 181] width 245 height 242
click at [340, 85] on span "11302411050" at bounding box center [332, 87] width 50 height 10
copy span "11302411050"
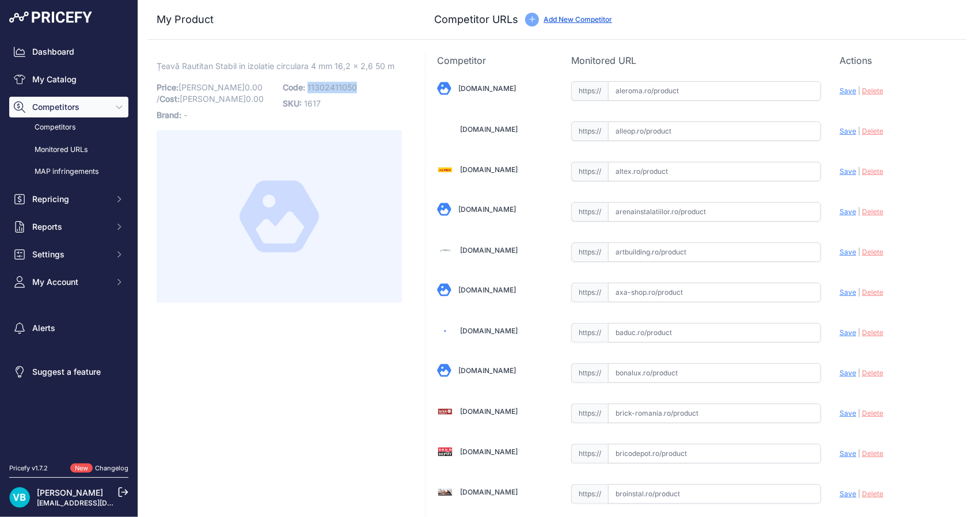
copy span "11302411050"
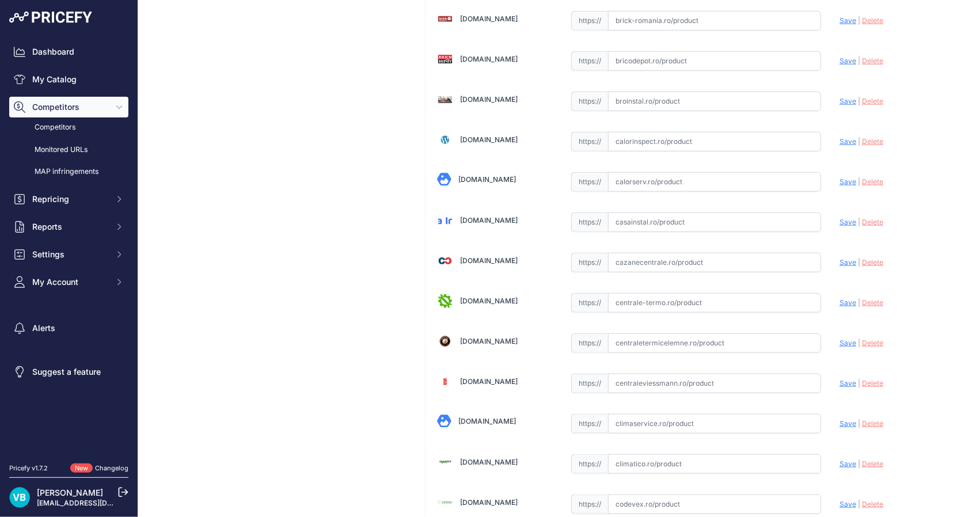
click at [708, 260] on input "text" at bounding box center [714, 263] width 213 height 20
paste input "https://www.cazanecentrale.ro/rehau-rautitan-flex-teava-pe-xa-16x2-2-preizolata…"
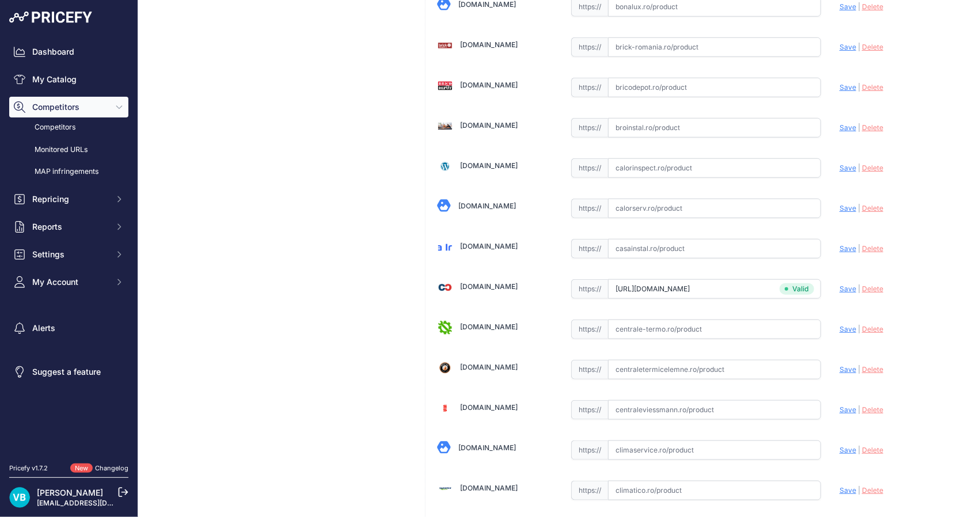
type input "[DOMAIN_NAME][URL]"
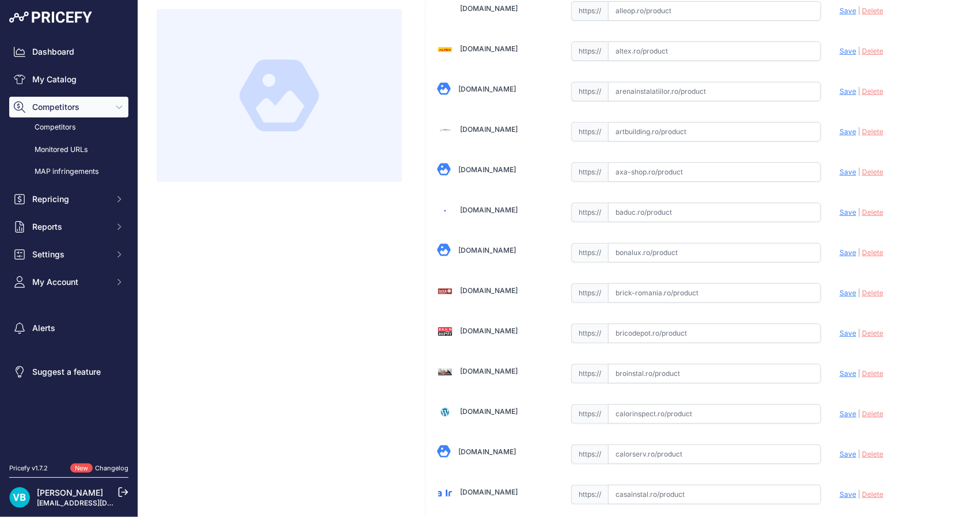
scroll to position [0, 0]
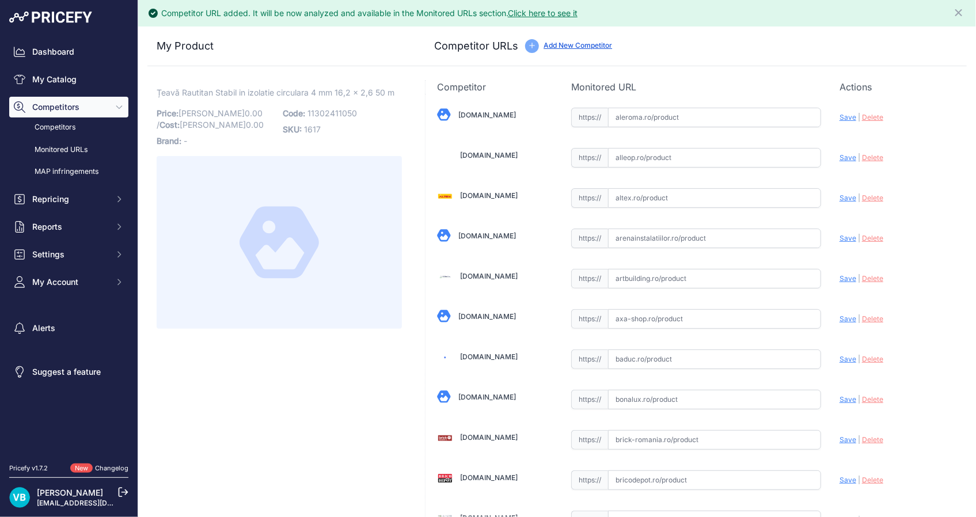
click at [339, 107] on p "Code: 11302411050" at bounding box center [342, 113] width 119 height 16
copy span "11302411050"
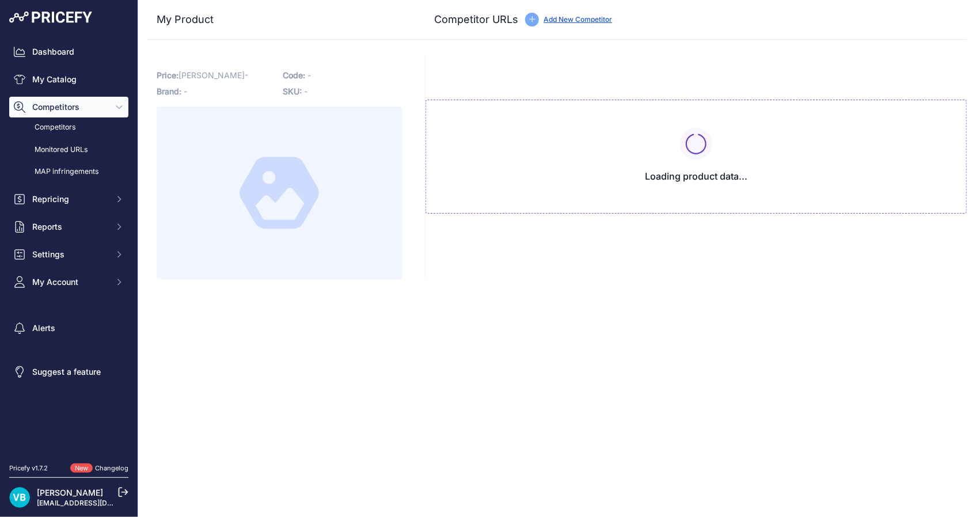
type input "[DOMAIN_NAME][URL]"
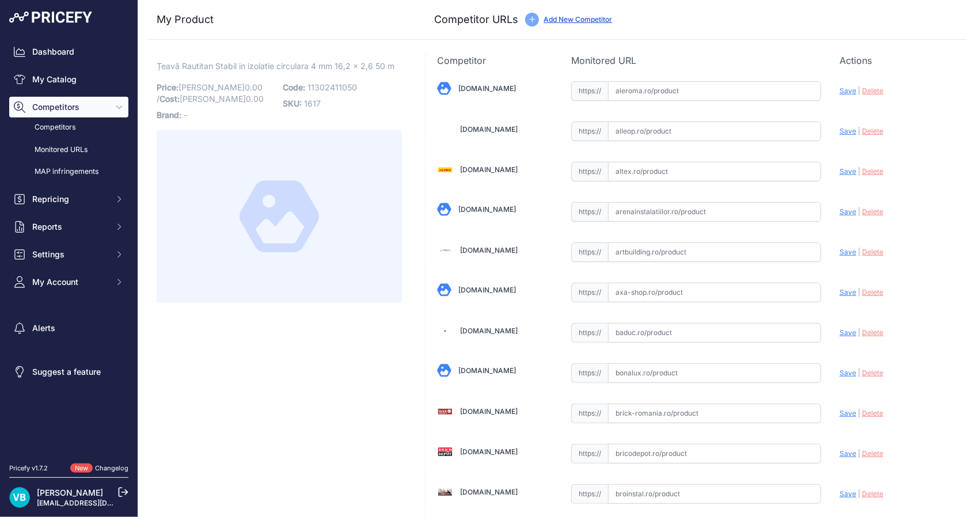
click at [329, 59] on span "Țeavă Rautitan Stabil in izolatie circulara 4 mm 16,2 x 2,6 50 m" at bounding box center [276, 66] width 238 height 14
copy div "Țeavă Rautitan Stabil in izolatie circulara 4 mm 16,2 x 2,6 50 m Link"
click at [337, 92] on p "Code: 11315751025" at bounding box center [342, 87] width 119 height 16
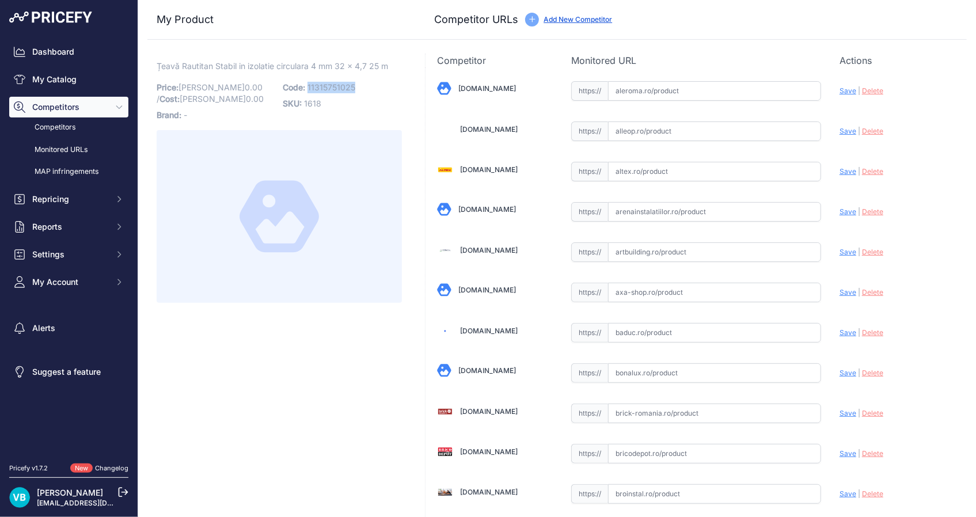
click at [337, 92] on p "Code: 11315751025" at bounding box center [342, 87] width 119 height 16
copy span "11315751025"
click at [321, 88] on span "11314951025" at bounding box center [331, 87] width 49 height 10
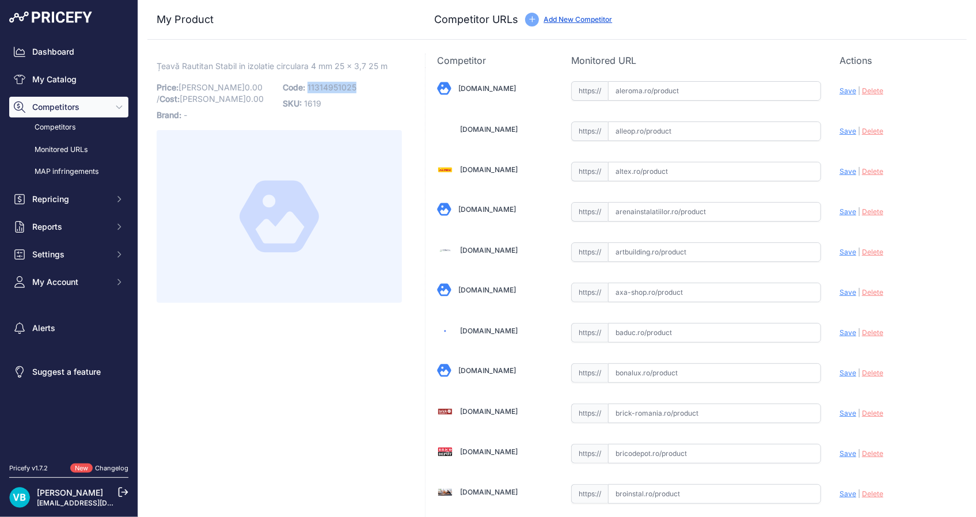
copy span "11314951025"
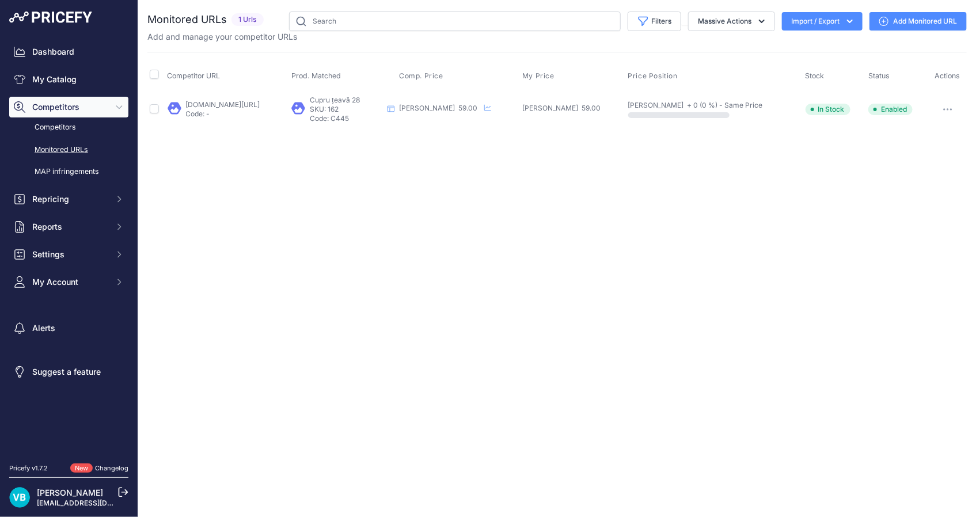
click at [252, 102] on link "[DOMAIN_NAME][URL]" at bounding box center [223, 104] width 74 height 9
click at [914, 29] on link "Add Monitored URL" at bounding box center [917, 21] width 97 height 18
click at [944, 109] on icon "button" at bounding box center [944, 109] width 1 height 1
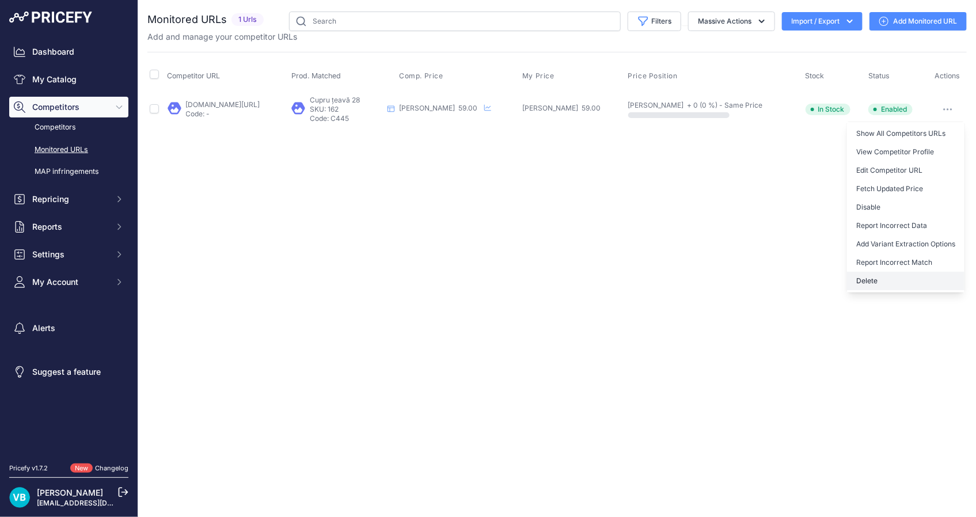
click at [870, 282] on button "Delete" at bounding box center [905, 281] width 117 height 18
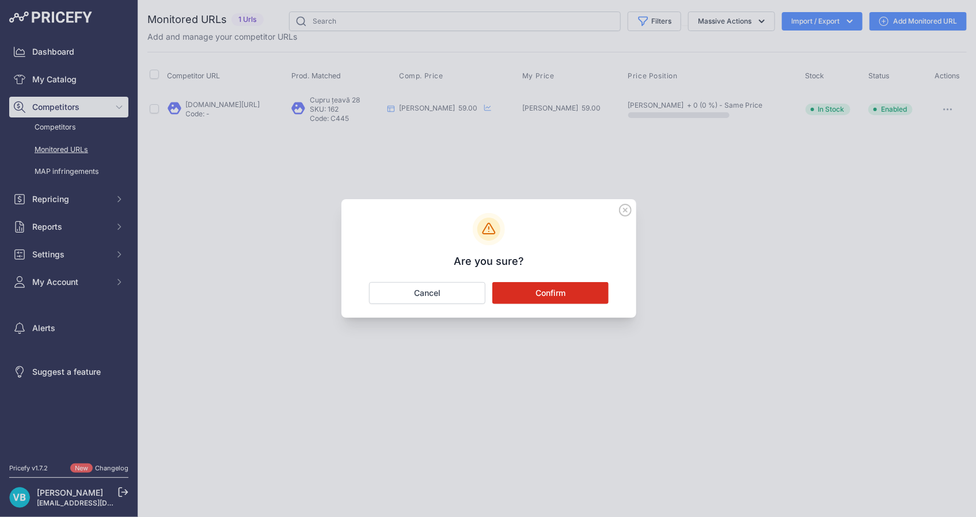
click at [529, 292] on button "Confirm" at bounding box center [550, 293] width 116 height 22
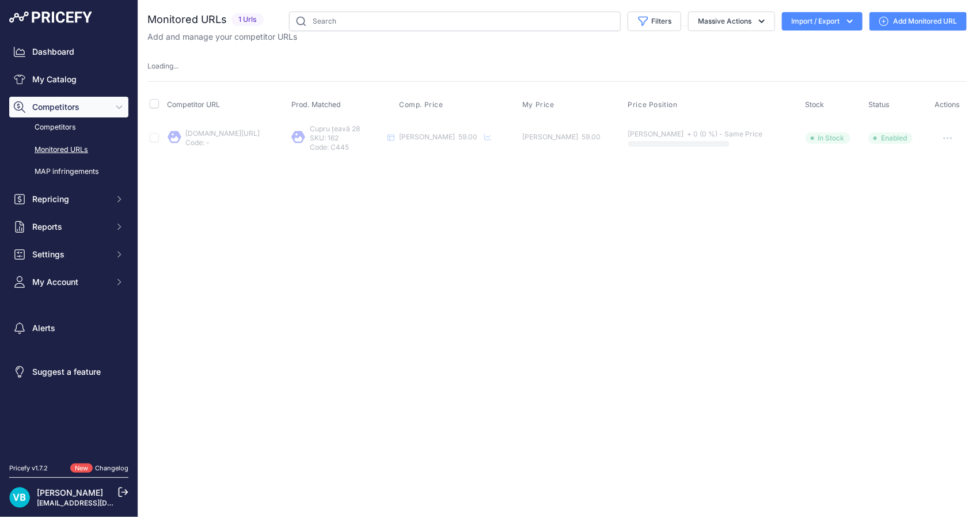
click at [516, 219] on div "Close You are not connected to the internet." at bounding box center [557, 258] width 838 height 517
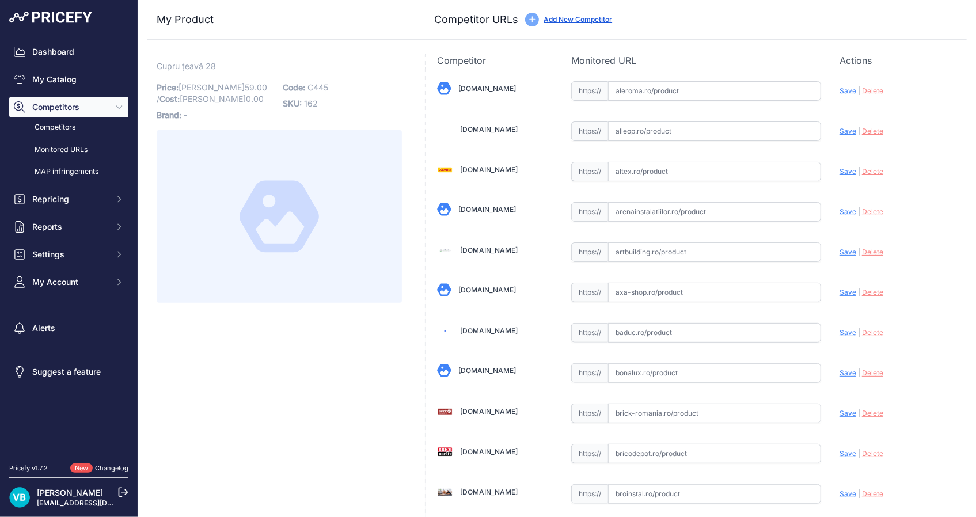
click at [673, 451] on input "text" at bounding box center [714, 454] width 213 height 20
paste input "https://www.bricodepot.ro/incalzire-si-climatizare/alimentare-apa/teava-de-cupr…"
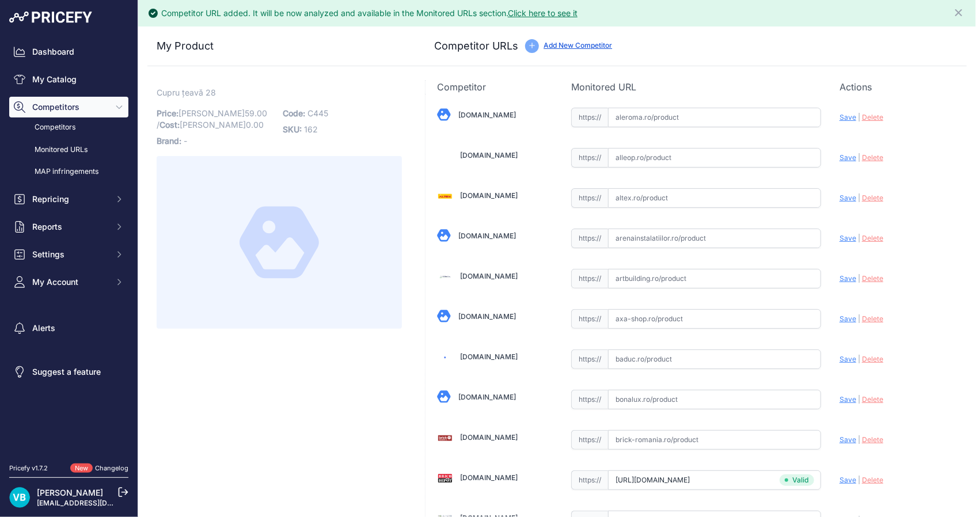
type input "www.bricodepot.ro/incalzire-si-climatizare/alimentare-apa/teava-de-cupru-dura.h…"
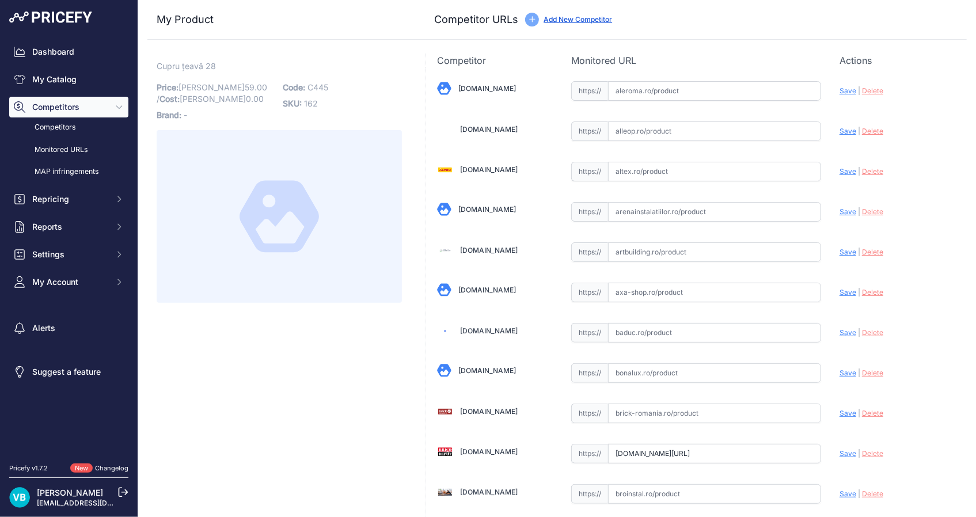
scroll to position [2000, 0]
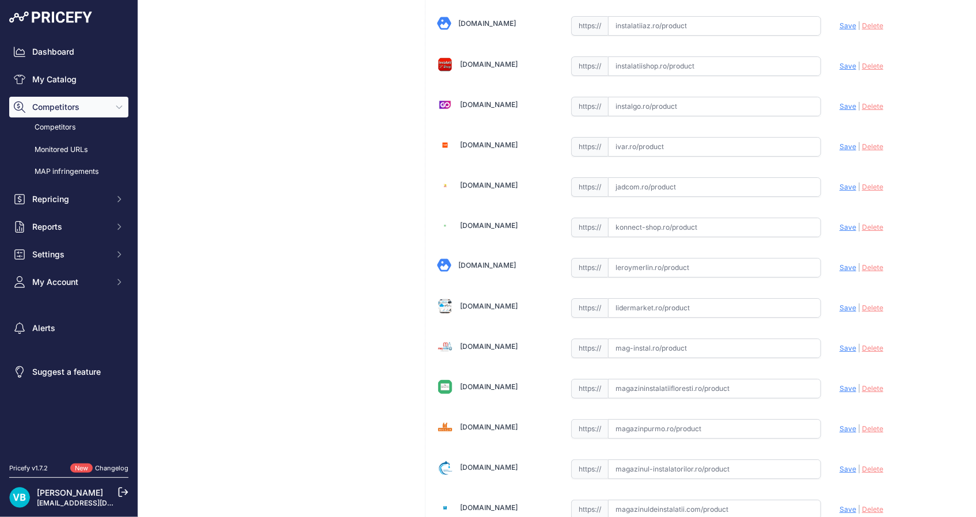
click at [691, 256] on div "https:// Valid" at bounding box center [696, 267] width 250 height 22
click at [698, 262] on input "text" at bounding box center [714, 268] width 213 height 20
paste input "https://www.leroymerlin.ro/produse/teava/662/teava-cupru-28-mm-l-3-m/79820?srsl…"
type input "www.leroymerlin.ro/produse/teava/662/teava-cupru-28-mm-l-3-m/79820?prirule_jdsn…"
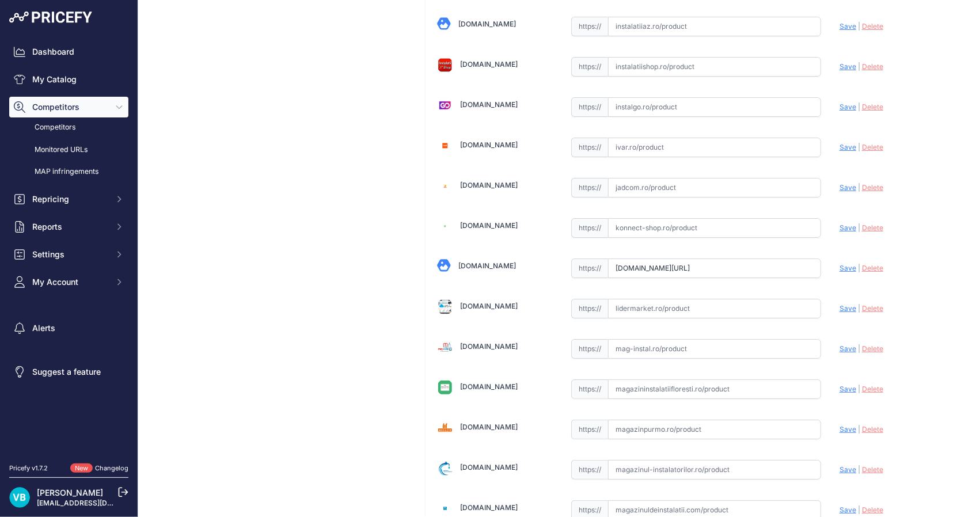
scroll to position [875, 0]
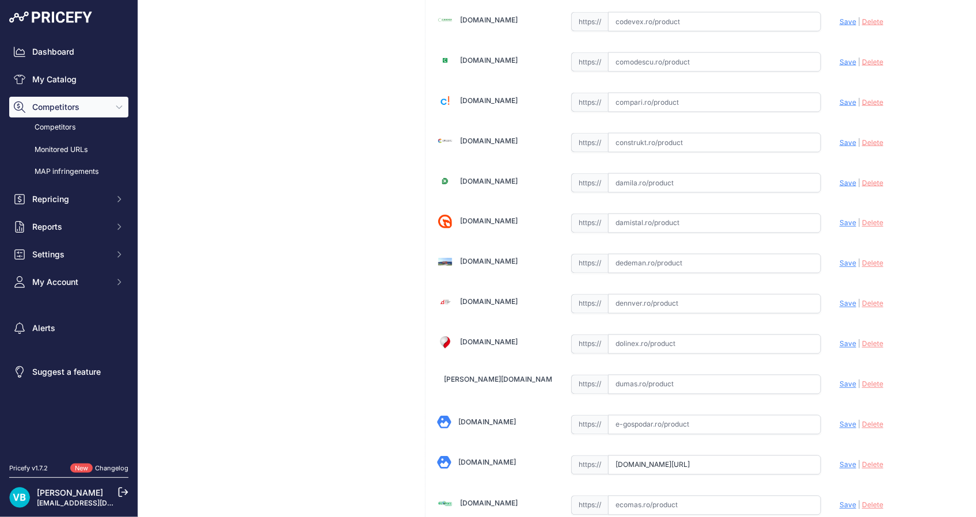
click at [654, 265] on input "text" at bounding box center [714, 264] width 213 height 20
paste input "https://www.dedeman.ro/ro/teava-cupru-ecotub-3-m-x-28-mm-x-0-6-mm/p/2027702?srs…"
type input "https://www.dedeman.ro/ro/teava-cupru-ecotub-3-m-x-28-mm-x-0-6-mm/p/2027702?pri…"
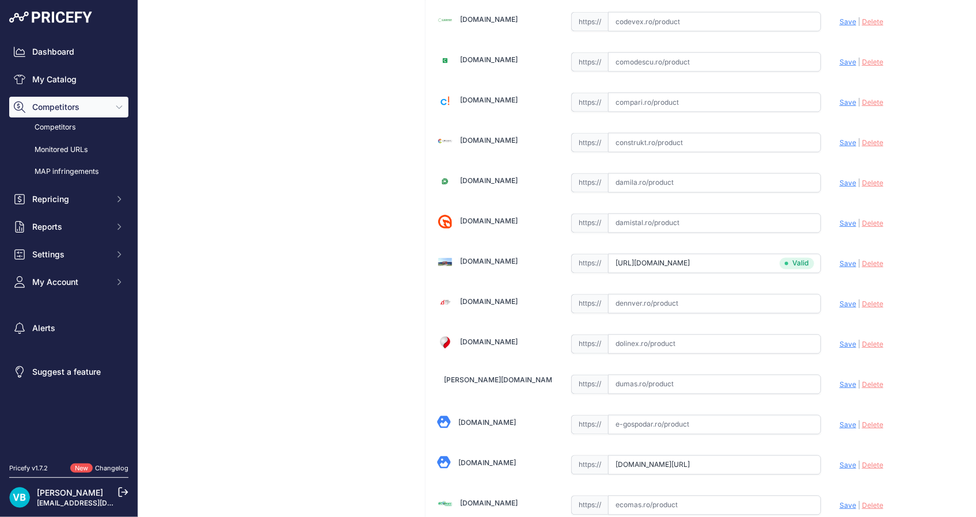
scroll to position [0, 0]
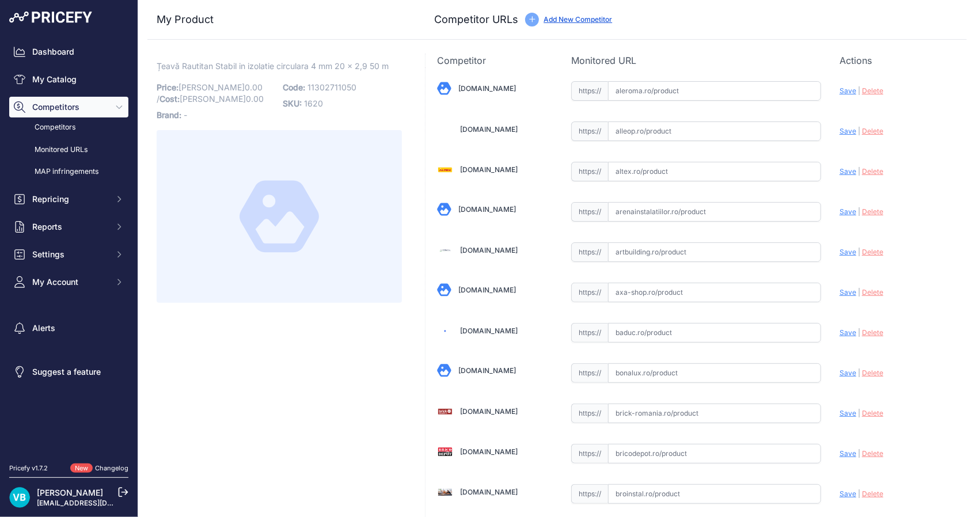
click at [332, 92] on p "Code: 11302711050" at bounding box center [342, 87] width 119 height 16
click at [337, 82] on span "11302711050" at bounding box center [331, 87] width 49 height 10
copy span "11302711050"
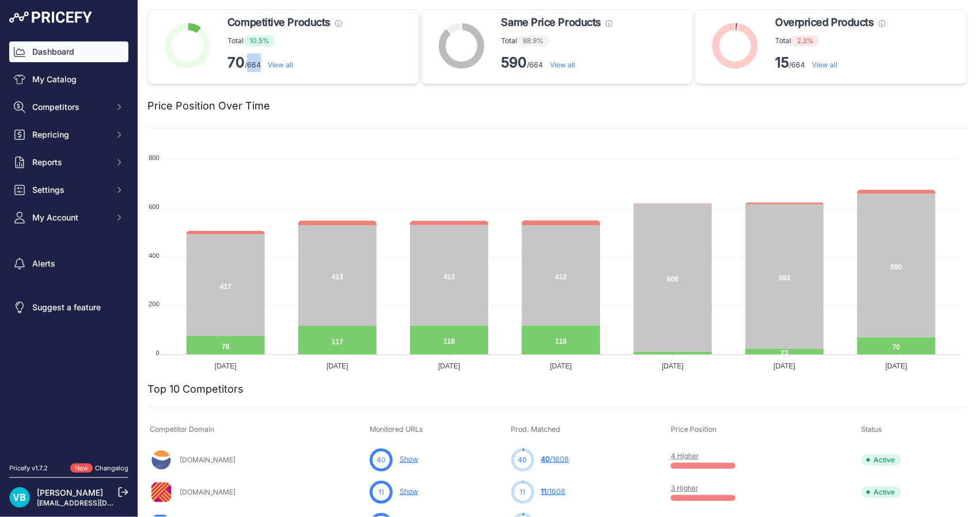
drag, startPoint x: 258, startPoint y: 66, endPoint x: 248, endPoint y: 67, distance: 10.4
click at [248, 67] on p "70 /664 View all" at bounding box center [284, 63] width 115 height 18
